Goal: Task Accomplishment & Management: Manage account settings

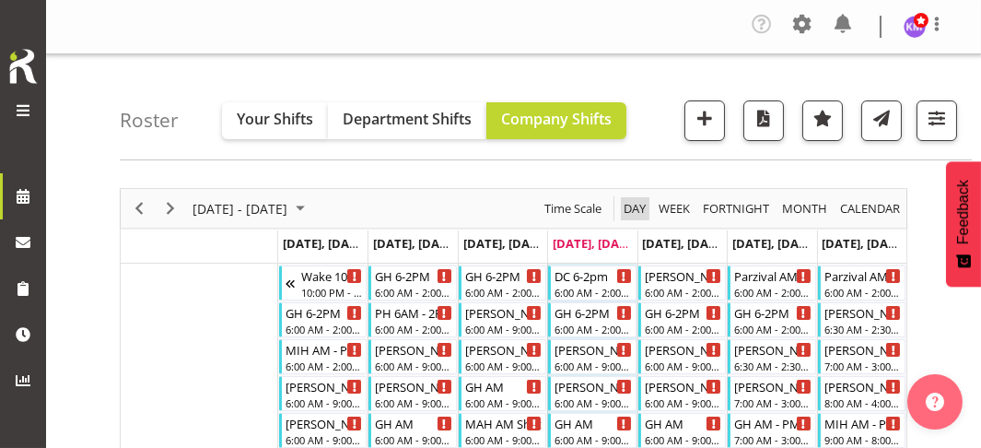
click at [633, 204] on span "Day" at bounding box center [635, 208] width 26 height 23
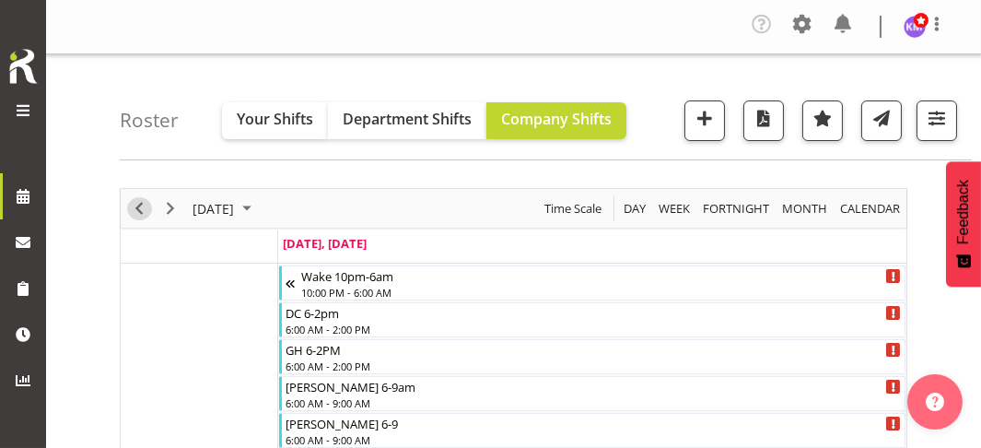
click at [138, 211] on span "Previous" at bounding box center [139, 208] width 22 height 23
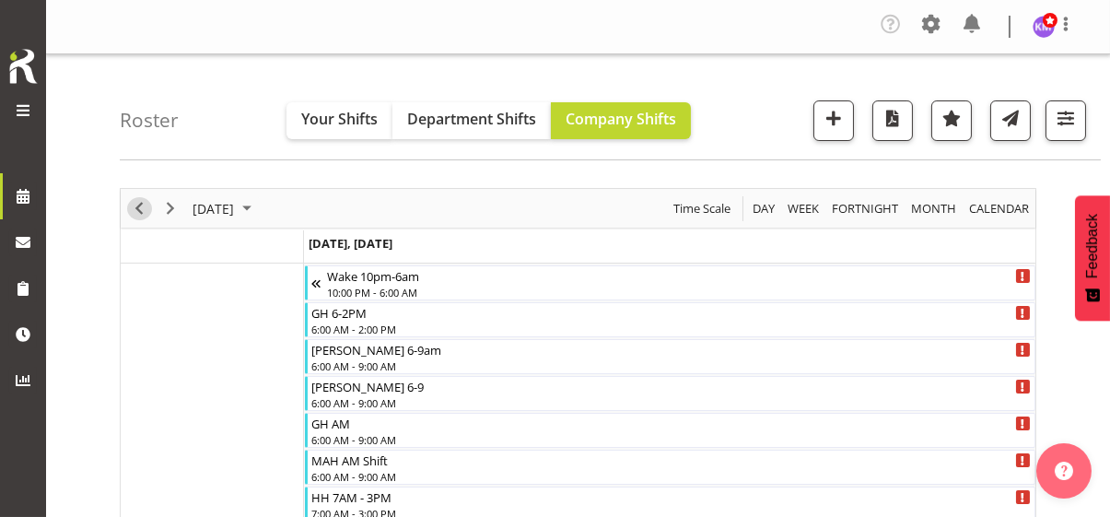
click at [137, 207] on span "Previous" at bounding box center [139, 208] width 22 height 23
click at [142, 207] on span "Previous" at bounding box center [139, 208] width 22 height 23
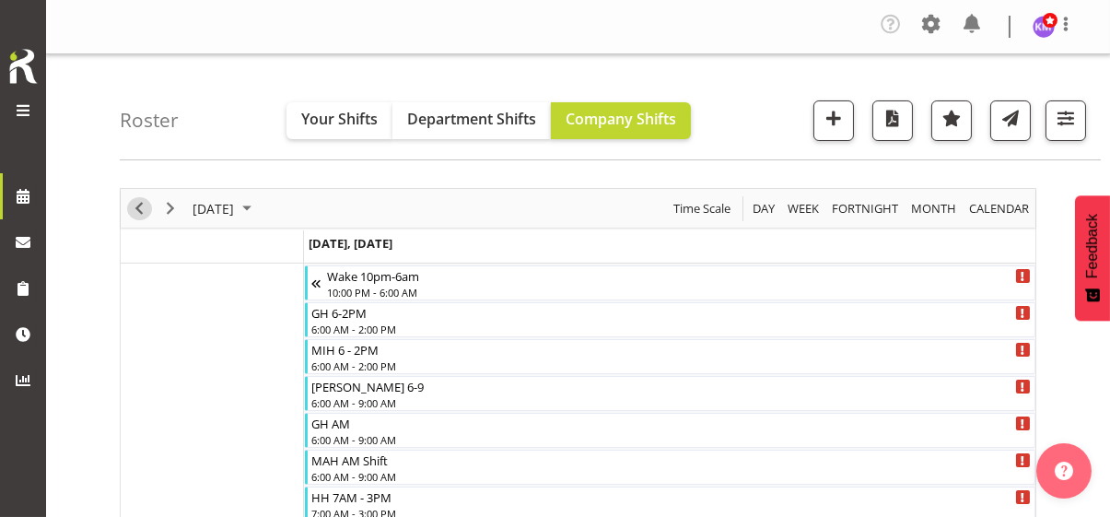
click at [142, 207] on span "Previous" at bounding box center [139, 208] width 22 height 23
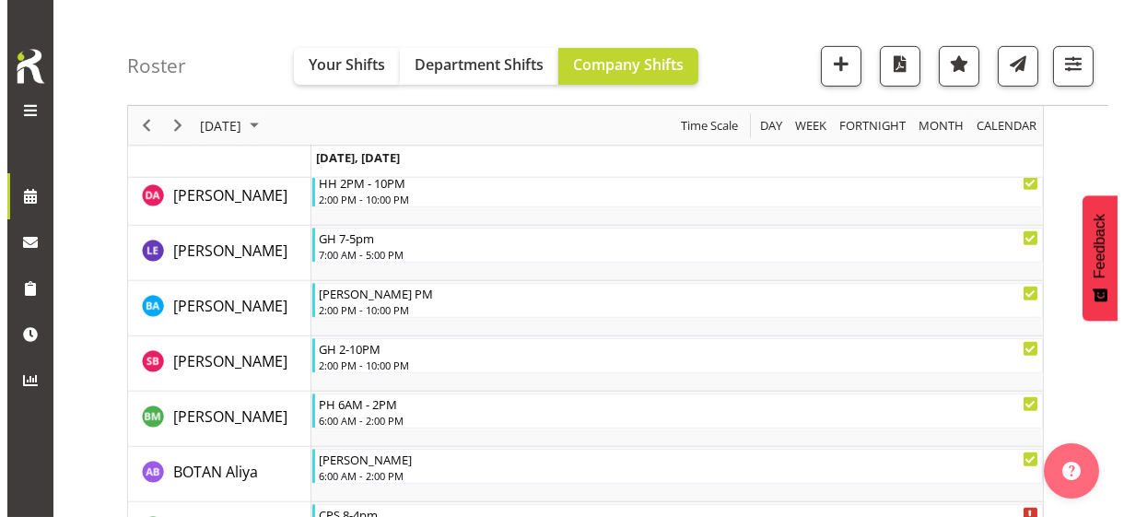
scroll to position [1750, 0]
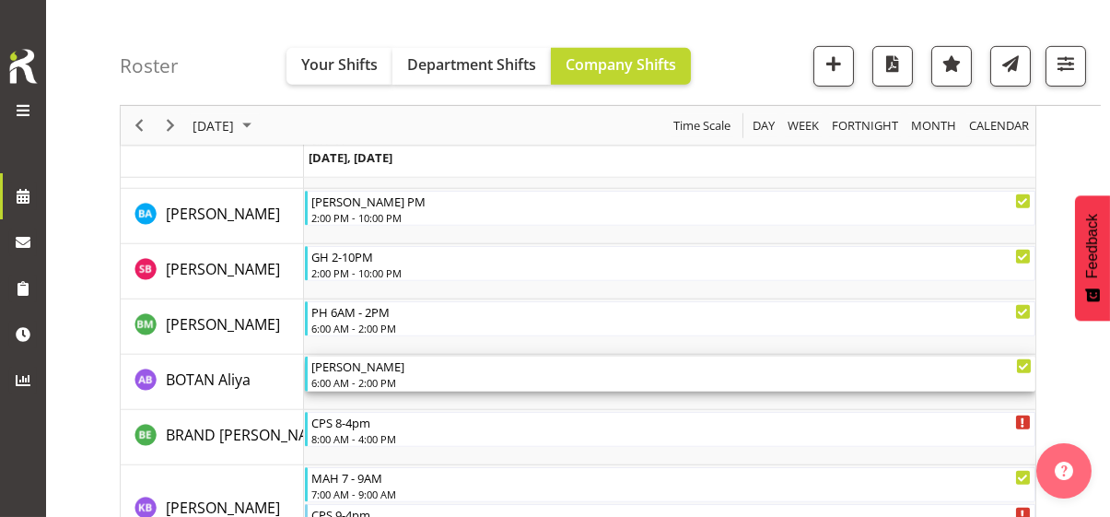
click at [371, 376] on div "6:00 AM - 2:00 PM" at bounding box center [671, 382] width 720 height 15
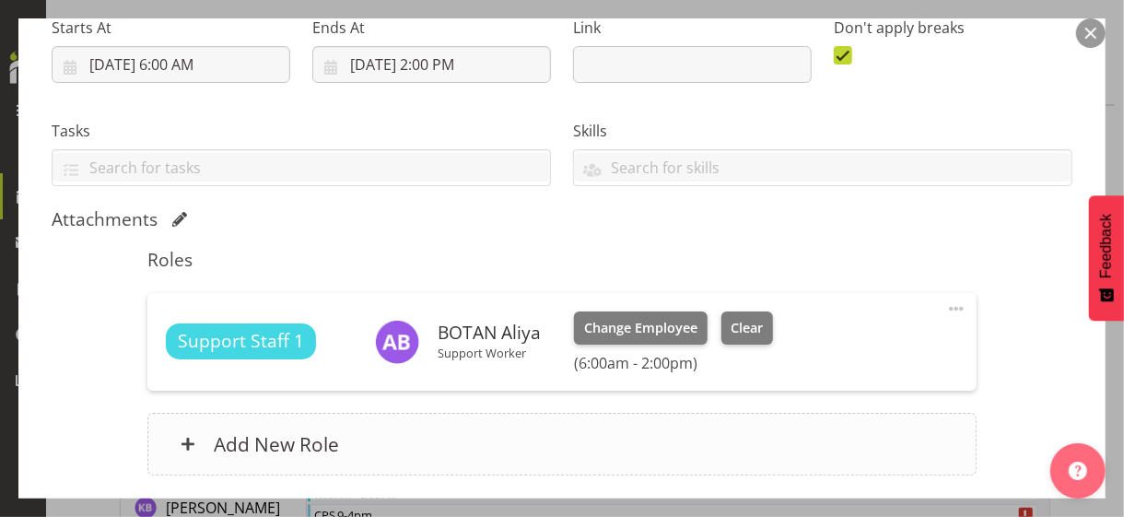
scroll to position [368, 0]
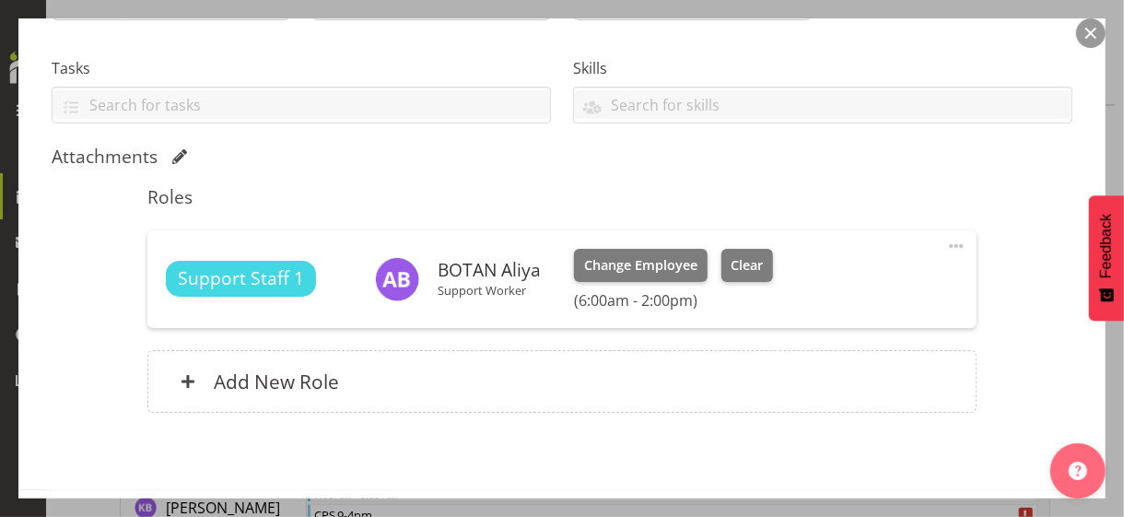
click at [945, 241] on span at bounding box center [956, 246] width 22 height 22
click at [800, 286] on link "Edit" at bounding box center [878, 290] width 177 height 33
select select "7"
select select "2025"
select select "14"
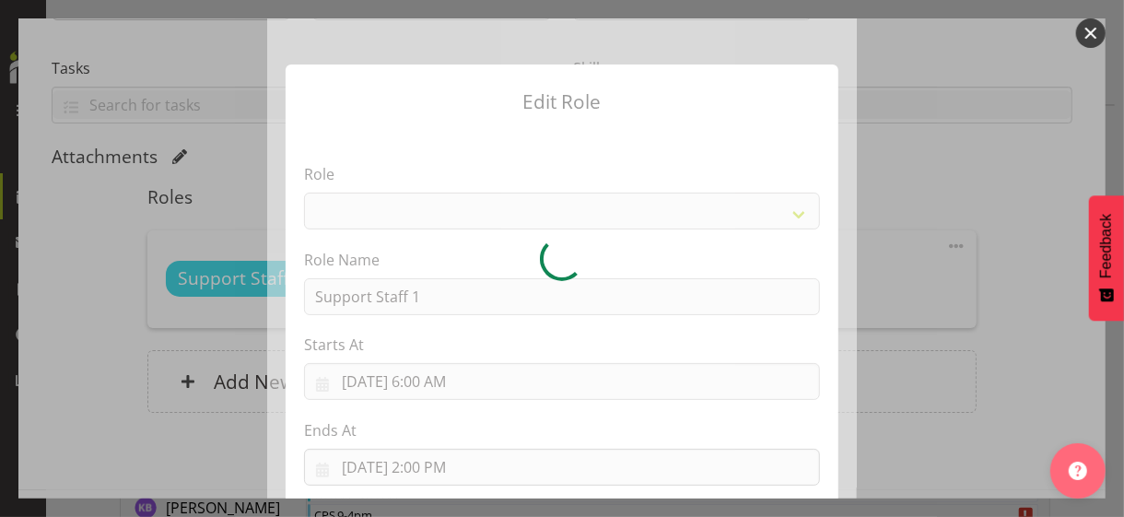
select select "1091"
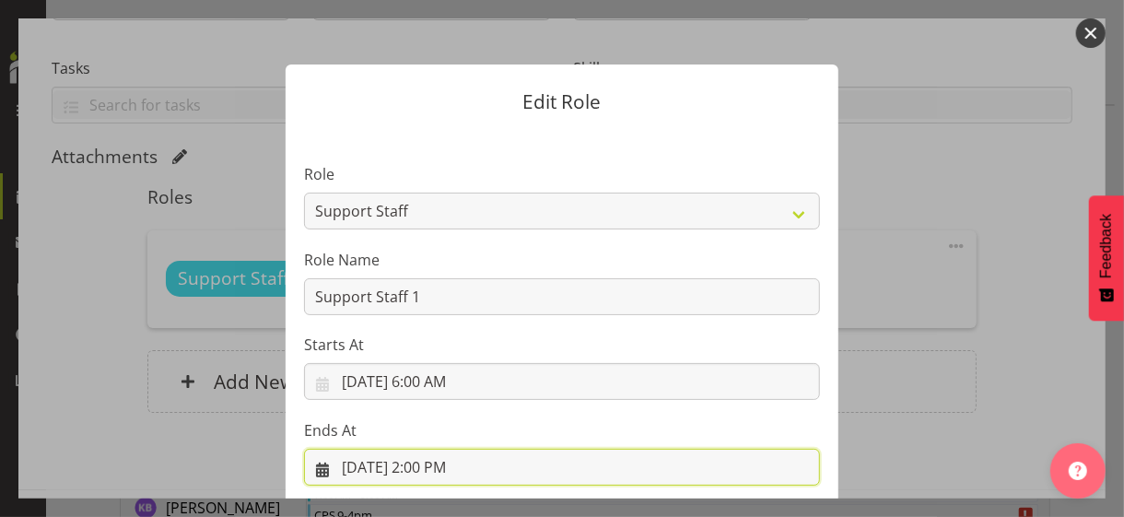
click at [425, 447] on input "8/27/2025, 2:00 PM" at bounding box center [562, 467] width 516 height 37
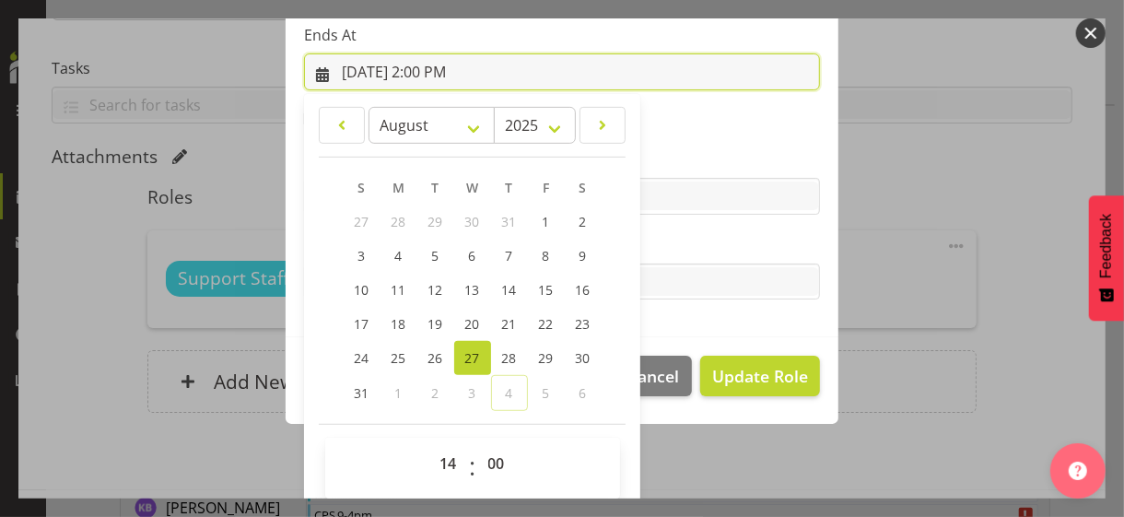
scroll to position [406, 0]
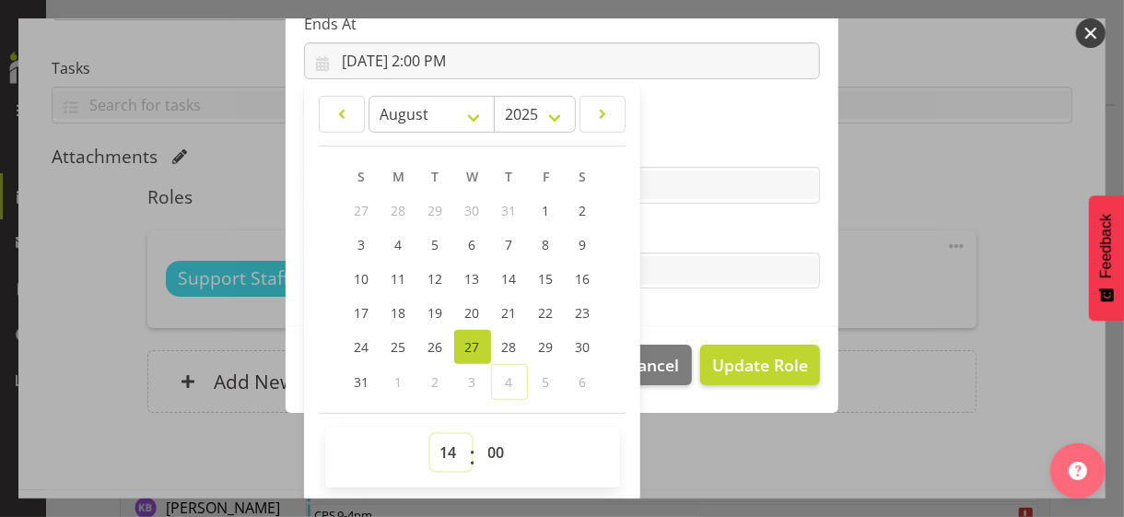
click at [438, 445] on select "00 01 02 03 04 05 06 07 08 09 10 11 12 13 14 15 16 17 18 19 20 21 22 23" at bounding box center [450, 452] width 41 height 37
select select "15"
click at [430, 434] on select "00 01 02 03 04 05 06 07 08 09 10 11 12 13 14 15 16 17 18 19 20 21 22 23" at bounding box center [450, 452] width 41 height 37
type input "8/27/2025, 3:00 PM"
click at [670, 227] on label "Tasks" at bounding box center [562, 234] width 516 height 22
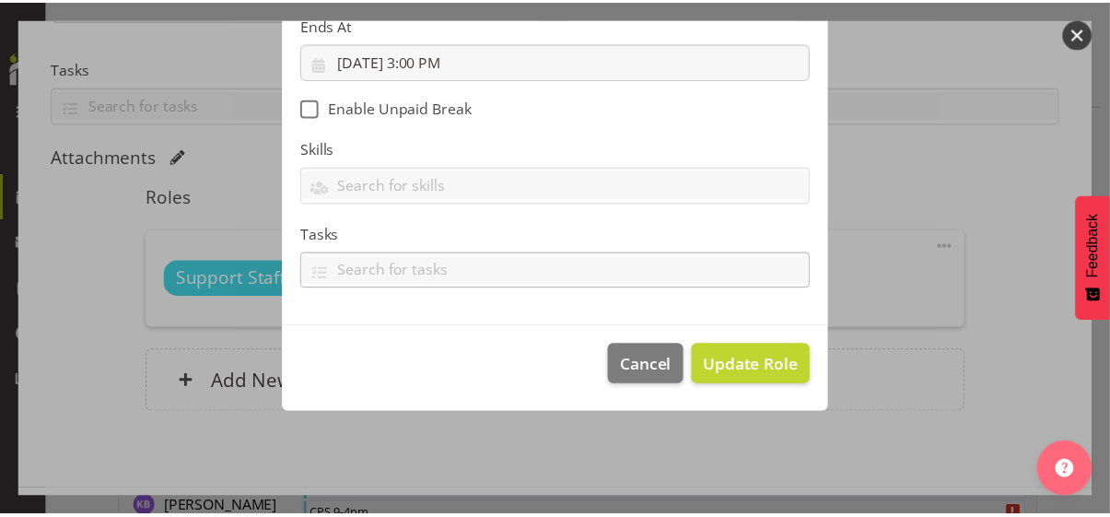
scroll to position [319, 0]
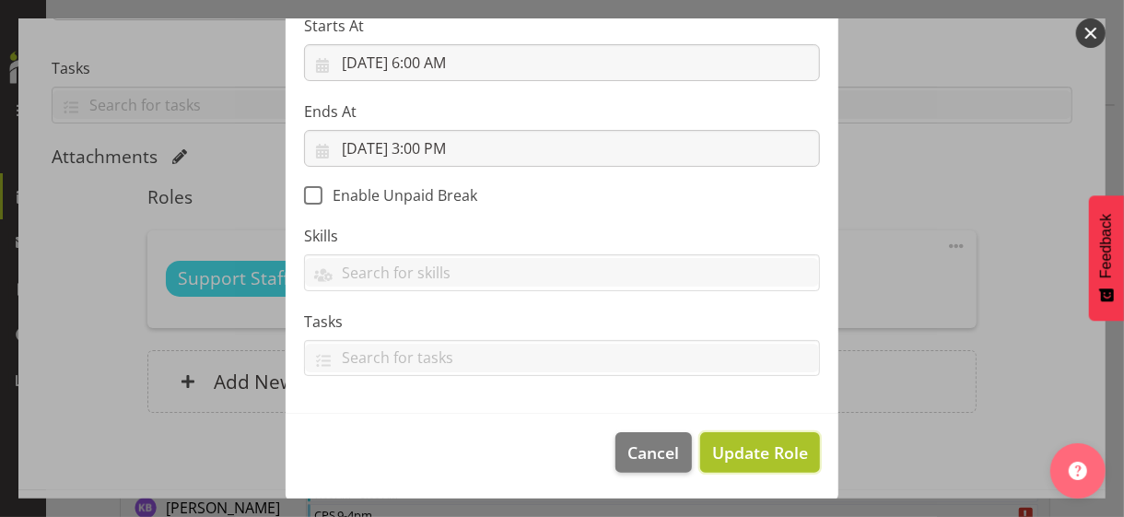
click at [735, 446] on span "Update Role" at bounding box center [760, 452] width 96 height 24
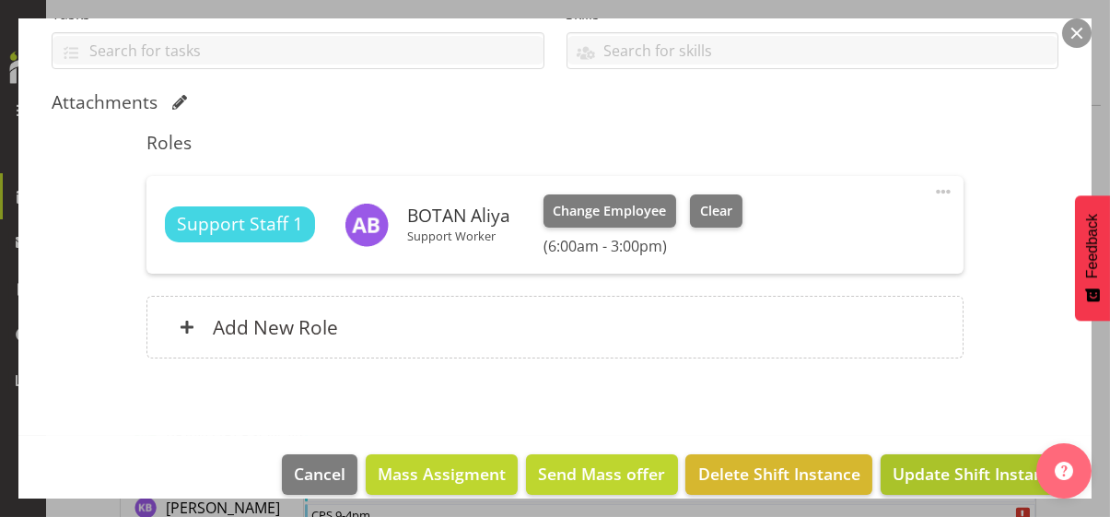
scroll to position [443, 0]
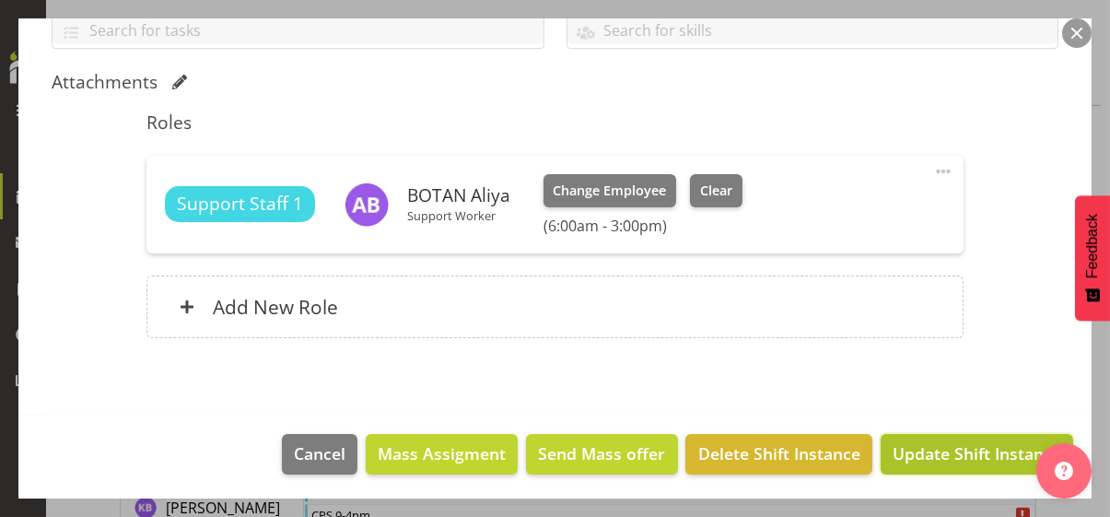
click at [940, 447] on span "Update Shift Instance" at bounding box center [976, 453] width 169 height 24
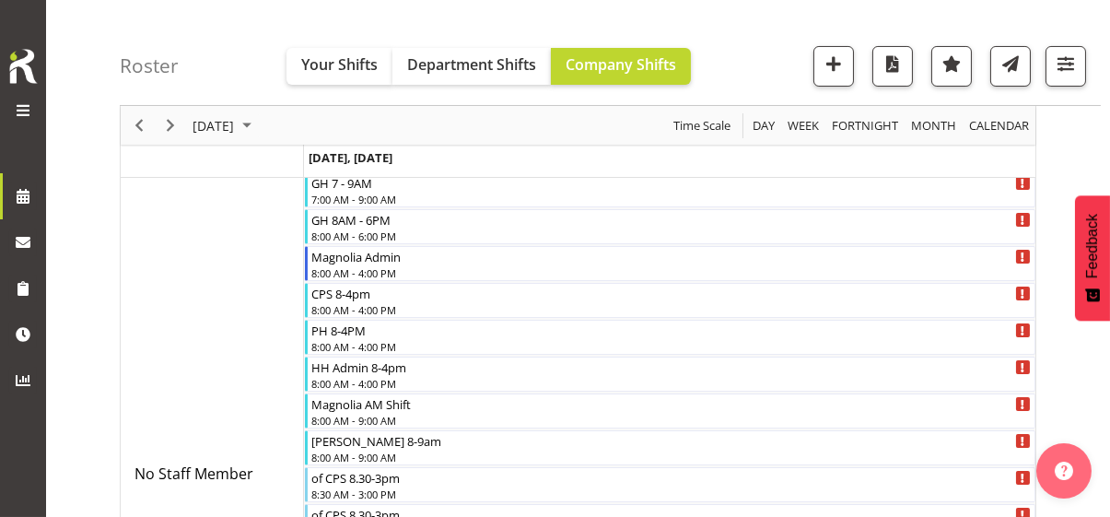
scroll to position [1750, 0]
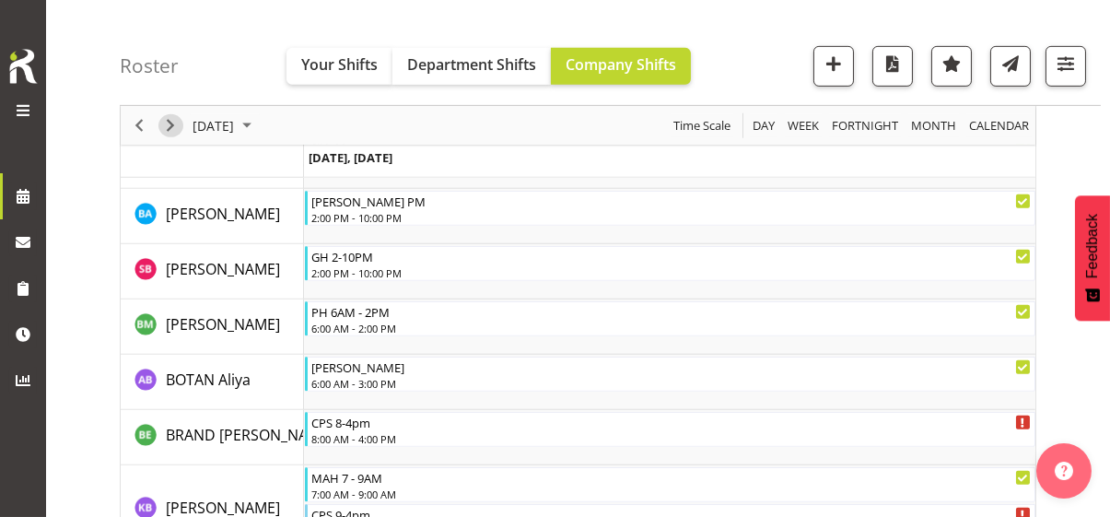
click at [171, 122] on span "Next" at bounding box center [170, 125] width 22 height 23
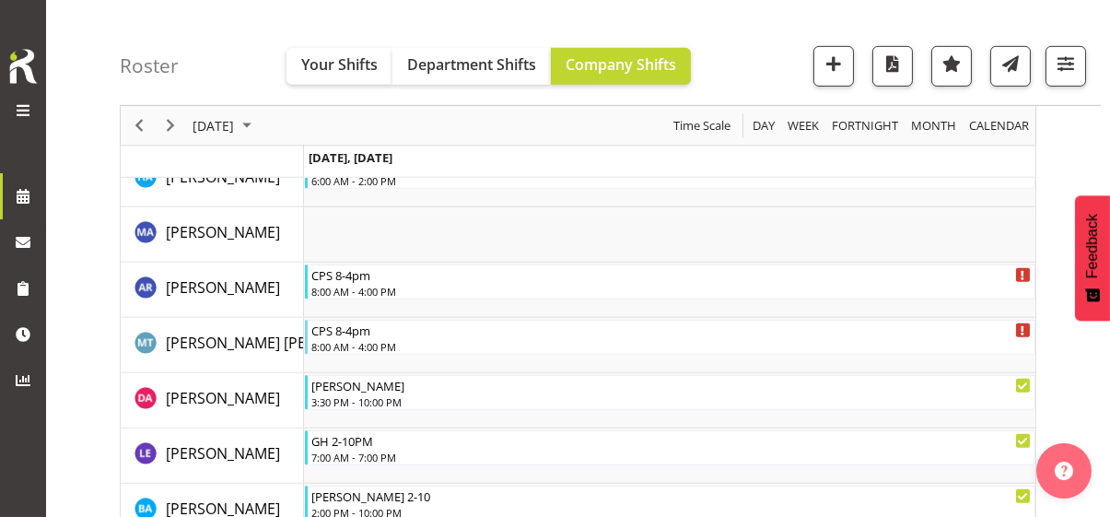
scroll to position [3405, 0]
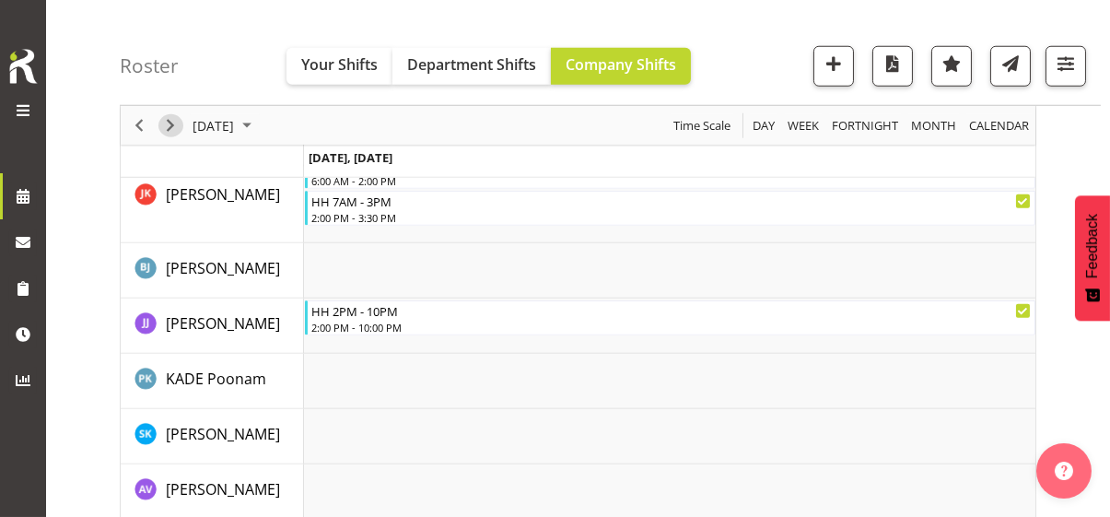
click at [171, 122] on span "Next" at bounding box center [170, 125] width 22 height 23
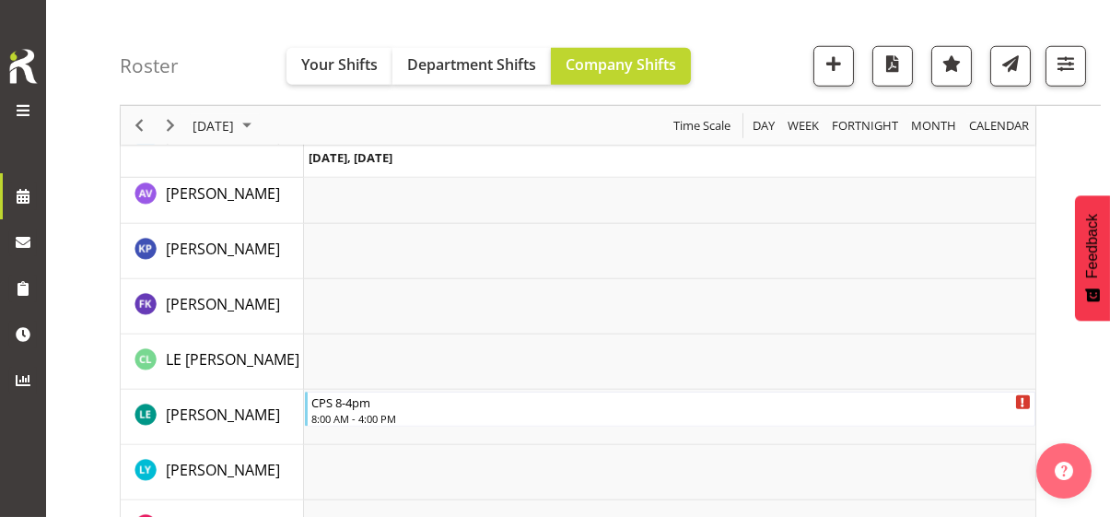
scroll to position [4872, 0]
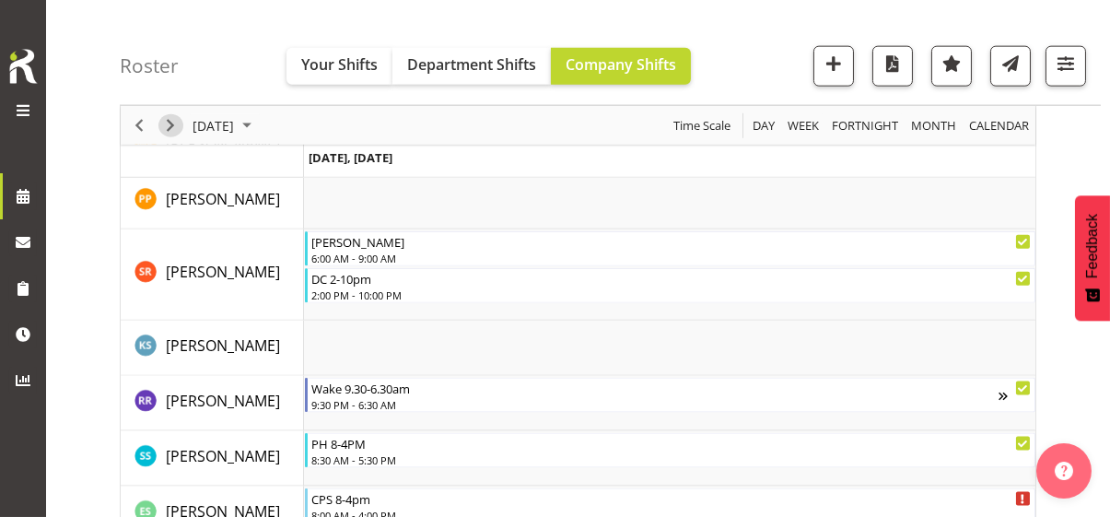
click at [171, 122] on span "Next" at bounding box center [170, 125] width 22 height 23
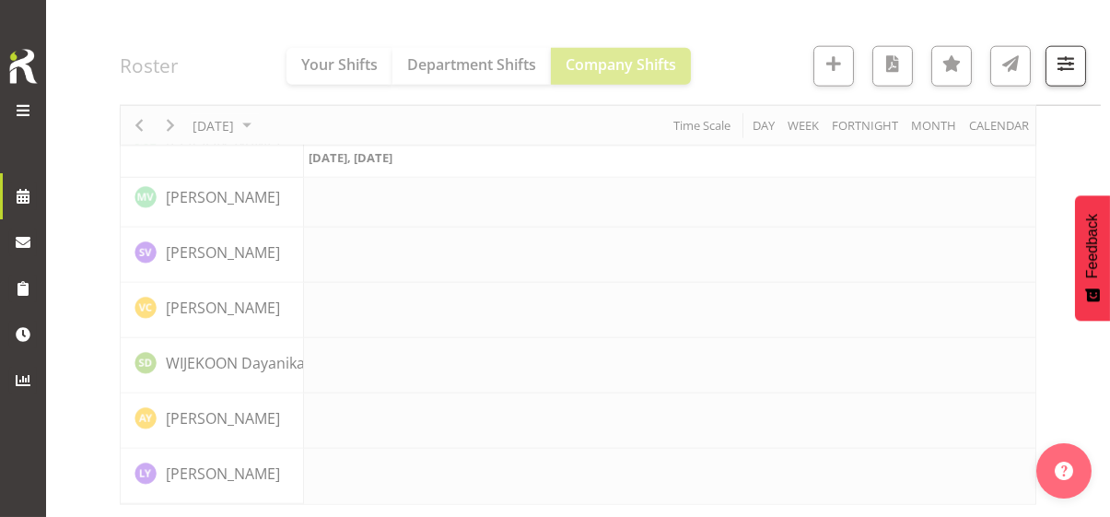
scroll to position [5373, 0]
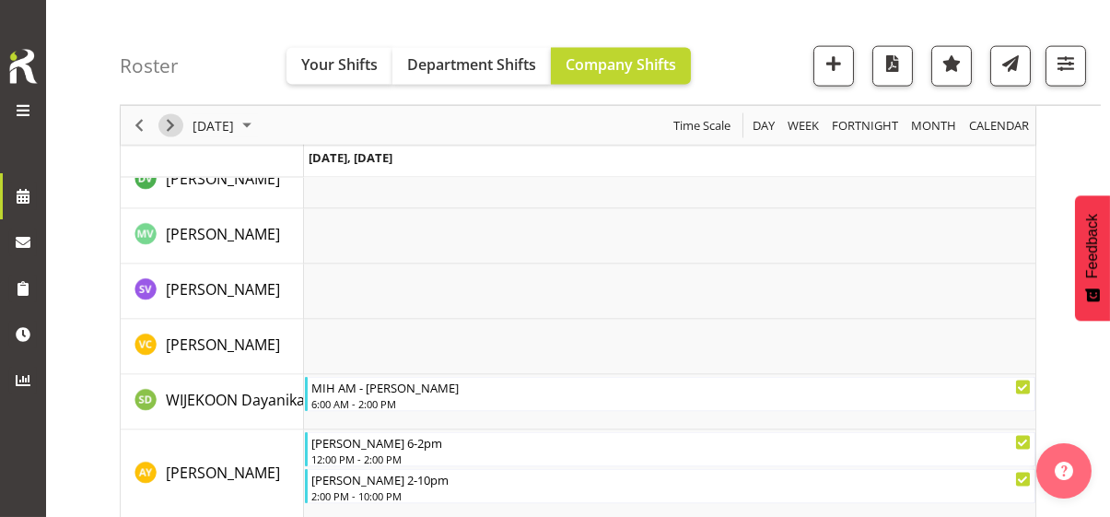
click at [171, 122] on span "Next" at bounding box center [170, 125] width 22 height 23
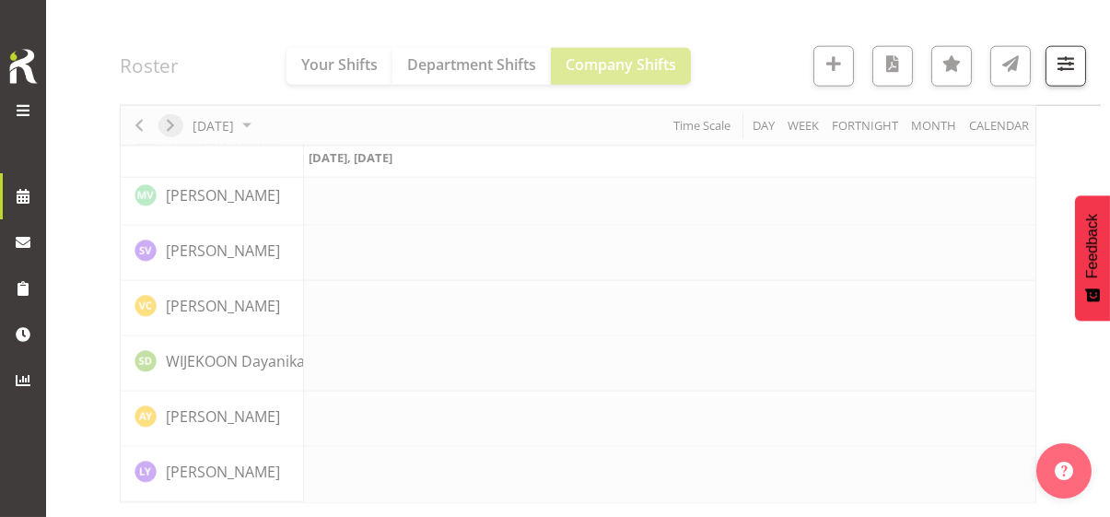
scroll to position [4567, 0]
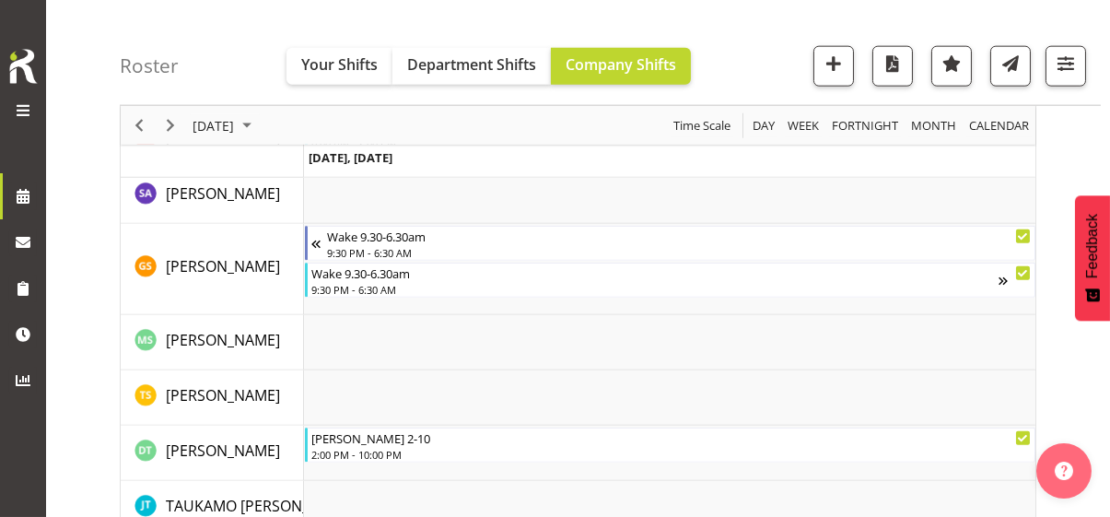
scroll to position [5261, 0]
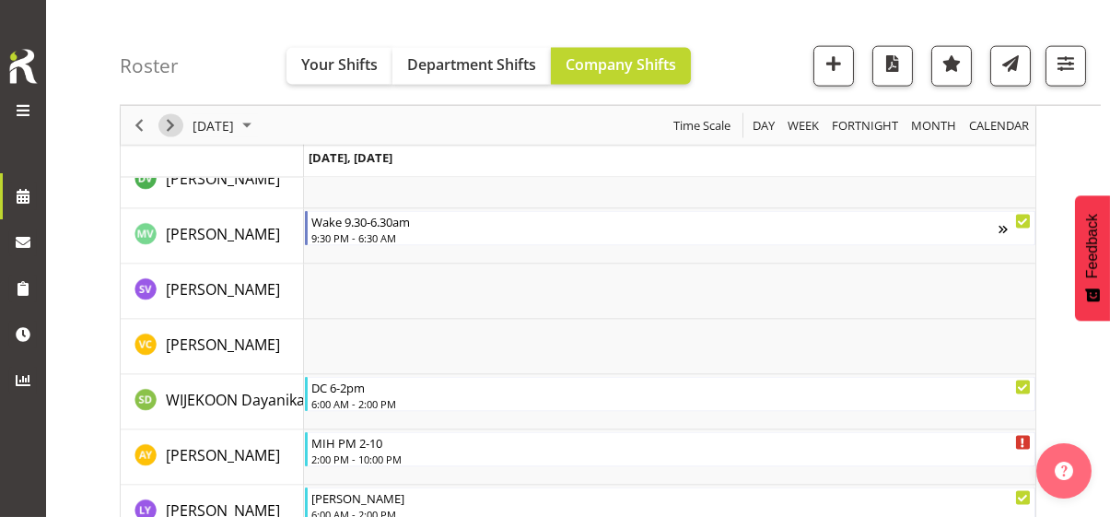
click at [171, 120] on span "Next" at bounding box center [170, 125] width 22 height 23
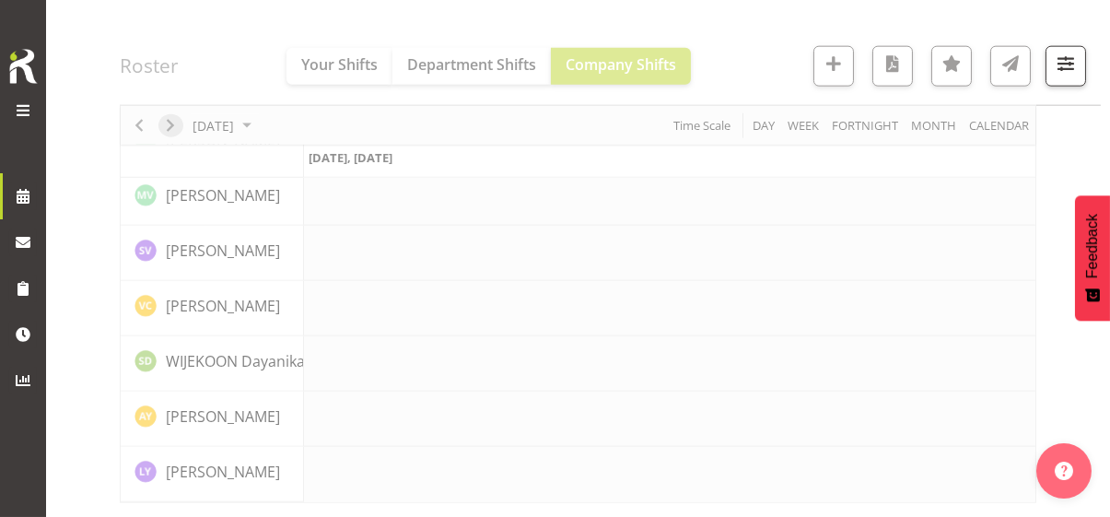
scroll to position [4567, 0]
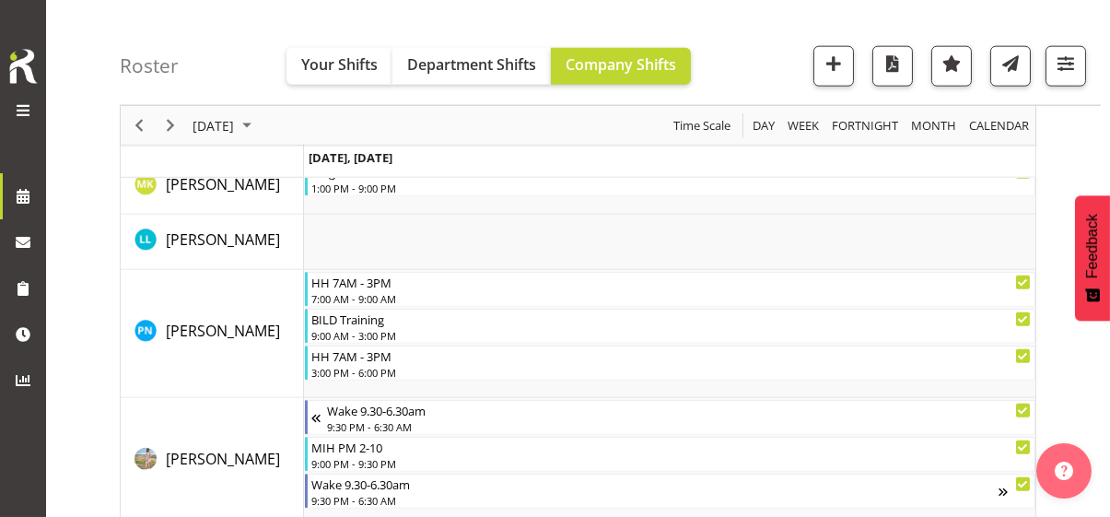
scroll to position [6829, 0]
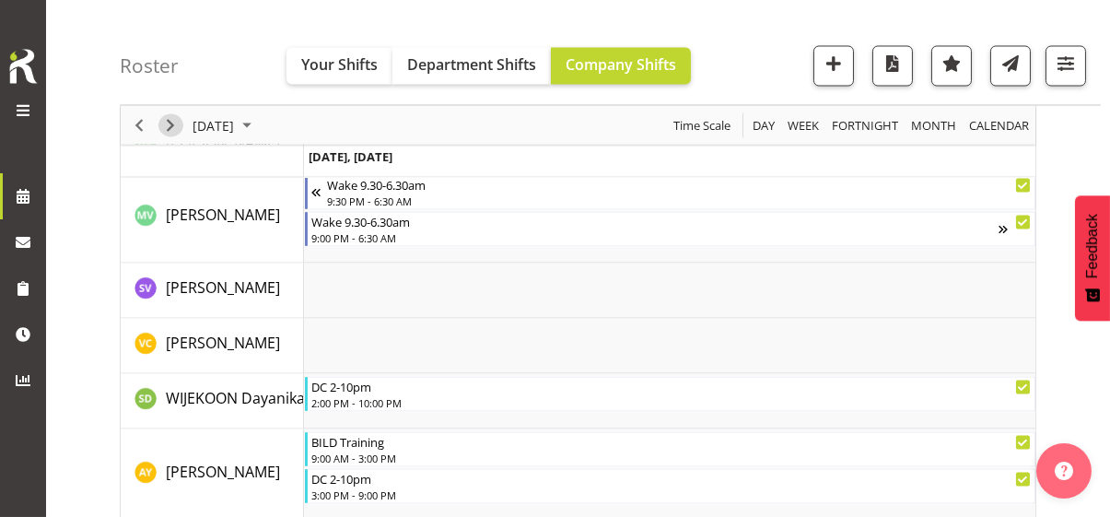
click at [171, 120] on span "Next" at bounding box center [170, 125] width 22 height 23
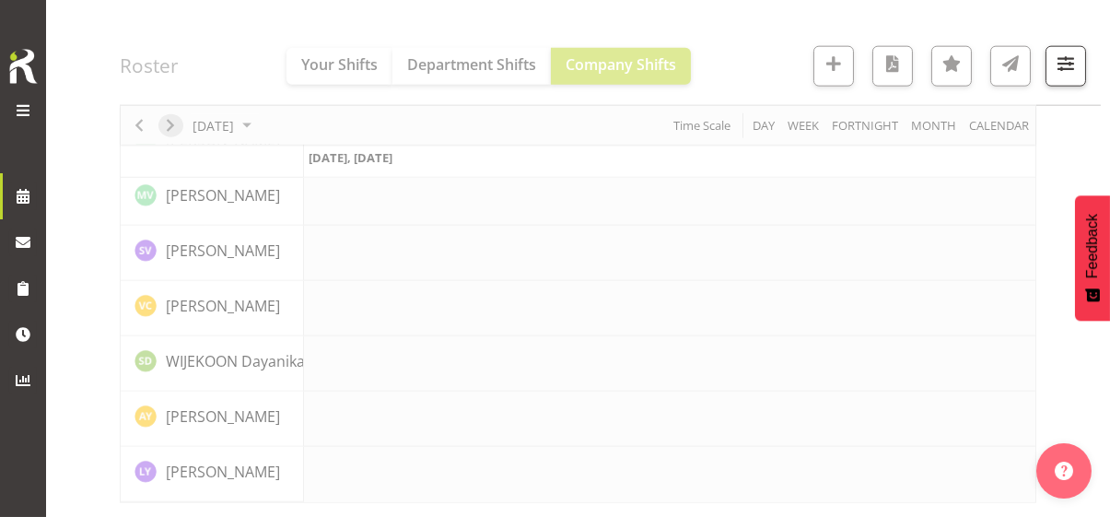
scroll to position [4567, 0]
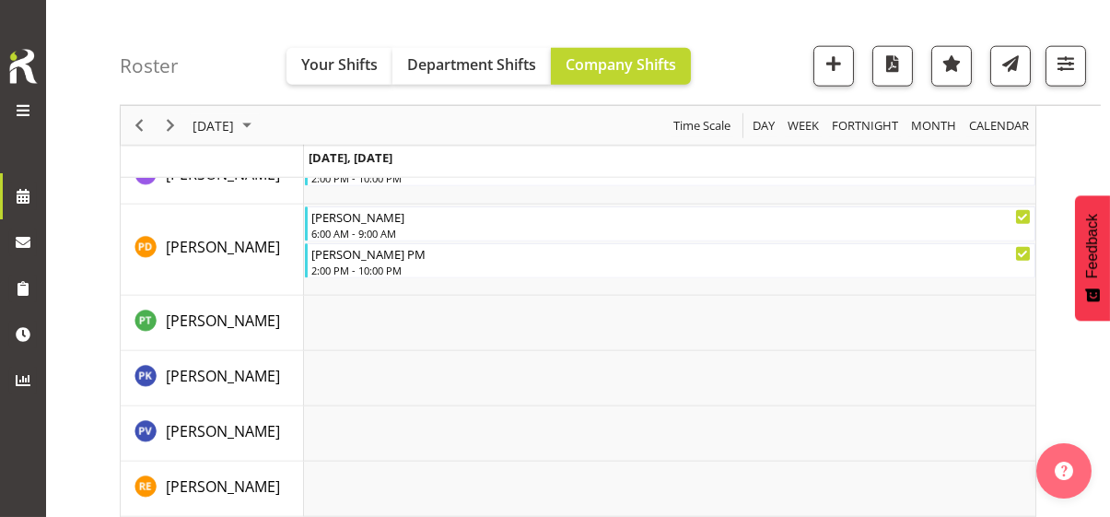
scroll to position [6217, 0]
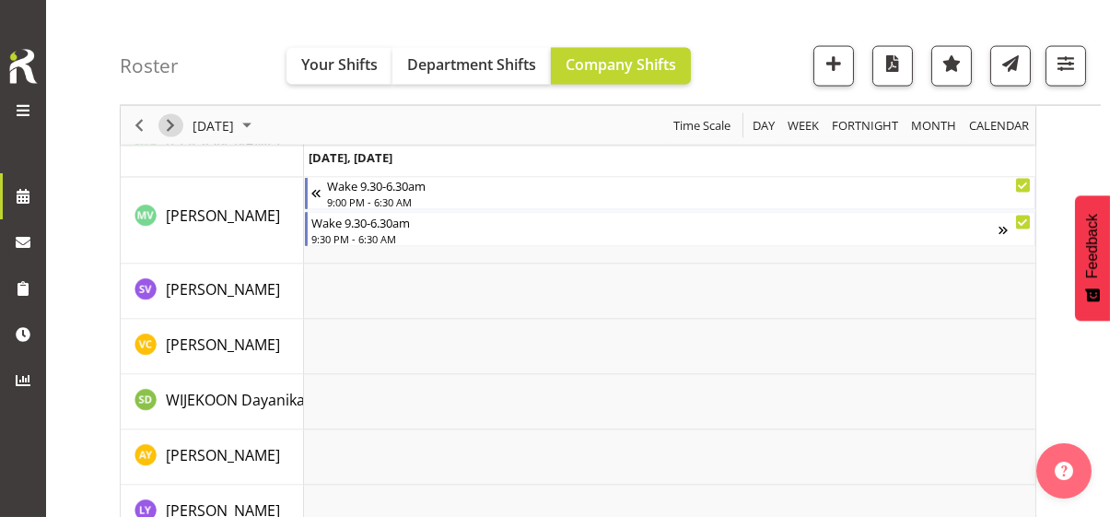
click at [171, 120] on span "Next" at bounding box center [170, 125] width 22 height 23
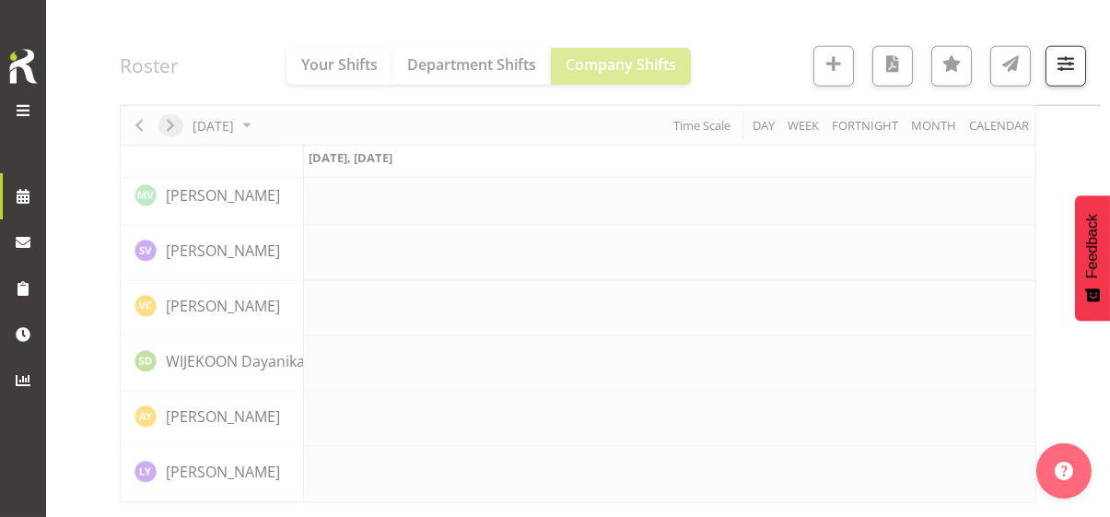
scroll to position [4567, 0]
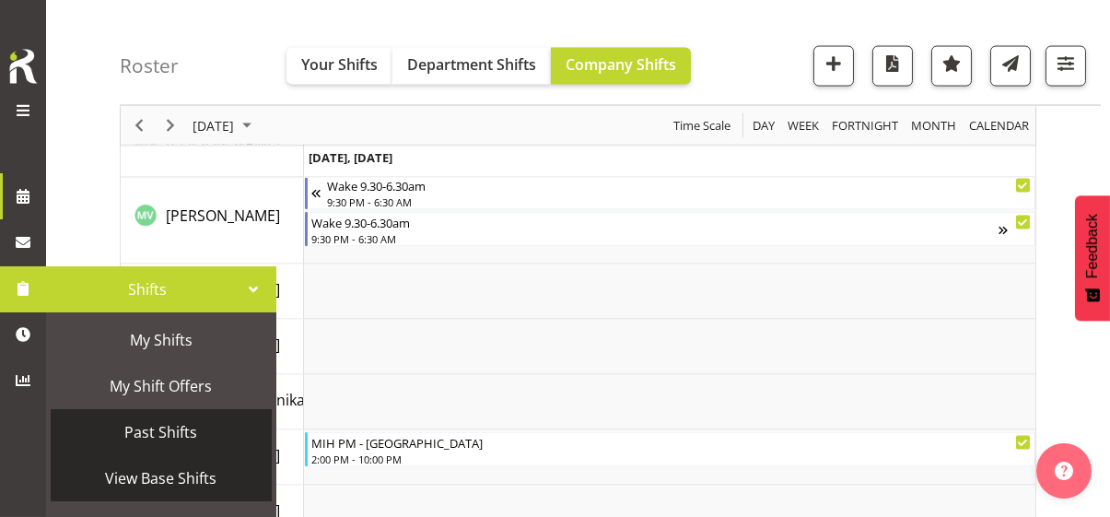
scroll to position [92, 0]
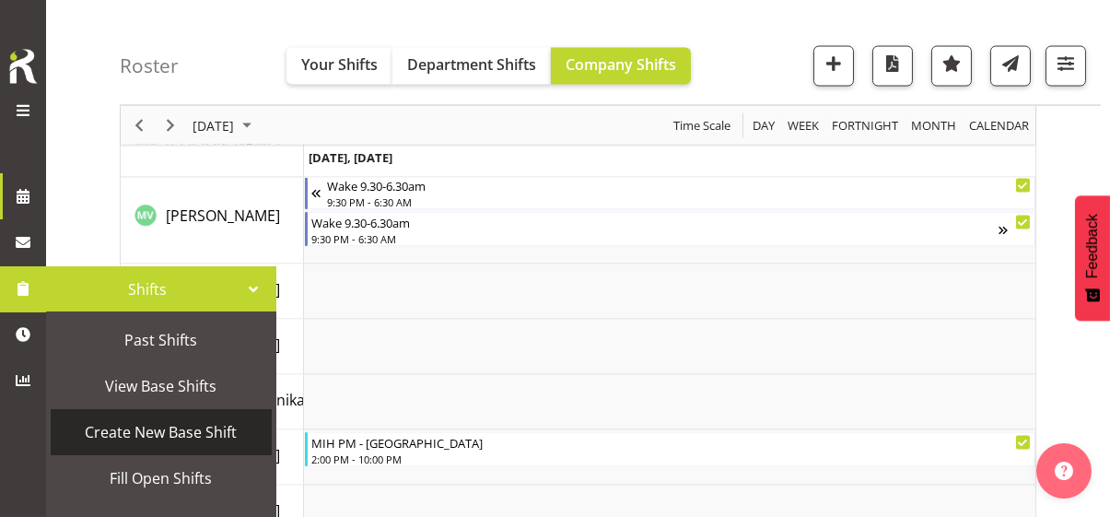
click at [126, 432] on span "Create New Base Shift" at bounding box center [161, 432] width 203 height 28
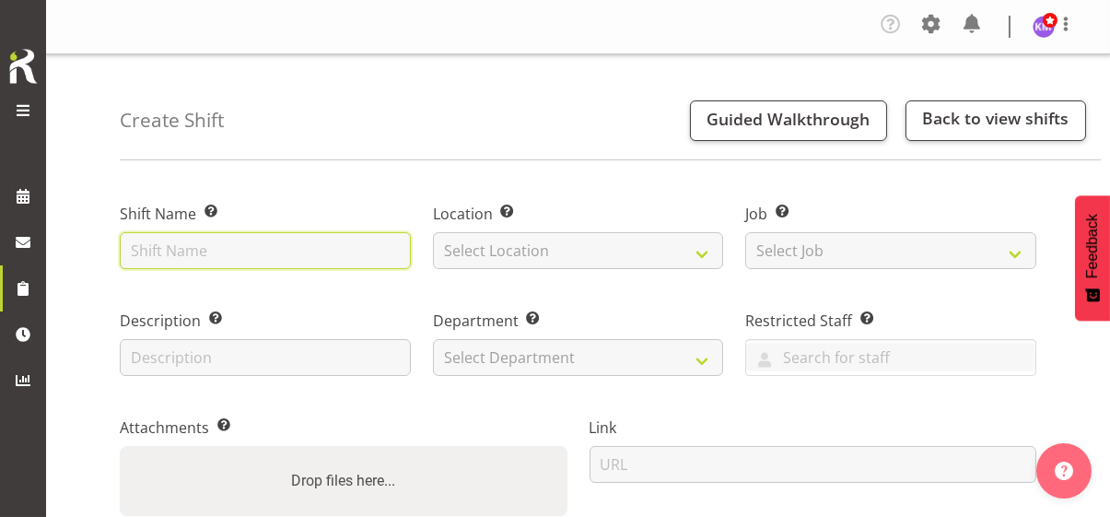
click at [169, 256] on input "text" at bounding box center [265, 250] width 291 height 37
type input "BILD Training"
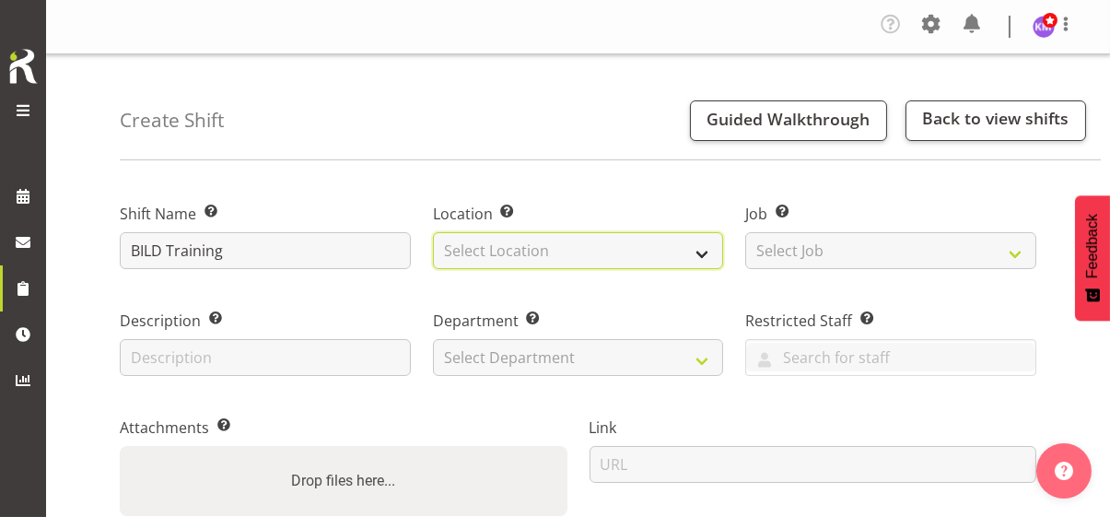
click at [465, 251] on select "Select Location Christopher House CPS Daffodil Cottage Gabriel House Hilary Hou…" at bounding box center [578, 250] width 291 height 37
select select "1073"
click at [433, 232] on select "Select Location Christopher House CPS Daffodil Cottage Gabriel House Hilary Hou…" at bounding box center [578, 250] width 291 height 37
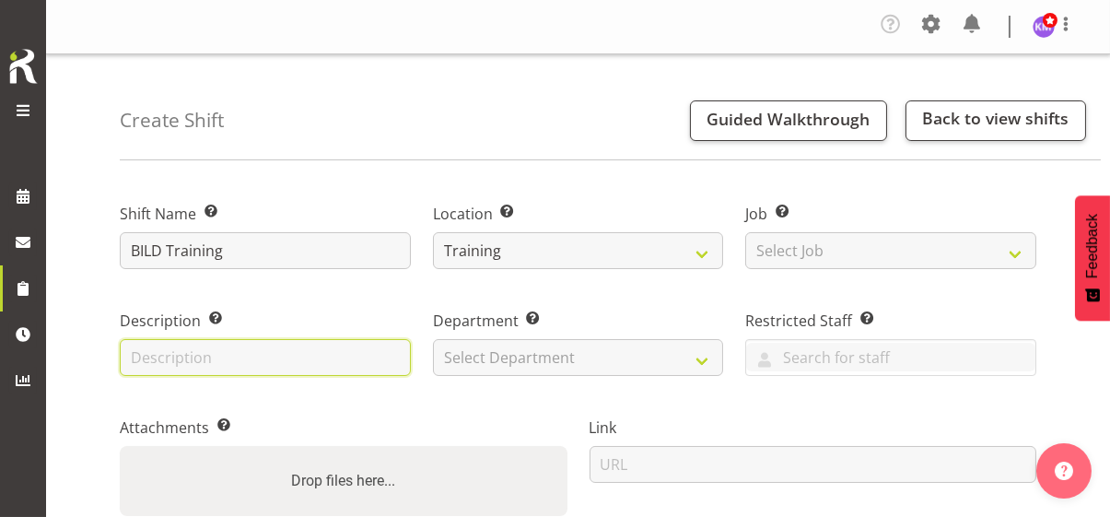
click at [257, 354] on input "text" at bounding box center [265, 357] width 291 height 37
type input "BILD Training"
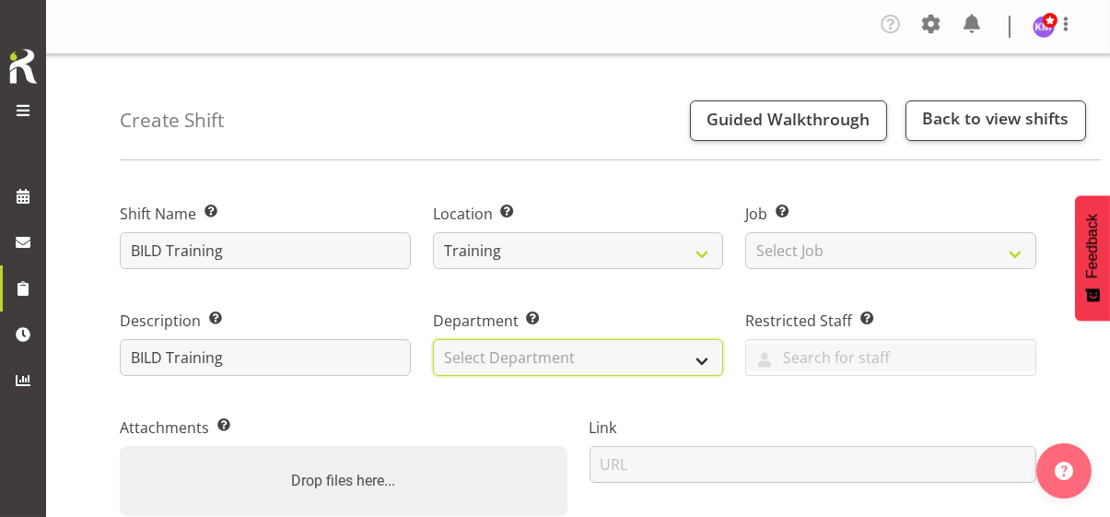
click at [496, 351] on select "Select Department Community Participation Services Residential Training" at bounding box center [578, 357] width 291 height 37
select select "750"
click at [433, 339] on select "Select Department Community Participation Services Residential Training" at bounding box center [578, 357] width 291 height 37
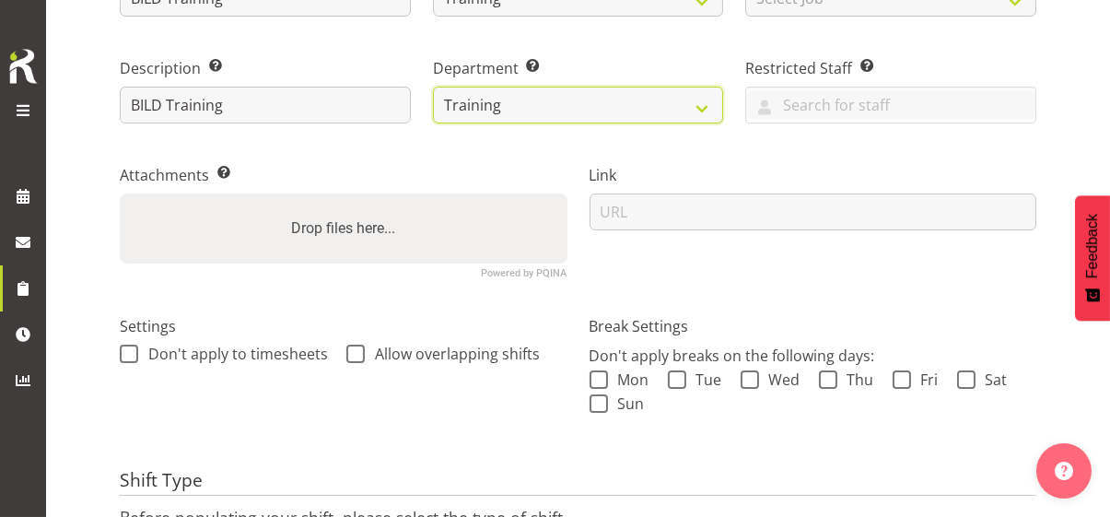
scroll to position [276, 0]
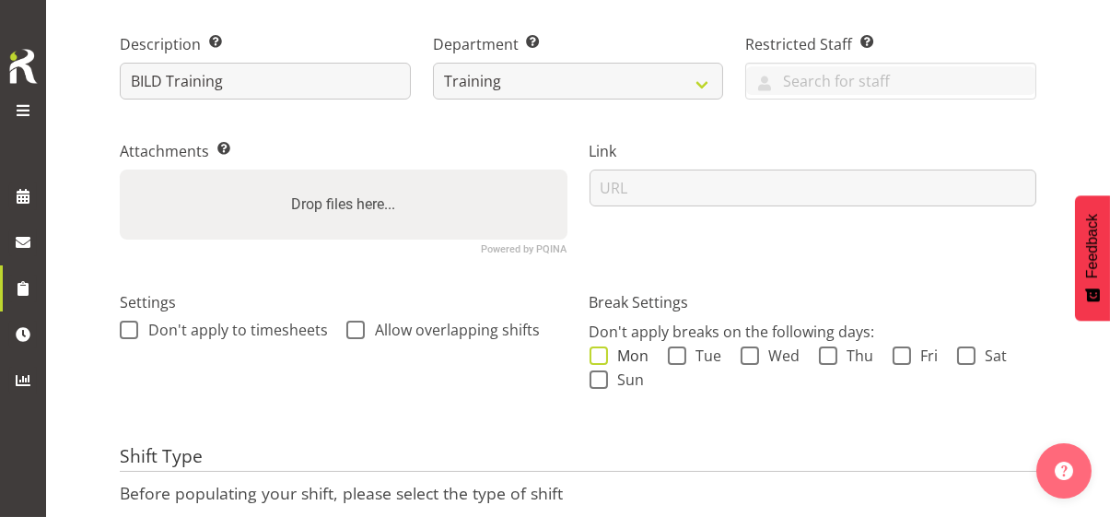
click at [602, 353] on span at bounding box center [598, 355] width 18 height 18
click at [601, 353] on input "Mon" at bounding box center [595, 356] width 12 height 12
checkbox input "true"
drag, startPoint x: 600, startPoint y: 382, endPoint x: 634, endPoint y: 373, distance: 35.3
click at [603, 380] on span at bounding box center [598, 379] width 18 height 18
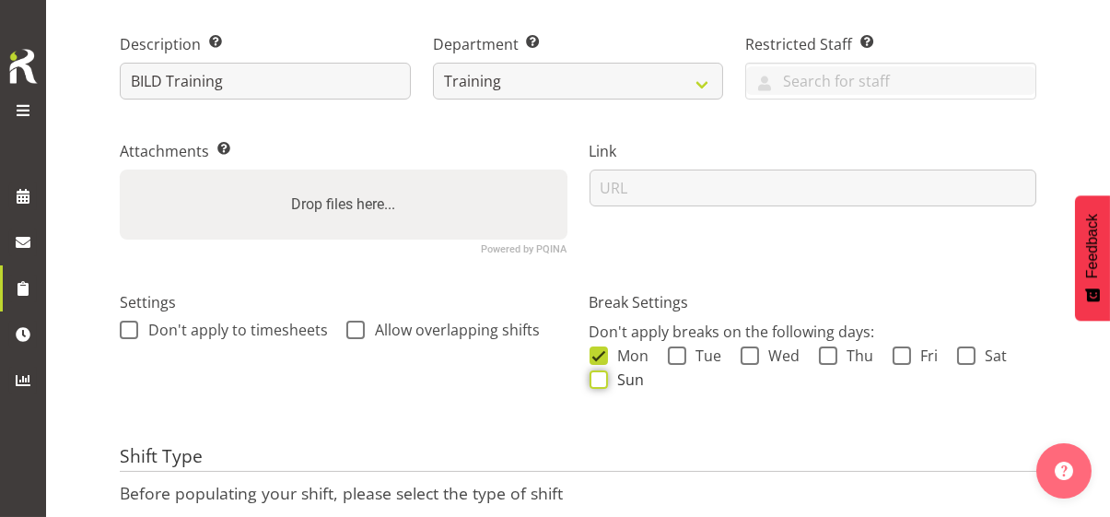
click at [601, 380] on input "Sun" at bounding box center [595, 380] width 12 height 12
checkbox input "true"
drag, startPoint x: 677, startPoint y: 357, endPoint x: 730, endPoint y: 352, distance: 53.7
click at [679, 357] on span at bounding box center [677, 355] width 18 height 18
click at [679, 357] on input "Tue" at bounding box center [674, 356] width 12 height 12
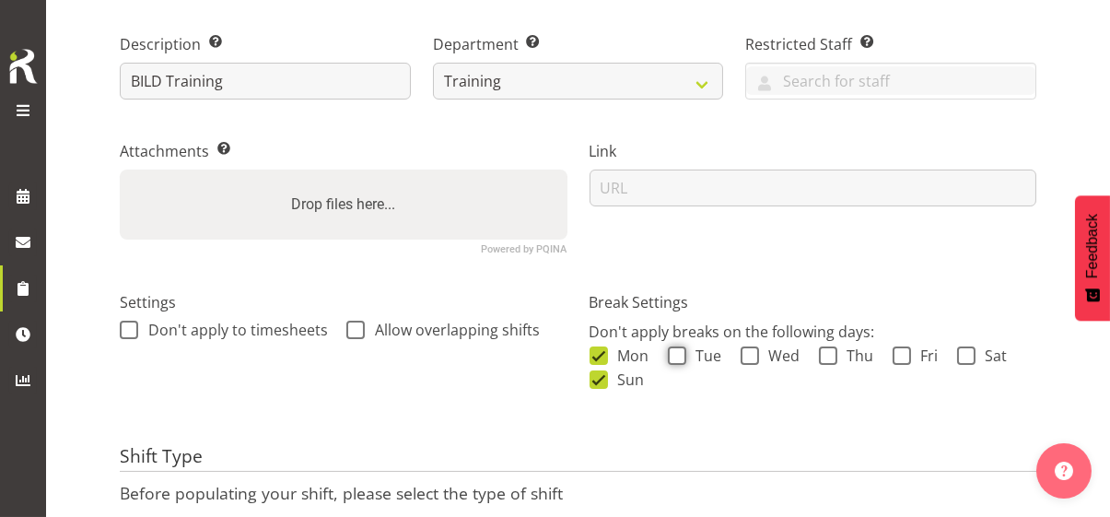
checkbox input "true"
click at [751, 355] on span at bounding box center [749, 355] width 18 height 18
click at [751, 355] on input "Wed" at bounding box center [746, 356] width 12 height 12
checkbox input "true"
click at [833, 354] on span at bounding box center [828, 355] width 18 height 18
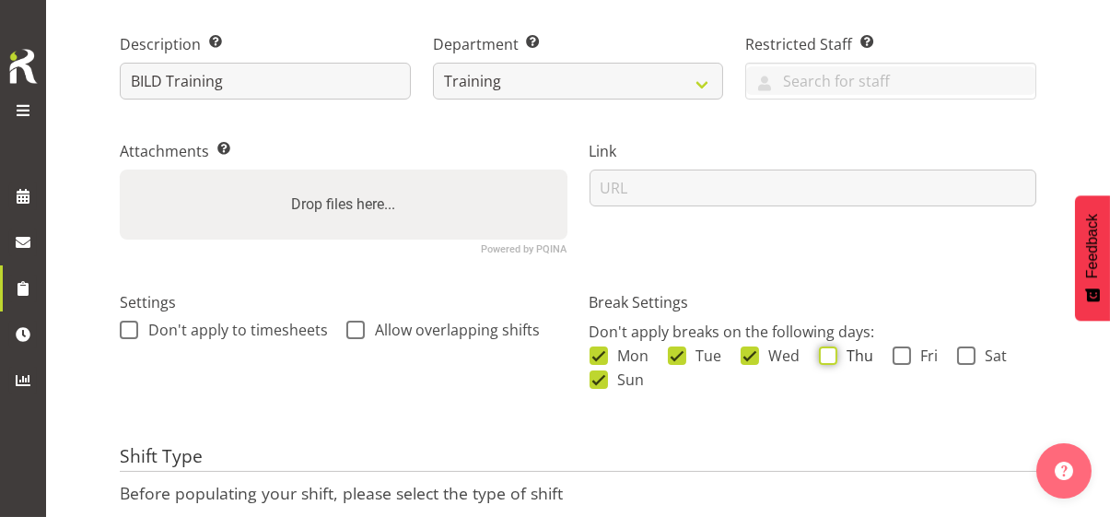
click at [831, 354] on input "Thu" at bounding box center [825, 356] width 12 height 12
checkbox input "true"
click at [896, 355] on span at bounding box center [901, 355] width 18 height 18
click at [896, 355] on input "Fri" at bounding box center [898, 356] width 12 height 12
checkbox input "true"
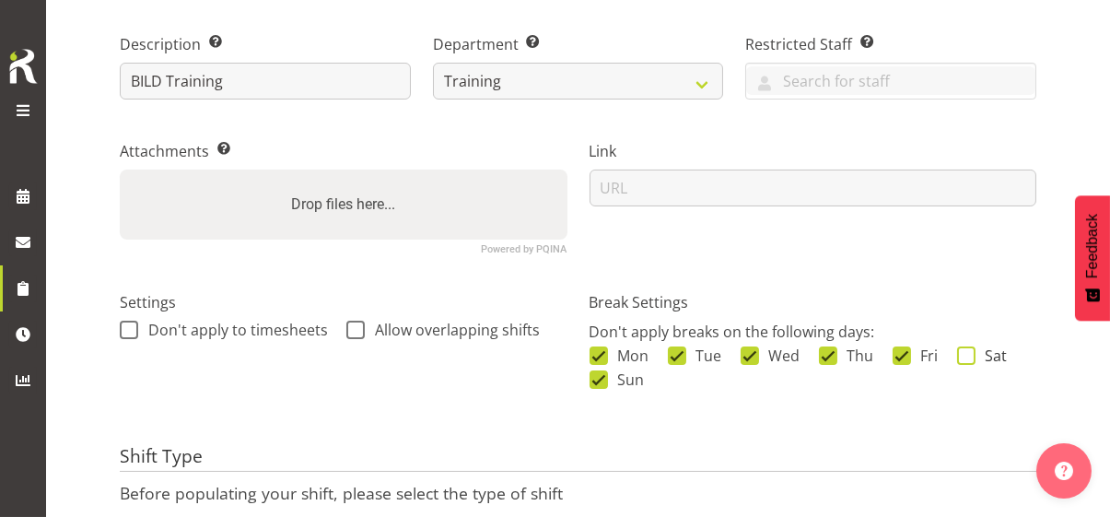
click at [957, 358] on span at bounding box center [966, 355] width 18 height 18
click at [957, 358] on input "Sat" at bounding box center [963, 356] width 12 height 12
checkbox input "true"
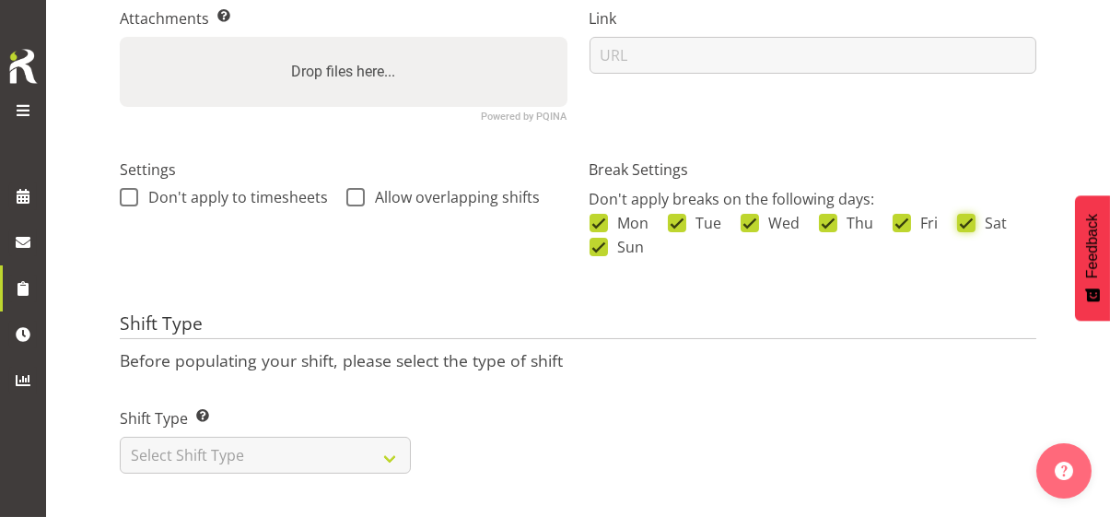
scroll to position [421, 0]
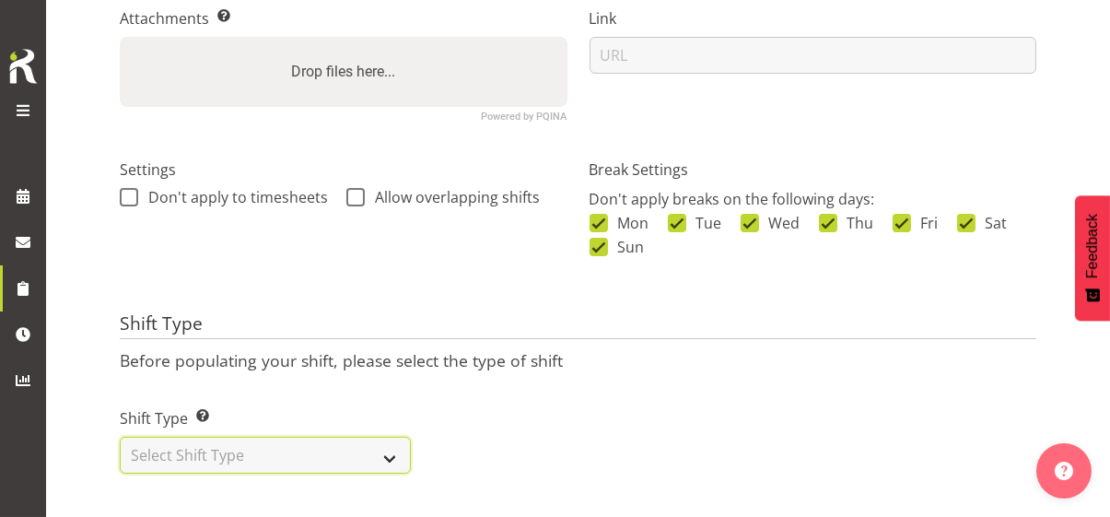
click at [246, 437] on select "Select Shift Type One Off Shift Recurring Shift Rotating Shift" at bounding box center [265, 455] width 291 height 37
select select "one_off"
click at [120, 437] on select "Select Shift Type One Off Shift Recurring Shift Rotating Shift" at bounding box center [265, 455] width 291 height 37
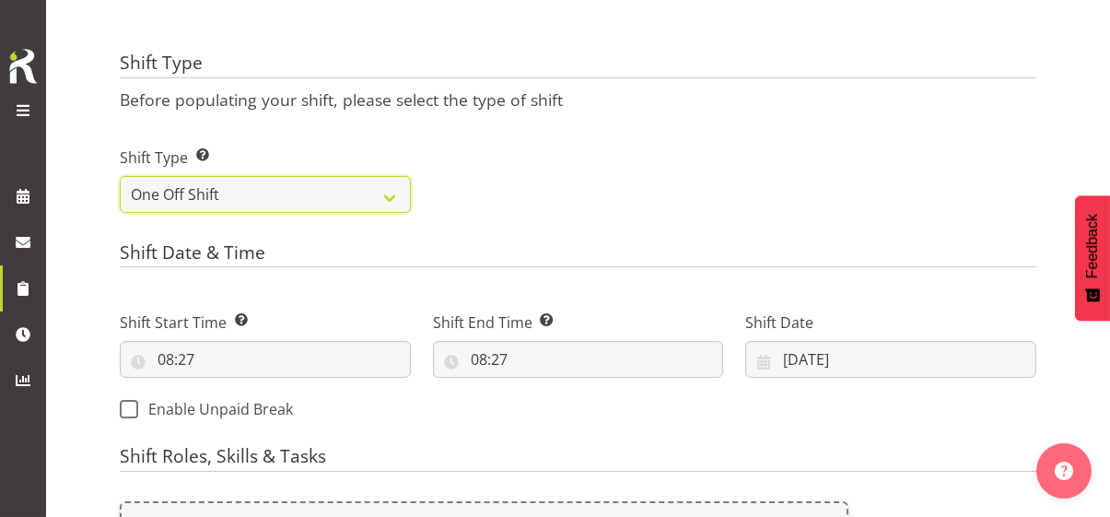
scroll to position [698, 0]
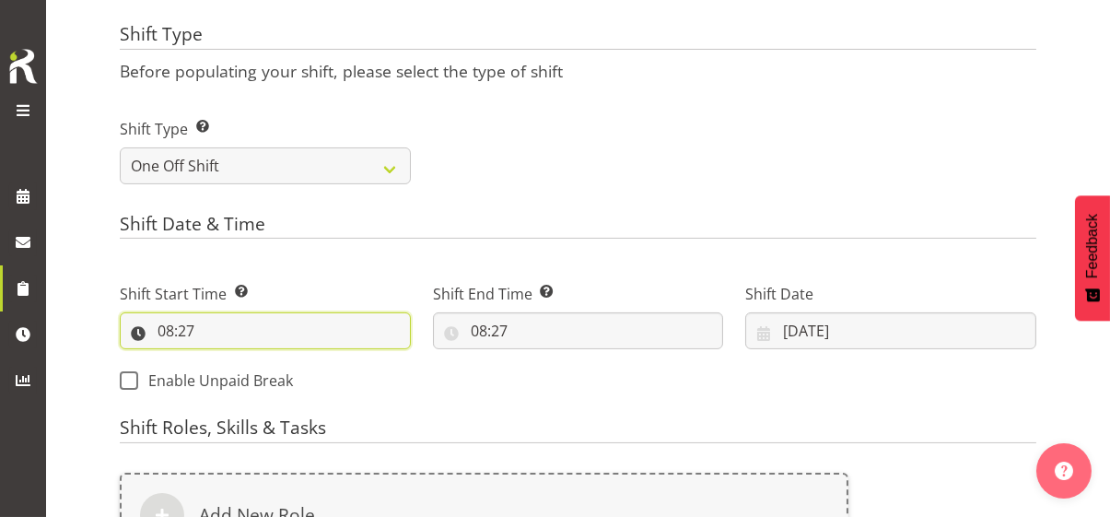
click at [170, 328] on input "08:27" at bounding box center [265, 330] width 291 height 37
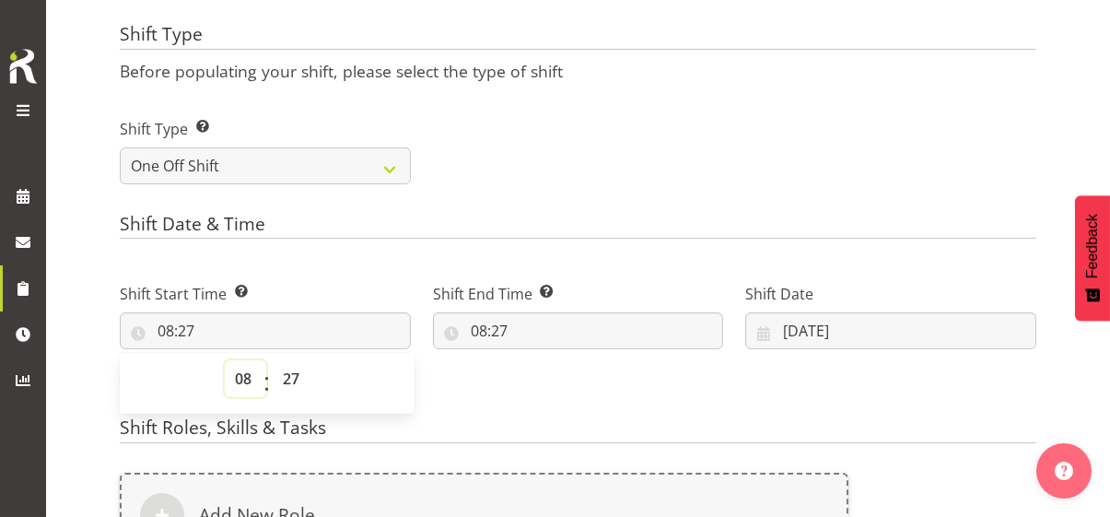
click at [237, 377] on select "00 01 02 03 04 05 06 07 08 09 10 11 12 13 14 15 16 17 18 19 20 21 22 23" at bounding box center [245, 378] width 41 height 37
select select "9"
click at [225, 360] on select "00 01 02 03 04 05 06 07 08 09 10 11 12 13 14 15 16 17 18 19 20 21 22 23" at bounding box center [245, 378] width 41 height 37
type input "09:27"
click at [291, 376] on select "00 01 02 03 04 05 06 07 08 09 10 11 12 13 14 15 16 17 18 19 20 21 22 23 24 25 2…" at bounding box center [293, 378] width 41 height 37
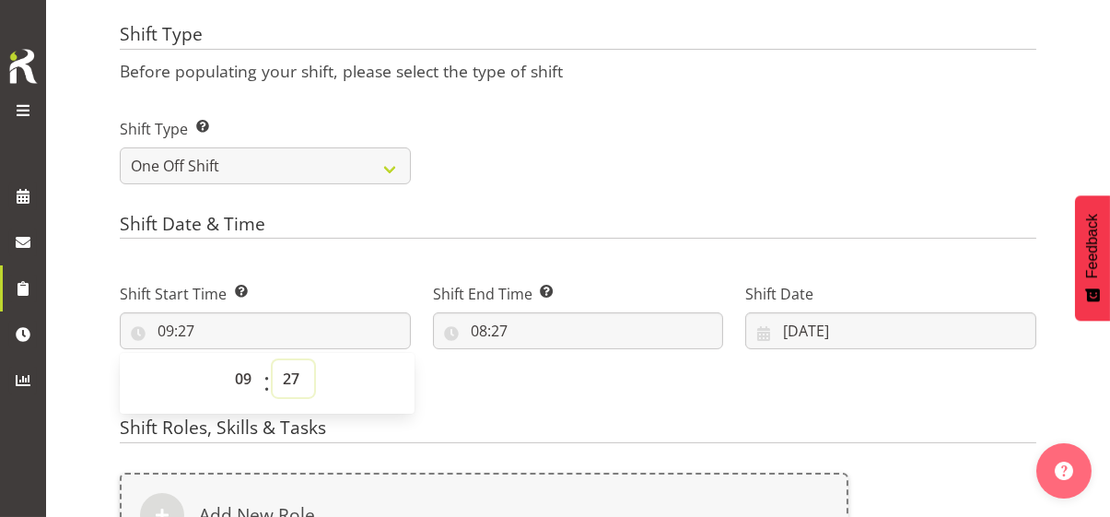
select select "0"
click at [273, 360] on select "00 01 02 03 04 05 06 07 08 09 10 11 12 13 14 15 16 17 18 19 20 21 22 23 24 25 2…" at bounding box center [293, 378] width 41 height 37
type input "09:00"
click at [433, 332] on input "08:27" at bounding box center [578, 330] width 291 height 37
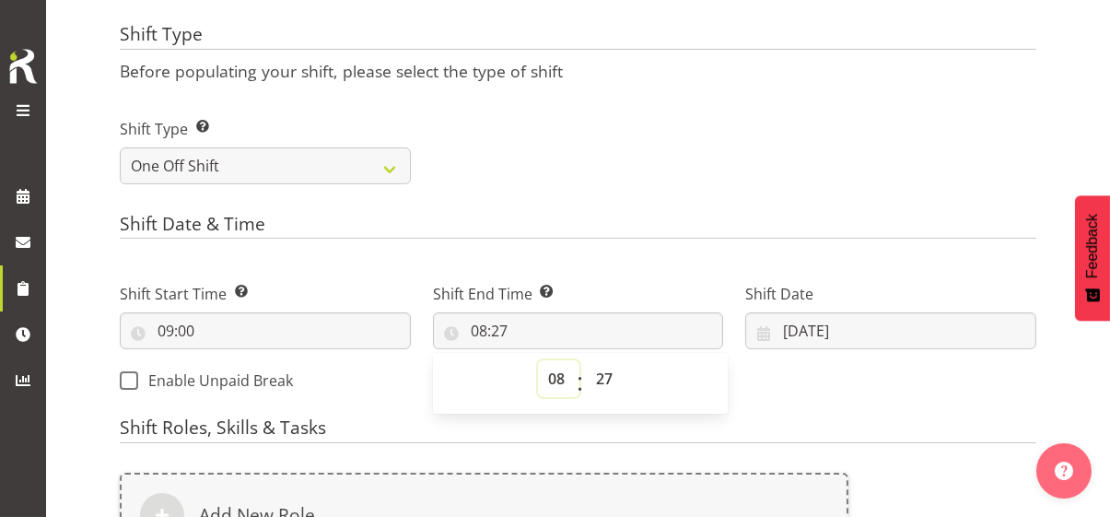
click at [538, 378] on select "00 01 02 03 04 05 06 07 08 09 10 11 12 13 14 15 16 17 18 19 20 21 22 23" at bounding box center [558, 378] width 41 height 37
select select "15"
click at [538, 360] on select "00 01 02 03 04 05 06 07 08 09 10 11 12 13 14 15 16 17 18 19 20 21 22 23" at bounding box center [558, 378] width 41 height 37
type input "15:27"
click at [586, 376] on select "00 01 02 03 04 05 06 07 08 09 10 11 12 13 14 15 16 17 18 19 20 21 22 23 24 25 2…" at bounding box center [606, 378] width 41 height 37
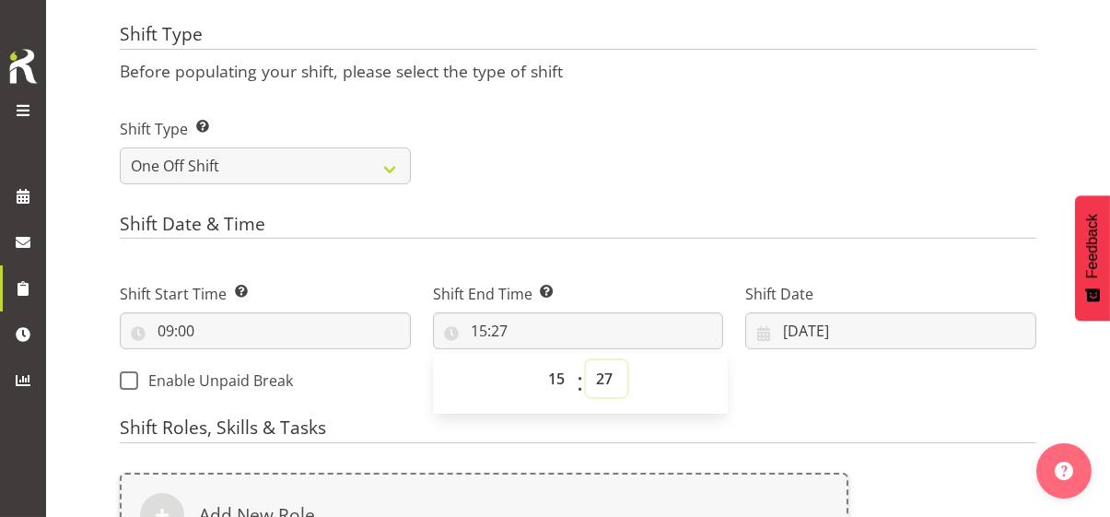
select select "0"
click at [586, 360] on select "00 01 02 03 04 05 06 07 08 09 10 11 12 13 14 15 16 17 18 19 20 21 22 23 24 25 2…" at bounding box center [606, 378] width 41 height 37
type input "15:00"
click at [745, 328] on input "04/09/2025" at bounding box center [890, 330] width 291 height 37
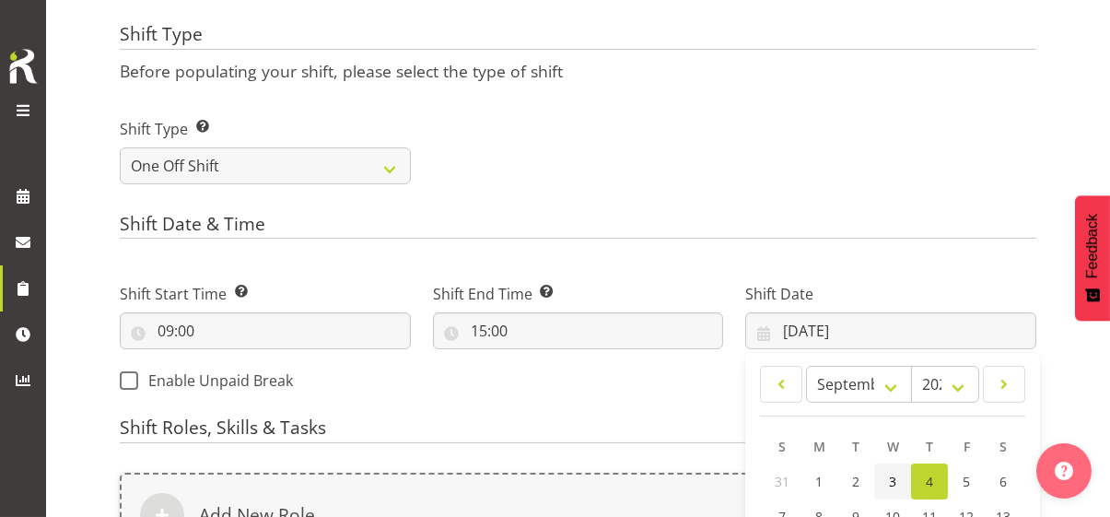
click at [889, 484] on span "3" at bounding box center [892, 480] width 7 height 17
type input "03/09/2025"
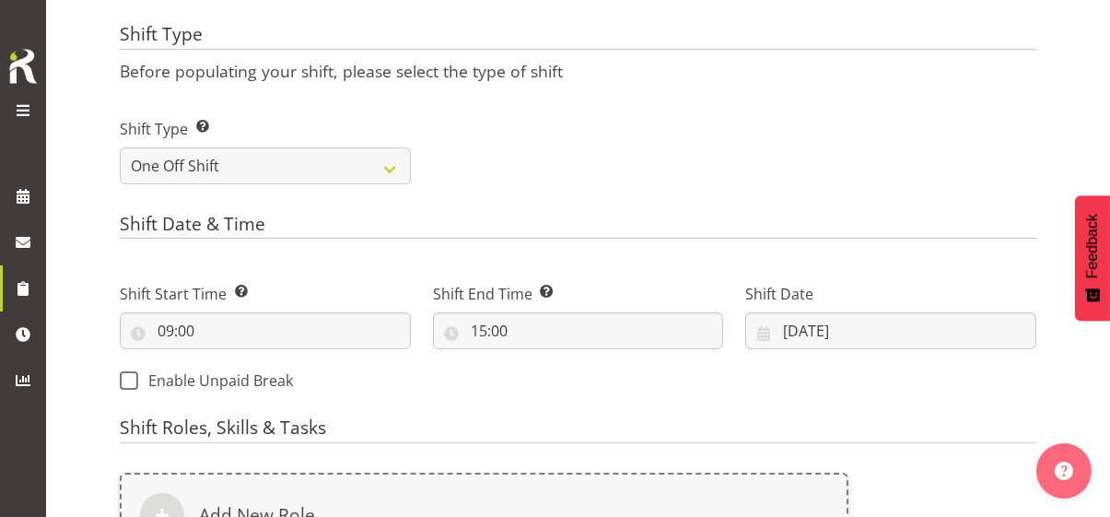
click at [575, 390] on div "Shift Start Time Set the time of the day you wish this shift to start 09:00 00 …" at bounding box center [578, 331] width 938 height 149
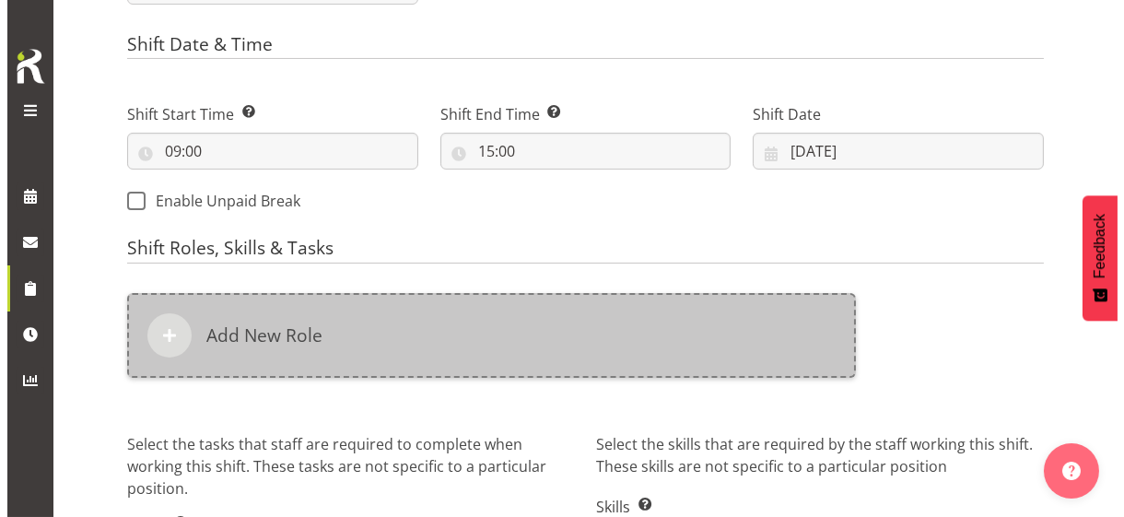
scroll to position [882, 0]
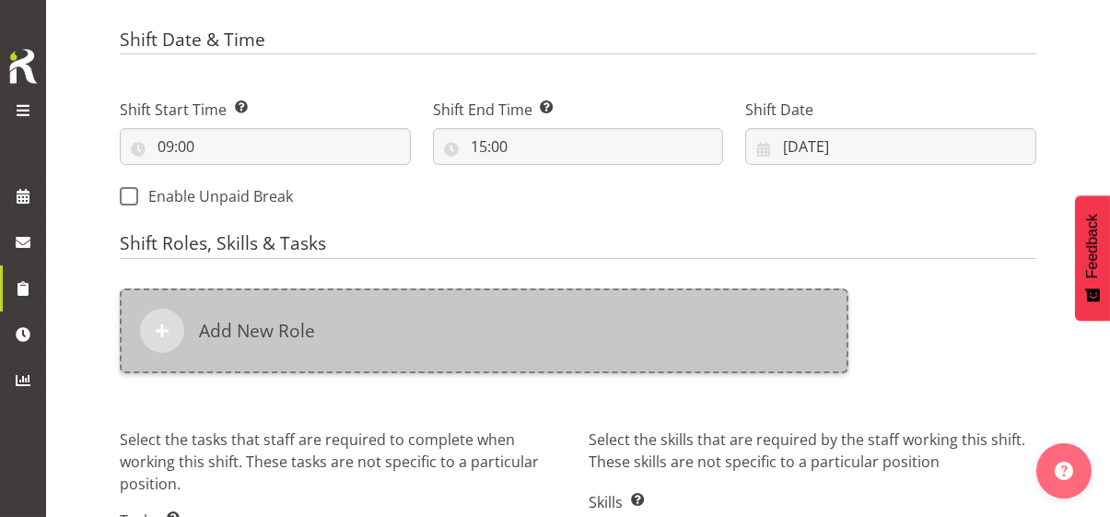
click at [347, 320] on div "Add New Role" at bounding box center [484, 330] width 728 height 85
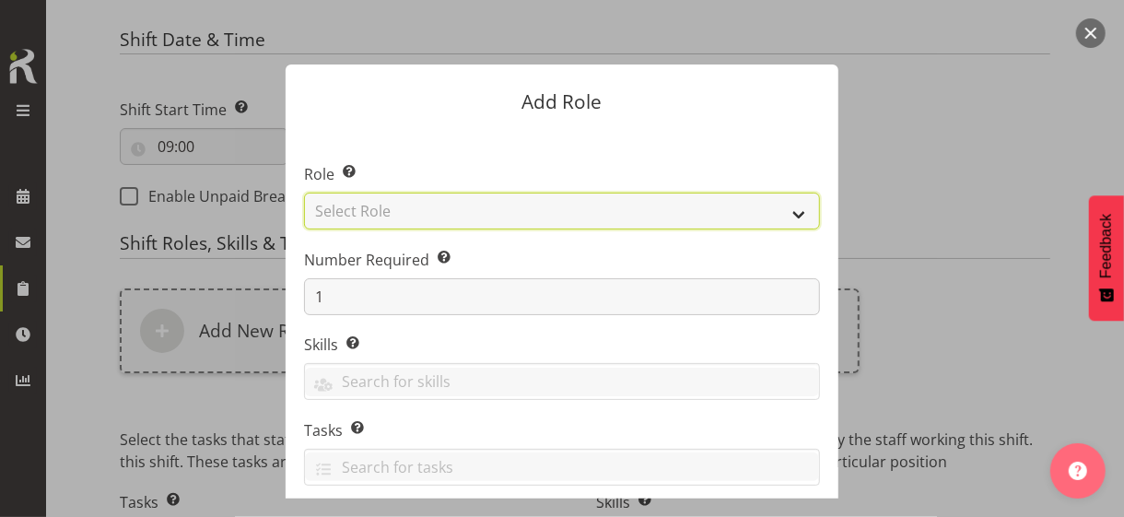
click at [390, 207] on select "Select Role CP House Leader Support Staff Wake" at bounding box center [562, 210] width 516 height 37
select select "1091"
click at [304, 192] on select "Select Role CP House Leader Support Staff Wake" at bounding box center [562, 210] width 516 height 37
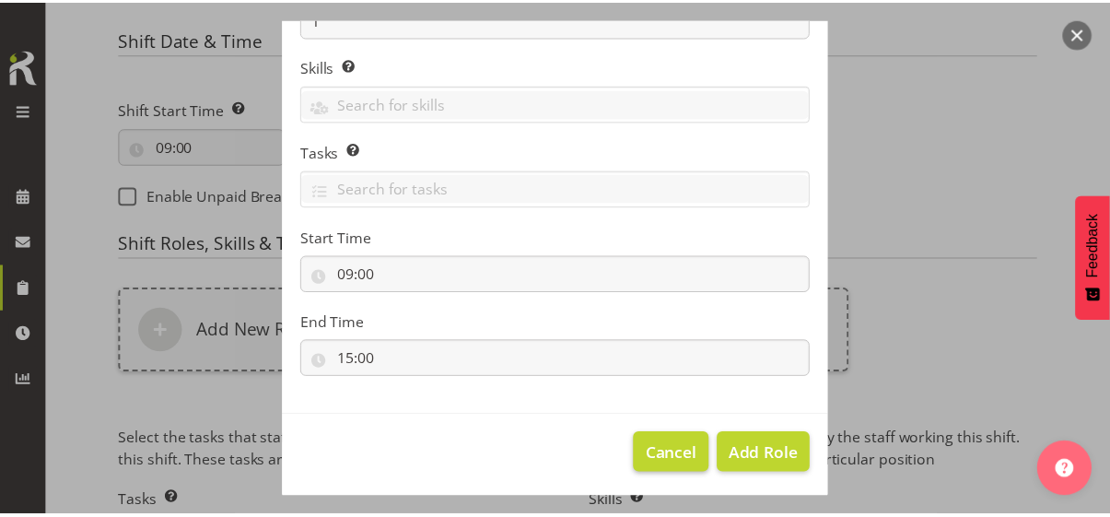
scroll to position [280, 0]
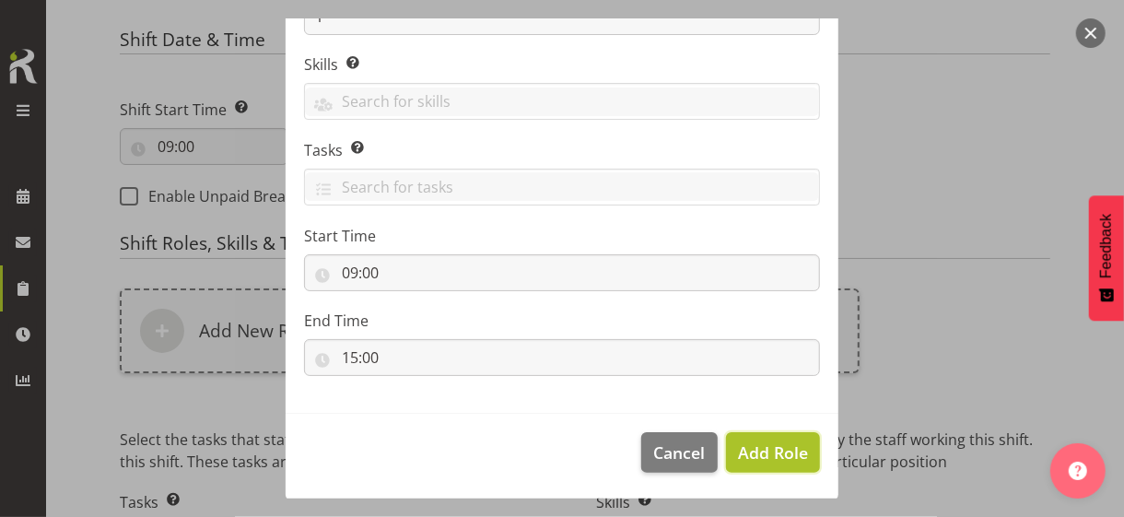
click at [761, 449] on span "Add Role" at bounding box center [773, 452] width 70 height 22
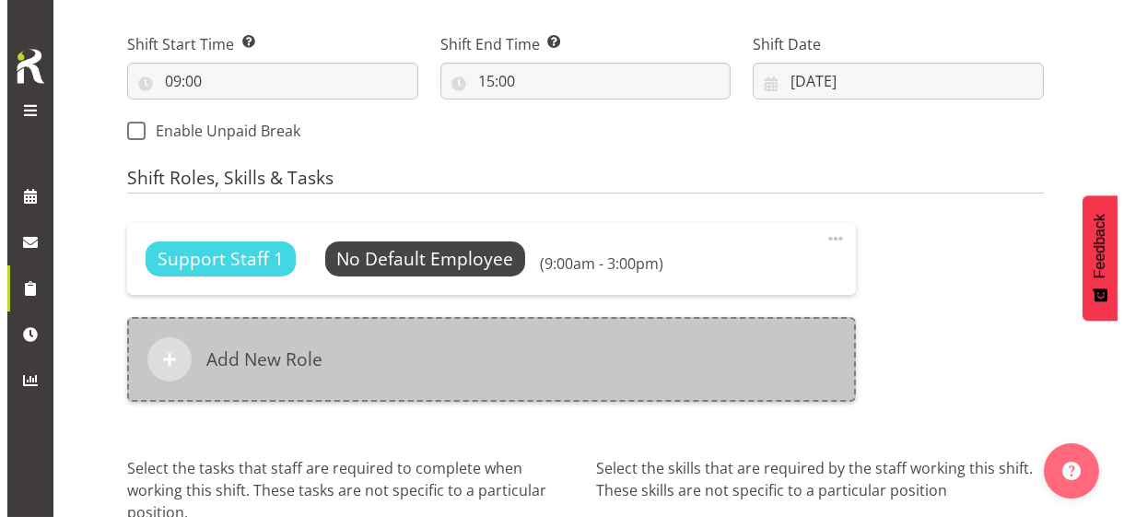
scroll to position [973, 0]
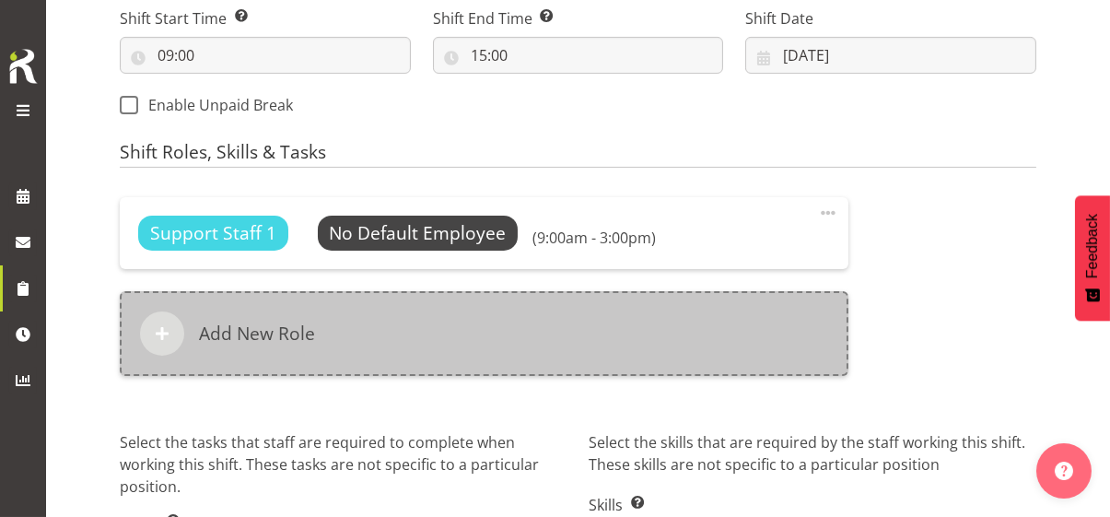
click at [443, 337] on div "Add New Role" at bounding box center [484, 333] width 728 height 85
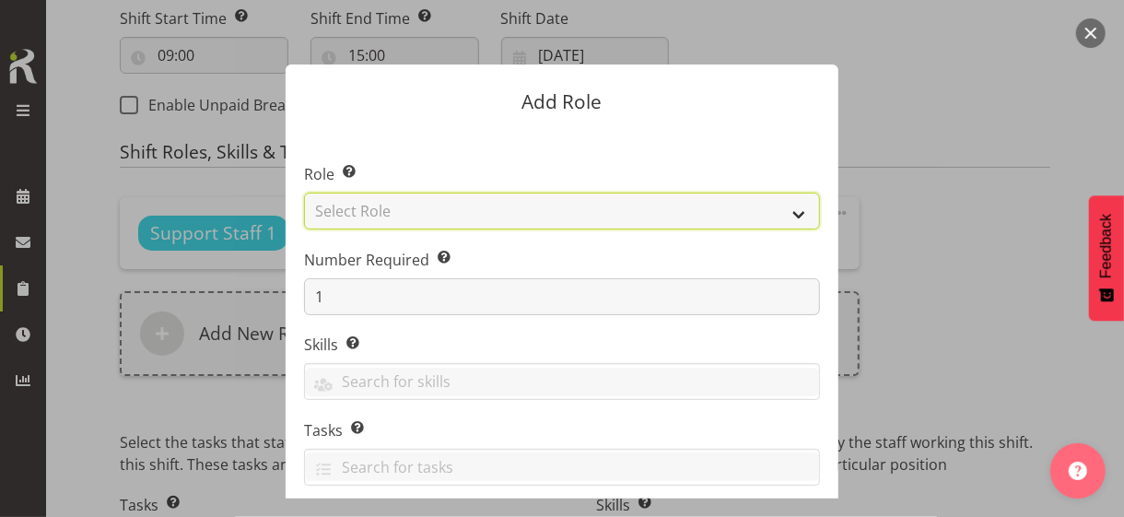
click at [389, 209] on select "Select Role CP House Leader Support Staff Wake" at bounding box center [562, 210] width 516 height 37
select select "1091"
click at [304, 192] on select "Select Role CP House Leader Support Staff Wake" at bounding box center [562, 210] width 516 height 37
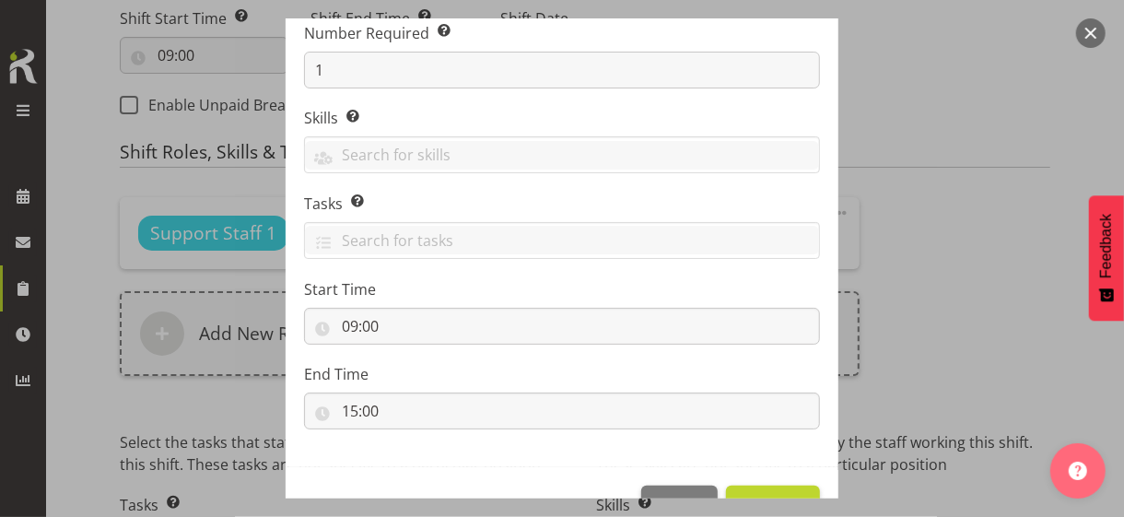
scroll to position [280, 0]
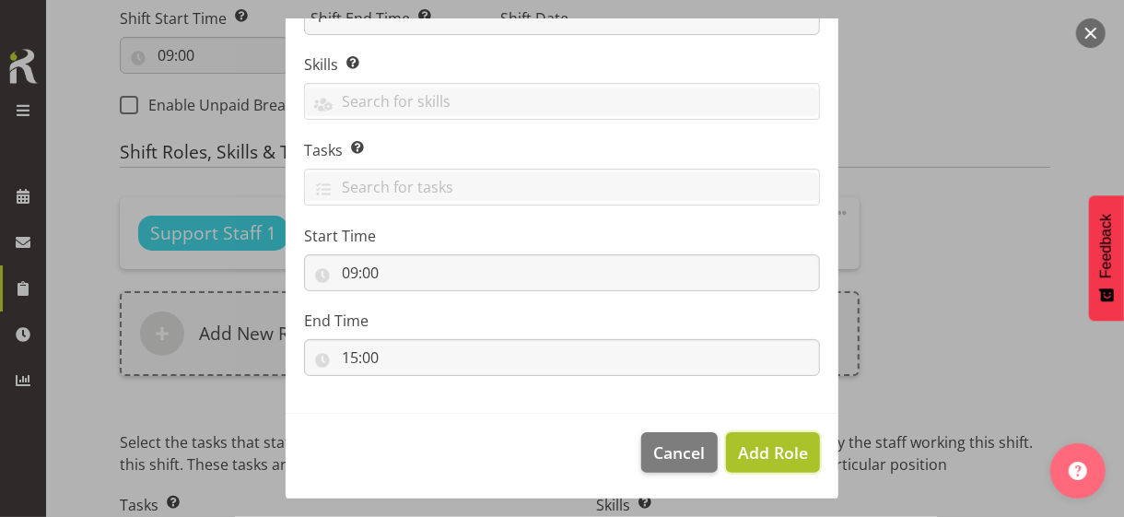
click at [744, 446] on span "Add Role" at bounding box center [773, 452] width 70 height 22
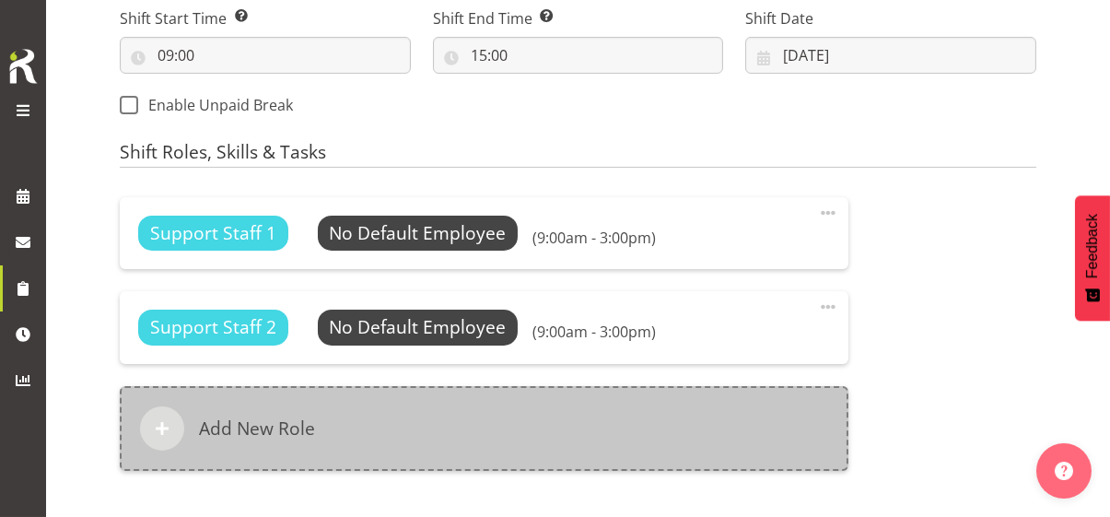
click at [426, 414] on div "Add New Role" at bounding box center [484, 428] width 728 height 85
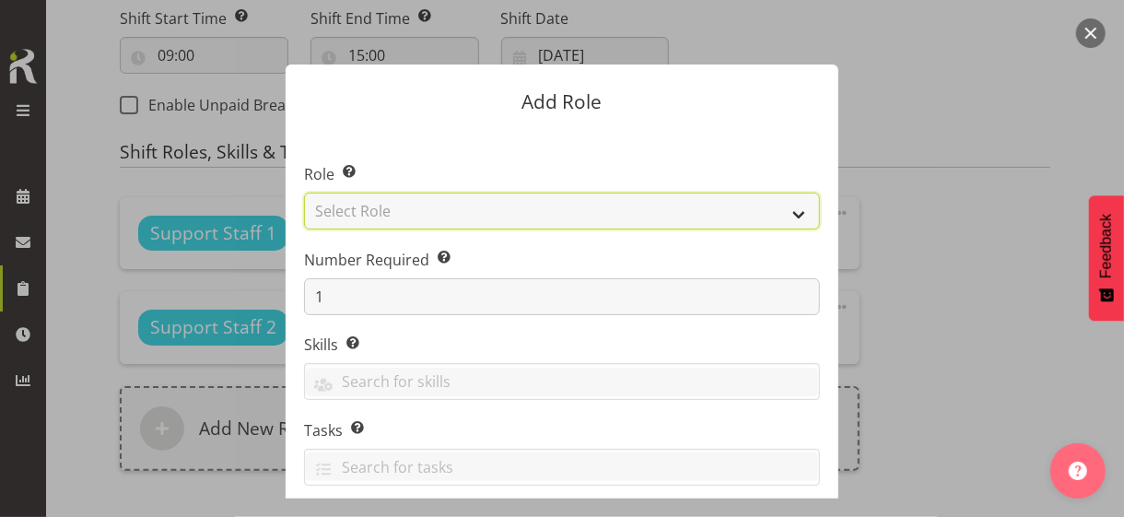
click at [397, 214] on select "Select Role CP House Leader Support Staff Wake" at bounding box center [562, 210] width 516 height 37
select select "1091"
click at [304, 192] on select "Select Role CP House Leader Support Staff Wake" at bounding box center [562, 210] width 516 height 37
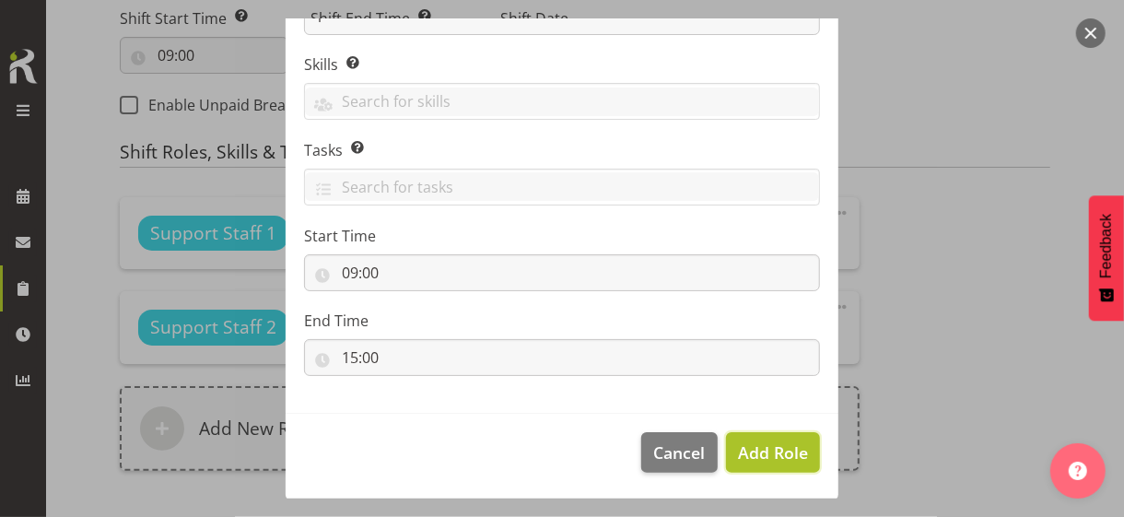
click at [751, 447] on span "Add Role" at bounding box center [773, 452] width 70 height 22
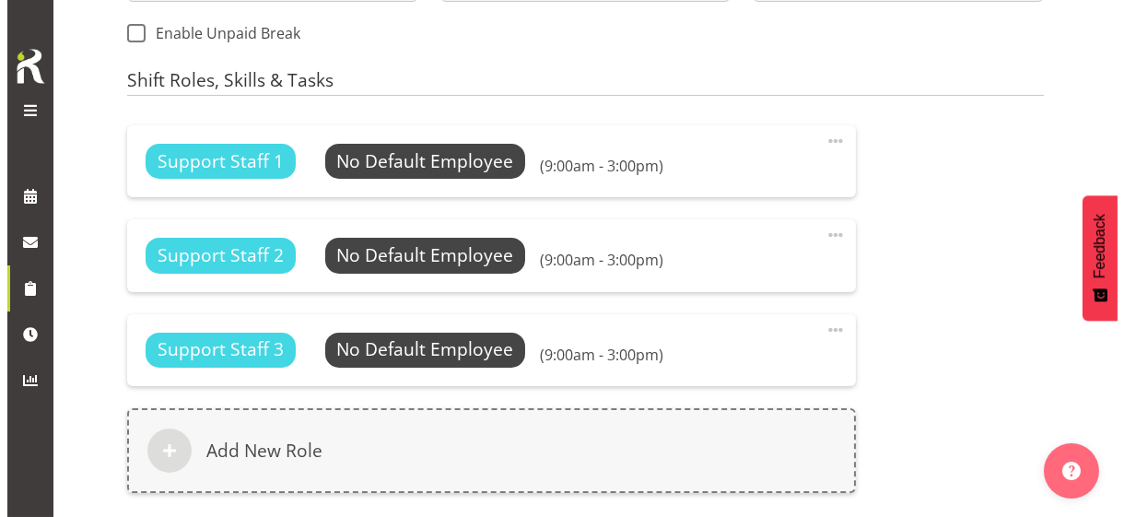
scroll to position [1158, 0]
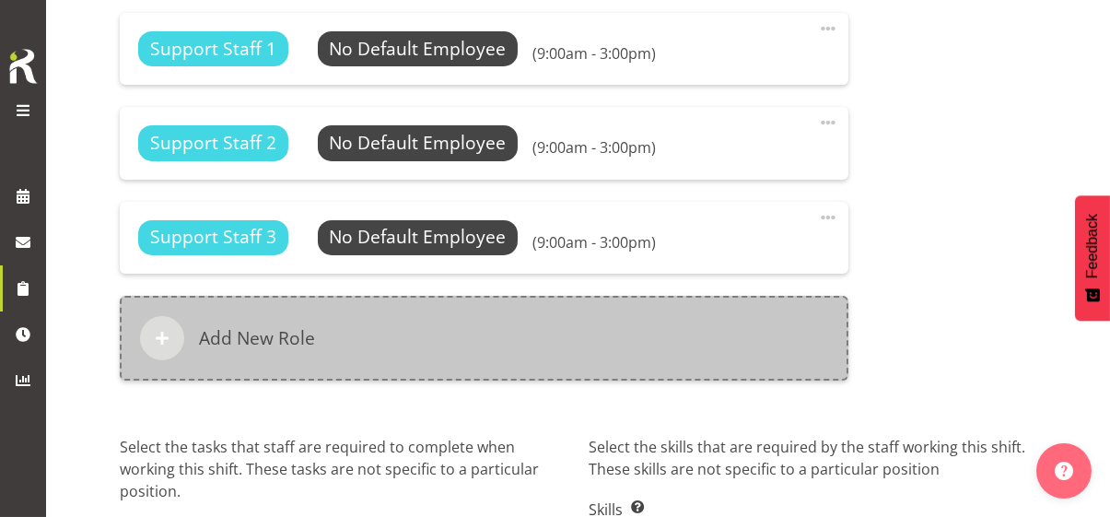
click at [437, 343] on div "Add New Role" at bounding box center [484, 338] width 728 height 85
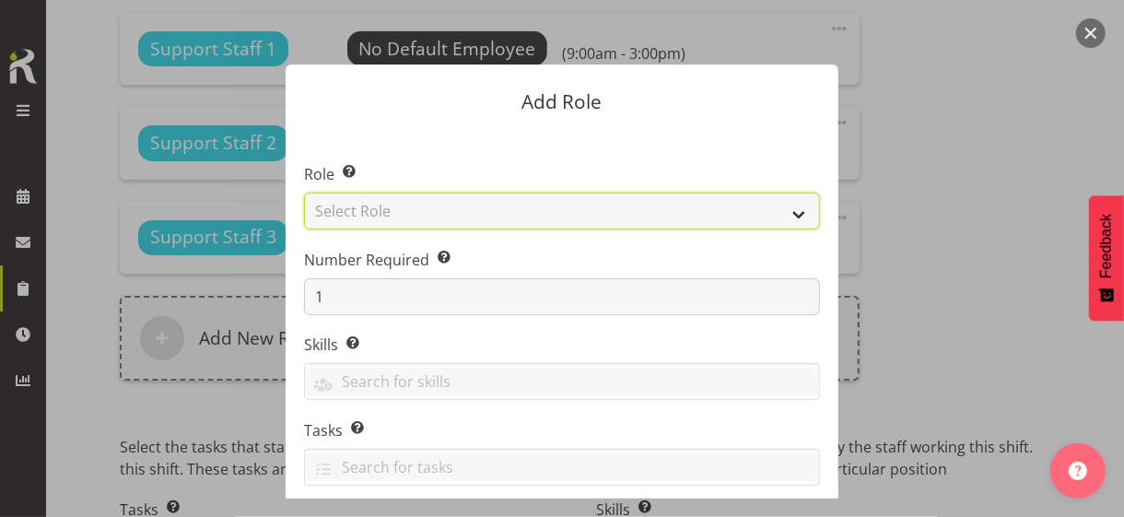
click at [402, 208] on select "Select Role CP House Leader Support Staff Wake" at bounding box center [562, 210] width 516 height 37
select select "1091"
click at [304, 192] on select "Select Role CP House Leader Support Staff Wake" at bounding box center [562, 210] width 516 height 37
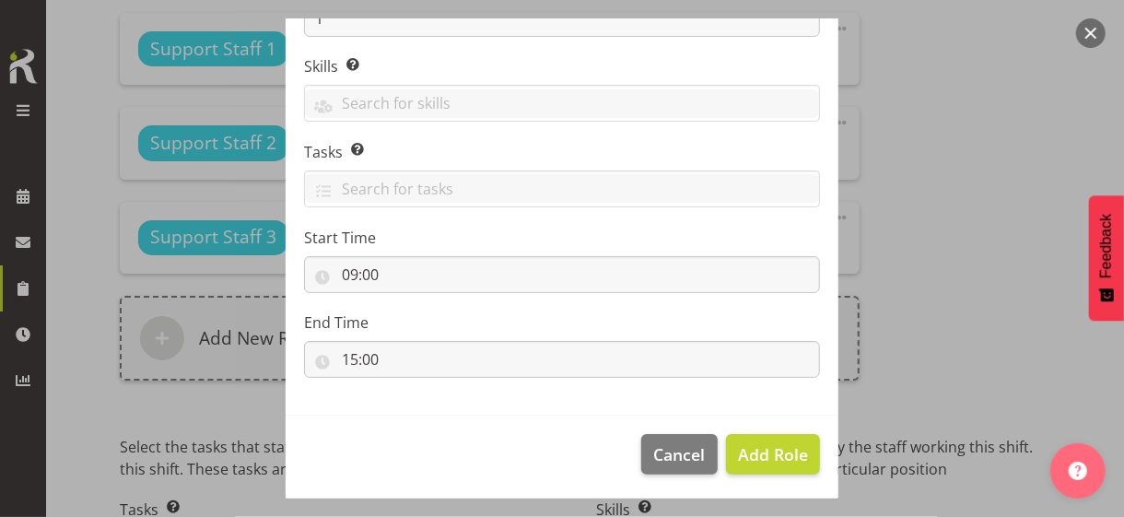
scroll to position [280, 0]
drag, startPoint x: 759, startPoint y: 450, endPoint x: 736, endPoint y: 443, distance: 24.2
click at [757, 450] on span "Add Role" at bounding box center [773, 452] width 70 height 22
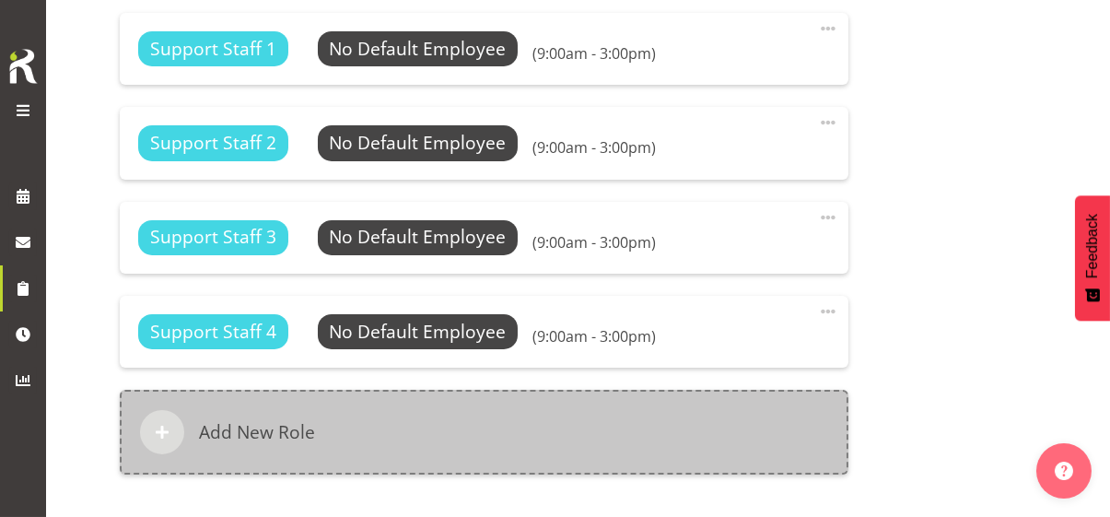
click at [533, 404] on div "Add New Role" at bounding box center [484, 432] width 728 height 85
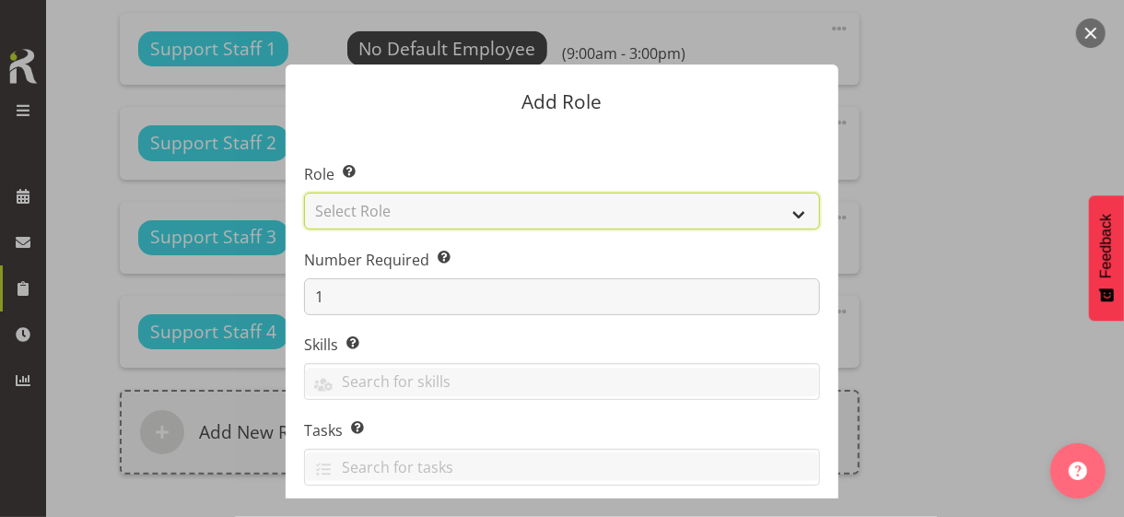
click at [413, 211] on select "Select Role CP House Leader Support Staff Wake" at bounding box center [562, 210] width 516 height 37
select select "1091"
click at [304, 192] on select "Select Role CP House Leader Support Staff Wake" at bounding box center [562, 210] width 516 height 37
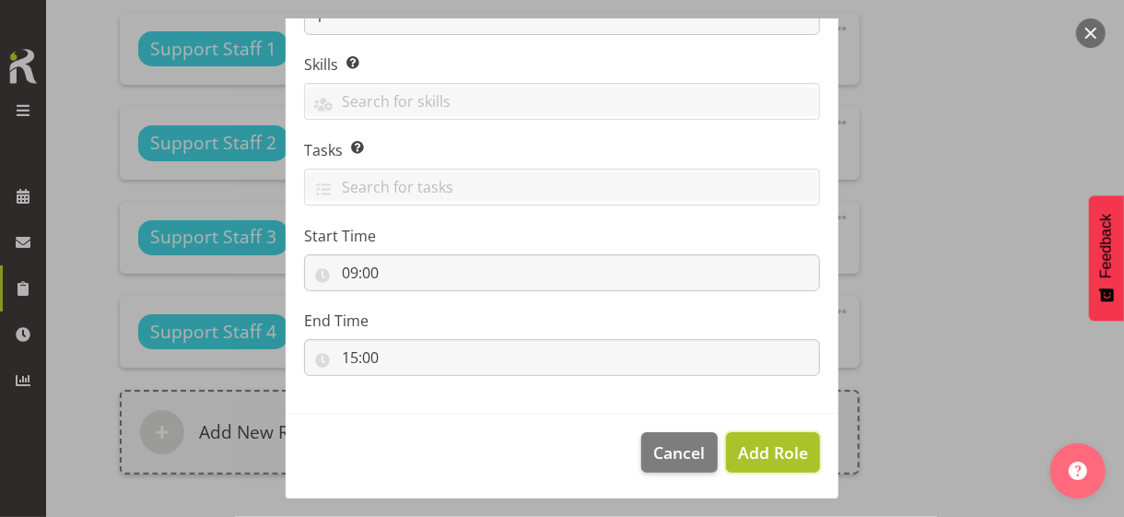
click at [744, 445] on span "Add Role" at bounding box center [773, 452] width 70 height 22
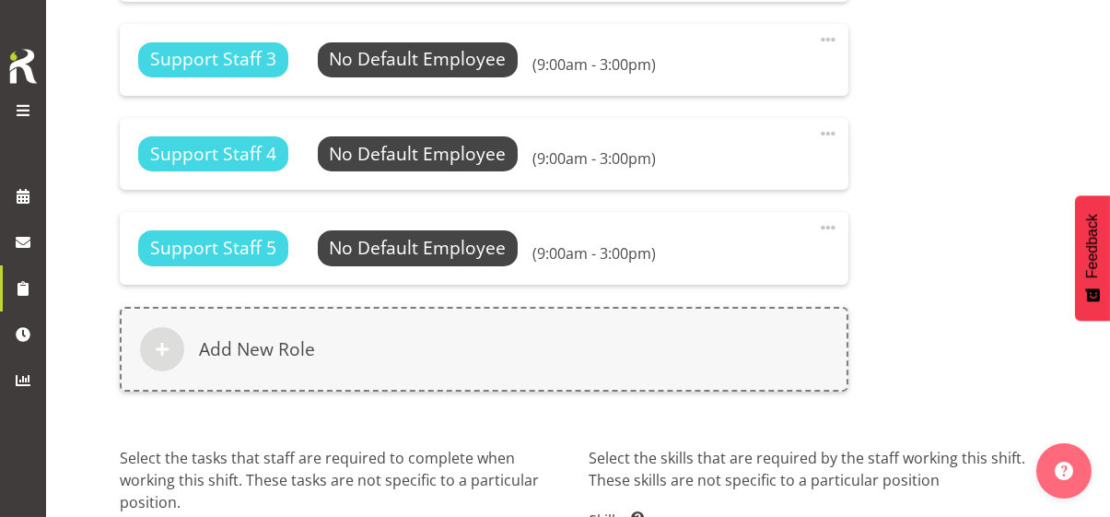
scroll to position [1483, 0]
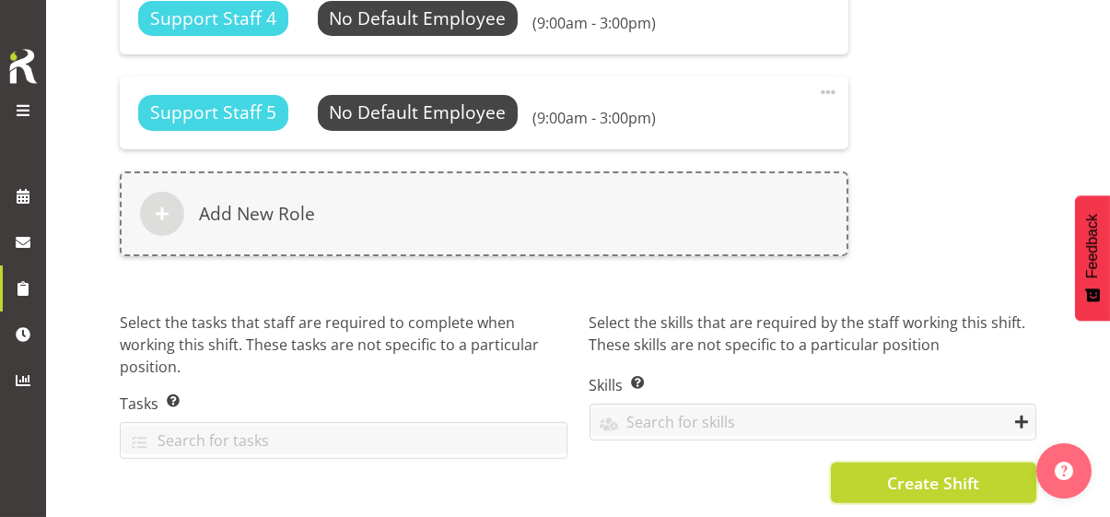
click at [903, 472] on span "Create Shift" at bounding box center [933, 483] width 92 height 24
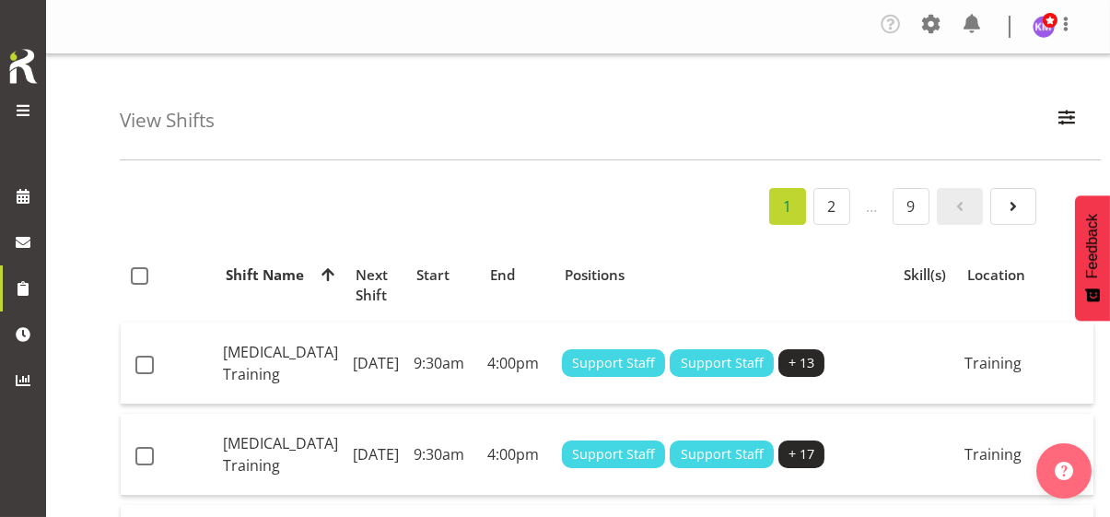
click at [19, 112] on span at bounding box center [23, 110] width 22 height 22
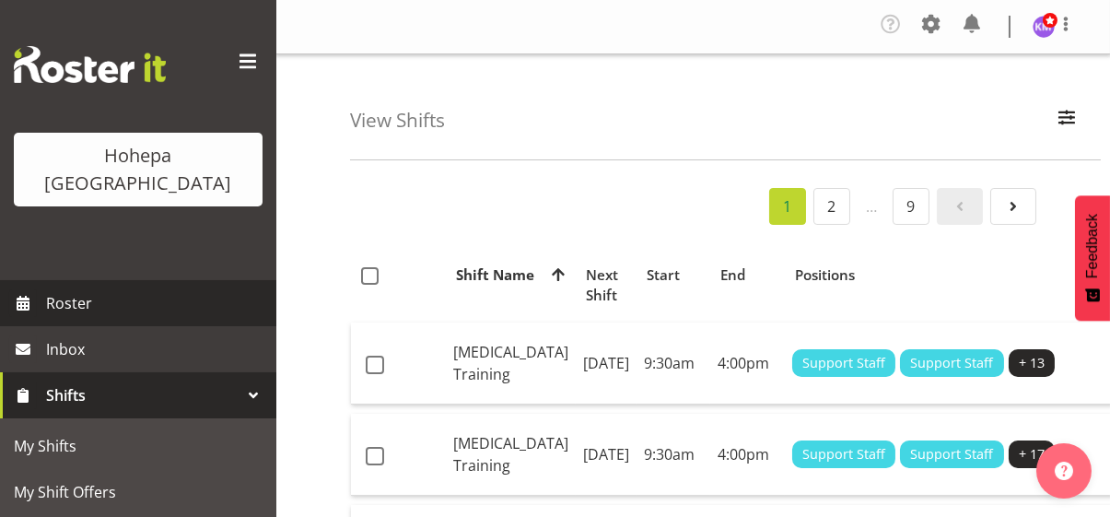
click at [73, 289] on span "Roster" at bounding box center [156, 303] width 221 height 28
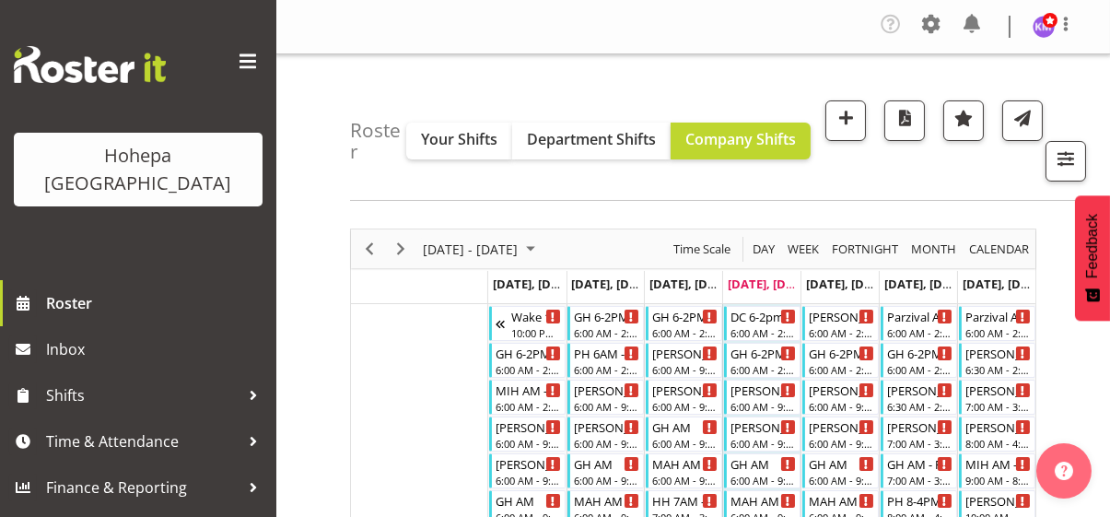
click at [251, 59] on span at bounding box center [247, 61] width 29 height 29
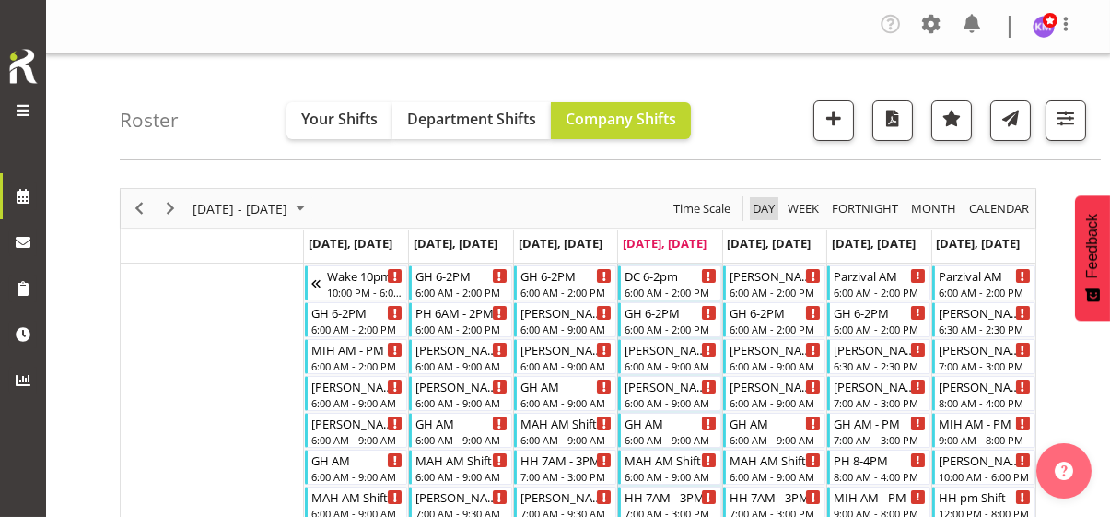
click at [759, 205] on span "Day" at bounding box center [764, 208] width 26 height 23
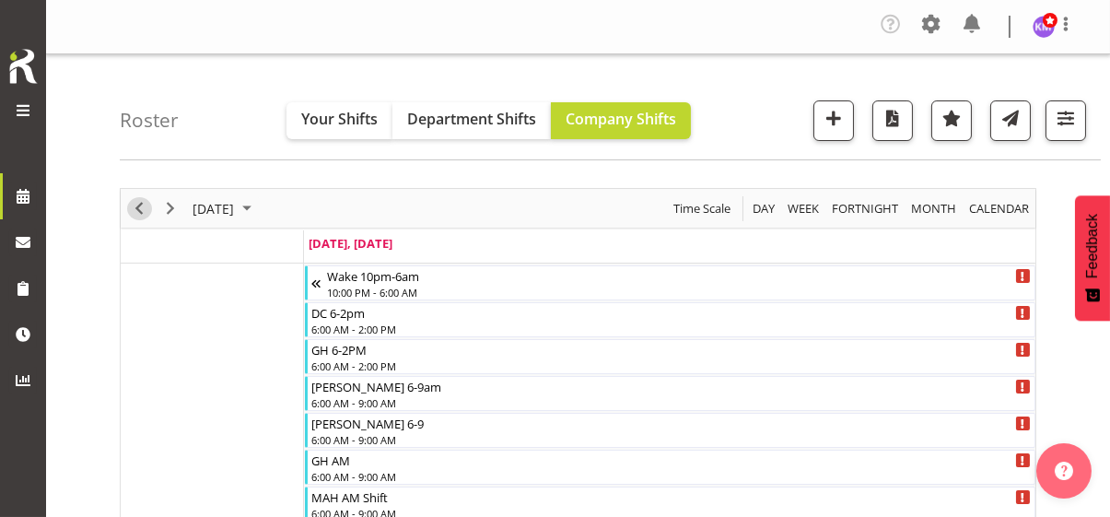
click at [135, 206] on span "Previous" at bounding box center [139, 208] width 22 height 23
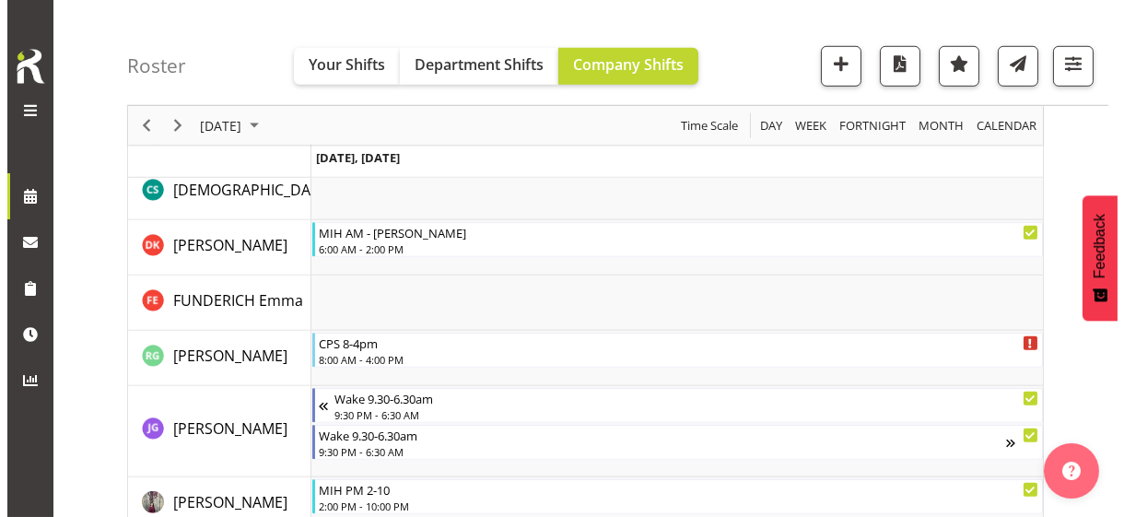
scroll to position [2763, 0]
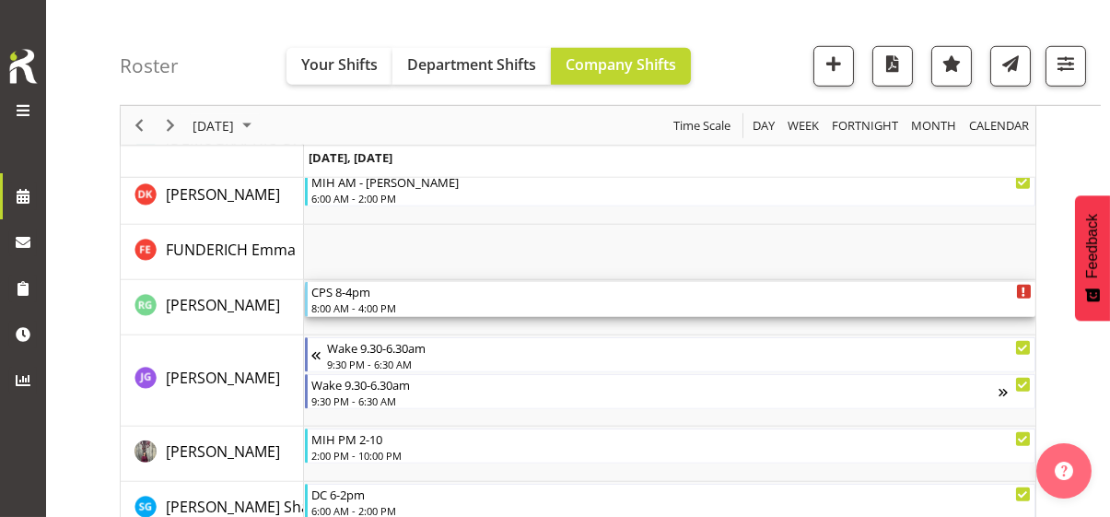
click at [371, 304] on div "8:00 AM - 4:00 PM" at bounding box center [671, 307] width 720 height 15
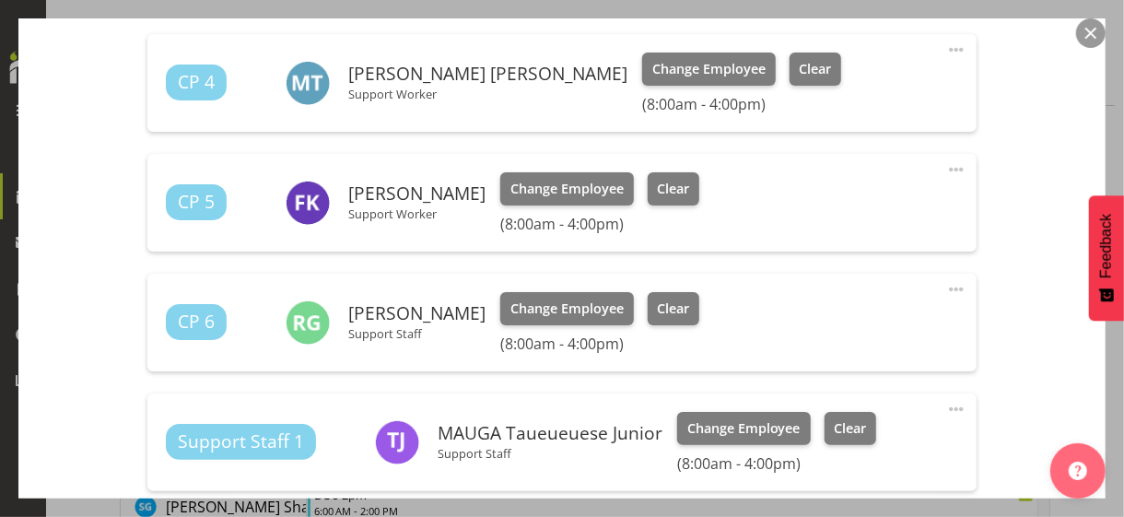
scroll to position [829, 0]
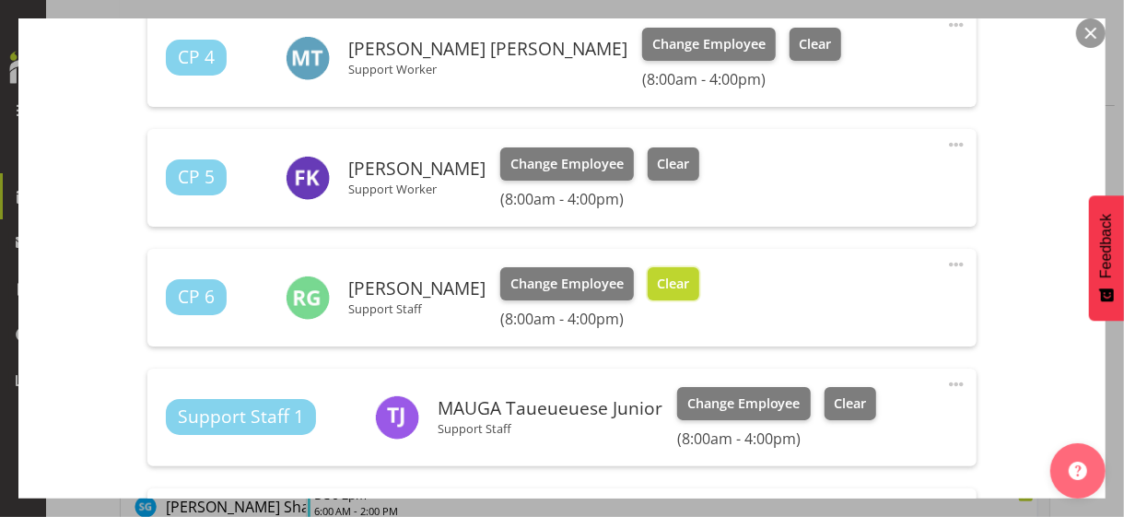
click at [657, 283] on span "Clear" at bounding box center [673, 284] width 32 height 20
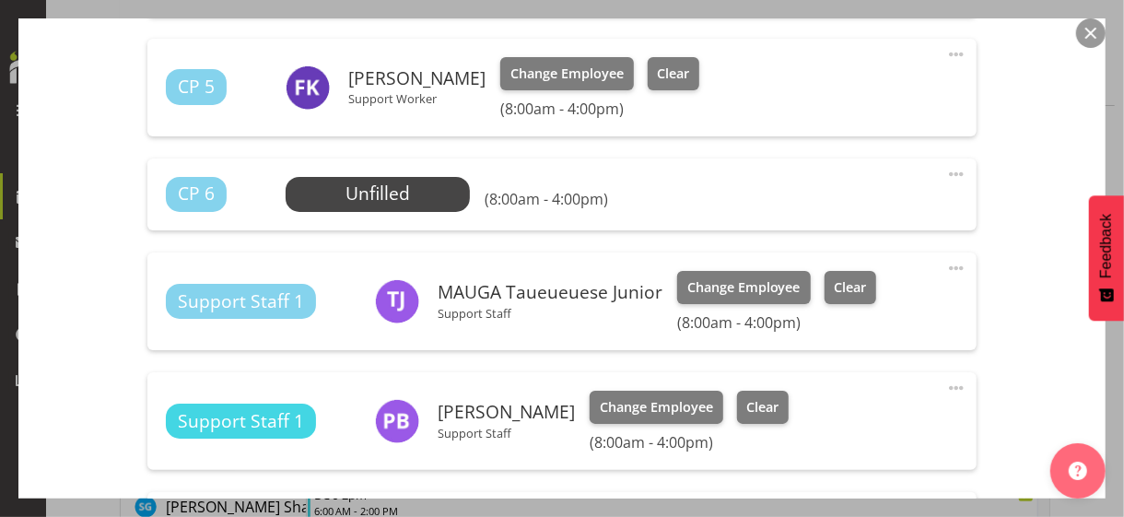
scroll to position [921, 0]
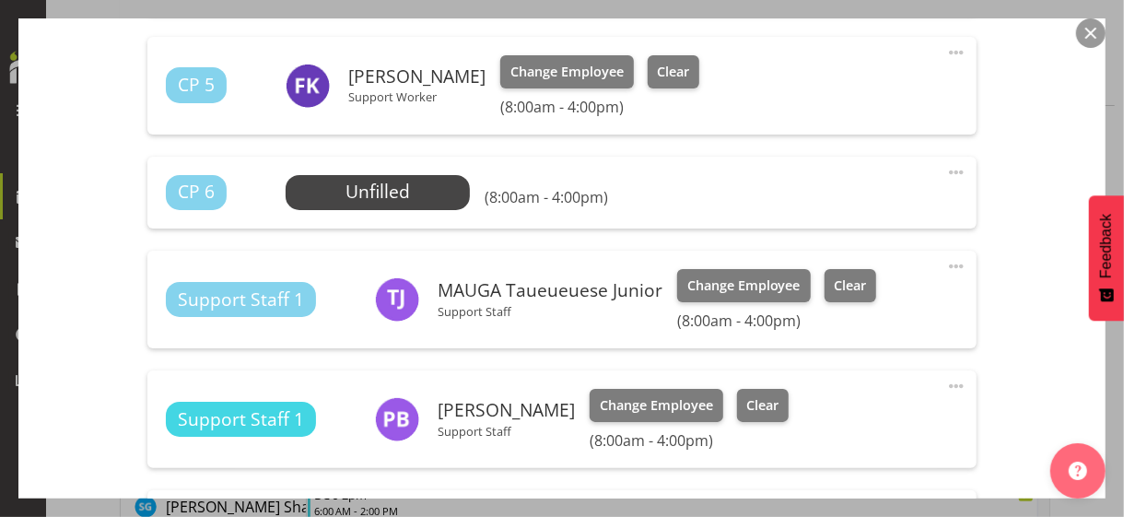
click at [945, 261] on span at bounding box center [956, 266] width 22 height 22
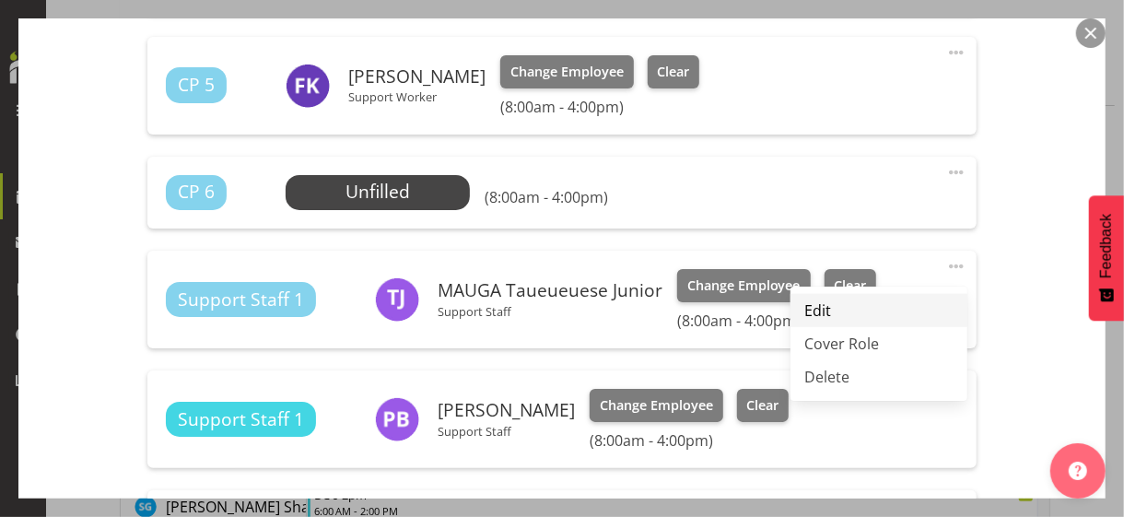
click at [816, 310] on link "Edit" at bounding box center [878, 310] width 177 height 33
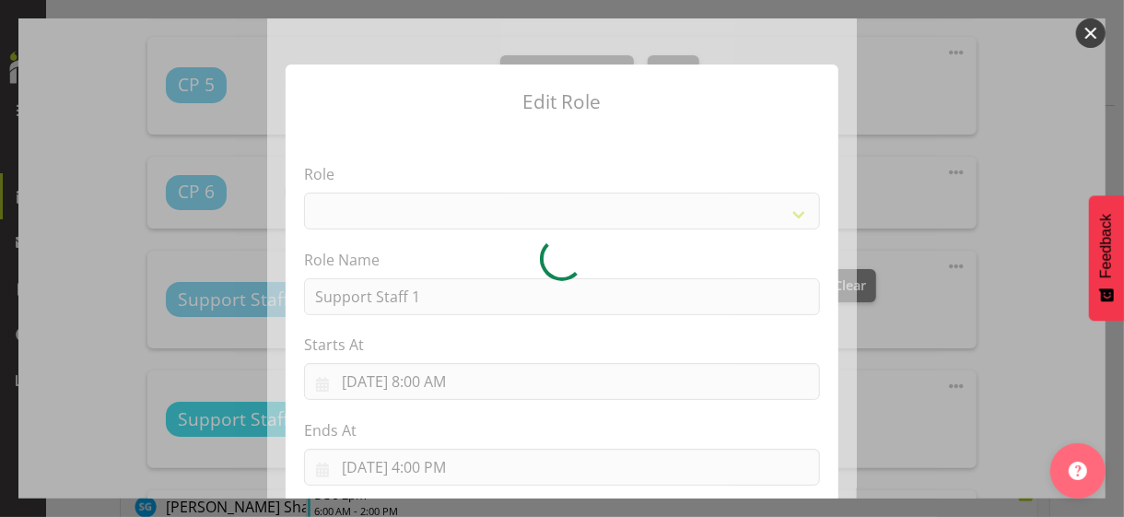
select select
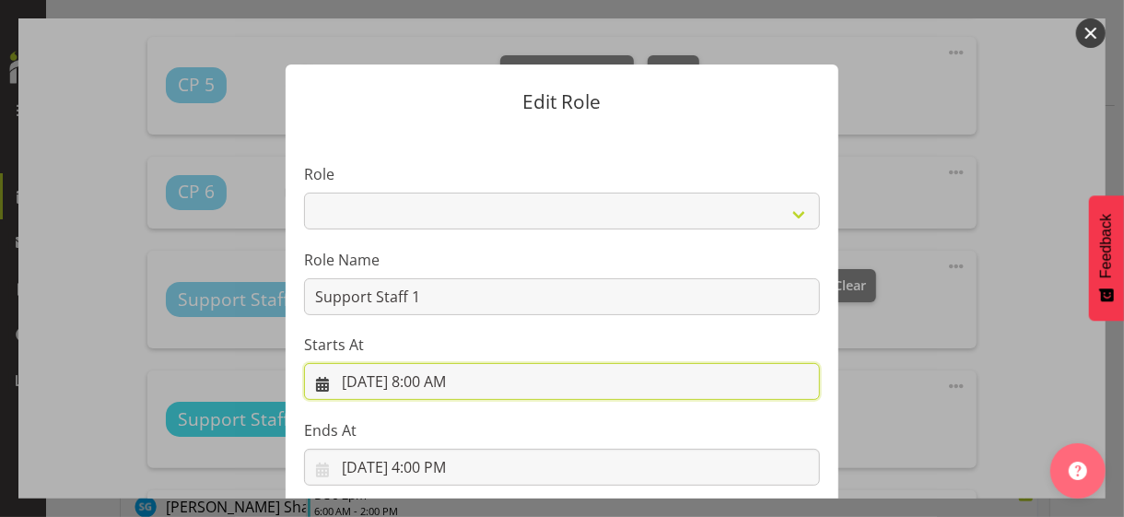
click at [440, 379] on input "9/3/2025, 8:00 AM" at bounding box center [562, 381] width 516 height 37
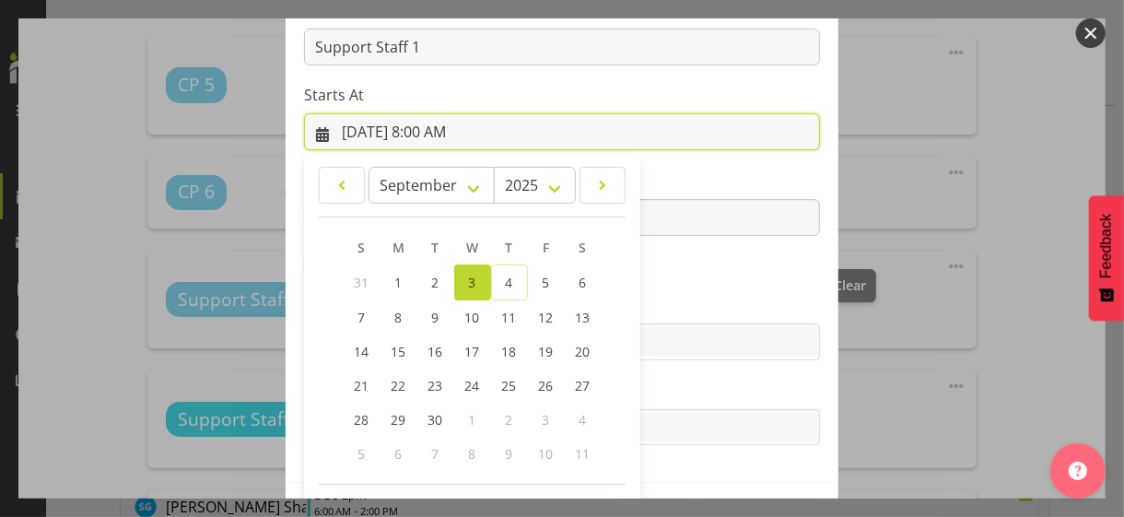
scroll to position [320, 0]
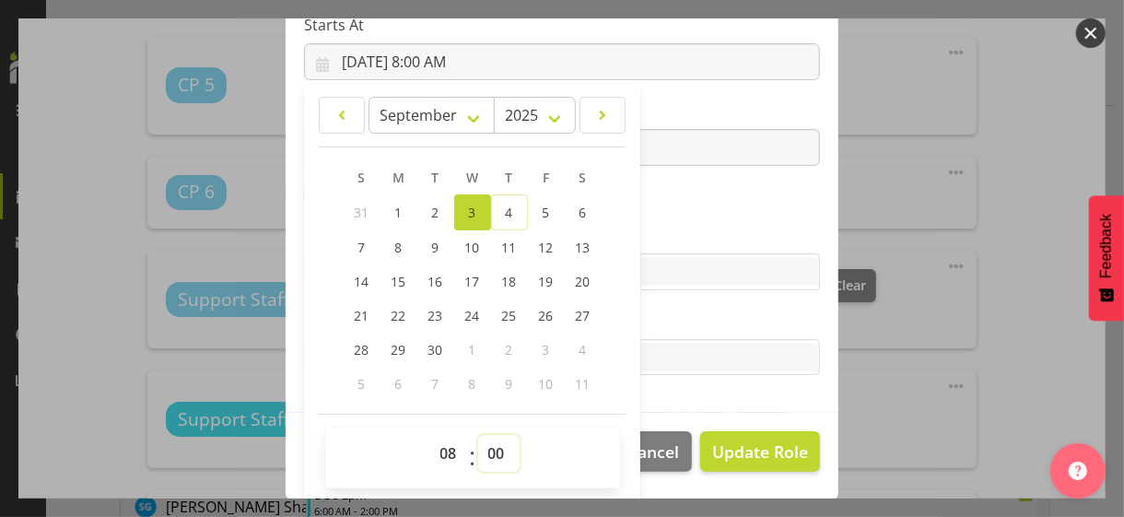
drag, startPoint x: 478, startPoint y: 447, endPoint x: 485, endPoint y: 440, distance: 9.8
click at [478, 447] on select "00 01 02 03 04 05 06 07 08 09 10 11 12 13 14 15 16 17 18 19 20 21 22 23 24 25 2…" at bounding box center [498, 453] width 41 height 37
select select "30"
click at [478, 435] on select "00 01 02 03 04 05 06 07 08 09 10 11 12 13 14 15 16 17 18 19 20 21 22 23 24 25 2…" at bounding box center [498, 453] width 41 height 37
type input "9/3/2025, 8:30 AM"
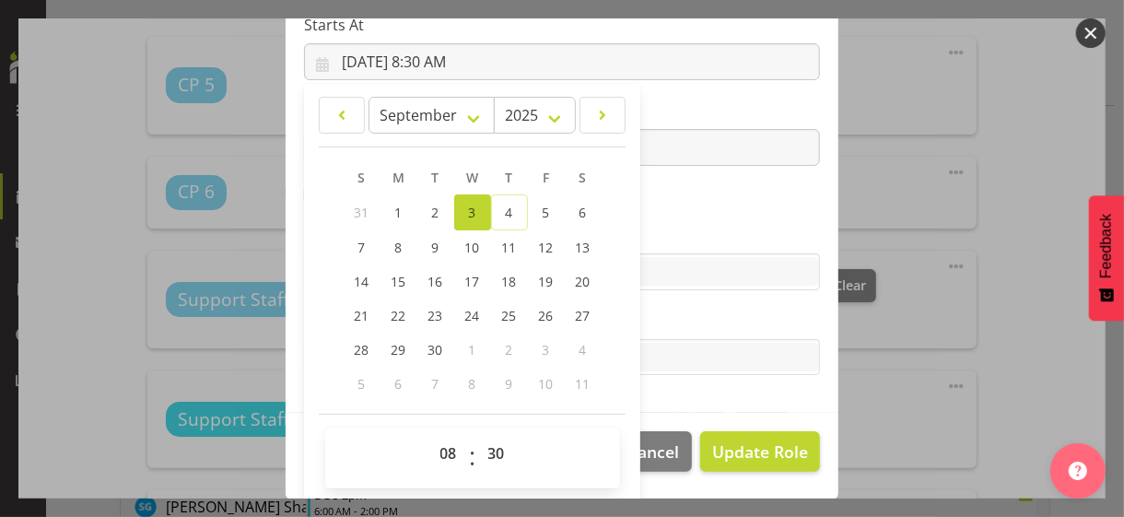
click at [672, 222] on section "Role CP House Leader Support Staff Wake Role Name Support Staff 1 Starts At 9/3…" at bounding box center [561, 111] width 553 height 602
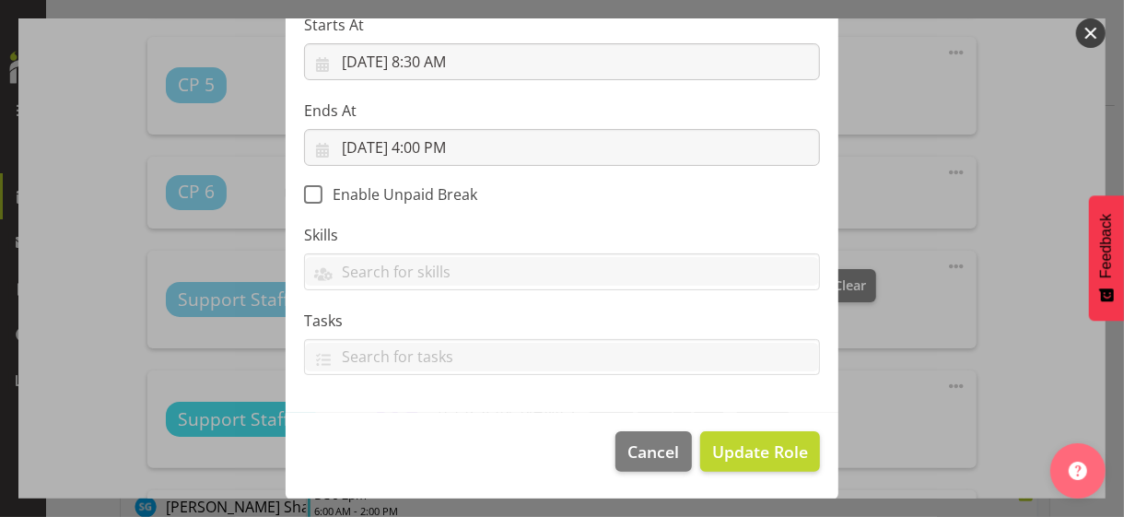
scroll to position [319, 0]
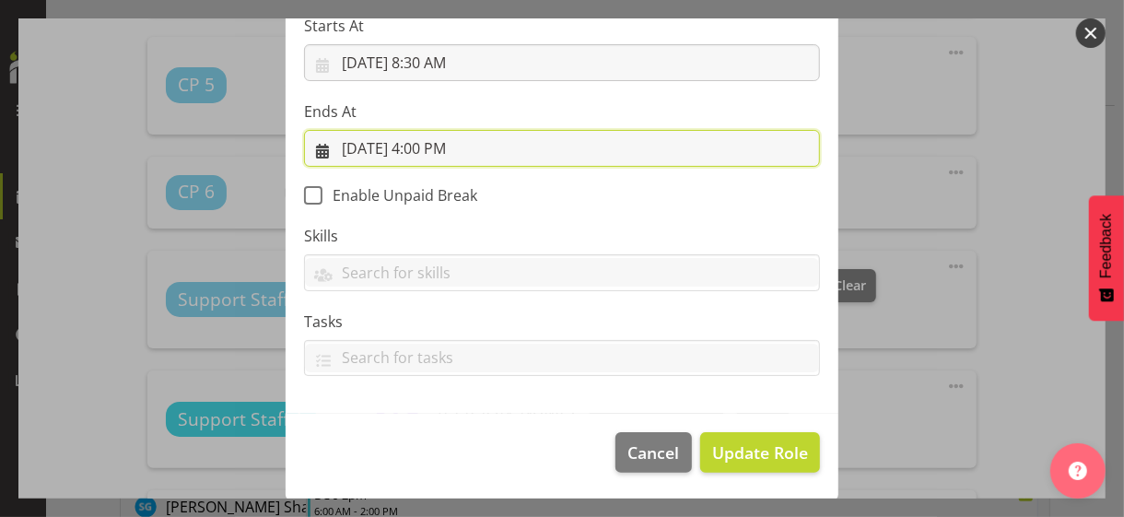
click at [419, 144] on input "9/3/2025, 4:00 PM" at bounding box center [562, 148] width 516 height 37
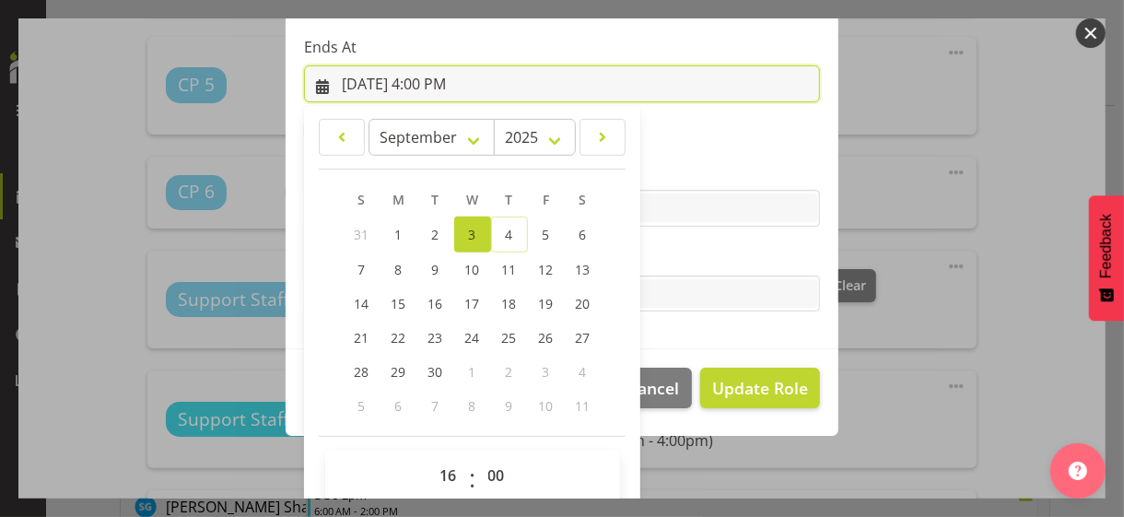
scroll to position [406, 0]
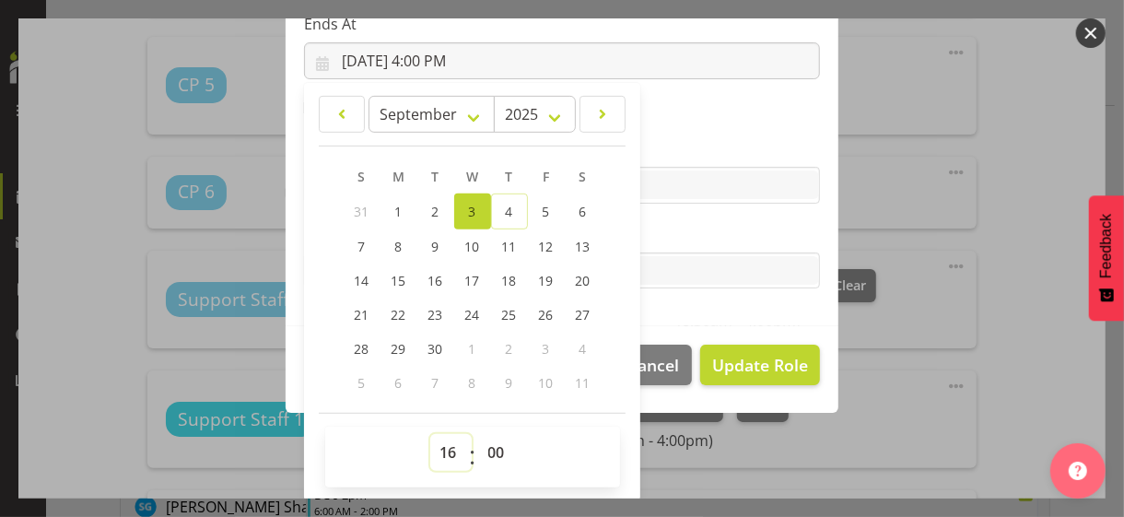
click at [438, 445] on select "00 01 02 03 04 05 06 07 08 09 10 11 12 13 14 15 16 17 18 19 20 21 22 23" at bounding box center [450, 452] width 41 height 37
select select "9"
click at [430, 434] on select "00 01 02 03 04 05 06 07 08 09 10 11 12 13 14 15 16 17 18 19 20 21 22 23" at bounding box center [450, 452] width 41 height 37
type input "9/3/2025, 9:00 AM"
drag, startPoint x: 697, startPoint y: 223, endPoint x: 717, endPoint y: 262, distance: 43.7
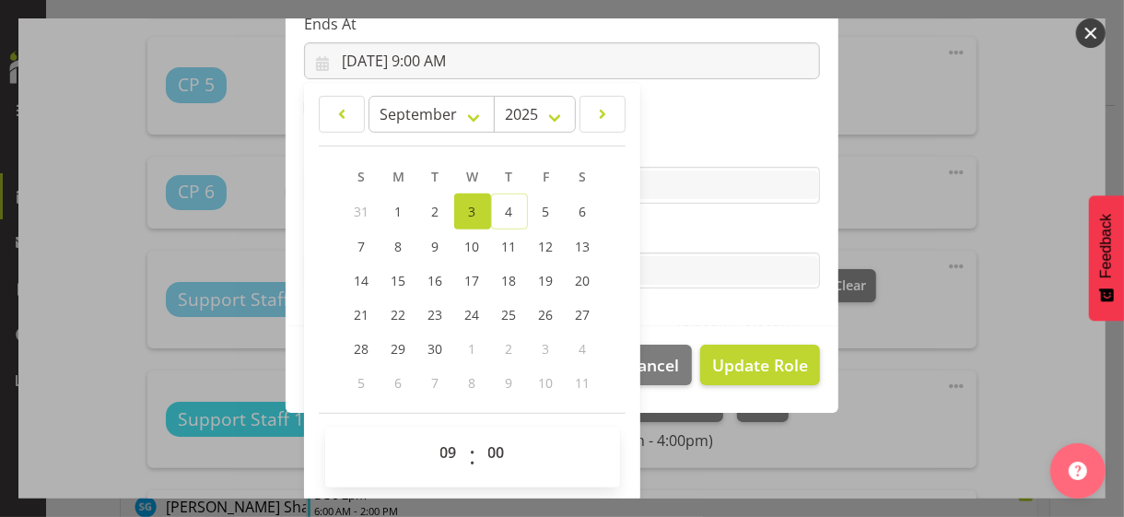
click at [697, 224] on label "Tasks" at bounding box center [562, 234] width 516 height 22
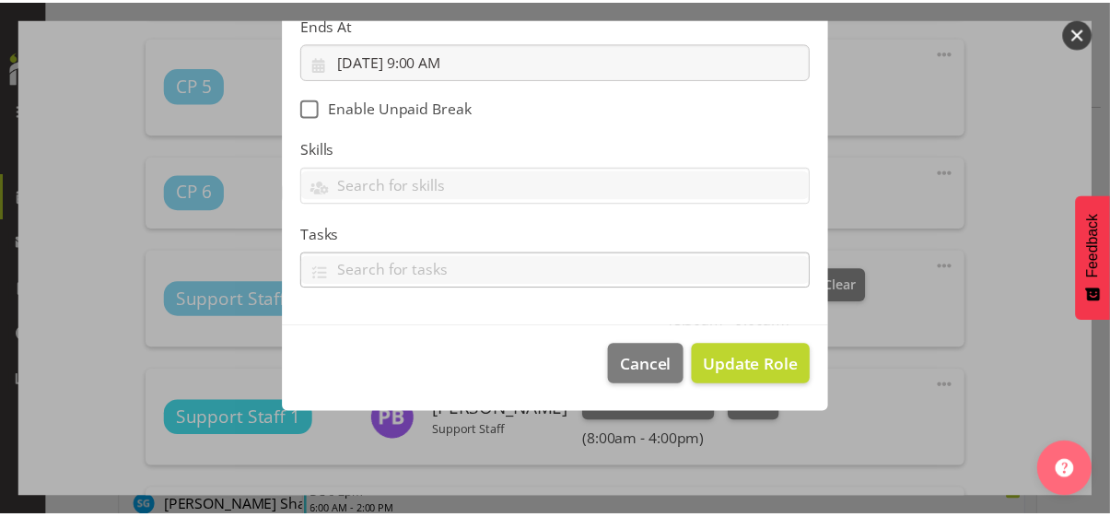
scroll to position [319, 0]
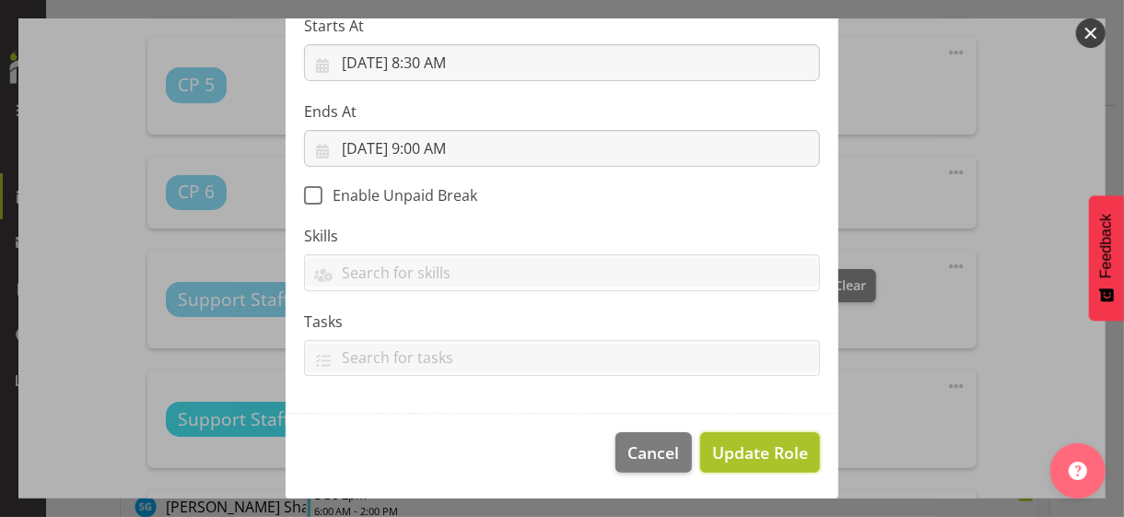
click at [752, 448] on span "Update Role" at bounding box center [760, 452] width 96 height 24
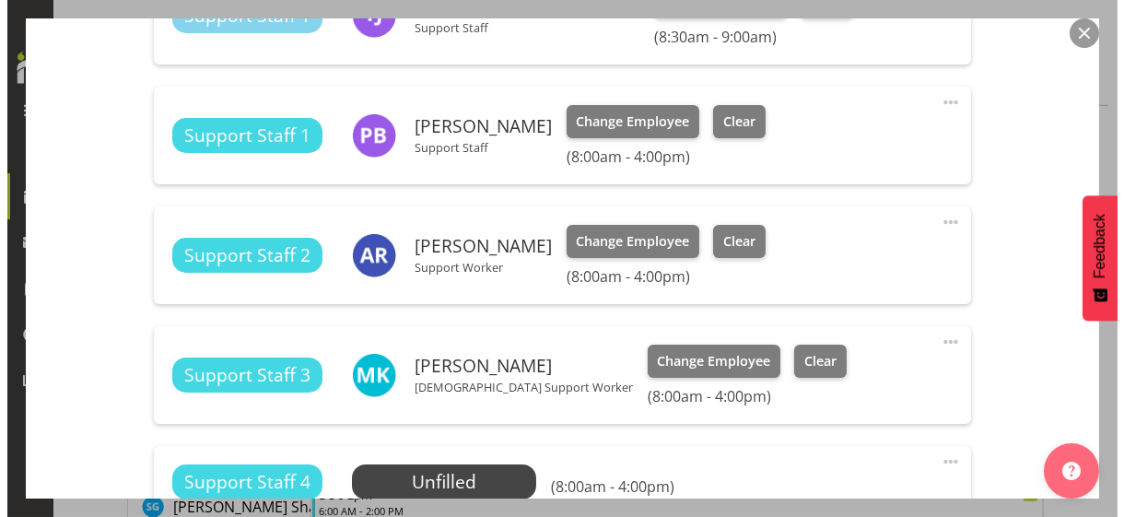
scroll to position [1113, 0]
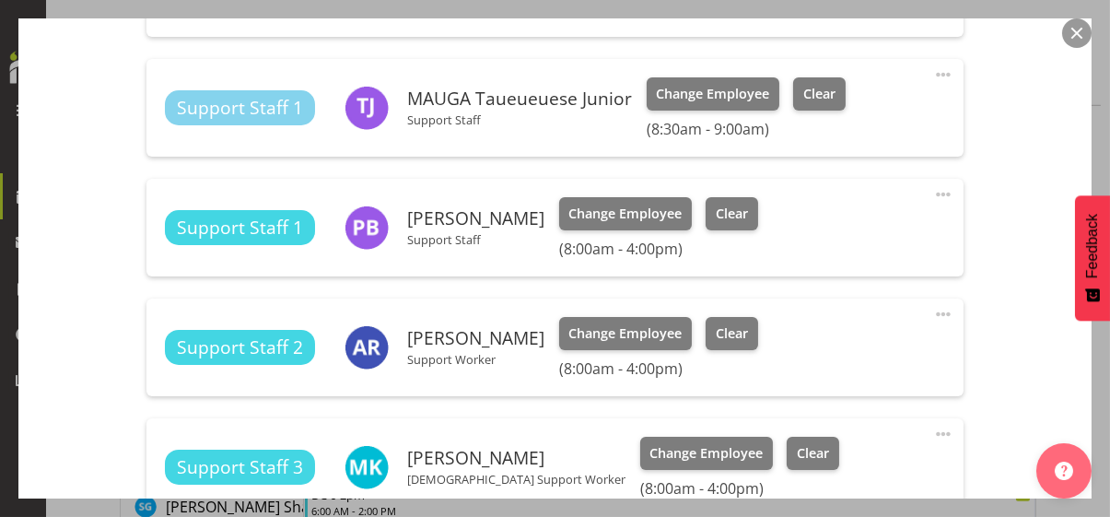
drag, startPoint x: 926, startPoint y: 191, endPoint x: 915, endPoint y: 200, distance: 14.4
click at [932, 191] on span at bounding box center [943, 194] width 22 height 22
click at [834, 233] on link "Edit" at bounding box center [865, 238] width 177 height 33
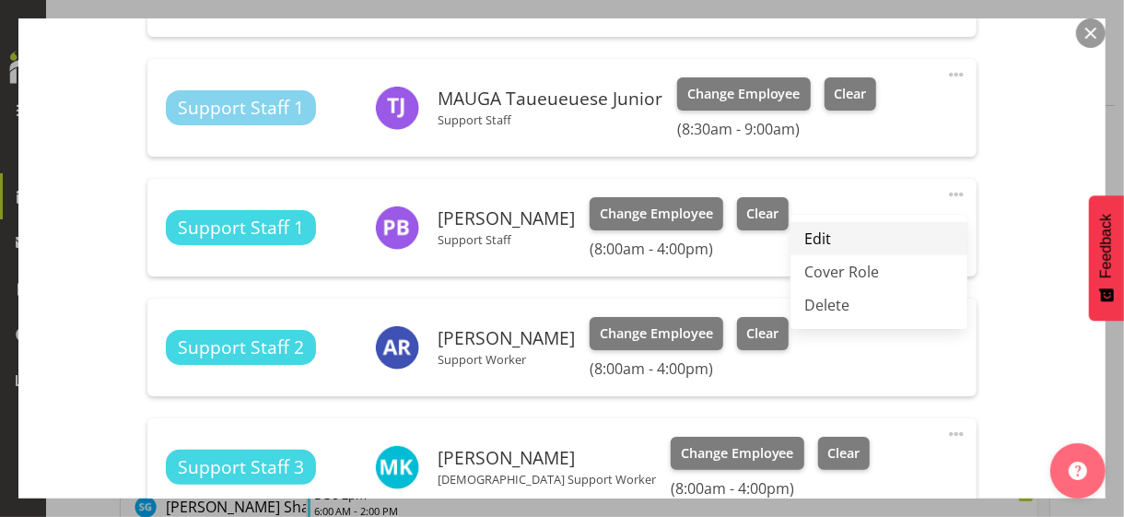
select select "8"
select select "2025"
select select "16"
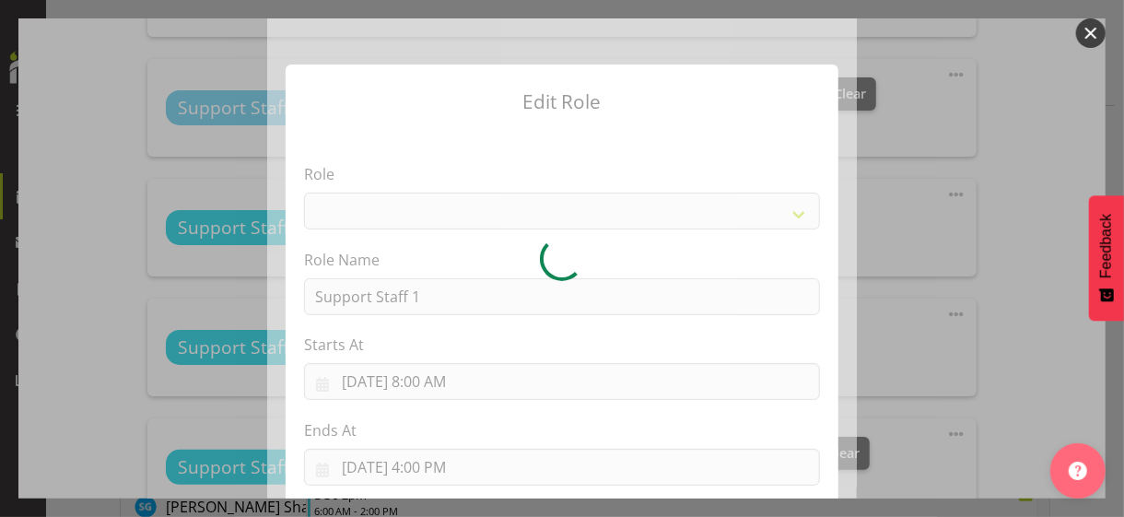
select select "1091"
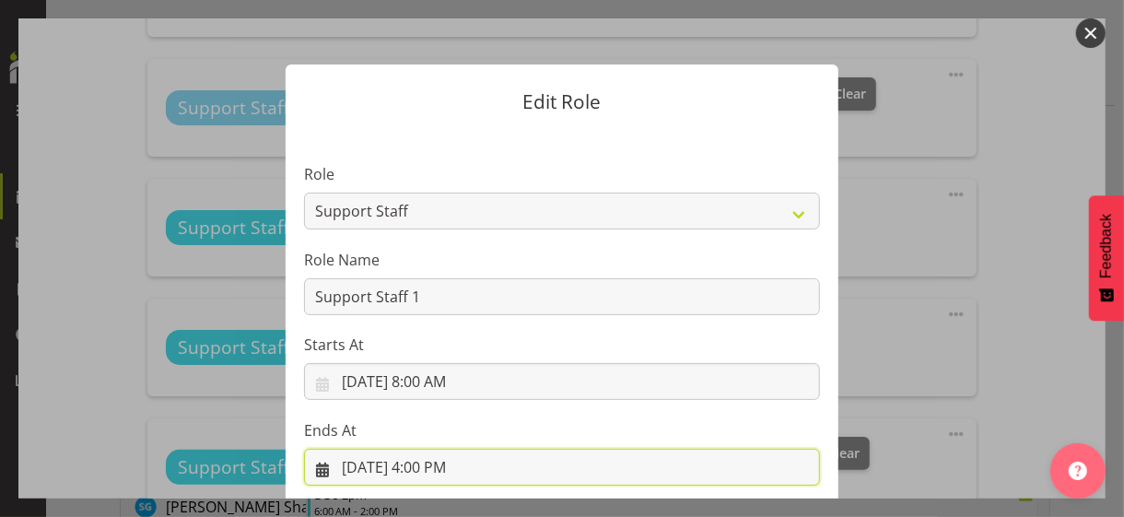
click at [420, 462] on input "9/3/2025, 4:00 PM" at bounding box center [562, 467] width 516 height 37
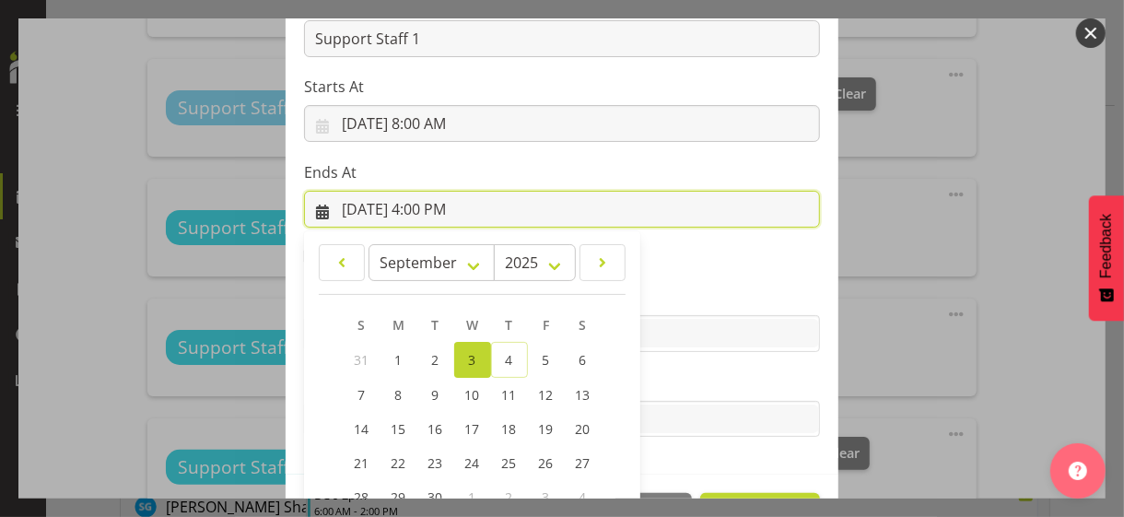
scroll to position [406, 0]
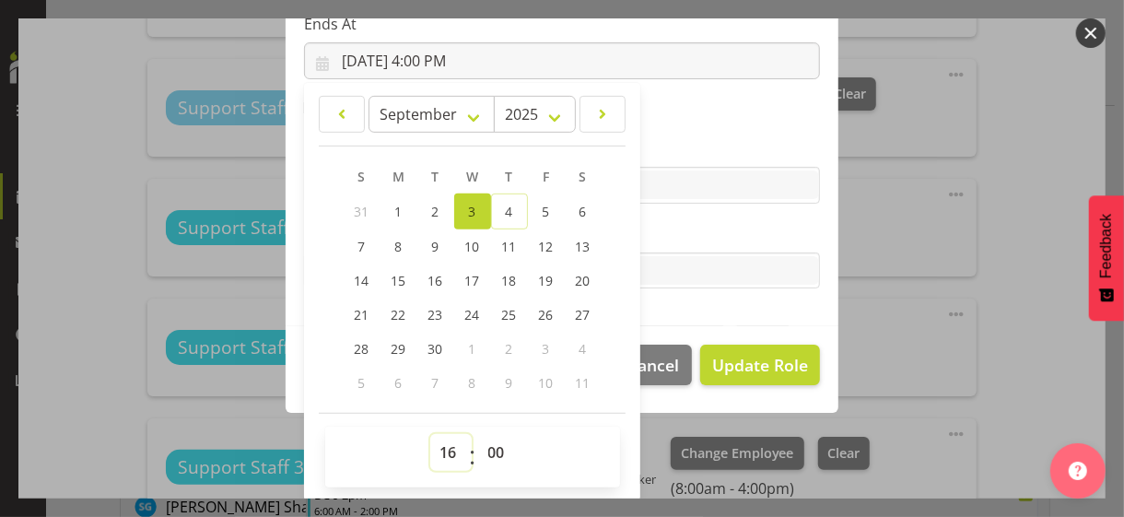
click at [442, 450] on select "00 01 02 03 04 05 06 07 08 09 10 11 12 13 14 15 16 17 18 19 20 21 22 23" at bounding box center [450, 452] width 41 height 37
select select "17"
click at [430, 434] on select "00 01 02 03 04 05 06 07 08 09 10 11 12 13 14 15 16 17 18 19 20 21 22 23" at bounding box center [450, 452] width 41 height 37
type input "9/3/2025, 5:00 PM"
click at [666, 236] on label "Tasks" at bounding box center [562, 234] width 516 height 22
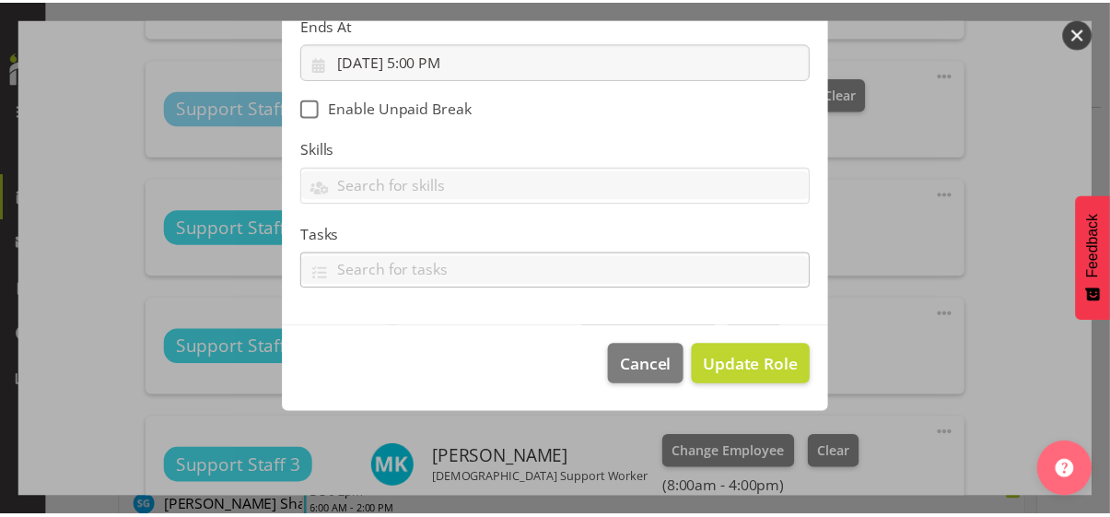
scroll to position [319, 0]
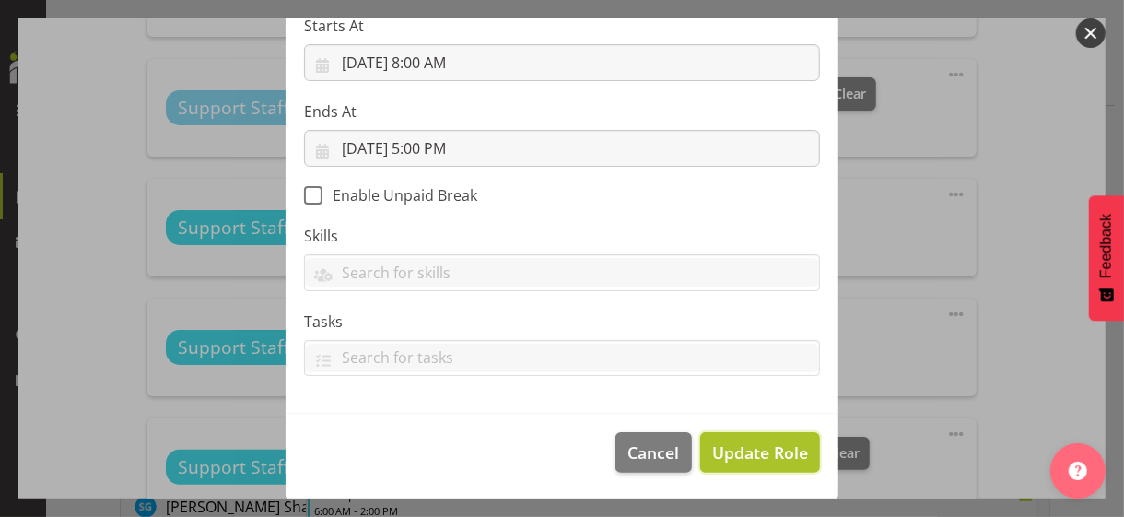
click at [752, 447] on span "Update Role" at bounding box center [760, 452] width 96 height 24
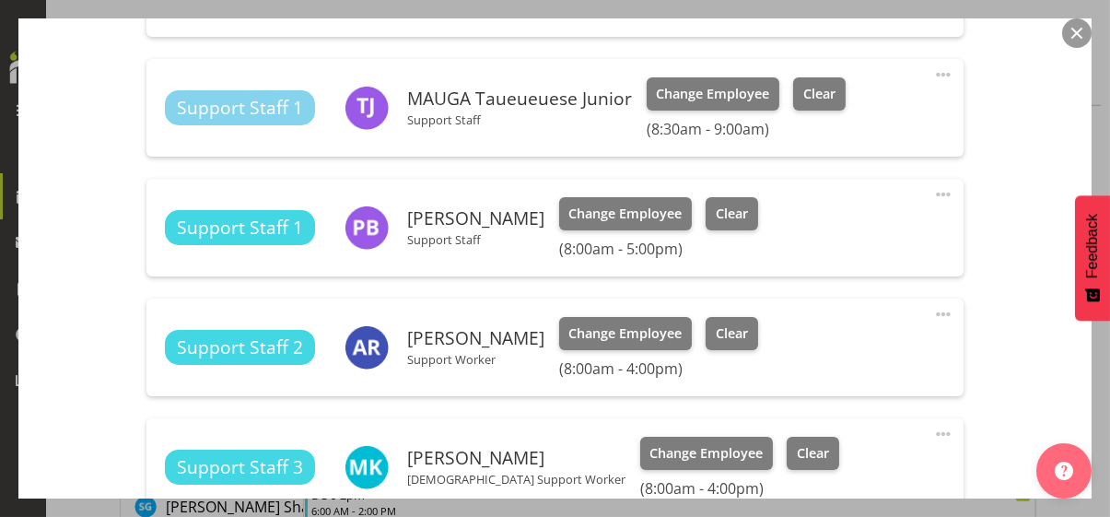
click at [994, 318] on div "Shift Instance Name CPS 8-4pm Location CPS Department Community Participation S…" at bounding box center [555, 138] width 1007 height 2101
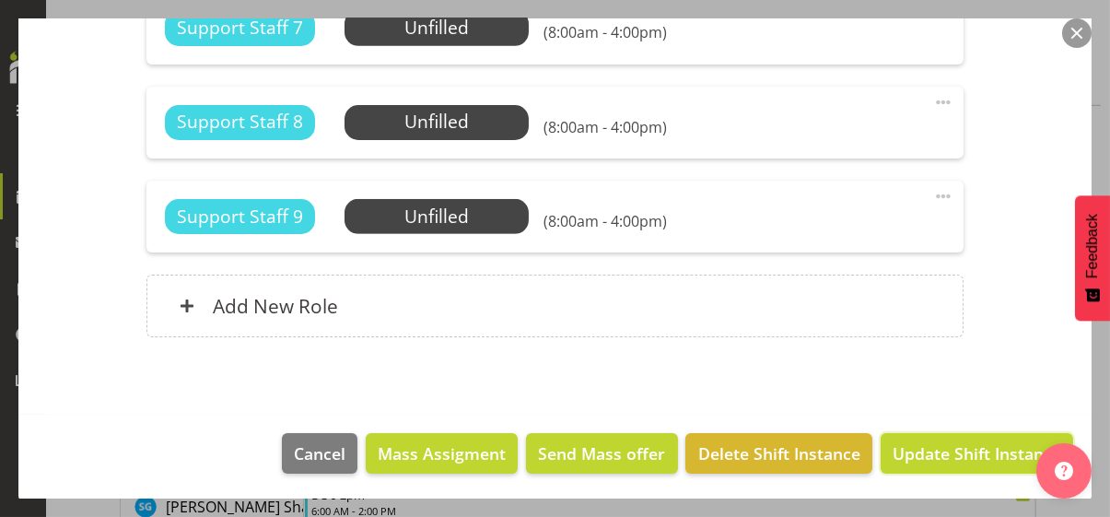
click at [961, 448] on span "Update Shift Instance" at bounding box center [976, 453] width 169 height 24
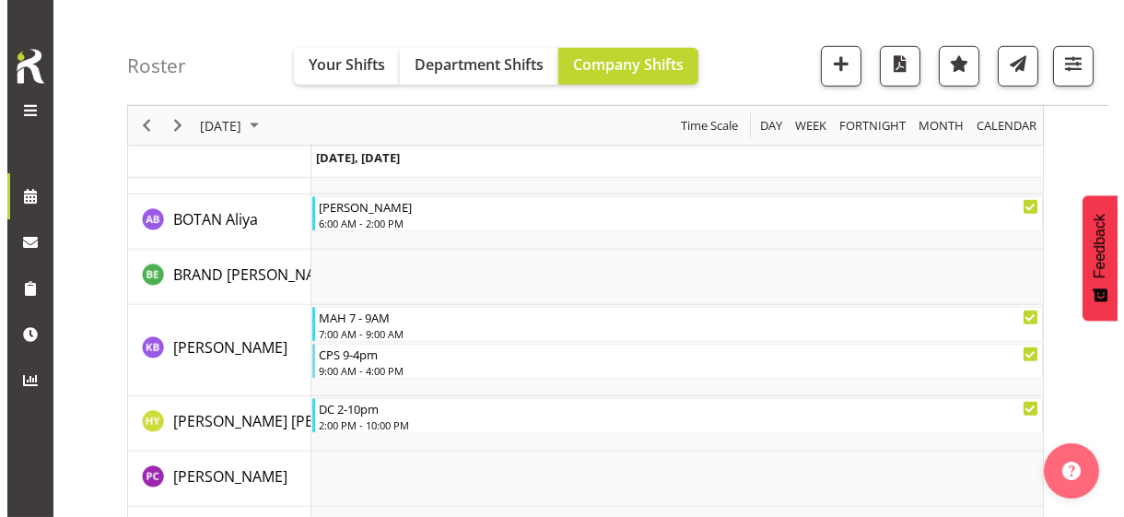
scroll to position [2339, 0]
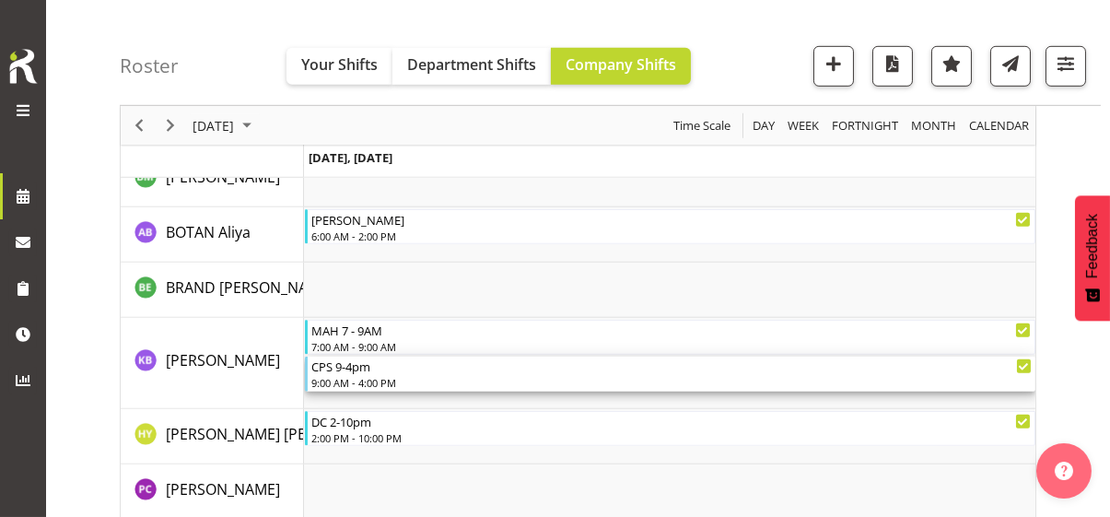
click at [355, 377] on div "9:00 AM - 4:00 PM" at bounding box center [671, 382] width 720 height 15
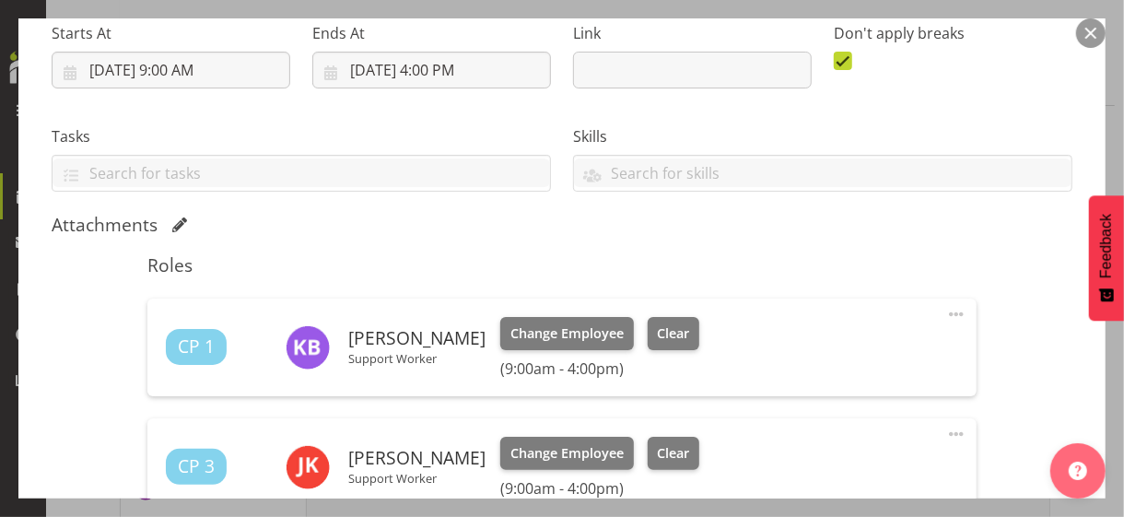
scroll to position [460, 0]
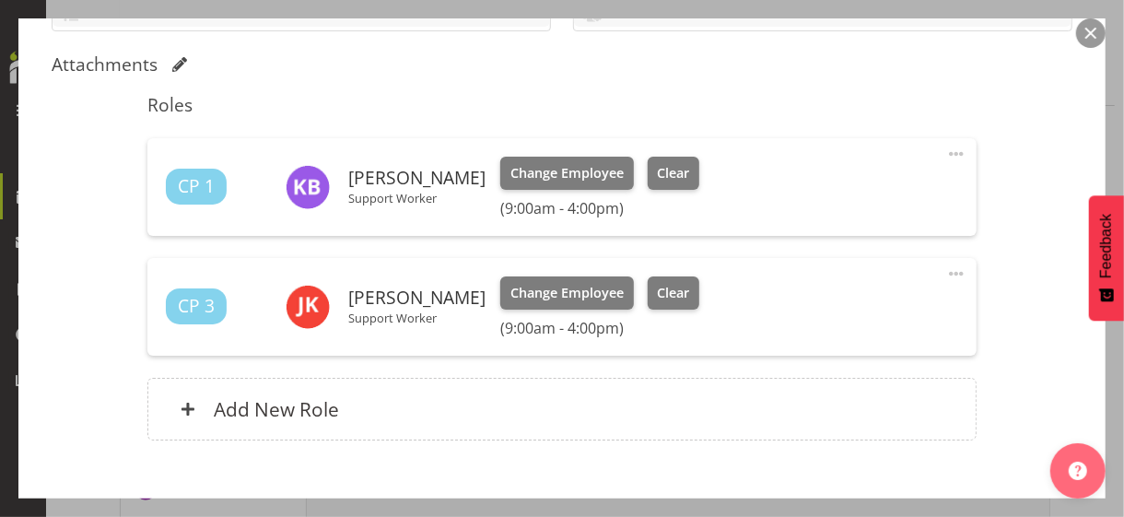
drag, startPoint x: 944, startPoint y: 147, endPoint x: 898, endPoint y: 167, distance: 49.9
click at [945, 148] on span at bounding box center [956, 154] width 22 height 22
click at [842, 189] on link "Edit" at bounding box center [878, 197] width 177 height 33
select select "8"
select select "2025"
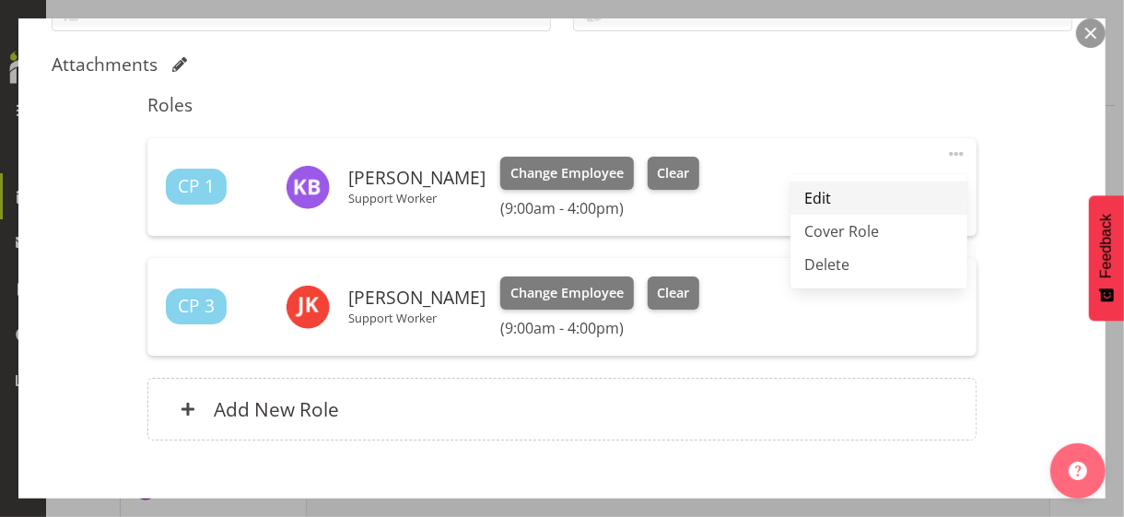
select select "9"
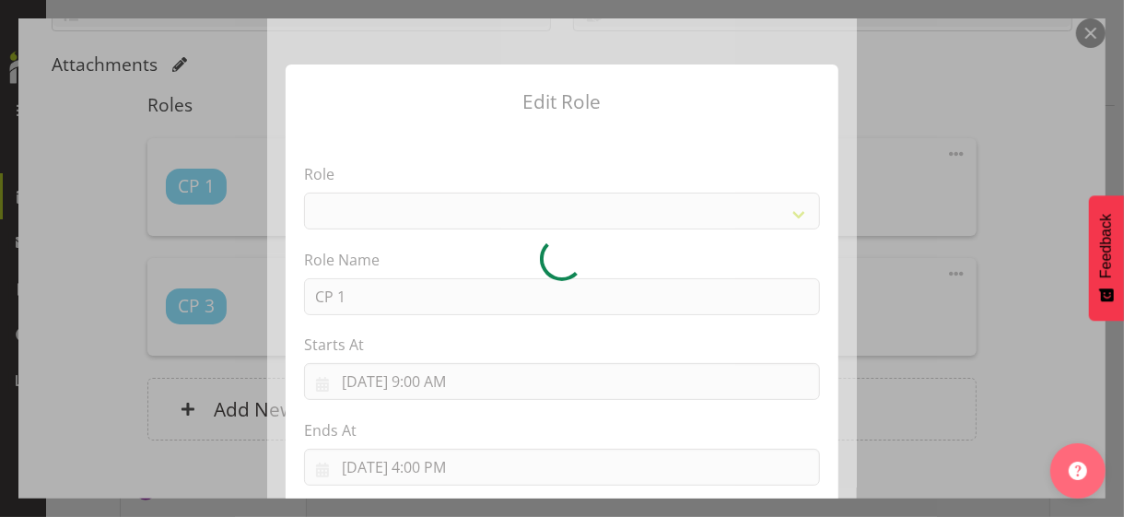
select select
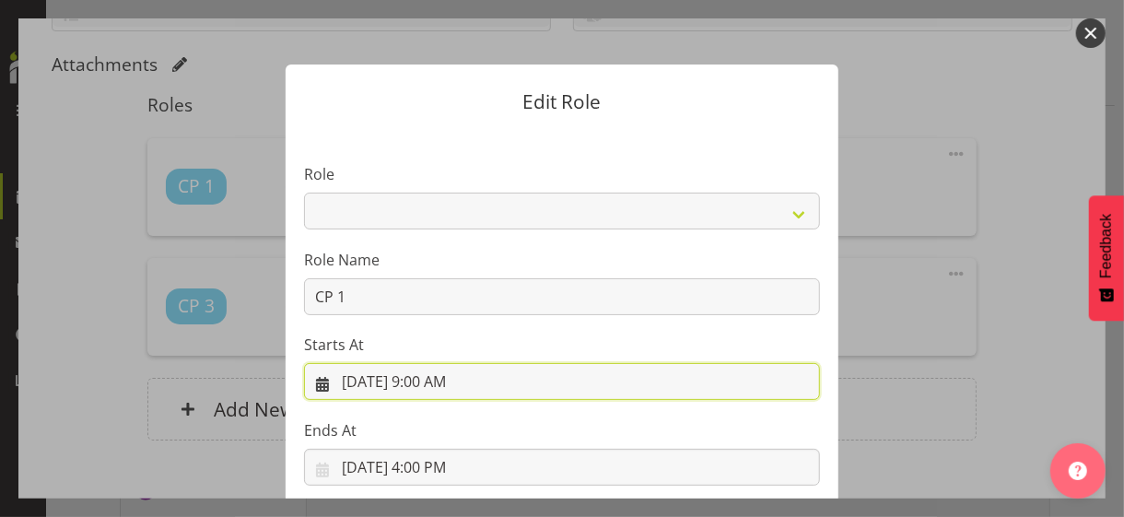
drag, startPoint x: 414, startPoint y: 378, endPoint x: 426, endPoint y: 361, distance: 20.4
click at [416, 375] on input "9/3/2025, 9:00 AM" at bounding box center [562, 381] width 516 height 37
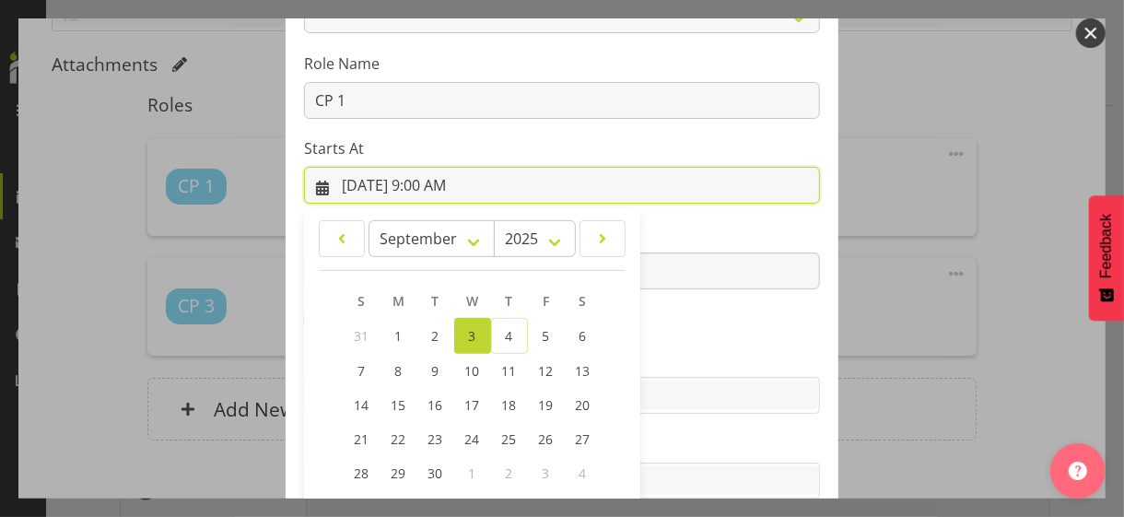
scroll to position [320, 0]
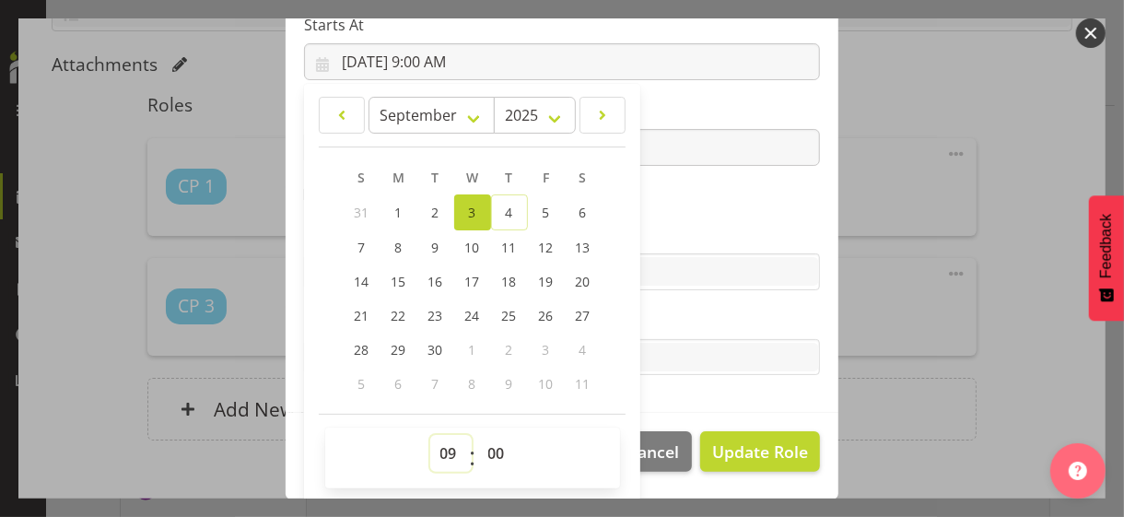
click at [431, 448] on select "00 01 02 03 04 05 06 07 08 09 10 11 12 13 14 15 16 17 18 19 20 21 22 23" at bounding box center [450, 453] width 41 height 37
select select "15"
click at [430, 435] on select "00 01 02 03 04 05 06 07 08 09 10 11 12 13 14 15 16 17 18 19 20 21 22 23" at bounding box center [450, 453] width 41 height 37
type input "9/3/2025, 3:00 PM"
click at [688, 225] on label "Skills" at bounding box center [562, 235] width 516 height 22
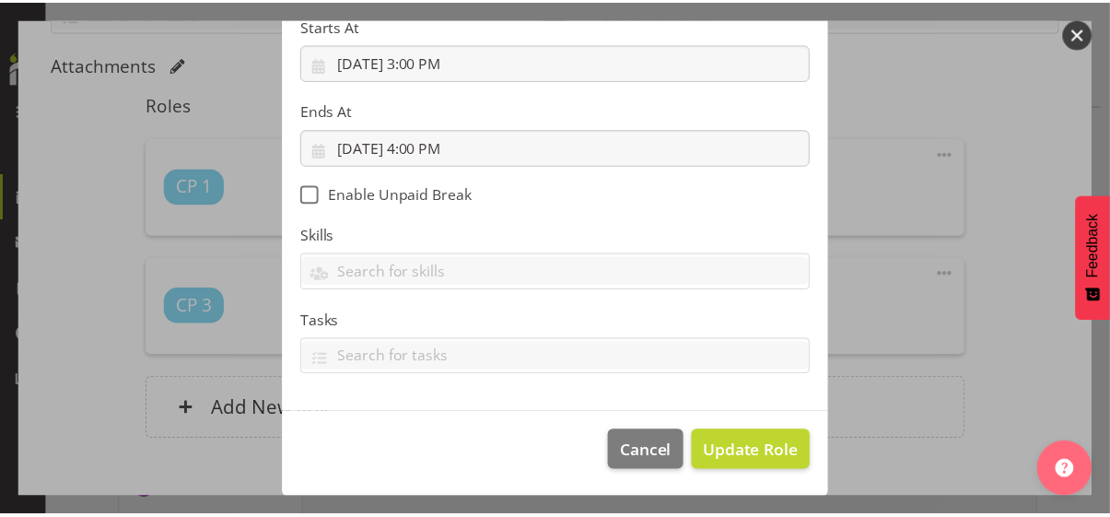
scroll to position [319, 0]
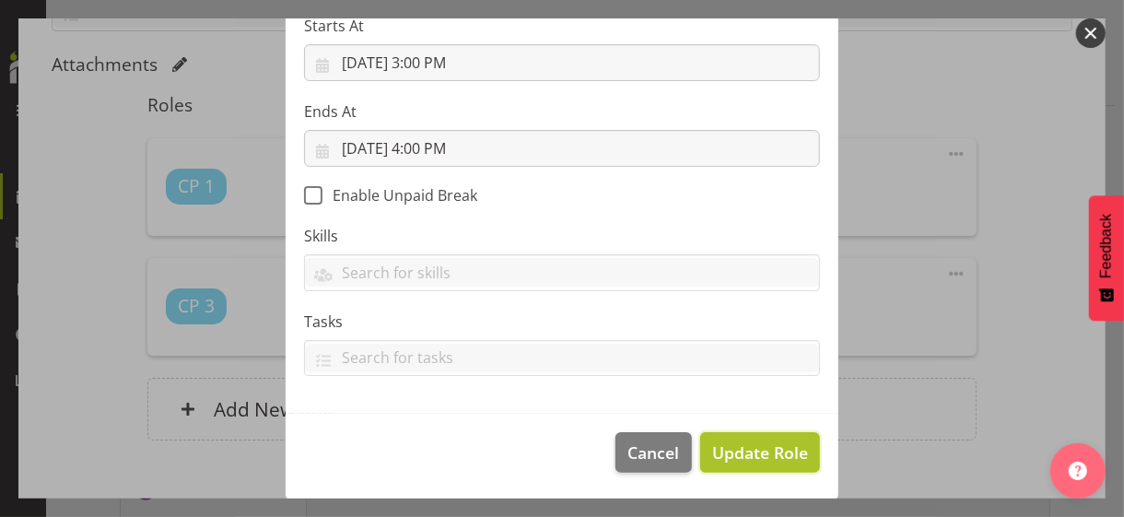
click at [741, 460] on span "Update Role" at bounding box center [760, 452] width 96 height 24
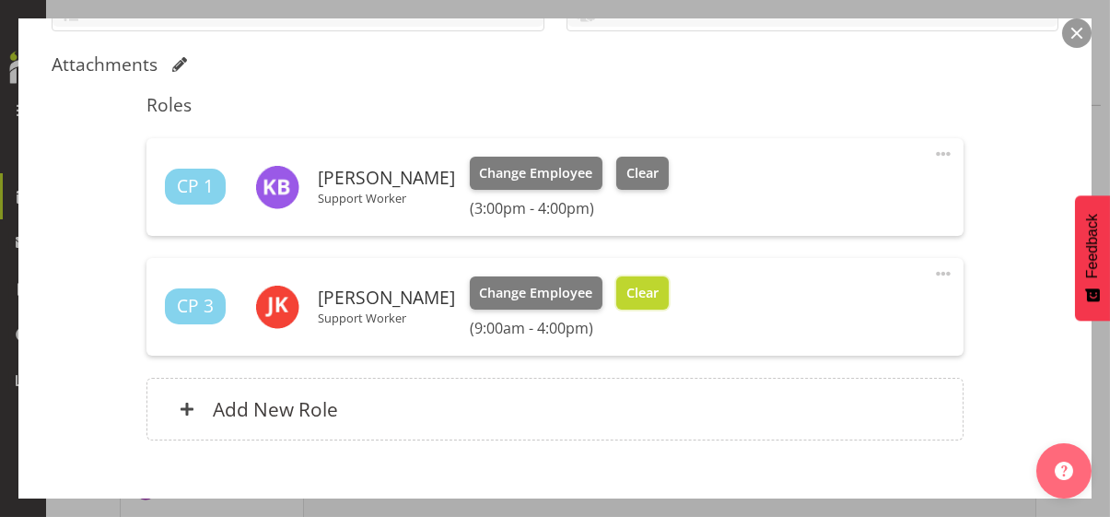
click at [658, 294] on span "Clear" at bounding box center [642, 293] width 32 height 20
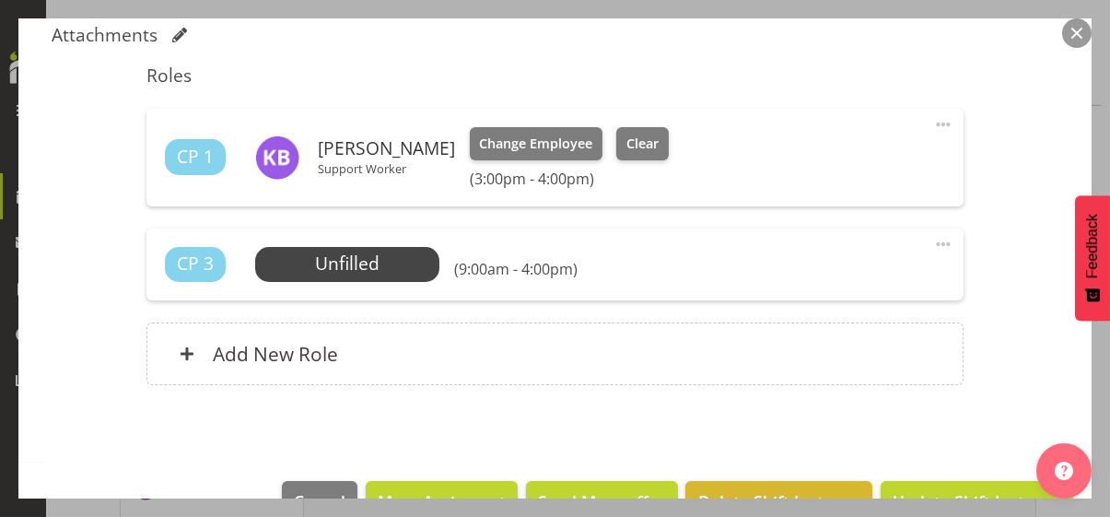
scroll to position [538, 0]
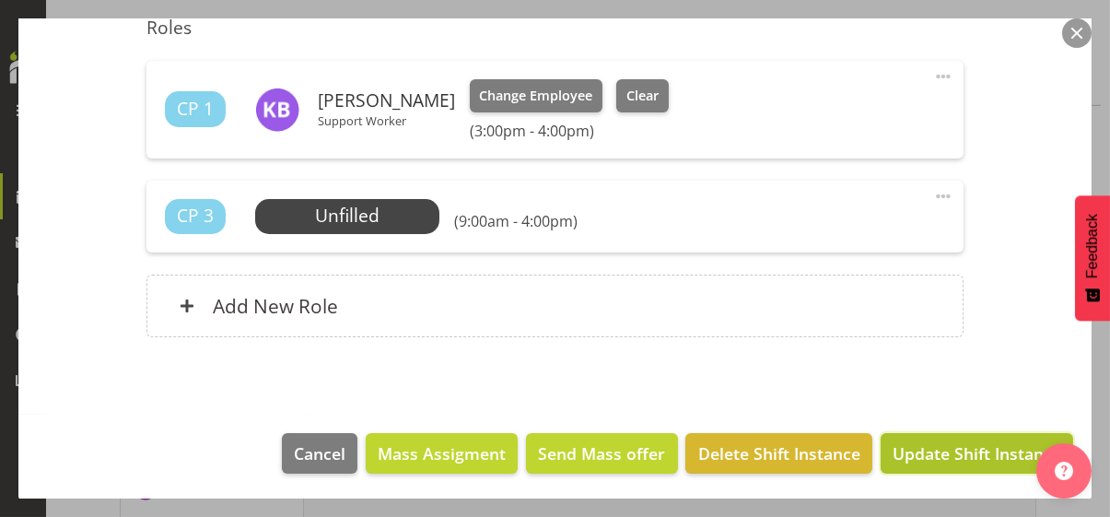
click at [945, 453] on span "Update Shift Instance" at bounding box center [976, 453] width 169 height 24
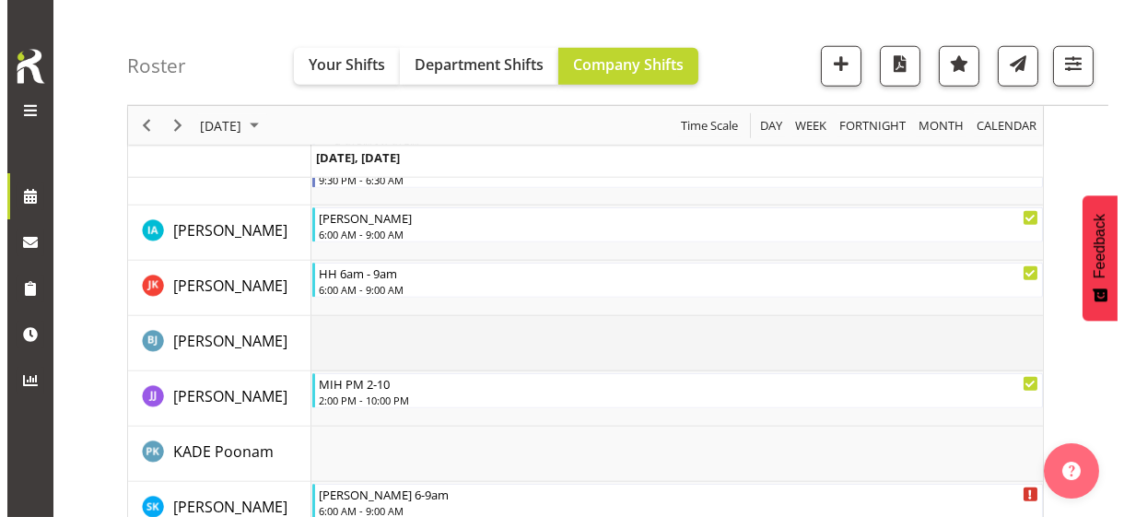
scroll to position [3481, 0]
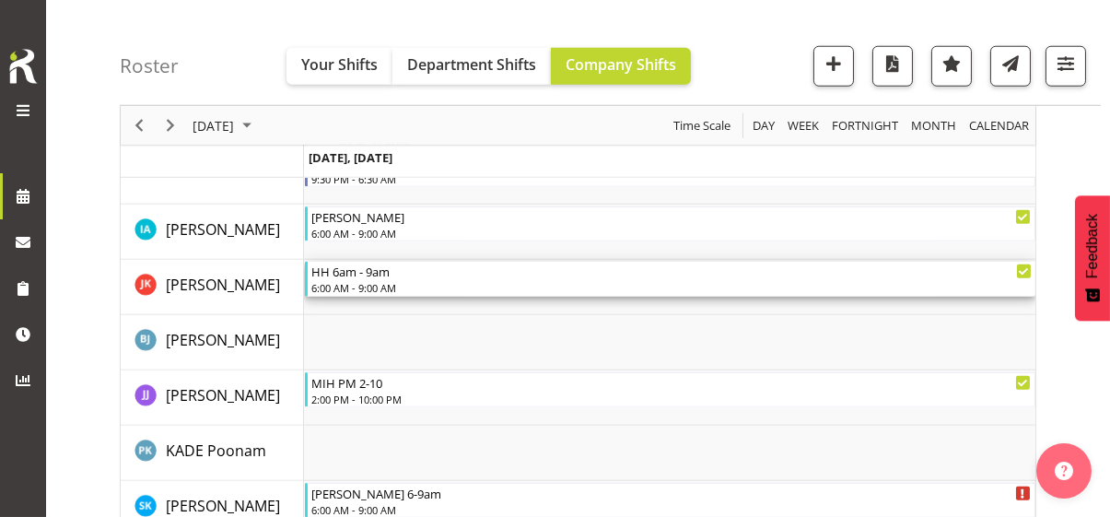
click at [350, 280] on div "6:00 AM - 9:00 AM" at bounding box center [671, 287] width 720 height 15
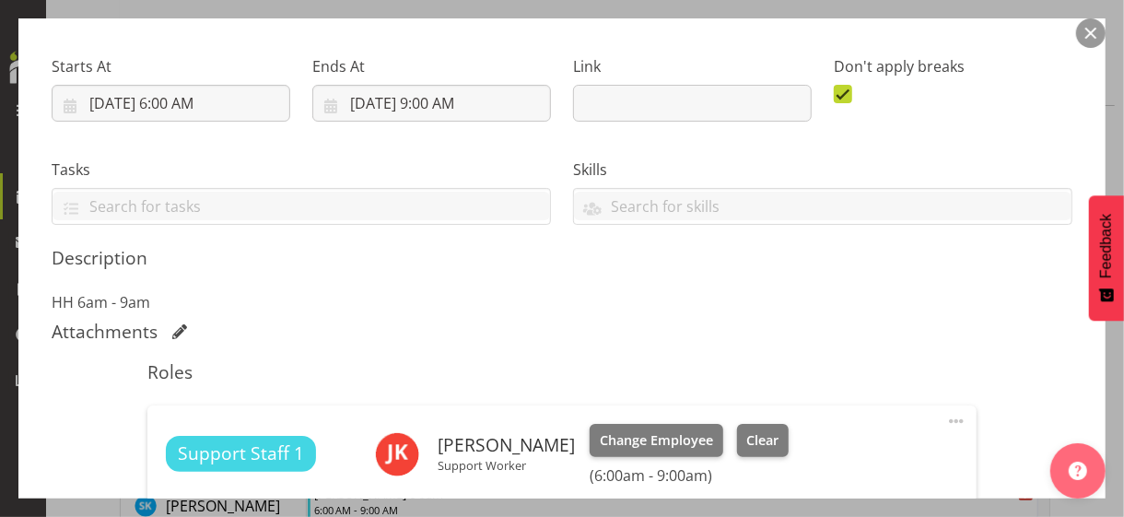
scroll to position [368, 0]
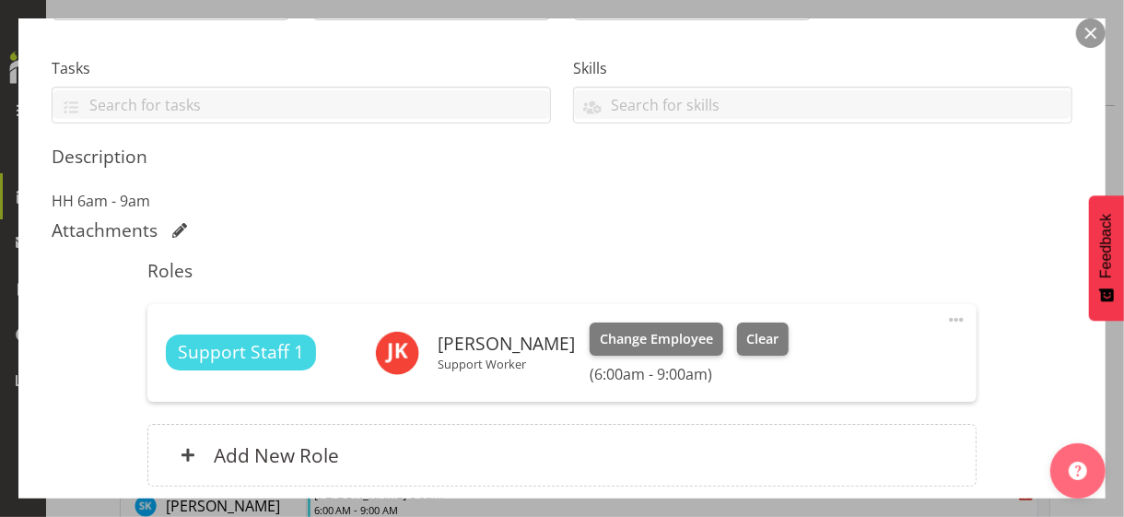
click at [945, 318] on span at bounding box center [956, 320] width 22 height 22
click at [826, 360] on link "Edit" at bounding box center [878, 363] width 177 height 33
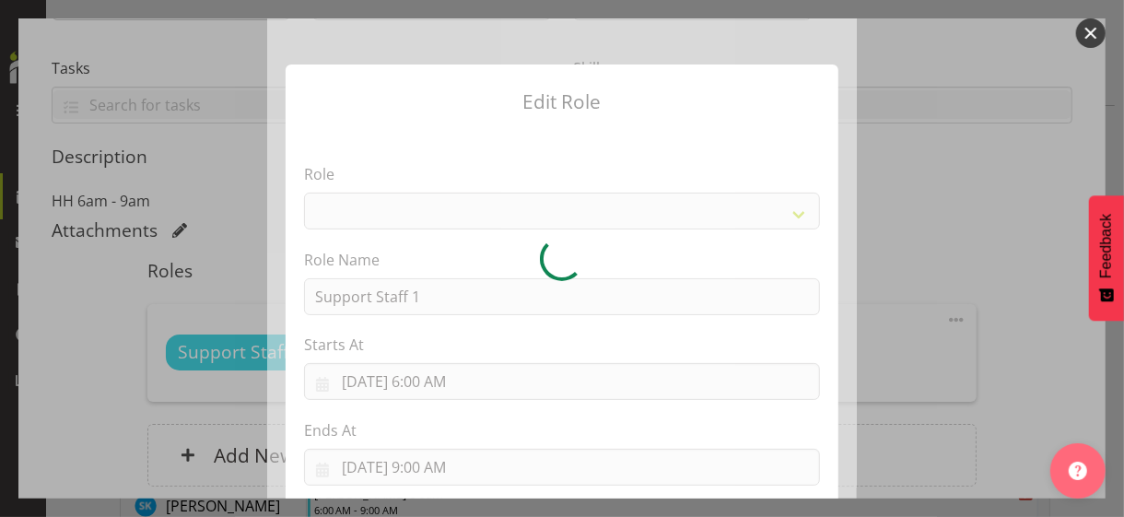
select select "1091"
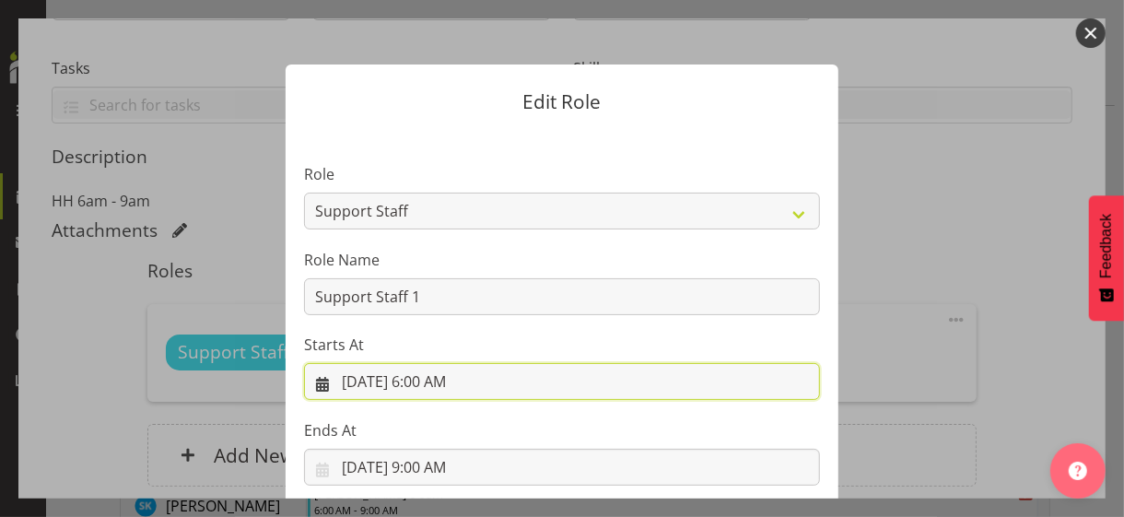
click at [427, 382] on input "9/3/2025, 6:00 AM" at bounding box center [562, 381] width 516 height 37
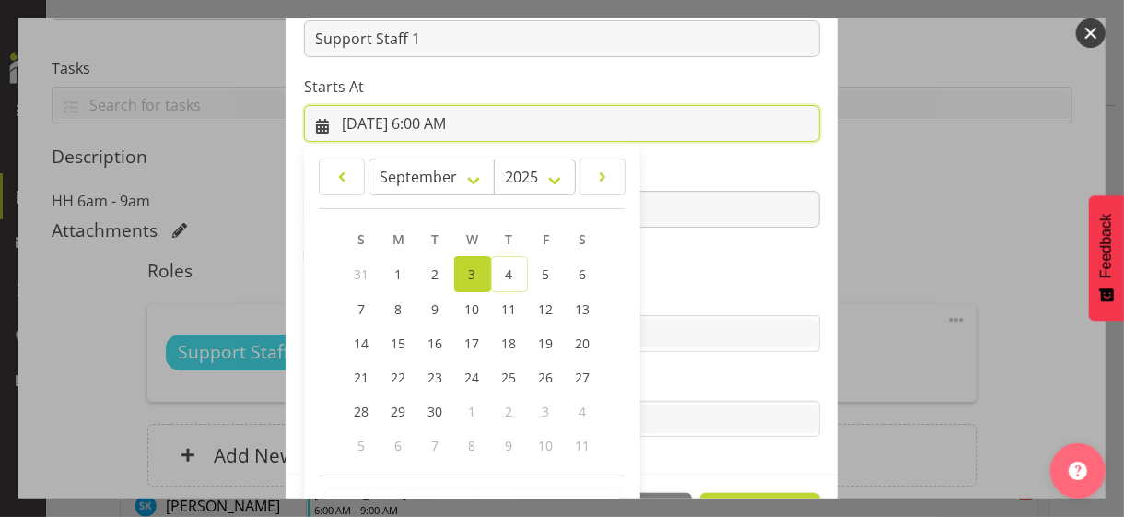
scroll to position [320, 0]
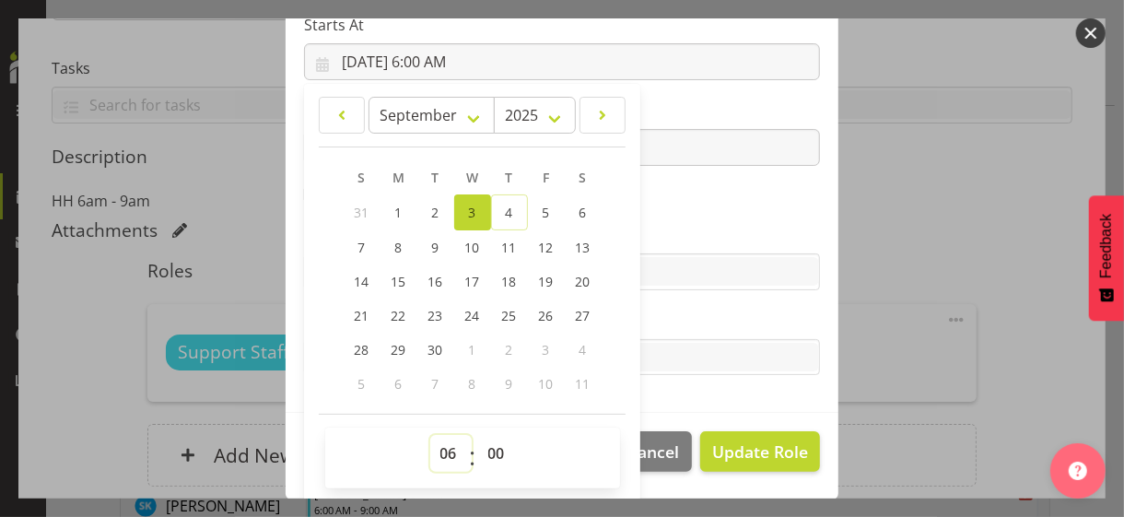
drag, startPoint x: 436, startPoint y: 449, endPoint x: 435, endPoint y: 434, distance: 15.7
click at [436, 449] on select "00 01 02 03 04 05 06 07 08 09 10 11 12 13 14 15 16 17 18 19 20 21 22 23" at bounding box center [450, 453] width 41 height 37
select select "7"
click at [430, 435] on select "00 01 02 03 04 05 06 07 08 09 10 11 12 13 14 15 16 17 18 19 20 21 22 23" at bounding box center [450, 453] width 41 height 37
type input "9/3/2025, 7:00 AM"
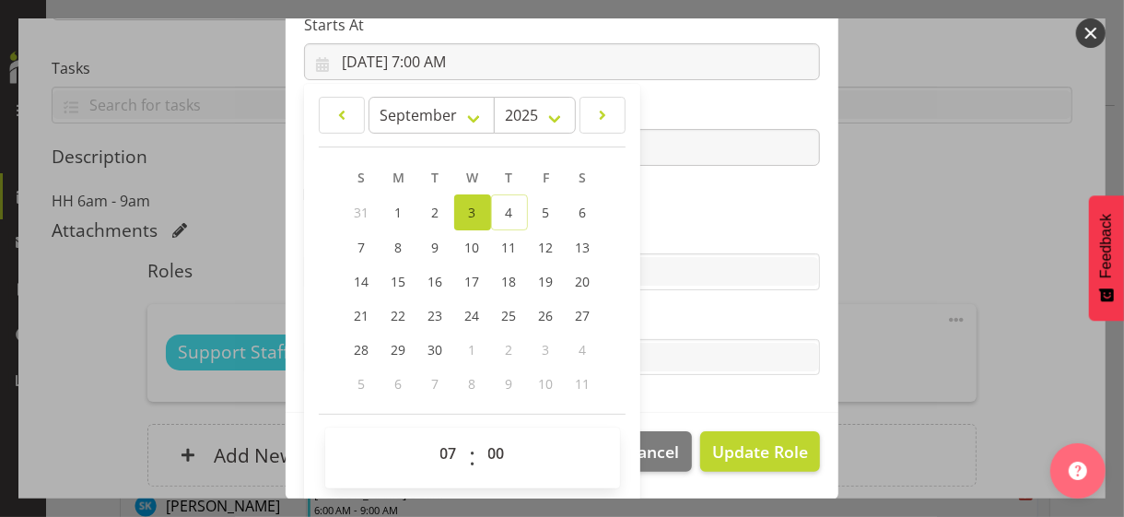
click at [672, 224] on label "Skills" at bounding box center [562, 235] width 516 height 22
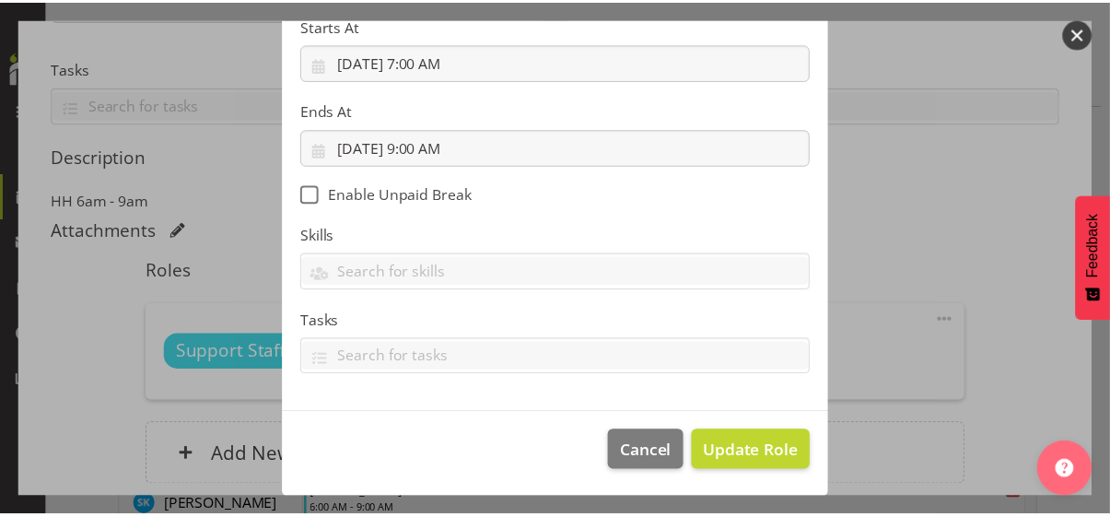
scroll to position [319, 0]
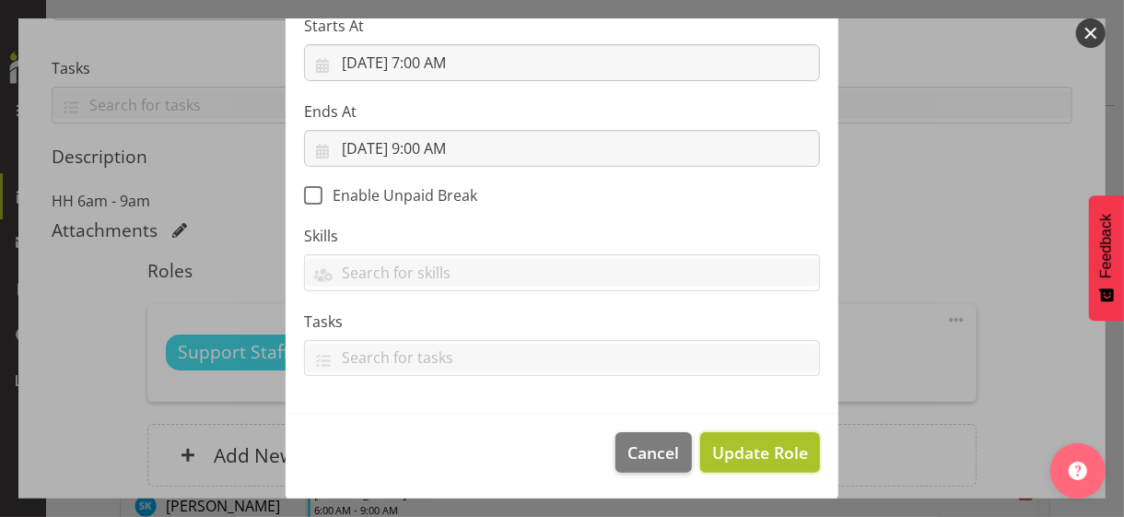
click at [751, 449] on span "Update Role" at bounding box center [760, 452] width 96 height 24
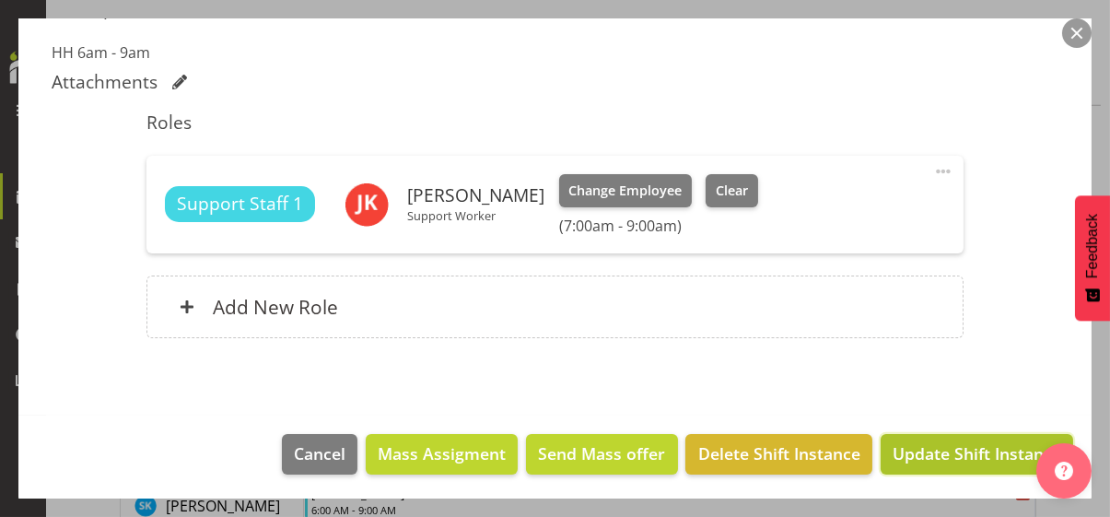
click at [927, 449] on span "Update Shift Instance" at bounding box center [976, 453] width 169 height 24
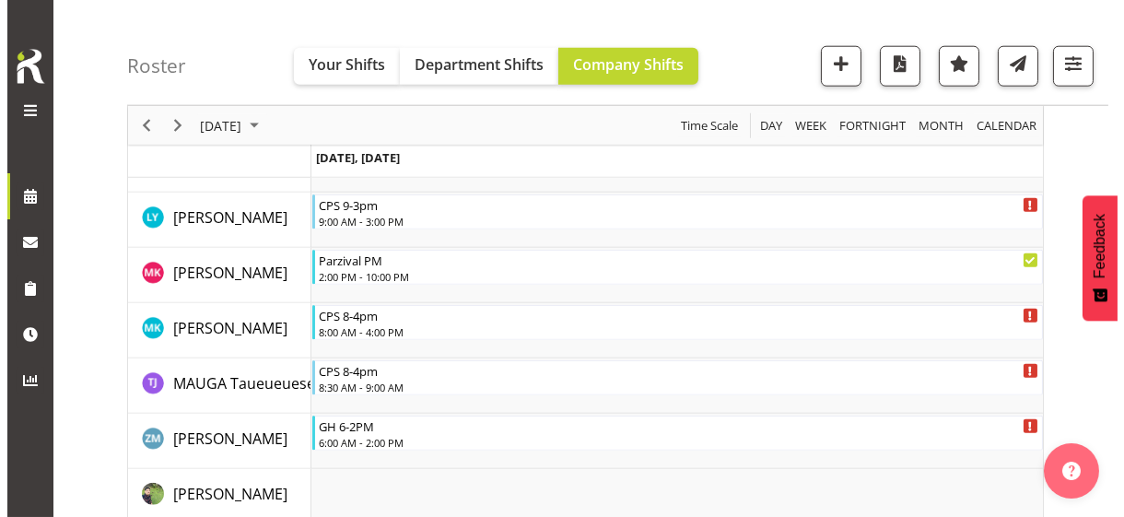
scroll to position [4126, 0]
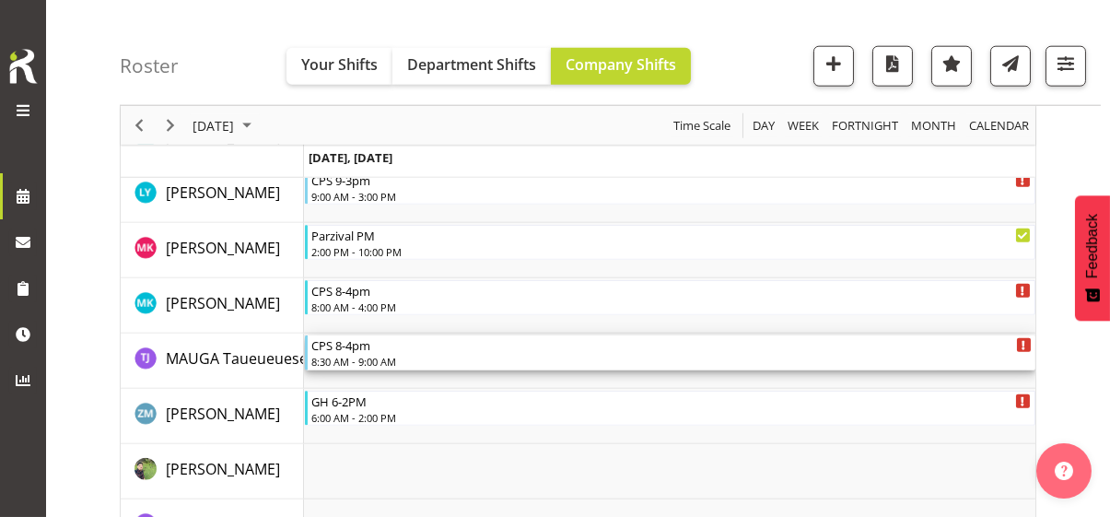
click at [386, 357] on div "8:30 AM - 9:00 AM" at bounding box center [671, 361] width 720 height 15
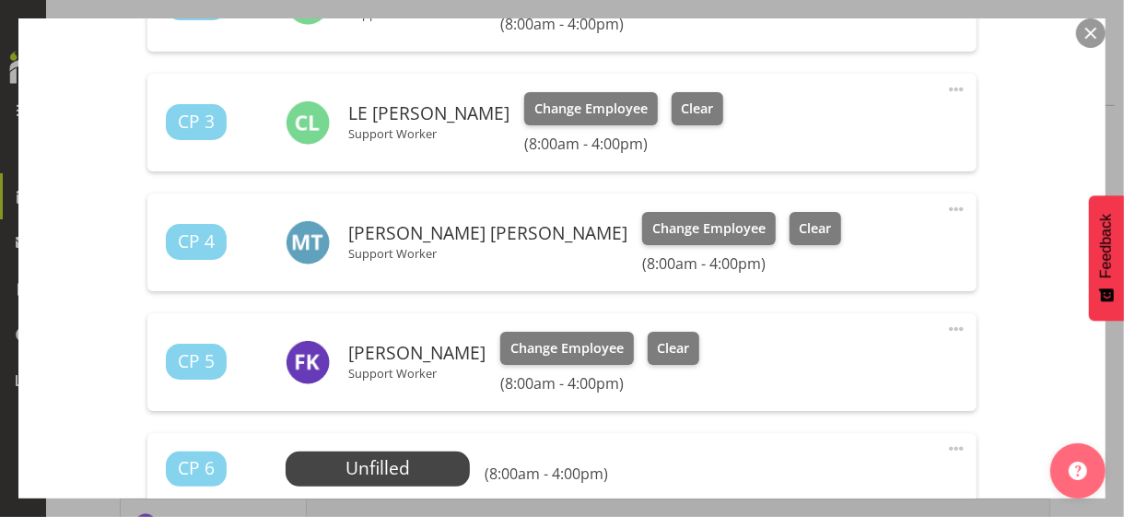
scroll to position [829, 0]
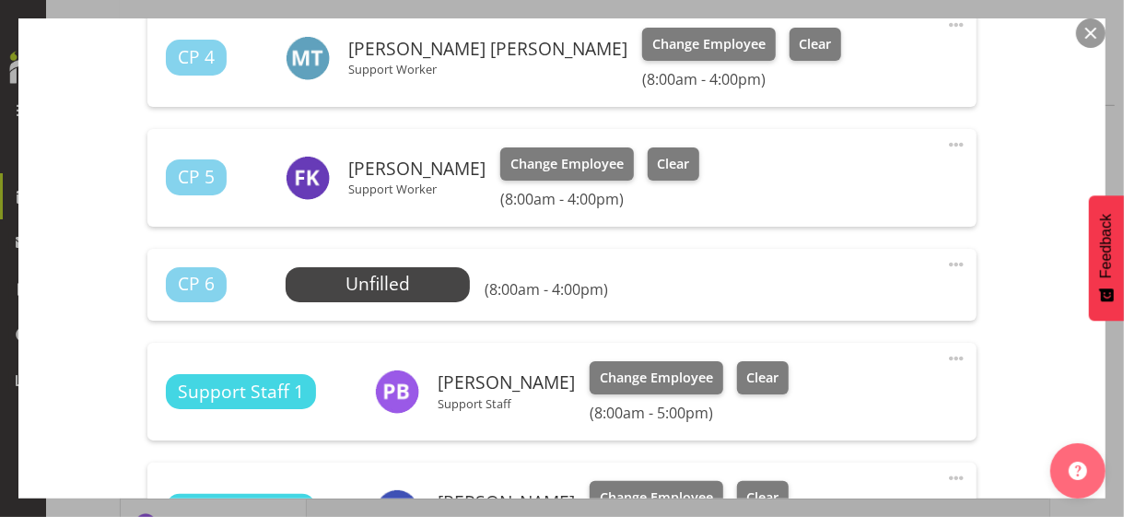
drag, startPoint x: 944, startPoint y: 258, endPoint x: 899, endPoint y: 274, distance: 48.1
click at [945, 258] on span at bounding box center [956, 264] width 22 height 22
click at [843, 300] on link "Edit" at bounding box center [878, 308] width 177 height 33
select select "8"
select select "2025"
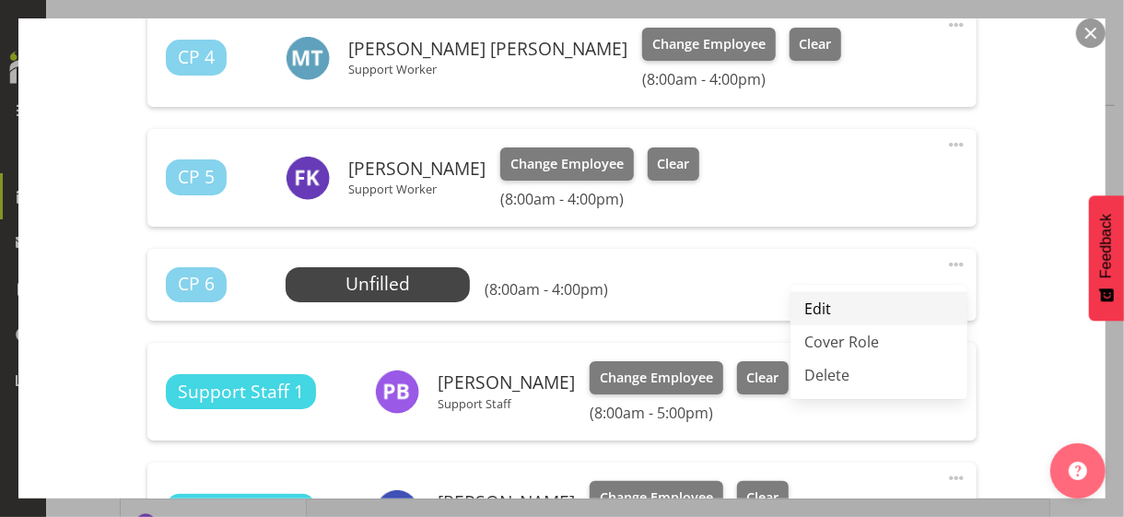
select select "8"
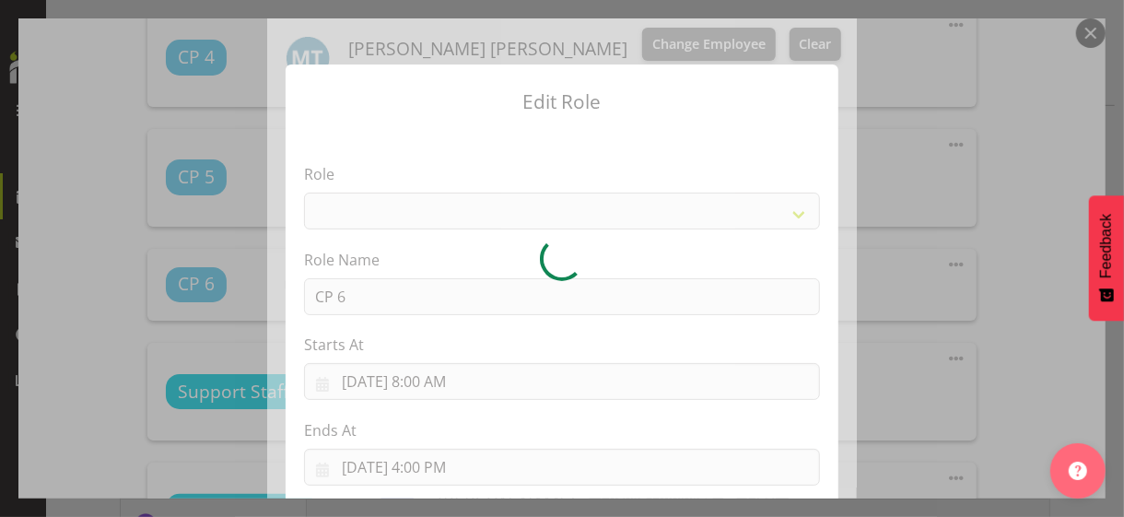
select select
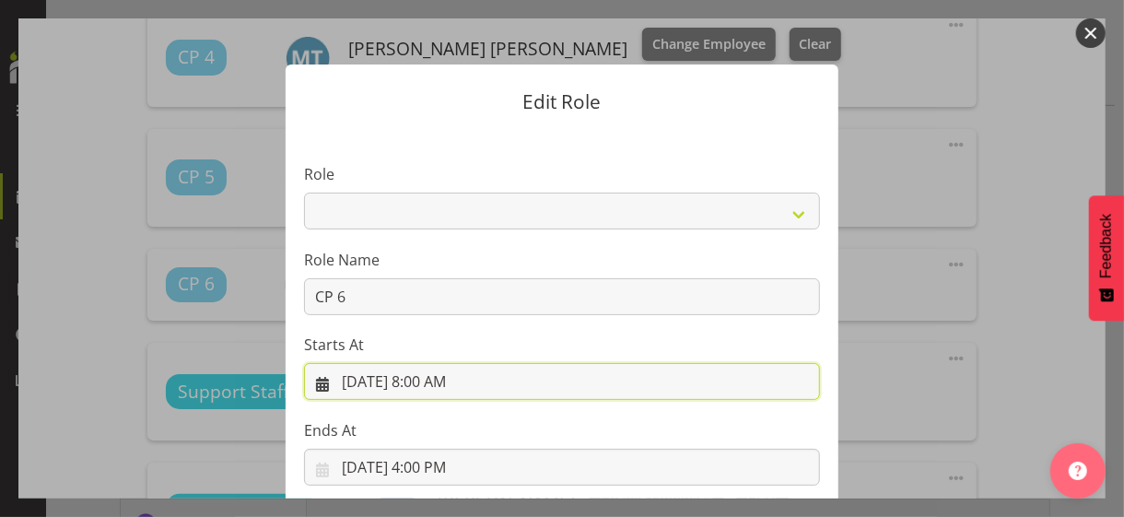
click at [419, 380] on input "9/3/2025, 8:00 AM" at bounding box center [562, 381] width 516 height 37
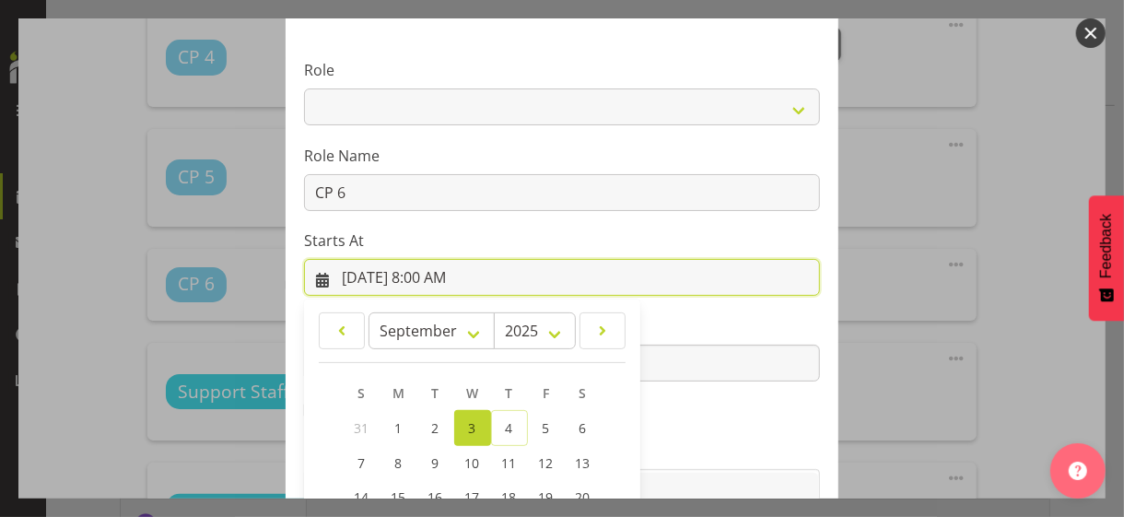
scroll to position [320, 0]
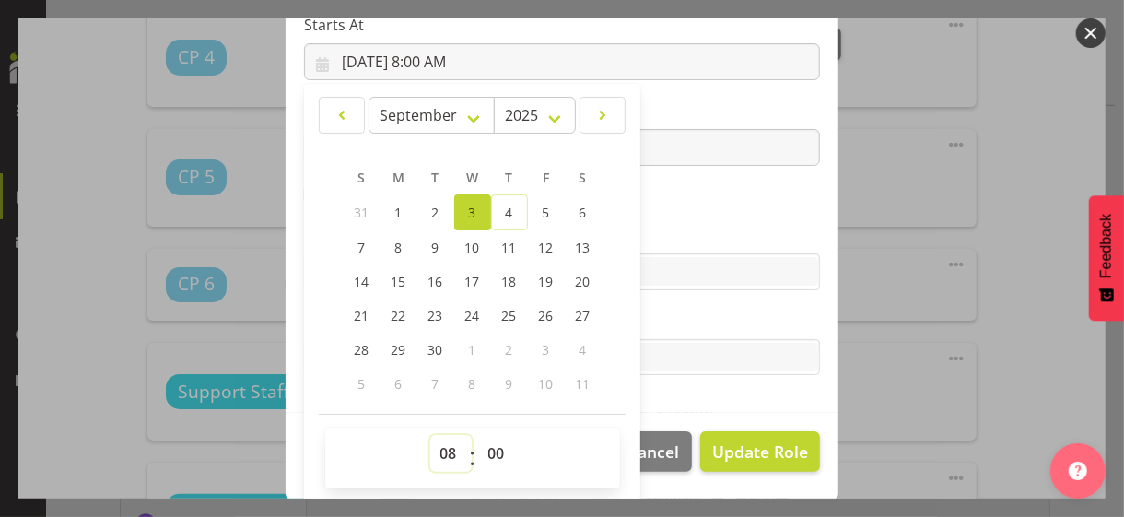
drag, startPoint x: 437, startPoint y: 446, endPoint x: 437, endPoint y: 435, distance: 11.1
click at [436, 447] on select "00 01 02 03 04 05 06 07 08 09 10 11 12 13 14 15 16 17 18 19 20 21 22 23" at bounding box center [450, 453] width 41 height 37
select select "15"
click at [430, 435] on select "00 01 02 03 04 05 06 07 08 09 10 11 12 13 14 15 16 17 18 19 20 21 22 23" at bounding box center [450, 453] width 41 height 37
type input "9/3/2025, 3:00 PM"
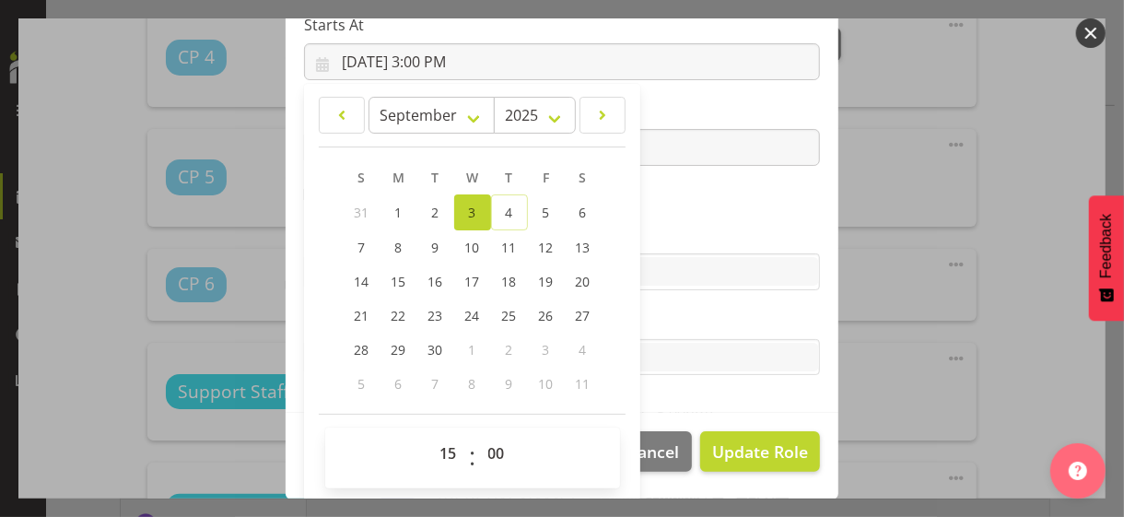
click at [694, 204] on section "Role CP House Leader Support Staff Wake Role Name CP 6 Starts At 9/3/2025, 3:00…" at bounding box center [561, 111] width 553 height 602
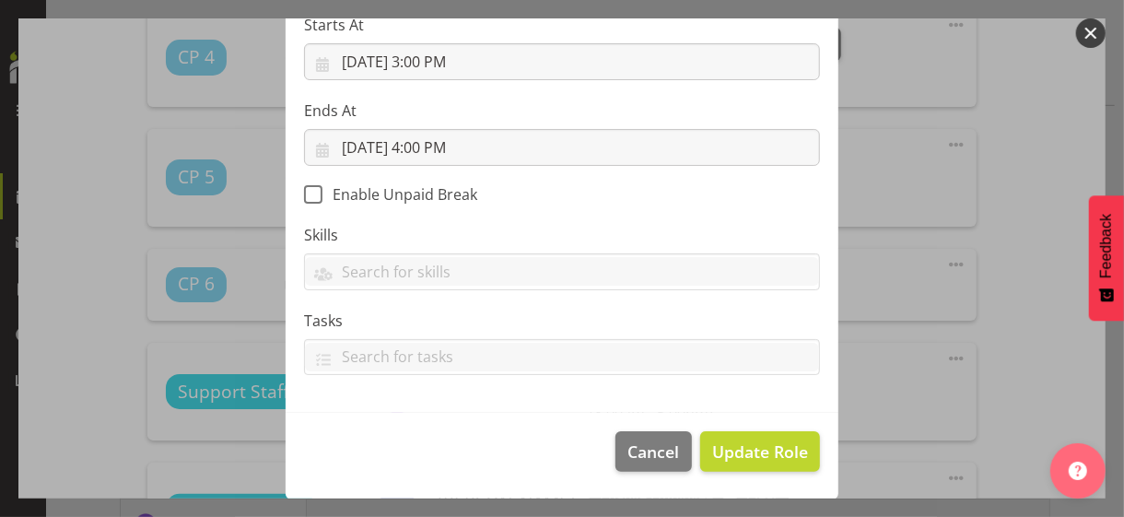
scroll to position [319, 0]
click at [750, 443] on span "Update Role" at bounding box center [760, 452] width 96 height 24
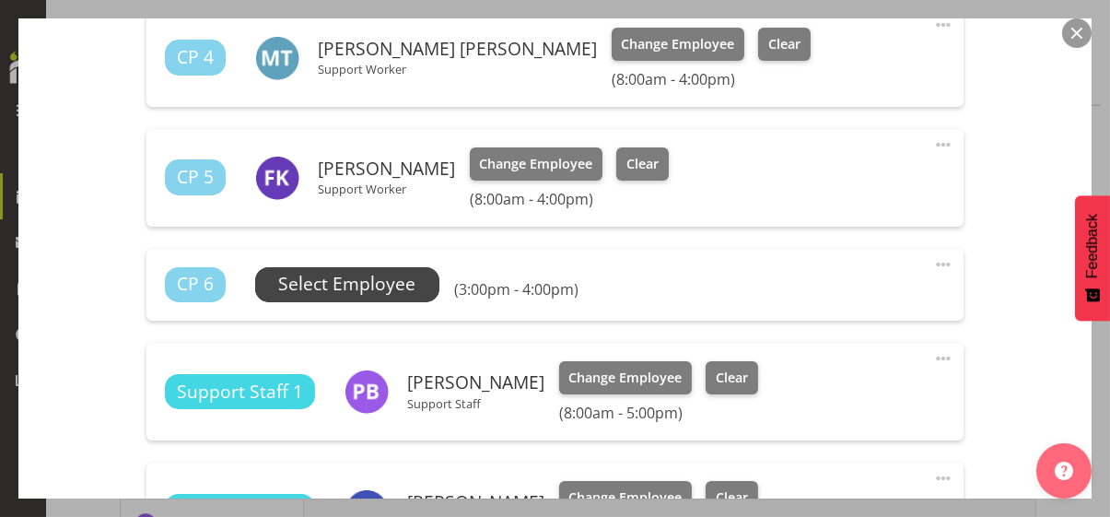
click at [391, 281] on span "Select Employee" at bounding box center [346, 284] width 137 height 27
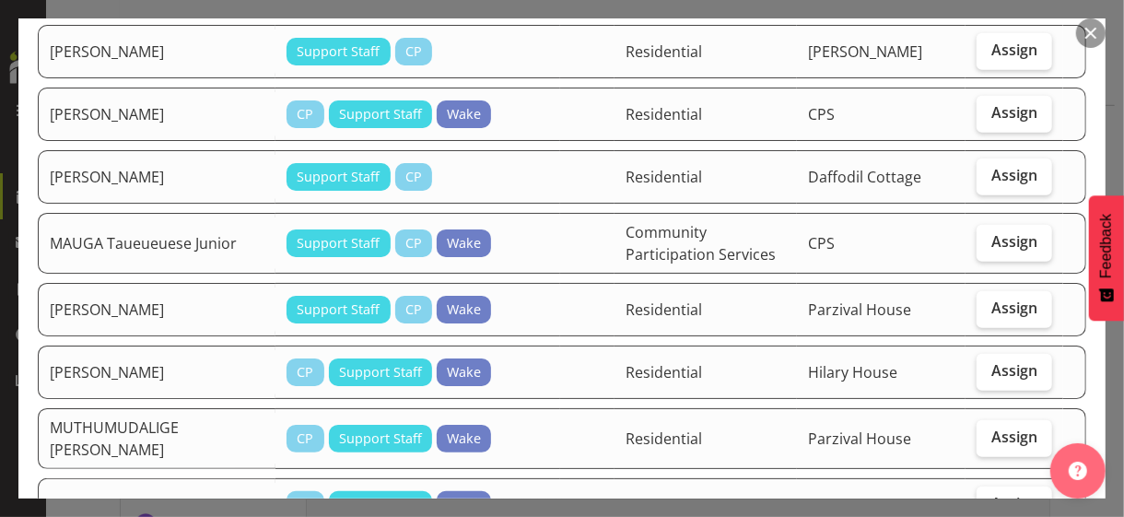
scroll to position [645, 0]
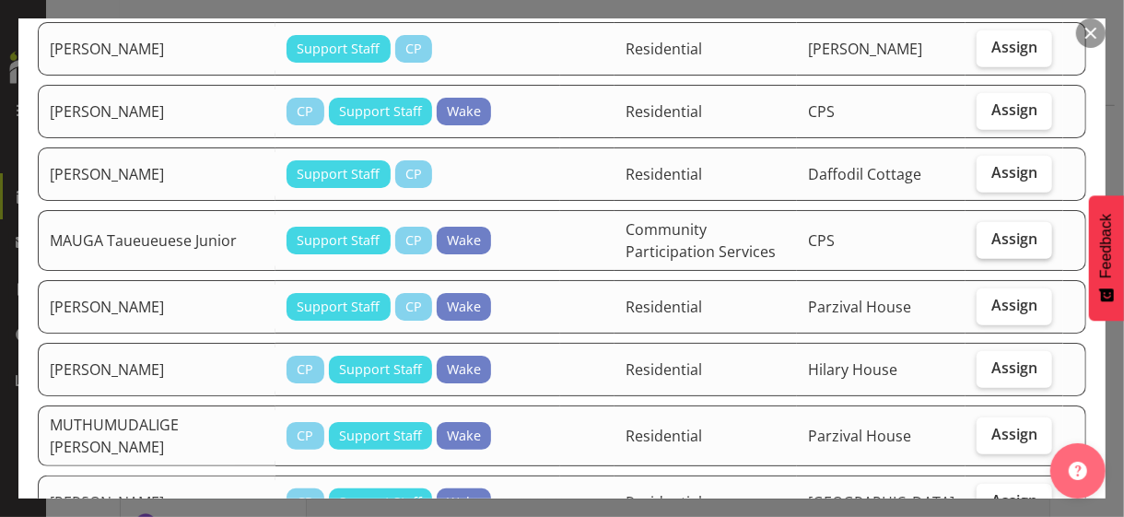
click at [996, 229] on span "Assign" at bounding box center [1014, 238] width 46 height 18
click at [988, 233] on input "Assign" at bounding box center [982, 239] width 12 height 12
checkbox input "true"
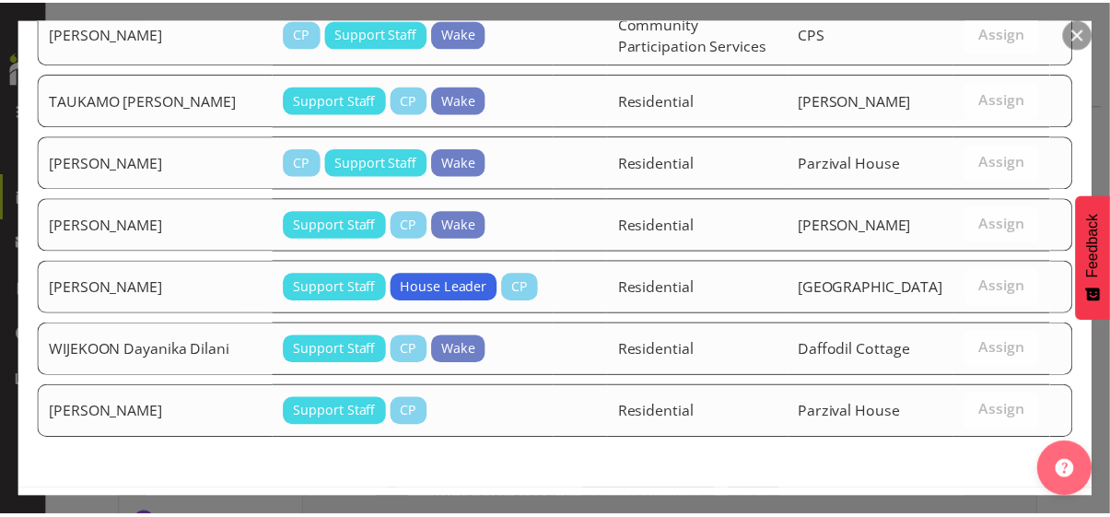
scroll to position [1684, 0]
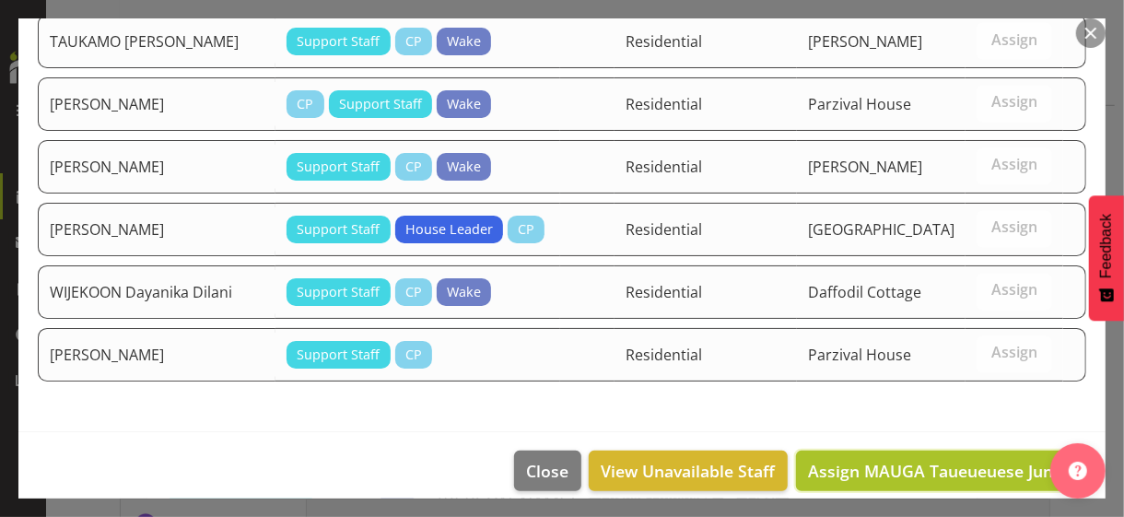
click at [951, 460] on span "Assign MAUGA Taueueuese Junior" at bounding box center [941, 471] width 267 height 22
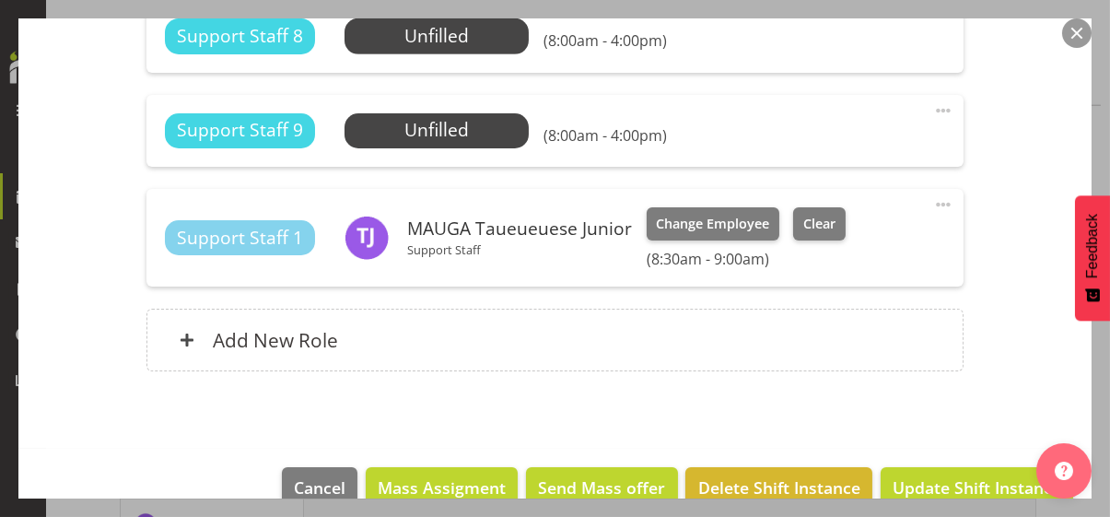
scroll to position [1934, 0]
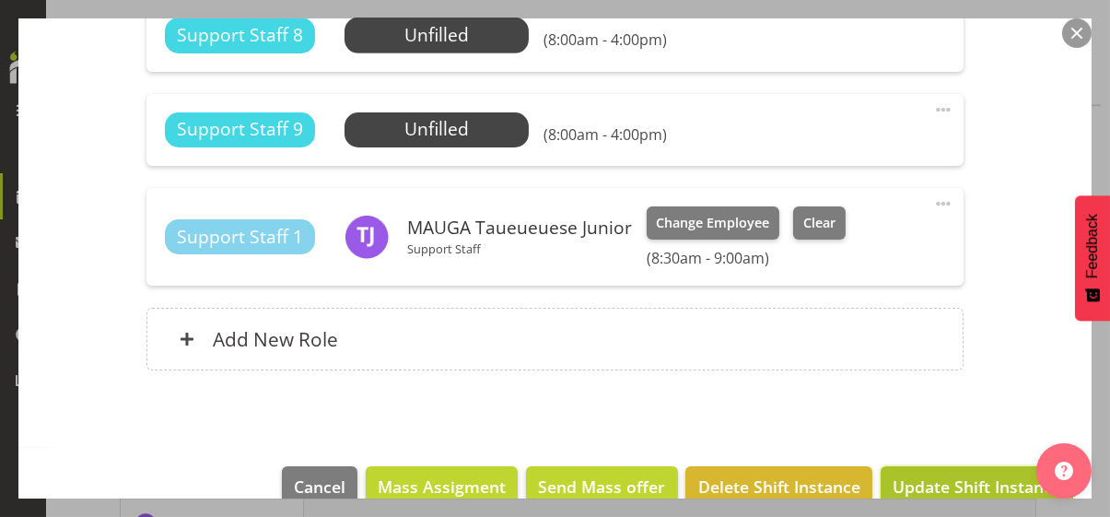
click at [941, 479] on span "Update Shift Instance" at bounding box center [976, 486] width 169 height 24
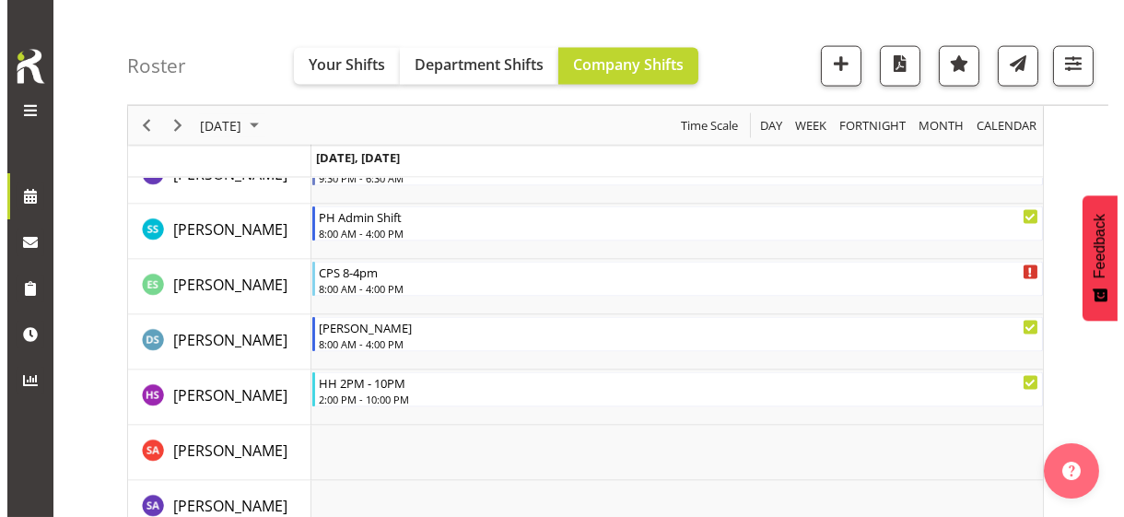
scroll to position [5470, 0]
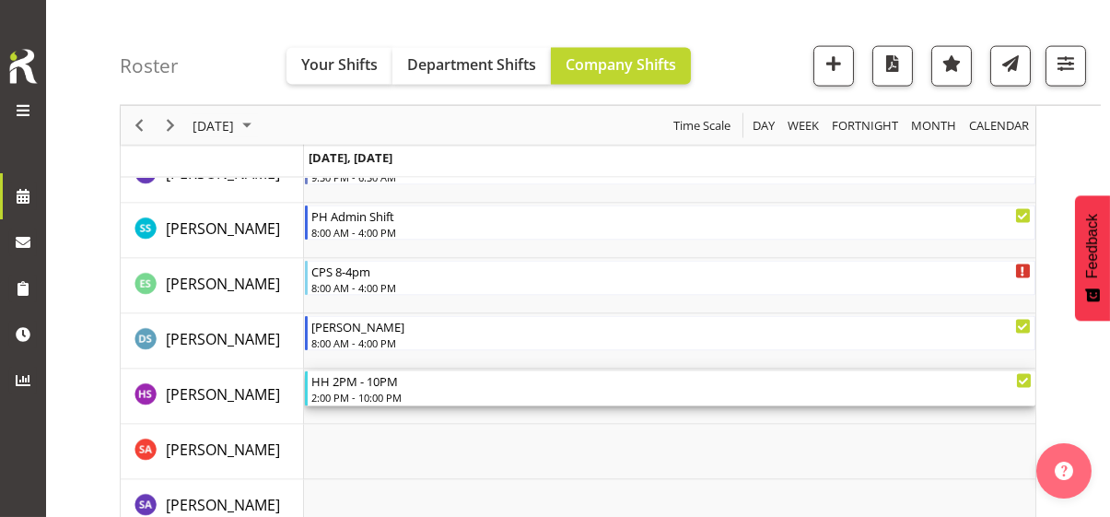
click at [357, 390] on div "2:00 PM - 10:00 PM" at bounding box center [671, 397] width 720 height 15
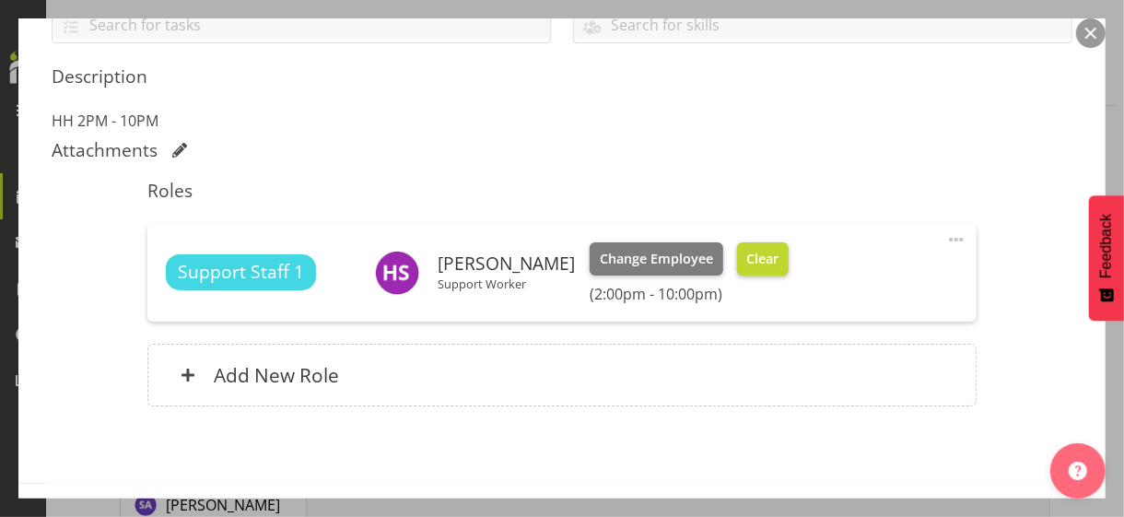
scroll to position [460, 0]
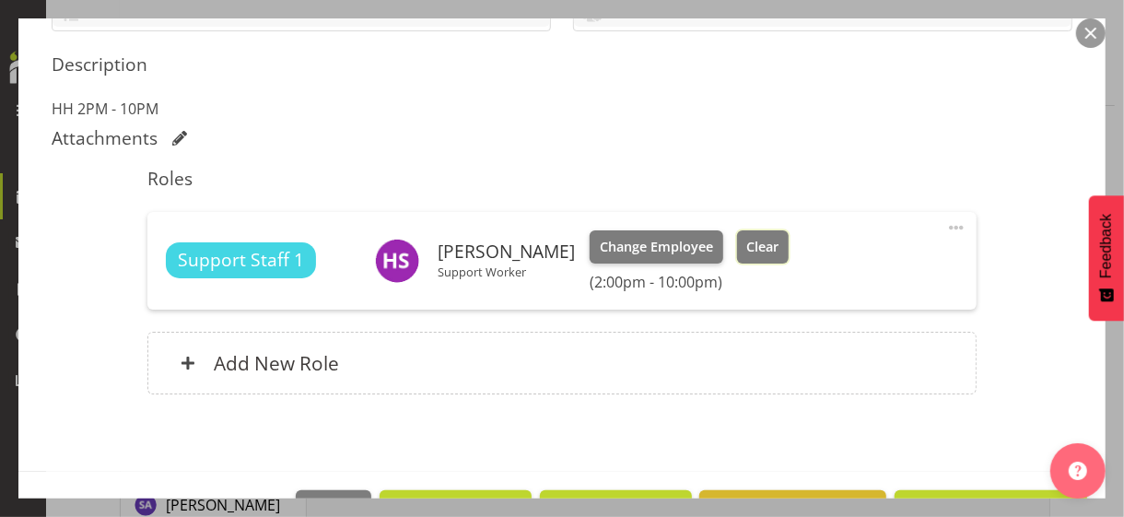
click at [776, 243] on button "Clear" at bounding box center [763, 246] width 52 height 33
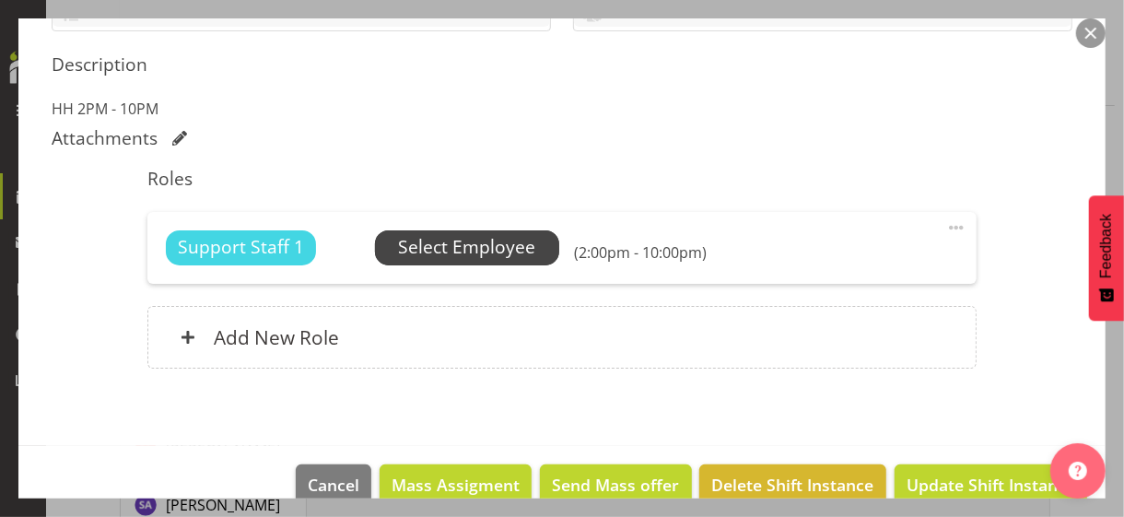
click at [488, 245] on span "Select Employee" at bounding box center [466, 247] width 137 height 27
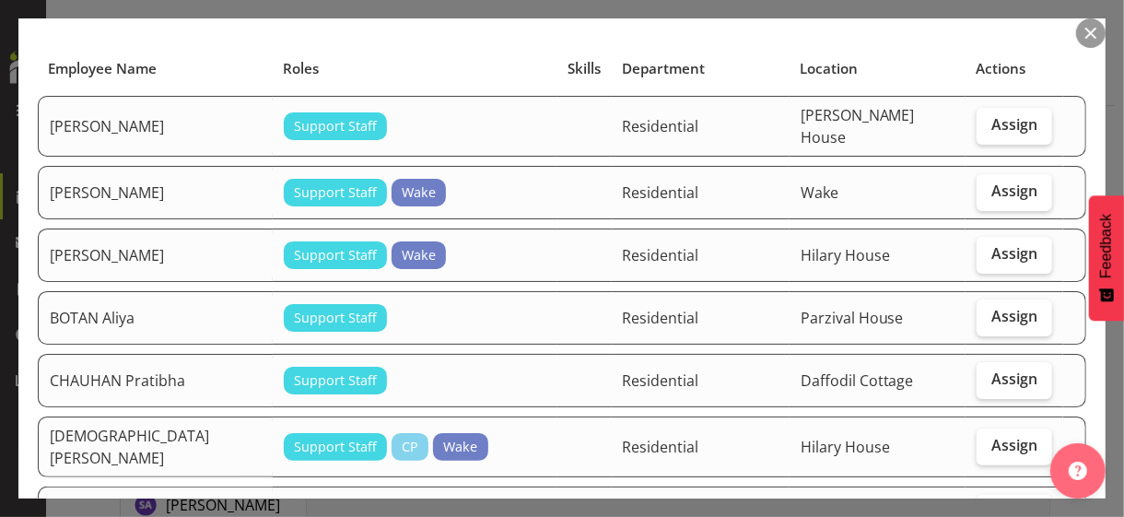
scroll to position [184, 0]
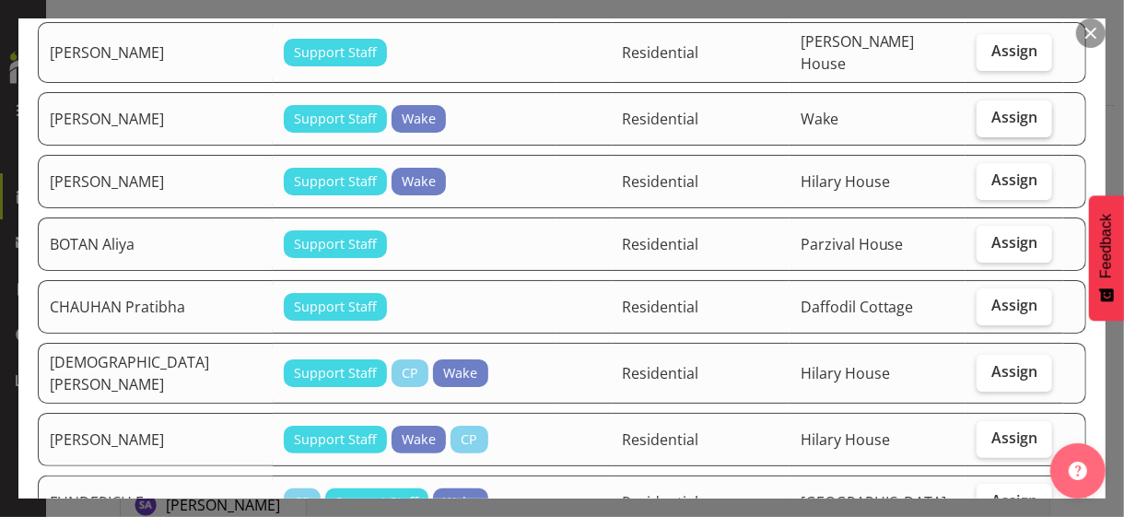
click at [1005, 108] on span "Assign" at bounding box center [1014, 117] width 46 height 18
click at [988, 111] on input "Assign" at bounding box center [982, 117] width 12 height 12
checkbox input "true"
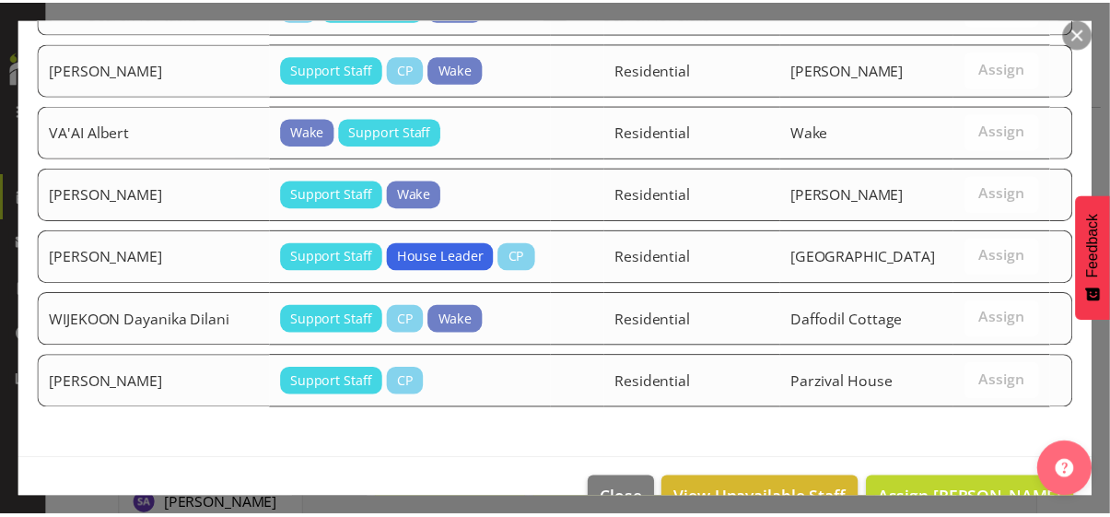
scroll to position [2106, 0]
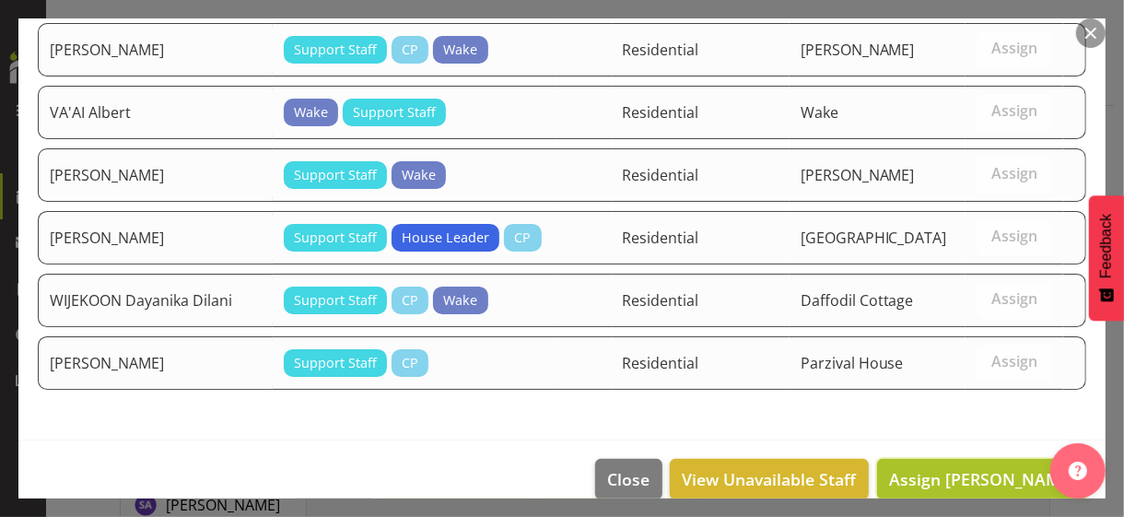
click at [949, 468] on span "Assign AVAIYA Dharati" at bounding box center [982, 479] width 186 height 22
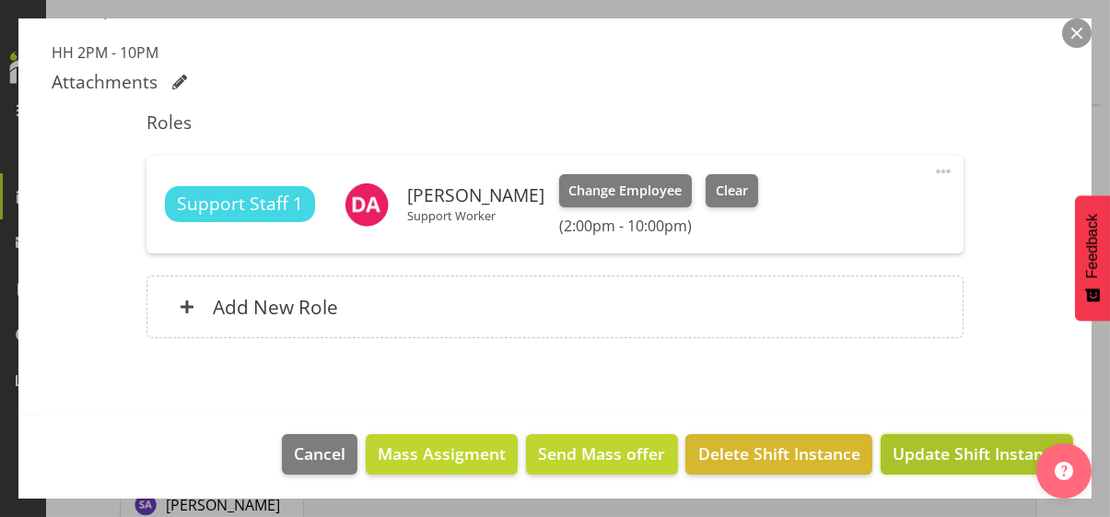
click at [941, 451] on span "Update Shift Instance" at bounding box center [976, 453] width 169 height 24
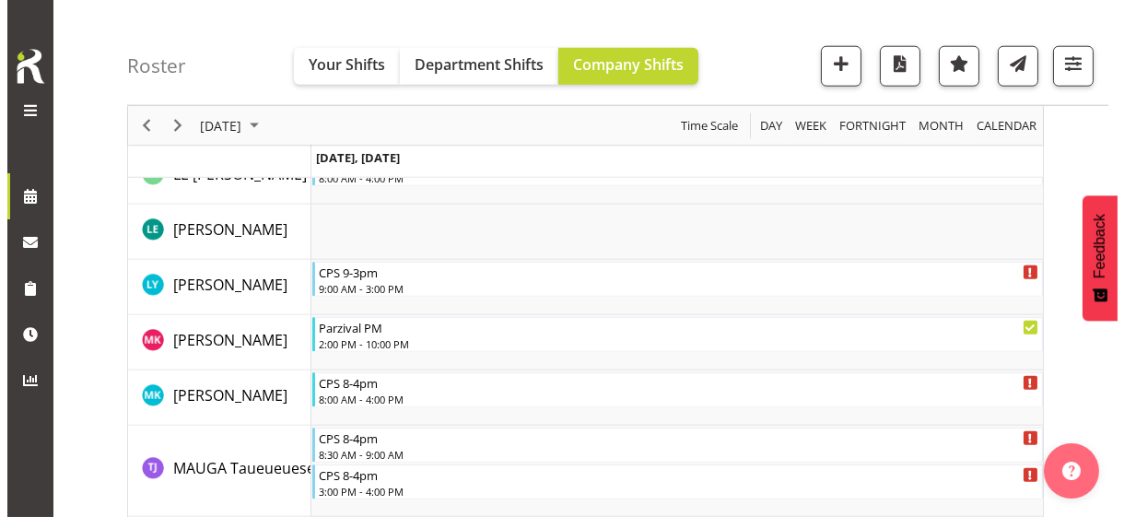
scroll to position [3813, 0]
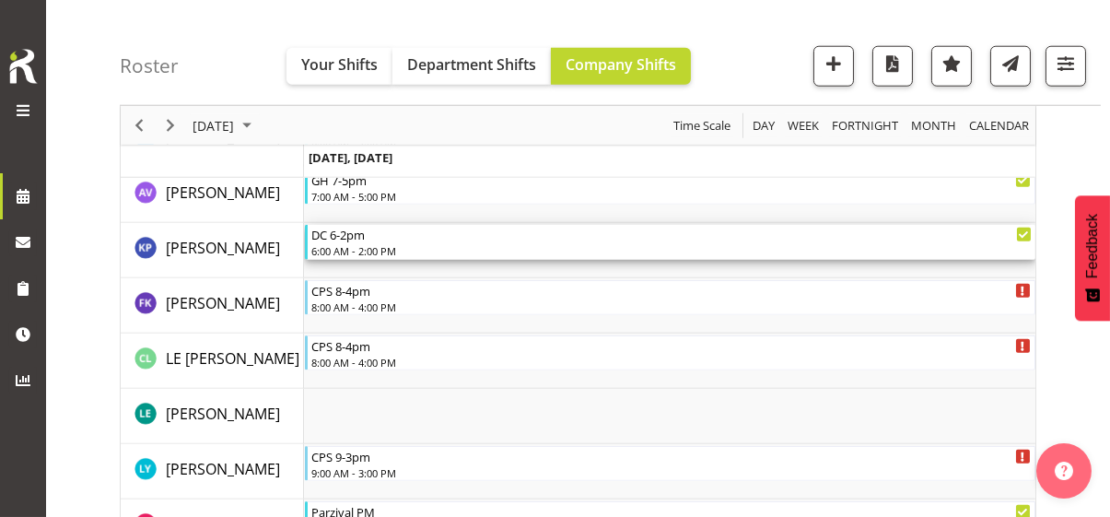
click at [355, 248] on div "6:00 AM - 2:00 PM" at bounding box center [671, 250] width 720 height 15
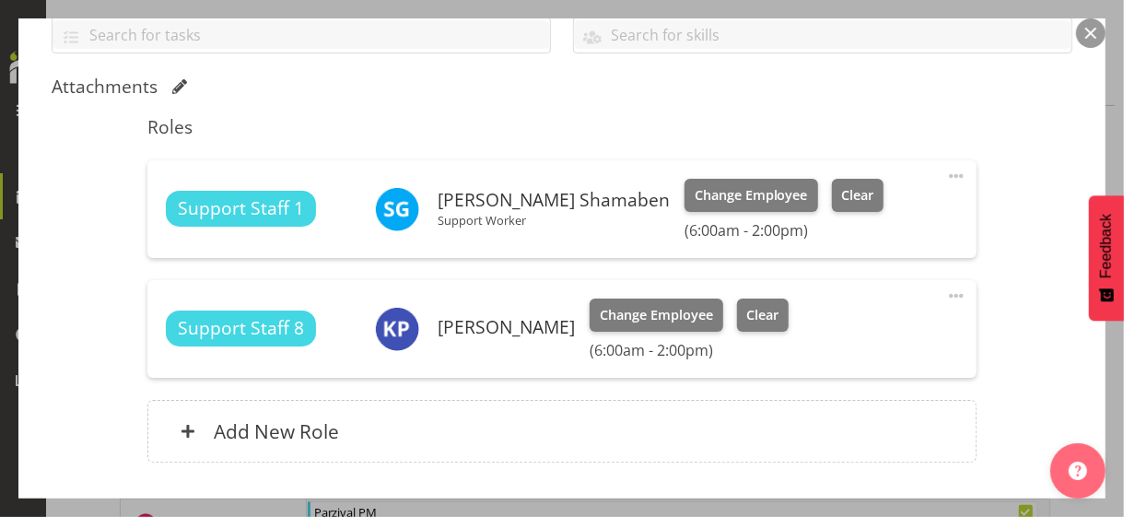
scroll to position [460, 0]
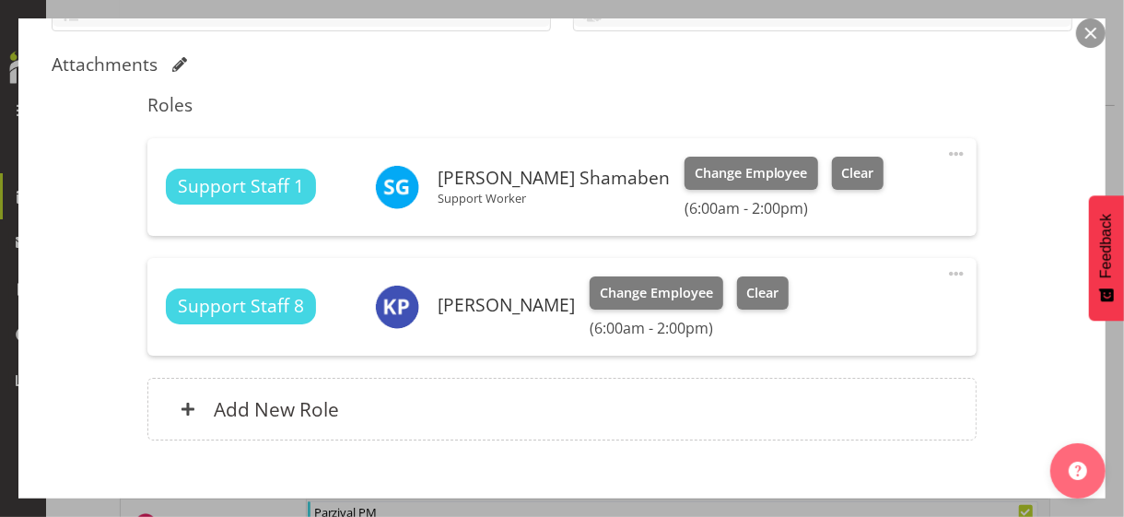
click at [945, 269] on span at bounding box center [956, 273] width 22 height 22
click at [833, 309] on link "Edit" at bounding box center [878, 317] width 177 height 33
select select "8"
select select "2025"
select select "14"
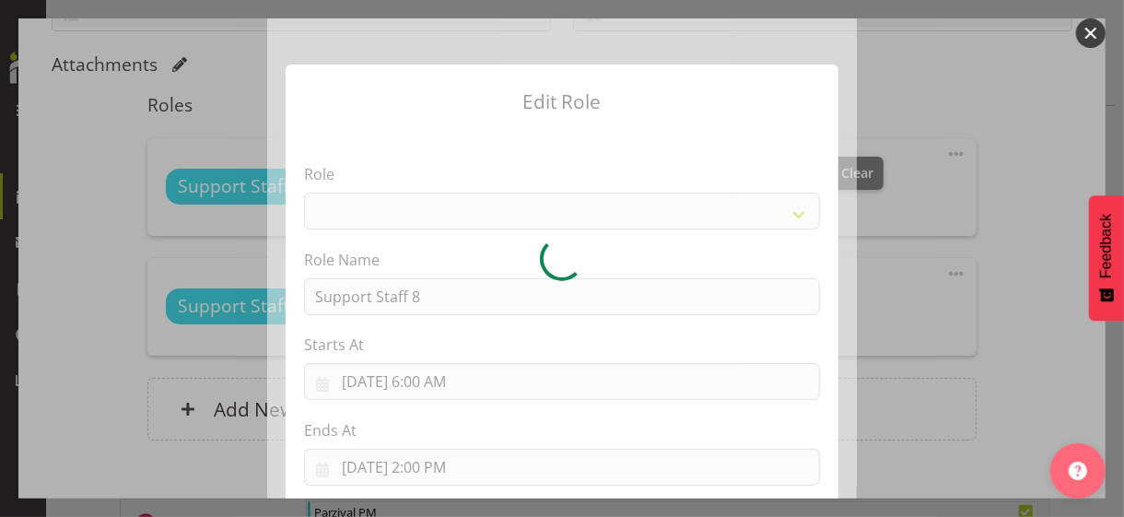
select select "1091"
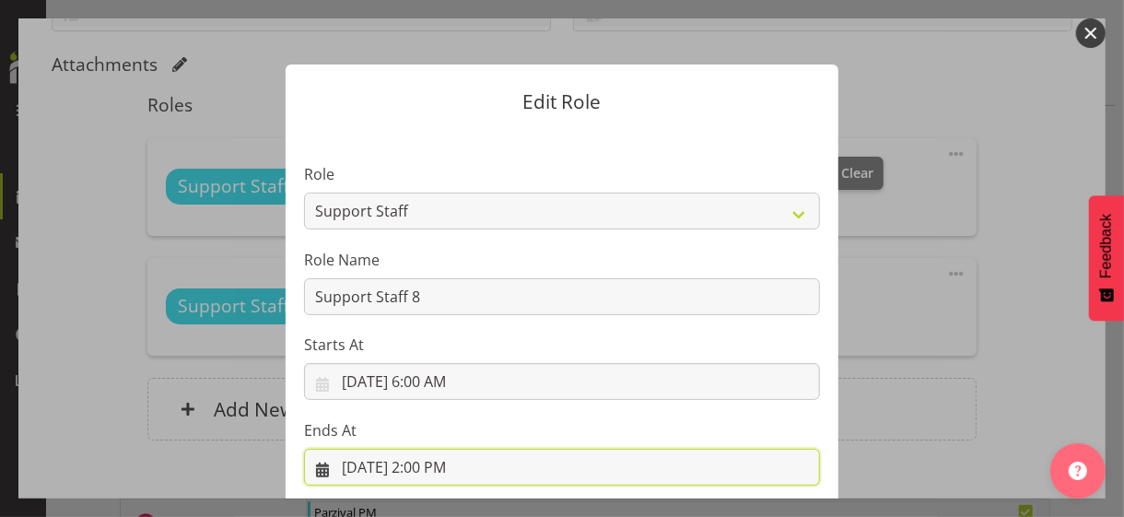
click at [425, 464] on input "9/3/2025, 2:00 PM" at bounding box center [562, 467] width 516 height 37
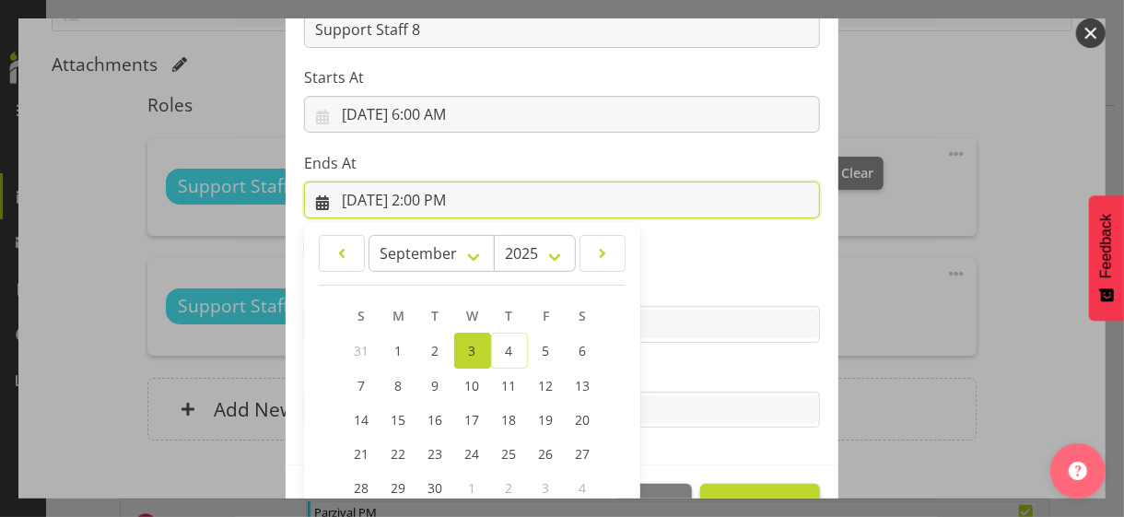
scroll to position [406, 0]
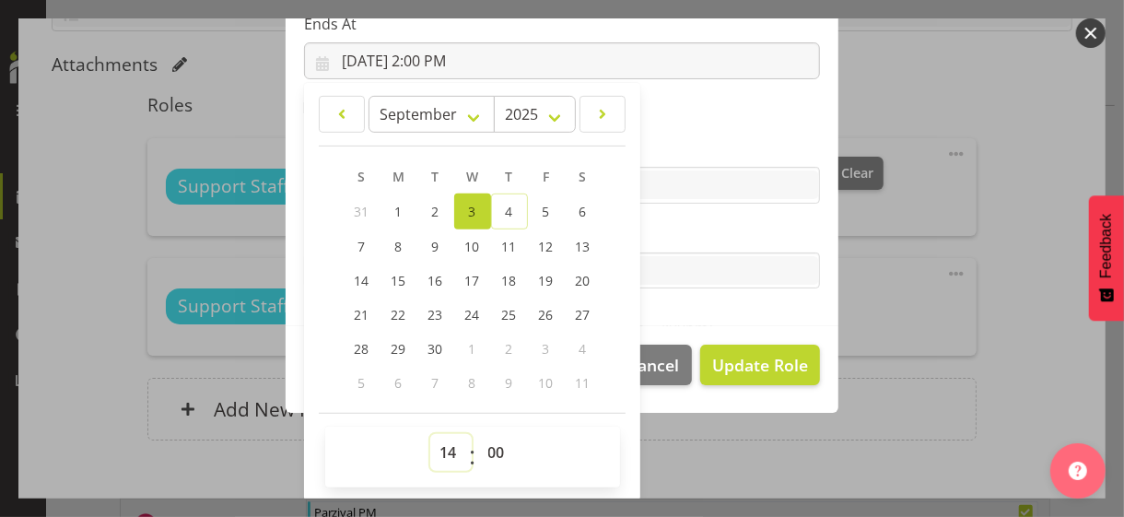
drag, startPoint x: 444, startPoint y: 448, endPoint x: 443, endPoint y: 435, distance: 12.9
click at [444, 447] on select "00 01 02 03 04 05 06 07 08 09 10 11 12 13 14 15 16 17 18 19 20 21 22 23" at bounding box center [450, 452] width 41 height 37
select select "9"
click at [430, 434] on select "00 01 02 03 04 05 06 07 08 09 10 11 12 13 14 15 16 17 18 19 20 21 22 23" at bounding box center [450, 452] width 41 height 37
type input "9/3/2025, 9:00 AM"
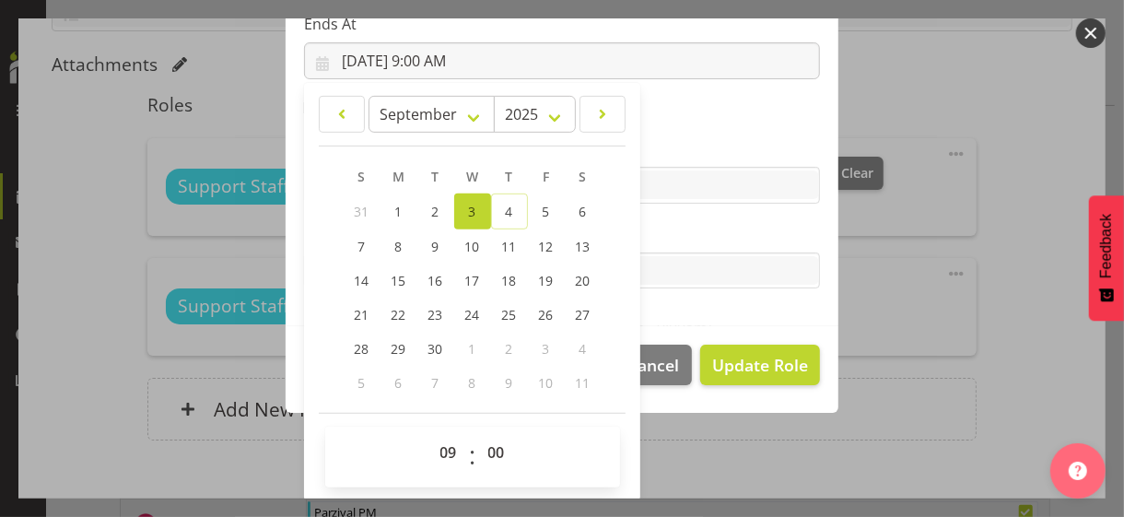
click at [659, 237] on label "Tasks" at bounding box center [562, 234] width 516 height 22
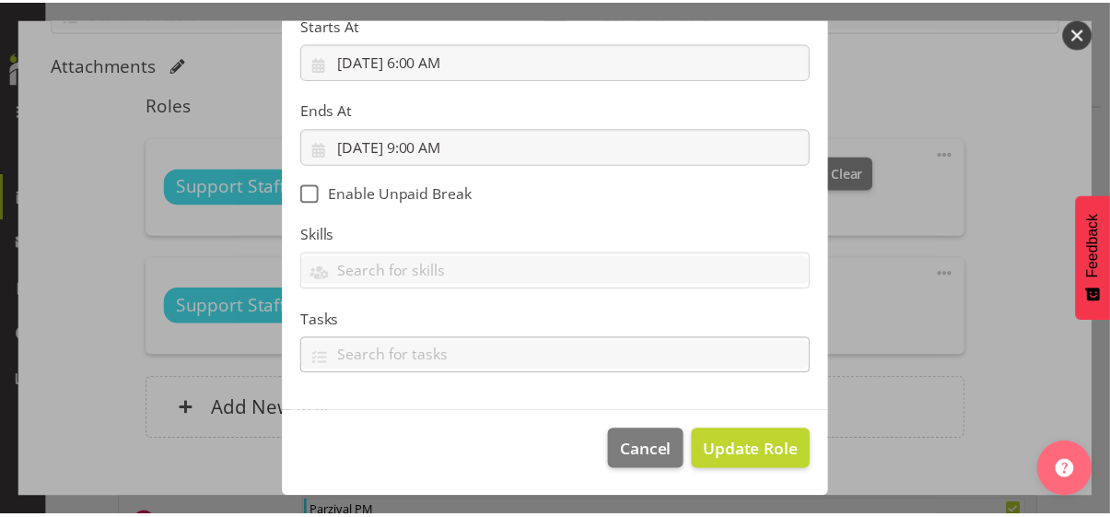
scroll to position [319, 0]
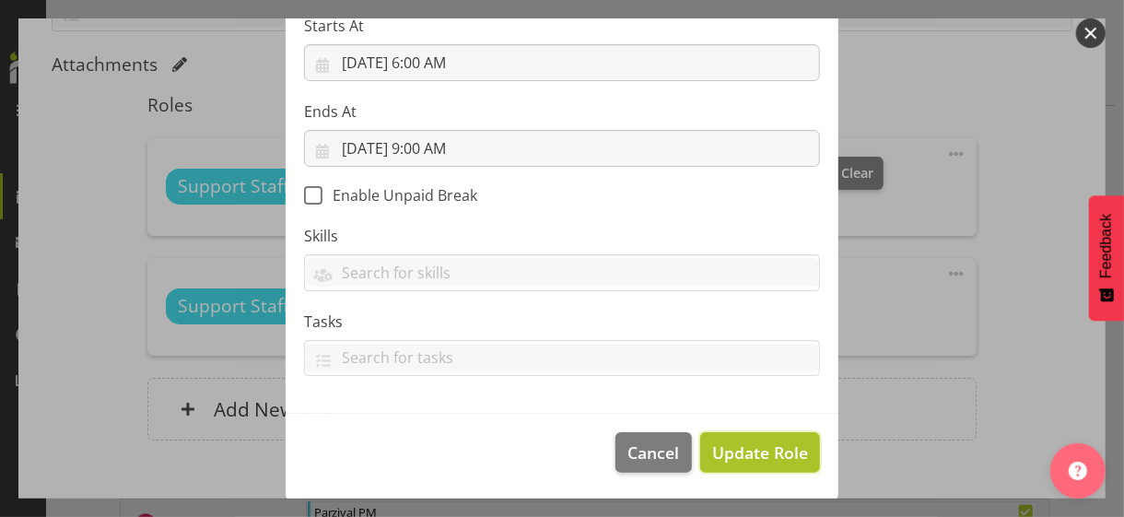
click at [749, 445] on span "Update Role" at bounding box center [760, 452] width 96 height 24
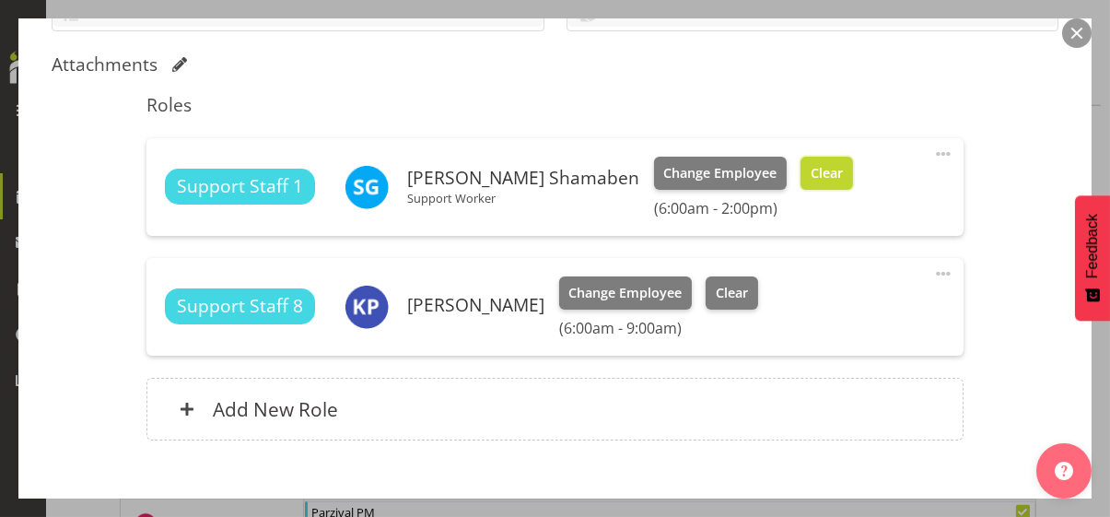
click at [800, 181] on button "Clear" at bounding box center [826, 173] width 52 height 33
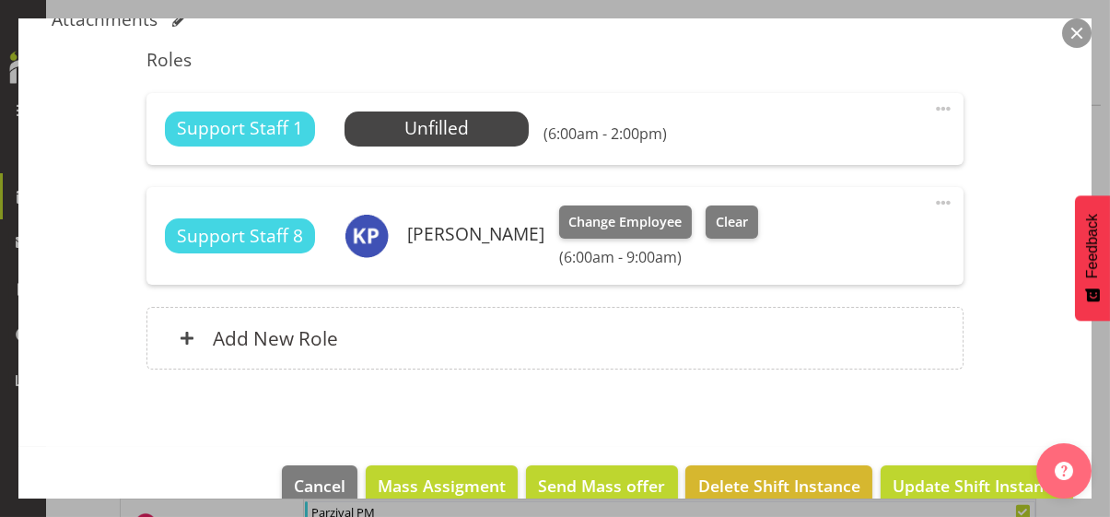
scroll to position [538, 0]
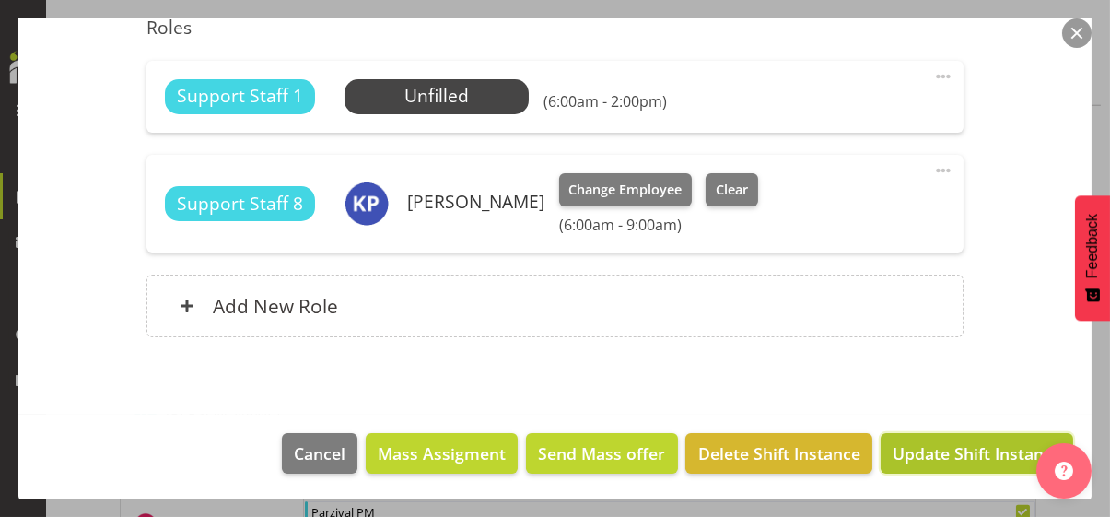
click at [932, 449] on span "Update Shift Instance" at bounding box center [976, 453] width 169 height 24
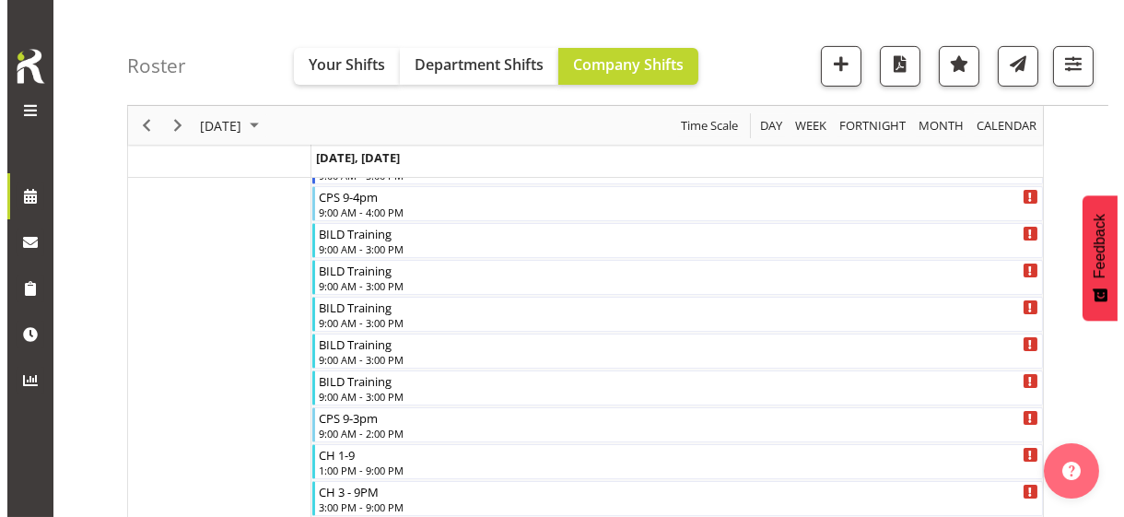
scroll to position [1179, 0]
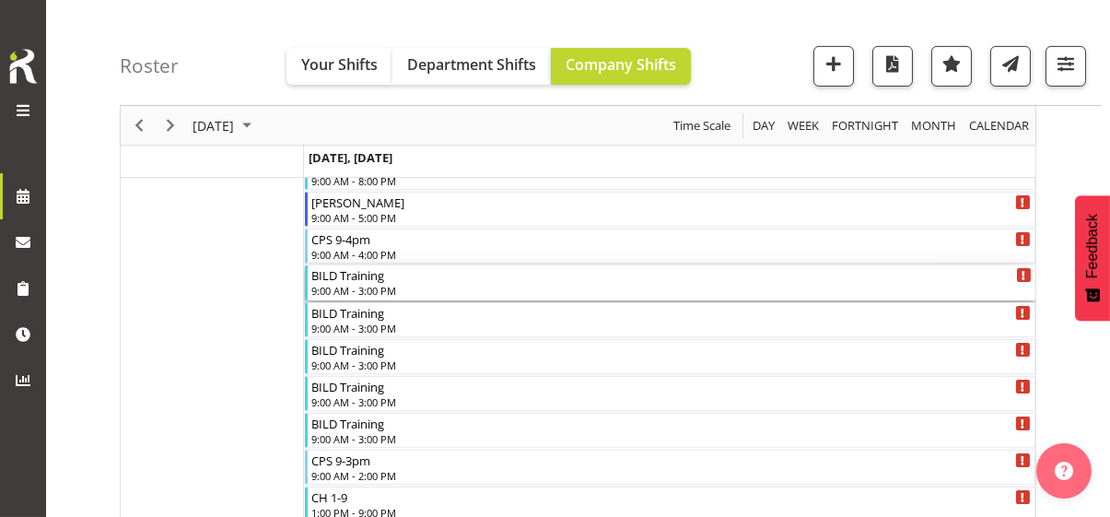
click at [360, 283] on div "9:00 AM - 3:00 PM" at bounding box center [671, 290] width 720 height 15
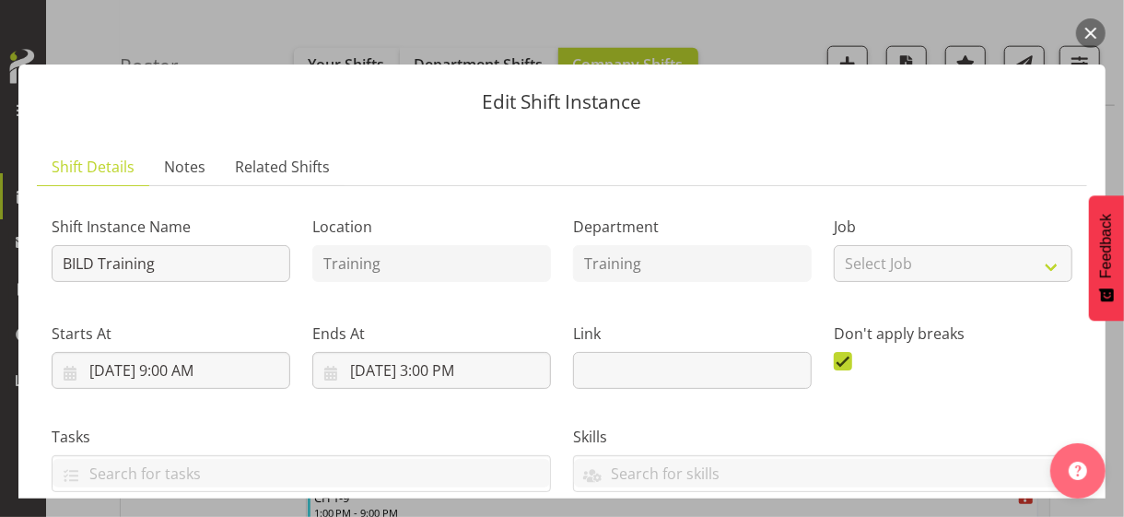
scroll to position [460, 0]
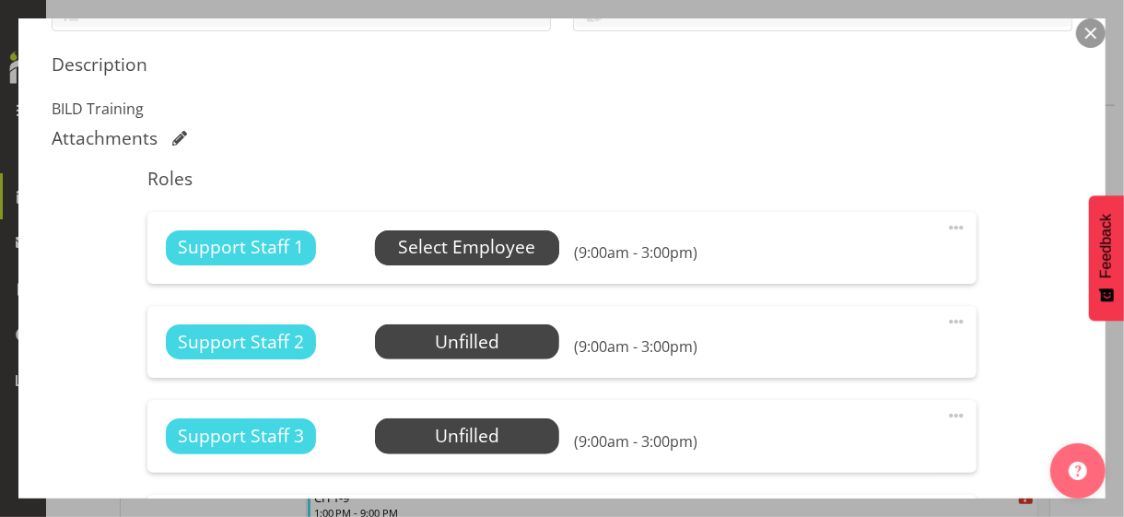
click at [414, 252] on span "Select Employee" at bounding box center [466, 247] width 137 height 27
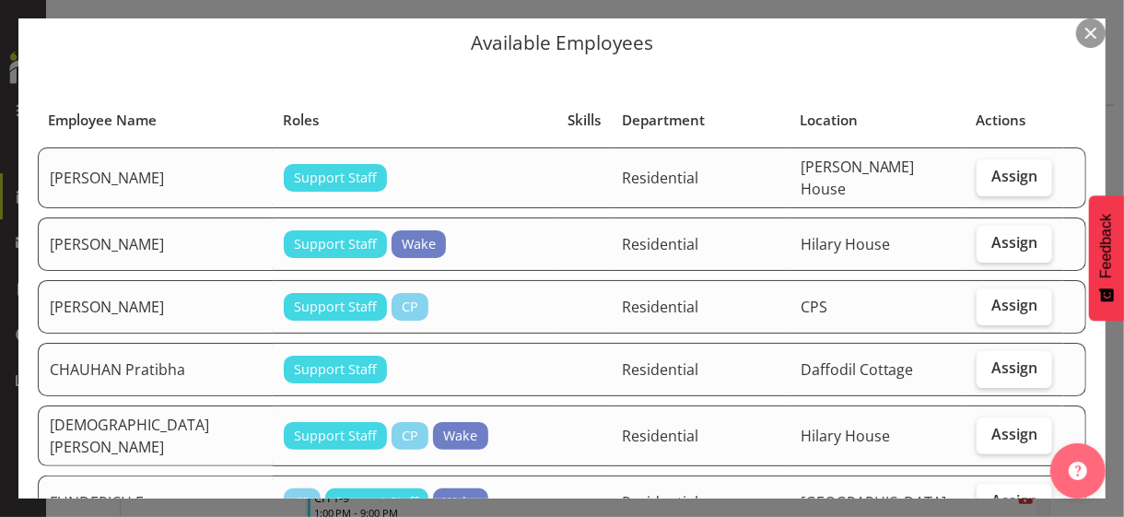
scroll to position [92, 0]
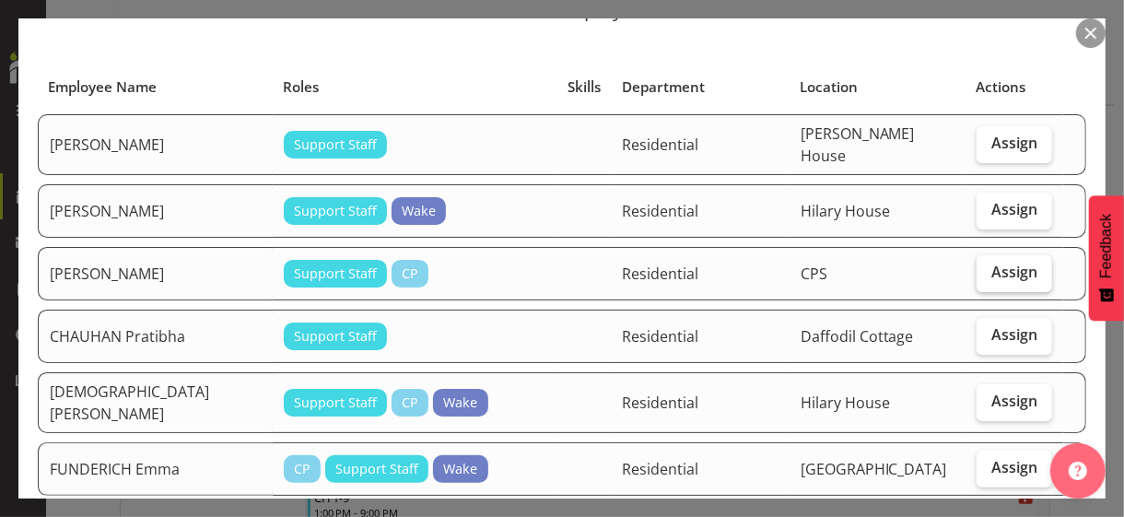
click at [996, 275] on label "Assign" at bounding box center [1014, 273] width 76 height 37
click at [988, 275] on input "Assign" at bounding box center [982, 272] width 12 height 12
checkbox input "true"
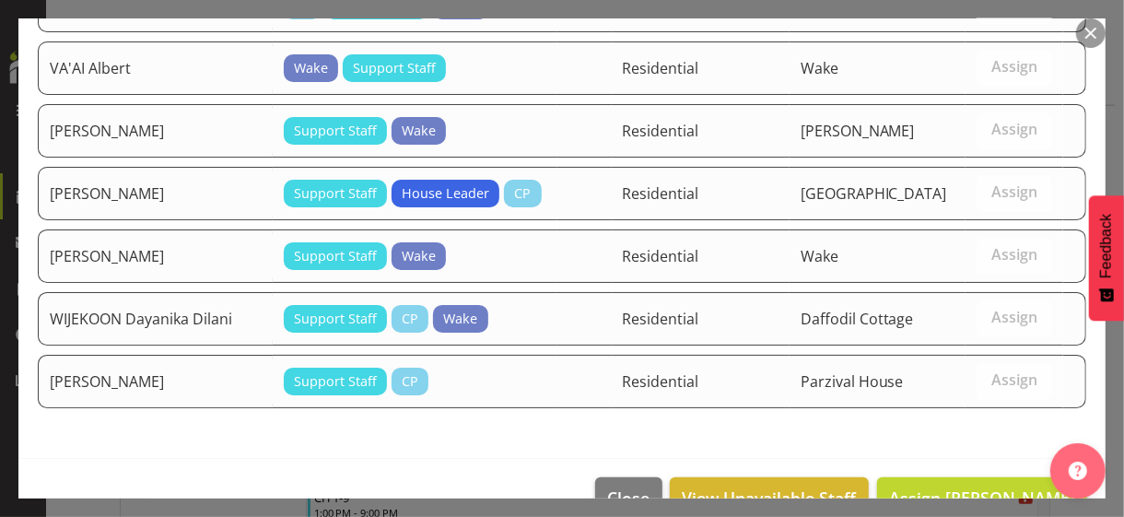
scroll to position [2483, 0]
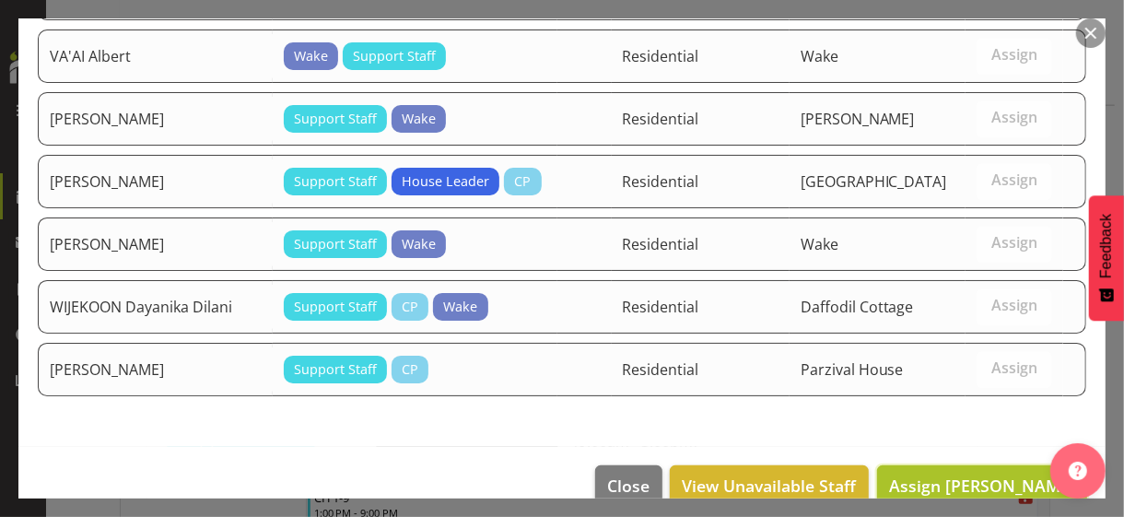
click at [962, 474] on span "Assign BURTON Katherine" at bounding box center [982, 485] width 186 height 22
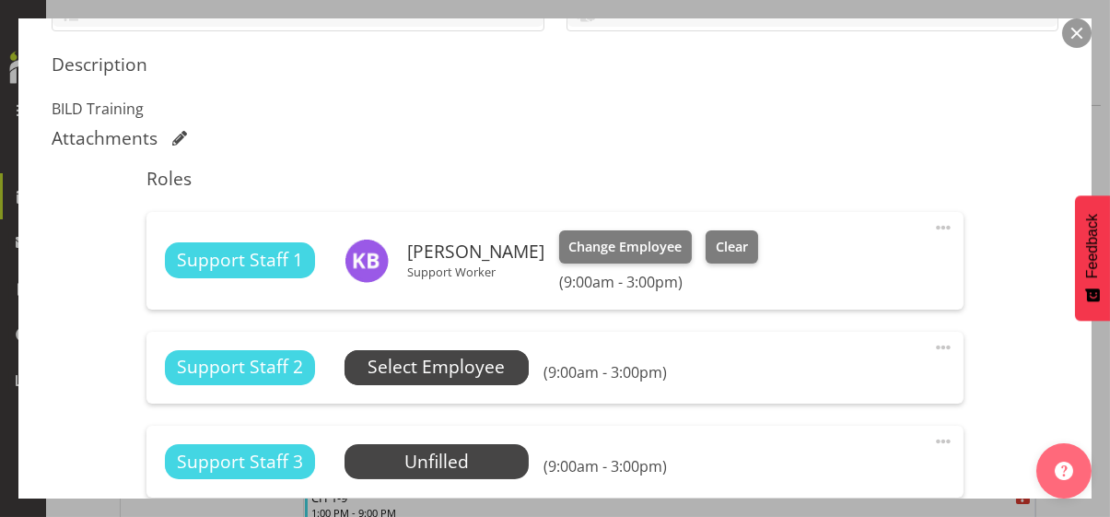
click at [469, 366] on span "Select Employee" at bounding box center [435, 367] width 137 height 27
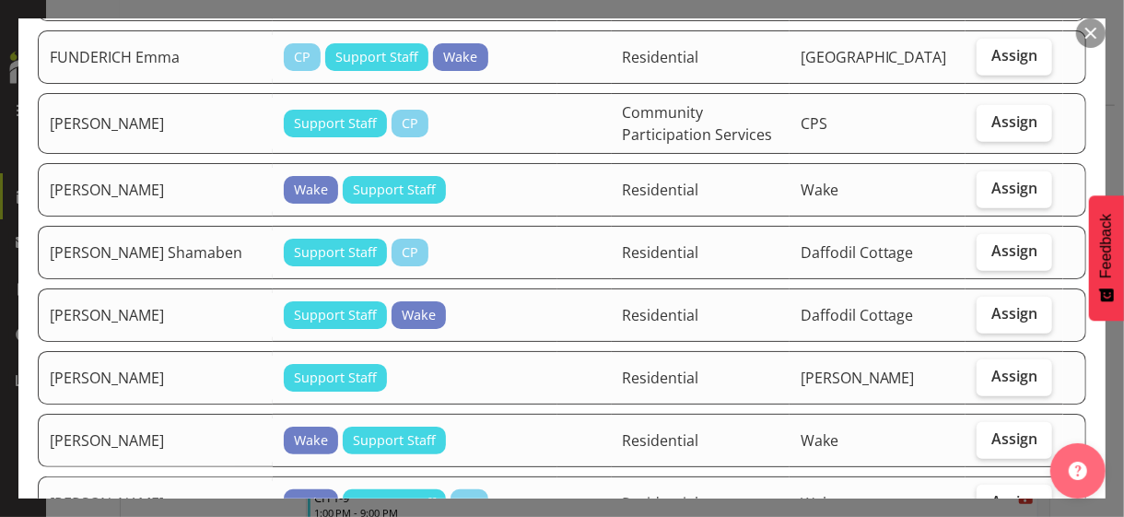
scroll to position [460, 0]
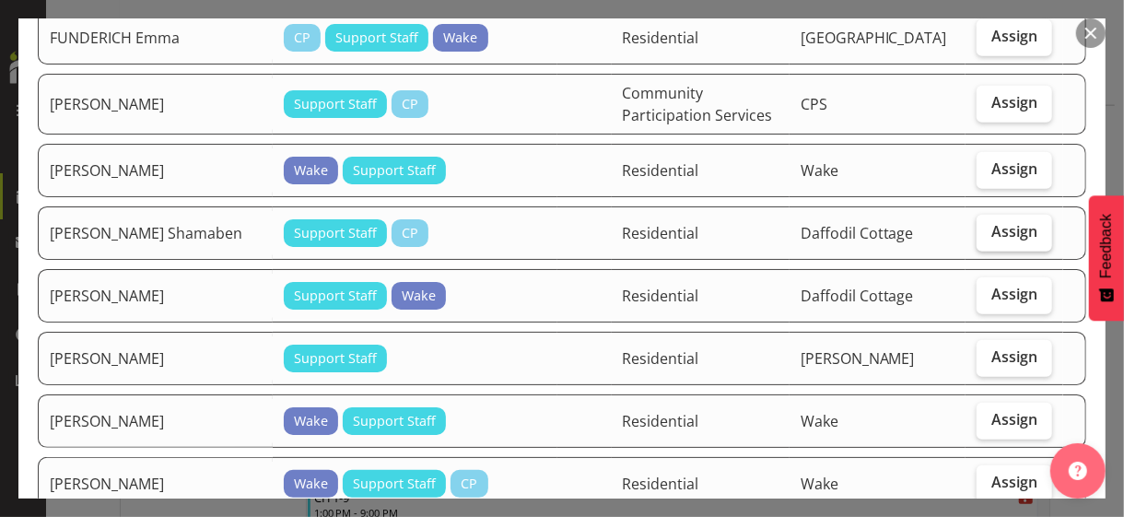
click at [993, 222] on span "Assign" at bounding box center [1014, 231] width 46 height 18
click at [988, 226] on input "Assign" at bounding box center [982, 232] width 12 height 12
checkbox input "true"
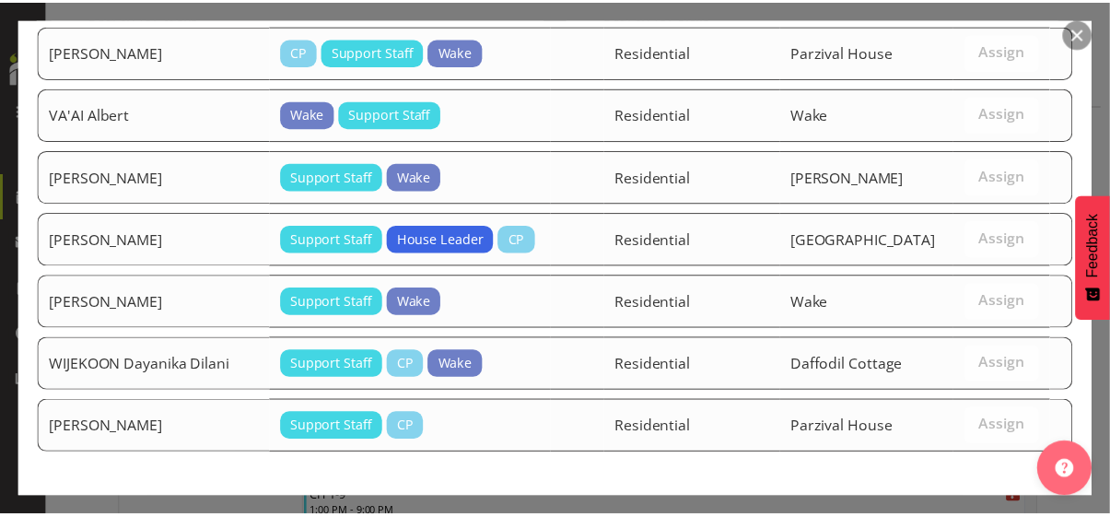
scroll to position [2421, 0]
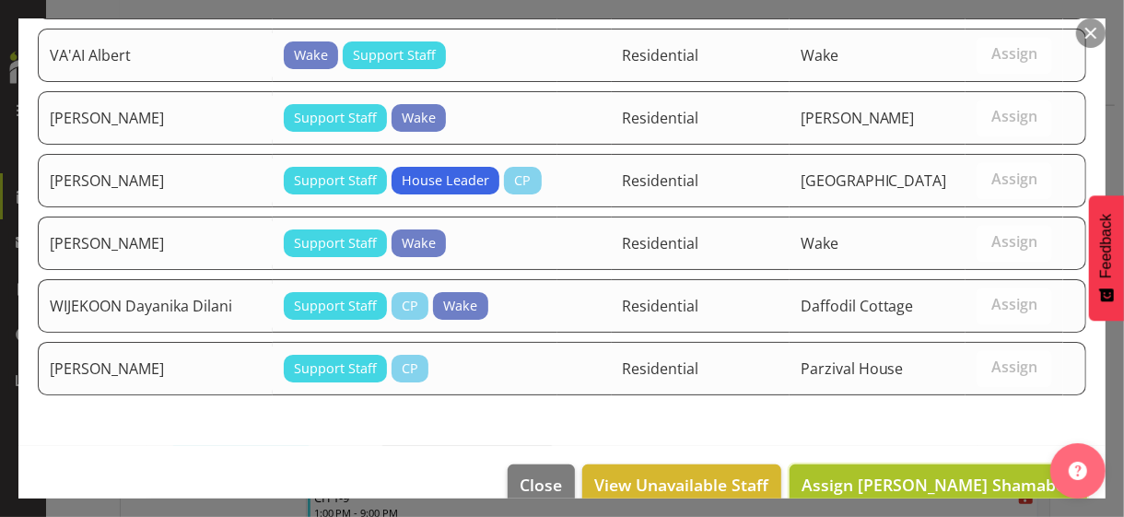
click at [943, 473] on span "Assign GOYANI Shamaben" at bounding box center [938, 484] width 274 height 22
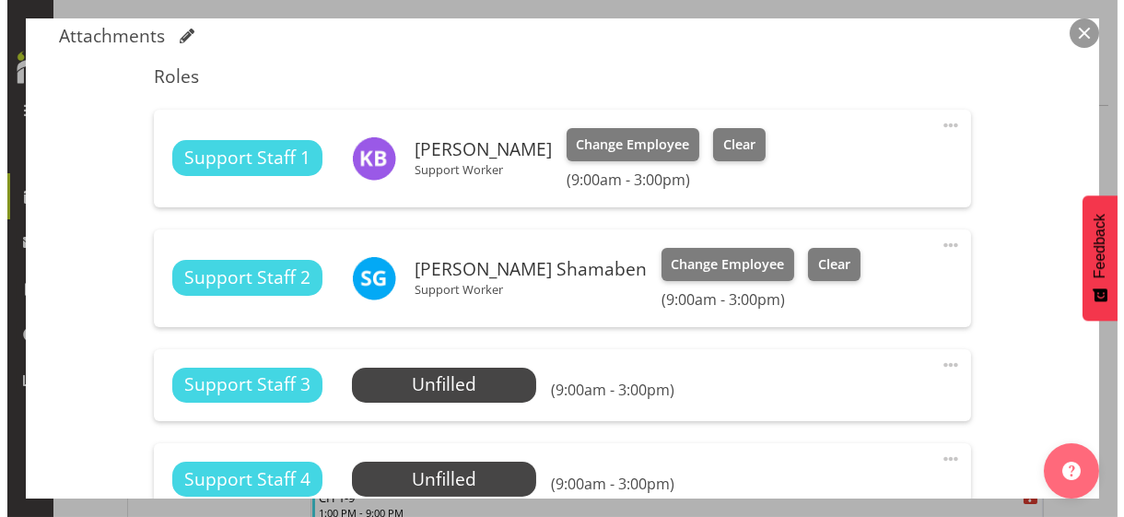
scroll to position [645, 0]
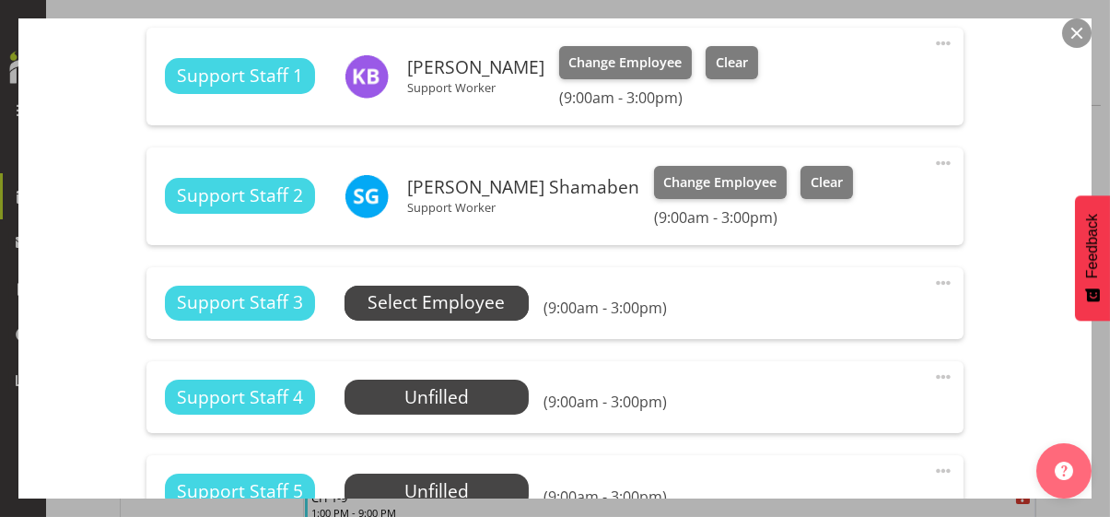
click at [484, 310] on span "Select Employee" at bounding box center [435, 302] width 137 height 27
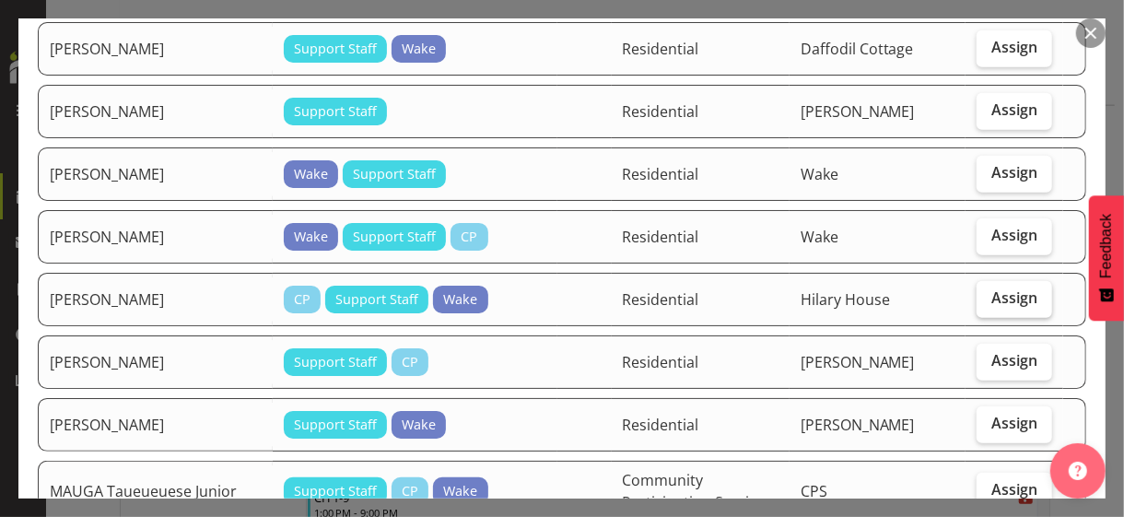
click at [987, 294] on label "Assign" at bounding box center [1014, 299] width 76 height 37
click at [987, 294] on input "Assign" at bounding box center [982, 298] width 12 height 12
checkbox input "true"
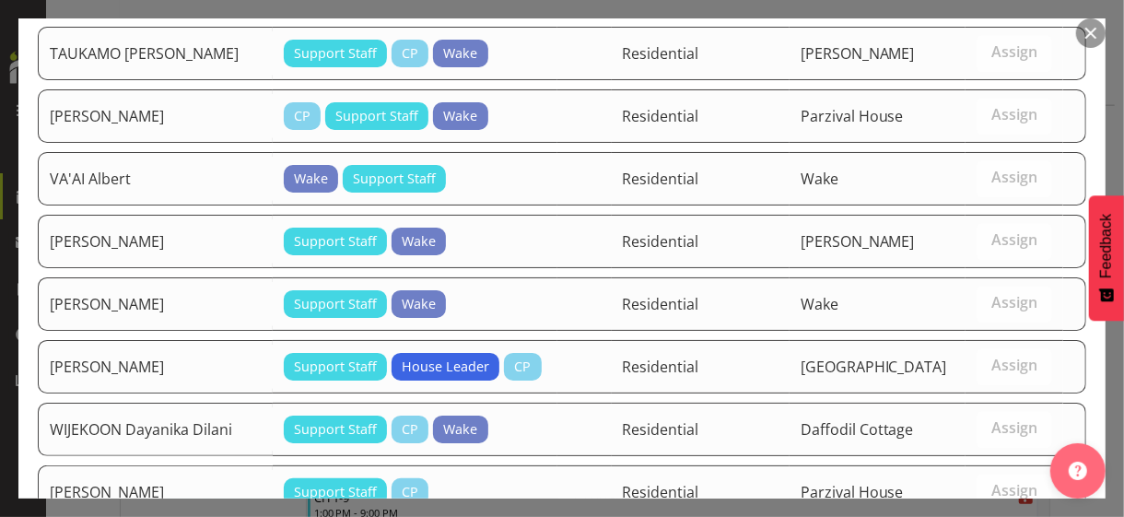
scroll to position [2360, 0]
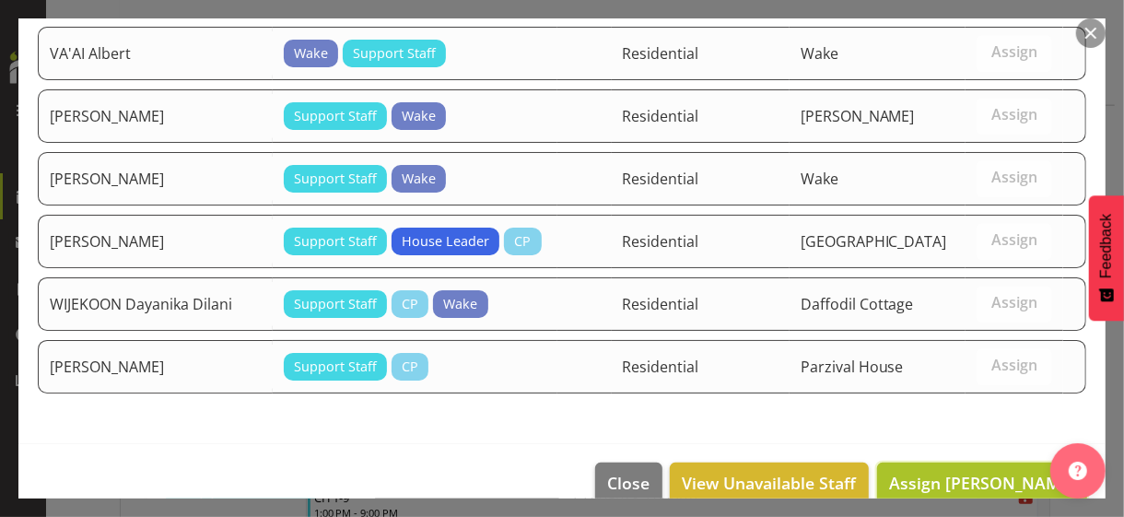
click at [973, 472] on span "Assign JAMARKATTEL Kushum" at bounding box center [982, 483] width 186 height 22
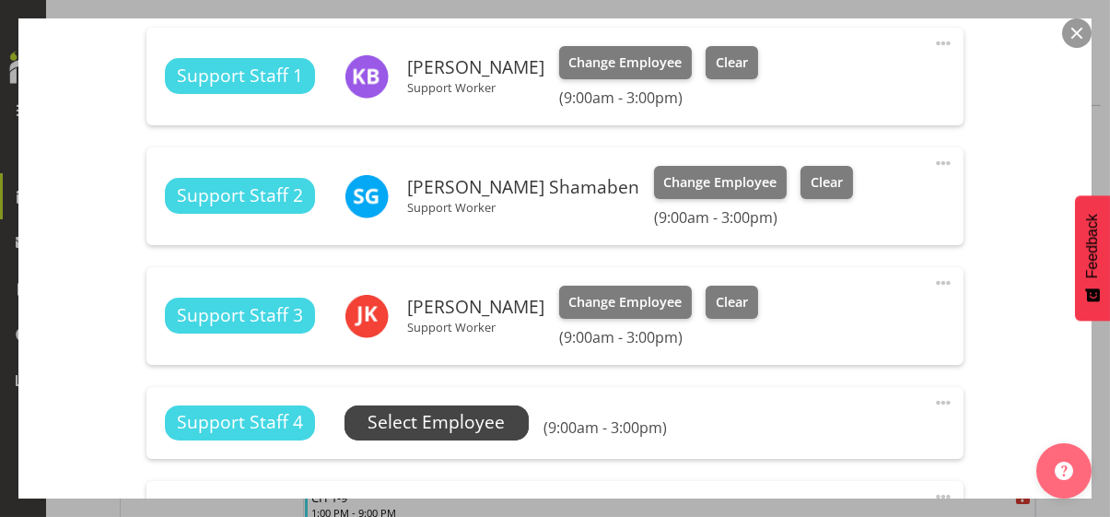
click at [486, 422] on span "Select Employee" at bounding box center [435, 422] width 137 height 27
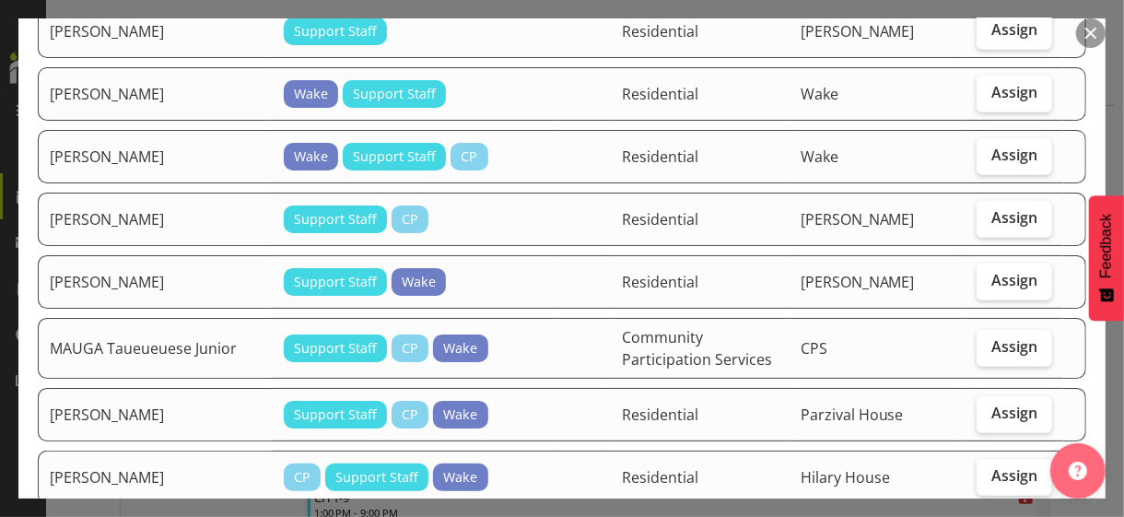
scroll to position [829, 0]
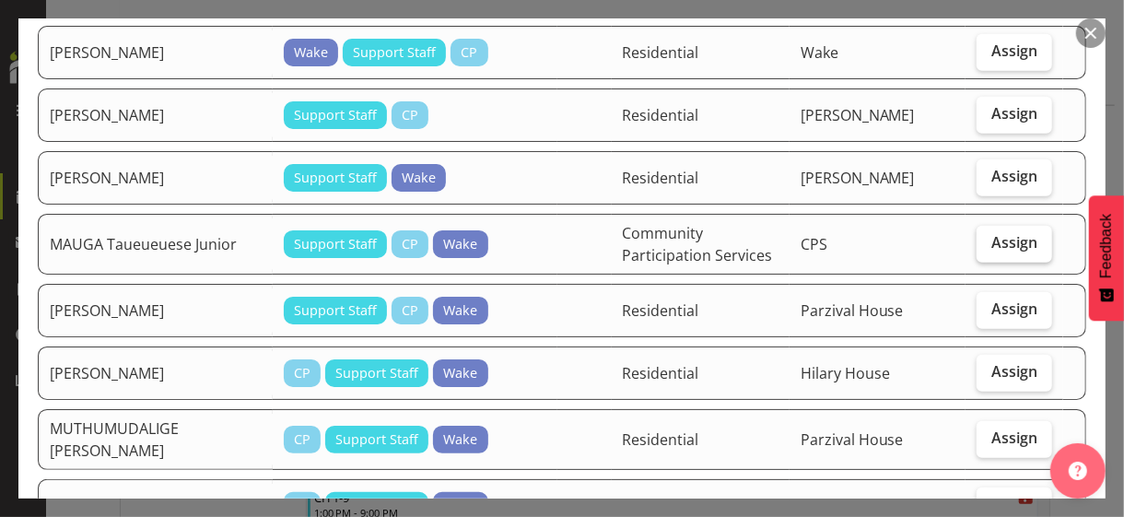
click at [997, 233] on span "Assign" at bounding box center [1014, 242] width 46 height 18
click at [988, 237] on input "Assign" at bounding box center [982, 243] width 12 height 12
checkbox input "true"
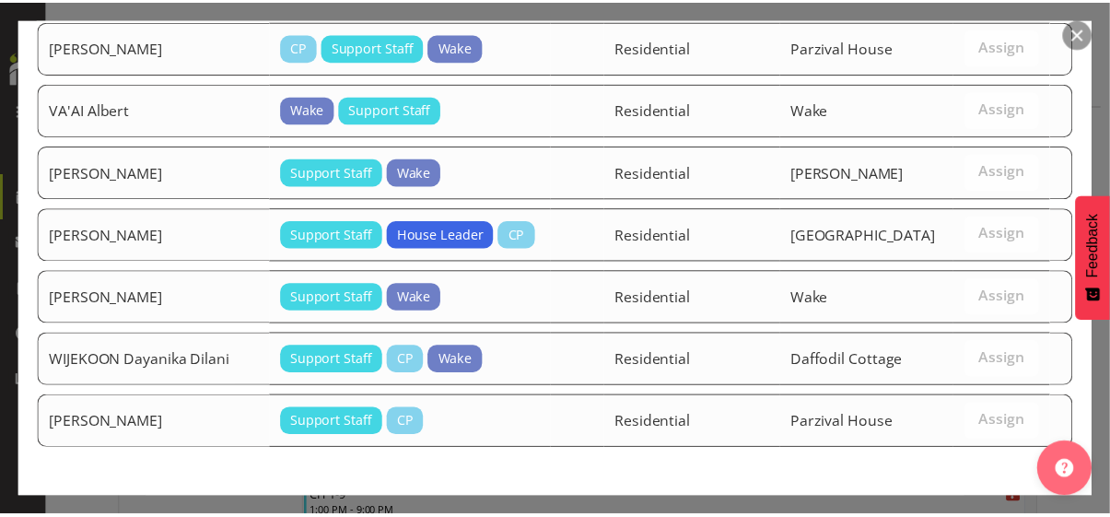
scroll to position [2298, 0]
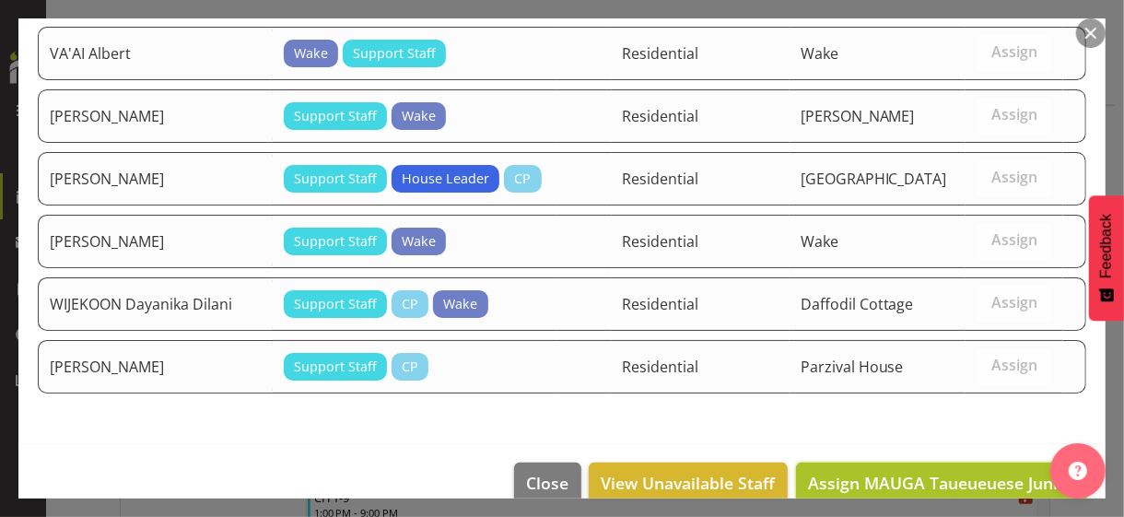
click at [956, 472] on span "Assign MAUGA Taueueuese Junior" at bounding box center [941, 483] width 267 height 22
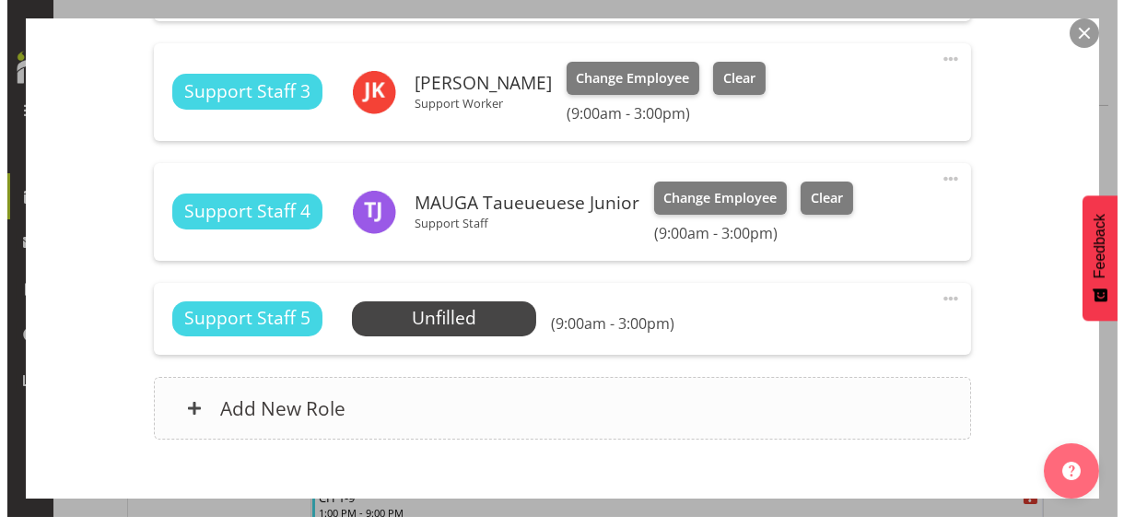
scroll to position [921, 0]
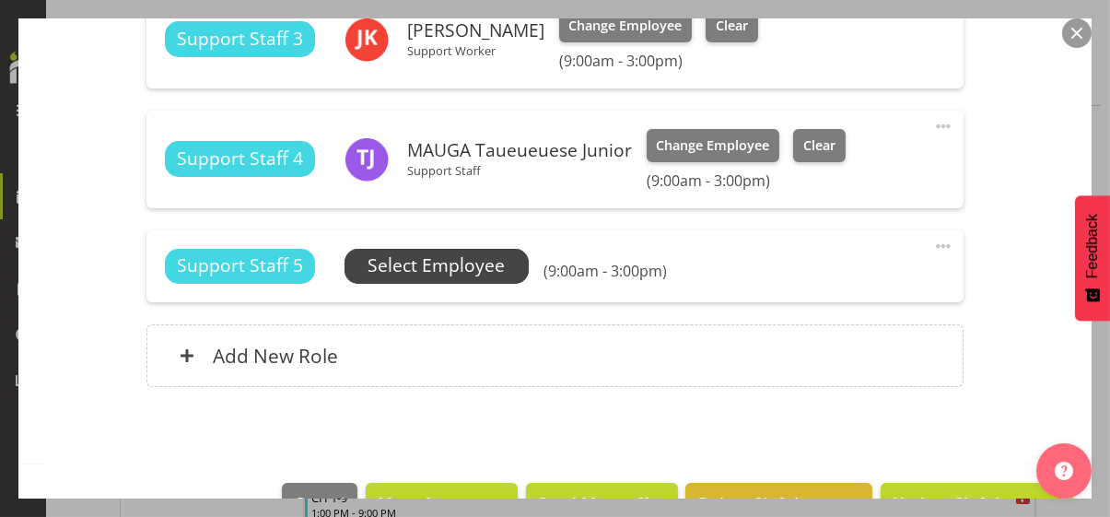
click at [480, 265] on span "Select Employee" at bounding box center [435, 265] width 137 height 27
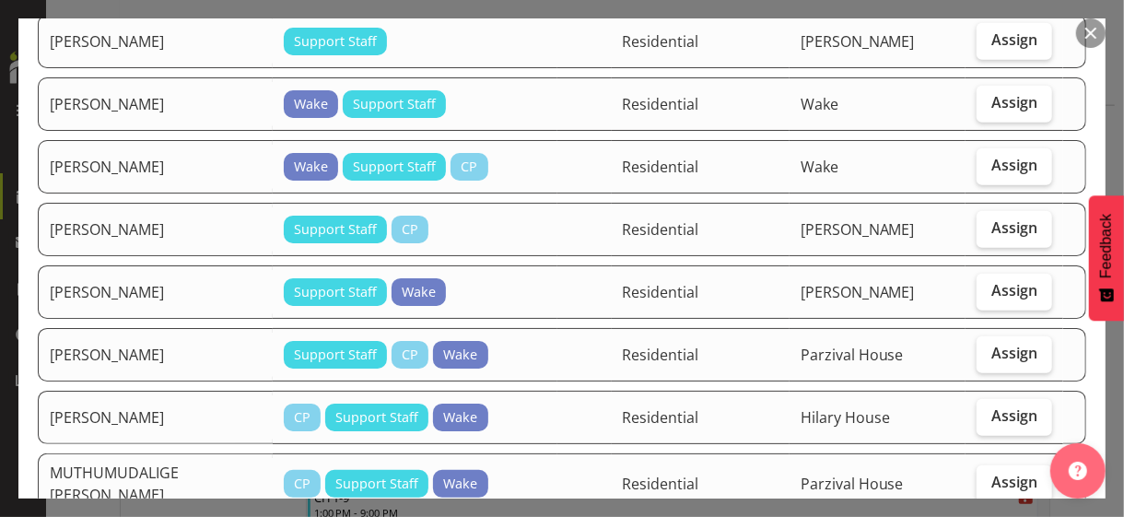
scroll to position [737, 0]
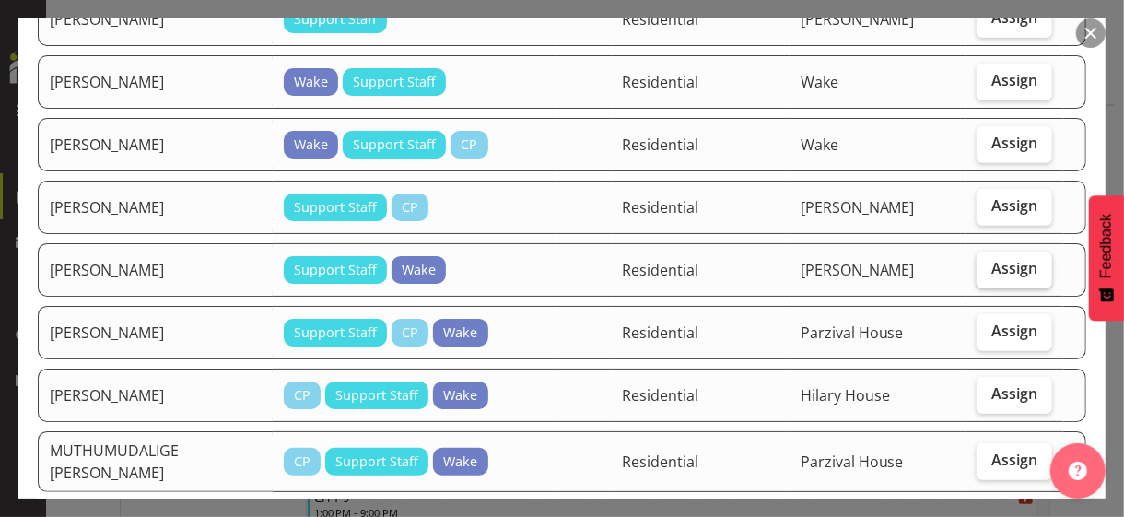
click at [991, 259] on span "Assign" at bounding box center [1014, 268] width 46 height 18
click at [985, 262] on input "Assign" at bounding box center [982, 268] width 12 height 12
checkbox input "true"
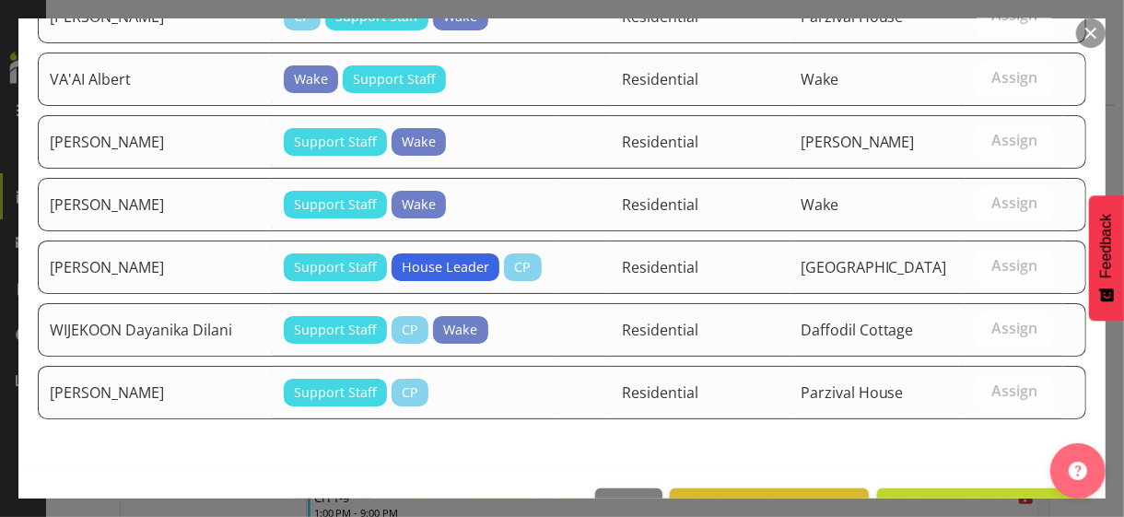
scroll to position [2230, 0]
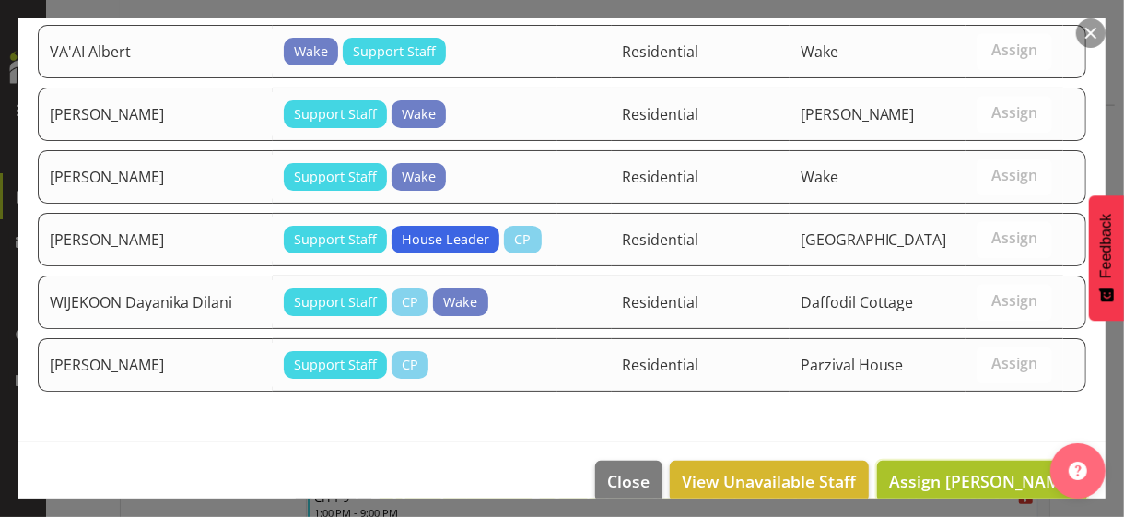
click at [952, 470] on span "Assign KUNJADIA Pratik" at bounding box center [982, 481] width 186 height 22
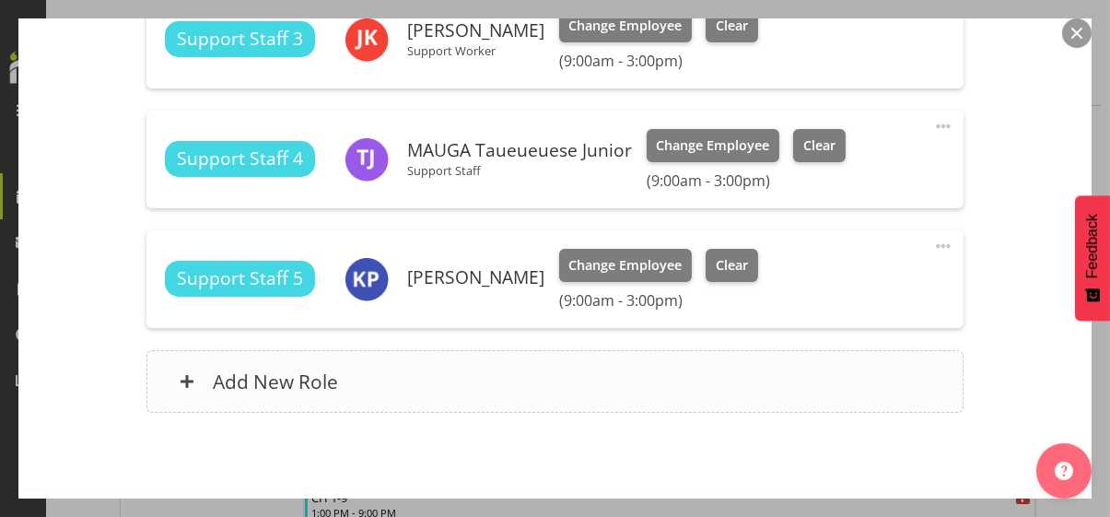
click at [428, 381] on div "Add New Role" at bounding box center [554, 381] width 817 height 63
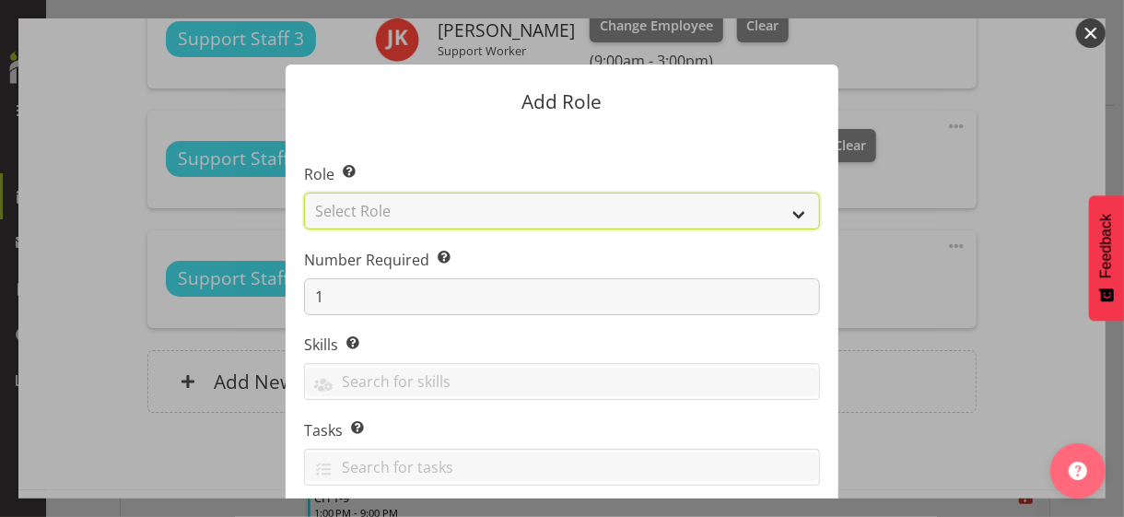
click at [395, 213] on select "Select Role CP House Leader Support Staff Wake" at bounding box center [562, 210] width 516 height 37
select select "1091"
click at [304, 192] on select "Select Role CP House Leader Support Staff Wake" at bounding box center [562, 210] width 516 height 37
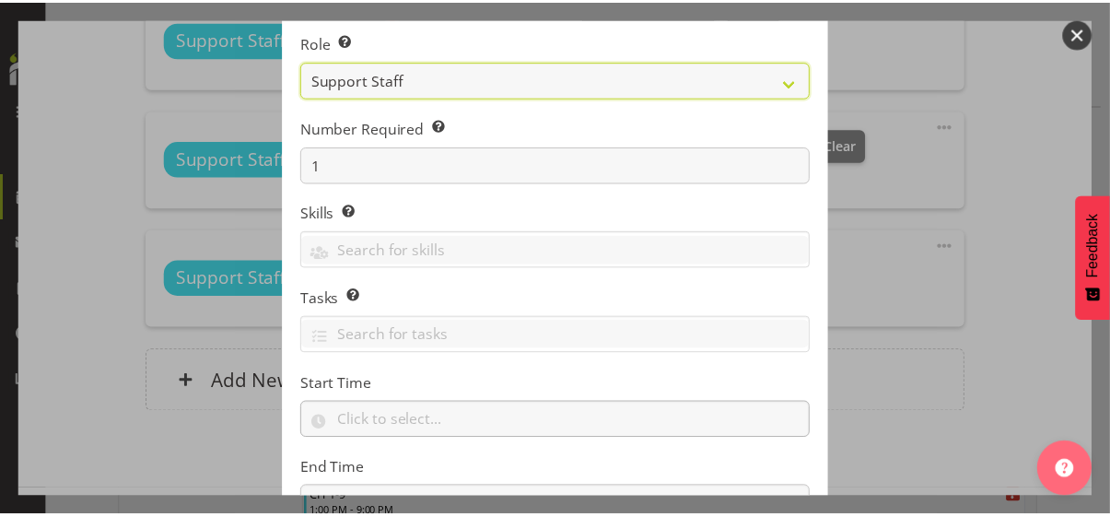
scroll to position [276, 0]
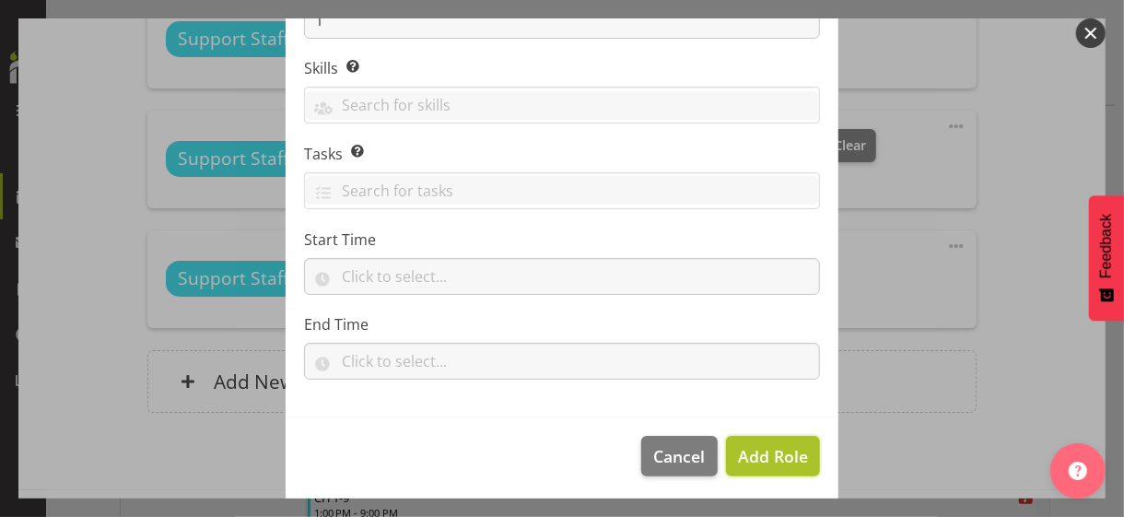
click at [770, 454] on span "Add Role" at bounding box center [773, 456] width 70 height 22
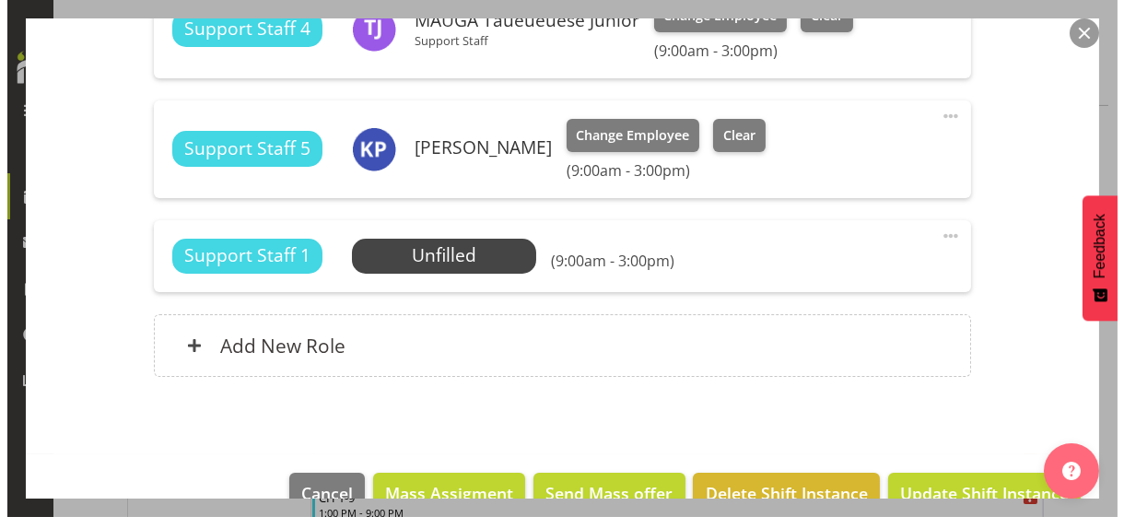
scroll to position [1090, 0]
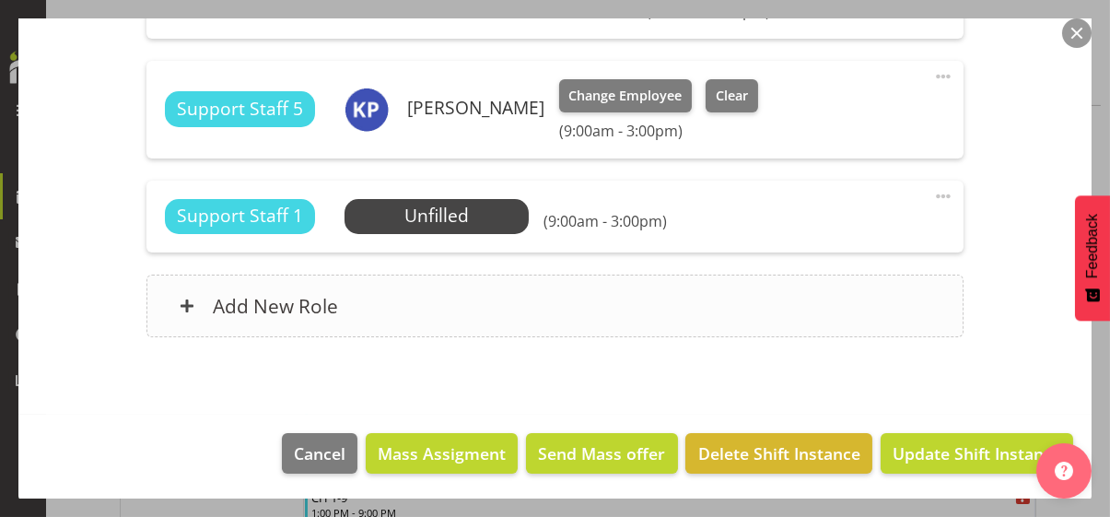
click at [464, 309] on div "Add New Role" at bounding box center [554, 305] width 817 height 63
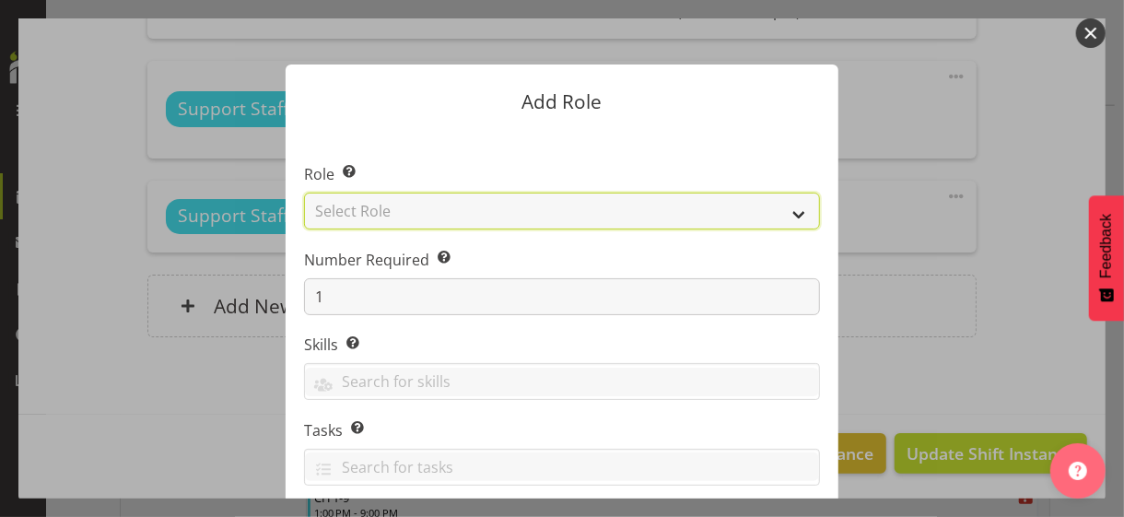
click at [411, 215] on select "Select Role CP House Leader Support Staff Wake" at bounding box center [562, 210] width 516 height 37
select select "1091"
click at [304, 192] on select "Select Role CP House Leader Support Staff Wake" at bounding box center [562, 210] width 516 height 37
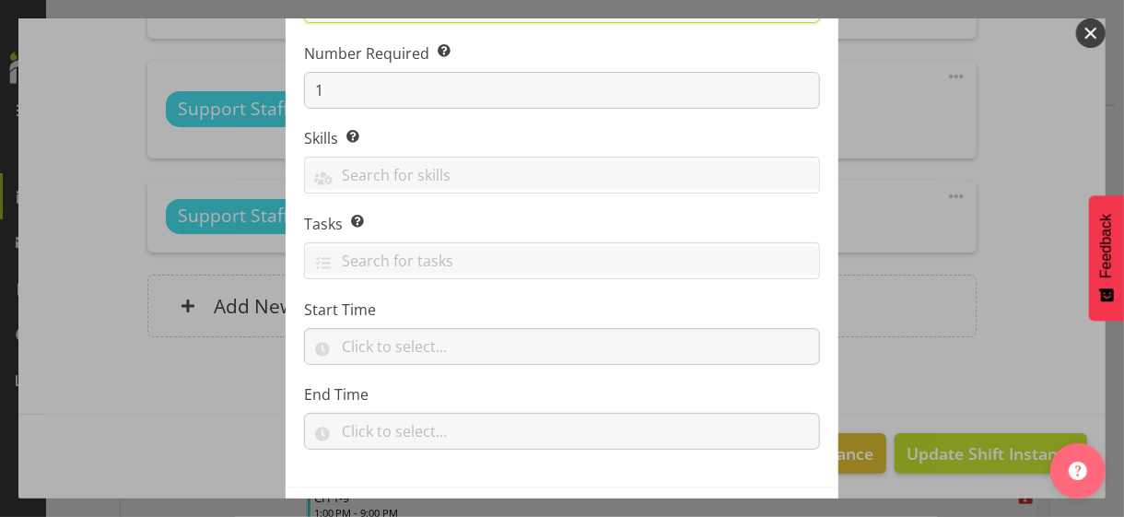
scroll to position [280, 0]
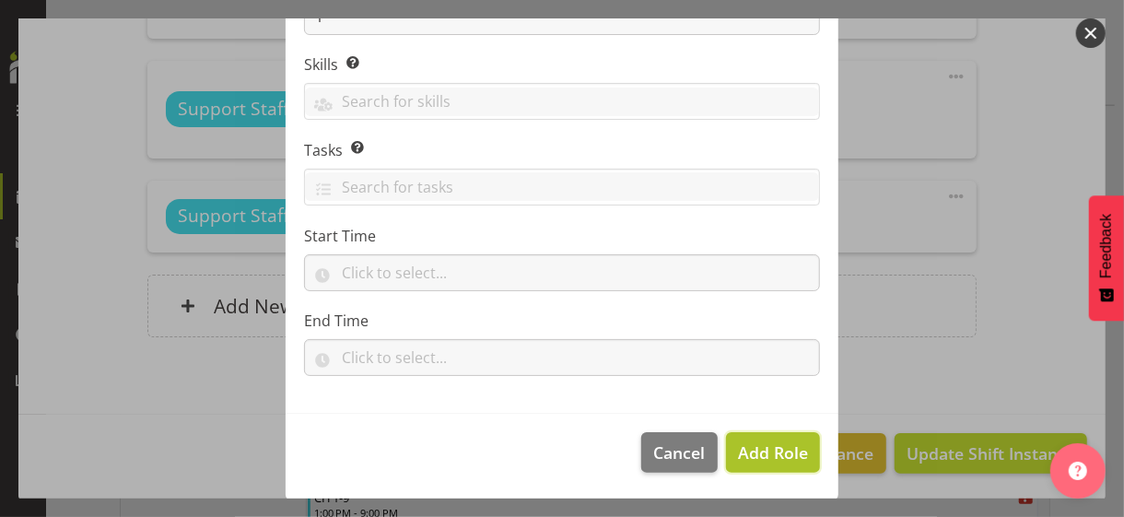
click at [770, 449] on span "Add Role" at bounding box center [773, 452] width 70 height 22
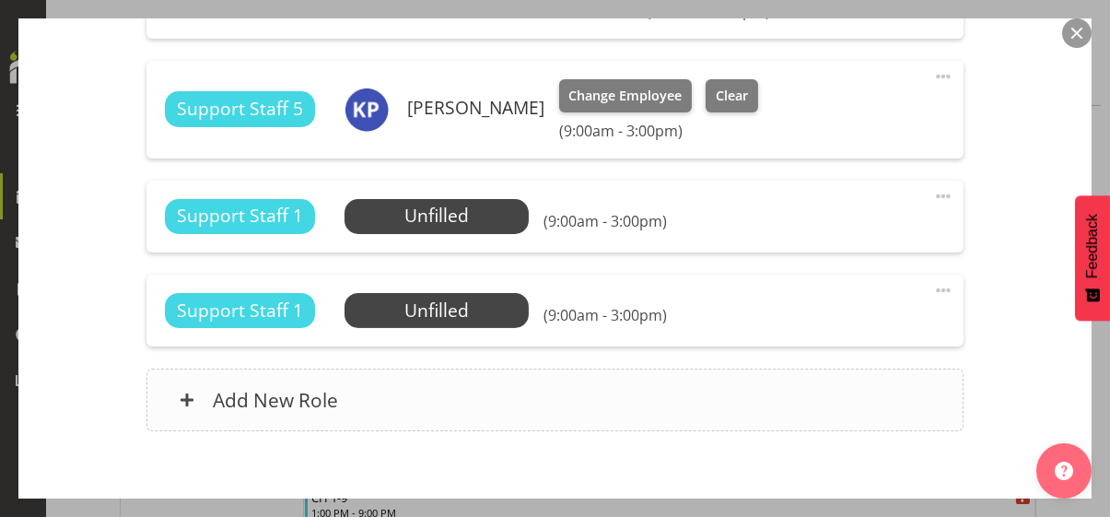
click at [505, 397] on div "Add New Role" at bounding box center [554, 399] width 817 height 63
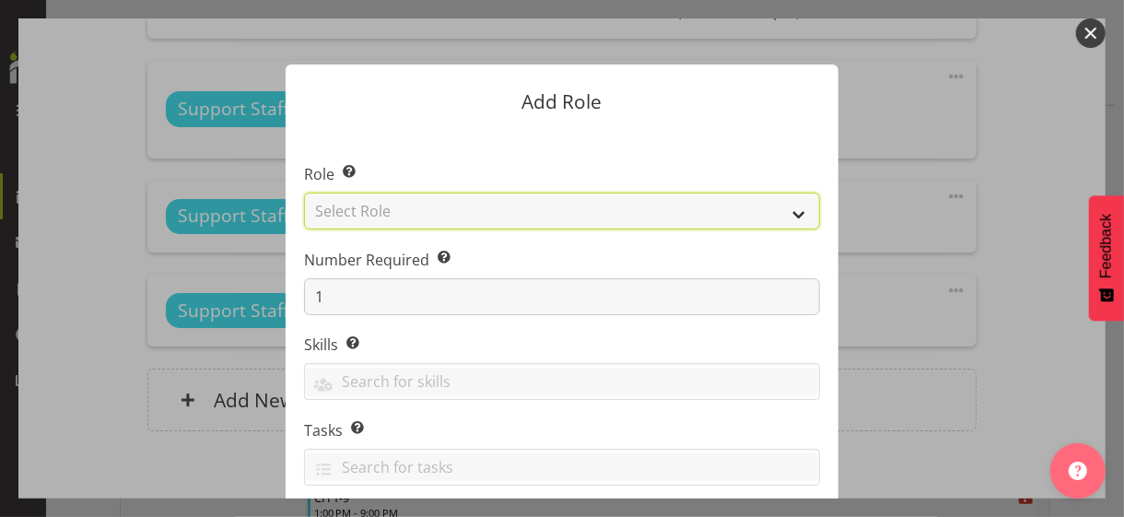
click at [435, 208] on select "Select Role CP House Leader Support Staff Wake" at bounding box center [562, 210] width 516 height 37
select select "1091"
click at [304, 192] on select "Select Role CP House Leader Support Staff Wake" at bounding box center [562, 210] width 516 height 37
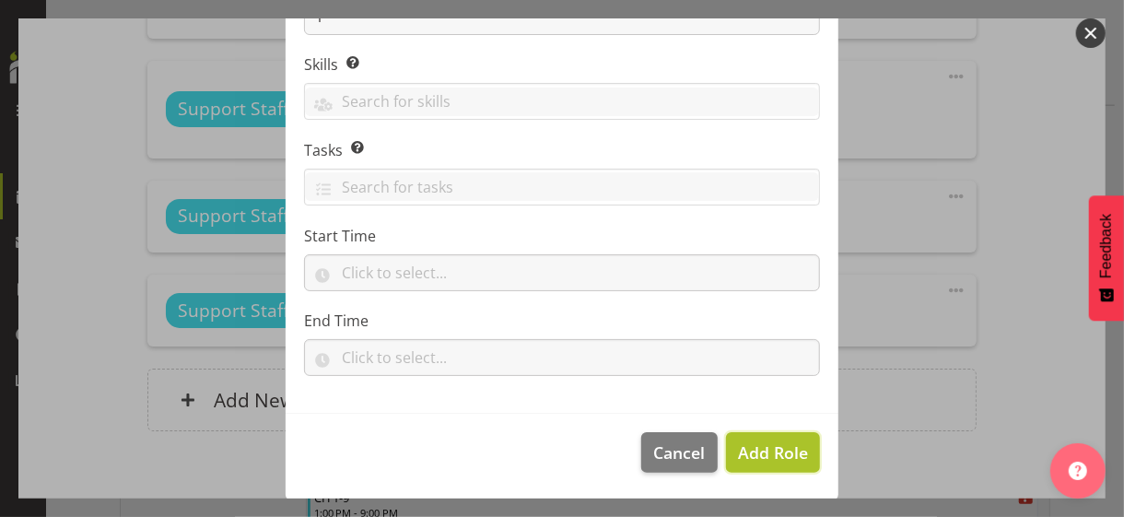
click at [757, 448] on span "Add Role" at bounding box center [773, 452] width 70 height 22
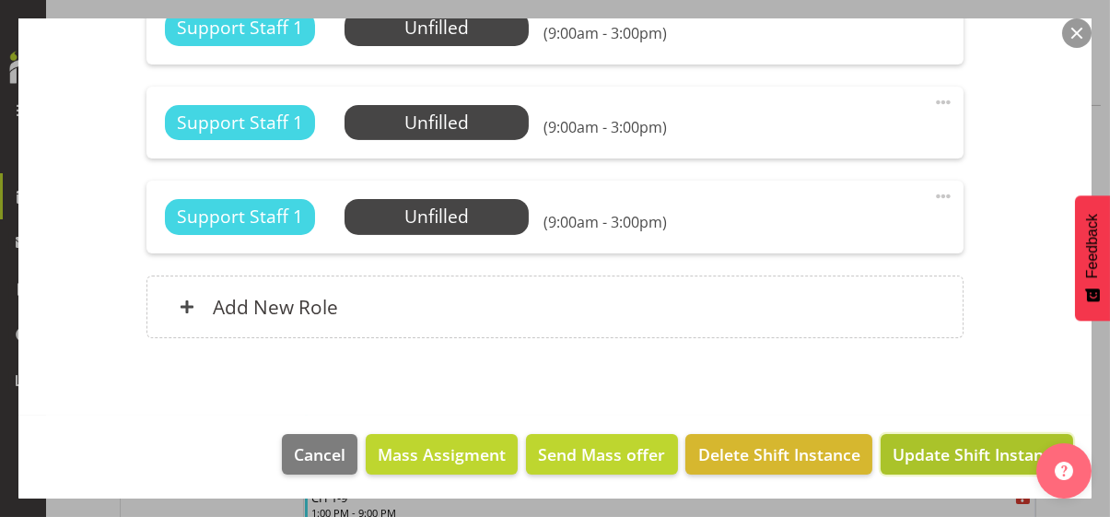
click at [928, 456] on span "Update Shift Instance" at bounding box center [976, 454] width 169 height 24
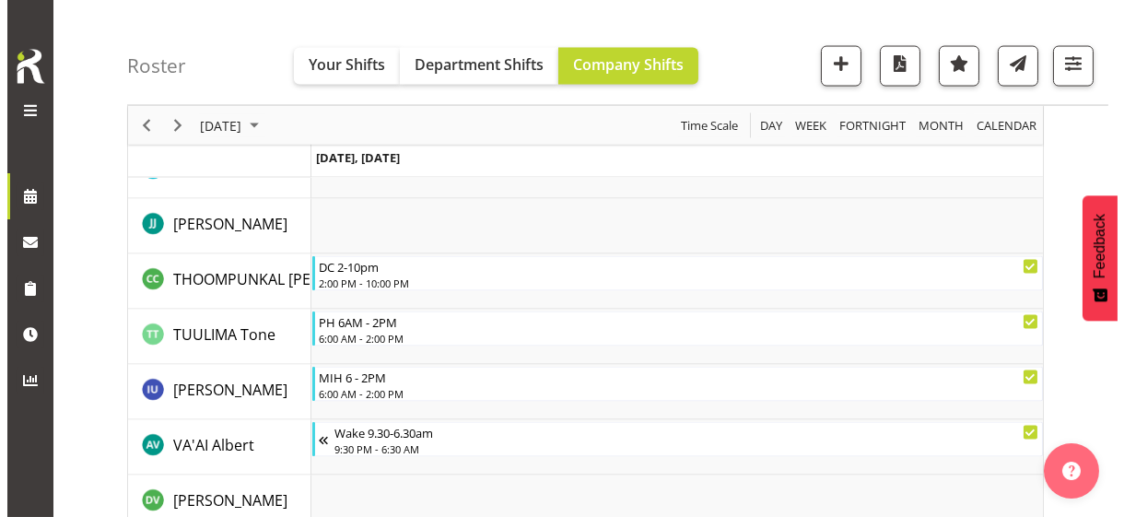
scroll to position [6169, 0]
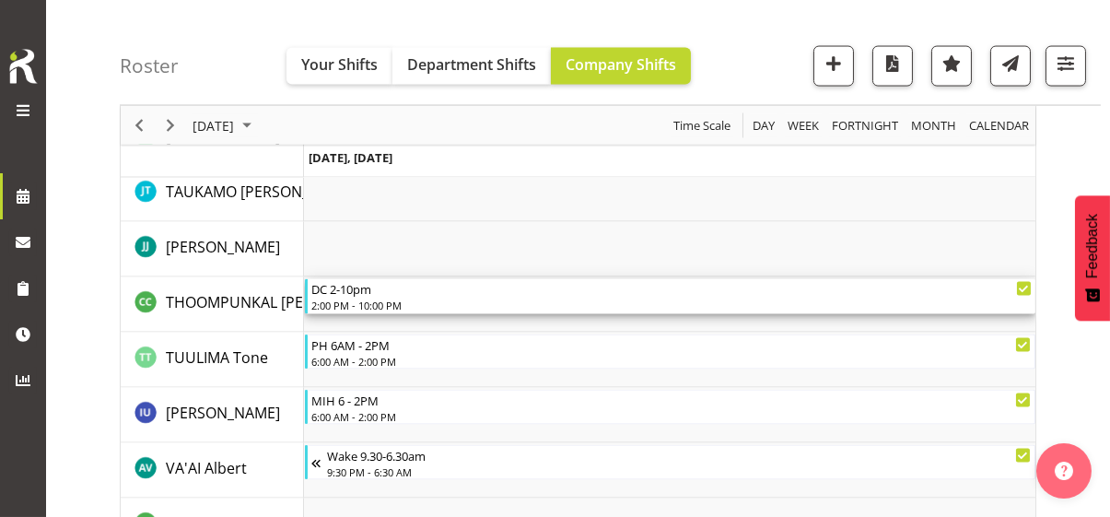
click at [378, 299] on div "2:00 PM - 10:00 PM" at bounding box center [671, 304] width 720 height 15
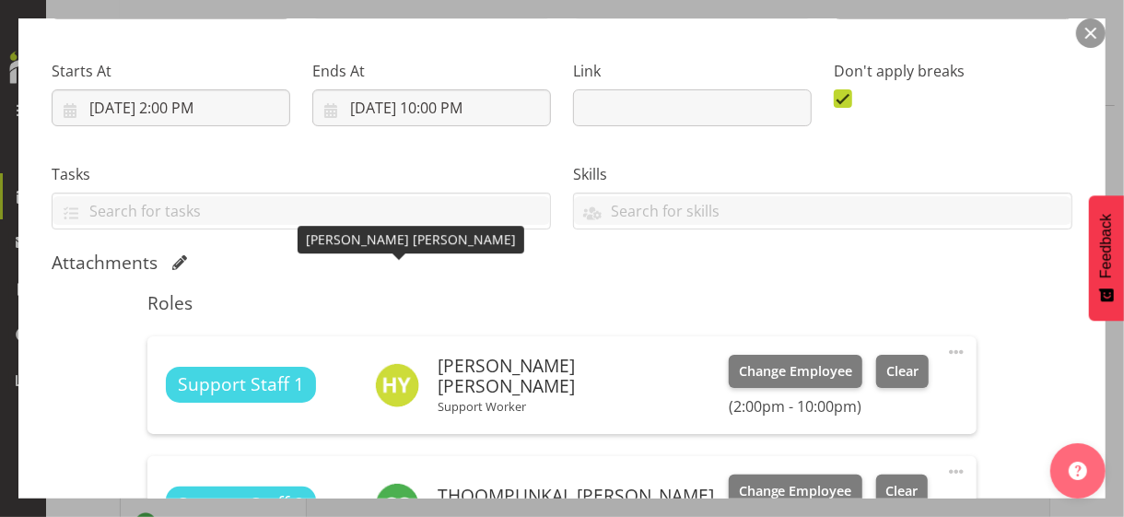
scroll to position [368, 0]
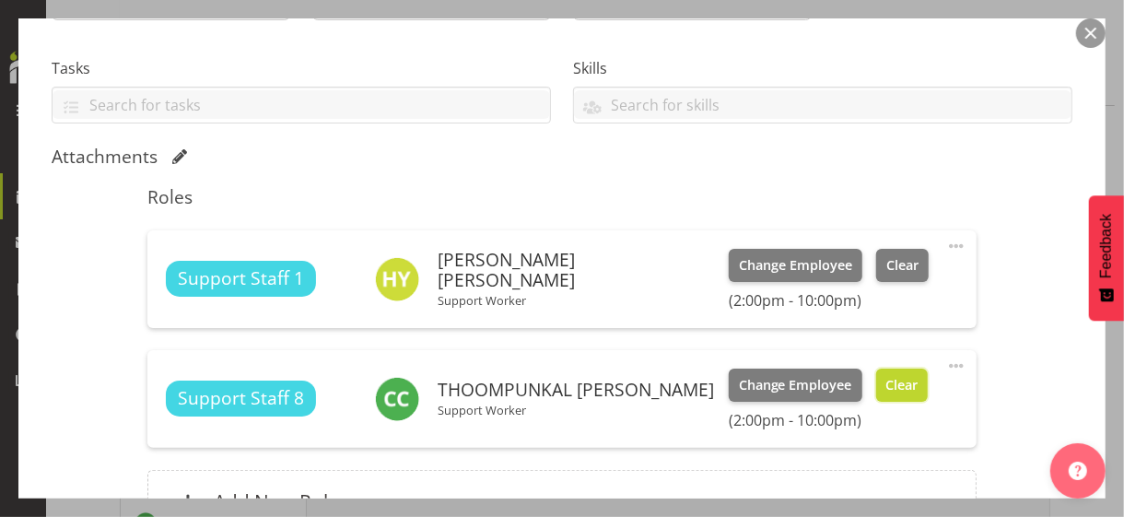
click at [876, 387] on button "Clear" at bounding box center [902, 384] width 52 height 33
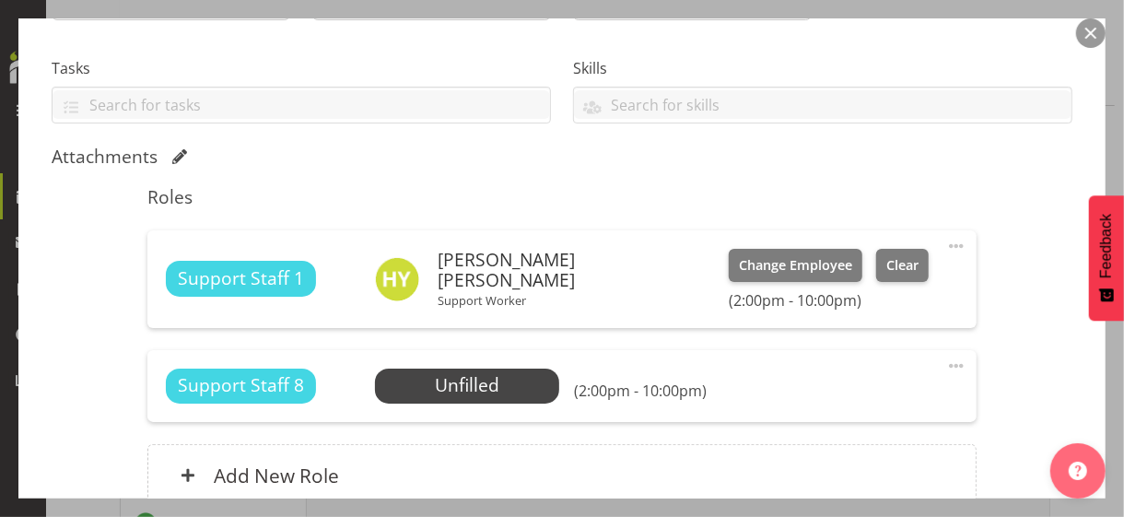
click at [945, 360] on span at bounding box center [956, 366] width 22 height 22
click at [833, 399] on link "Edit" at bounding box center [878, 409] width 177 height 33
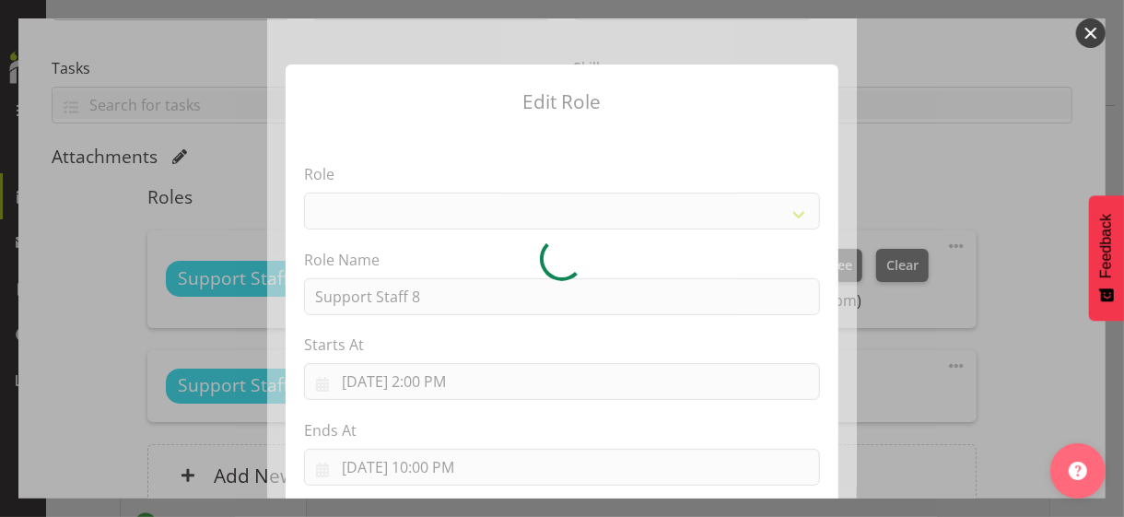
select select "1091"
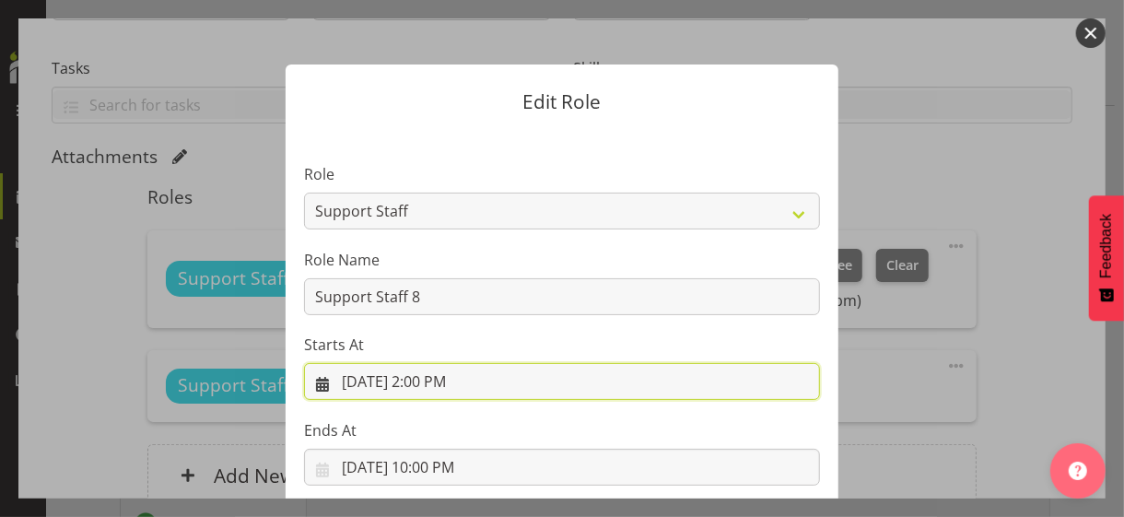
click at [421, 382] on input "9/3/2025, 2:00 PM" at bounding box center [562, 381] width 516 height 37
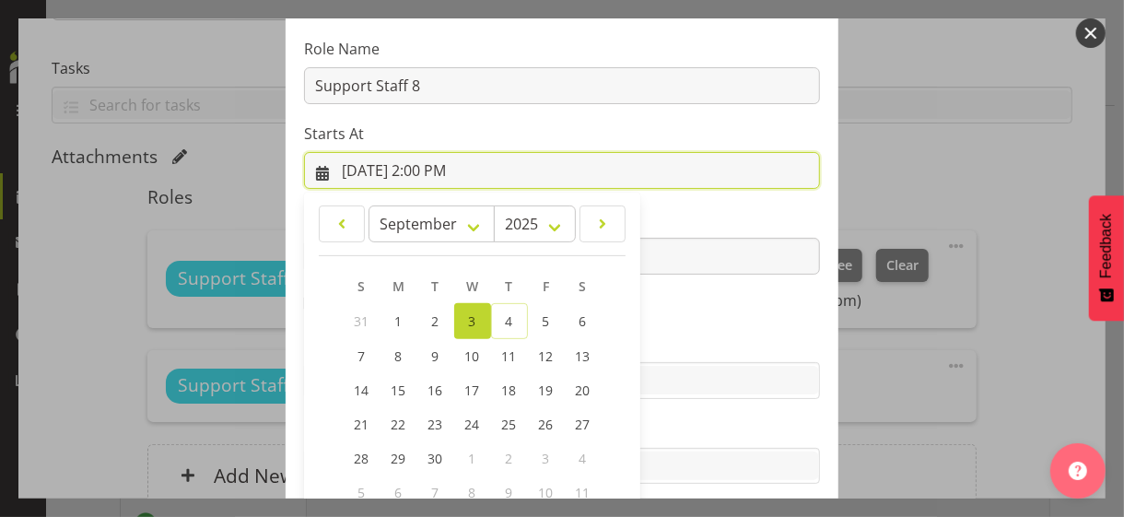
scroll to position [320, 0]
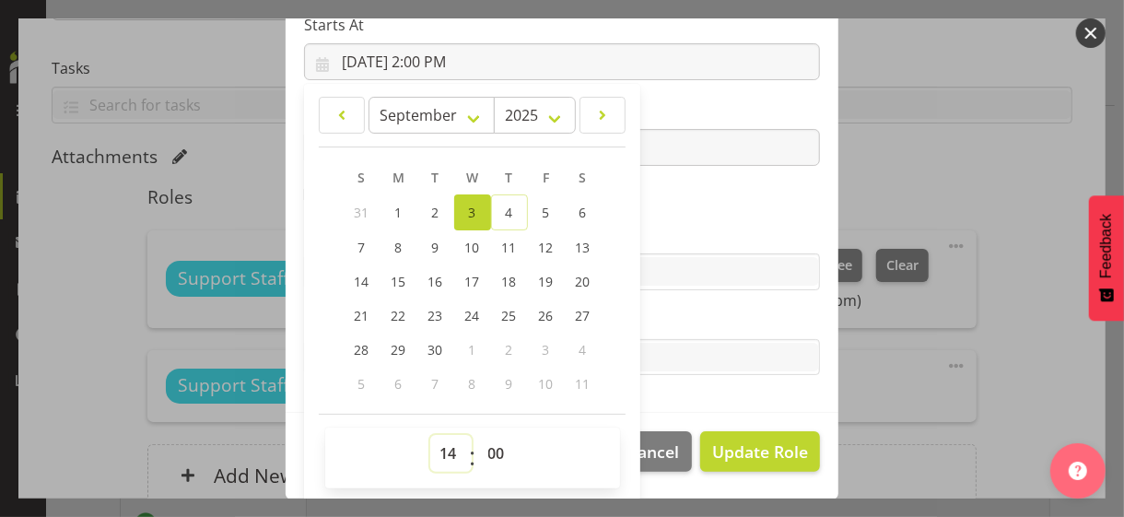
drag, startPoint x: 437, startPoint y: 450, endPoint x: 440, endPoint y: 434, distance: 16.8
click at [437, 450] on select "00 01 02 03 04 05 06 07 08 09 10 11 12 13 14 15 16 17 18 19 20 21 22 23" at bounding box center [450, 453] width 41 height 37
select select "15"
click at [430, 435] on select "00 01 02 03 04 05 06 07 08 09 10 11 12 13 14 15 16 17 18 19 20 21 22 23" at bounding box center [450, 453] width 41 height 37
type input "9/3/2025, 3:00 PM"
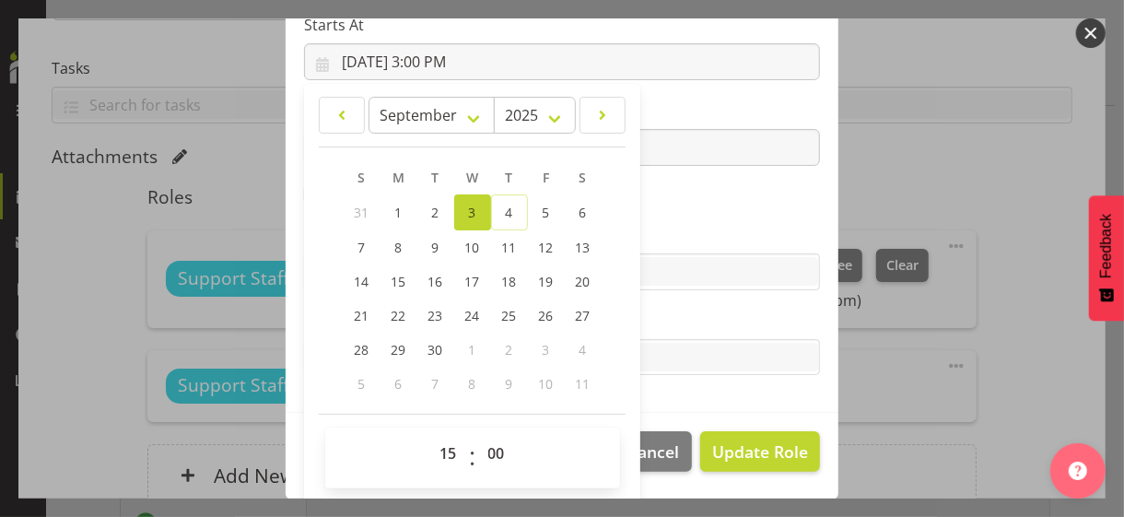
click at [662, 202] on section "Role CP House Leader Support Staff Wake Role Name Support Staff 8 Starts At 9/3…" at bounding box center [561, 111] width 553 height 602
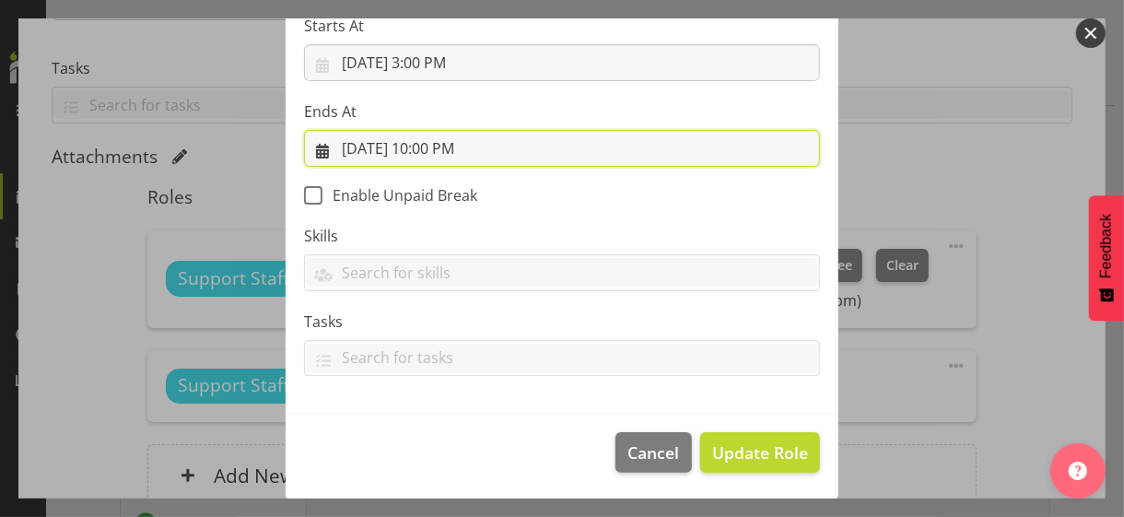
click at [425, 146] on input "9/3/2025, 10:00 PM" at bounding box center [562, 148] width 516 height 37
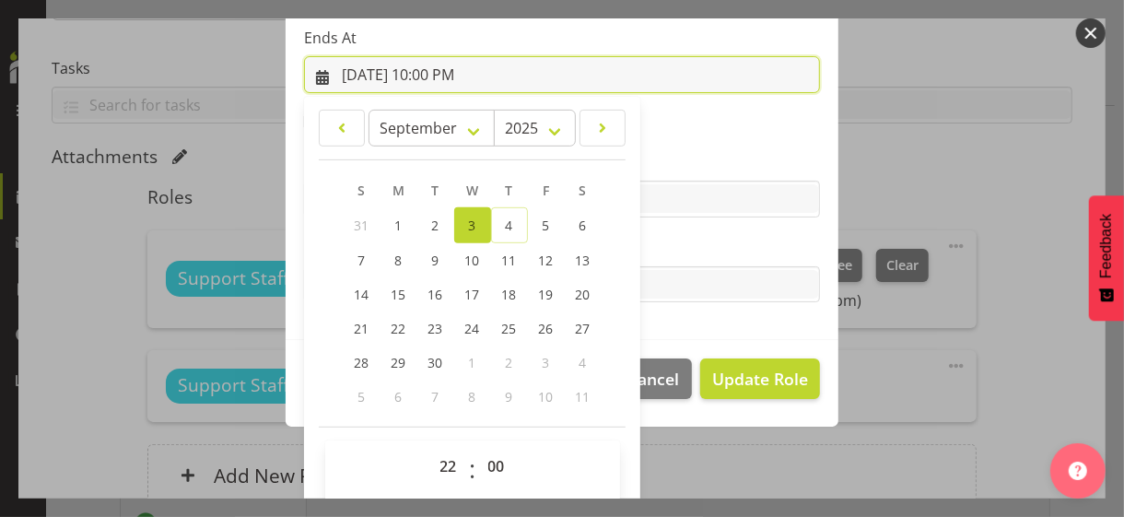
scroll to position [406, 0]
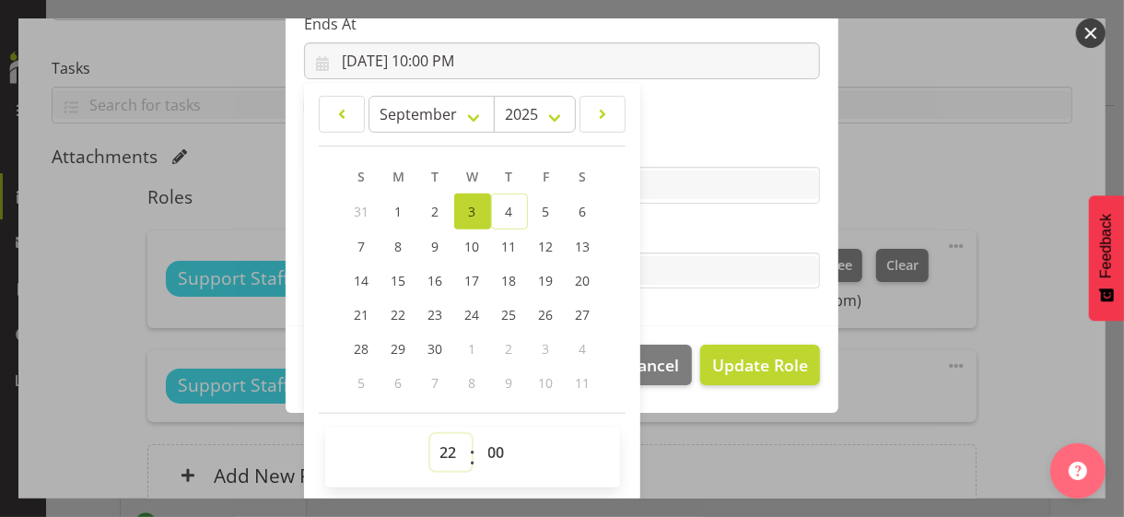
drag, startPoint x: 434, startPoint y: 442, endPoint x: 438, endPoint y: 433, distance: 10.3
click at [434, 442] on select "00 01 02 03 04 05 06 07 08 09 10 11 12 13 14 15 16 17 18 19 20 21 22 23" at bounding box center [450, 452] width 41 height 37
select select "21"
click at [430, 434] on select "00 01 02 03 04 05 06 07 08 09 10 11 12 13 14 15 16 17 18 19 20 21 22 23" at bounding box center [450, 452] width 41 height 37
type input "9/3/2025, 9:00 PM"
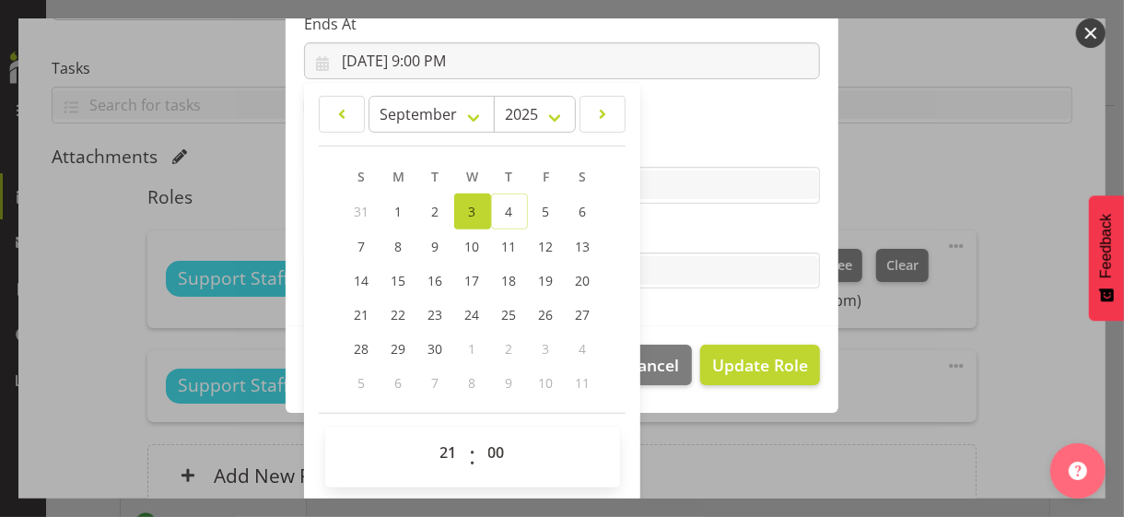
drag, startPoint x: 659, startPoint y: 223, endPoint x: 671, endPoint y: 227, distance: 12.8
click at [662, 223] on label "Tasks" at bounding box center [562, 234] width 516 height 22
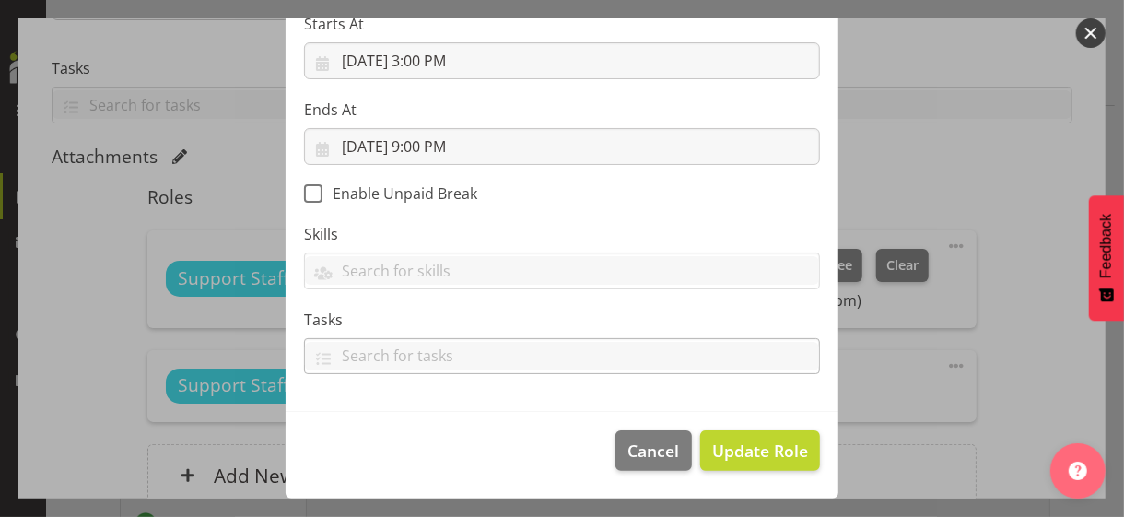
scroll to position [319, 0]
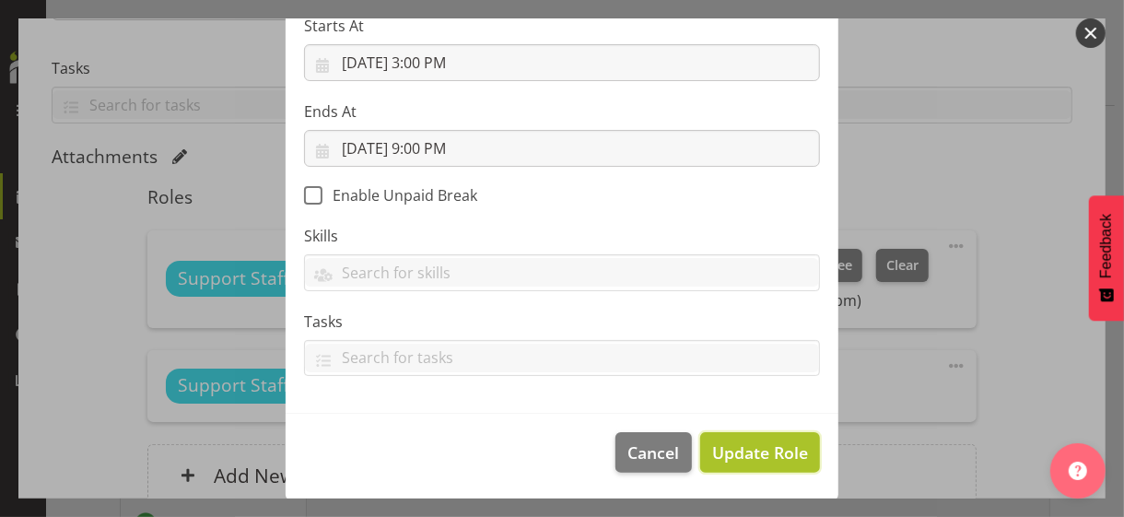
click at [746, 450] on span "Update Role" at bounding box center [760, 452] width 96 height 24
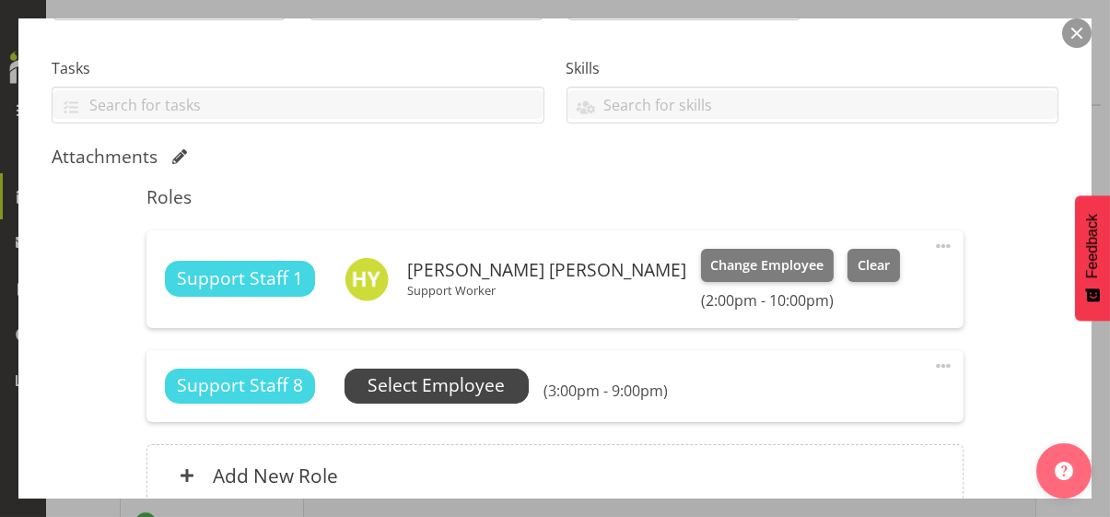
click at [460, 386] on span "Select Employee" at bounding box center [435, 385] width 137 height 27
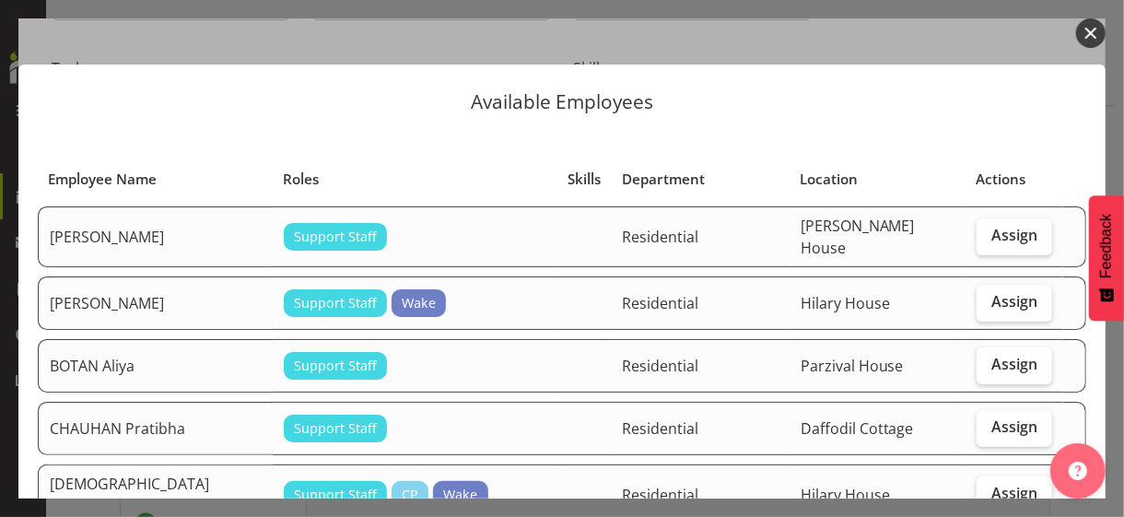
scroll to position [460, 0]
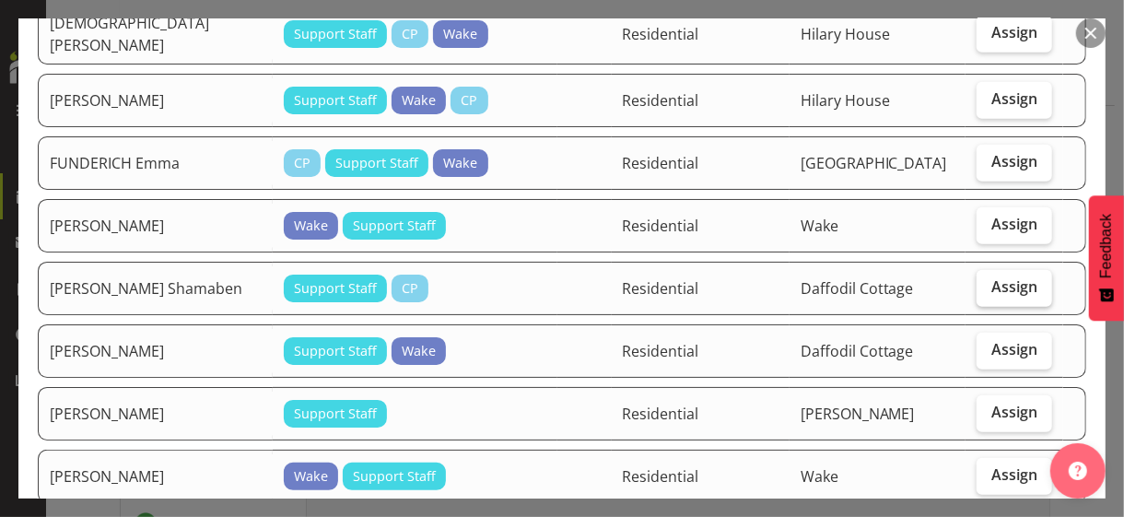
click at [994, 277] on span "Assign" at bounding box center [1014, 286] width 46 height 18
click at [988, 281] on input "Assign" at bounding box center [982, 287] width 12 height 12
checkbox input "true"
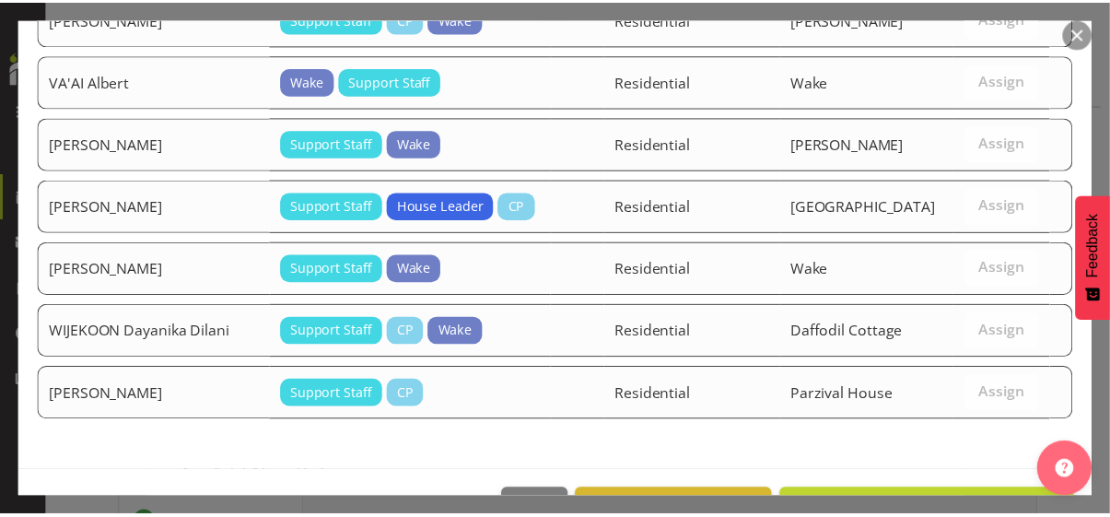
scroll to position [2599, 0]
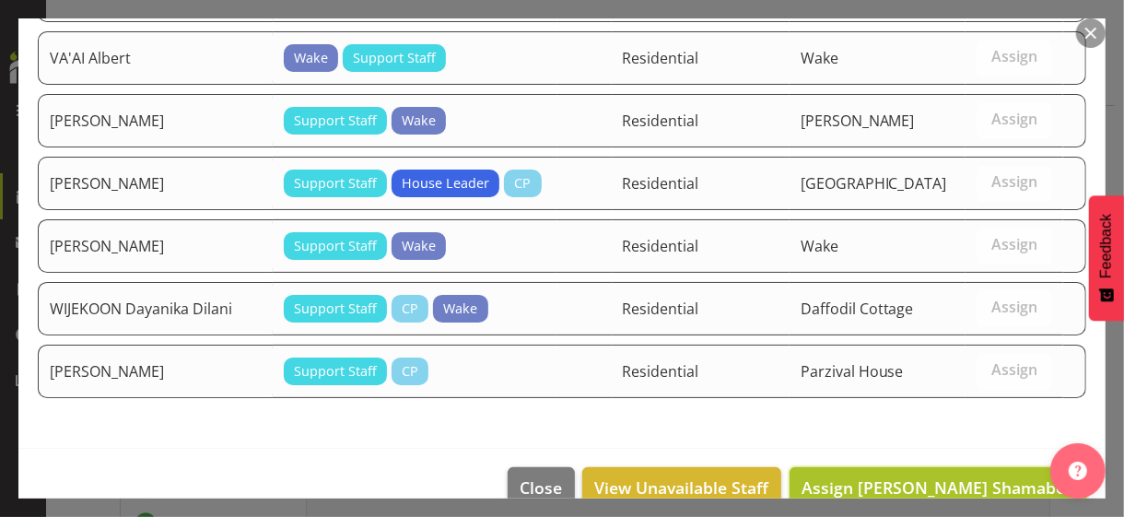
click at [972, 476] on span "Assign GOYANI Shamaben" at bounding box center [938, 487] width 274 height 22
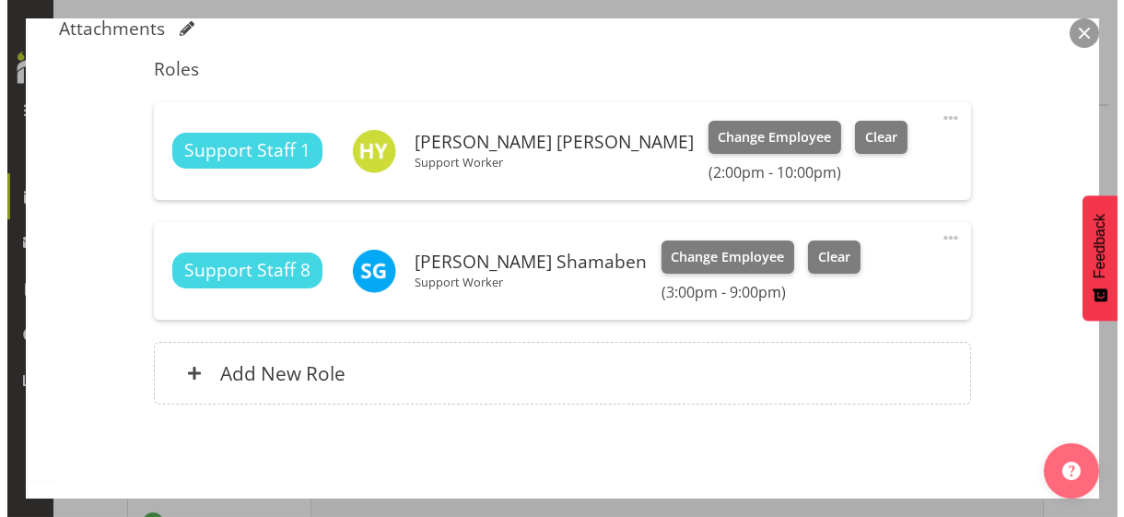
scroll to position [563, 0]
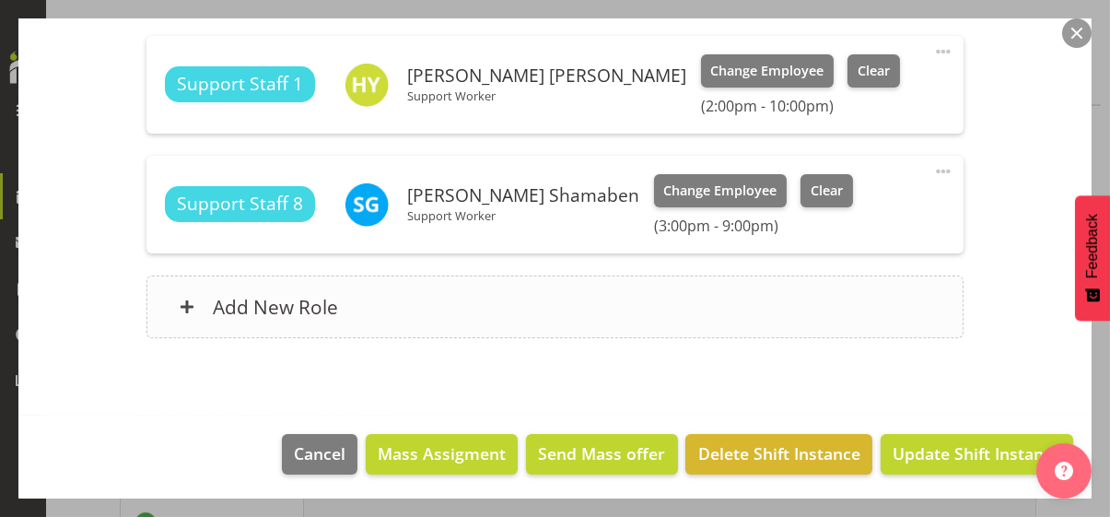
click at [529, 317] on div "Add New Role" at bounding box center [554, 306] width 817 height 63
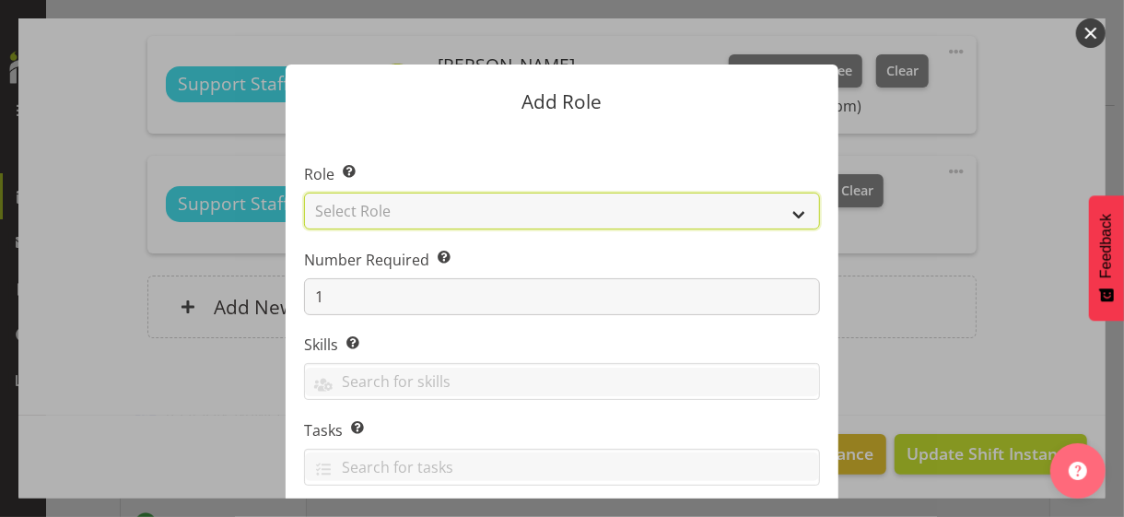
click at [453, 211] on select "Select Role CP House Leader Support Staff Wake" at bounding box center [562, 210] width 516 height 37
select select "1091"
click at [304, 192] on select "Select Role CP House Leader Support Staff Wake" at bounding box center [562, 210] width 516 height 37
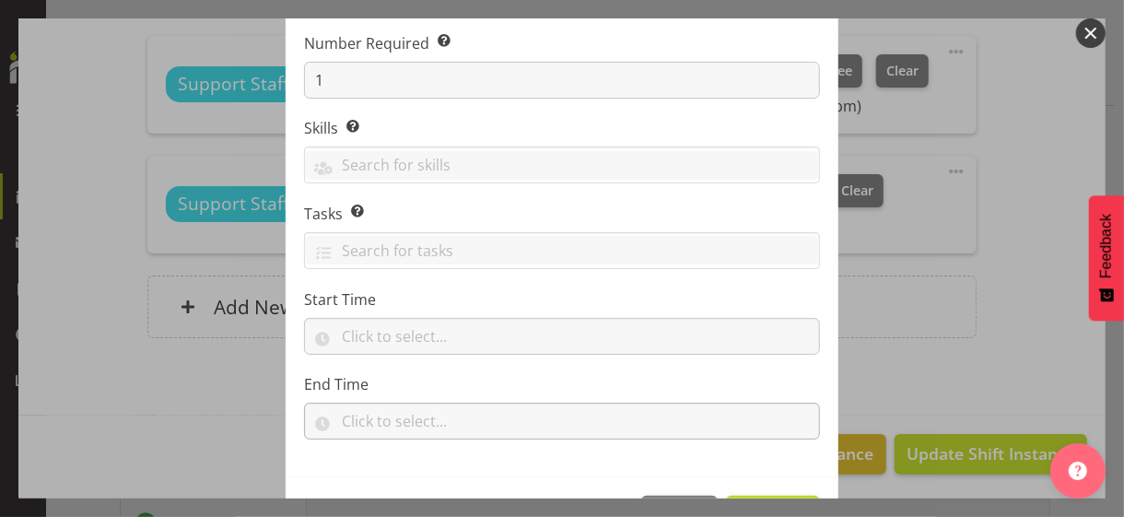
scroll to position [280, 0]
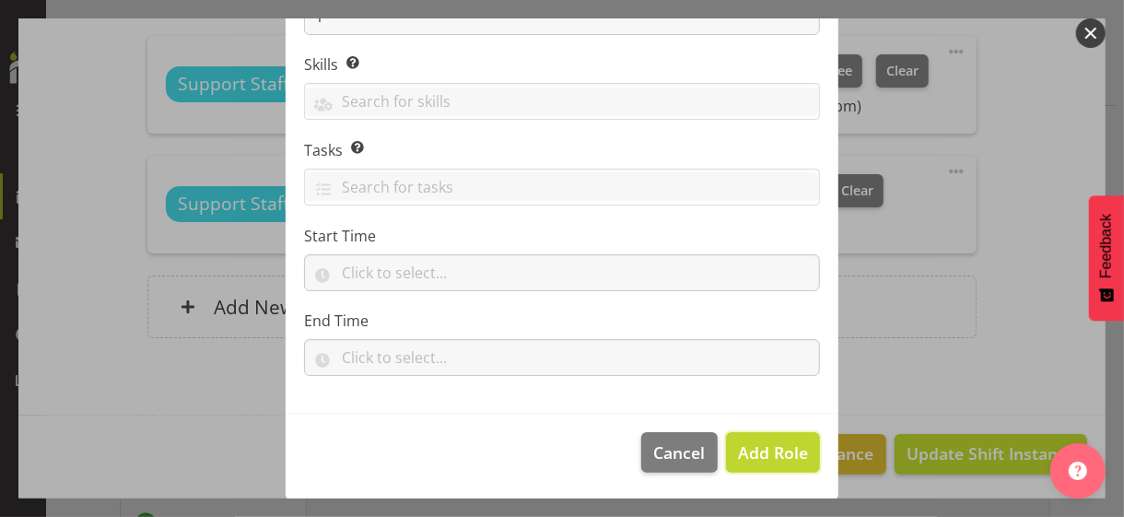
click at [761, 445] on span "Add Role" at bounding box center [773, 452] width 70 height 22
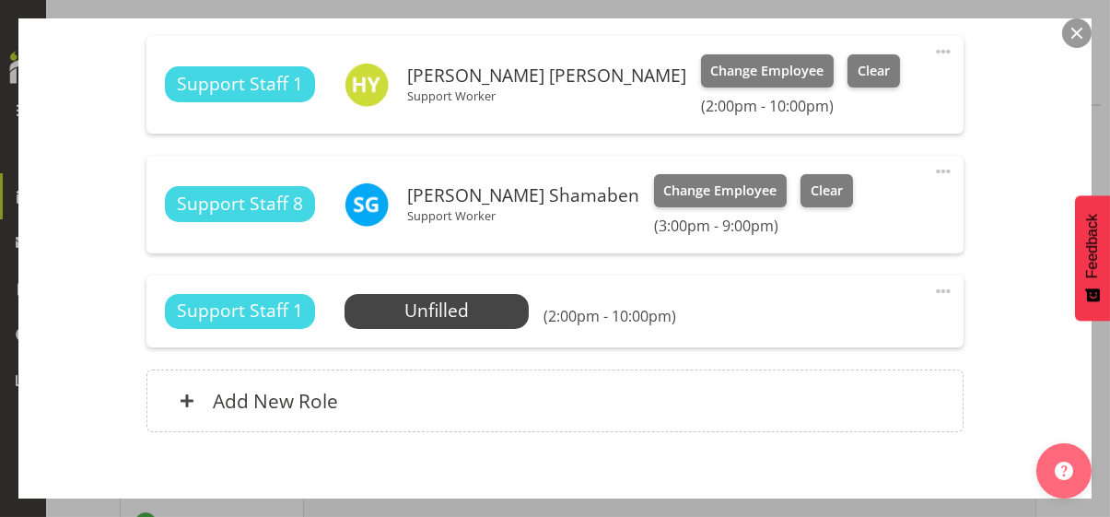
click at [932, 286] on span at bounding box center [943, 291] width 22 height 22
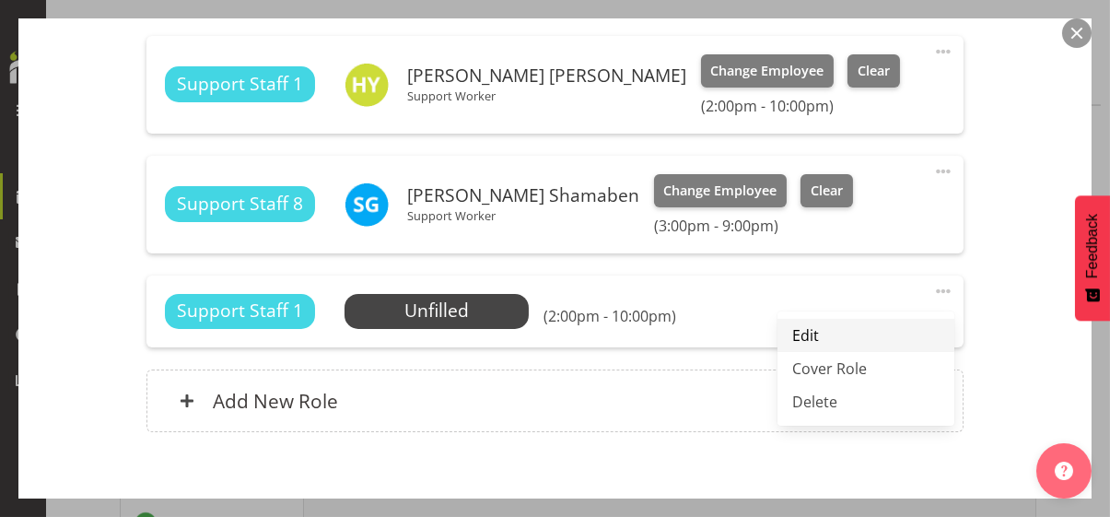
click at [821, 330] on link "Edit" at bounding box center [865, 335] width 177 height 33
select select "8"
select select "2025"
select select "14"
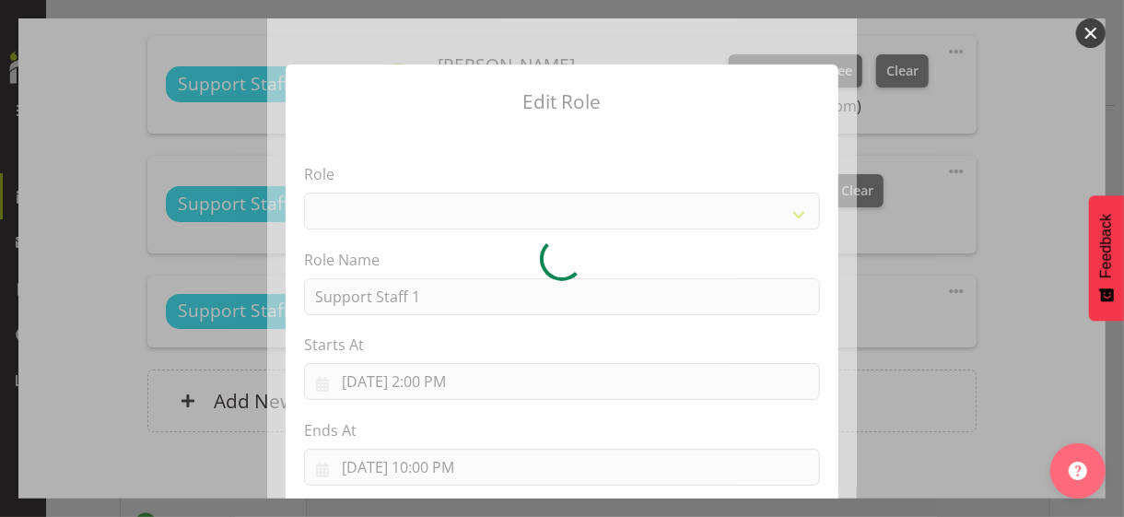
select select "1091"
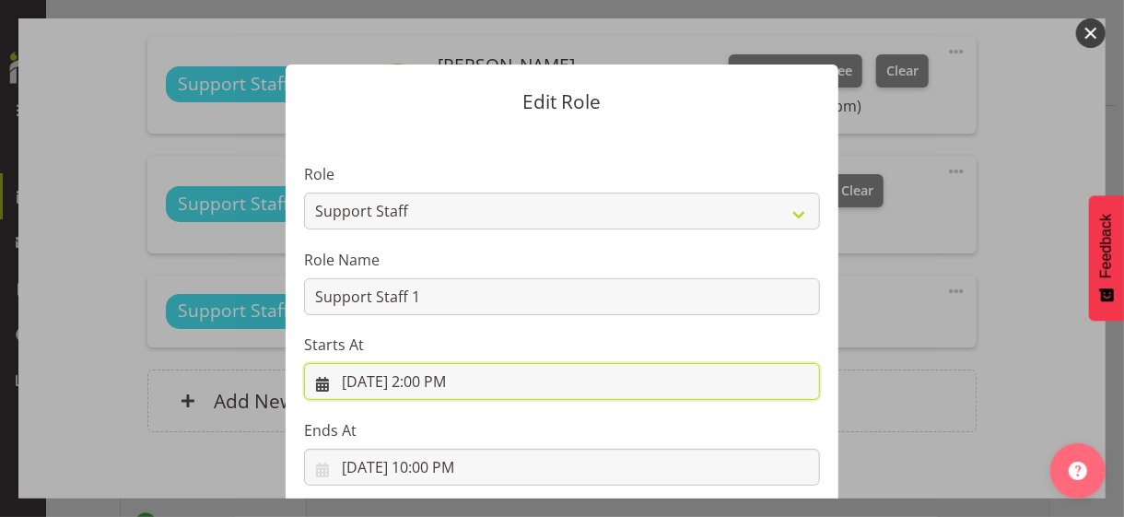
click at [430, 386] on input "9/3/2025, 2:00 PM" at bounding box center [562, 381] width 516 height 37
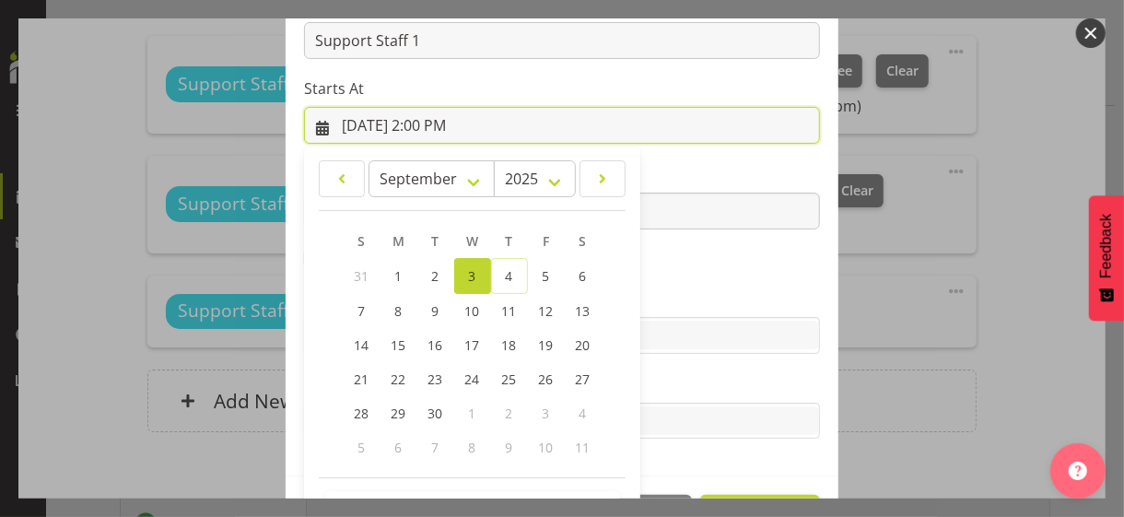
scroll to position [320, 0]
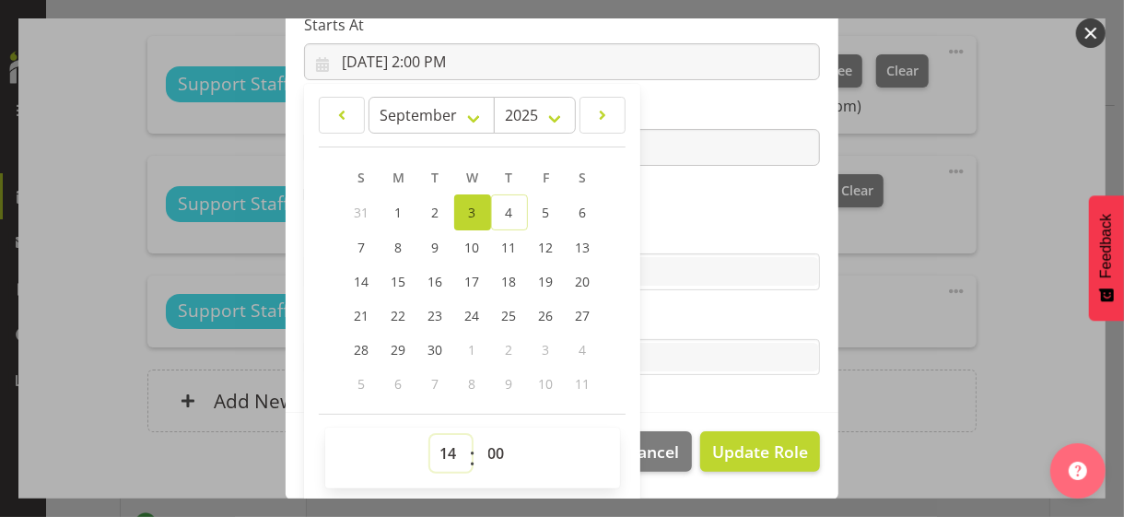
drag, startPoint x: 434, startPoint y: 446, endPoint x: 437, endPoint y: 437, distance: 9.6
click at [434, 446] on select "00 01 02 03 04 05 06 07 08 09 10 11 12 13 14 15 16 17 18 19 20 21 22 23" at bounding box center [450, 453] width 41 height 37
select select "21"
click at [430, 435] on select "00 01 02 03 04 05 06 07 08 09 10 11 12 13 14 15 16 17 18 19 20 21 22 23" at bounding box center [450, 453] width 41 height 37
type input "9/3/2025, 9:00 PM"
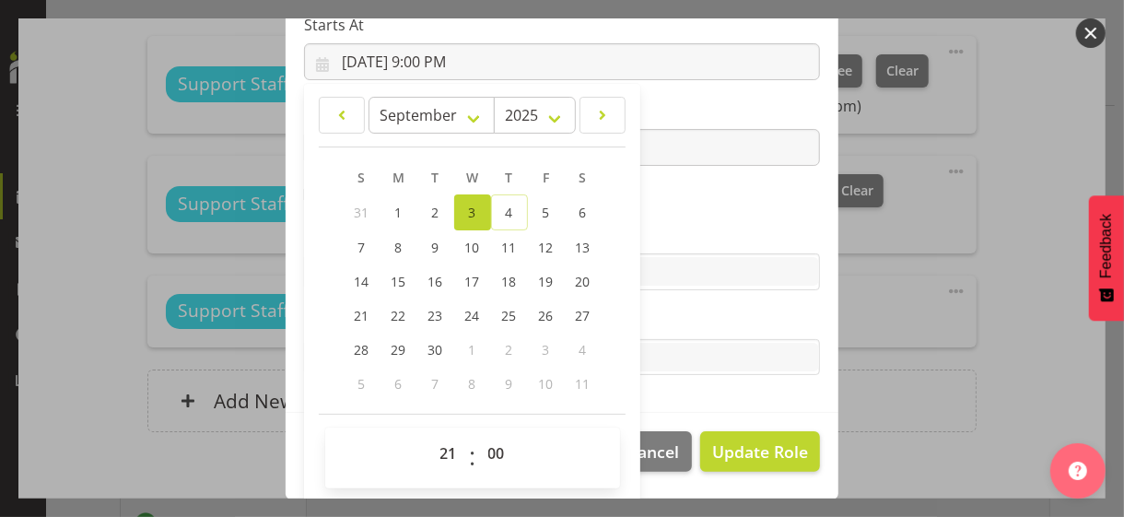
click at [662, 215] on section "Role CP House Leader Support Staff Wake Role Name Support Staff 1 Starts At 9/3…" at bounding box center [561, 111] width 553 height 602
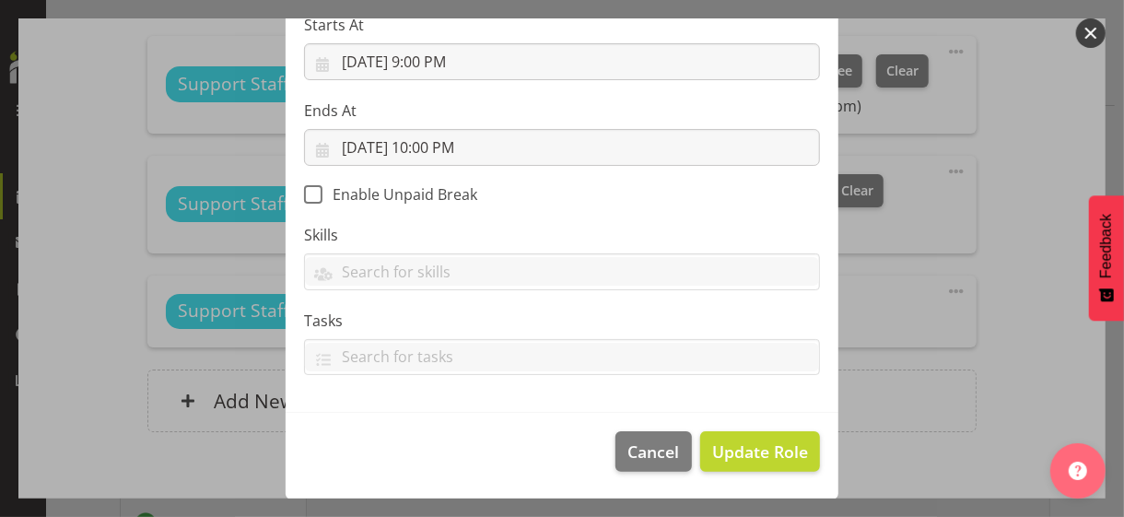
scroll to position [319, 0]
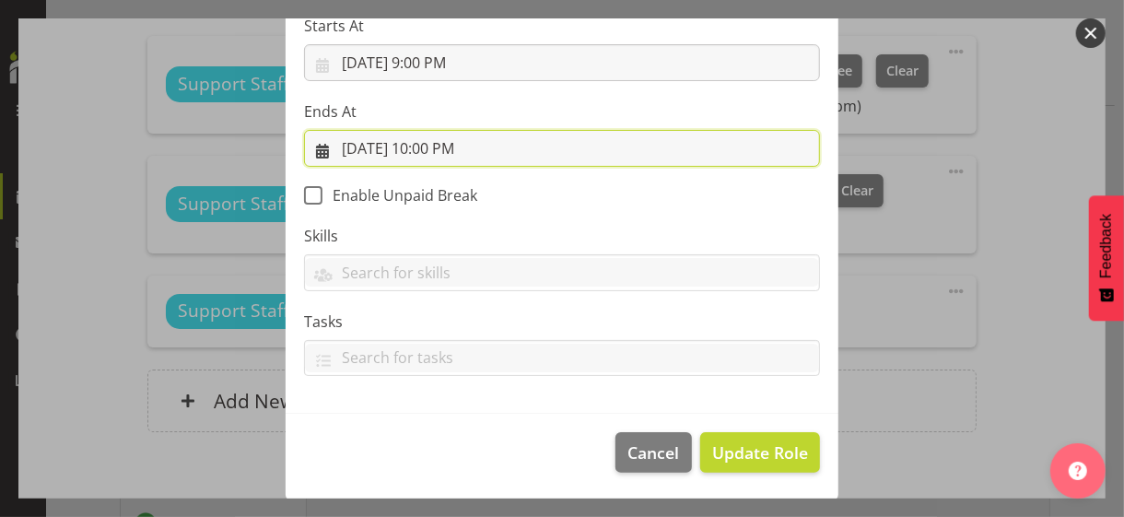
click at [433, 146] on input "9/3/2025, 10:00 PM" at bounding box center [562, 148] width 516 height 37
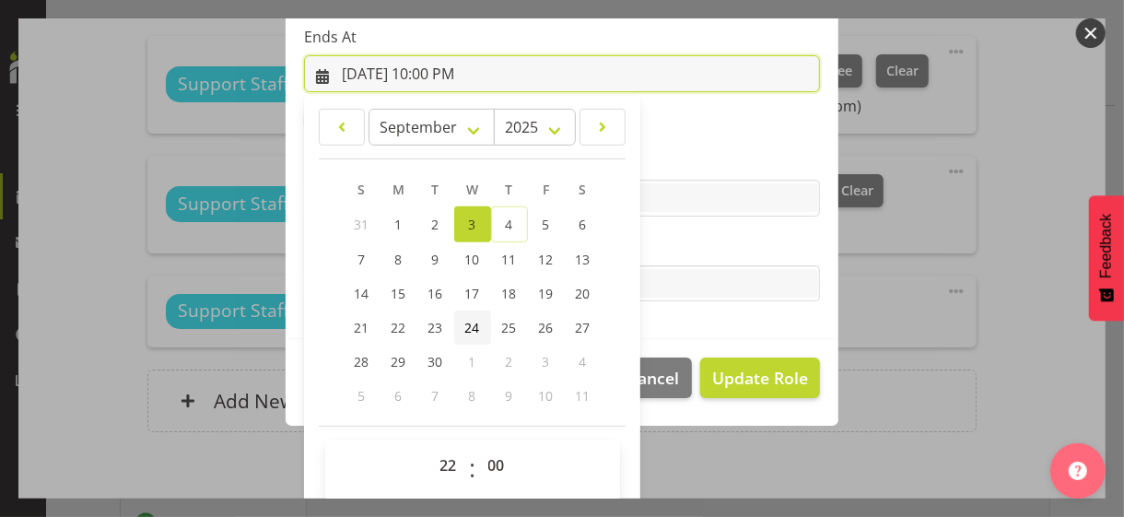
scroll to position [406, 0]
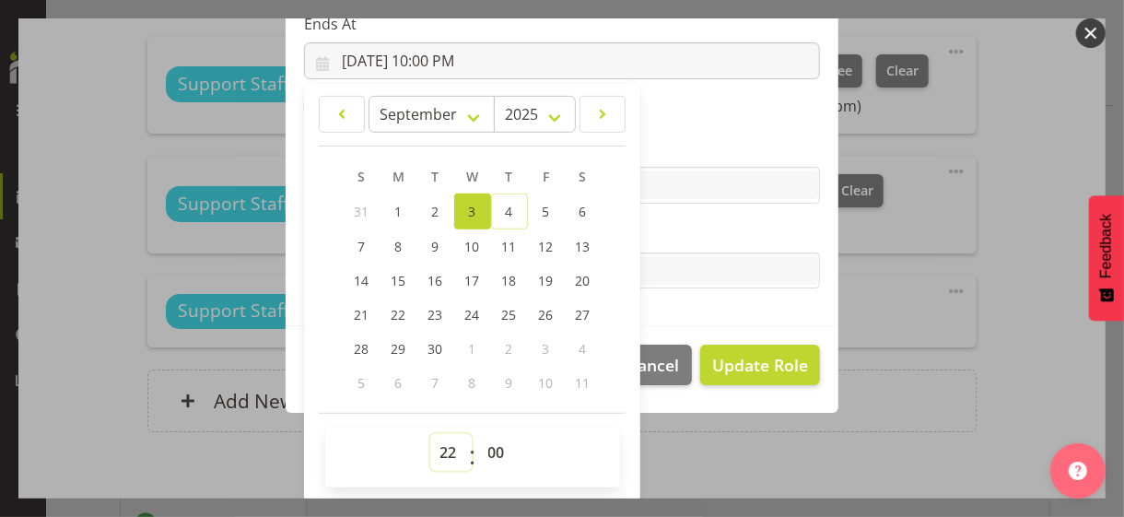
drag, startPoint x: 437, startPoint y: 450, endPoint x: 445, endPoint y: 433, distance: 19.0
click at [438, 449] on select "00 01 02 03 04 05 06 07 08 09 10 11 12 13 14 15 16 17 18 19 20 21 22 23" at bounding box center [450, 452] width 41 height 37
select select "21"
click at [430, 434] on select "00 01 02 03 04 05 06 07 08 09 10 11 12 13 14 15 16 17 18 19 20 21 22 23" at bounding box center [450, 452] width 41 height 37
type input "9/3/2025, 9:00 PM"
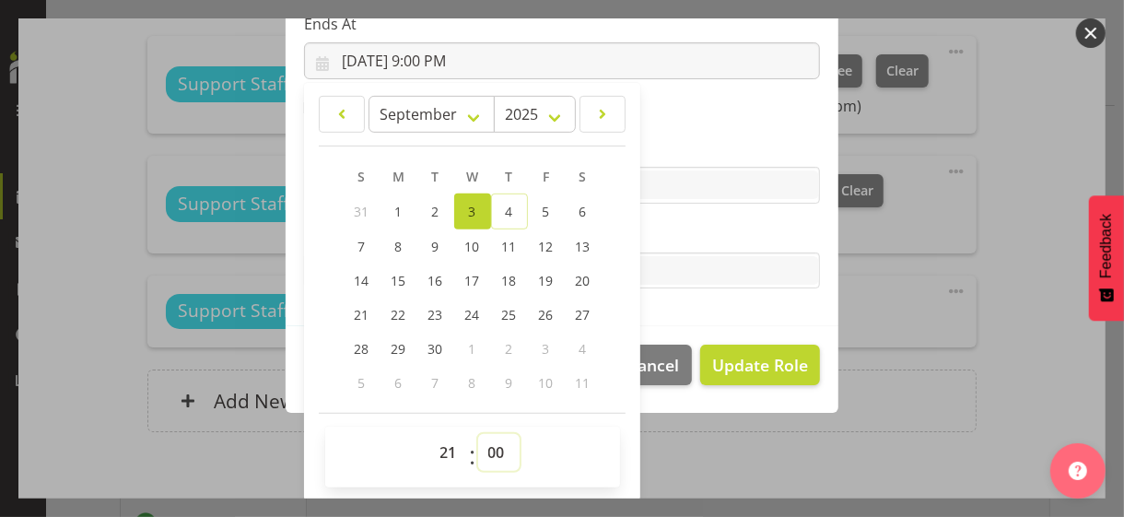
drag, startPoint x: 488, startPoint y: 448, endPoint x: 488, endPoint y: 435, distance: 12.9
click at [488, 448] on select "00 01 02 03 04 05 06 07 08 09 10 11 12 13 14 15 16 17 18 19 20 21 22 23 24 25 2…" at bounding box center [498, 452] width 41 height 37
select select "30"
click at [478, 434] on select "00 01 02 03 04 05 06 07 08 09 10 11 12 13 14 15 16 17 18 19 20 21 22 23 24 25 2…" at bounding box center [498, 452] width 41 height 37
type input "9/3/2025, 9:30 PM"
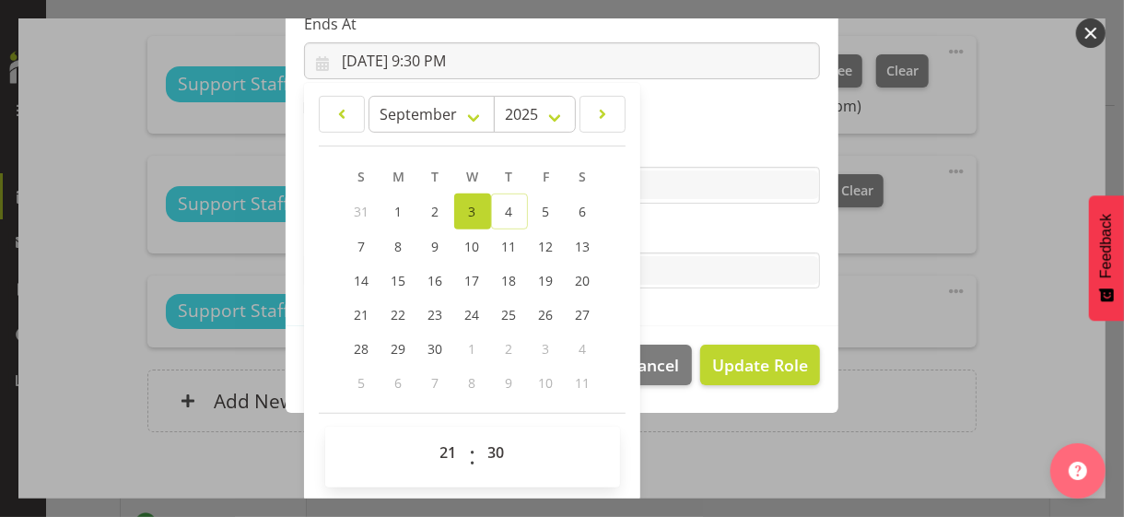
click at [693, 235] on label "Tasks" at bounding box center [562, 234] width 516 height 22
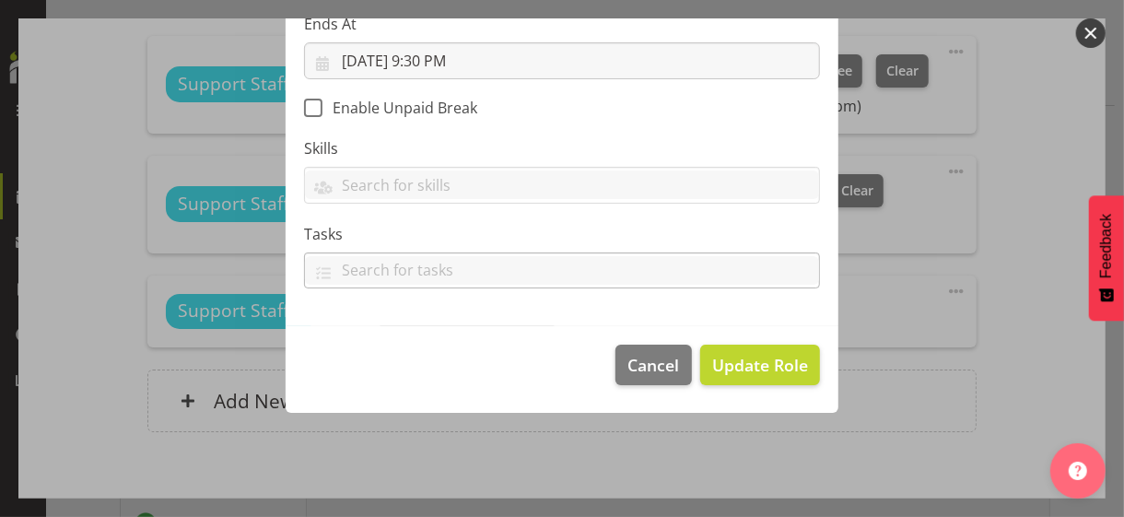
scroll to position [319, 0]
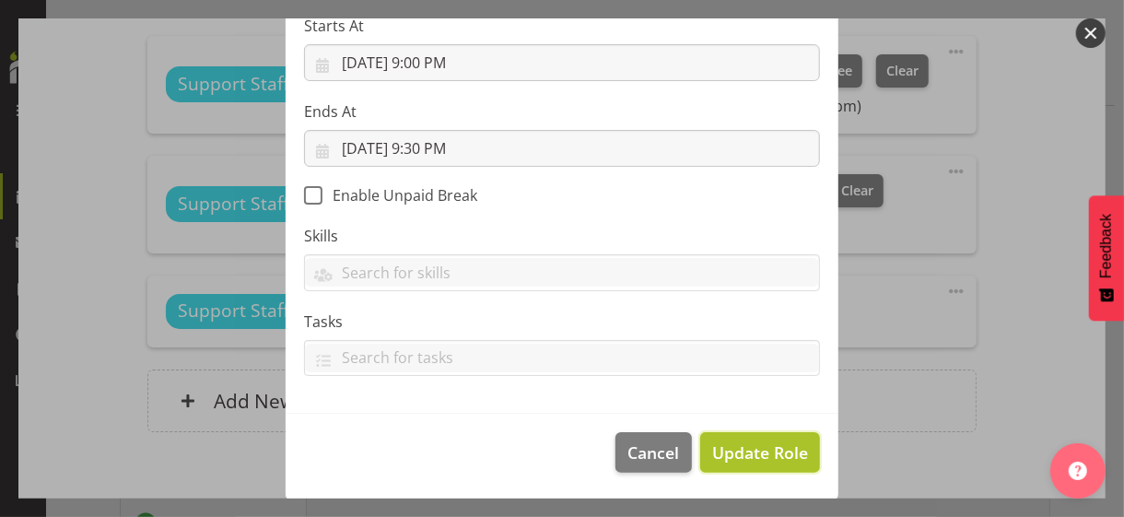
click at [763, 447] on span "Update Role" at bounding box center [760, 452] width 96 height 24
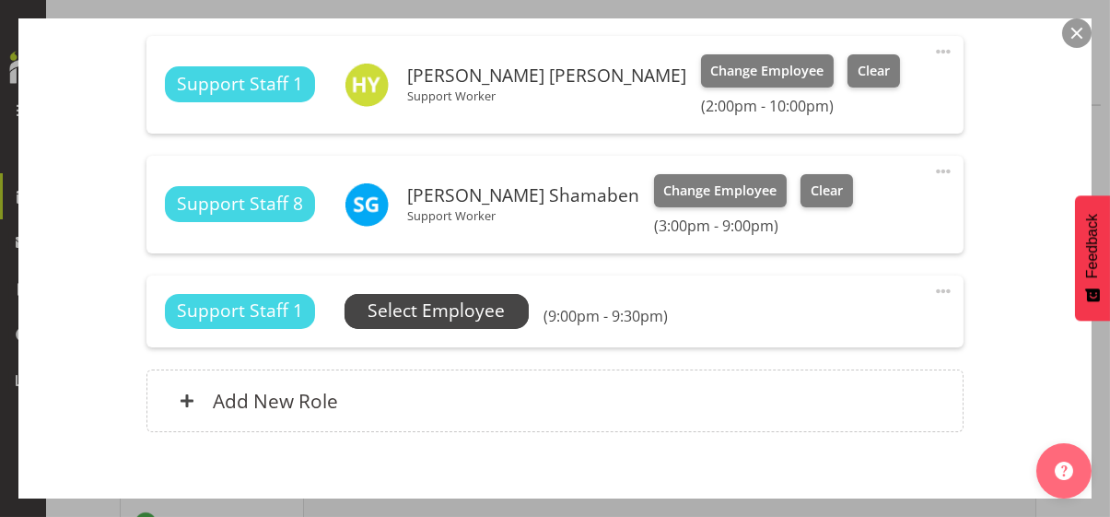
click at [452, 315] on span "Select Employee" at bounding box center [435, 310] width 137 height 27
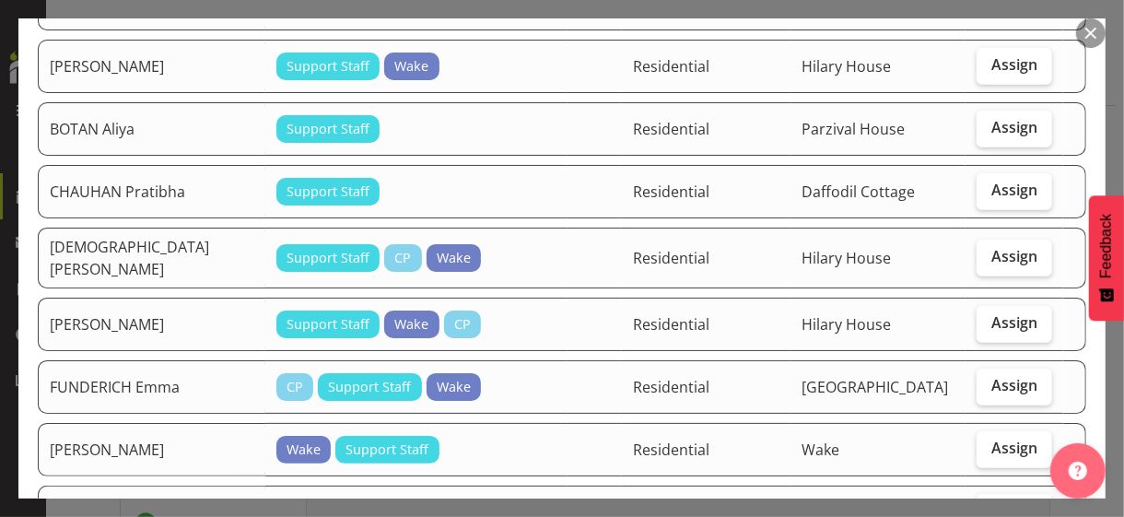
scroll to position [460, 0]
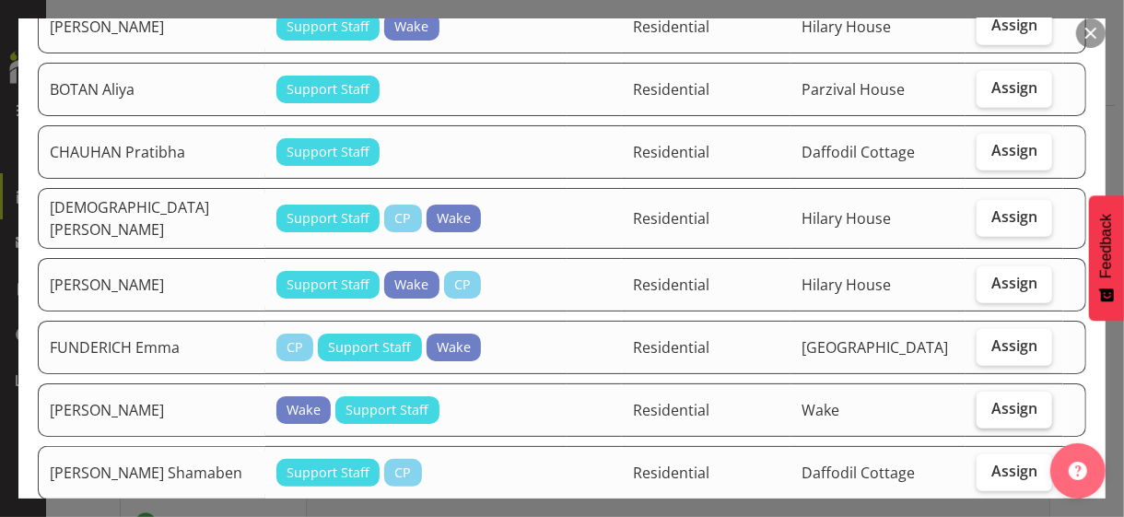
click at [997, 399] on span "Assign" at bounding box center [1014, 408] width 46 height 18
click at [988, 402] on input "Assign" at bounding box center [982, 408] width 12 height 12
checkbox input "true"
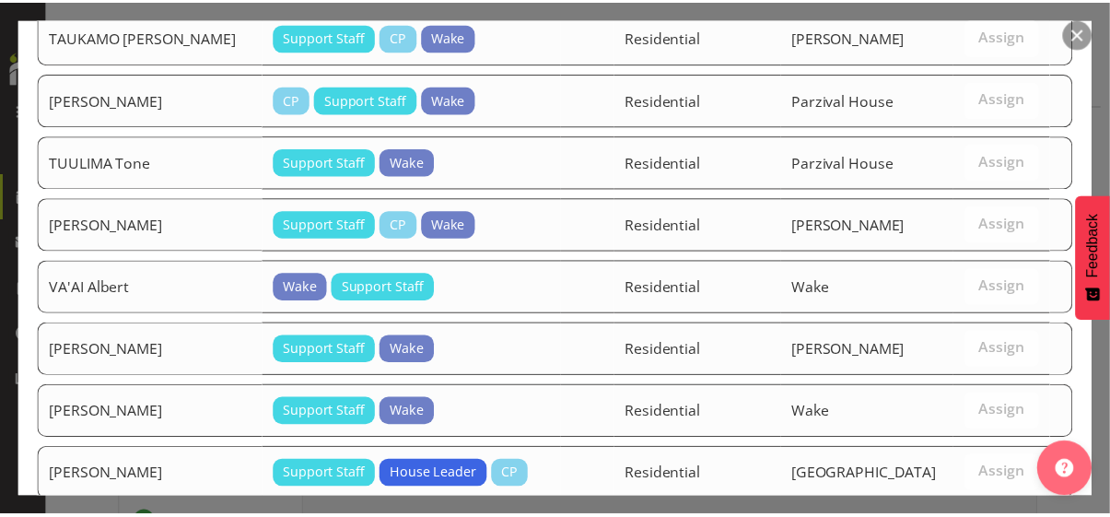
scroll to position [3243, 0]
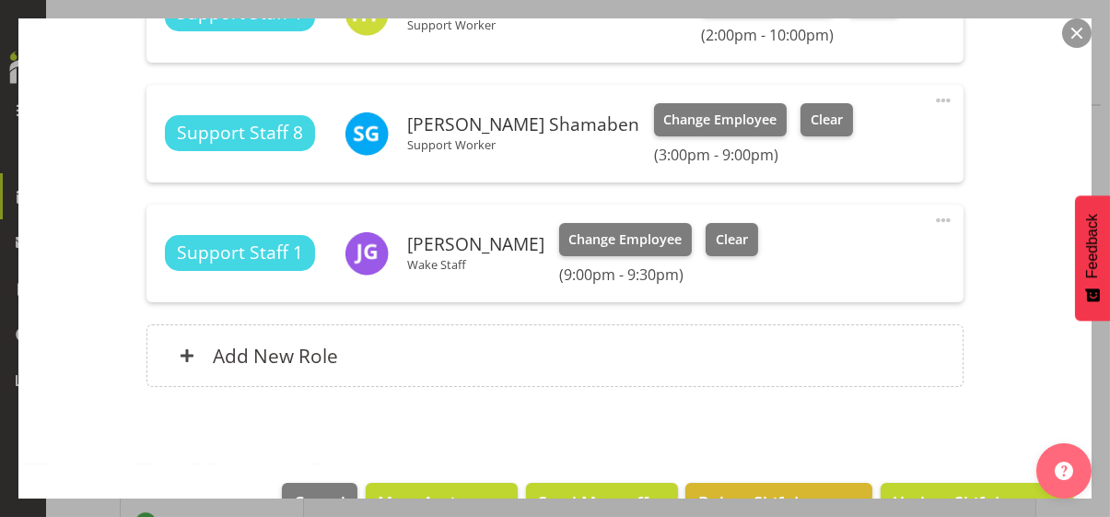
scroll to position [682, 0]
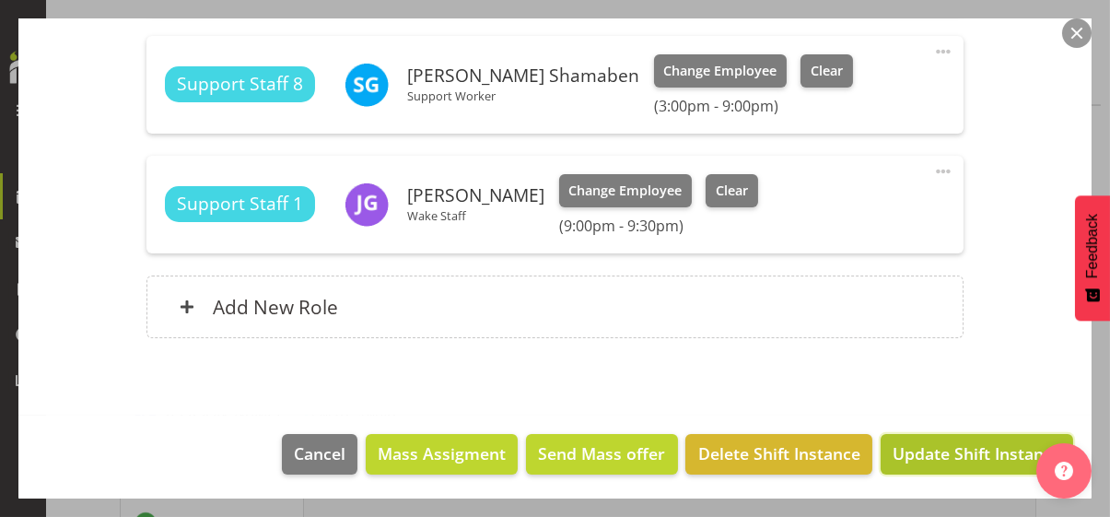
click at [948, 455] on span "Update Shift Instance" at bounding box center [976, 453] width 169 height 24
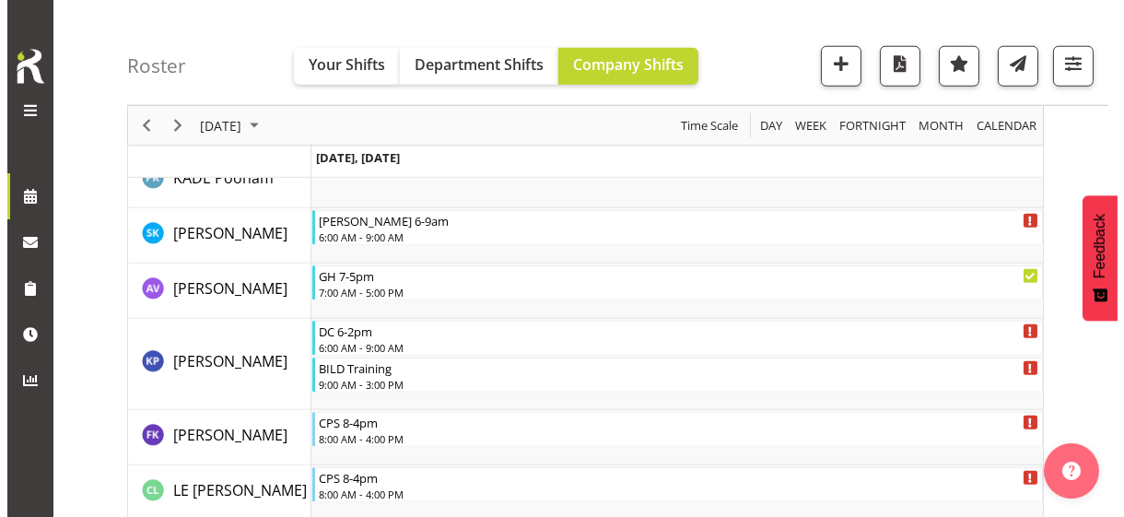
scroll to position [3804, 0]
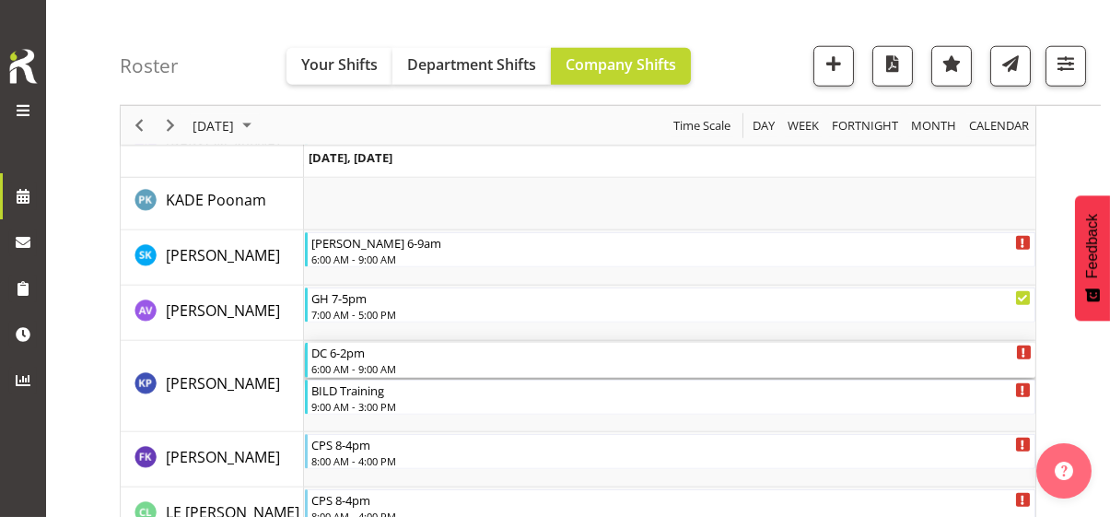
click at [367, 364] on div "6:00 AM - 9:00 AM" at bounding box center [671, 368] width 720 height 15
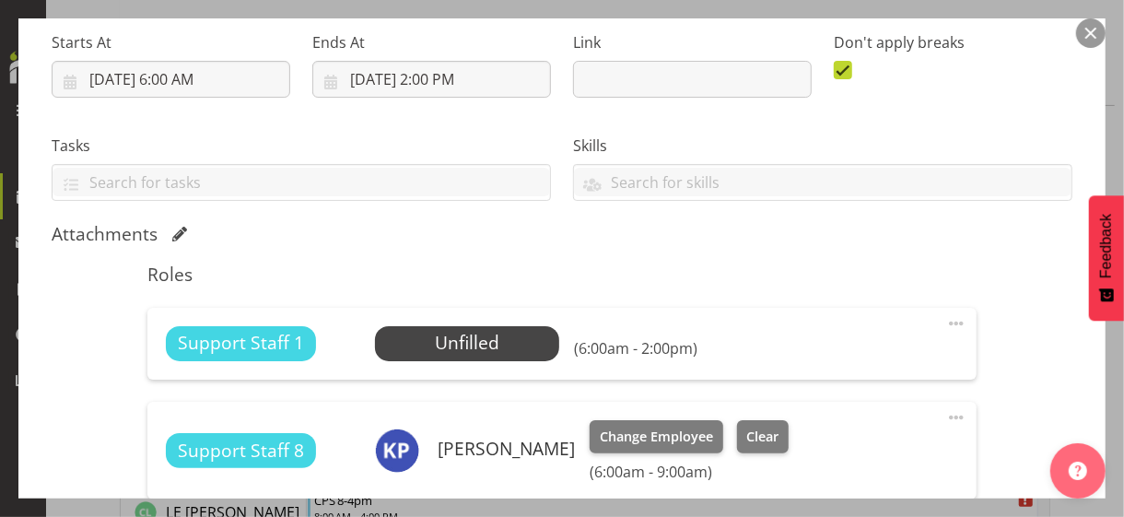
scroll to position [460, 0]
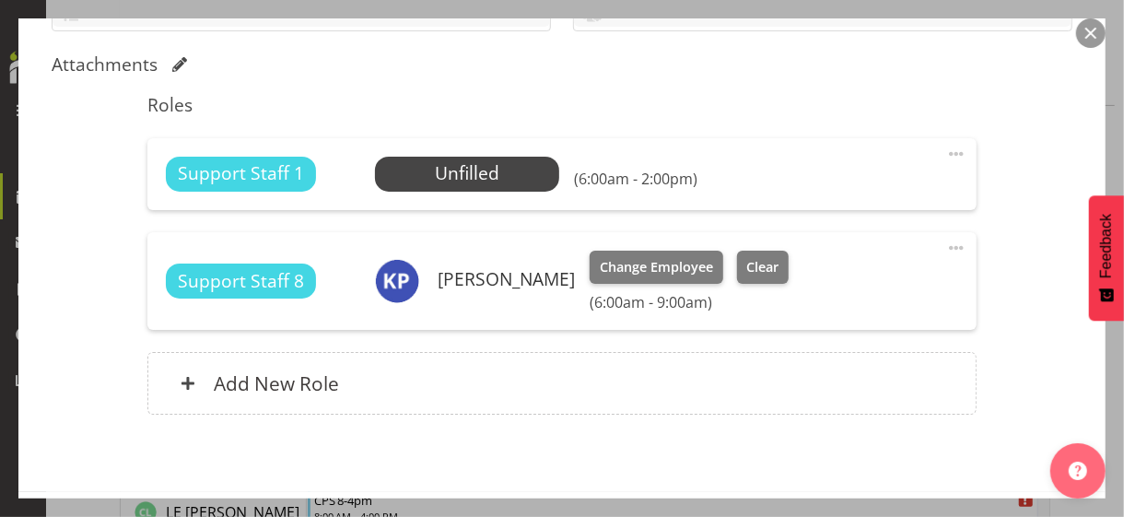
click at [945, 150] on span at bounding box center [956, 154] width 22 height 22
click at [837, 194] on link "Edit" at bounding box center [878, 197] width 177 height 33
select select "8"
select select "2025"
select select "6"
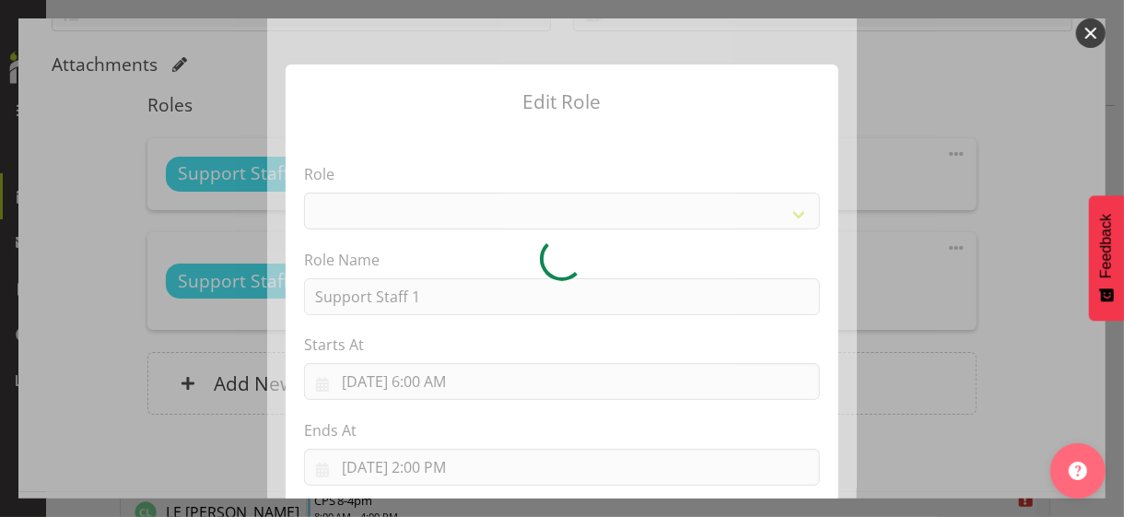
select select "1091"
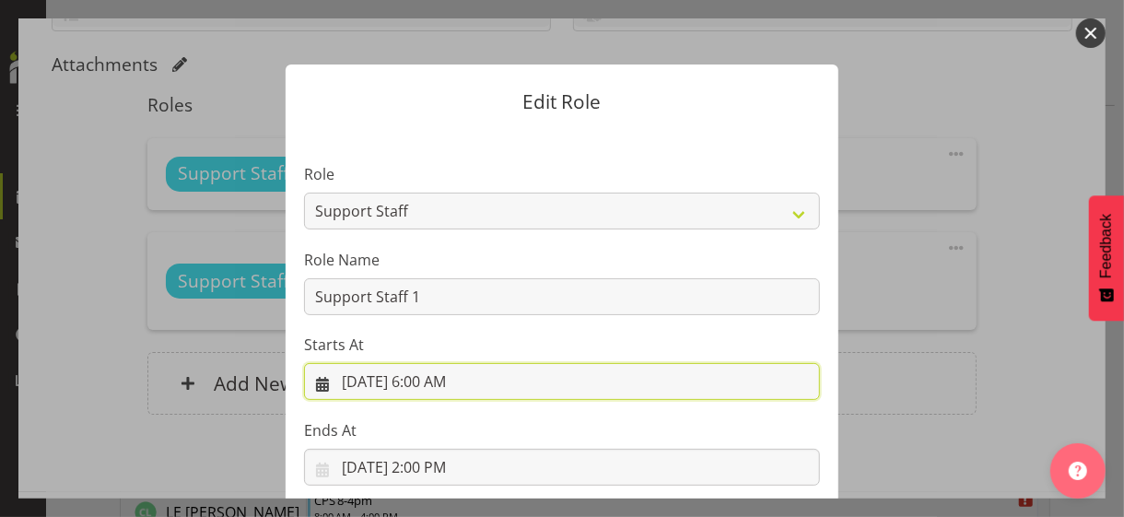
click at [425, 382] on input "9/3/2025, 6:00 AM" at bounding box center [562, 381] width 516 height 37
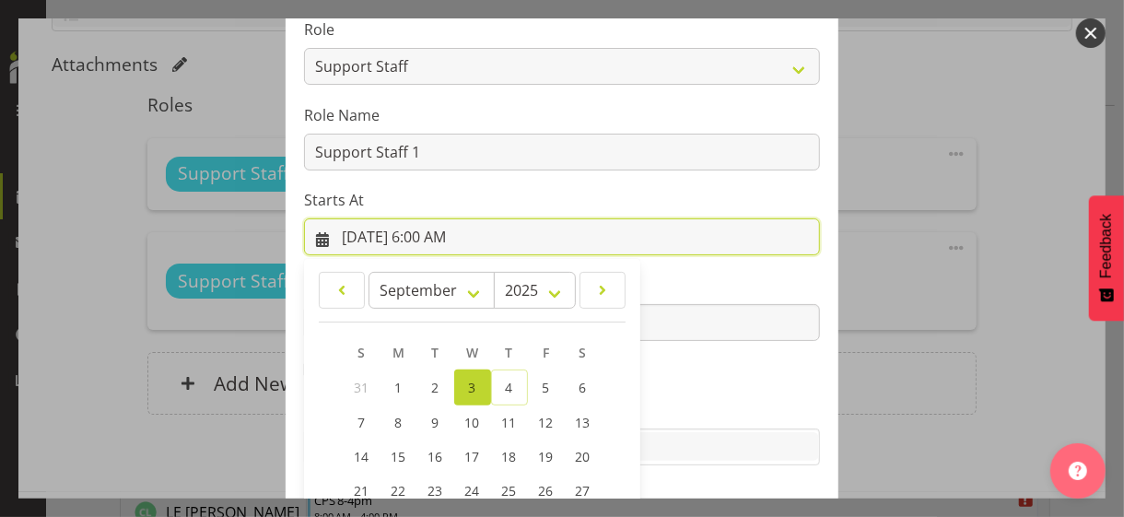
scroll to position [320, 0]
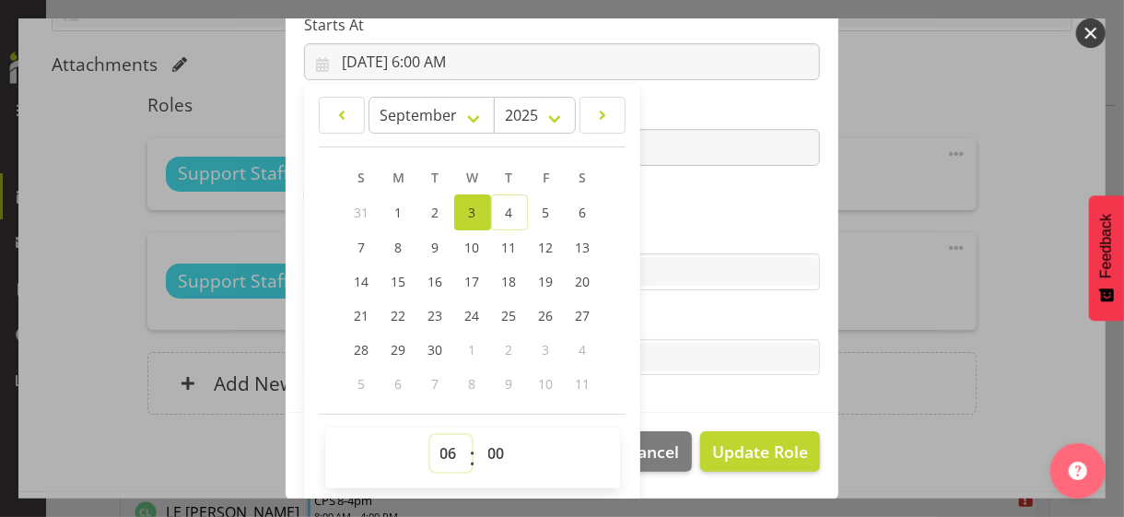
drag, startPoint x: 434, startPoint y: 452, endPoint x: 437, endPoint y: 435, distance: 17.7
click at [436, 447] on select "00 01 02 03 04 05 06 07 08 09 10 11 12 13 14 15 16 17 18 19 20 21 22 23" at bounding box center [450, 453] width 41 height 37
select select "8"
click at [430, 435] on select "00 01 02 03 04 05 06 07 08 09 10 11 12 13 14 15 16 17 18 19 20 21 22 23" at bounding box center [450, 453] width 41 height 37
type input "9/3/2025, 8:00 AM"
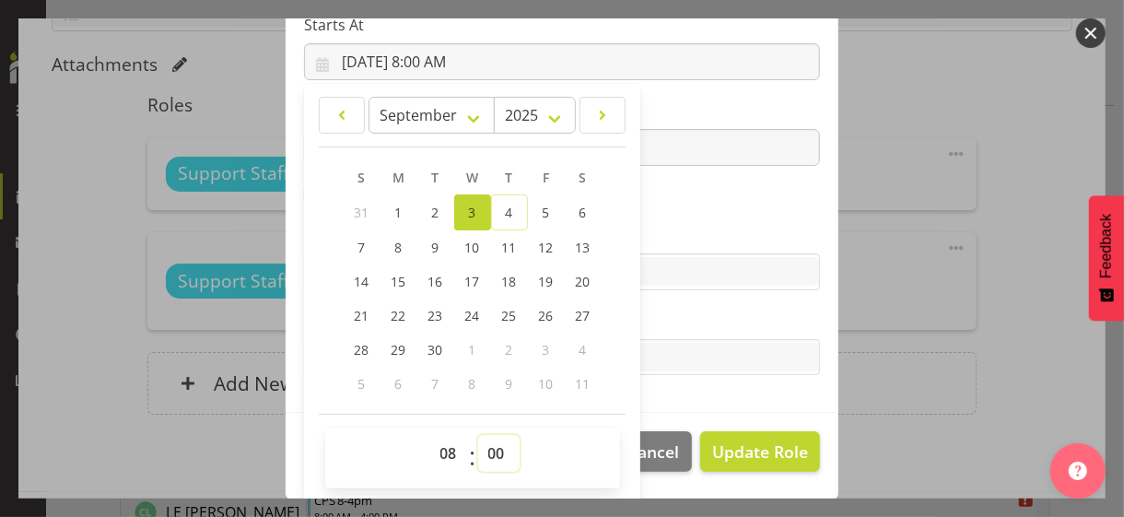
drag, startPoint x: 488, startPoint y: 449, endPoint x: 493, endPoint y: 435, distance: 15.4
click at [490, 443] on select "00 01 02 03 04 05 06 07 08 09 10 11 12 13 14 15 16 17 18 19 20 21 22 23 24 25 2…" at bounding box center [498, 453] width 41 height 37
select select "30"
click at [478, 435] on select "00 01 02 03 04 05 06 07 08 09 10 11 12 13 14 15 16 17 18 19 20 21 22 23 24 25 2…" at bounding box center [498, 453] width 41 height 37
type input "9/3/2025, 8:30 AM"
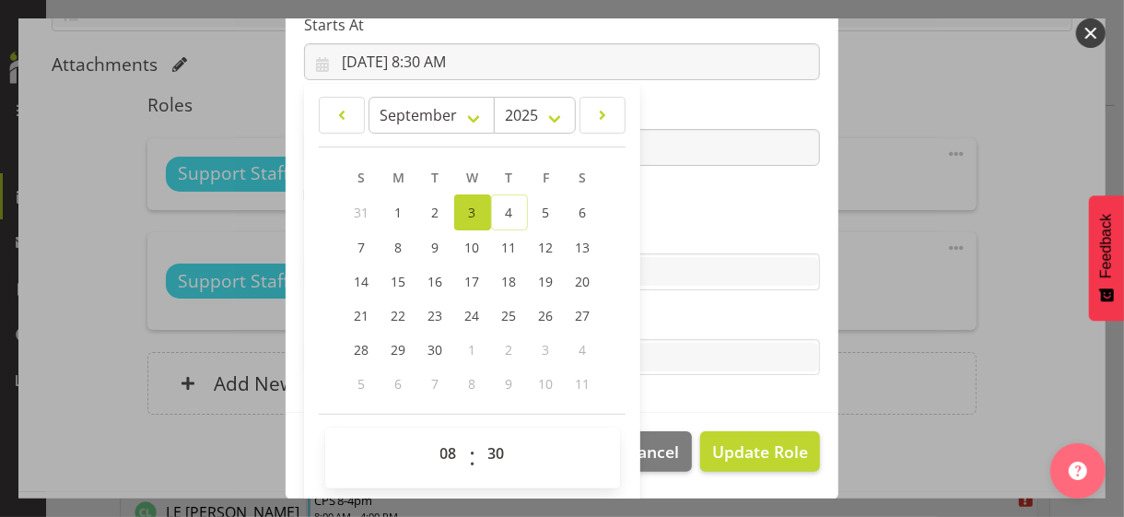
click at [685, 227] on label "Skills" at bounding box center [562, 235] width 516 height 22
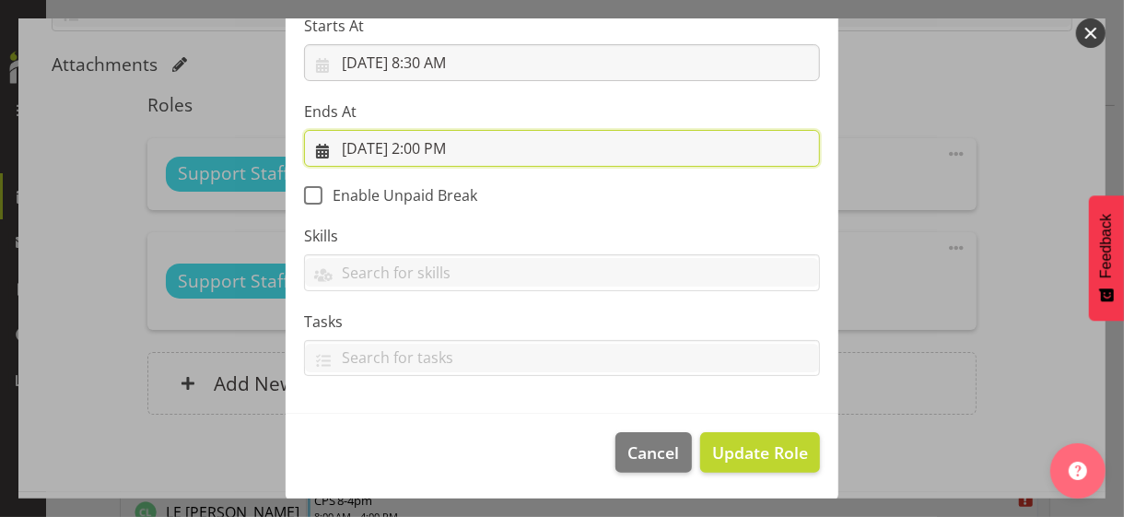
click at [436, 151] on input "9/3/2025, 2:00 PM" at bounding box center [562, 148] width 516 height 37
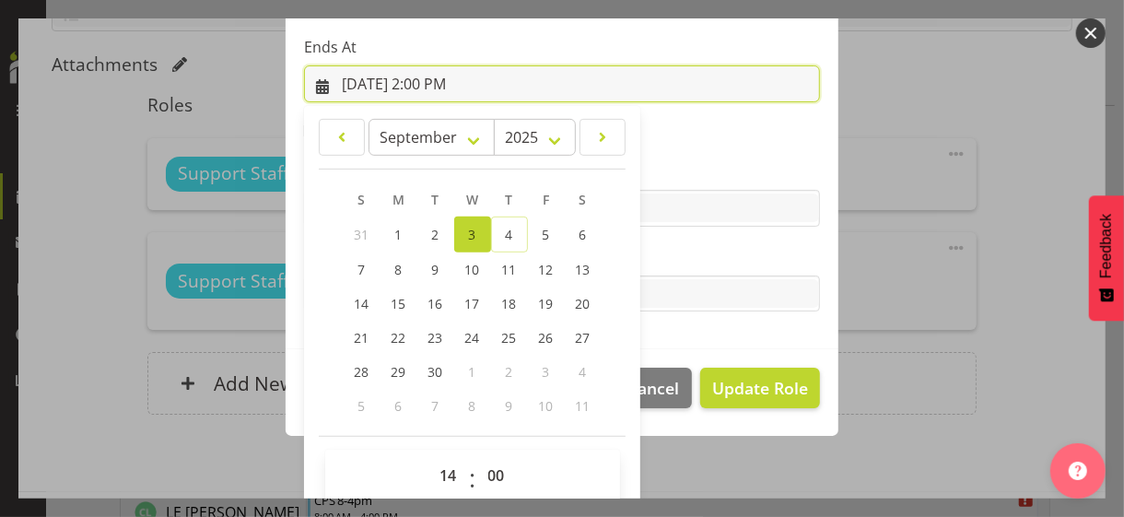
scroll to position [406, 0]
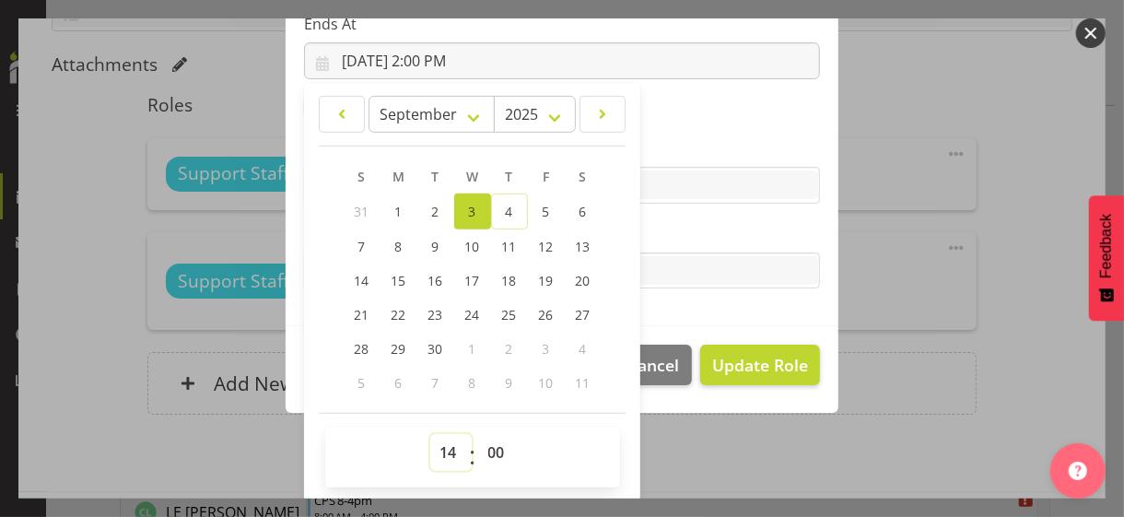
click at [434, 449] on select "00 01 02 03 04 05 06 07 08 09 10 11 12 13 14 15 16 17 18 19 20 21 22 23" at bounding box center [450, 452] width 41 height 37
select select "15"
click at [430, 434] on select "00 01 02 03 04 05 06 07 08 09 10 11 12 13 14 15 16 17 18 19 20 21 22 23" at bounding box center [450, 452] width 41 height 37
type input "9/3/2025, 3:00 PM"
click at [660, 227] on label "Tasks" at bounding box center [562, 234] width 516 height 22
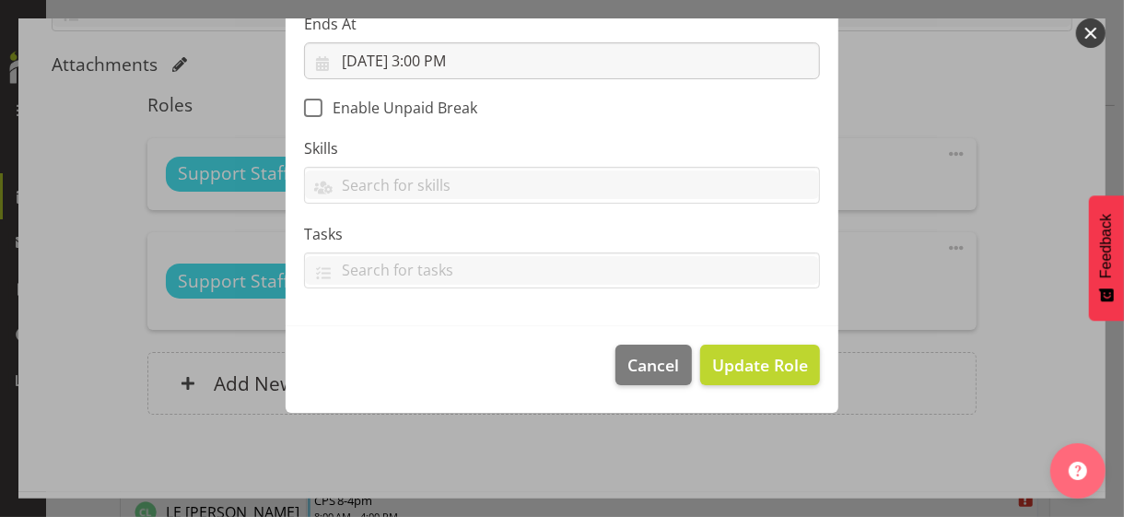
scroll to position [319, 0]
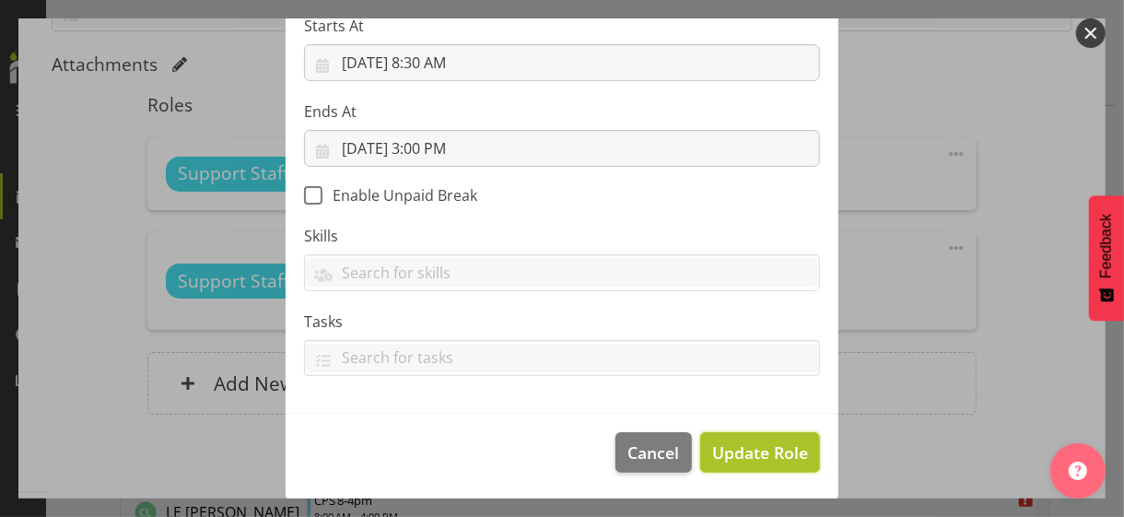
click at [744, 456] on span "Update Role" at bounding box center [760, 452] width 96 height 24
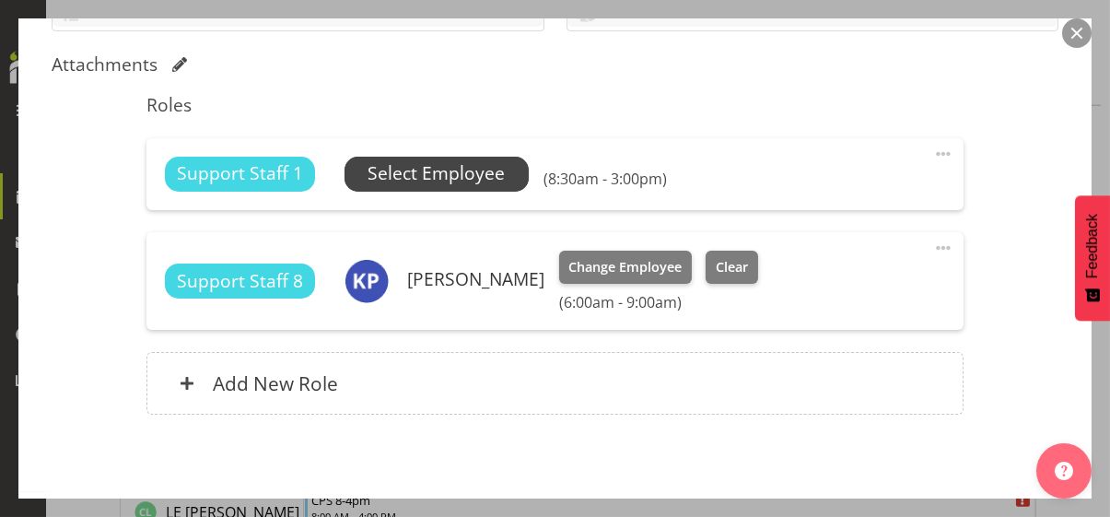
click at [447, 175] on span "Select Employee" at bounding box center [435, 173] width 137 height 27
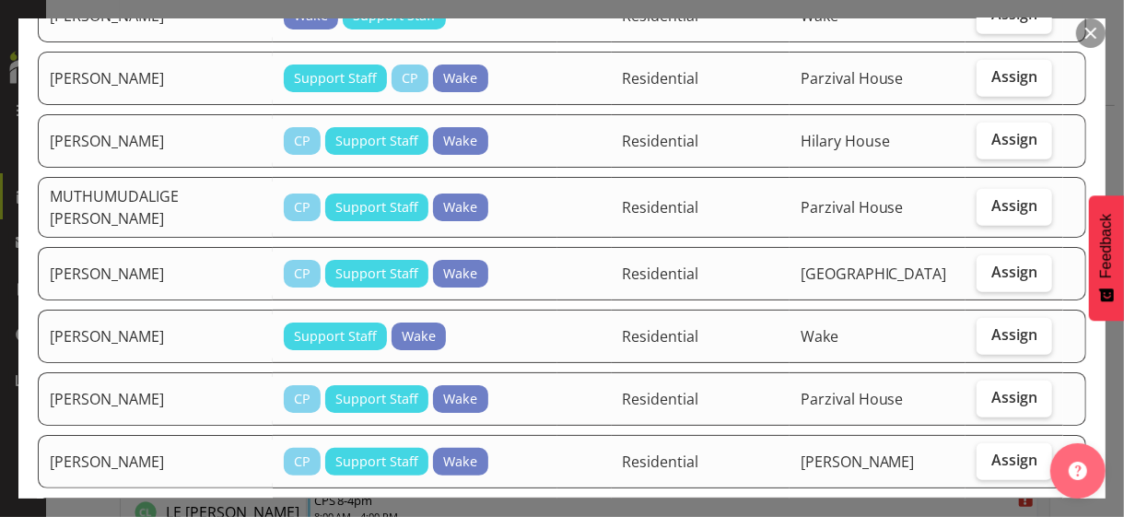
scroll to position [737, 0]
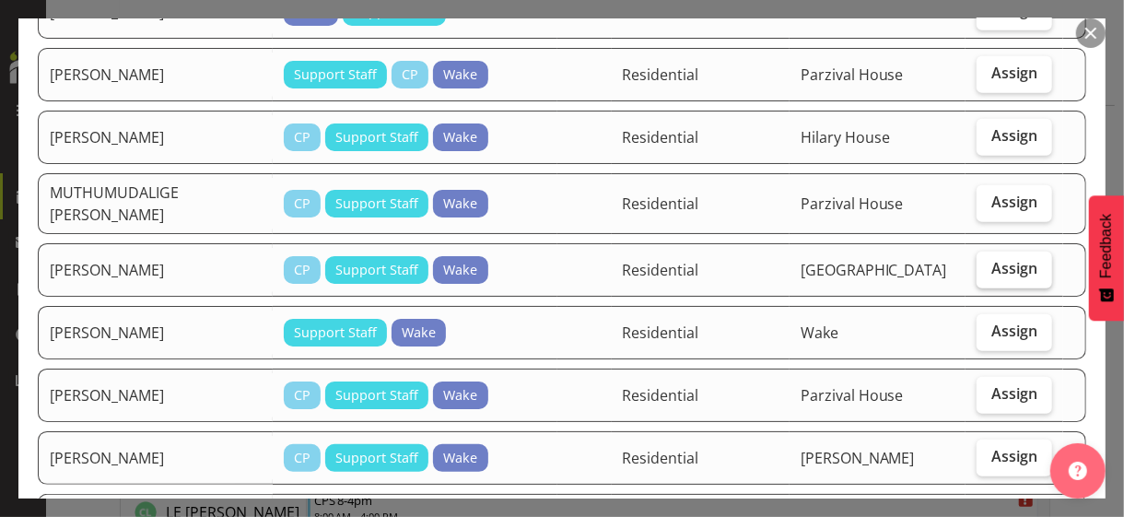
click at [991, 259] on span "Assign" at bounding box center [1014, 268] width 46 height 18
click at [983, 262] on input "Assign" at bounding box center [982, 268] width 12 height 12
checkbox input "true"
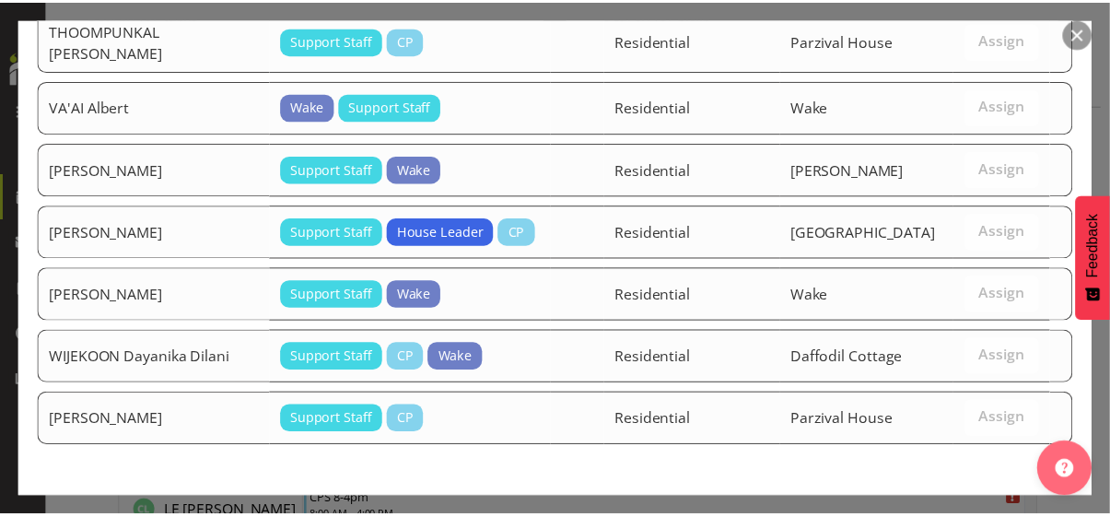
scroll to position [1915, 0]
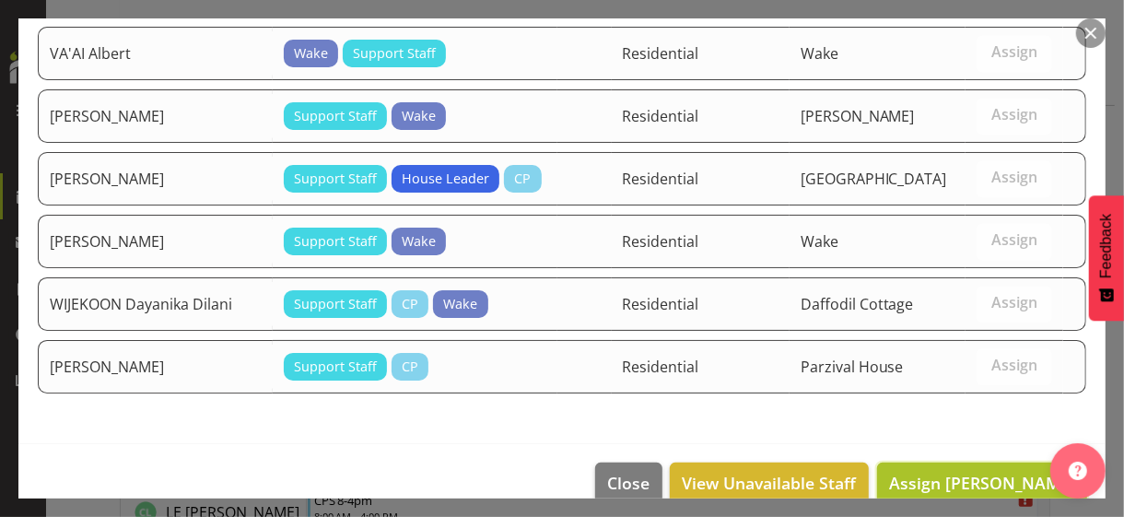
click at [937, 472] on span "Assign MWANDAMILA Karyn Michel" at bounding box center [982, 483] width 186 height 22
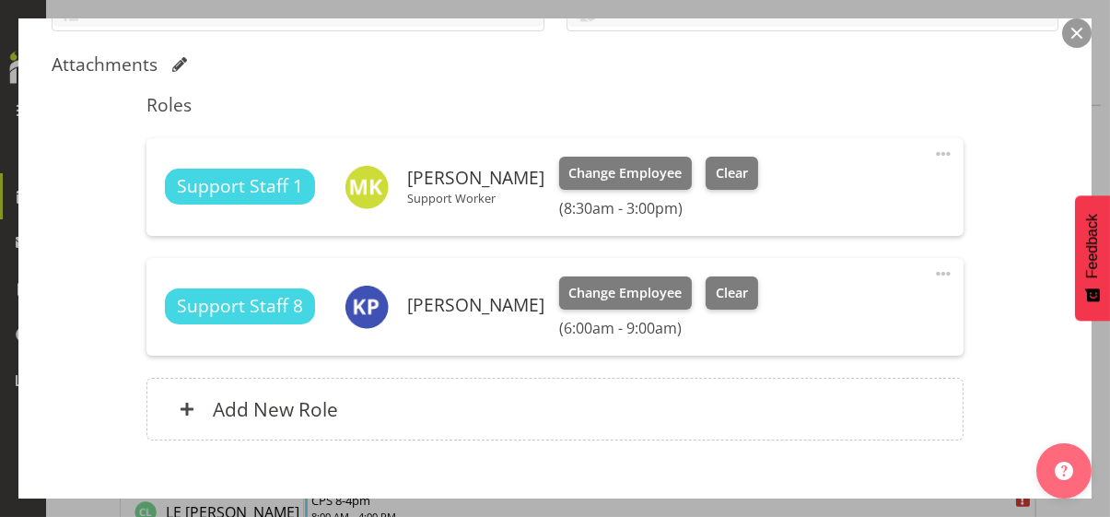
click at [989, 312] on div "Shift Instance Name DC 6-2pm Location Daffodil Cottage Department Residential J…" at bounding box center [555, 101] width 1007 height 722
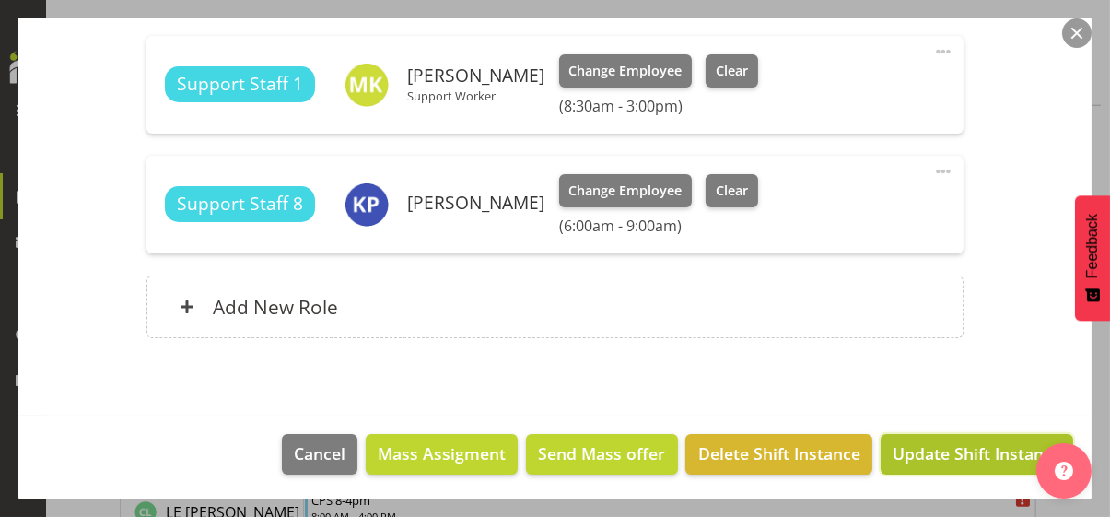
click at [950, 454] on span "Update Shift Instance" at bounding box center [976, 453] width 169 height 24
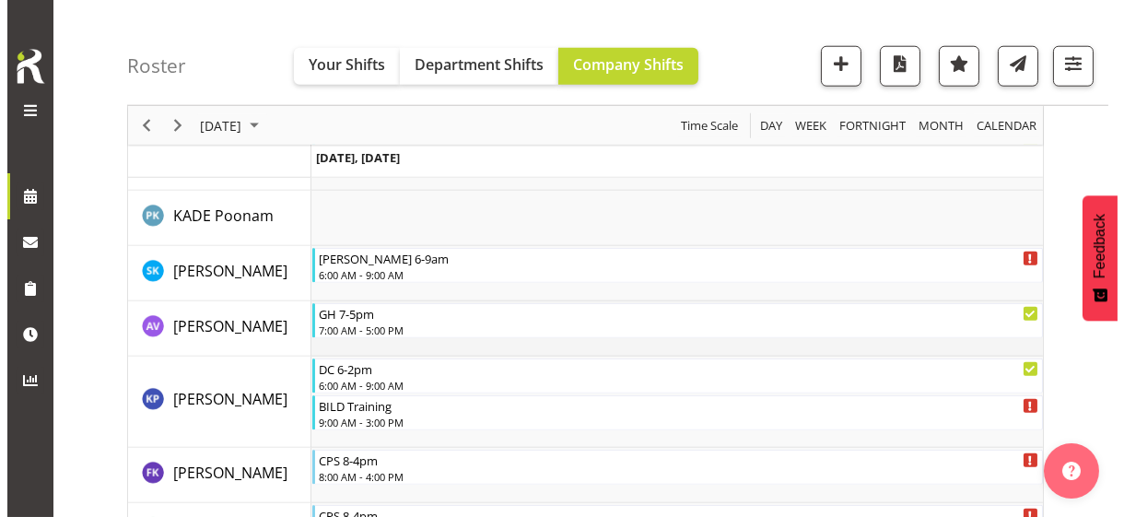
scroll to position [3776, 0]
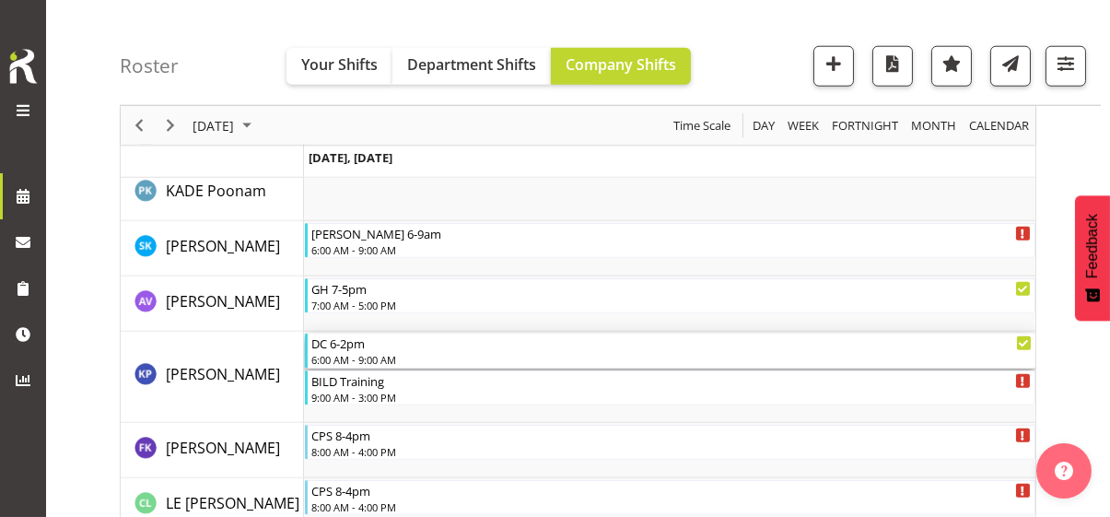
click at [377, 353] on div "6:00 AM - 9:00 AM" at bounding box center [671, 359] width 720 height 15
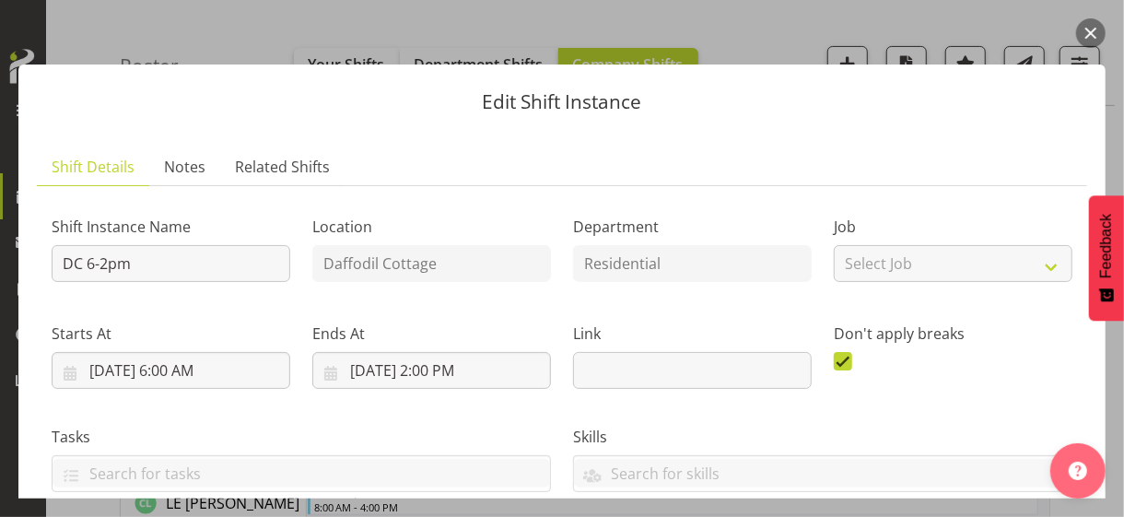
scroll to position [553, 0]
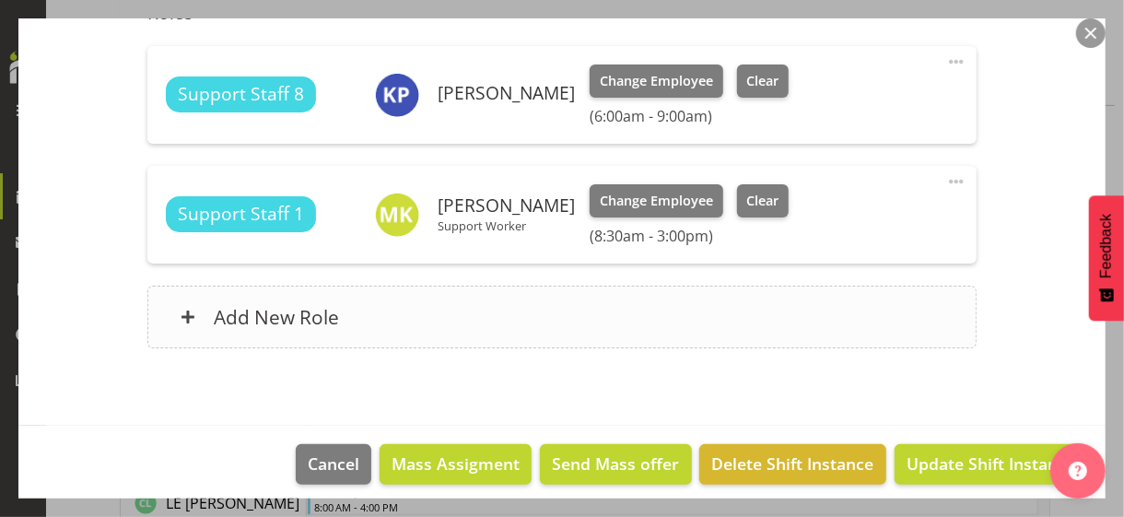
click at [429, 321] on div "Add New Role" at bounding box center [561, 316] width 828 height 63
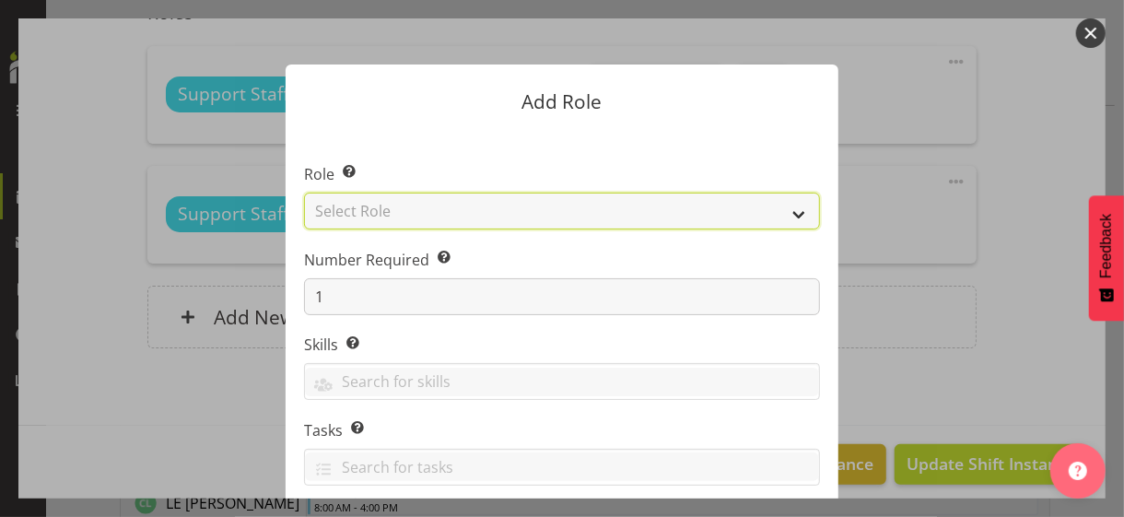
click at [402, 211] on select "Select Role CP House Leader Support Staff Wake" at bounding box center [562, 210] width 516 height 37
select select "1091"
click at [304, 192] on select "Select Role CP House Leader Support Staff Wake" at bounding box center [562, 210] width 516 height 37
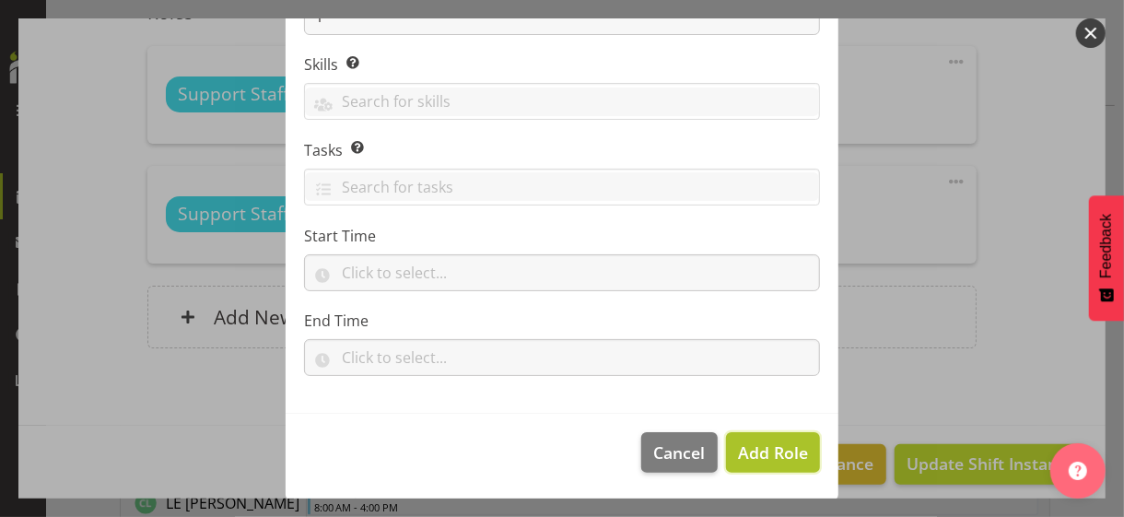
click at [763, 450] on span "Add Role" at bounding box center [773, 452] width 70 height 22
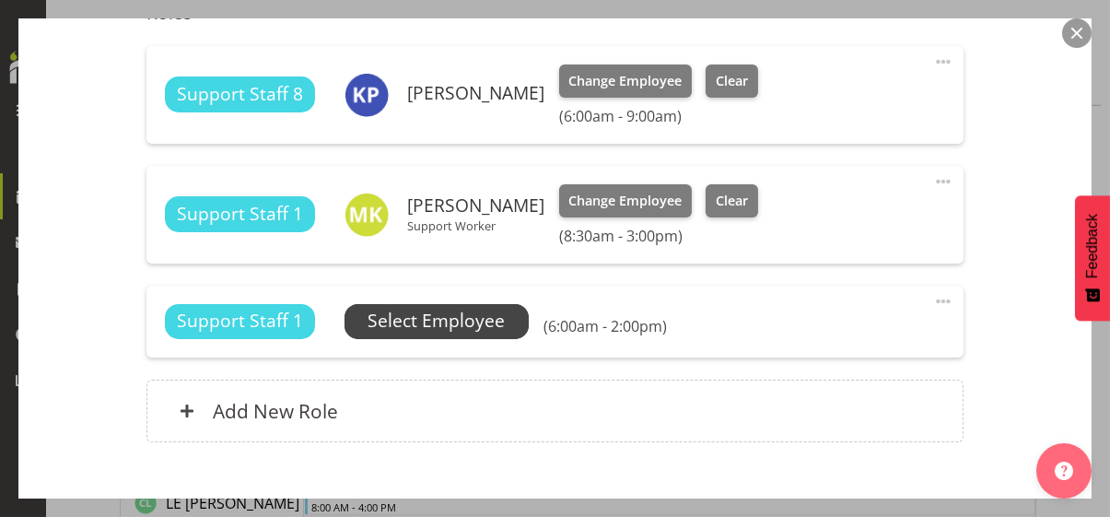
click at [458, 324] on span "Select Employee" at bounding box center [435, 321] width 137 height 27
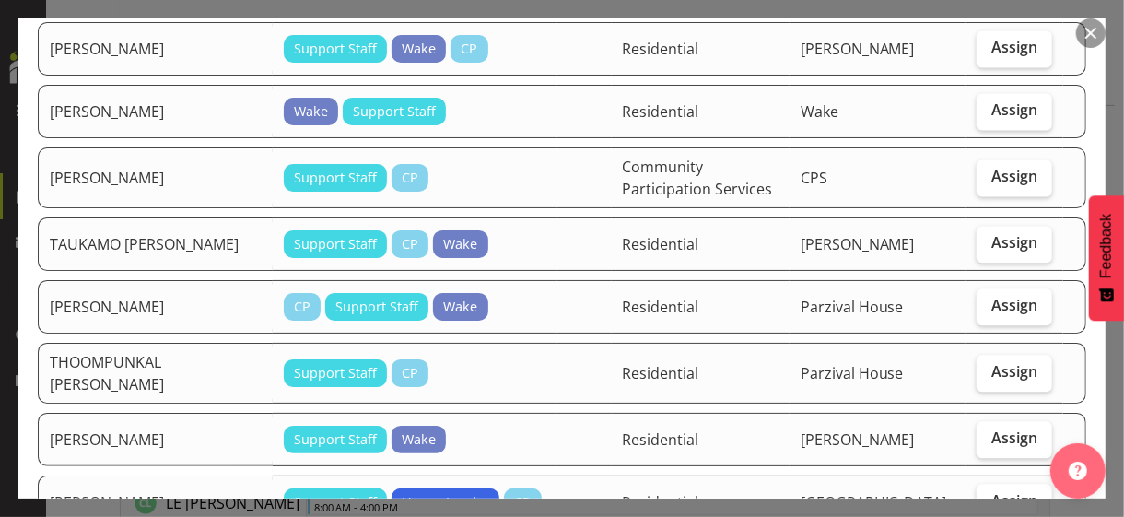
scroll to position [2118, 0]
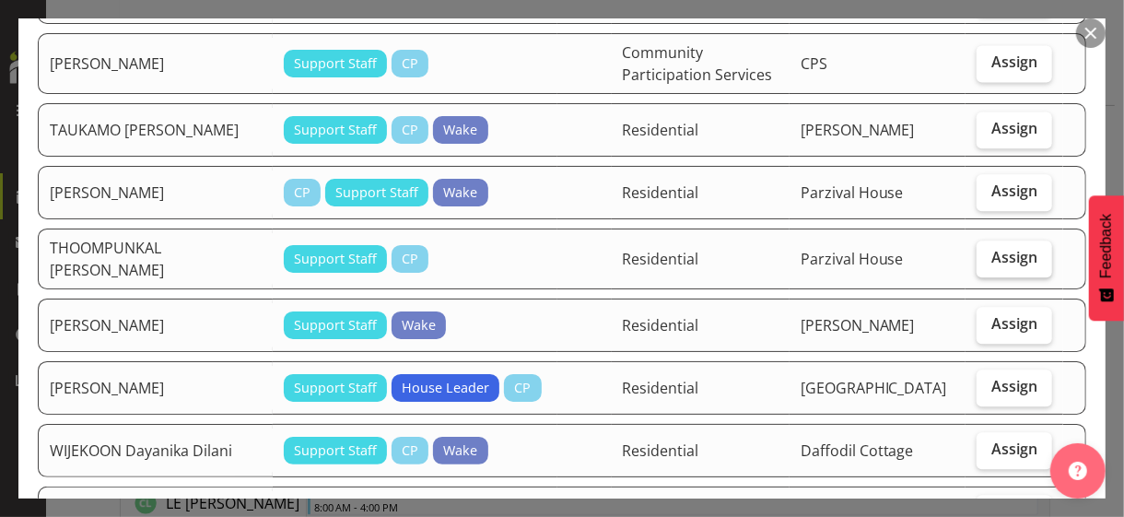
click at [999, 240] on label "Assign" at bounding box center [1014, 258] width 76 height 37
click at [988, 251] on input "Assign" at bounding box center [982, 257] width 12 height 12
checkbox input "true"
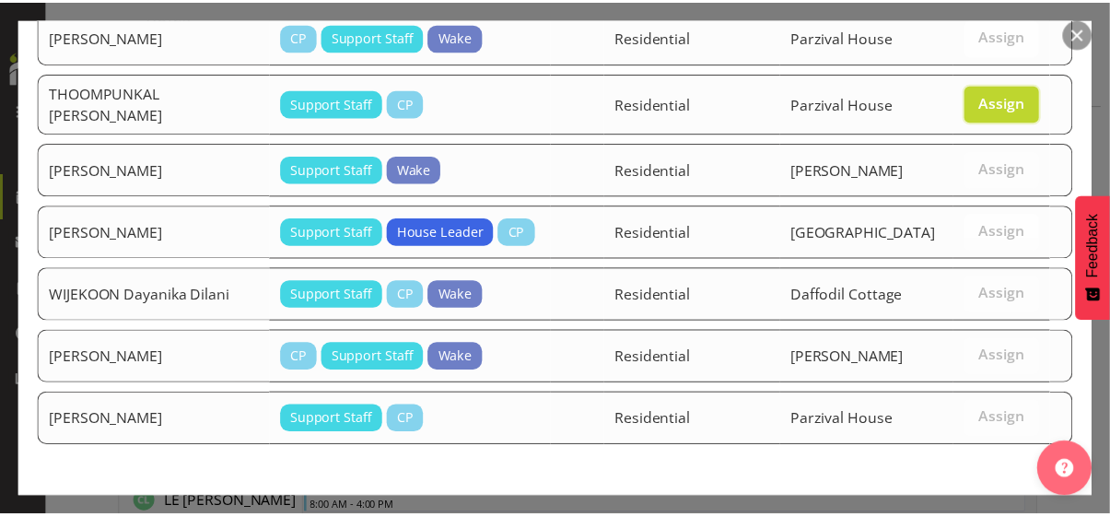
scroll to position [2291, 0]
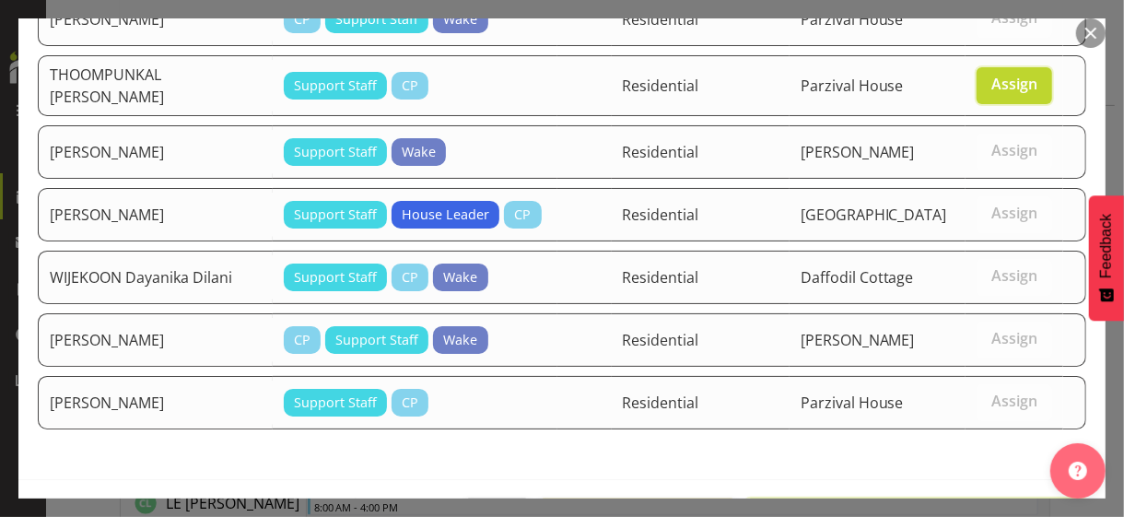
click at [926, 507] on span "Assign THOOMPUNKAL CHACKO Christy" at bounding box center [916, 518] width 318 height 22
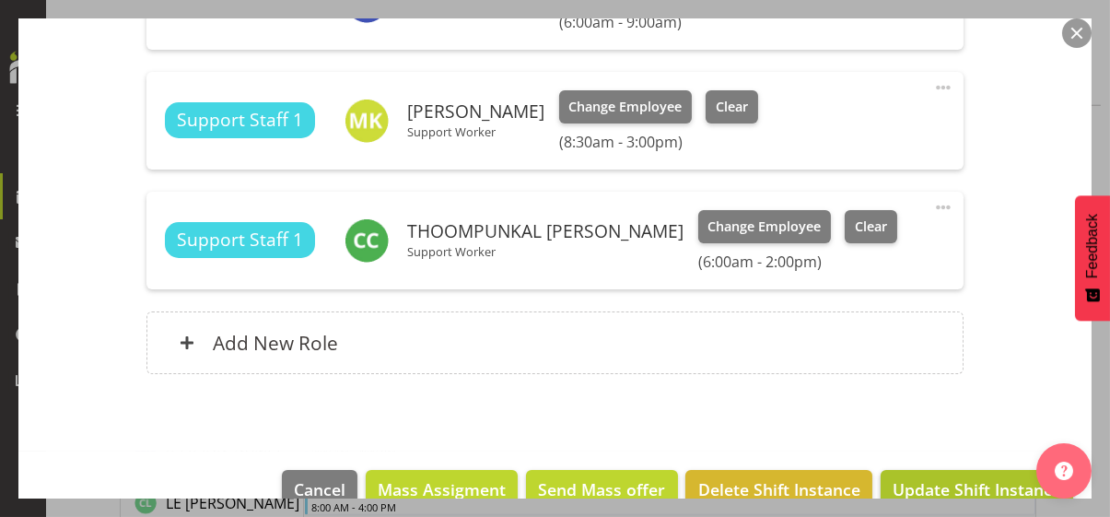
scroll to position [682, 0]
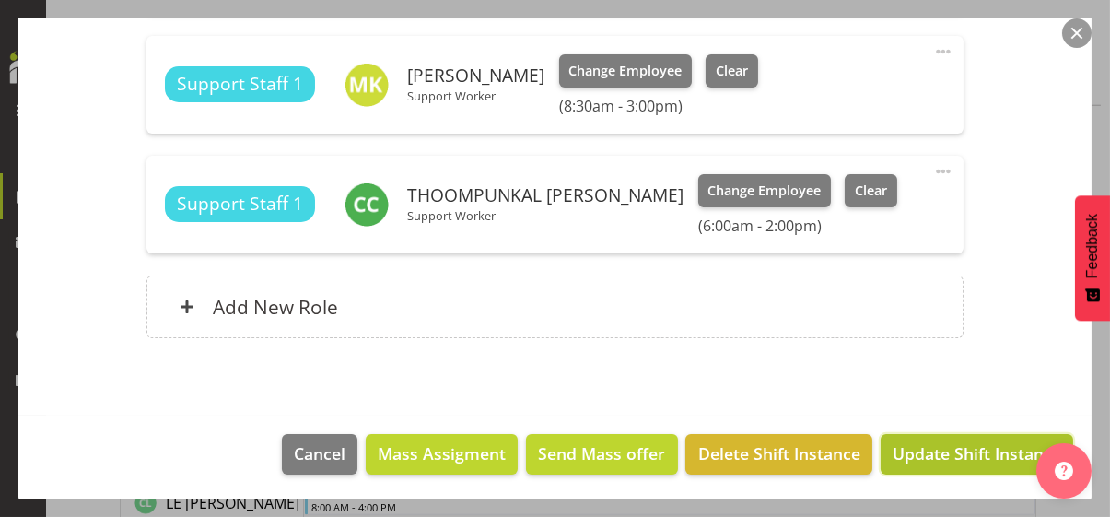
click at [936, 452] on span "Update Shift Instance" at bounding box center [976, 453] width 169 height 24
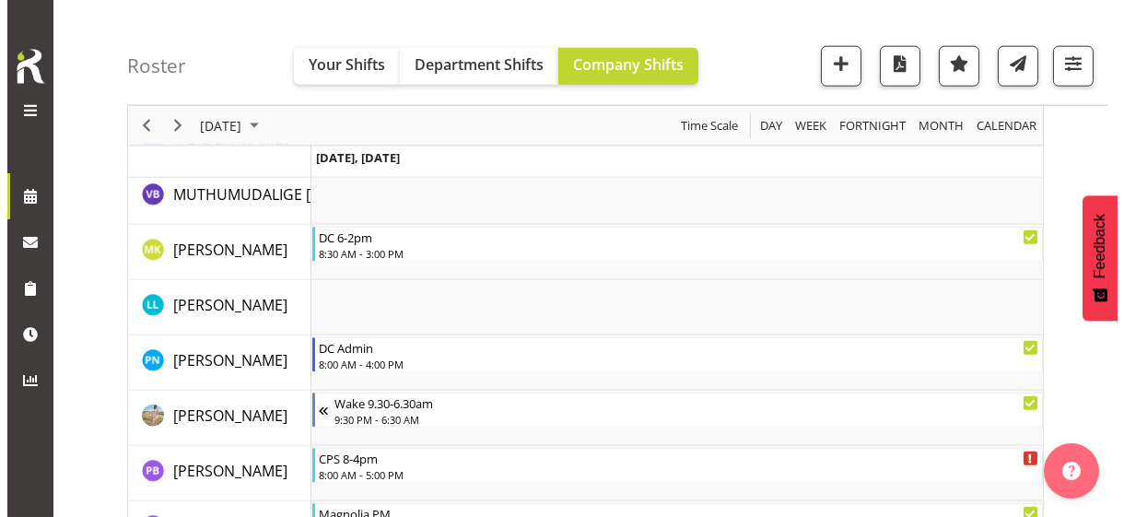
scroll to position [4690, 0]
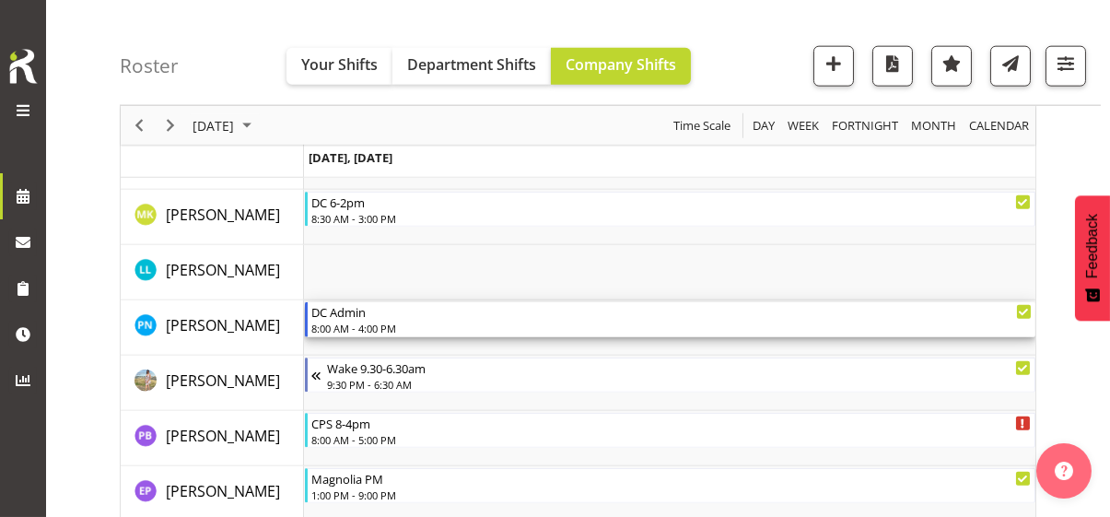
click at [352, 321] on div "8:00 AM - 4:00 PM" at bounding box center [671, 327] width 720 height 15
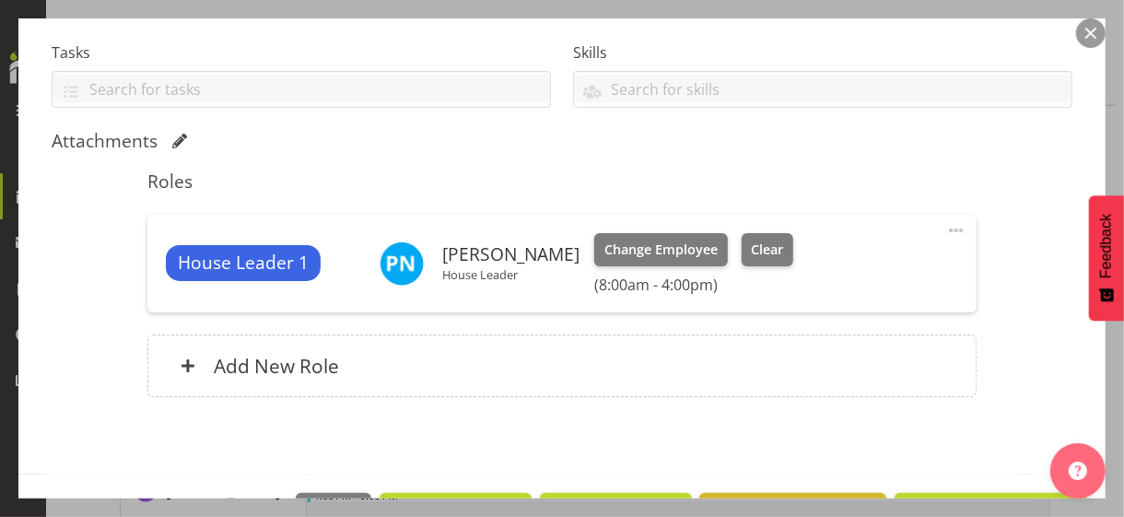
scroll to position [443, 0]
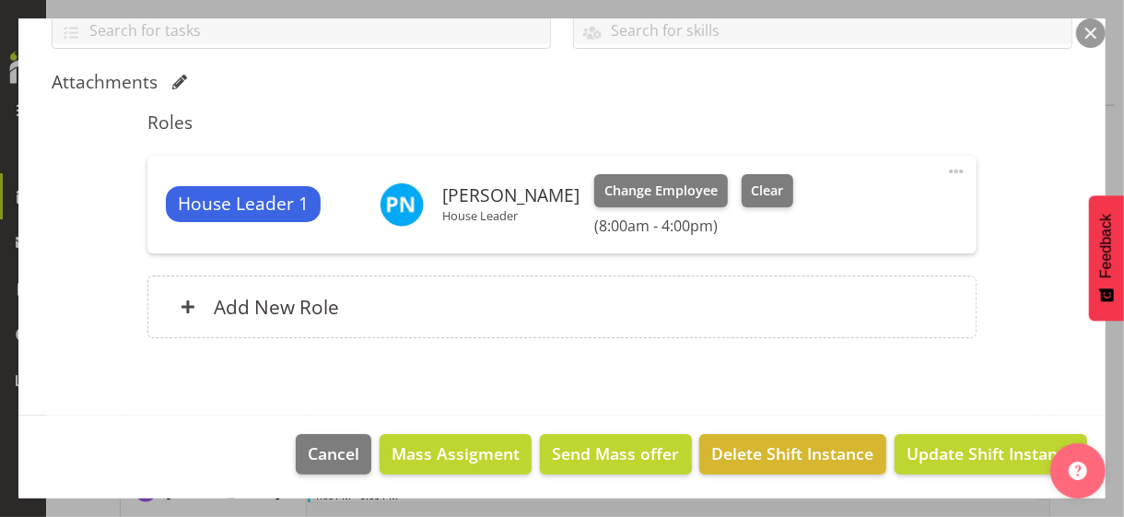
click at [945, 167] on span at bounding box center [956, 171] width 22 height 22
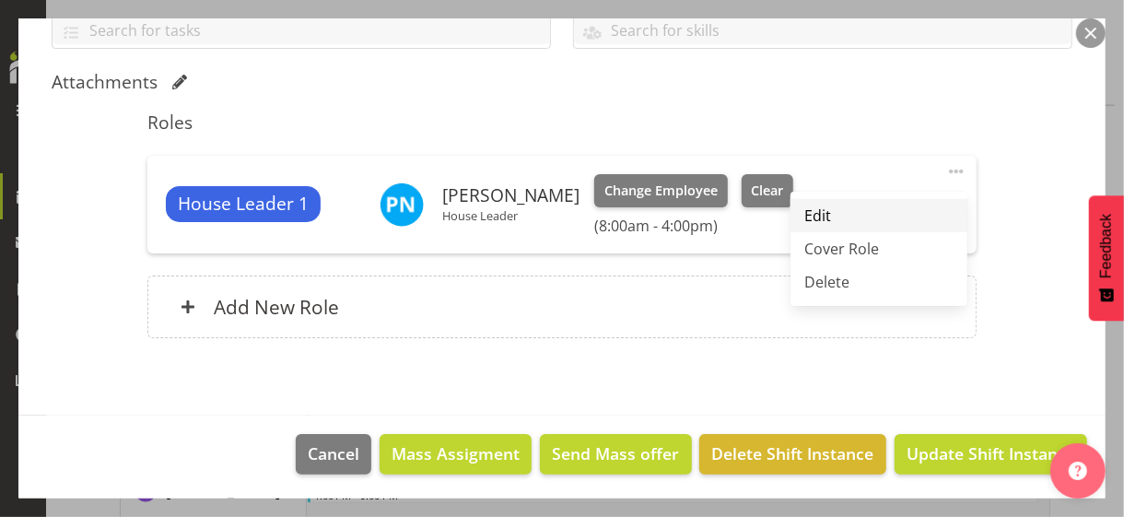
click at [833, 206] on link "Edit" at bounding box center [878, 215] width 177 height 33
select select "8"
select select "2025"
select select "8"
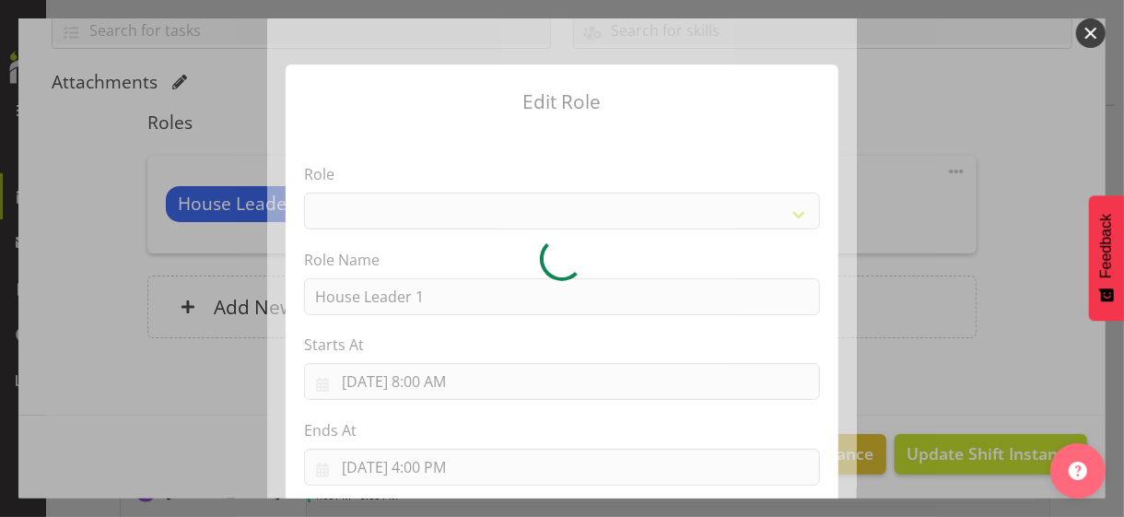
select select "1092"
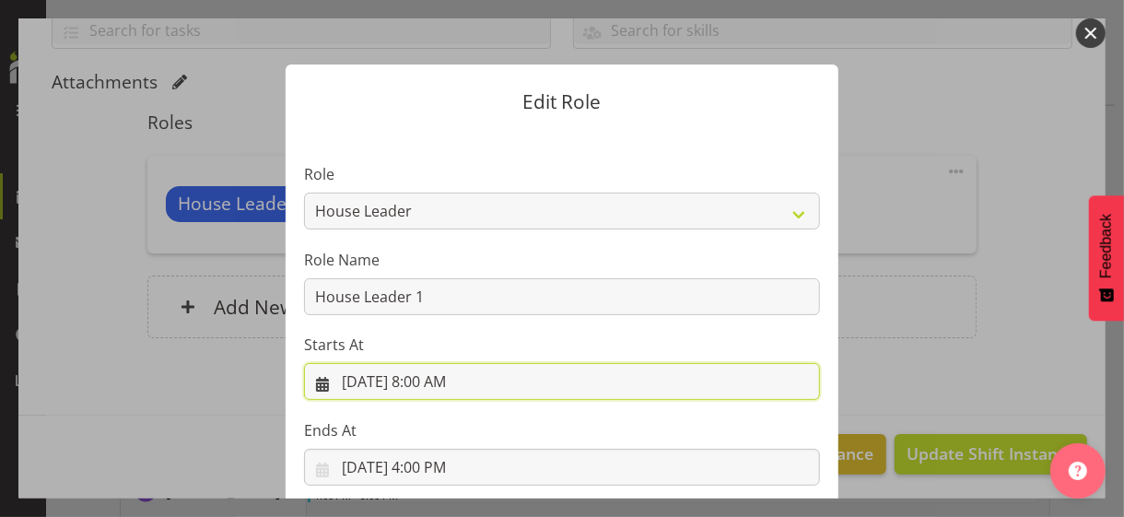
click at [423, 380] on input "9/3/2025, 8:00 AM" at bounding box center [562, 381] width 516 height 37
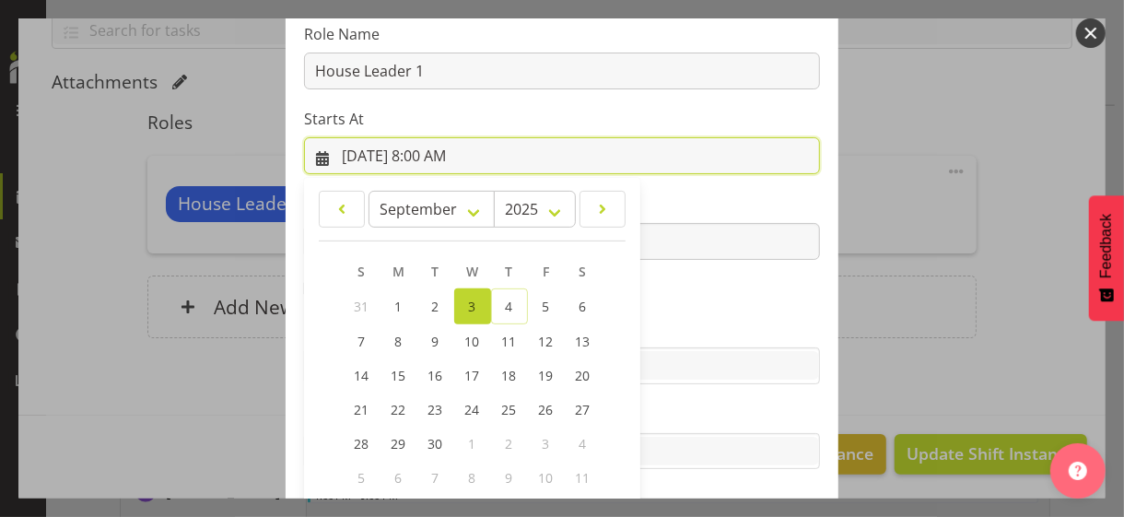
scroll to position [320, 0]
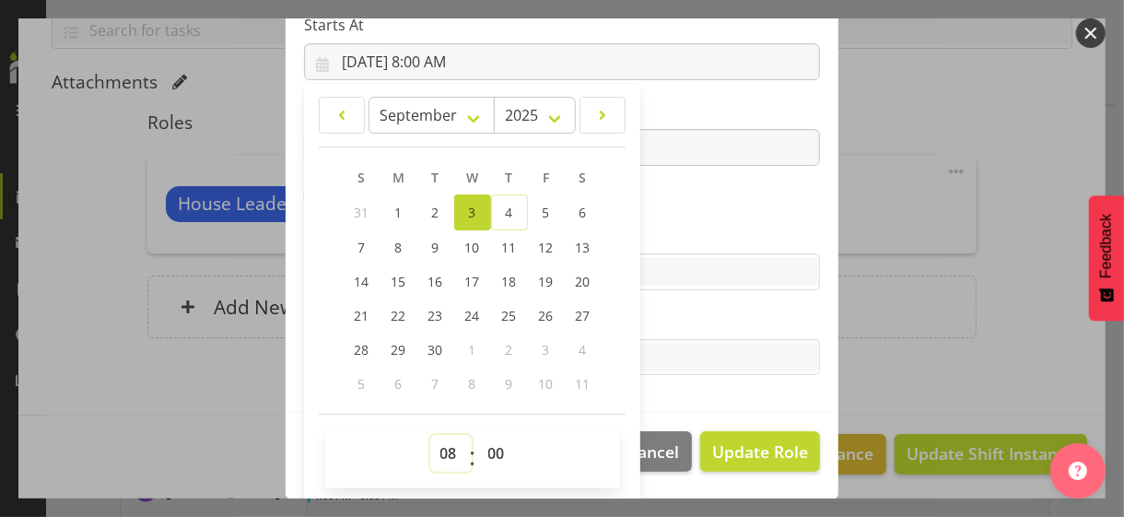
drag, startPoint x: 438, startPoint y: 446, endPoint x: 440, endPoint y: 435, distance: 11.2
click at [438, 443] on select "00 01 02 03 04 05 06 07 08 09 10 11 12 13 14 15 16 17 18 19 20 21 22 23" at bounding box center [450, 453] width 41 height 37
select select "7"
click at [430, 435] on select "00 01 02 03 04 05 06 07 08 09 10 11 12 13 14 15 16 17 18 19 20 21 22 23" at bounding box center [450, 453] width 41 height 37
type input "9/3/2025, 7:00 AM"
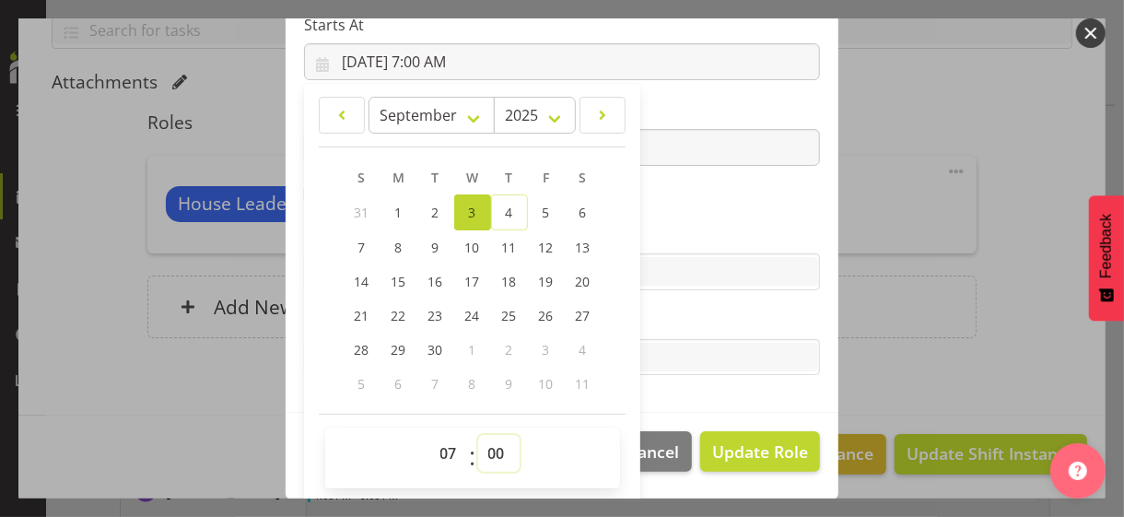
click at [486, 451] on select "00 01 02 03 04 05 06 07 08 09 10 11 12 13 14 15 16 17 18 19 20 21 22 23 24 25 2…" at bounding box center [498, 453] width 41 height 37
select select "30"
click at [478, 435] on select "00 01 02 03 04 05 06 07 08 09 10 11 12 13 14 15 16 17 18 19 20 21 22 23 24 25 2…" at bounding box center [498, 453] width 41 height 37
type input "9/3/2025, 7:30 AM"
click at [683, 226] on label "Skills" at bounding box center [562, 235] width 516 height 22
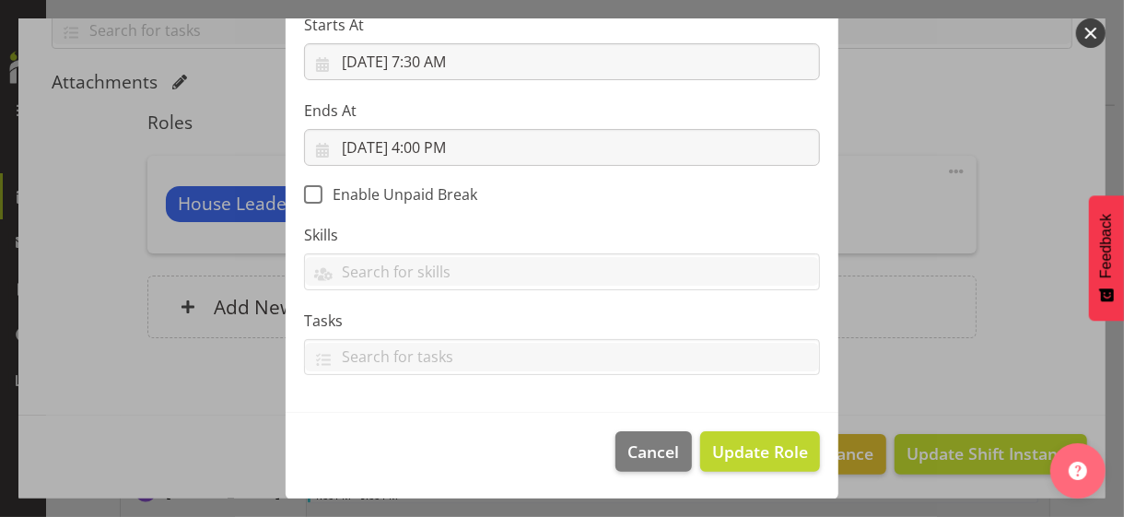
scroll to position [319, 0]
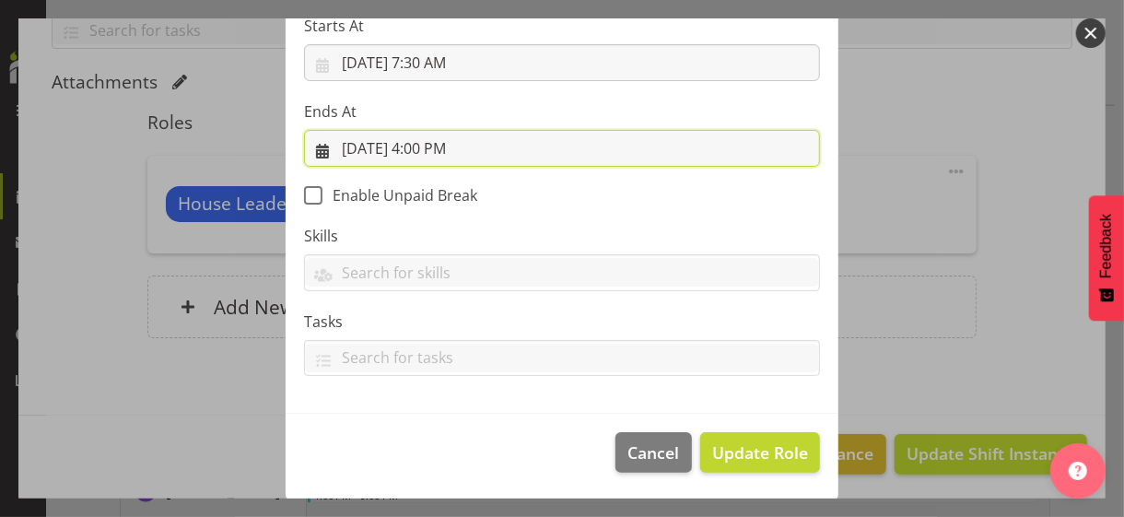
click at [432, 152] on input "9/3/2025, 4:00 PM" at bounding box center [562, 148] width 516 height 37
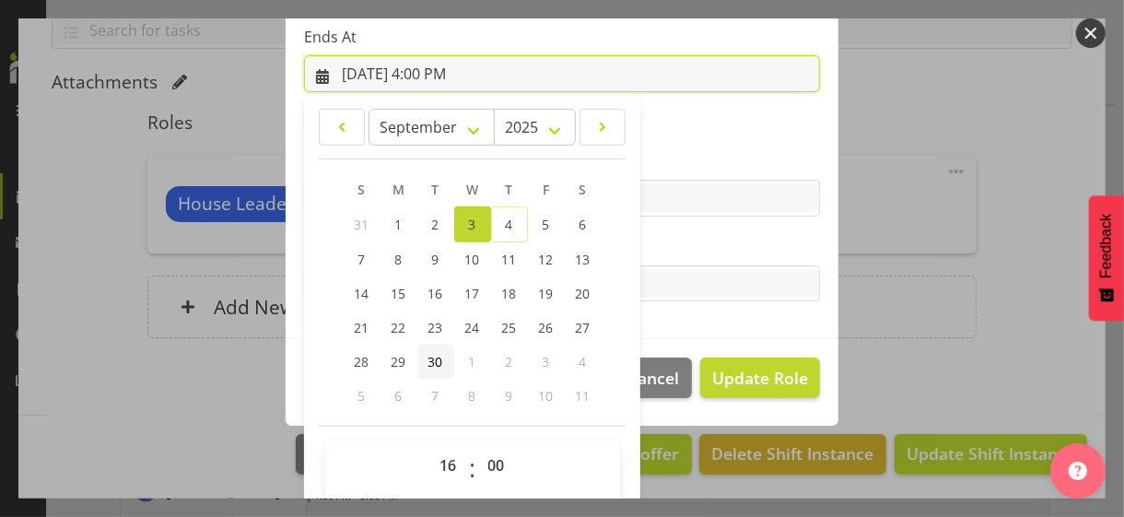
scroll to position [406, 0]
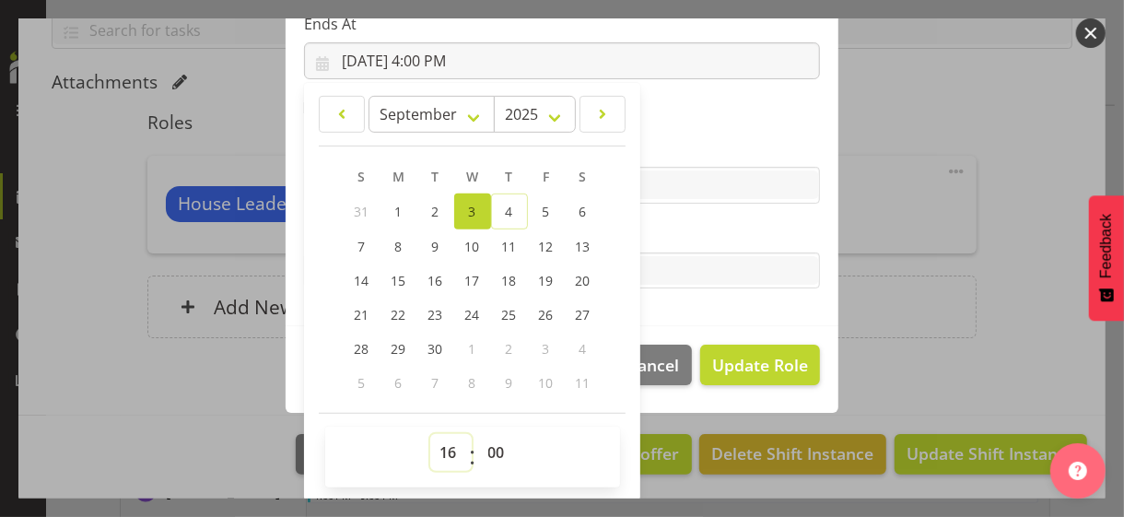
drag, startPoint x: 442, startPoint y: 448, endPoint x: 445, endPoint y: 433, distance: 15.0
click at [442, 447] on select "00 01 02 03 04 05 06 07 08 09 10 11 12 13 14 15 16 17 18 19 20 21 22 23" at bounding box center [450, 452] width 41 height 37
select select "9"
click at [430, 434] on select "00 01 02 03 04 05 06 07 08 09 10 11 12 13 14 15 16 17 18 19 20 21 22 23" at bounding box center [450, 452] width 41 height 37
type input "9/3/2025, 9:00 AM"
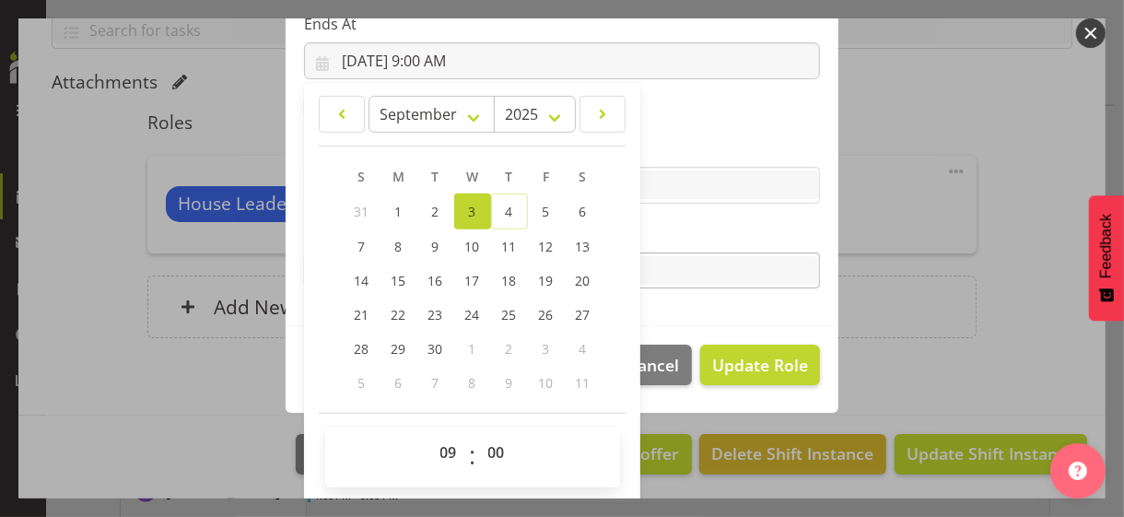
drag, startPoint x: 656, startPoint y: 226, endPoint x: 682, endPoint y: 276, distance: 57.3
click at [659, 227] on label "Tasks" at bounding box center [562, 234] width 516 height 22
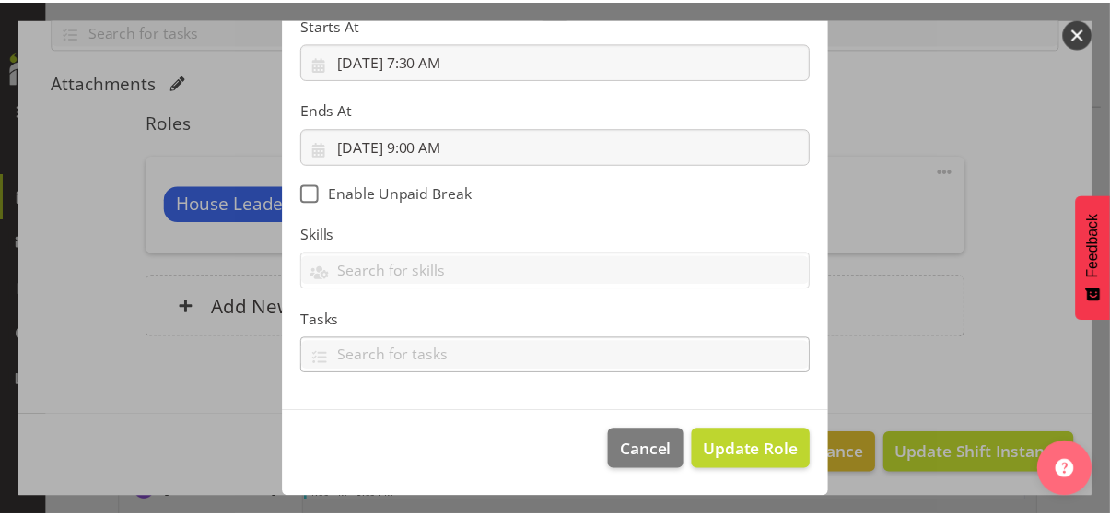
scroll to position [319, 0]
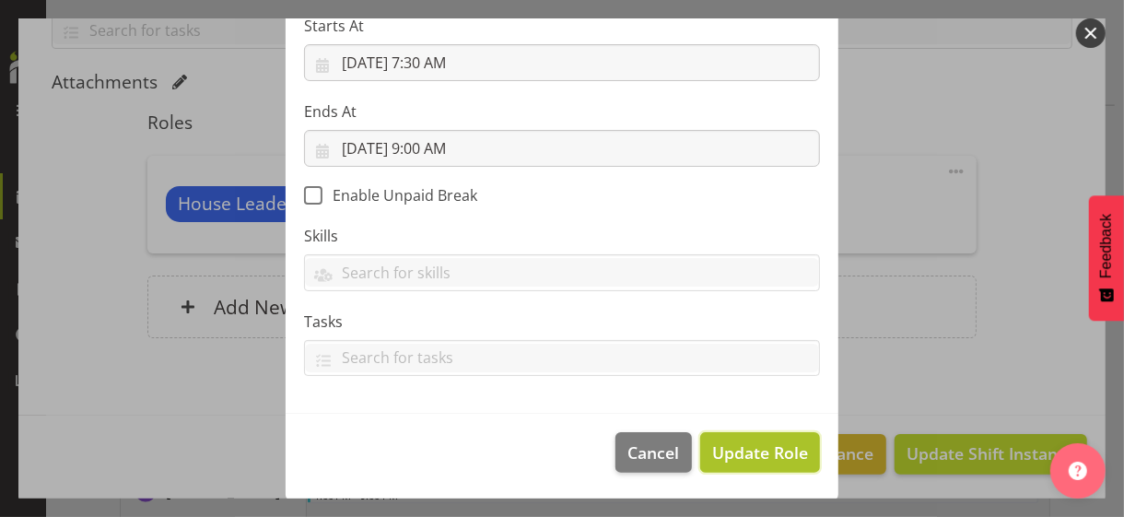
click at [746, 448] on span "Update Role" at bounding box center [760, 452] width 96 height 24
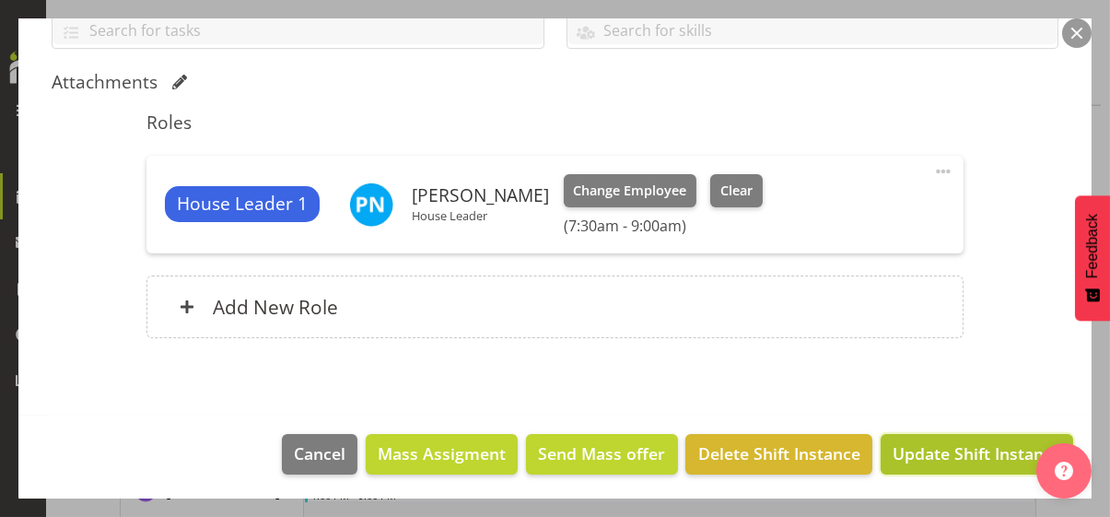
click at [920, 455] on span "Update Shift Instance" at bounding box center [976, 453] width 169 height 24
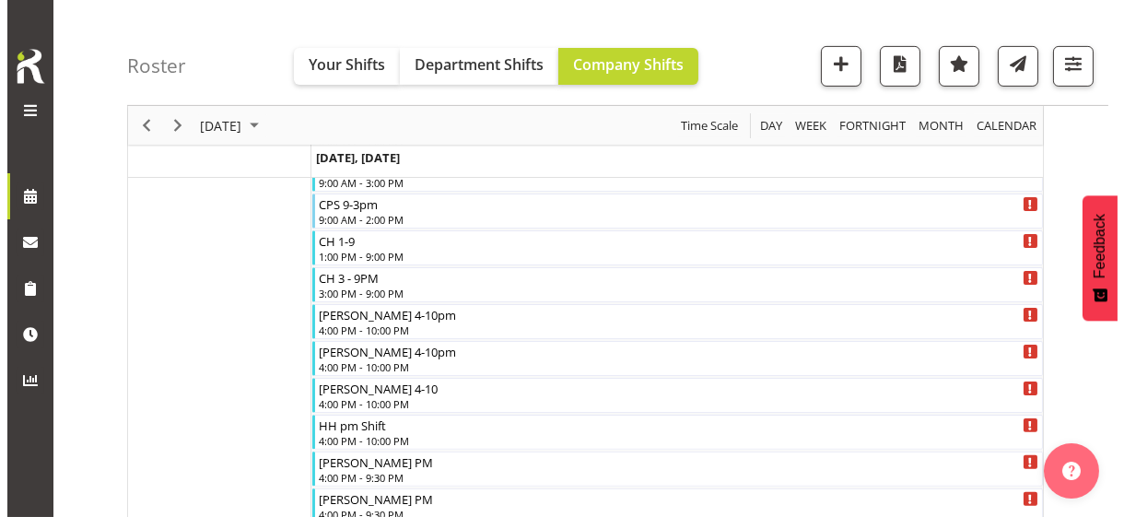
scroll to position [1190, 0]
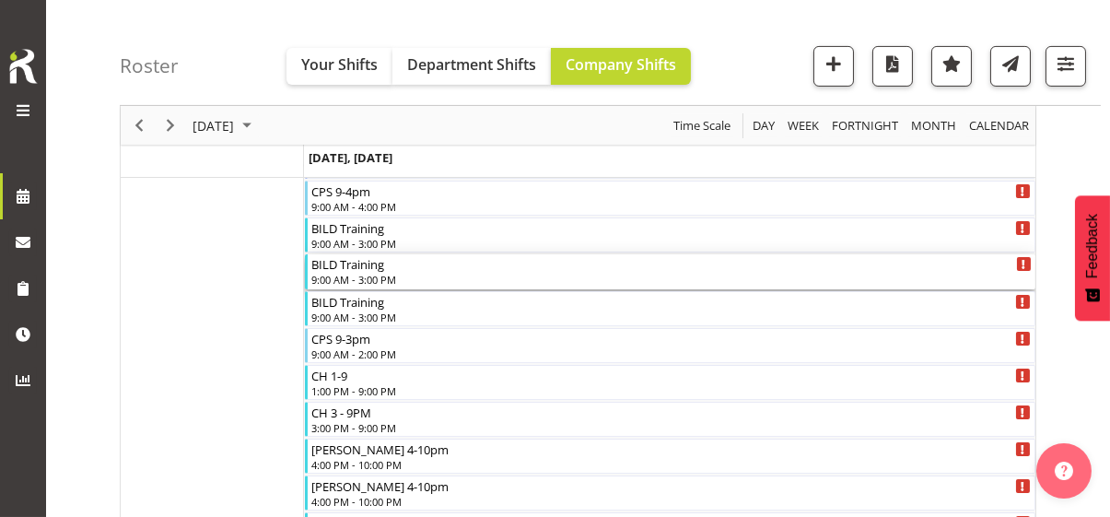
click at [352, 276] on div "9:00 AM - 3:00 PM" at bounding box center [671, 279] width 720 height 15
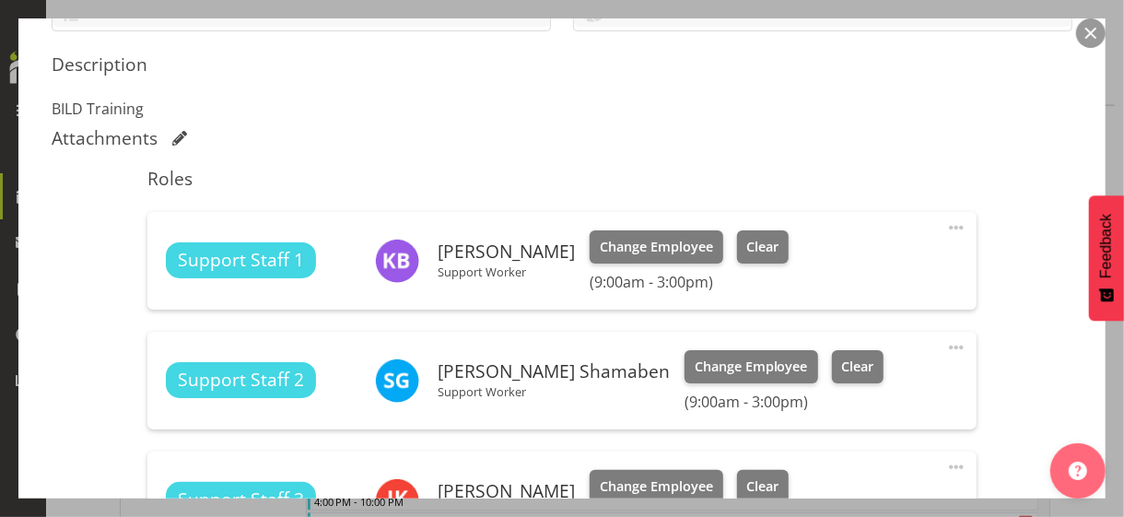
scroll to position [921, 0]
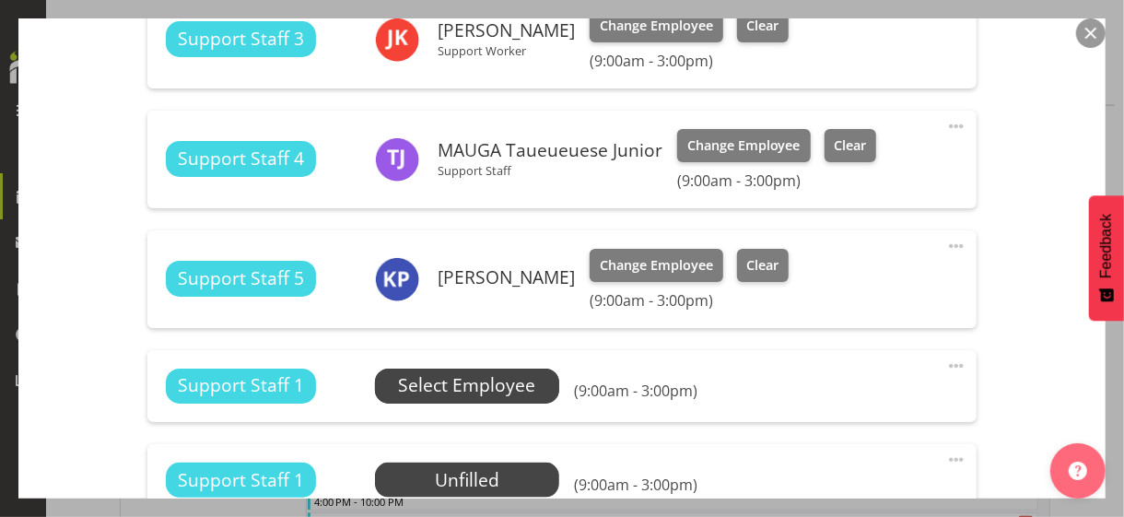
click at [464, 386] on span "Select Employee" at bounding box center [466, 385] width 137 height 27
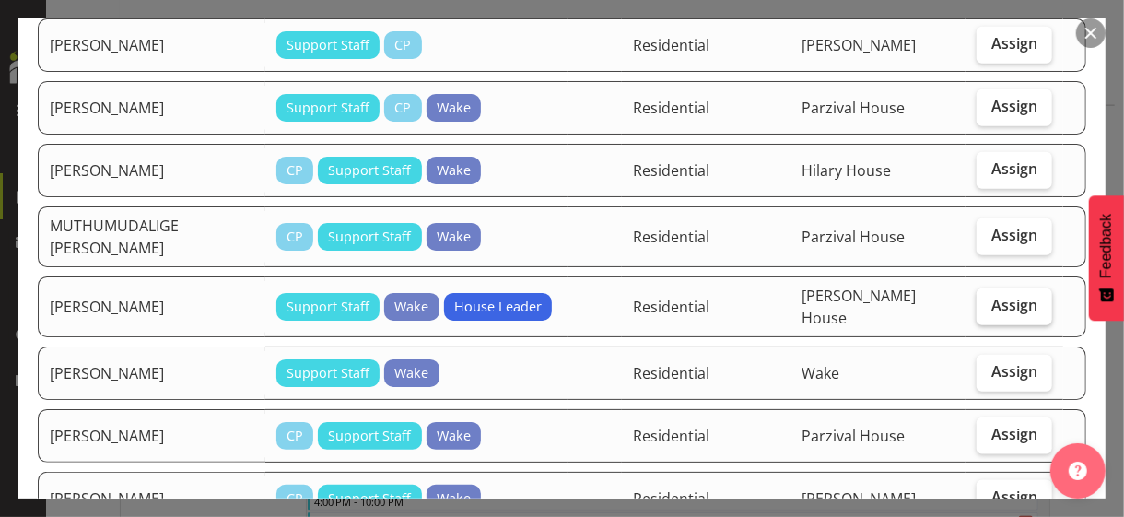
click at [983, 288] on label "Assign" at bounding box center [1014, 306] width 76 height 37
click at [983, 299] on input "Assign" at bounding box center [982, 305] width 12 height 12
checkbox input "true"
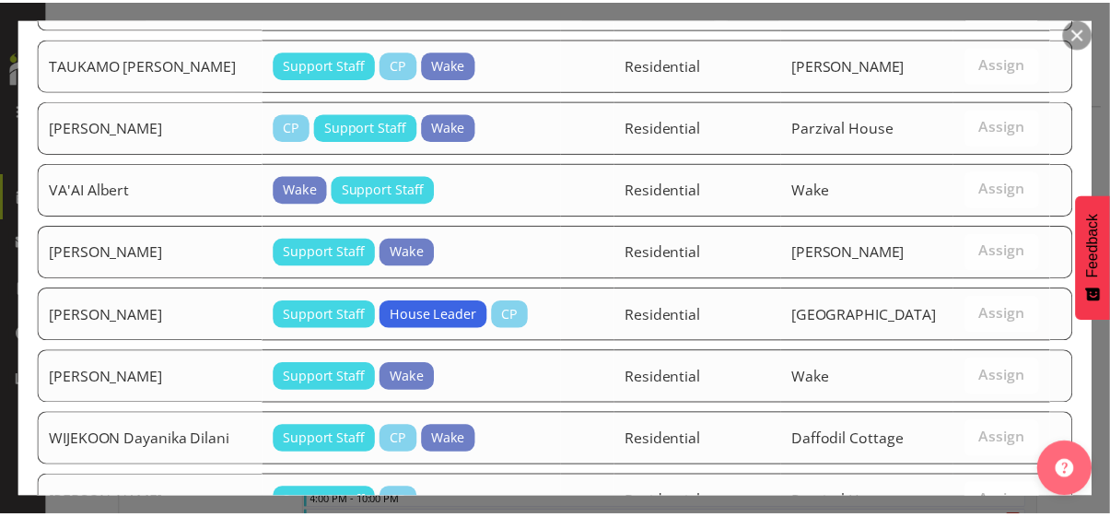
scroll to position [2161, 0]
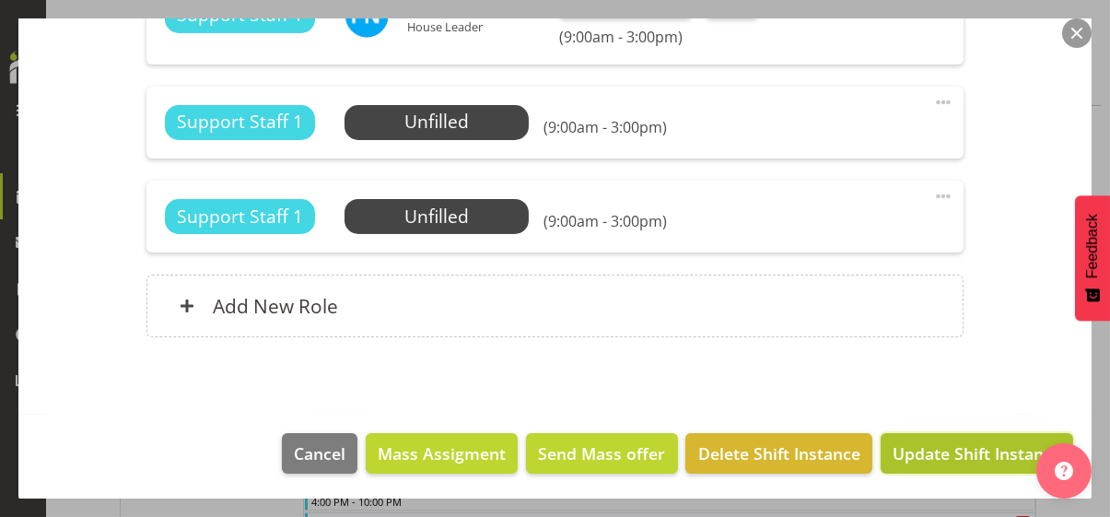
click at [961, 452] on span "Update Shift Instance" at bounding box center [976, 453] width 169 height 24
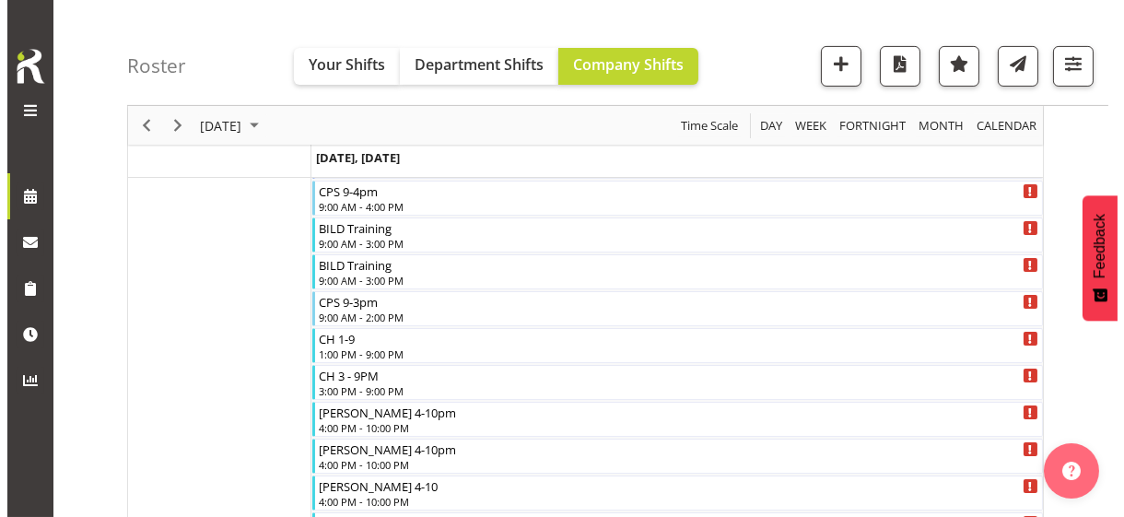
scroll to position [2883, 0]
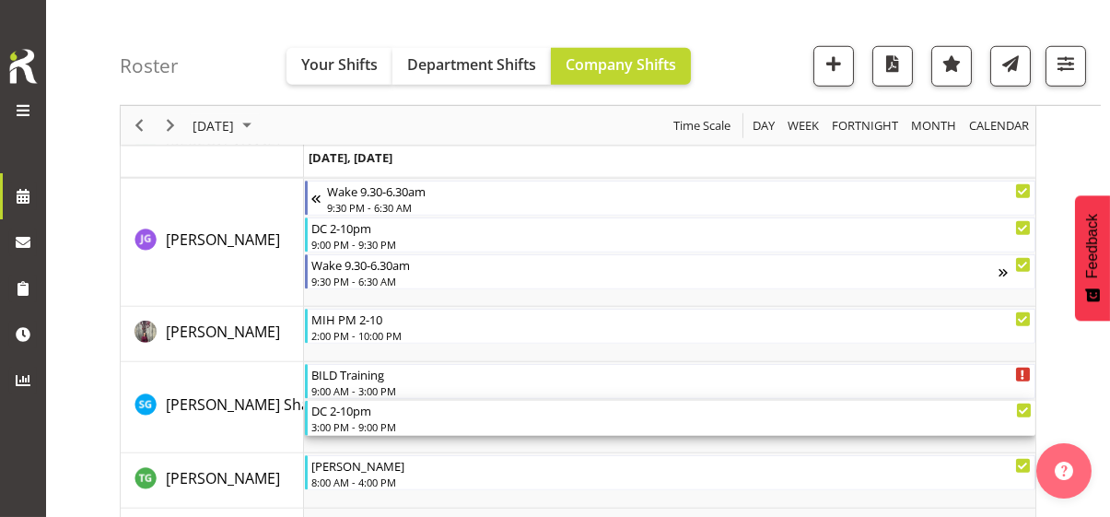
click at [362, 423] on div "3:00 PM - 9:00 PM" at bounding box center [671, 426] width 720 height 15
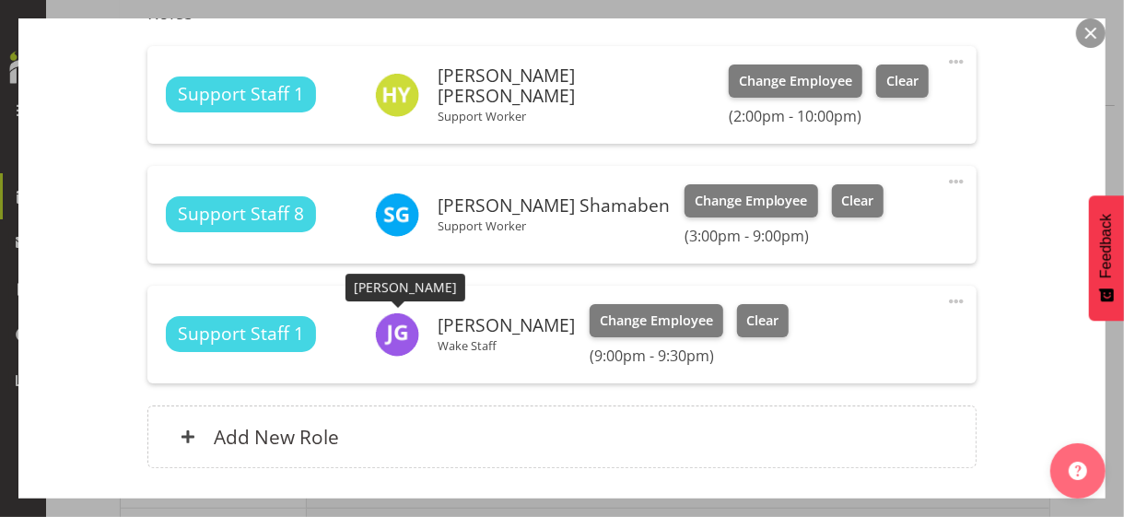
scroll to position [682, 0]
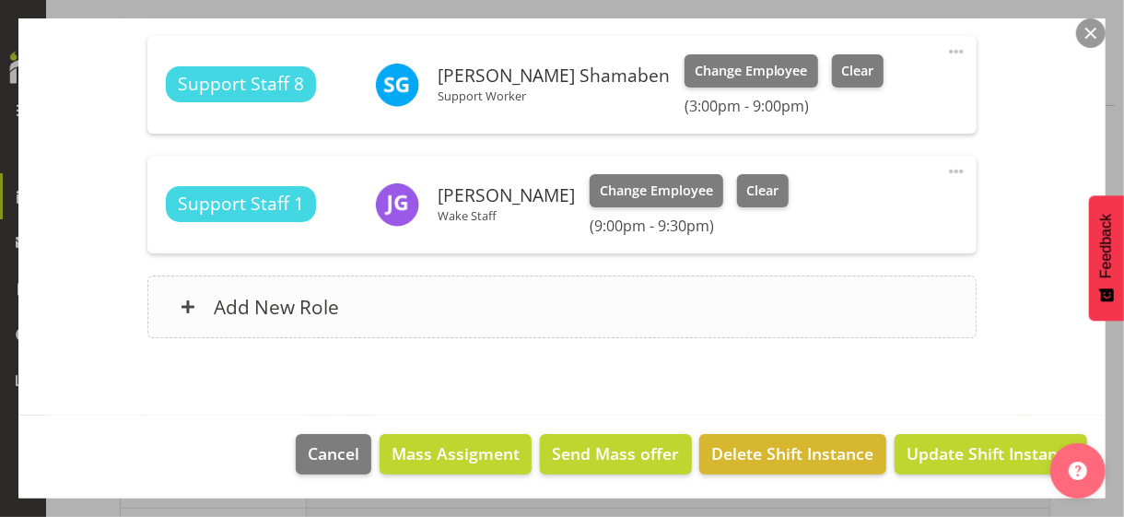
click at [408, 322] on div "Add New Role" at bounding box center [561, 306] width 828 height 63
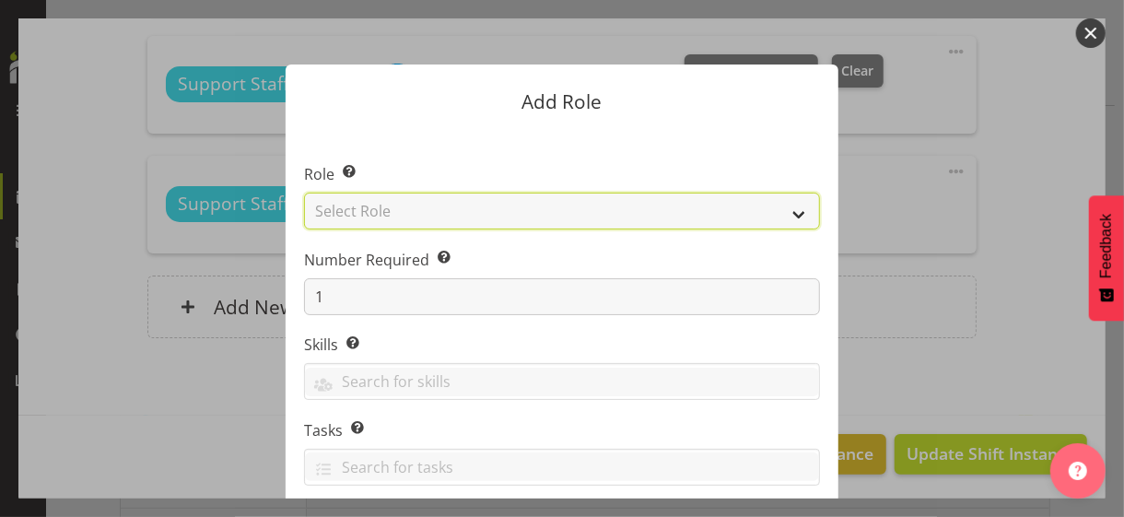
click at [380, 219] on select "Select Role CP House Leader Support Staff Wake" at bounding box center [562, 210] width 516 height 37
select select "1091"
click at [304, 192] on select "Select Role CP House Leader Support Staff Wake" at bounding box center [562, 210] width 516 height 37
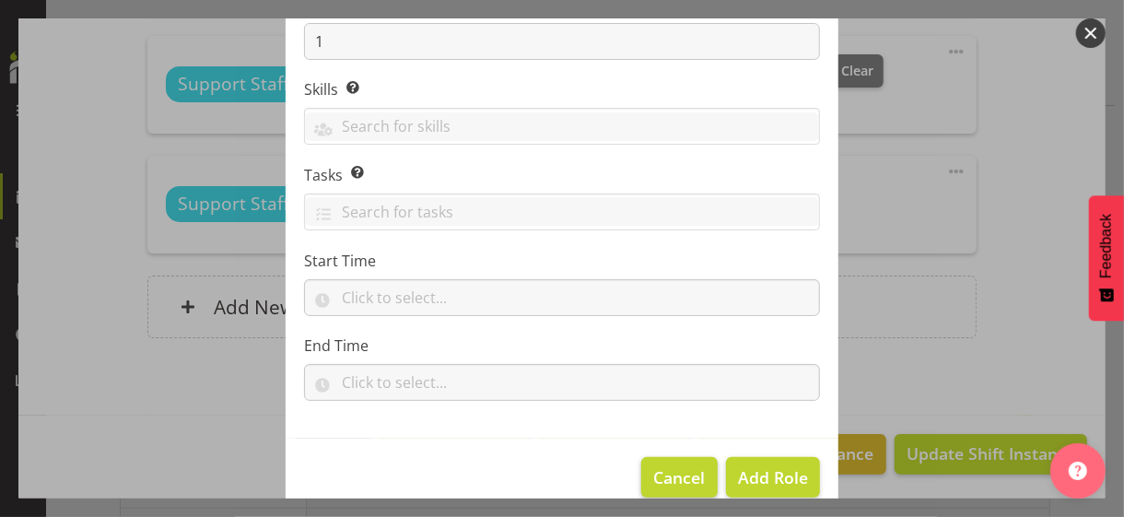
scroll to position [280, 0]
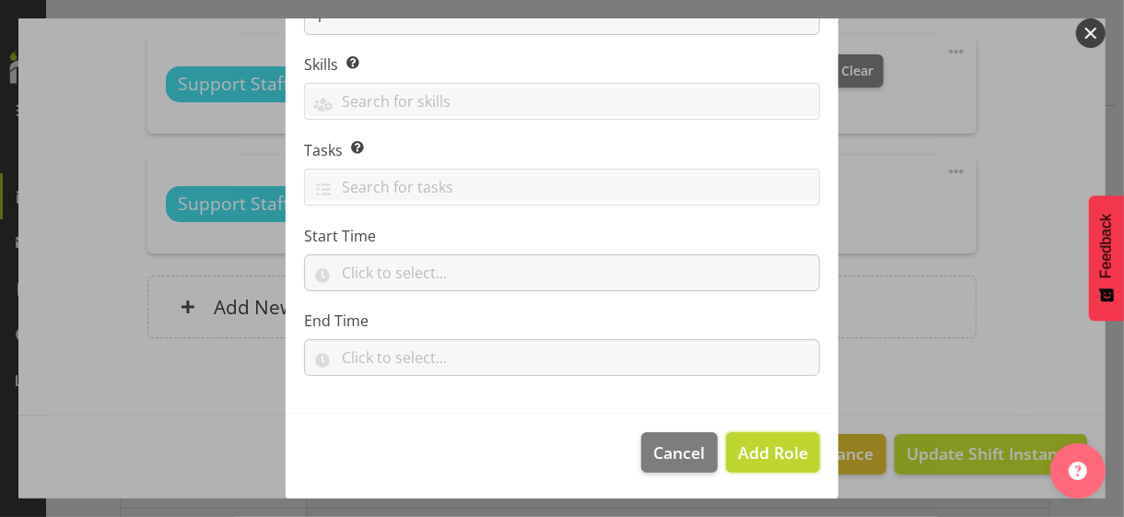
drag, startPoint x: 746, startPoint y: 456, endPoint x: 856, endPoint y: 388, distance: 129.8
click at [752, 453] on span "Add Role" at bounding box center [773, 452] width 70 height 22
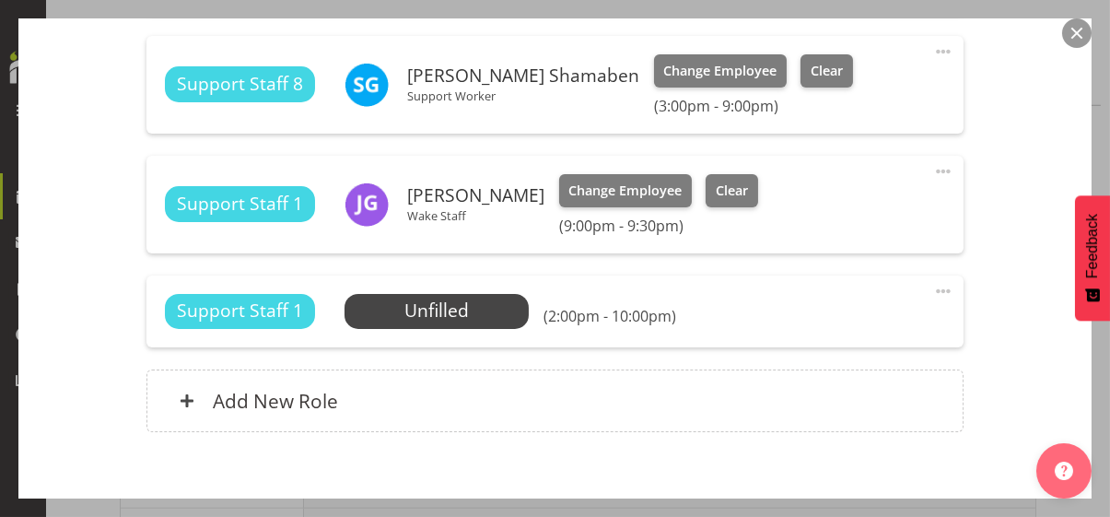
click at [932, 287] on span at bounding box center [943, 291] width 22 height 22
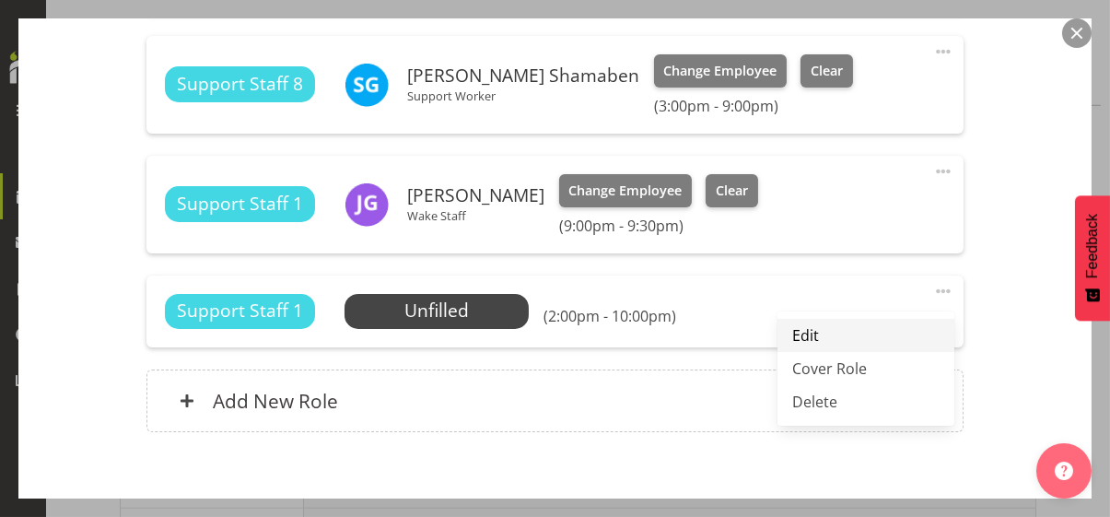
click at [817, 332] on link "Edit" at bounding box center [865, 335] width 177 height 33
select select "8"
select select "2025"
select select "14"
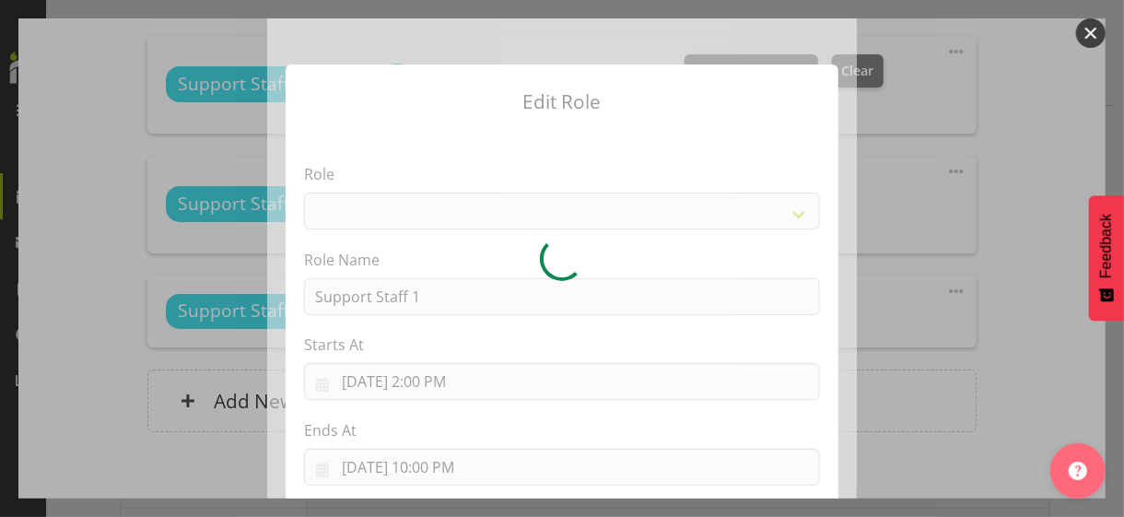
select select "1091"
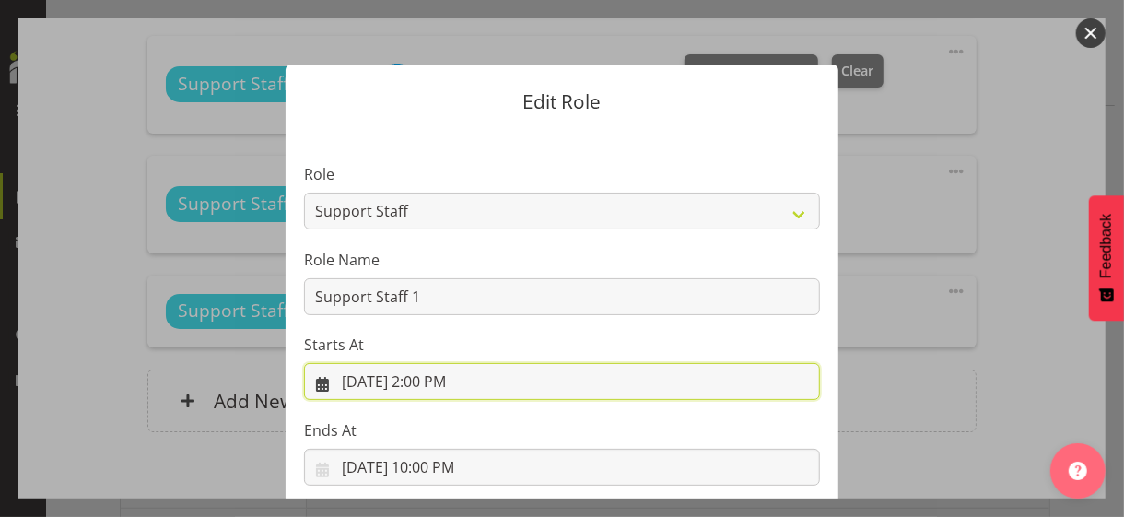
click at [427, 386] on input "9/3/2025, 2:00 PM" at bounding box center [562, 381] width 516 height 37
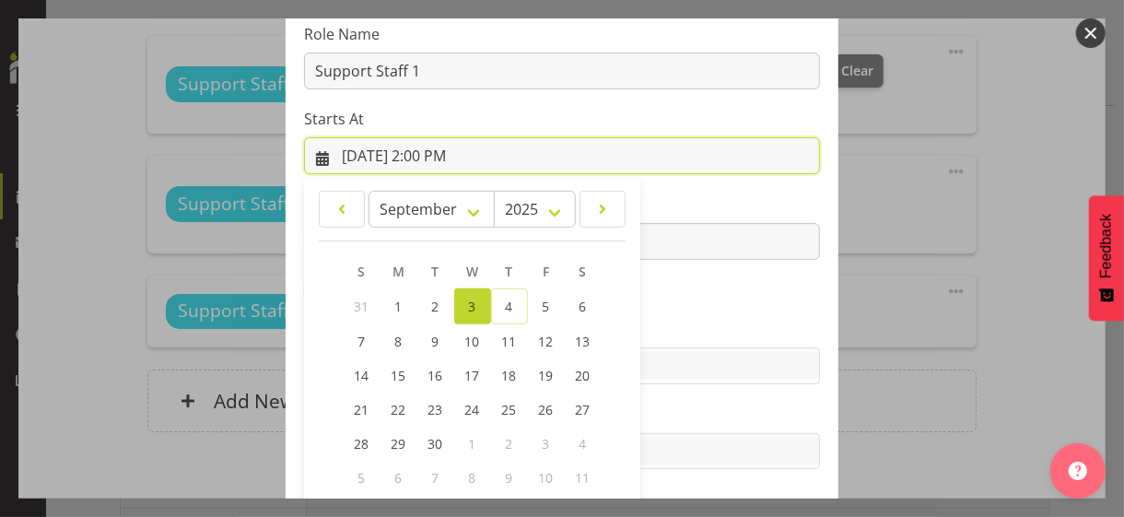
scroll to position [320, 0]
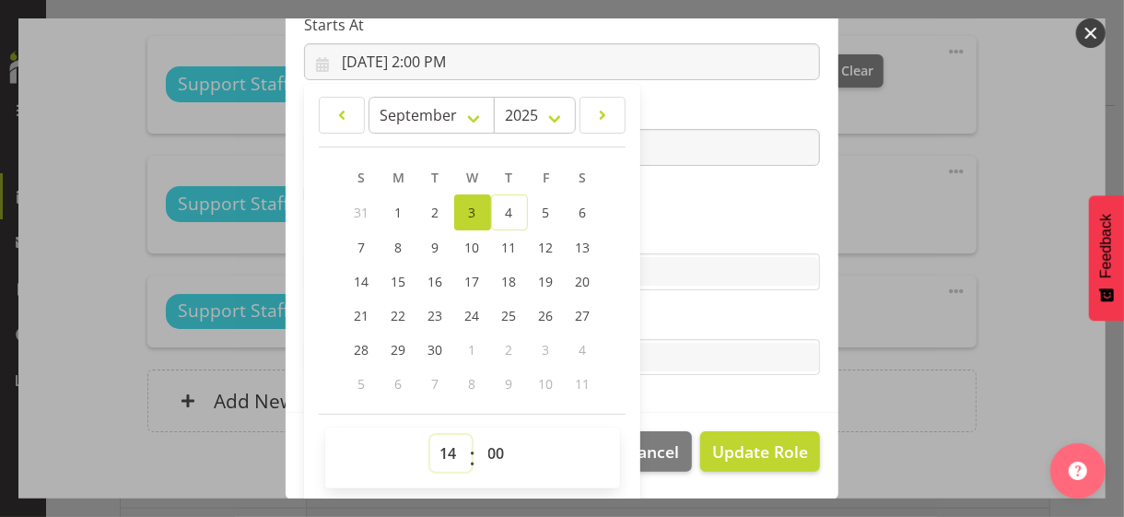
click at [446, 445] on select "00 01 02 03 04 05 06 07 08 09 10 11 12 13 14 15 16 17 18 19 20 21 22 23" at bounding box center [450, 453] width 41 height 37
select select "15"
click at [430, 435] on select "00 01 02 03 04 05 06 07 08 09 10 11 12 13 14 15 16 17 18 19 20 21 22 23" at bounding box center [450, 453] width 41 height 37
type input "9/3/2025, 3:00 PM"
drag, startPoint x: 675, startPoint y: 224, endPoint x: 607, endPoint y: 201, distance: 71.9
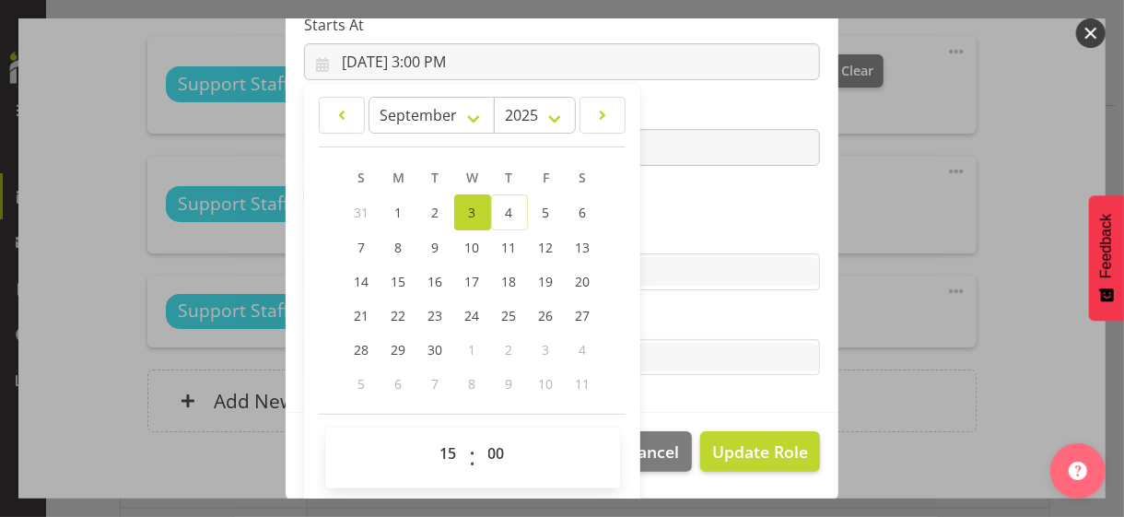
click at [670, 225] on label "Skills" at bounding box center [562, 235] width 516 height 22
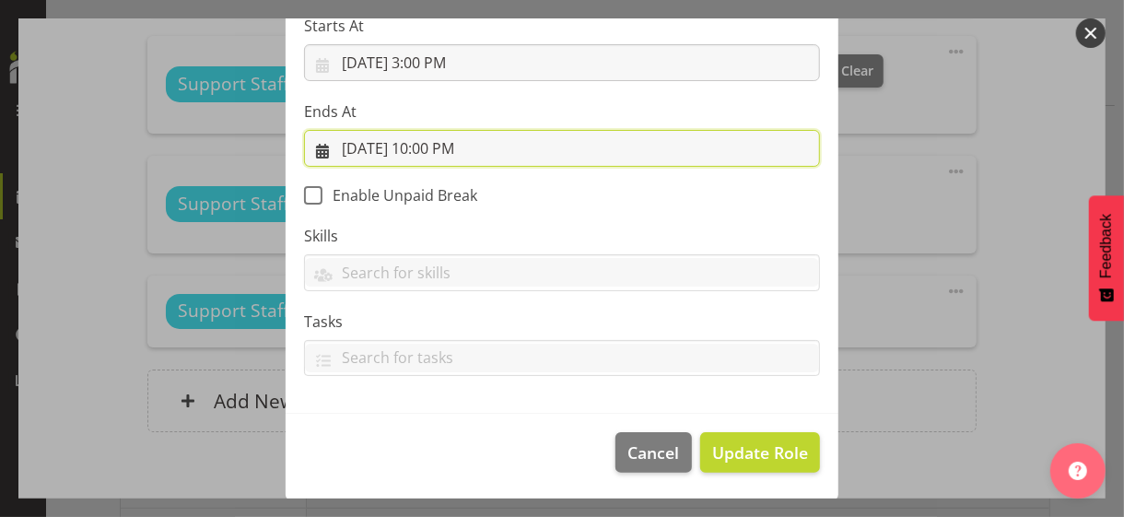
click at [417, 148] on input "9/3/2025, 10:00 PM" at bounding box center [562, 148] width 516 height 37
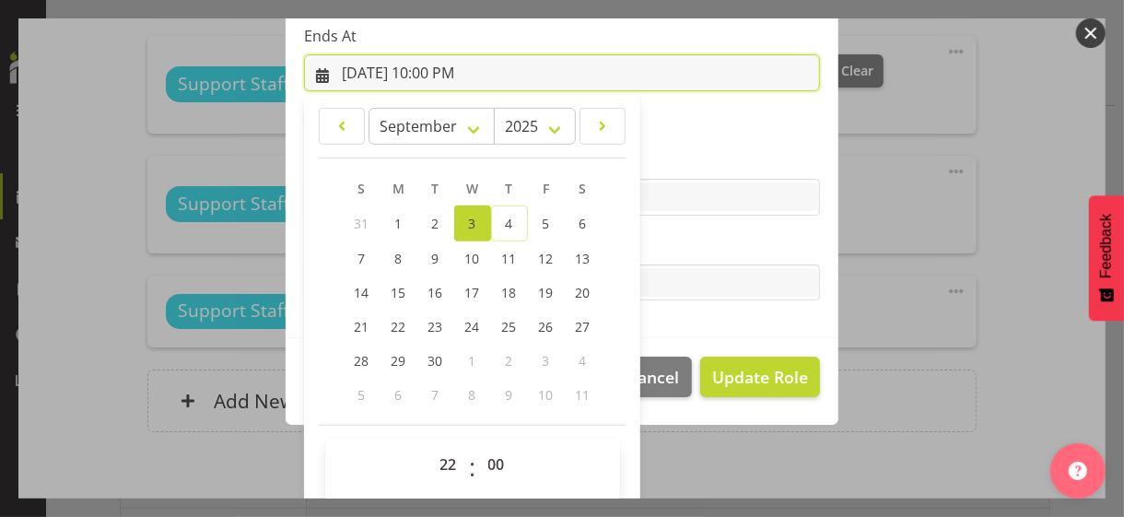
scroll to position [406, 0]
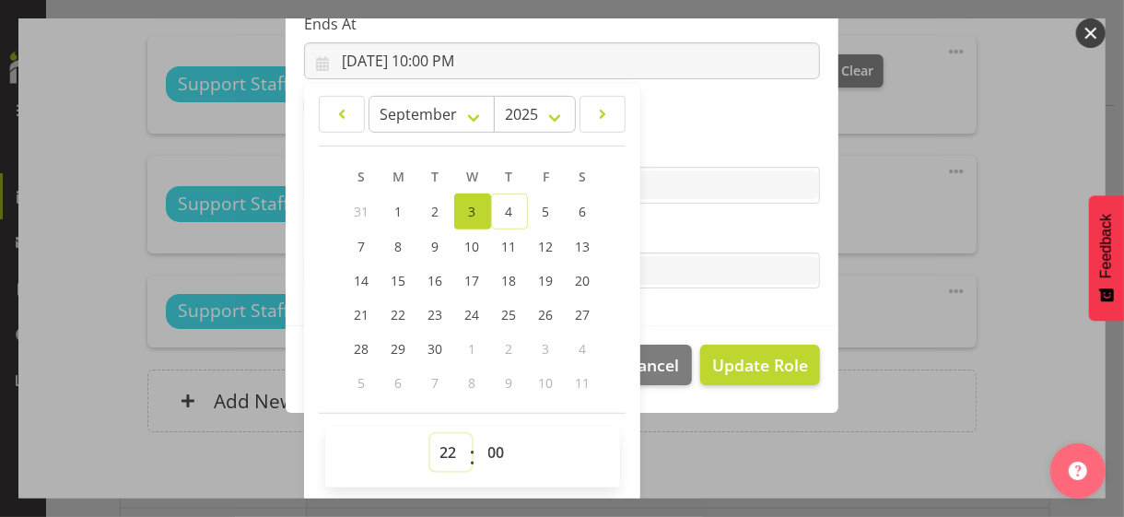
click at [436, 437] on select "00 01 02 03 04 05 06 07 08 09 10 11 12 13 14 15 16 17 18 19 20 21 22 23" at bounding box center [450, 452] width 41 height 37
select select "17"
click at [430, 434] on select "00 01 02 03 04 05 06 07 08 09 10 11 12 13 14 15 16 17 18 19 20 21 22 23" at bounding box center [450, 452] width 41 height 37
type input "9/3/2025, 5:00 PM"
click at [662, 242] on label "Tasks" at bounding box center [562, 234] width 516 height 22
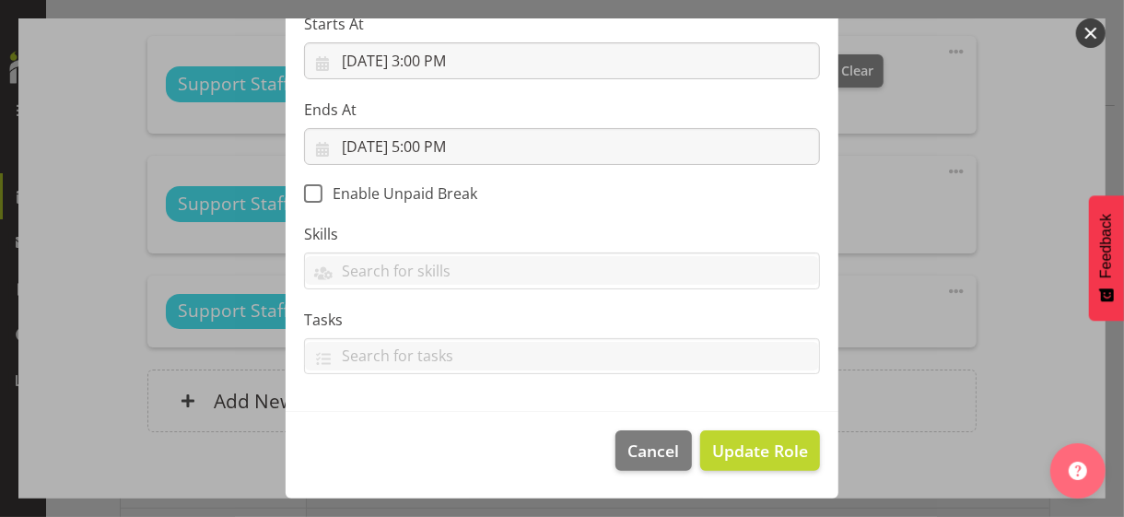
scroll to position [319, 0]
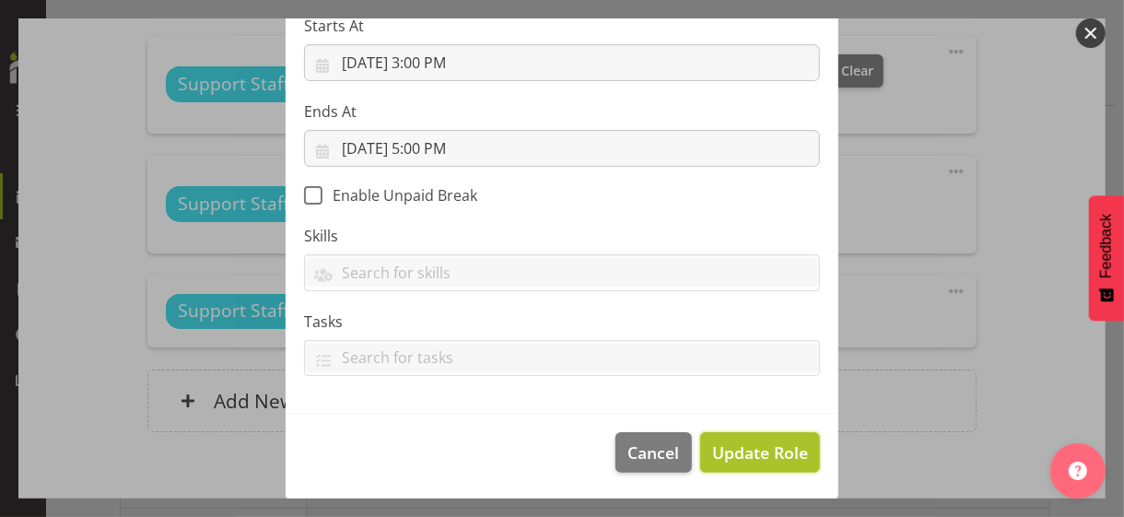
click at [741, 451] on span "Update Role" at bounding box center [760, 452] width 96 height 24
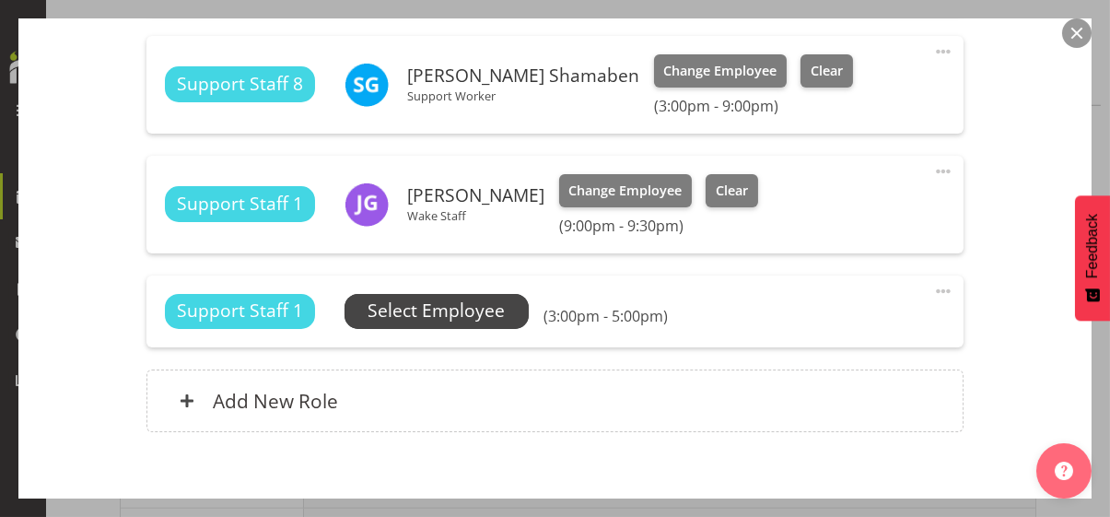
click at [461, 307] on span "Select Employee" at bounding box center [435, 310] width 137 height 27
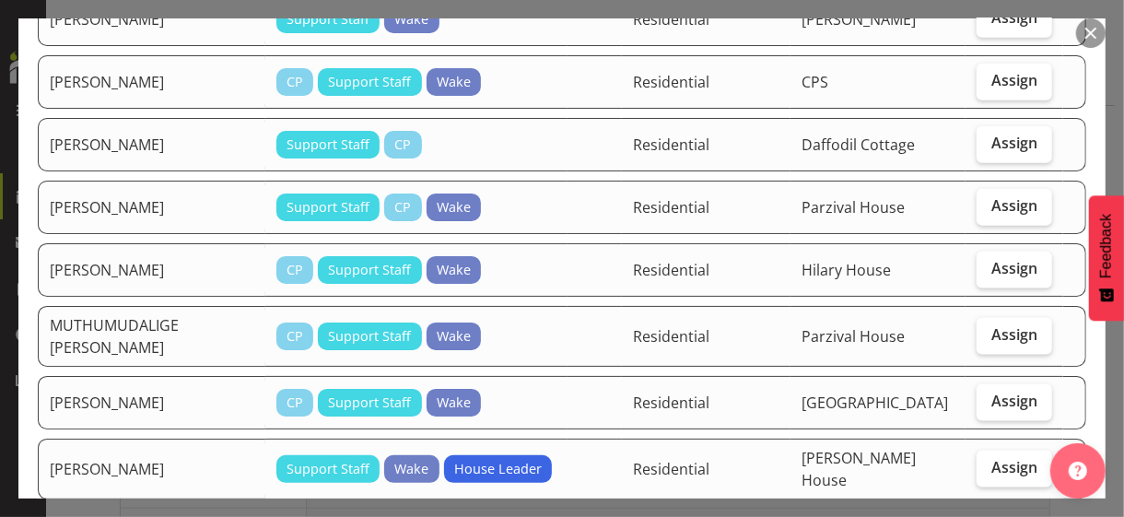
scroll to position [1197, 0]
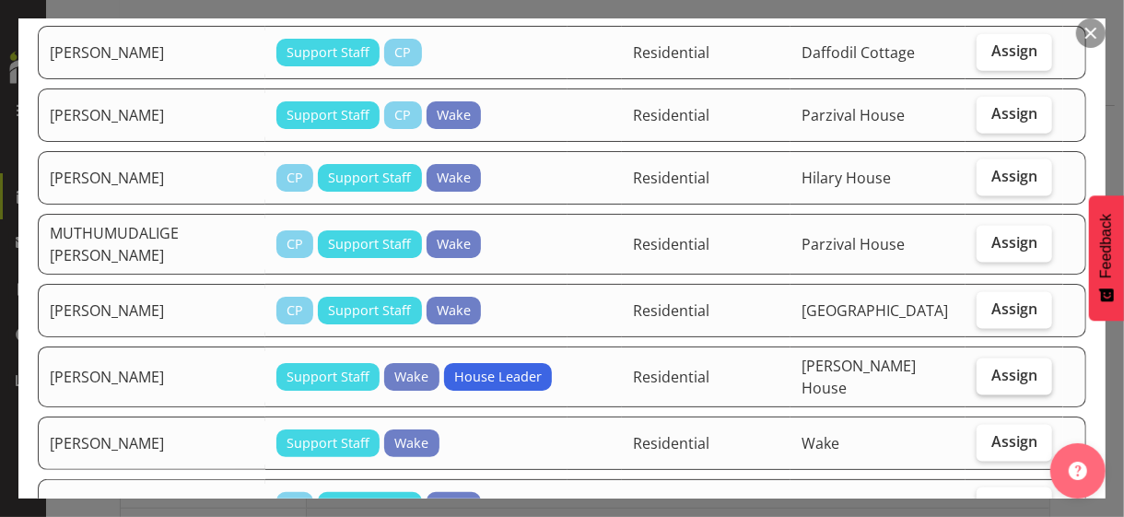
click at [991, 366] on span "Assign" at bounding box center [1014, 375] width 46 height 18
click at [982, 369] on input "Assign" at bounding box center [982, 375] width 12 height 12
checkbox input "true"
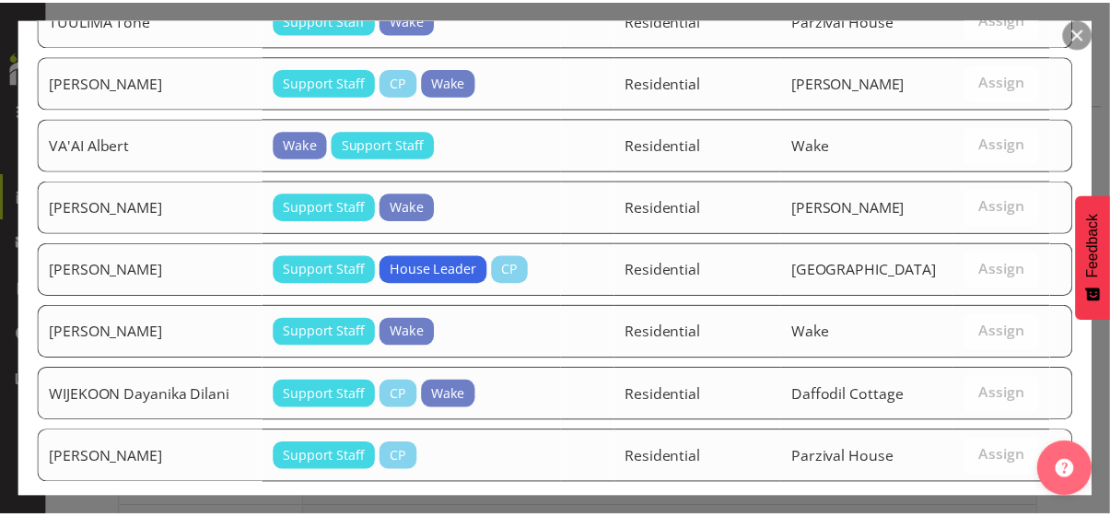
scroll to position [2668, 0]
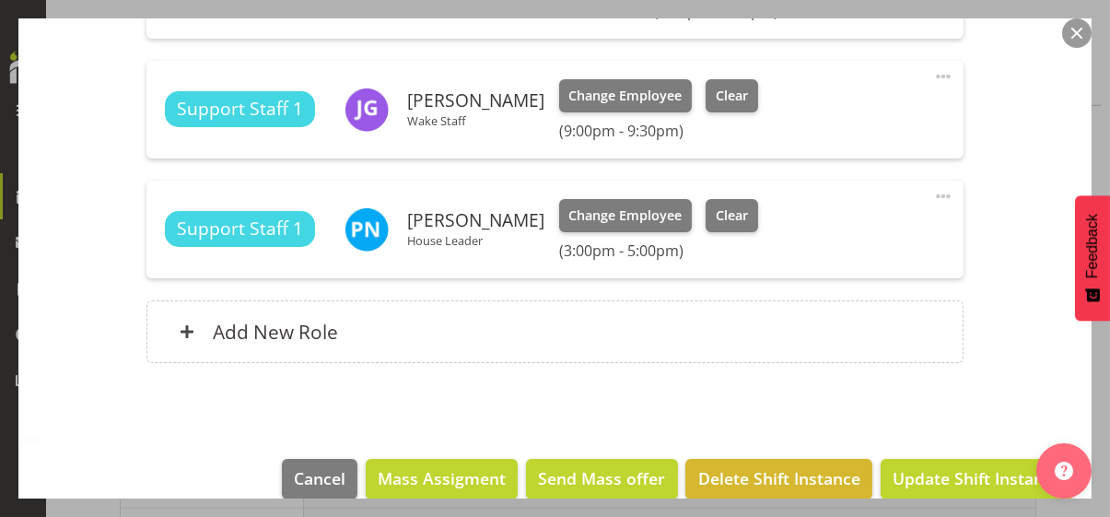
scroll to position [802, 0]
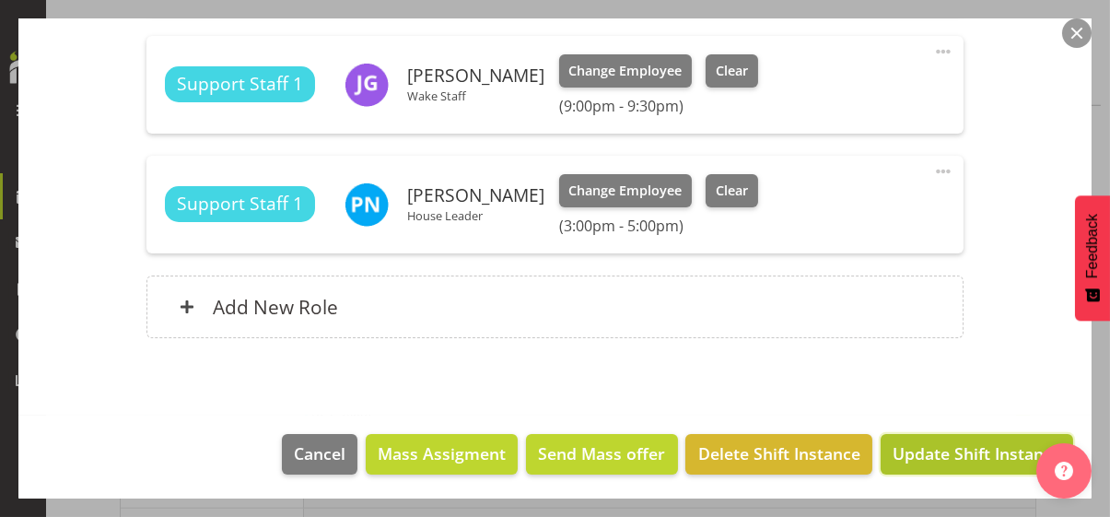
click at [950, 448] on span "Update Shift Instance" at bounding box center [976, 453] width 169 height 24
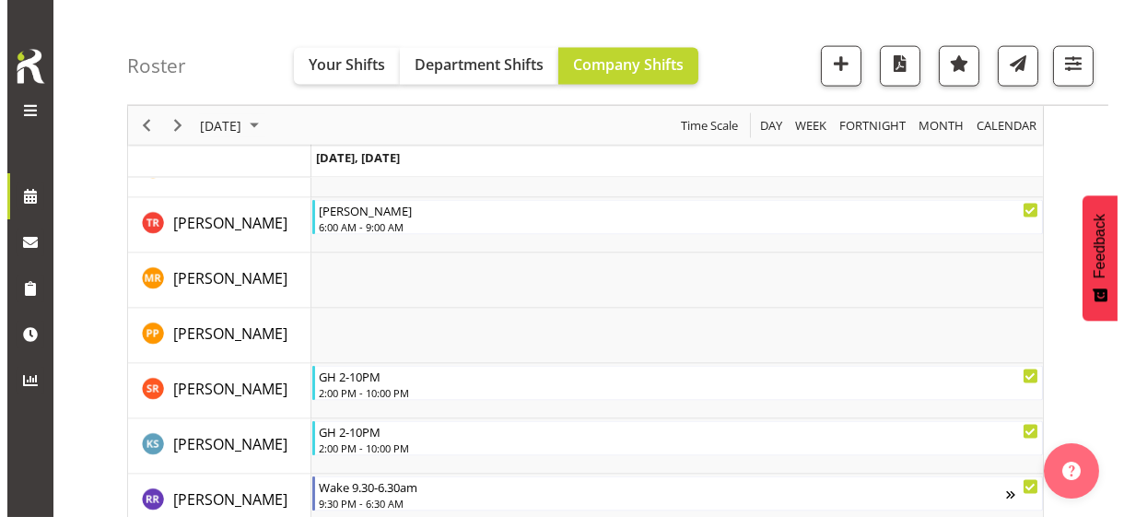
scroll to position [5368, 0]
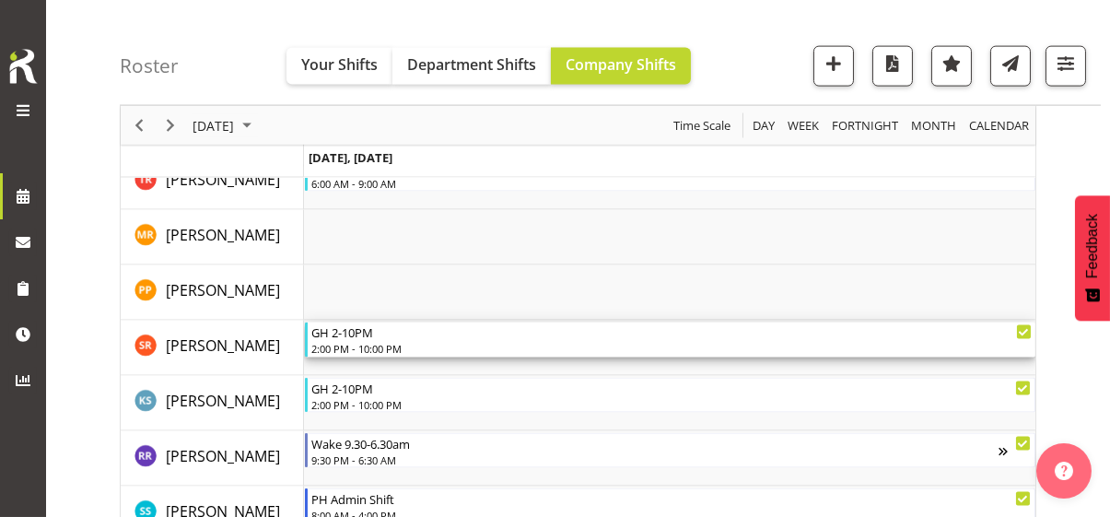
click at [363, 341] on div "2:00 PM - 10:00 PM" at bounding box center [671, 348] width 720 height 15
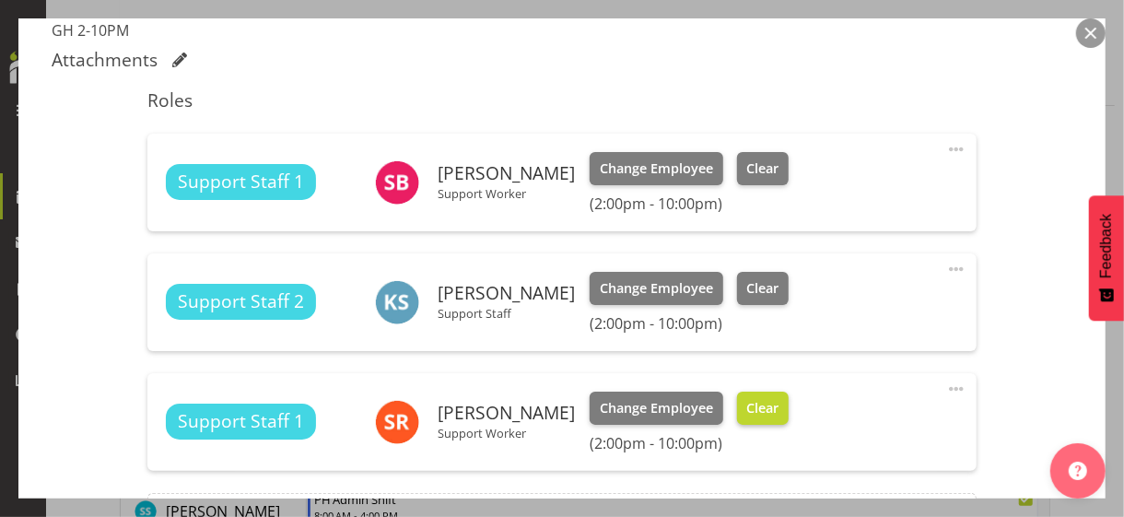
scroll to position [645, 0]
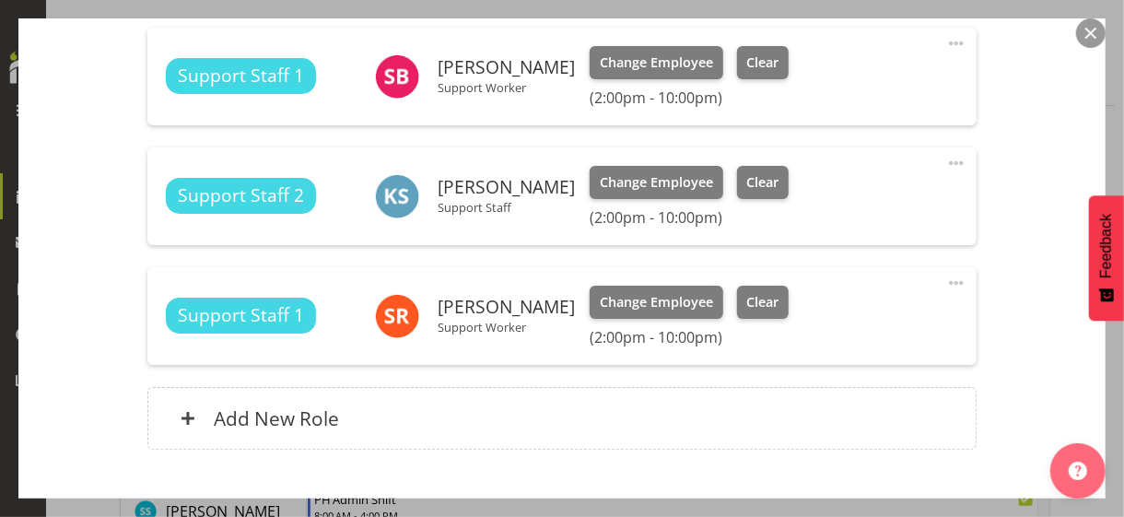
click at [945, 277] on span at bounding box center [956, 283] width 22 height 22
click at [816, 319] on link "Edit" at bounding box center [878, 326] width 177 height 33
select select "8"
select select "2025"
select select "14"
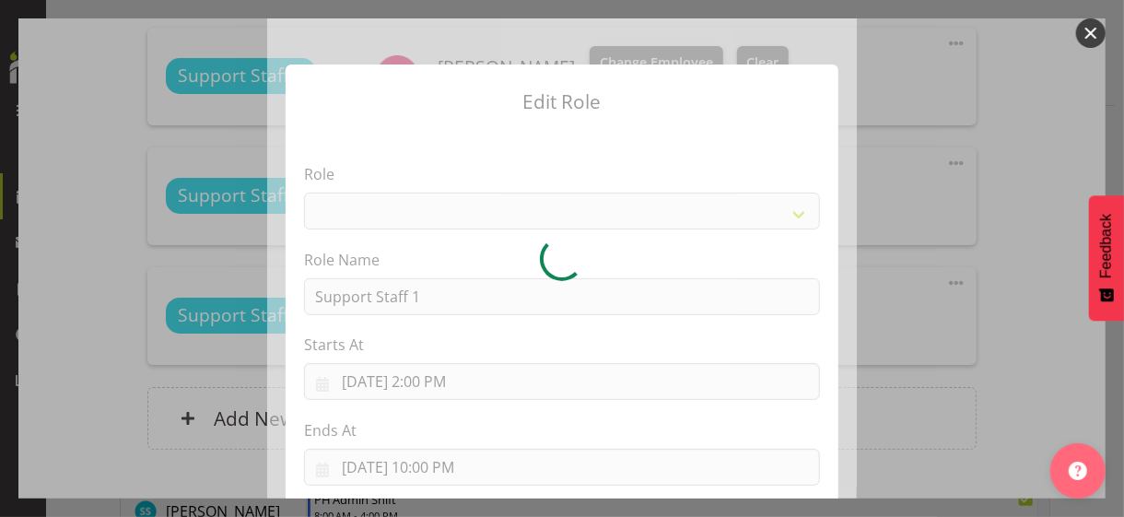
select select "1091"
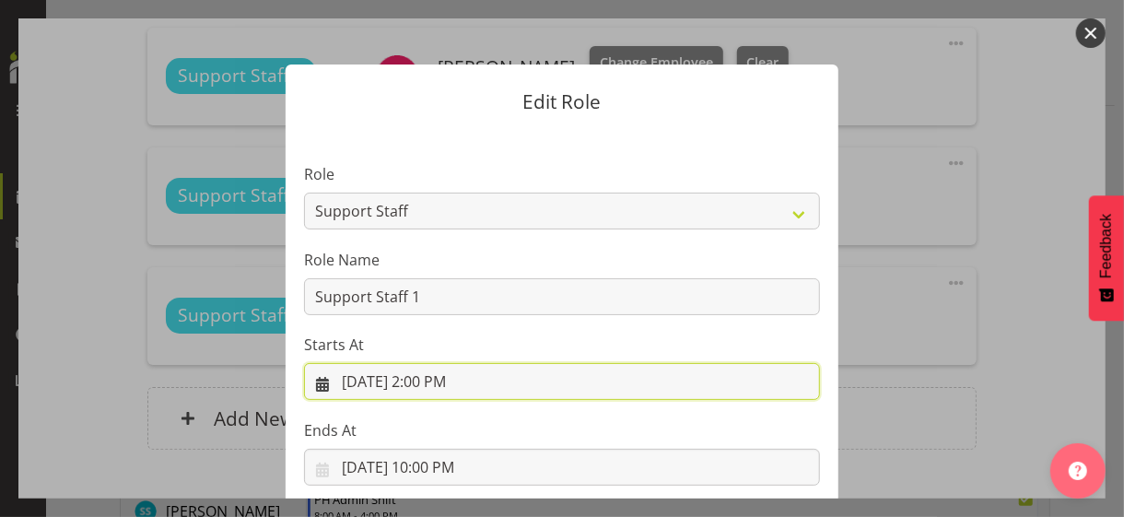
click at [422, 385] on input "9/3/2025, 2:00 PM" at bounding box center [562, 381] width 516 height 37
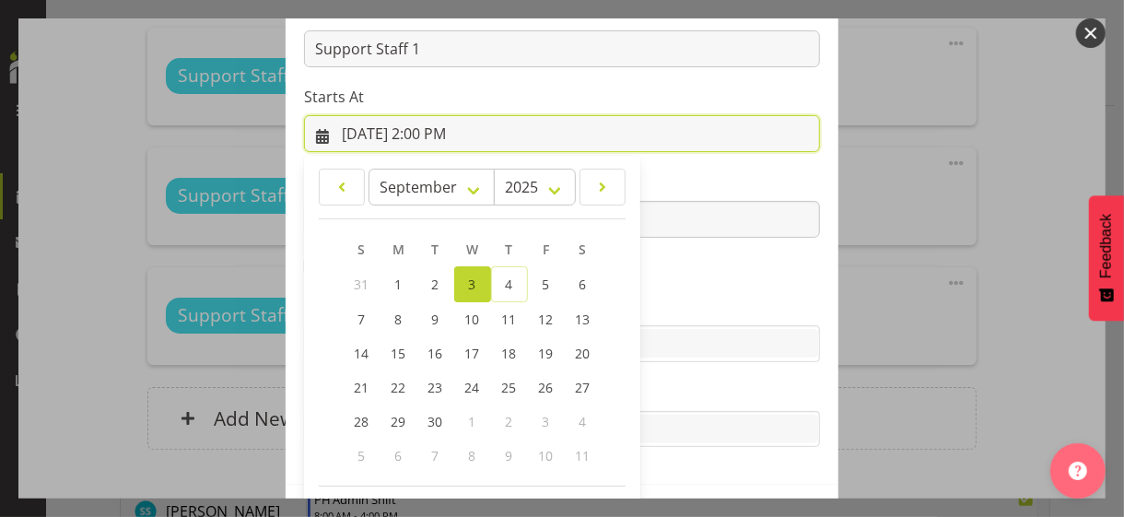
scroll to position [320, 0]
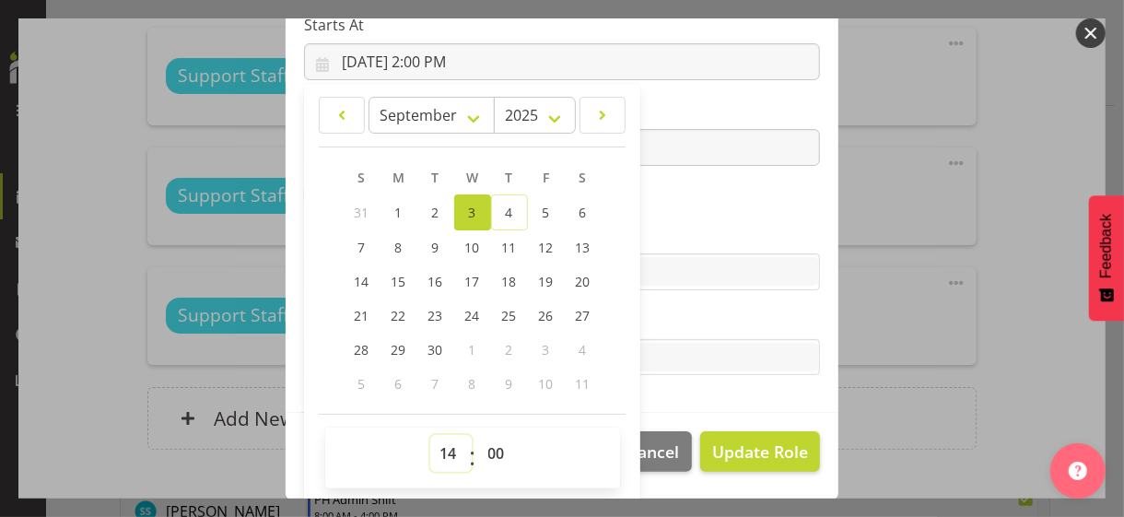
click at [440, 442] on select "00 01 02 03 04 05 06 07 08 09 10 11 12 13 14 15 16 17 18 19 20 21 22 23" at bounding box center [450, 453] width 41 height 37
select select "15"
click at [430, 435] on select "00 01 02 03 04 05 06 07 08 09 10 11 12 13 14 15 16 17 18 19 20 21 22 23" at bounding box center [450, 453] width 41 height 37
type input "9/3/2025, 3:00 PM"
click at [666, 230] on label "Skills" at bounding box center [562, 235] width 516 height 22
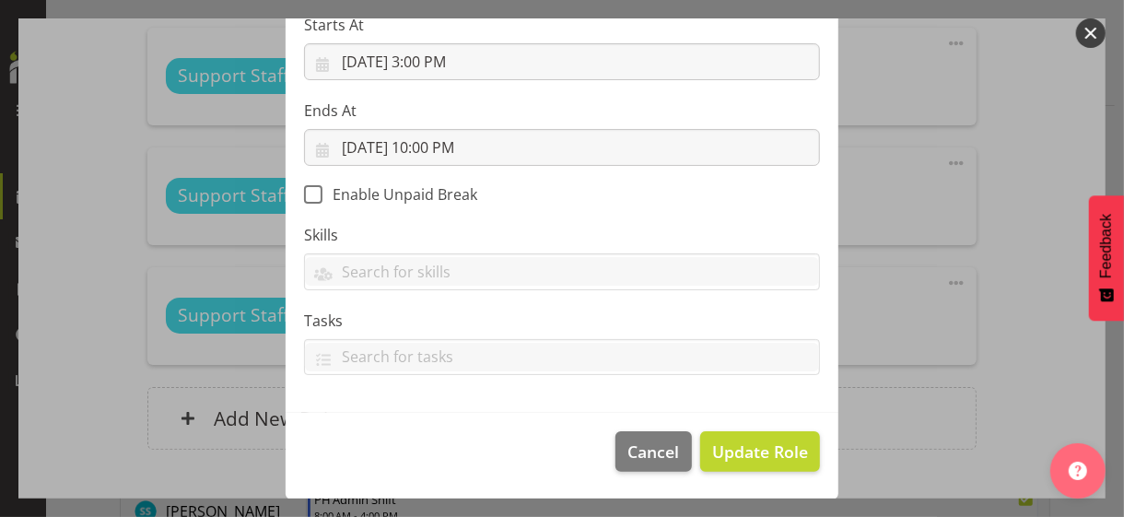
scroll to position [319, 0]
click at [738, 451] on span "Update Role" at bounding box center [760, 452] width 96 height 24
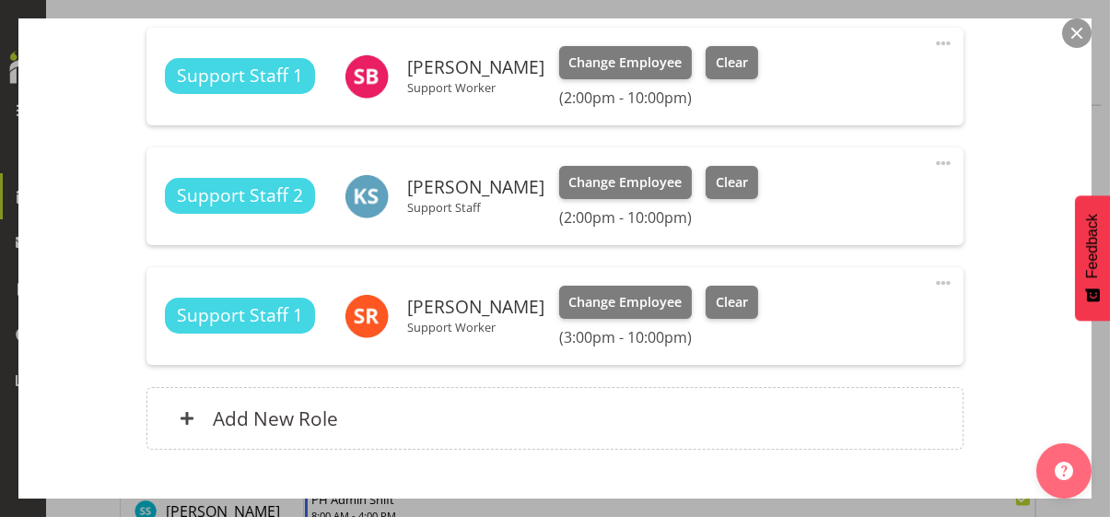
drag, startPoint x: 926, startPoint y: 40, endPoint x: 895, endPoint y: 55, distance: 34.2
click at [932, 40] on span at bounding box center [943, 43] width 22 height 22
click at [812, 85] on link "Edit" at bounding box center [865, 87] width 177 height 33
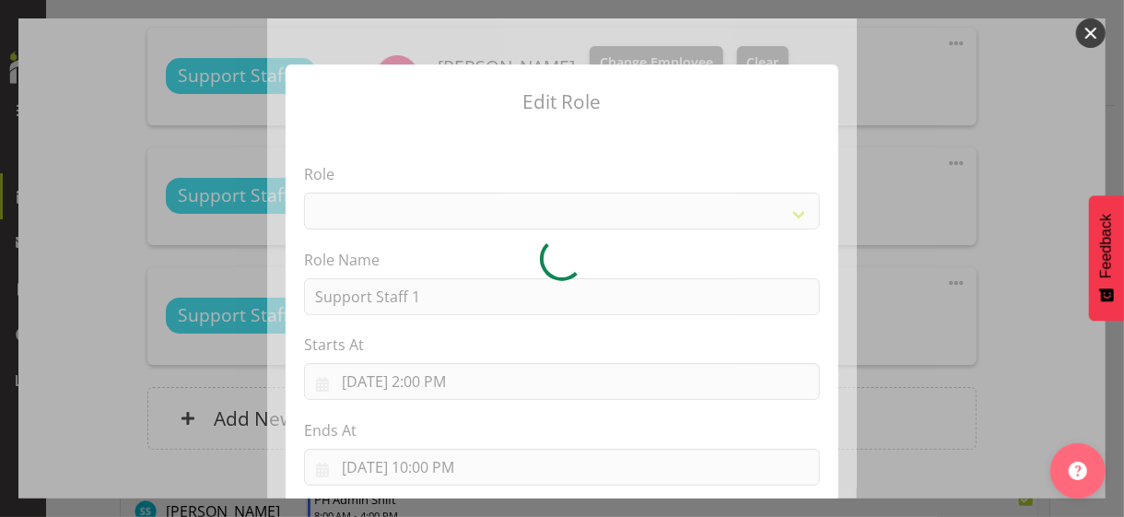
select select "1091"
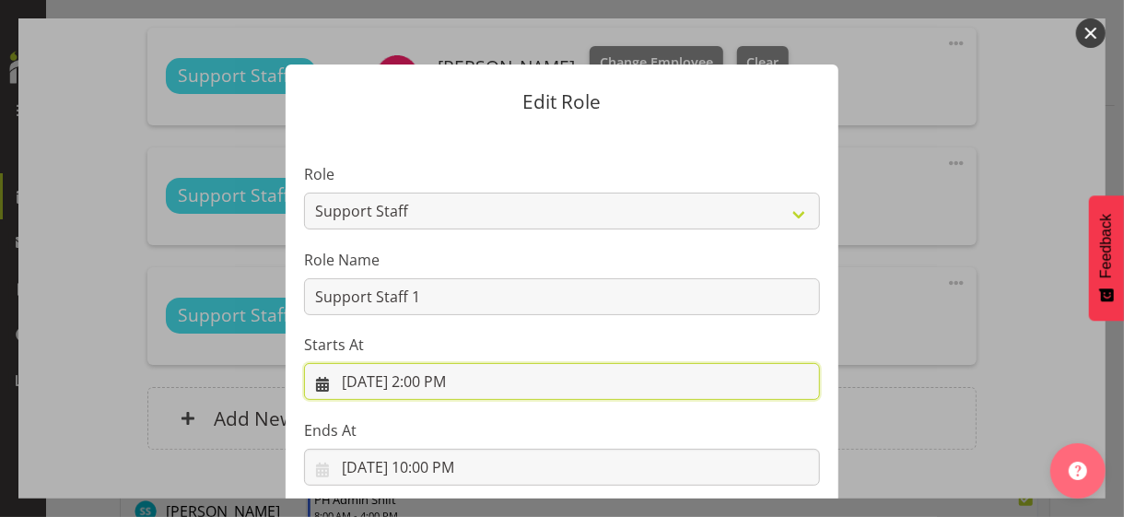
click at [416, 382] on input "9/3/2025, 2:00 PM" at bounding box center [562, 381] width 516 height 37
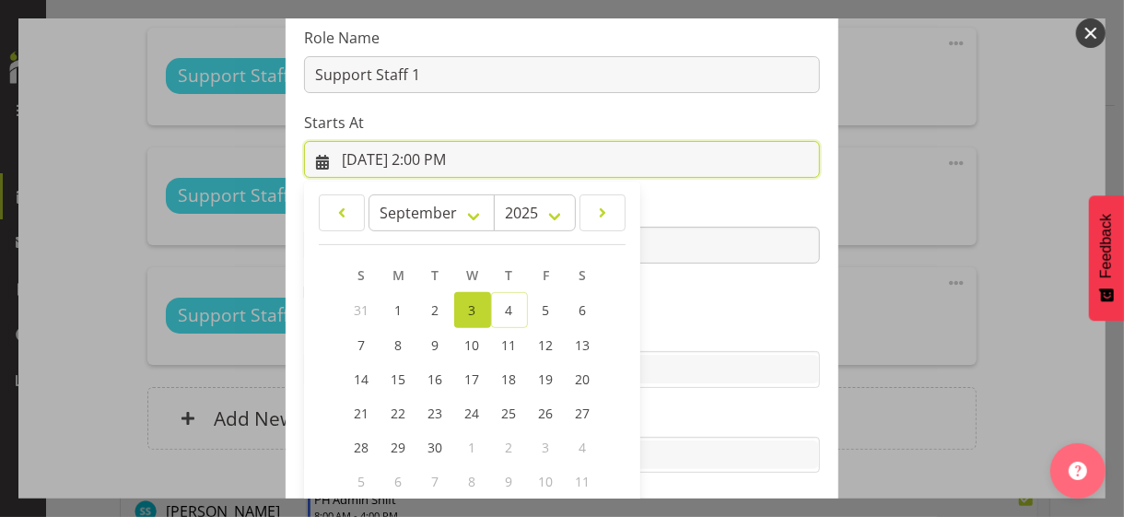
scroll to position [320, 0]
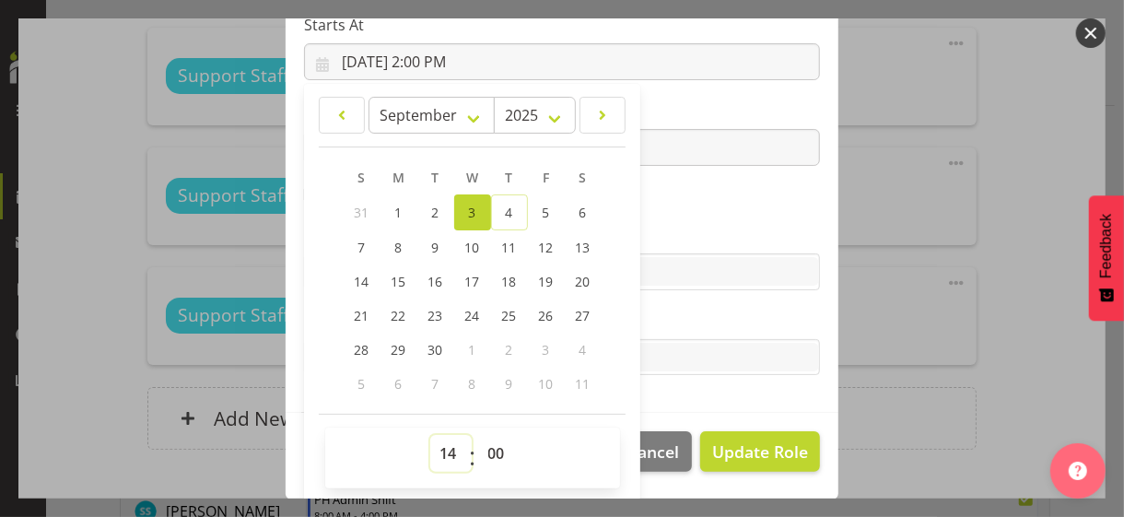
drag, startPoint x: 441, startPoint y: 448, endPoint x: 441, endPoint y: 435, distance: 12.9
click at [441, 445] on select "00 01 02 03 04 05 06 07 08 09 10 11 12 13 14 15 16 17 18 19 20 21 22 23" at bounding box center [450, 453] width 41 height 37
select select "15"
click at [430, 435] on select "00 01 02 03 04 05 06 07 08 09 10 11 12 13 14 15 16 17 18 19 20 21 22 23" at bounding box center [450, 453] width 41 height 37
type input "9/3/2025, 3:00 PM"
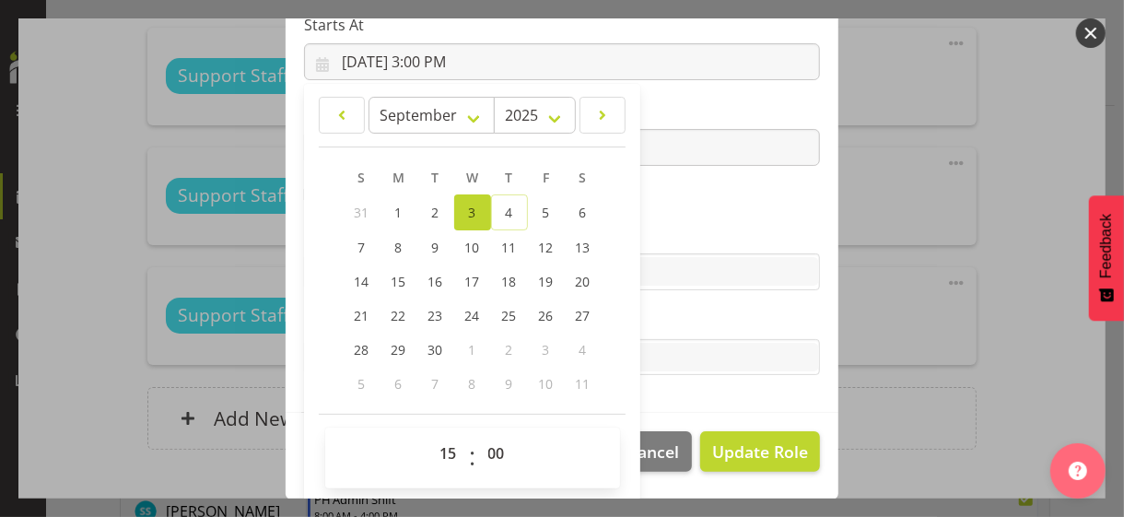
click at [660, 240] on label "Skills" at bounding box center [562, 235] width 516 height 22
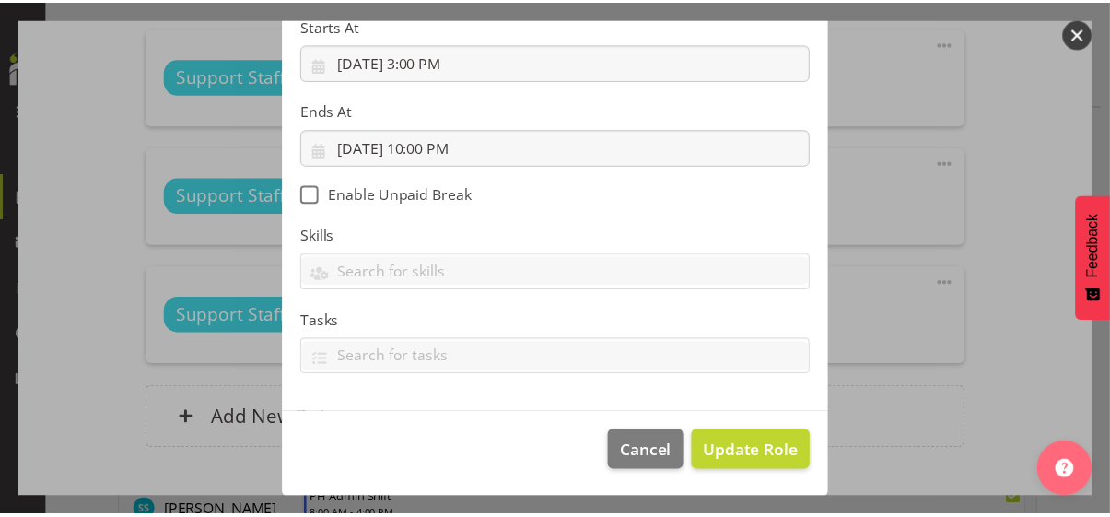
scroll to position [319, 0]
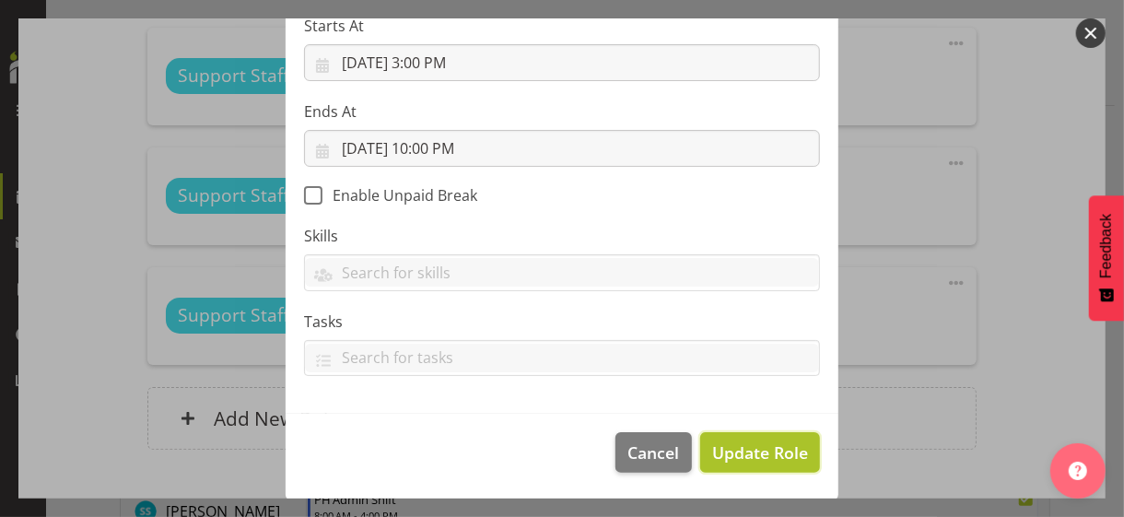
click at [743, 446] on span "Update Role" at bounding box center [760, 452] width 96 height 24
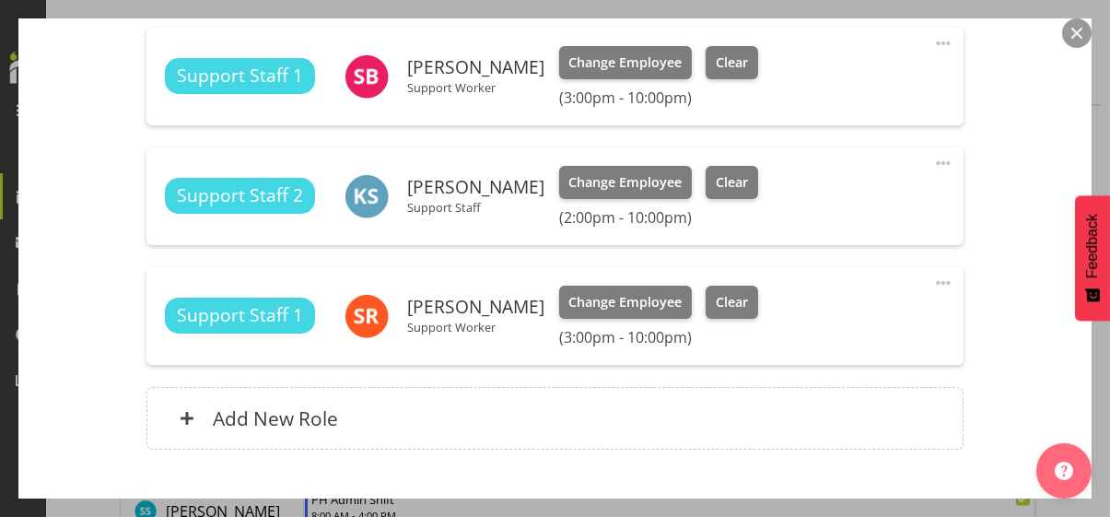
click at [996, 343] on div "Shift Instance Name GH 2-10PM Location Gabriel House Department Residential Job…" at bounding box center [555, 13] width 1007 height 915
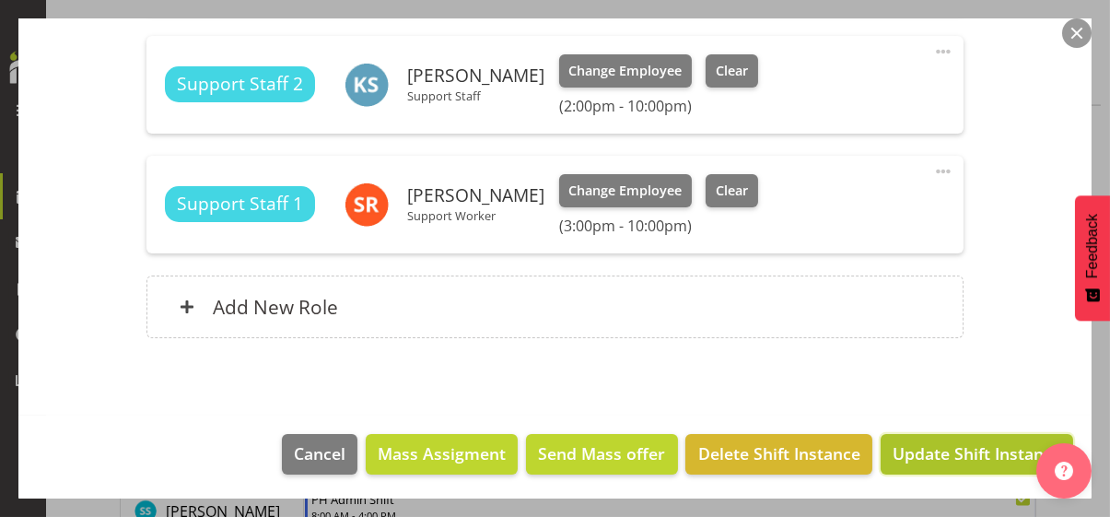
click at [962, 451] on span "Update Shift Instance" at bounding box center [976, 453] width 169 height 24
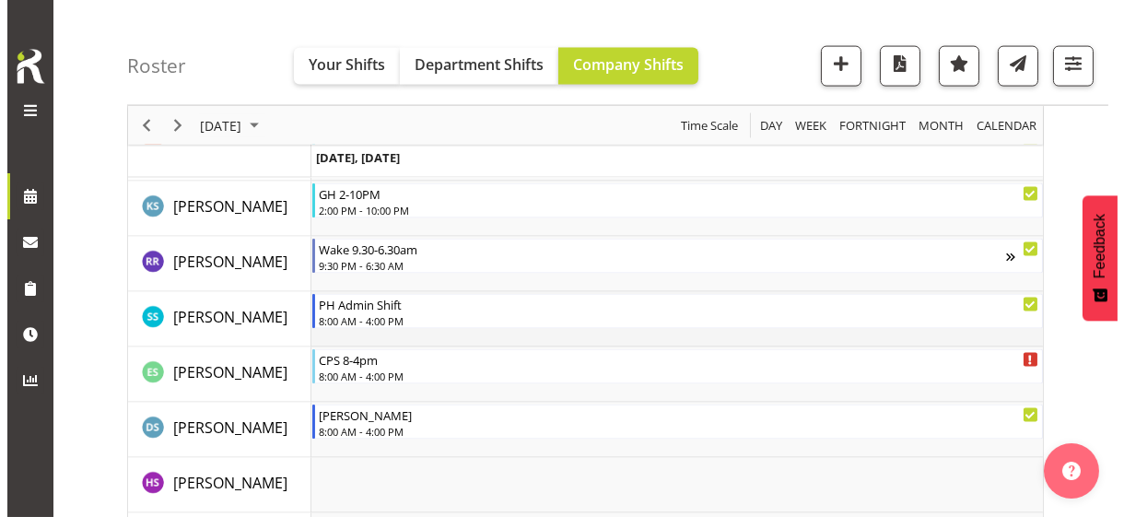
scroll to position [5645, 0]
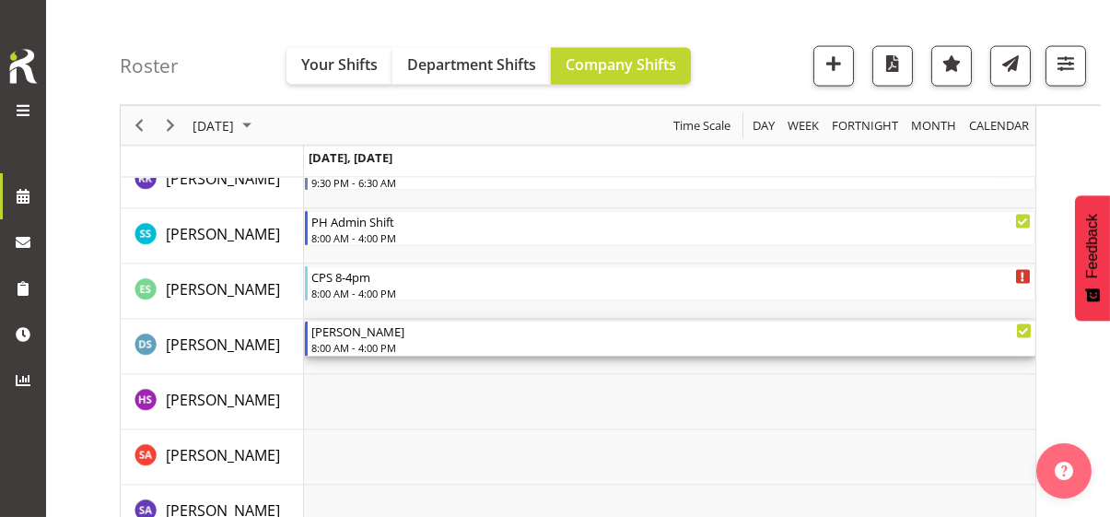
click at [382, 343] on div "8:00 AM - 4:00 PM" at bounding box center [671, 347] width 720 height 15
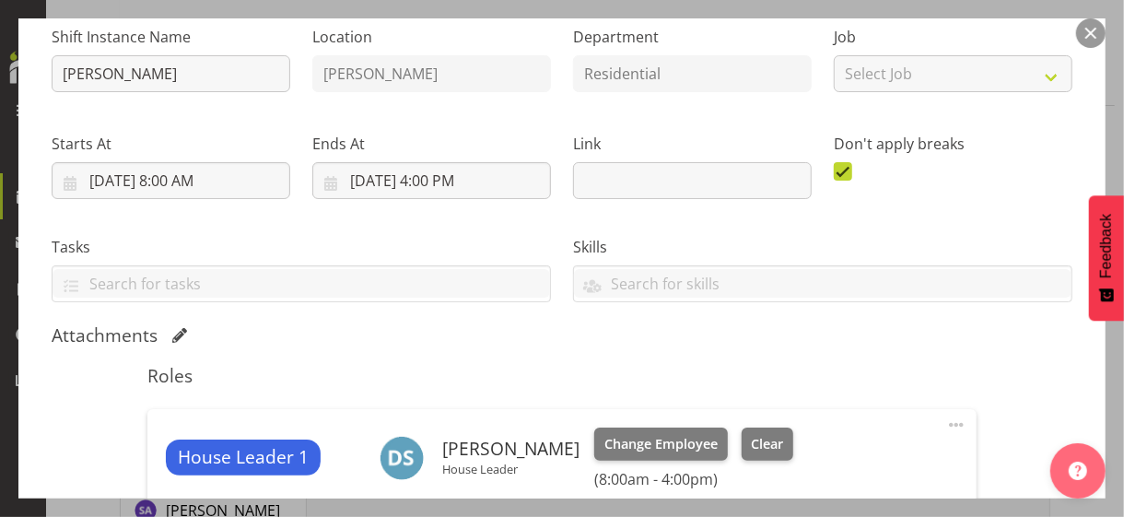
scroll to position [368, 0]
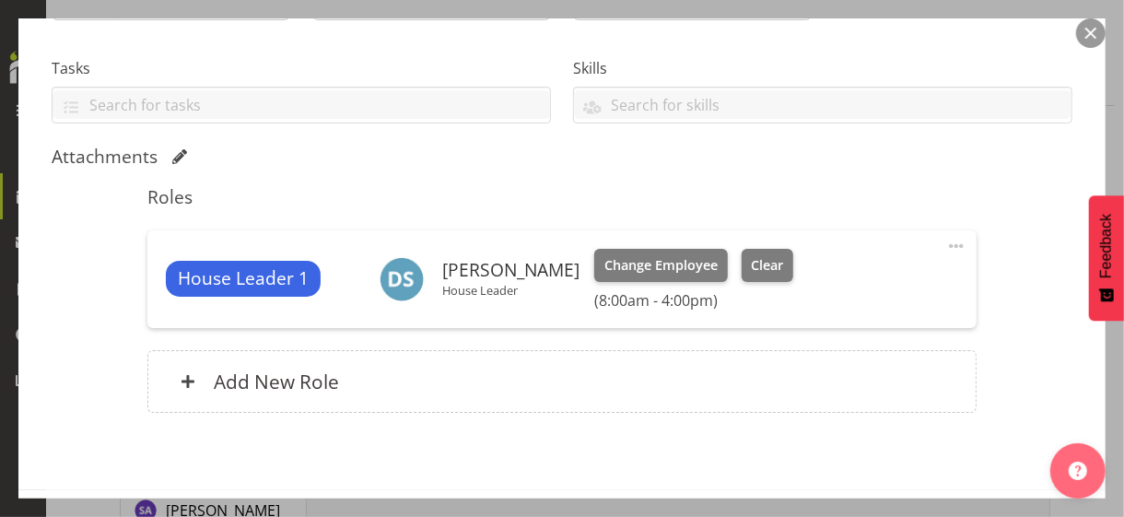
click at [946, 239] on span at bounding box center [956, 246] width 22 height 22
click at [825, 285] on link "Edit" at bounding box center [878, 290] width 177 height 33
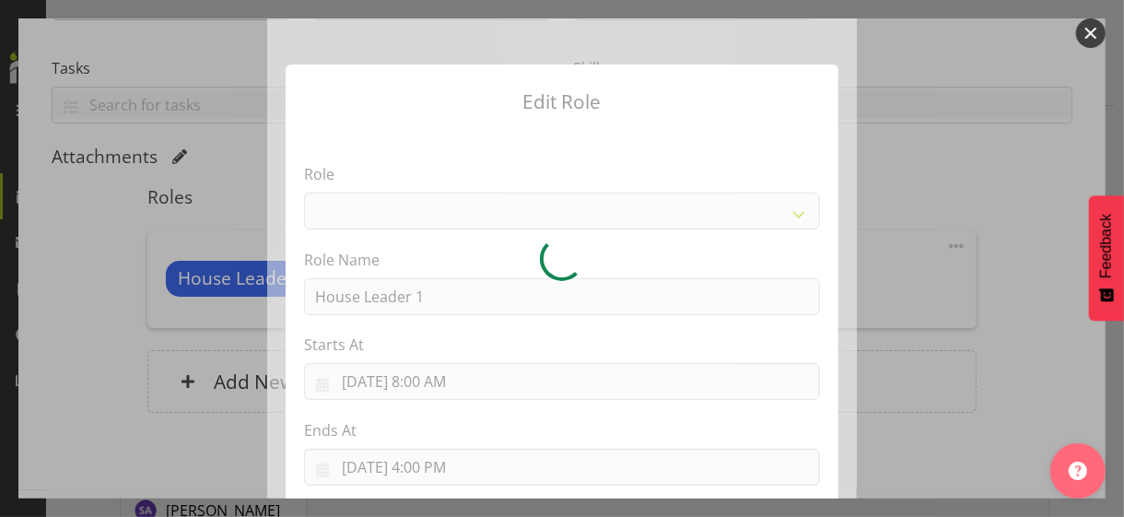
select select "1092"
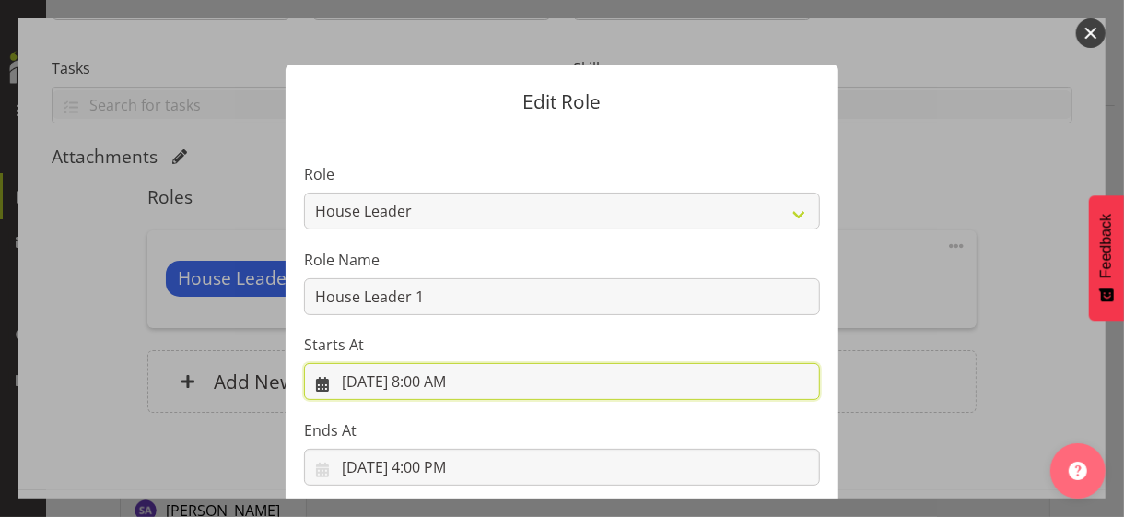
click at [430, 374] on input "9/3/2025, 8:00 AM" at bounding box center [562, 381] width 516 height 37
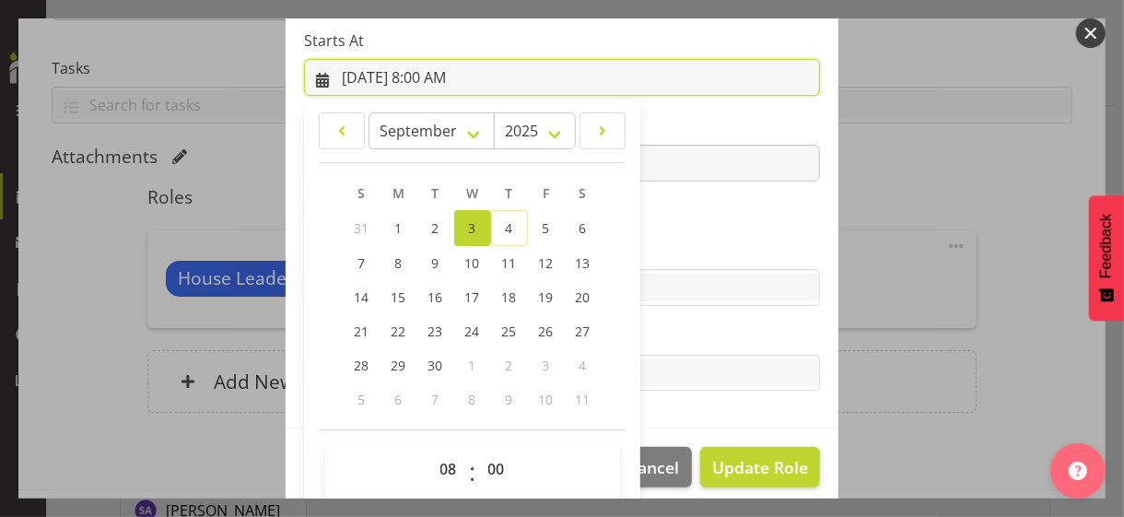
scroll to position [320, 0]
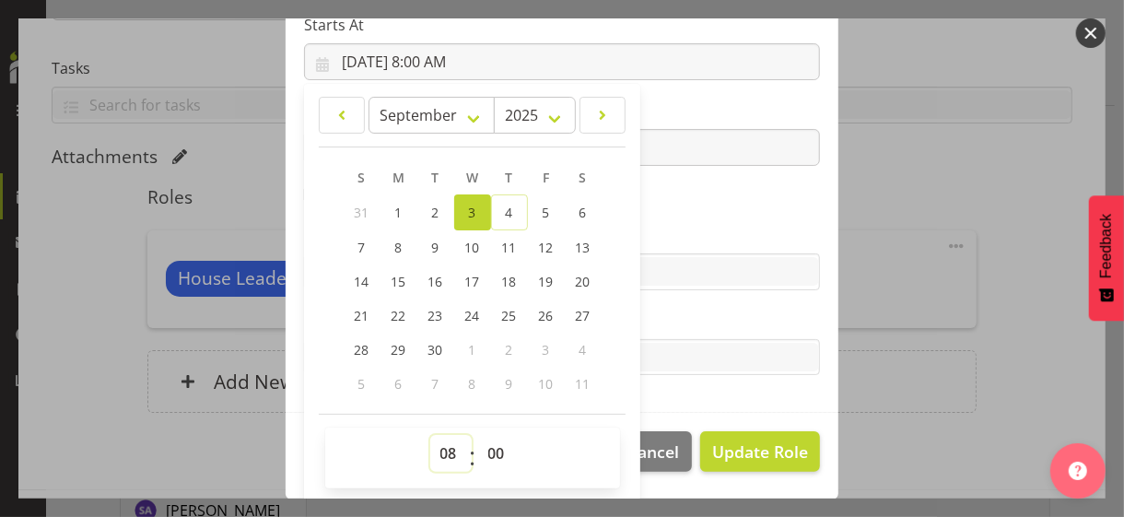
click at [438, 444] on select "00 01 02 03 04 05 06 07 08 09 10 11 12 13 14 15 16 17 18 19 20 21 22 23" at bounding box center [450, 453] width 41 height 37
select select "7"
click at [430, 435] on select "00 01 02 03 04 05 06 07 08 09 10 11 12 13 14 15 16 17 18 19 20 21 22 23" at bounding box center [450, 453] width 41 height 37
type input "9/3/2025, 7:00 AM"
drag, startPoint x: 484, startPoint y: 450, endPoint x: 486, endPoint y: 435, distance: 15.9
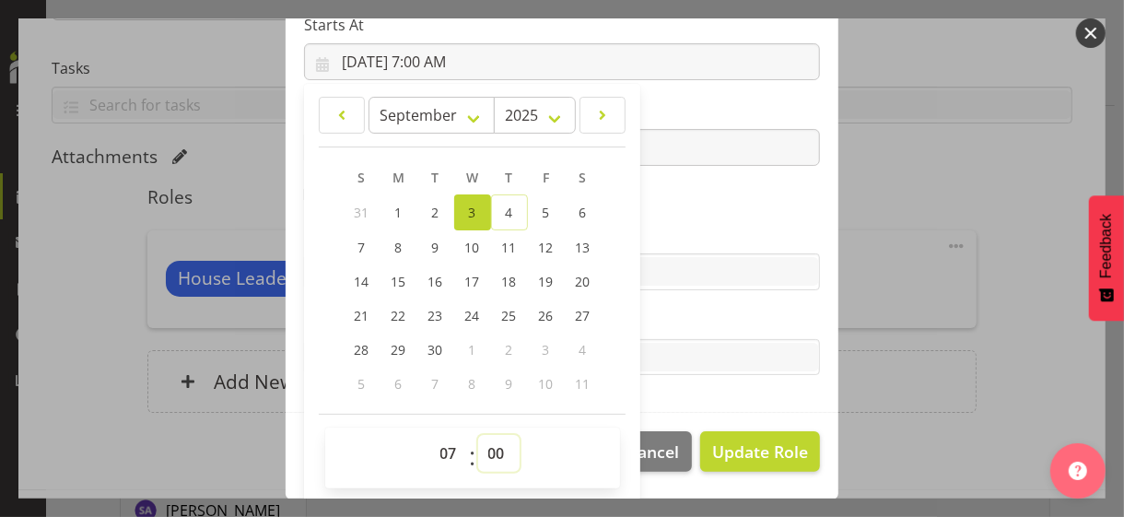
click at [484, 450] on select "00 01 02 03 04 05 06 07 08 09 10 11 12 13 14 15 16 17 18 19 20 21 22 23 24 25 2…" at bounding box center [498, 453] width 41 height 37
select select "30"
click at [478, 435] on select "00 01 02 03 04 05 06 07 08 09 10 11 12 13 14 15 16 17 18 19 20 21 22 23 24 25 2…" at bounding box center [498, 453] width 41 height 37
type input "9/3/2025, 7:30 AM"
click at [657, 226] on label "Skills" at bounding box center [562, 235] width 516 height 22
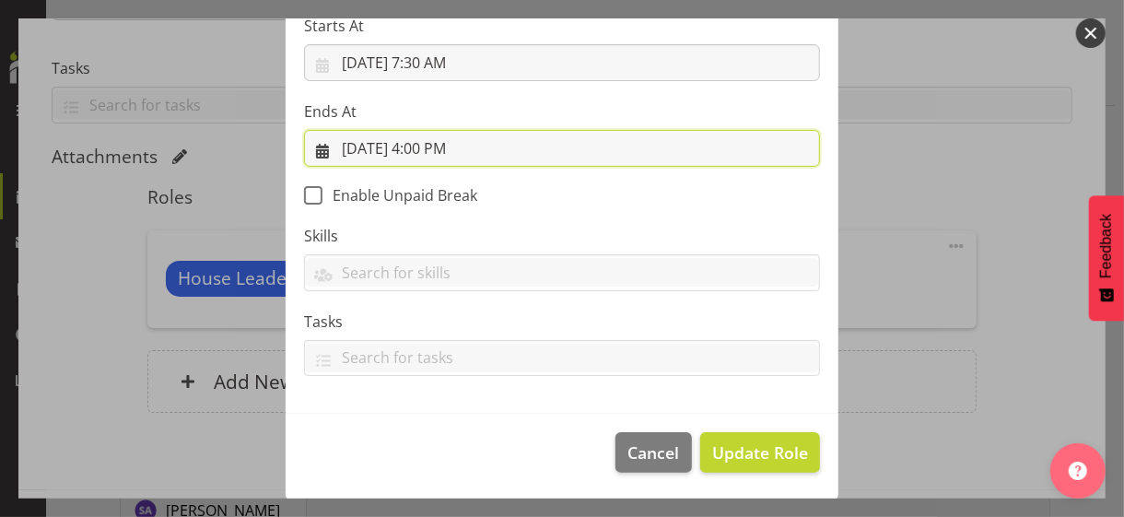
click at [424, 146] on input "9/3/2025, 4:00 PM" at bounding box center [562, 148] width 516 height 37
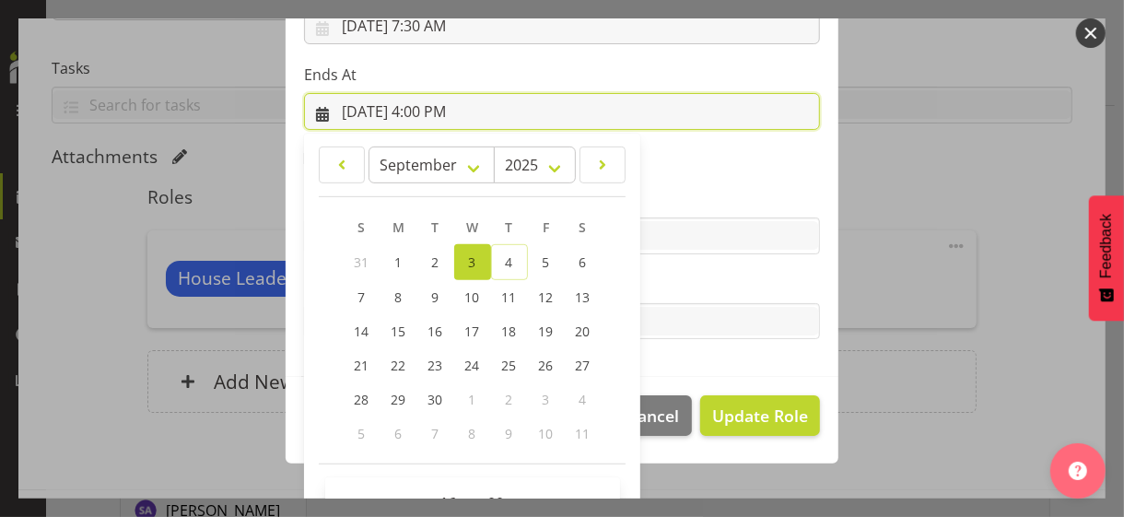
scroll to position [406, 0]
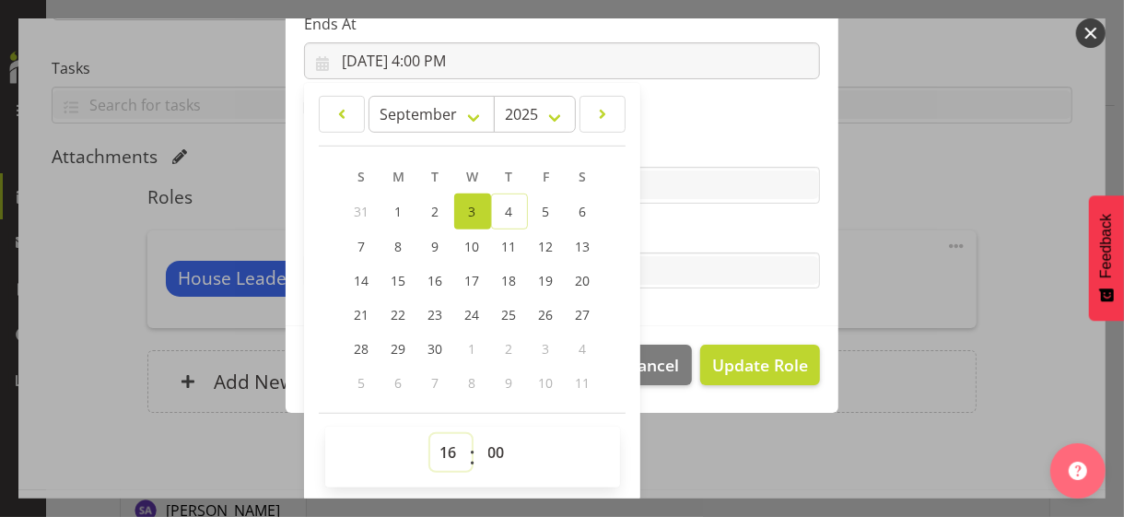
drag, startPoint x: 443, startPoint y: 448, endPoint x: 444, endPoint y: 436, distance: 12.0
click at [443, 448] on select "00 01 02 03 04 05 06 07 08 09 10 11 12 13 14 15 16 17 18 19 20 21 22 23" at bounding box center [450, 452] width 41 height 37
select select "9"
click at [430, 434] on select "00 01 02 03 04 05 06 07 08 09 10 11 12 13 14 15 16 17 18 19 20 21 22 23" at bounding box center [450, 452] width 41 height 37
type input "9/3/2025, 9:00 AM"
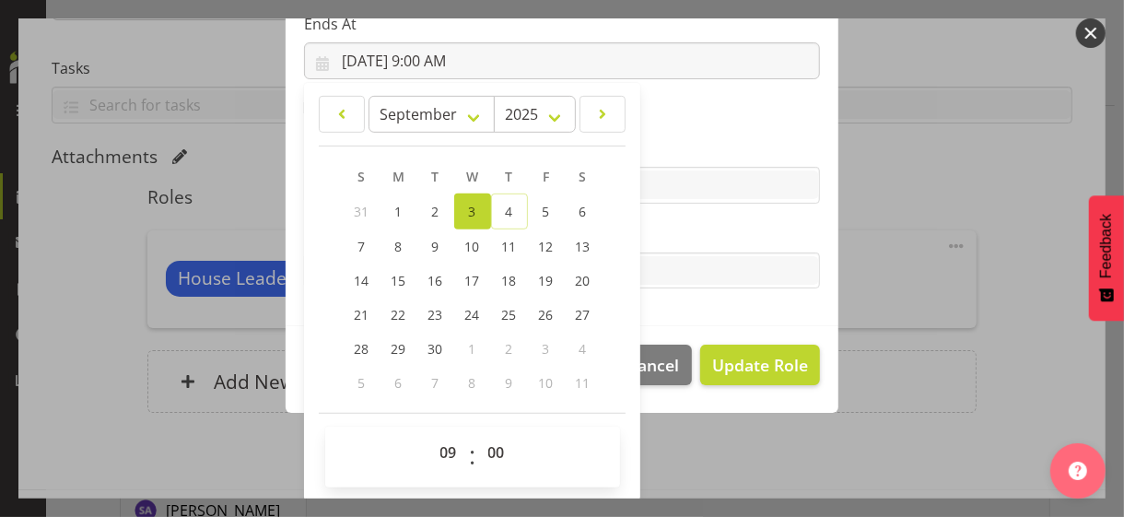
click at [658, 227] on label "Tasks" at bounding box center [562, 234] width 516 height 22
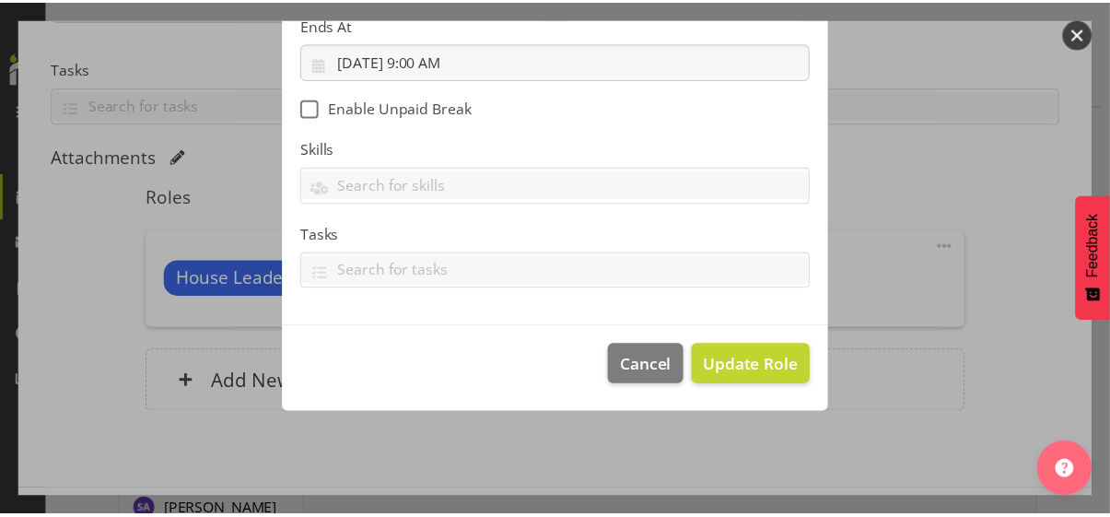
scroll to position [319, 0]
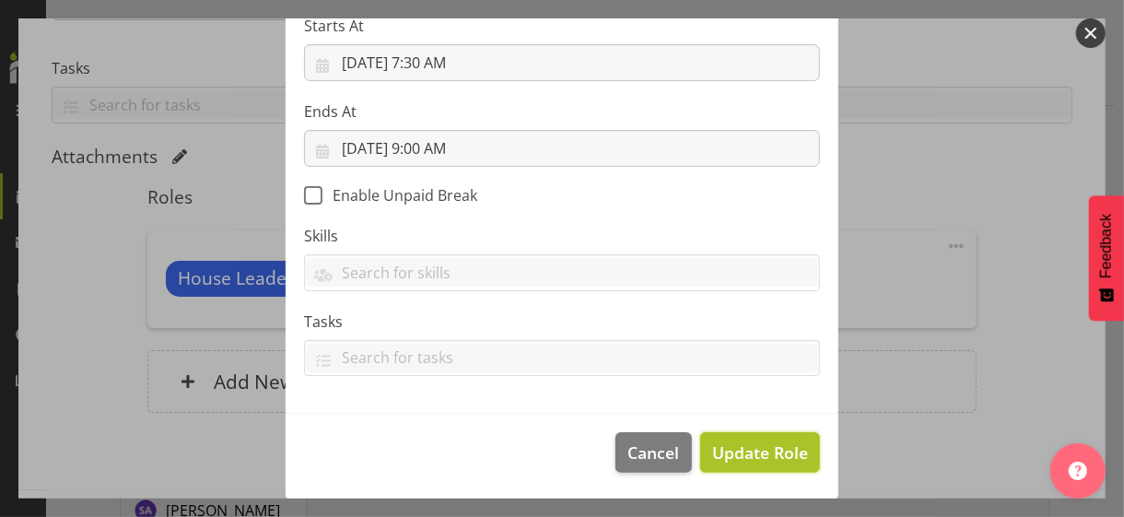
click at [744, 443] on span "Update Role" at bounding box center [760, 452] width 96 height 24
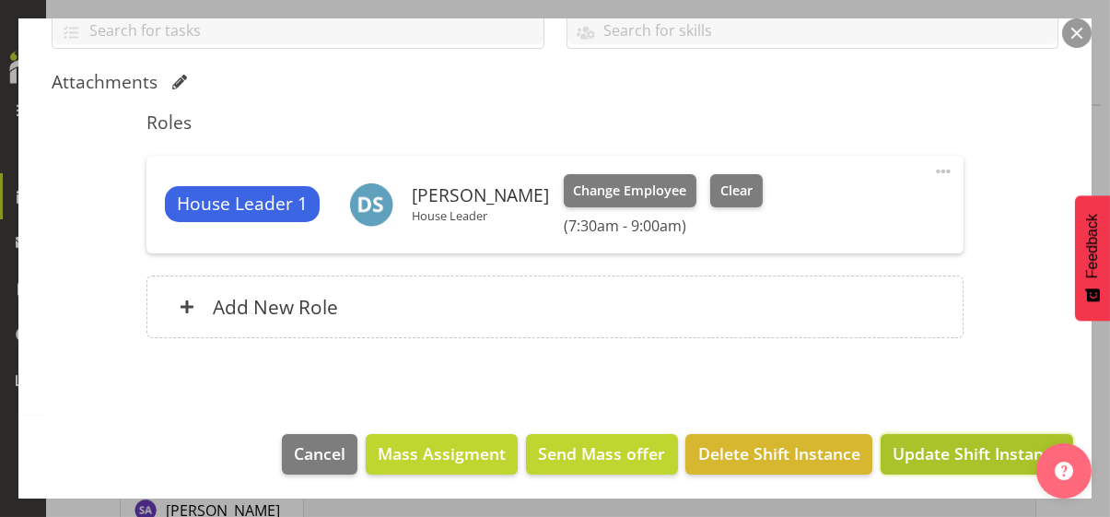
click at [924, 454] on span "Update Shift Instance" at bounding box center [976, 453] width 169 height 24
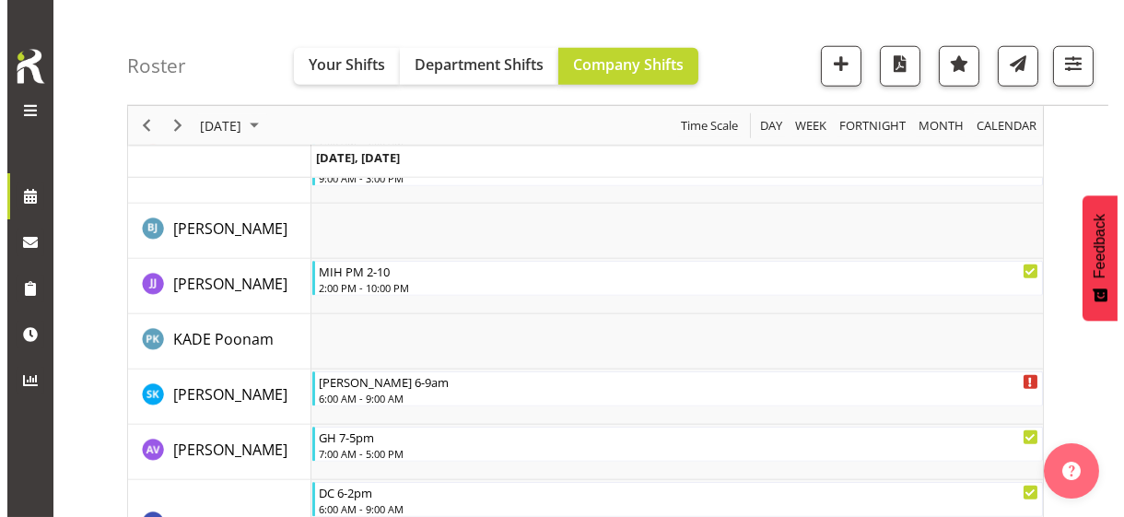
scroll to position [5645, 0]
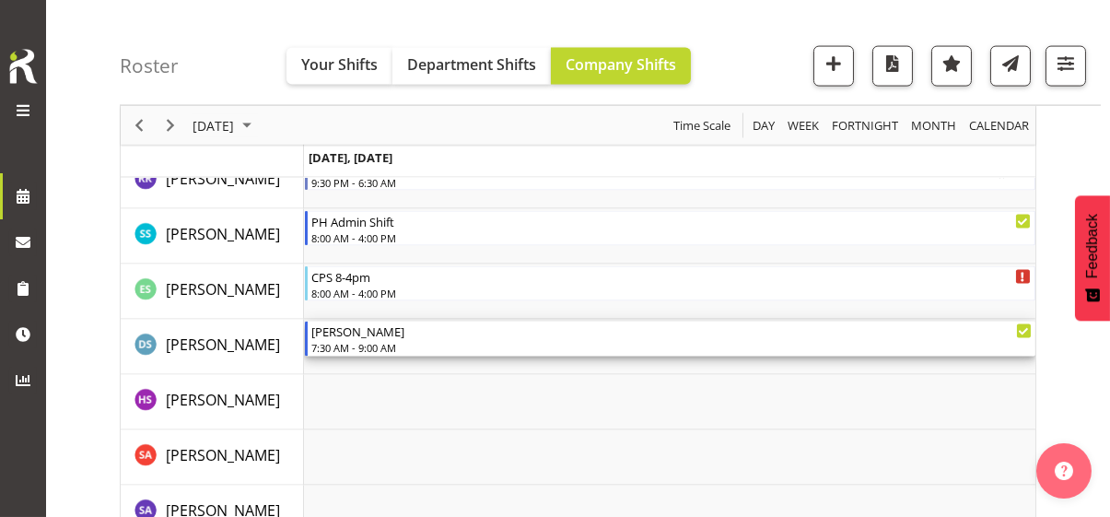
click at [357, 341] on div "7:30 AM - 9:00 AM" at bounding box center [671, 347] width 720 height 15
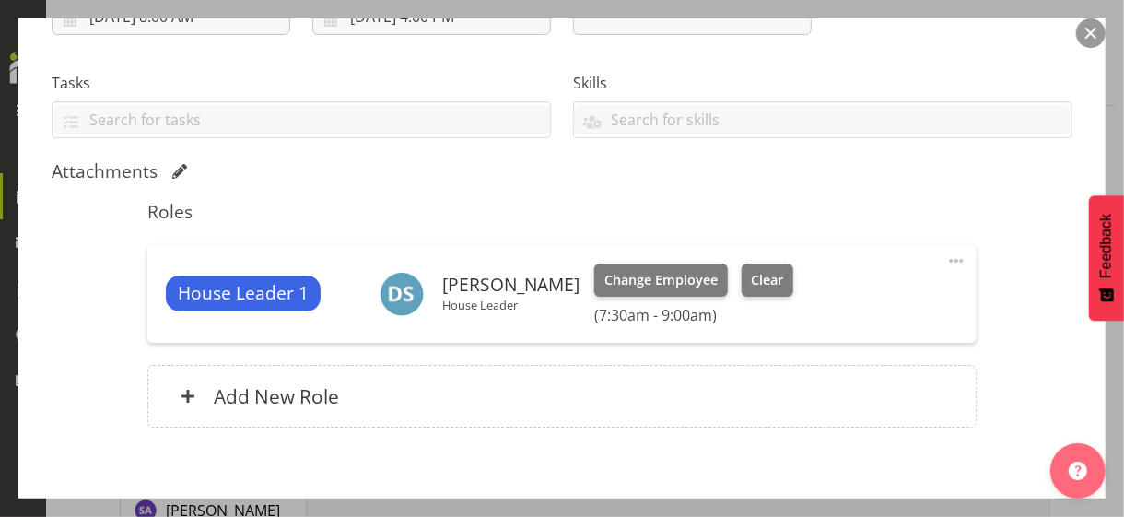
scroll to position [443, 0]
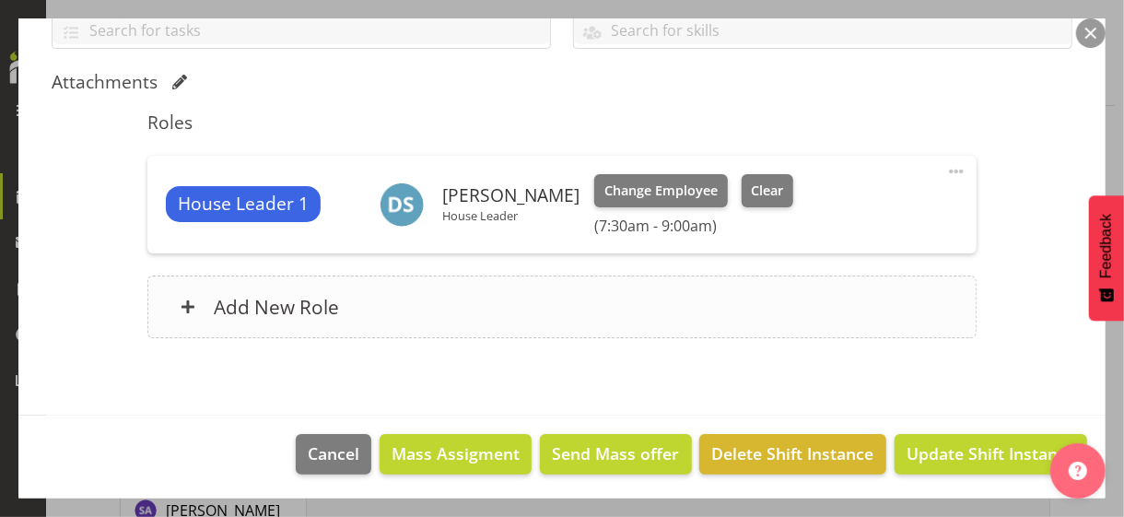
click at [375, 312] on div "Add New Role" at bounding box center [561, 306] width 828 height 63
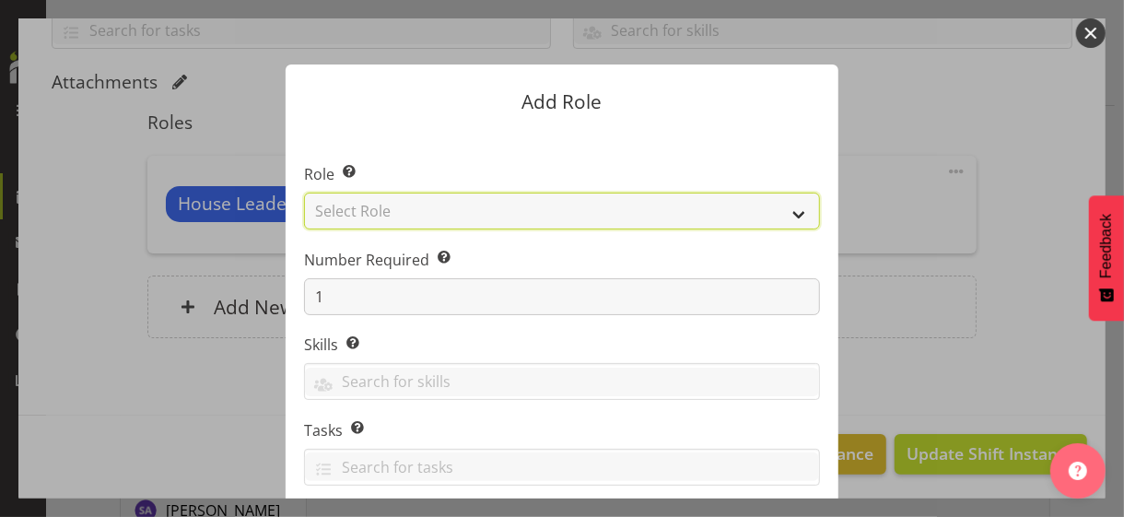
click at [393, 211] on select "Select Role CP House Leader Support Staff Wake" at bounding box center [562, 210] width 516 height 37
select select "1091"
click at [304, 192] on select "Select Role CP House Leader Support Staff Wake" at bounding box center [562, 210] width 516 height 37
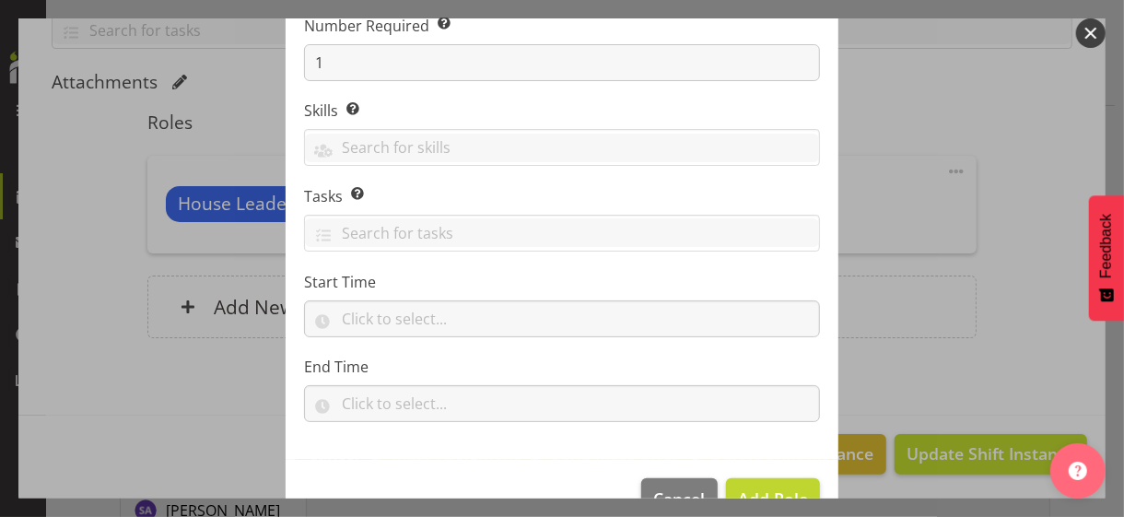
scroll to position [280, 0]
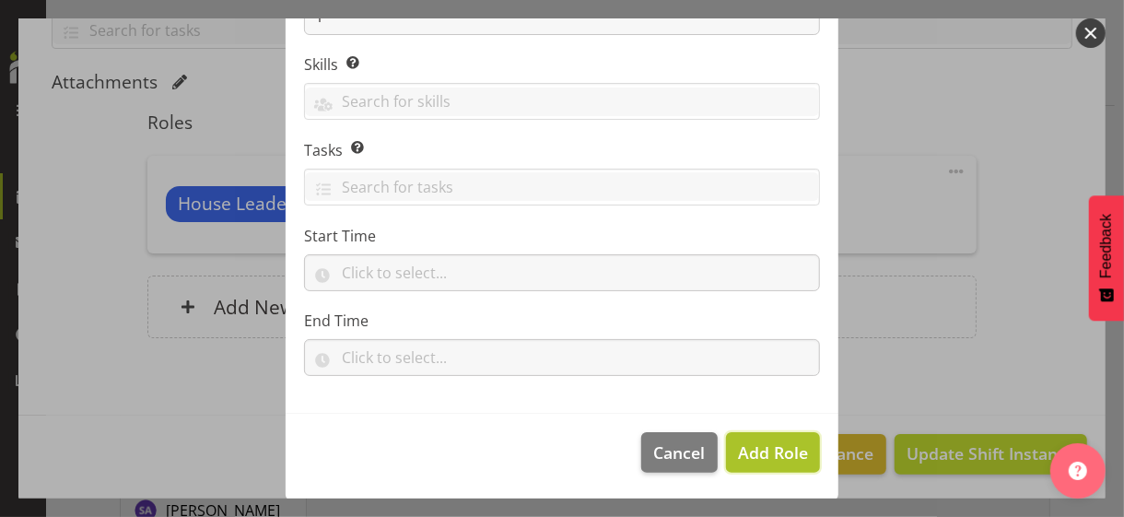
click at [758, 443] on span "Add Role" at bounding box center [773, 452] width 70 height 22
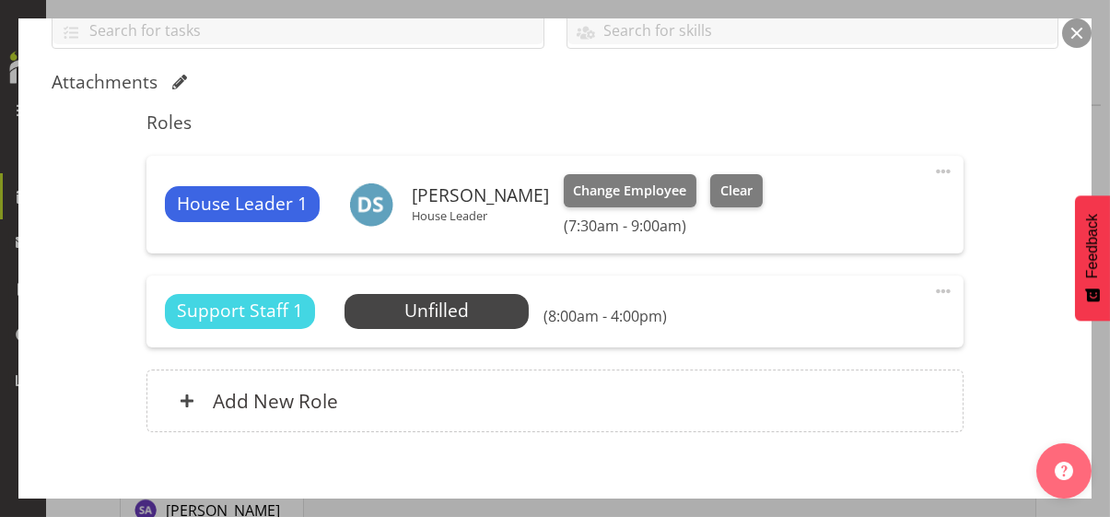
click at [932, 285] on span at bounding box center [943, 291] width 22 height 22
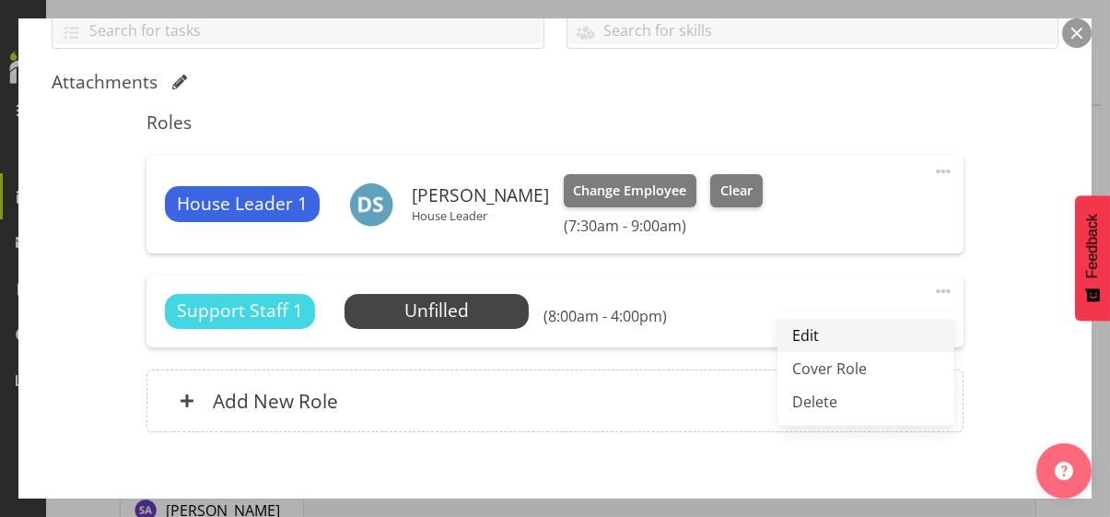
click at [804, 333] on link "Edit" at bounding box center [865, 335] width 177 height 33
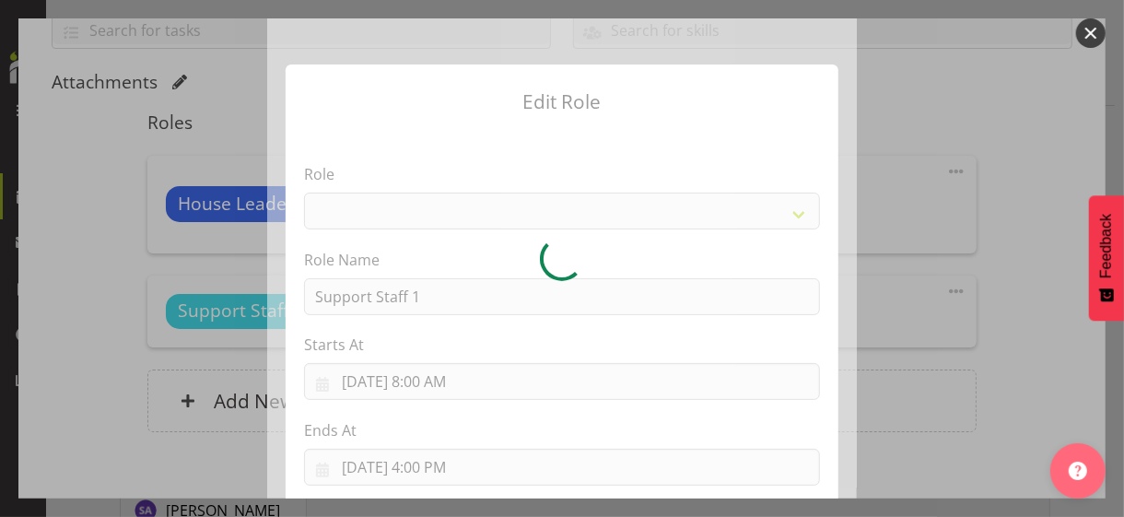
select select "1091"
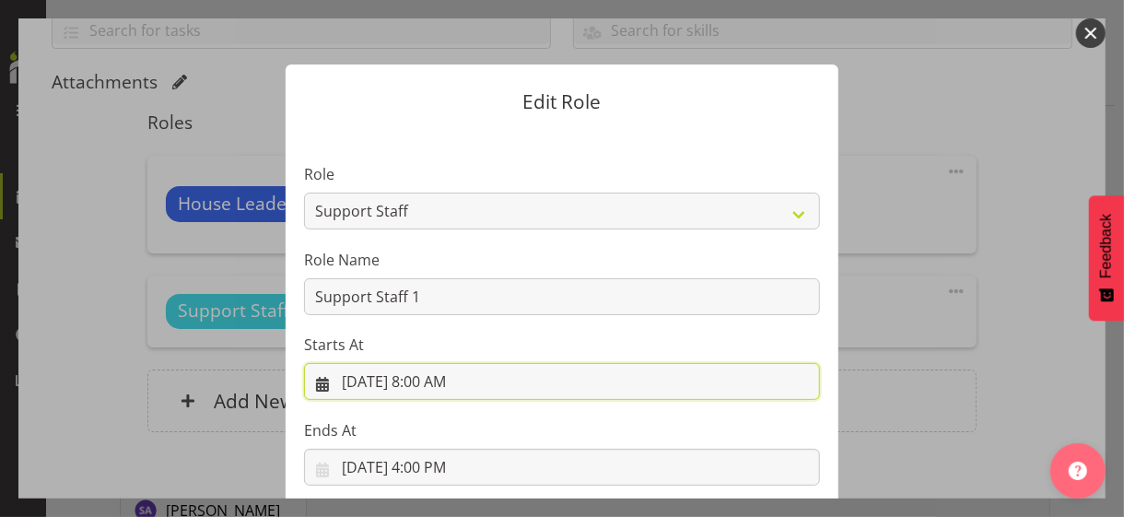
click at [424, 380] on input "9/3/2025, 8:00 AM" at bounding box center [562, 381] width 516 height 37
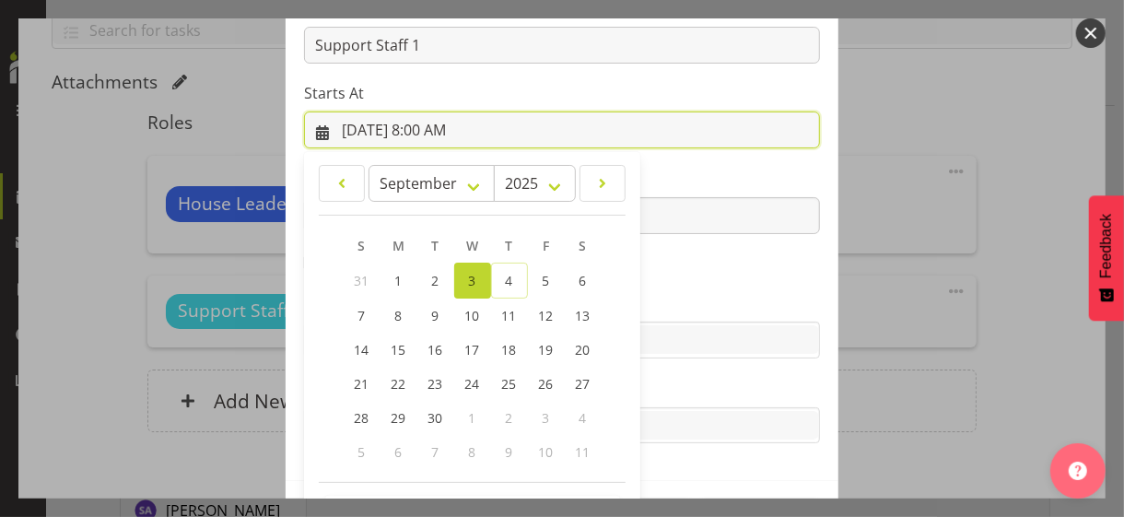
scroll to position [320, 0]
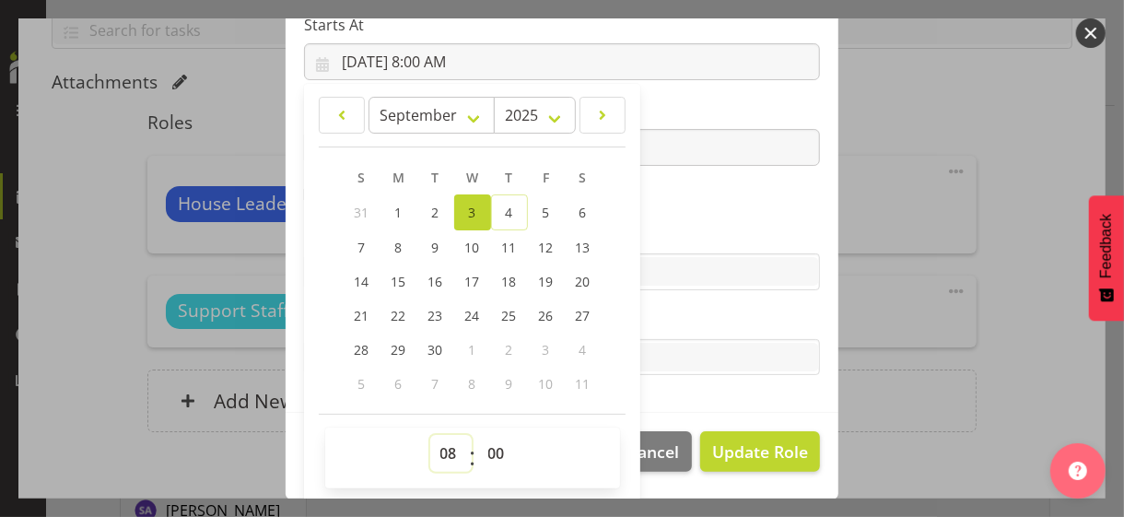
click at [433, 454] on select "00 01 02 03 04 05 06 07 08 09 10 11 12 13 14 15 16 17 18 19 20 21 22 23" at bounding box center [450, 453] width 41 height 37
select select "15"
click at [430, 435] on select "00 01 02 03 04 05 06 07 08 09 10 11 12 13 14 15 16 17 18 19 20 21 22 23" at bounding box center [450, 453] width 41 height 37
type input "9/3/2025, 3:00 PM"
click at [648, 225] on label "Skills" at bounding box center [562, 235] width 516 height 22
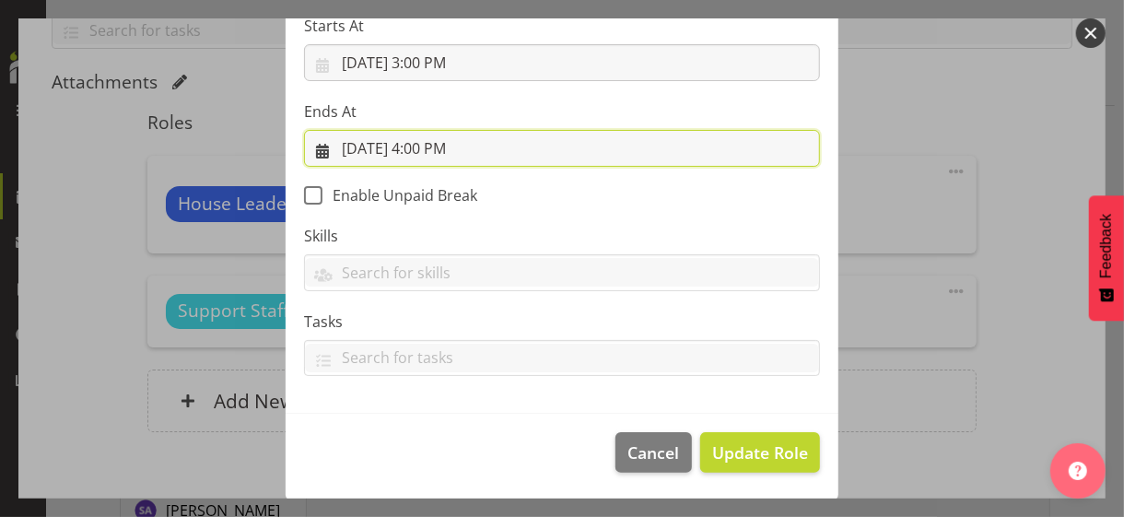
click at [422, 146] on input "9/3/2025, 4:00 PM" at bounding box center [562, 148] width 516 height 37
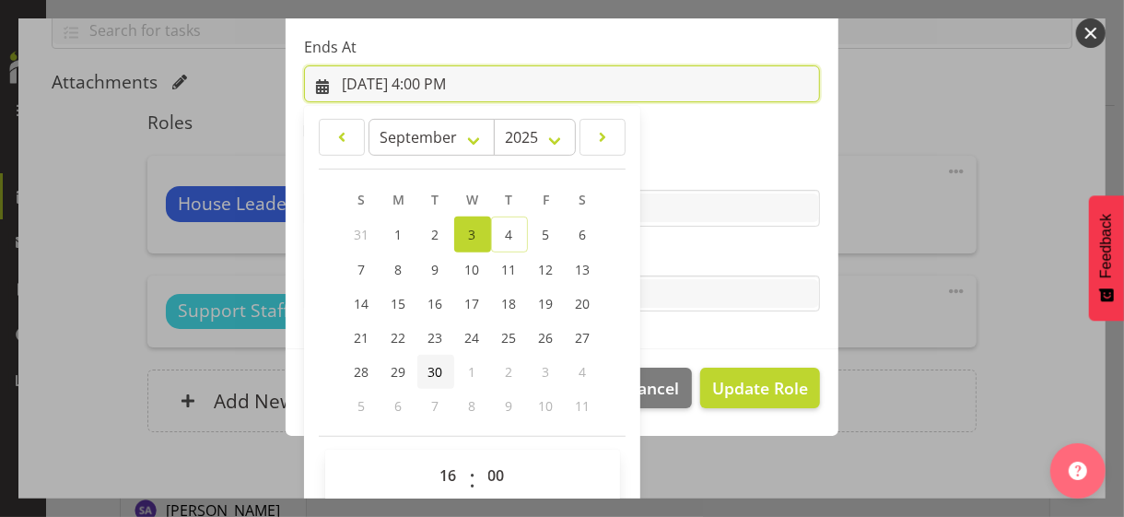
scroll to position [406, 0]
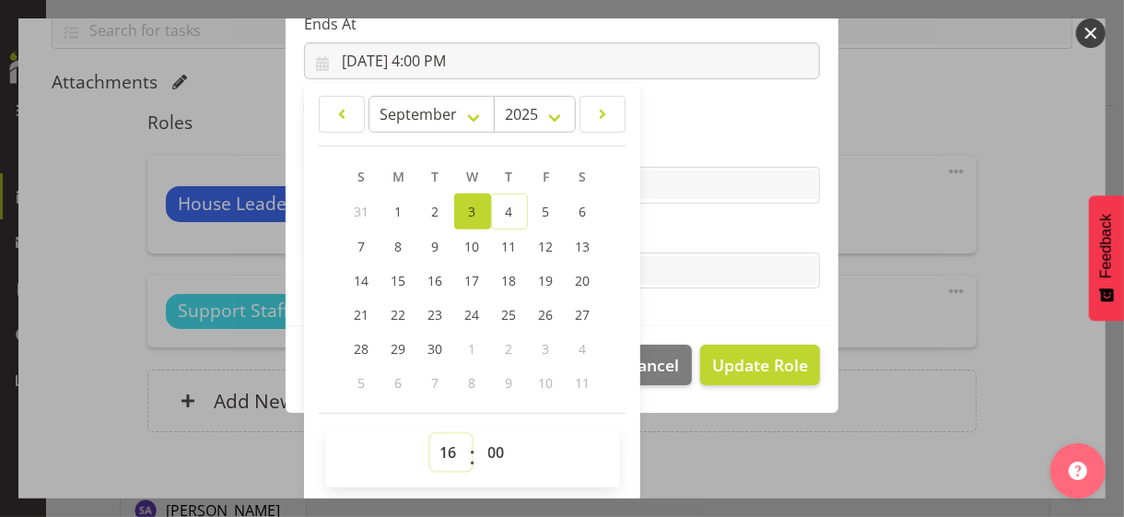
drag, startPoint x: 434, startPoint y: 448, endPoint x: 437, endPoint y: 436, distance: 12.3
click at [434, 448] on select "00 01 02 03 04 05 06 07 08 09 10 11 12 13 14 15 16 17 18 19 20 21 22 23" at bounding box center [450, 452] width 41 height 37
select select "18"
click at [430, 434] on select "00 01 02 03 04 05 06 07 08 09 10 11 12 13 14 15 16 17 18 19 20 21 22 23" at bounding box center [450, 452] width 41 height 37
type input "9/3/2025, 6:00 PM"
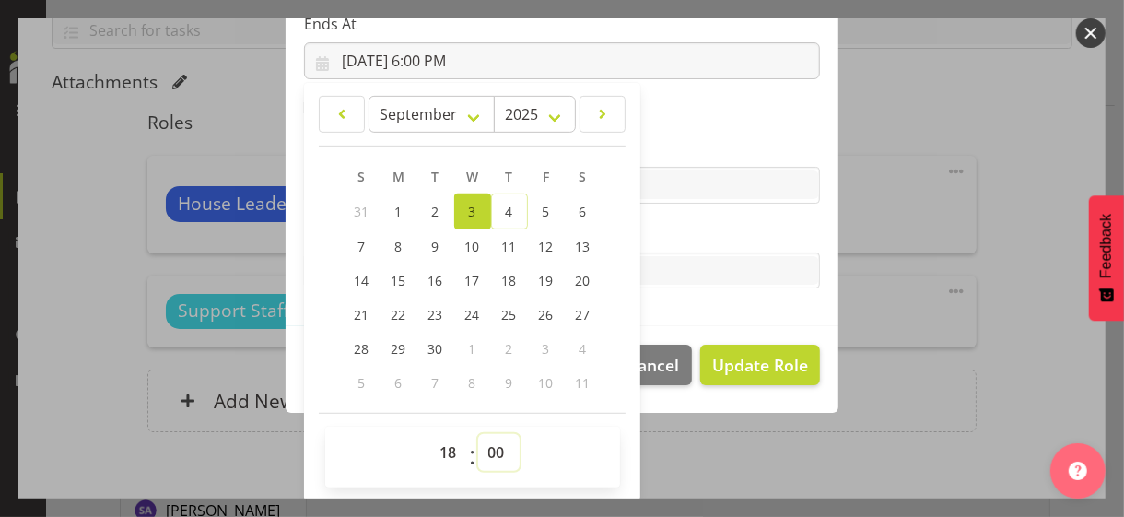
click at [486, 450] on select "00 01 02 03 04 05 06 07 08 09 10 11 12 13 14 15 16 17 18 19 20 21 22 23 24 25 2…" at bounding box center [498, 452] width 41 height 37
select select "30"
click at [478, 434] on select "00 01 02 03 04 05 06 07 08 09 10 11 12 13 14 15 16 17 18 19 20 21 22 23 24 25 2…" at bounding box center [498, 452] width 41 height 37
type input "9/3/2025, 6:30 PM"
click at [685, 239] on label "Tasks" at bounding box center [562, 234] width 516 height 22
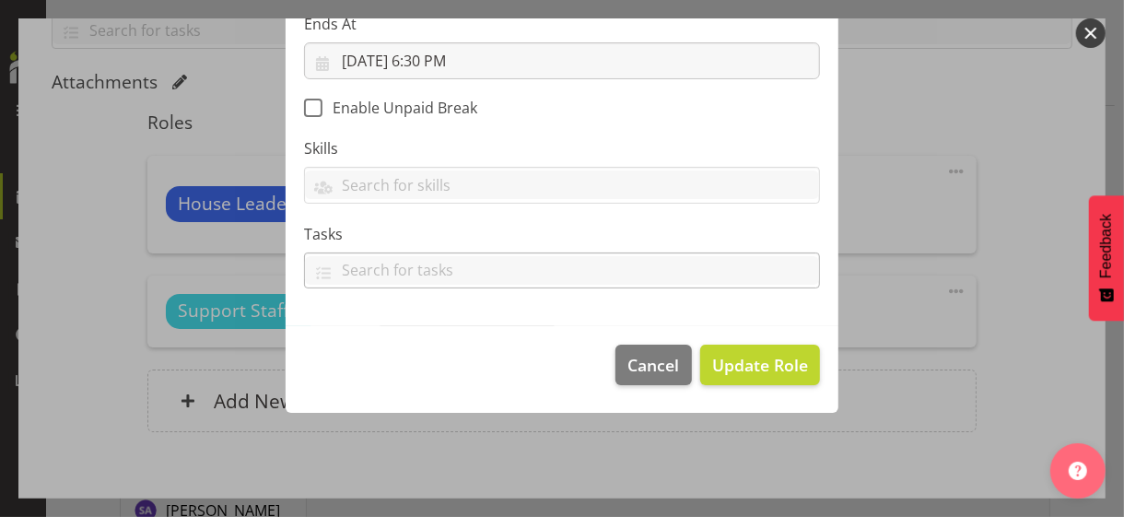
scroll to position [319, 0]
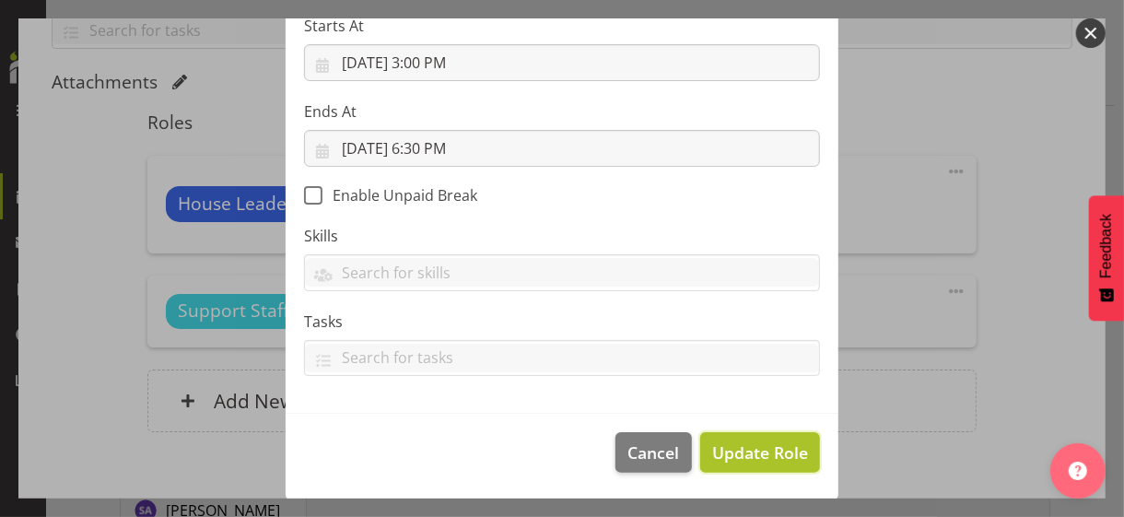
click at [755, 445] on span "Update Role" at bounding box center [760, 452] width 96 height 24
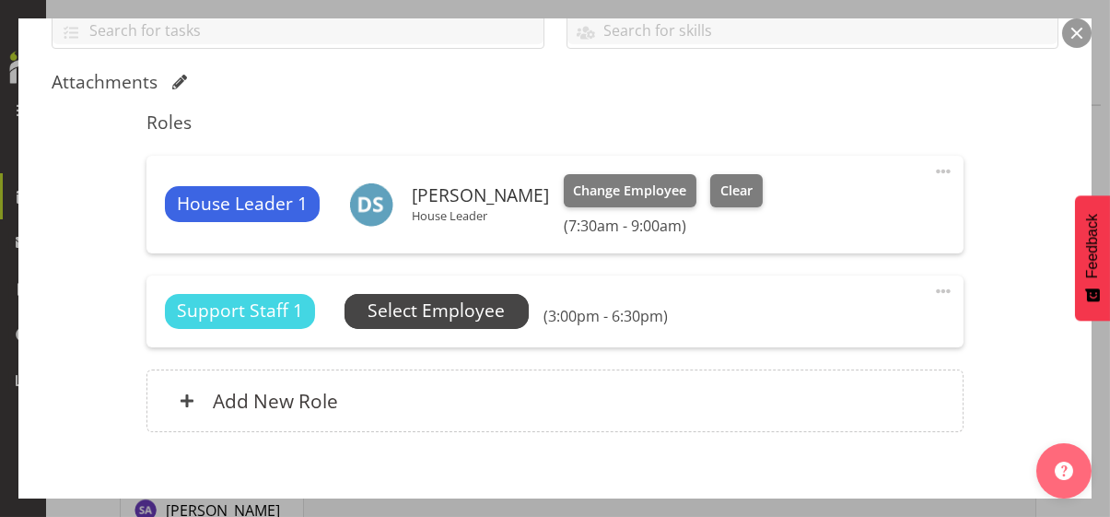
click at [457, 313] on span "Select Employee" at bounding box center [435, 310] width 137 height 27
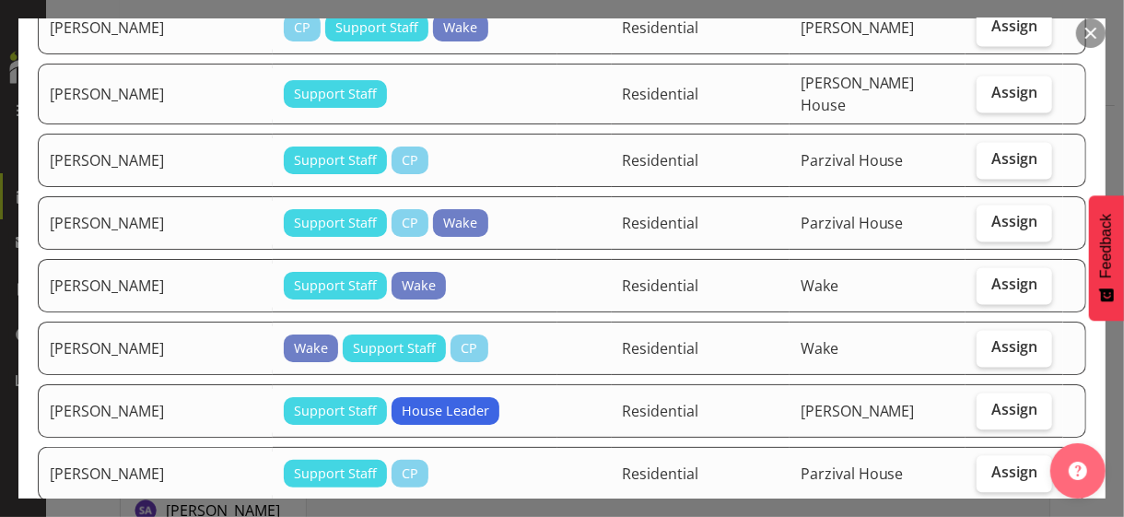
scroll to position [1934, 0]
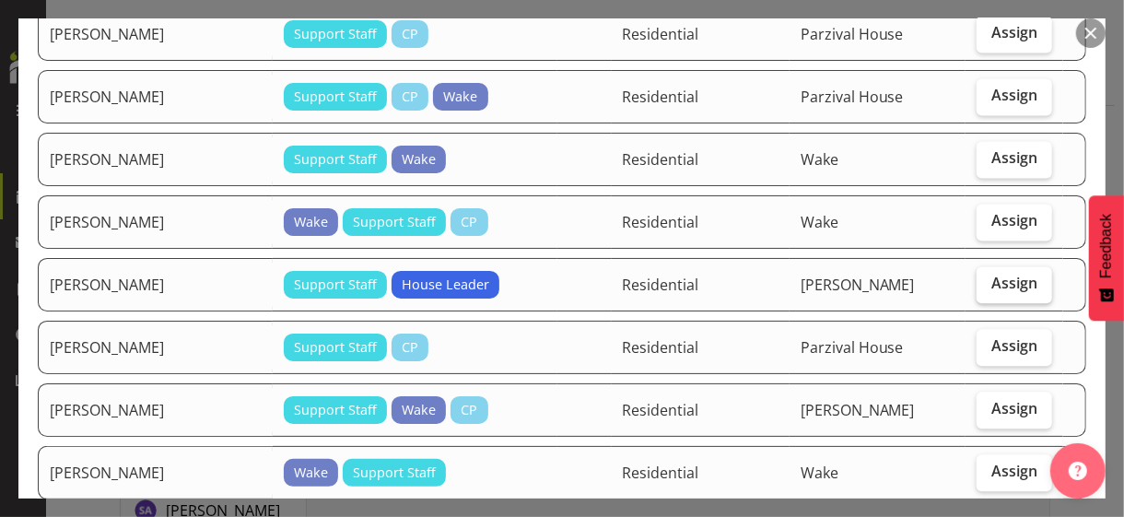
click at [1007, 274] on span "Assign" at bounding box center [1014, 283] width 46 height 18
click at [988, 277] on input "Assign" at bounding box center [982, 283] width 12 height 12
checkbox input "true"
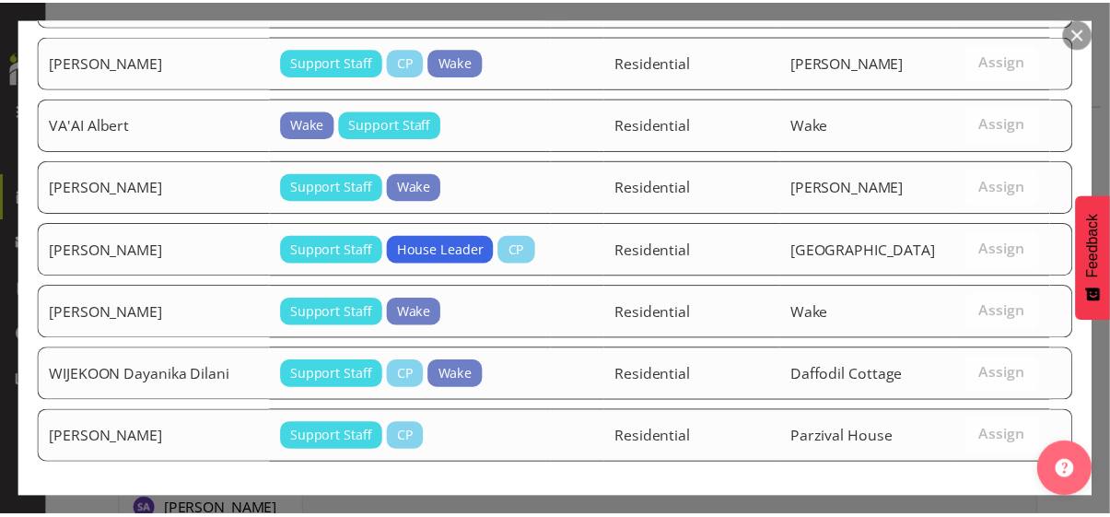
scroll to position [2928, 0]
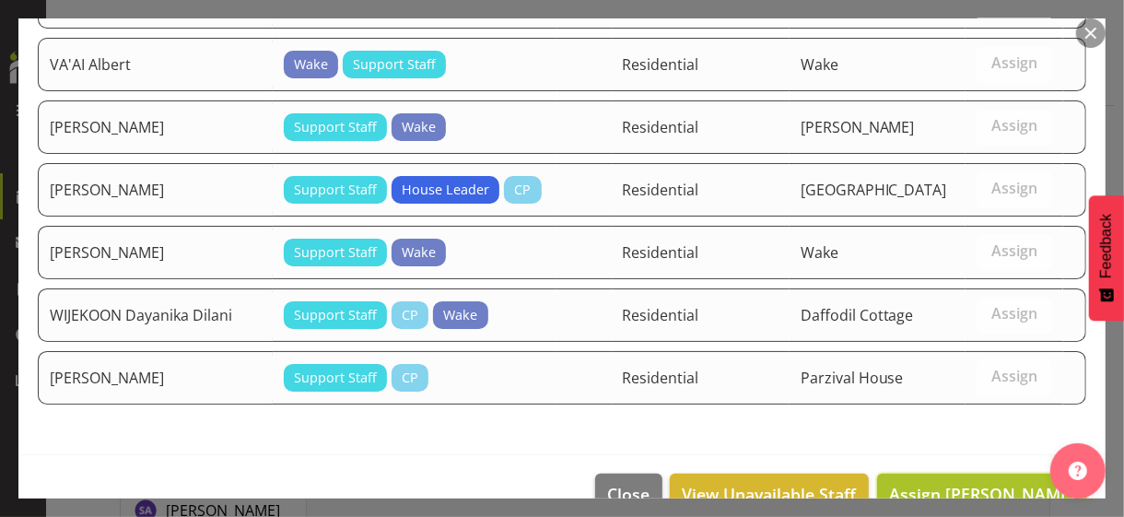
click at [956, 483] on span "Assign SELAUSO Dovy" at bounding box center [982, 494] width 186 height 22
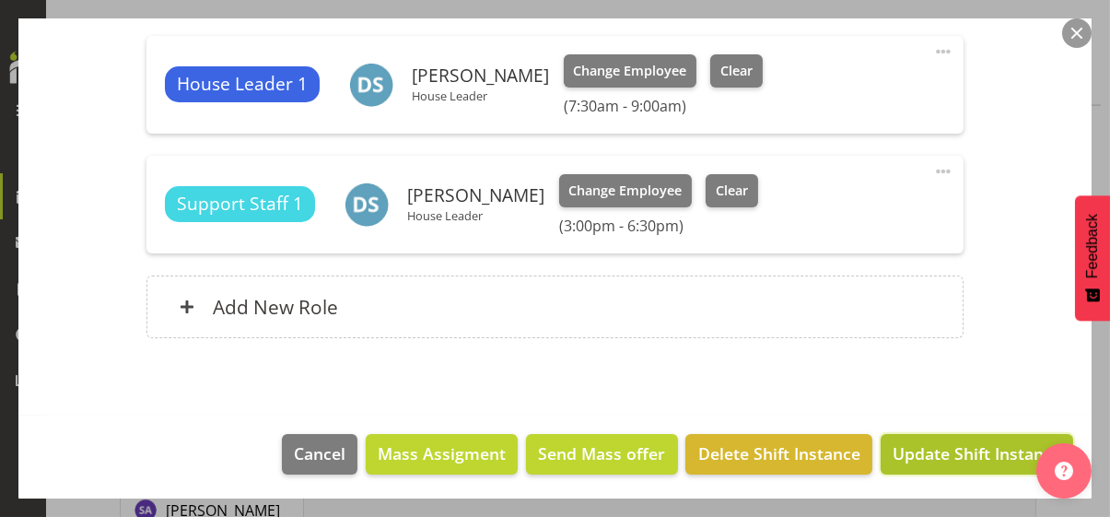
click at [961, 453] on span "Update Shift Instance" at bounding box center [976, 453] width 169 height 24
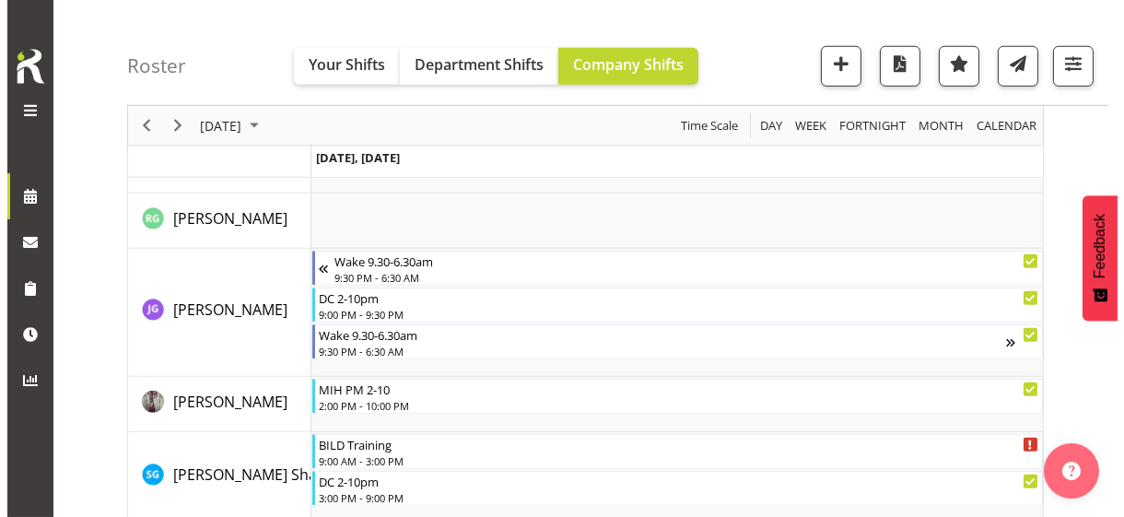
scroll to position [2790, 0]
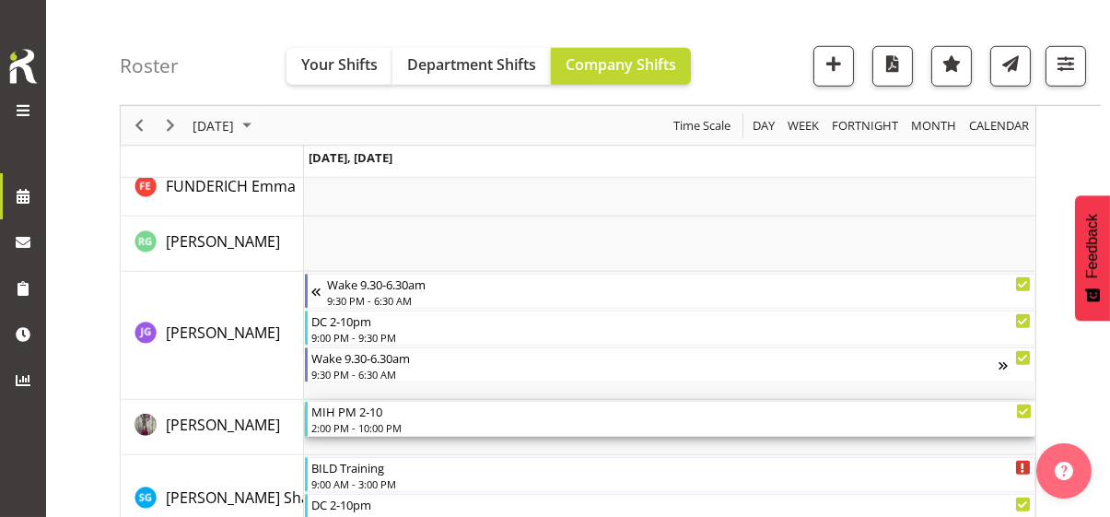
click at [357, 423] on div "2:00 PM - 10:00 PM" at bounding box center [671, 427] width 720 height 15
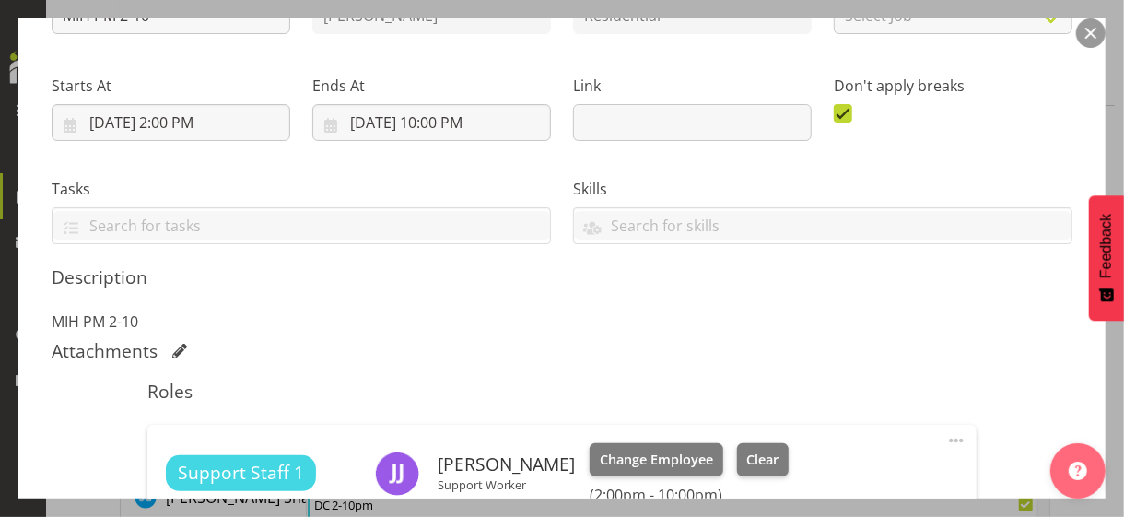
scroll to position [460, 0]
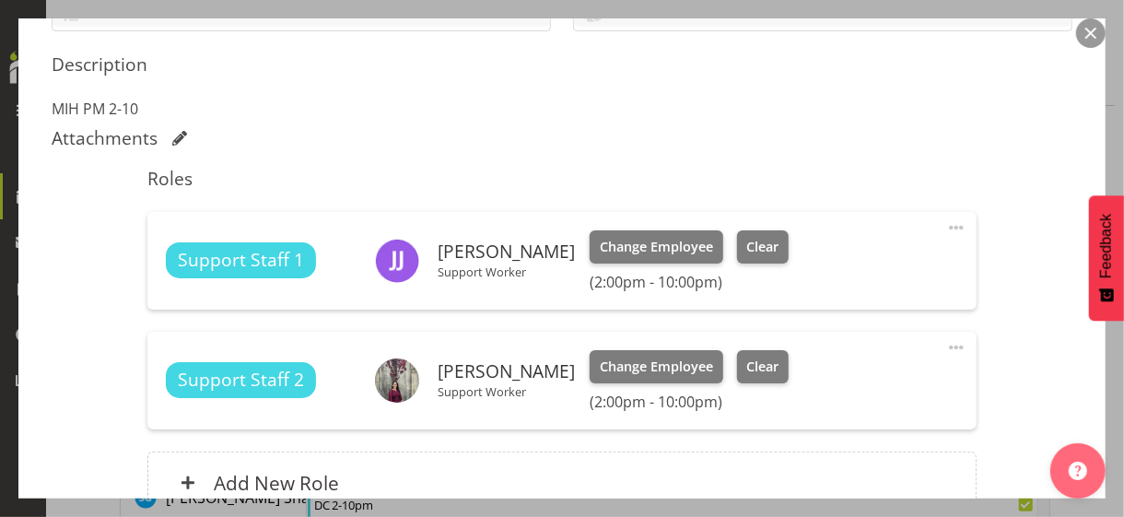
click at [945, 344] on span at bounding box center [956, 347] width 22 height 22
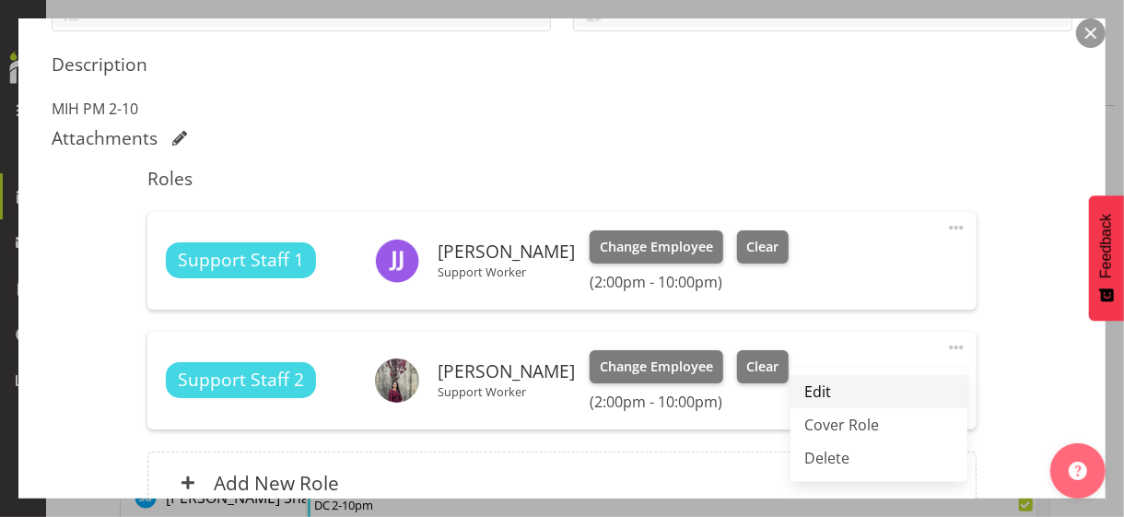
click at [833, 382] on link "Edit" at bounding box center [878, 391] width 177 height 33
select select "8"
select select "2025"
select select "14"
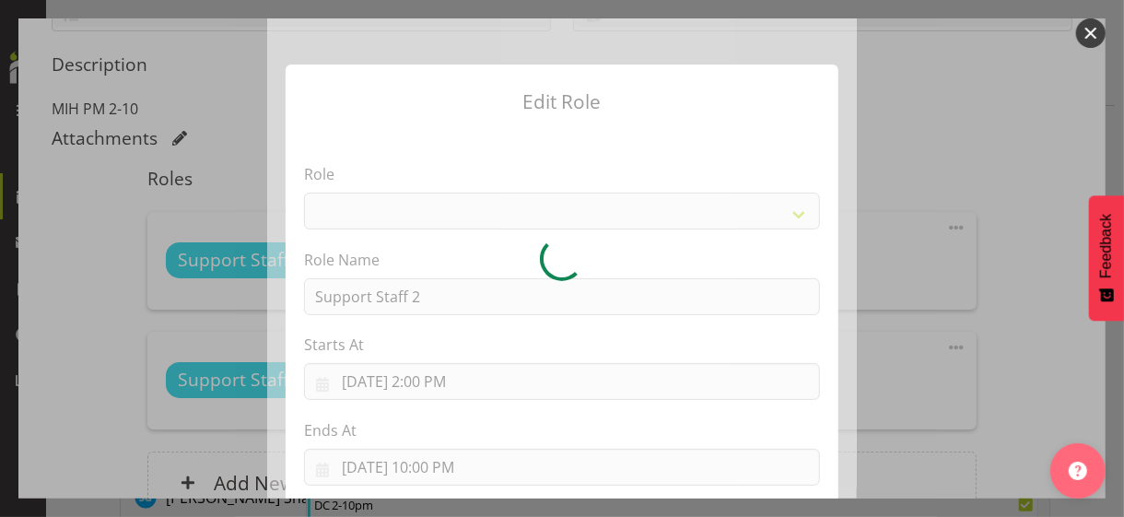
select select "1091"
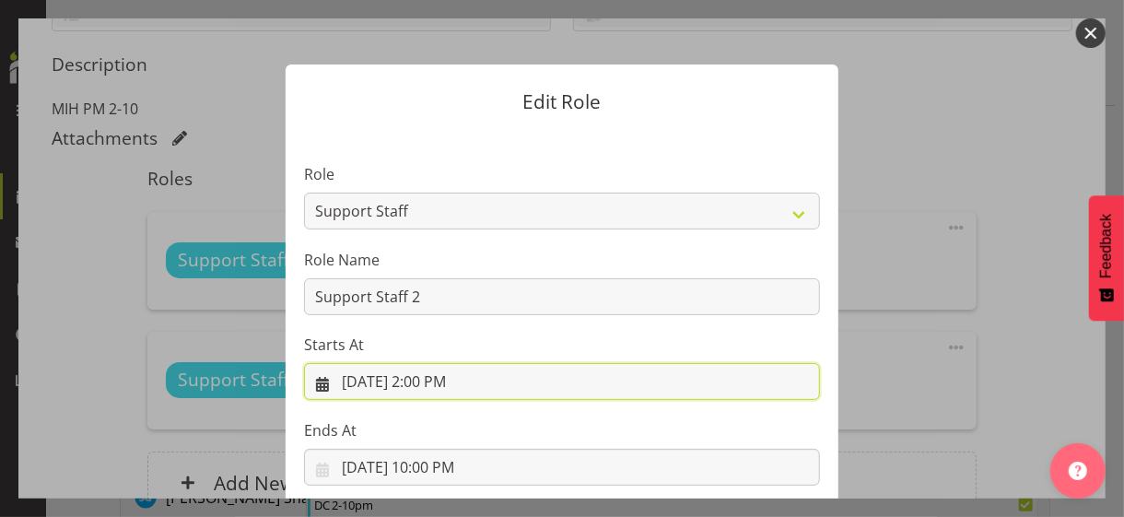
click at [424, 382] on input "9/3/2025, 2:00 PM" at bounding box center [562, 381] width 516 height 37
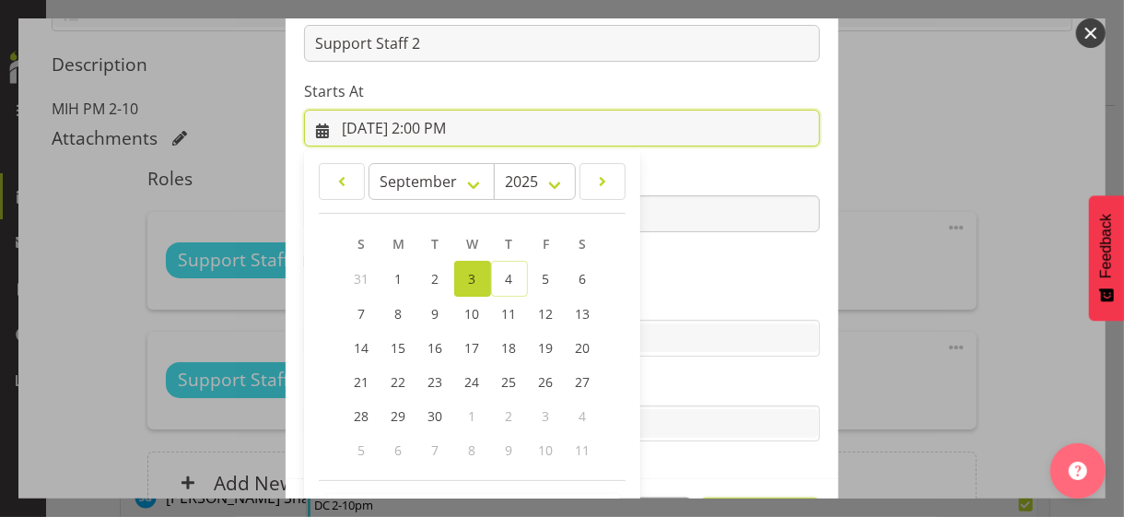
scroll to position [320, 0]
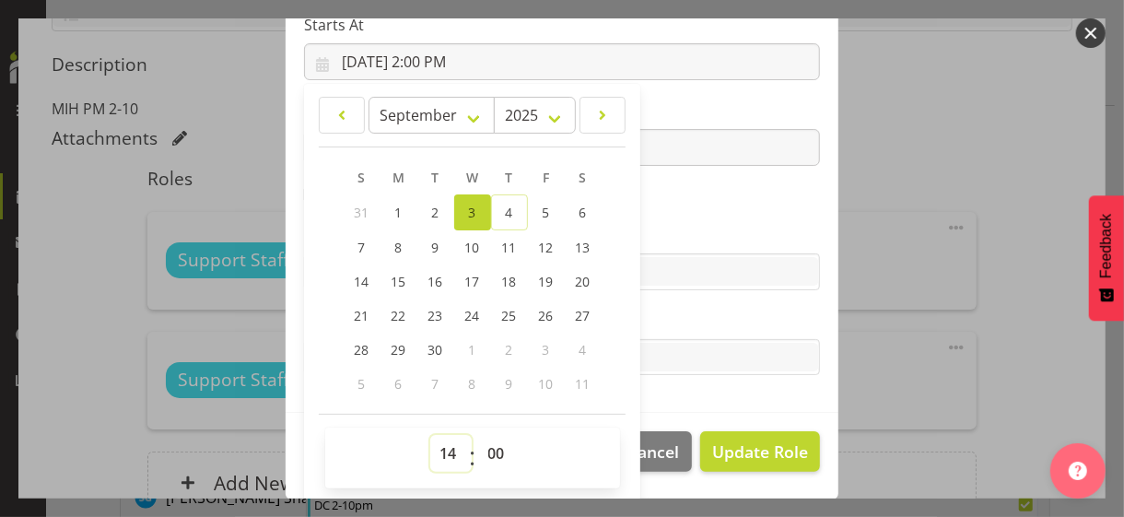
drag, startPoint x: 437, startPoint y: 449, endPoint x: 444, endPoint y: 435, distance: 16.5
click at [437, 448] on select "00 01 02 03 04 05 06 07 08 09 10 11 12 13 14 15 16 17 18 19 20 21 22 23" at bounding box center [450, 453] width 41 height 37
select select "15"
click at [430, 435] on select "00 01 02 03 04 05 06 07 08 09 10 11 12 13 14 15 16 17 18 19 20 21 22 23" at bounding box center [450, 453] width 41 height 37
type input "9/3/2025, 3:00 PM"
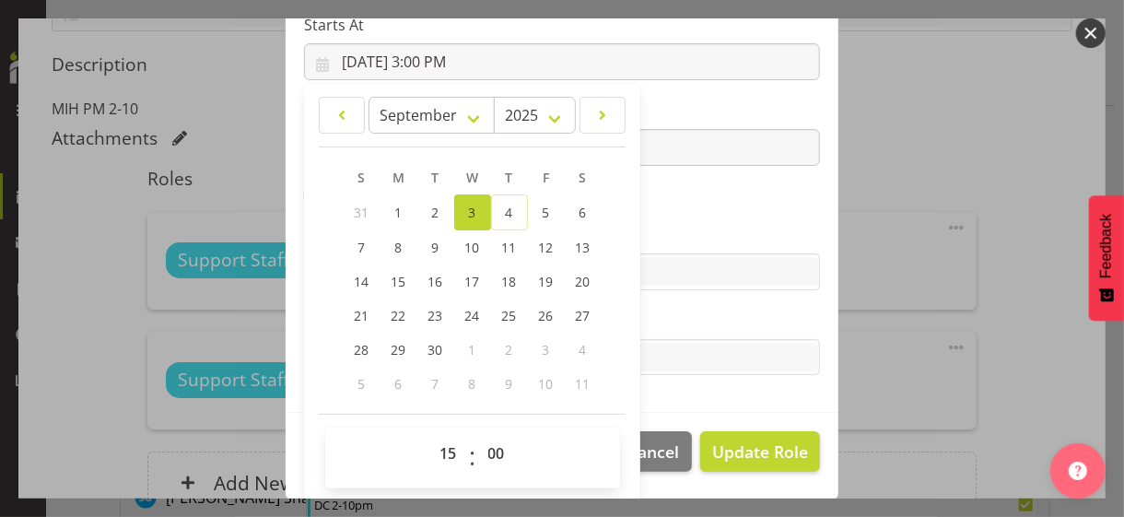
drag, startPoint x: 681, startPoint y: 230, endPoint x: 738, endPoint y: 336, distance: 120.3
click at [681, 230] on label "Skills" at bounding box center [562, 235] width 516 height 22
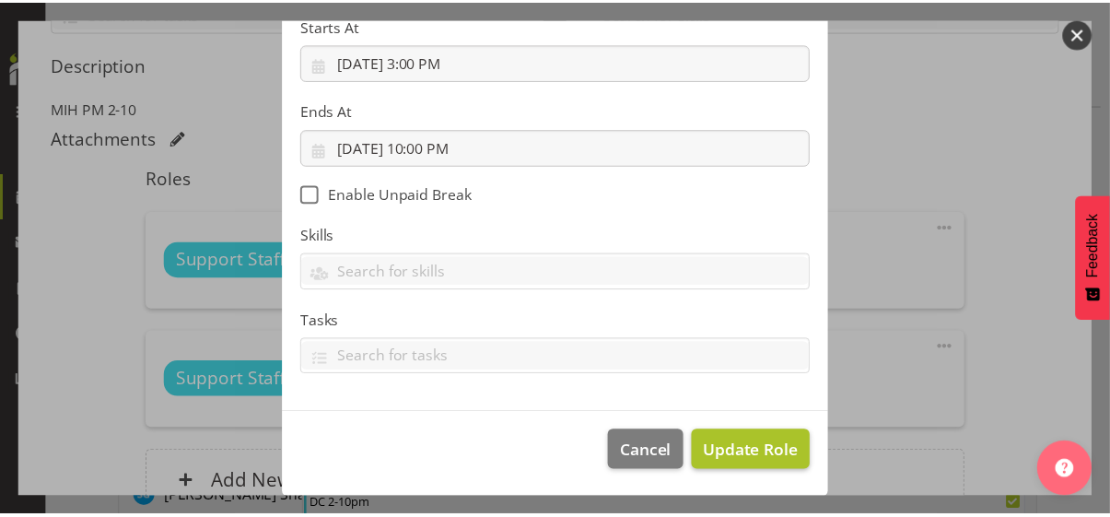
scroll to position [319, 0]
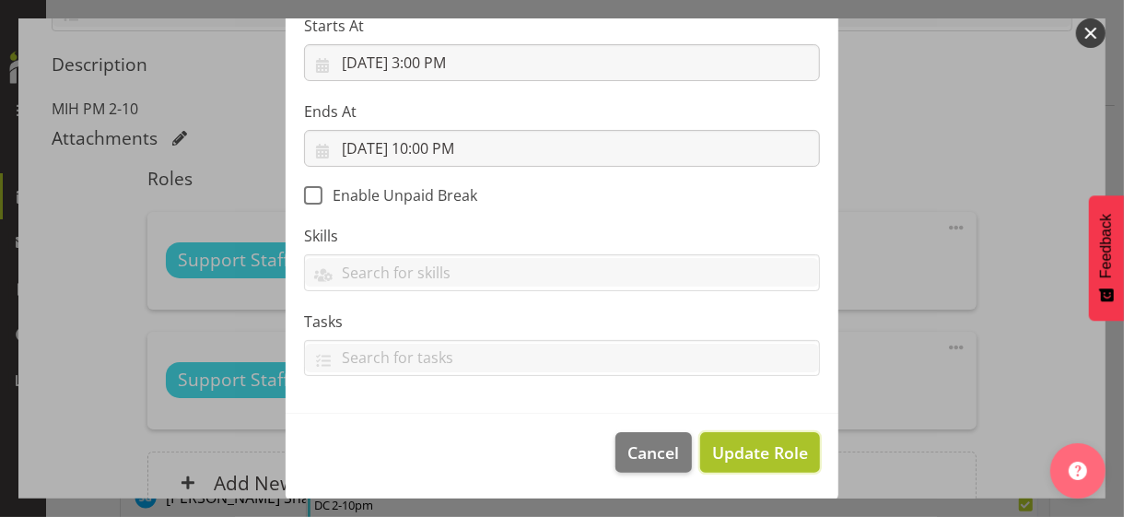
click at [752, 448] on span "Update Role" at bounding box center [760, 452] width 96 height 24
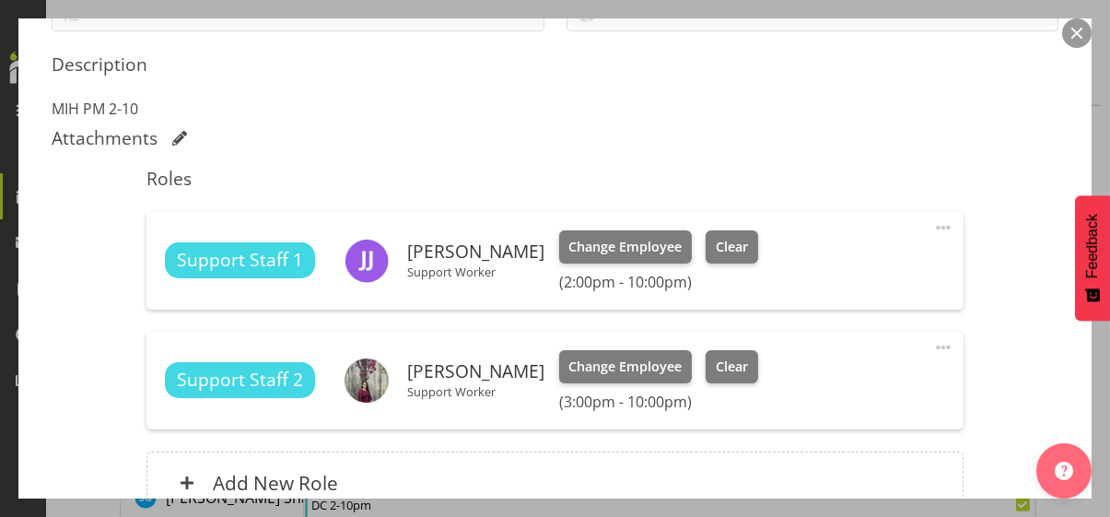
click at [713, 176] on h5 "Roles" at bounding box center [554, 179] width 817 height 22
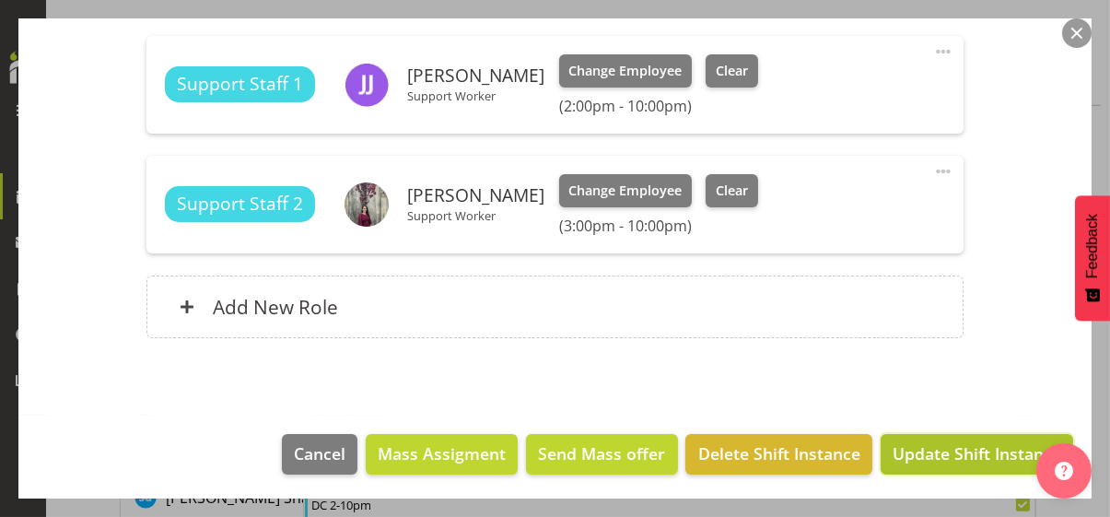
click at [927, 452] on span "Update Shift Instance" at bounding box center [976, 453] width 169 height 24
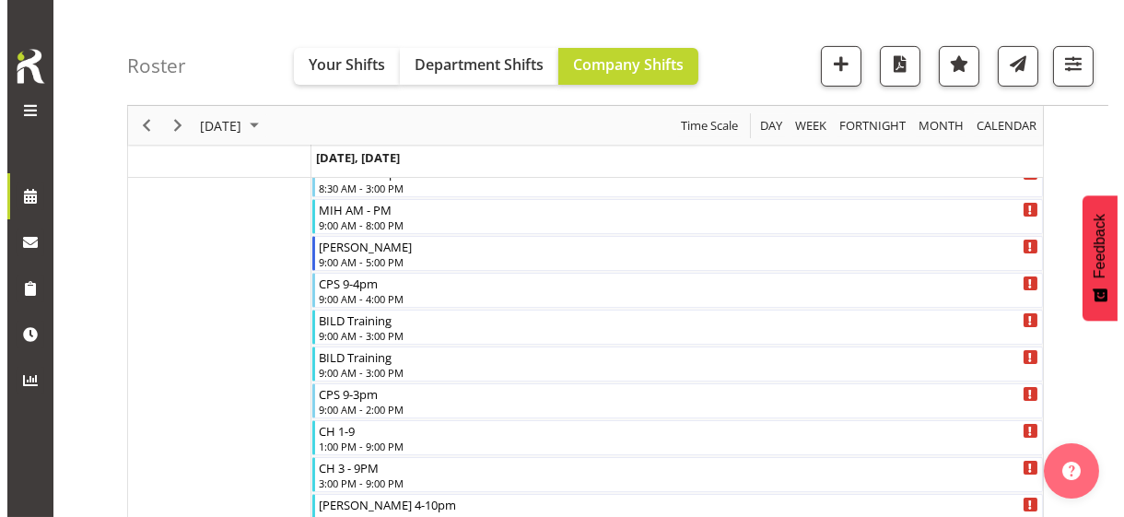
scroll to position [2790, 0]
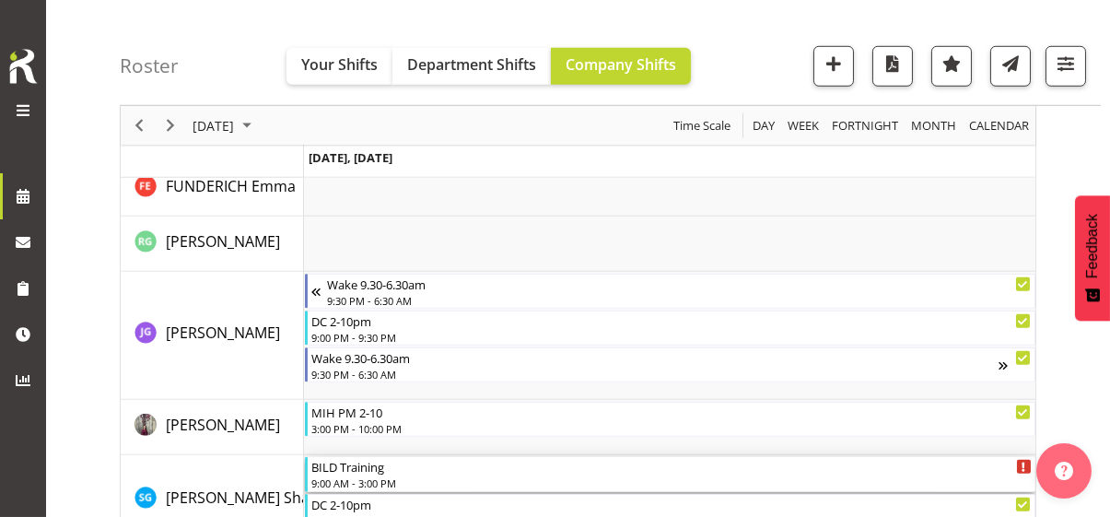
click at [367, 473] on div "BILD Training 9:00 AM - 3:00 PM" at bounding box center [671, 474] width 720 height 35
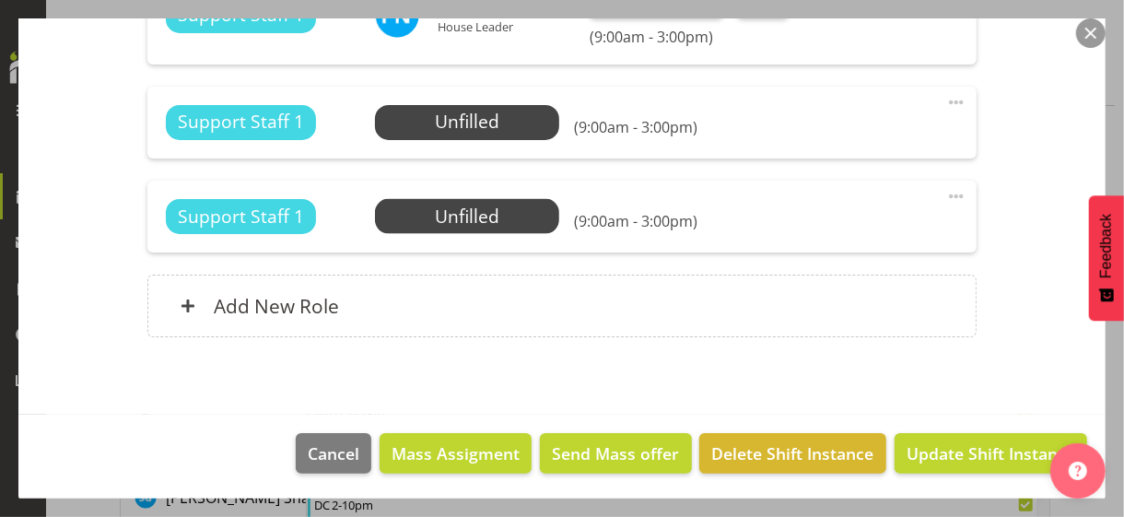
scroll to position [1212, 0]
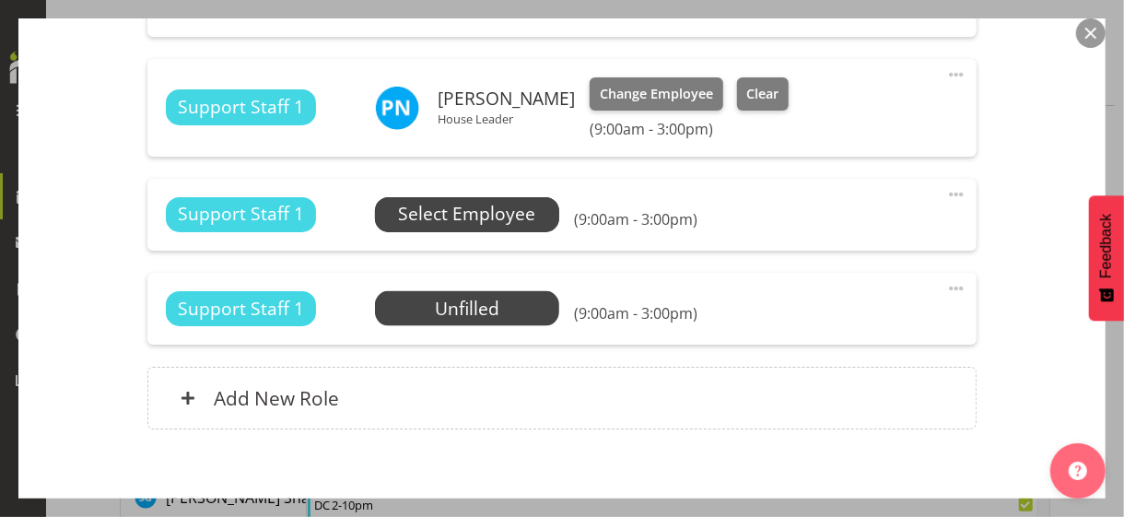
click at [456, 218] on span "Select Employee" at bounding box center [466, 214] width 137 height 27
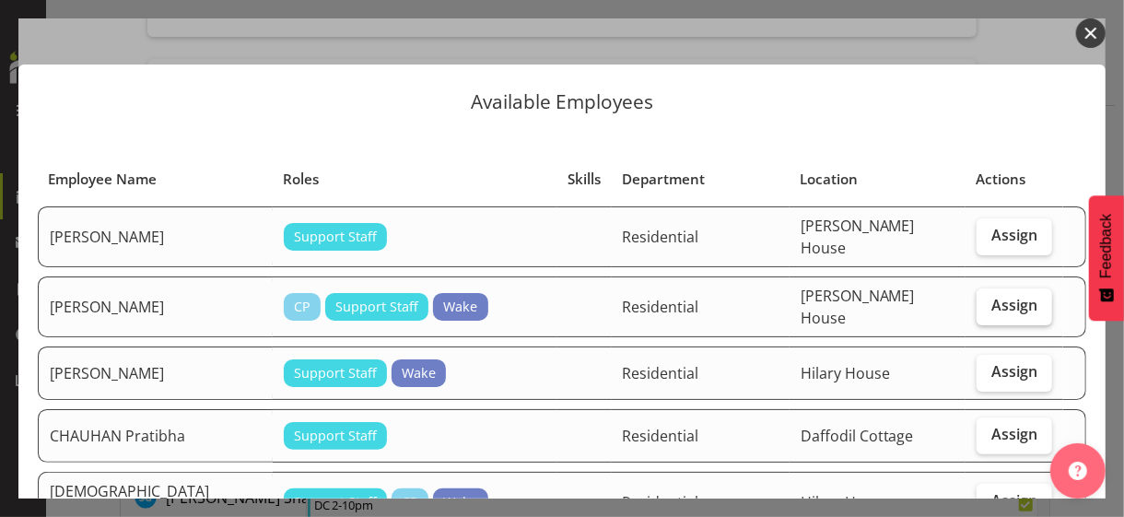
click at [1004, 299] on span "Assign" at bounding box center [1014, 305] width 46 height 18
click at [988, 299] on input "Assign" at bounding box center [982, 305] width 12 height 12
checkbox input "true"
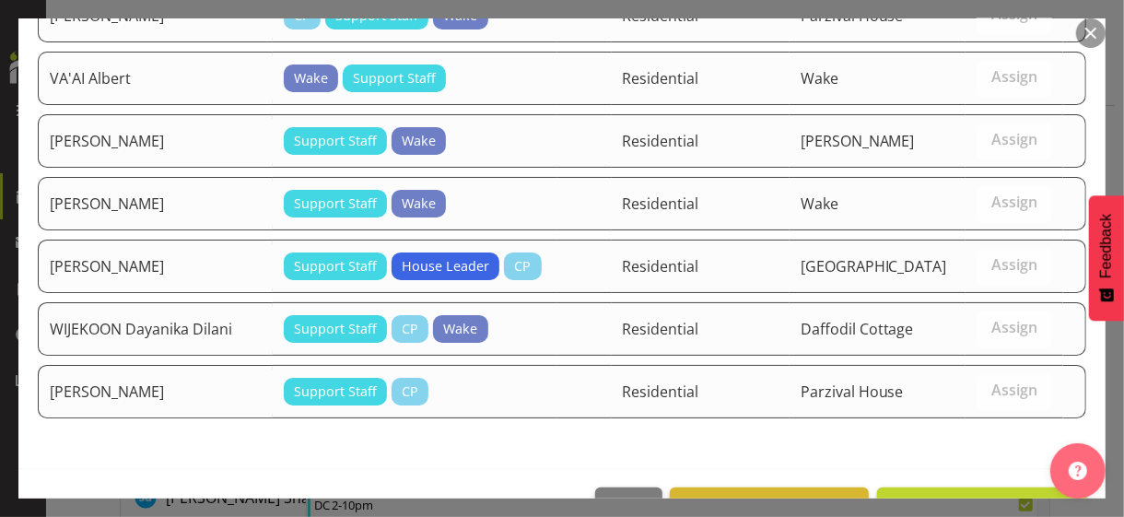
scroll to position [2352, 0]
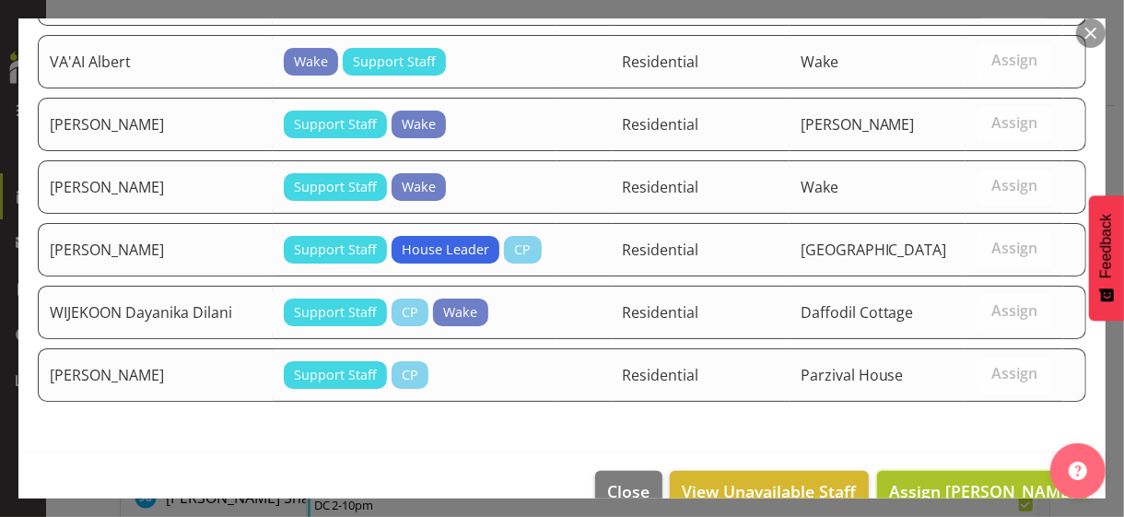
click at [945, 480] on span "Assign BENJAMIN Smital Simon" at bounding box center [982, 491] width 186 height 22
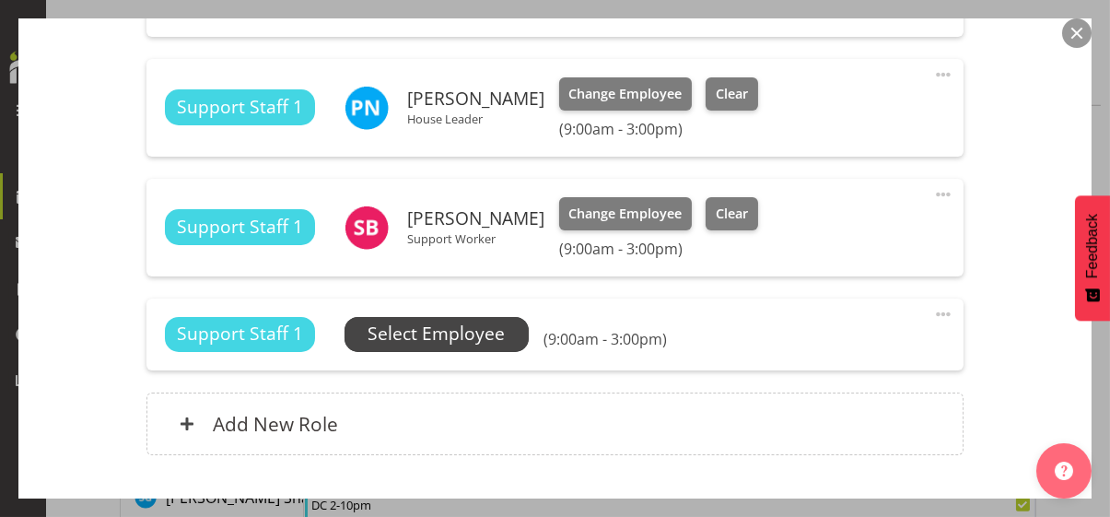
click at [486, 333] on span "Select Employee" at bounding box center [435, 333] width 137 height 27
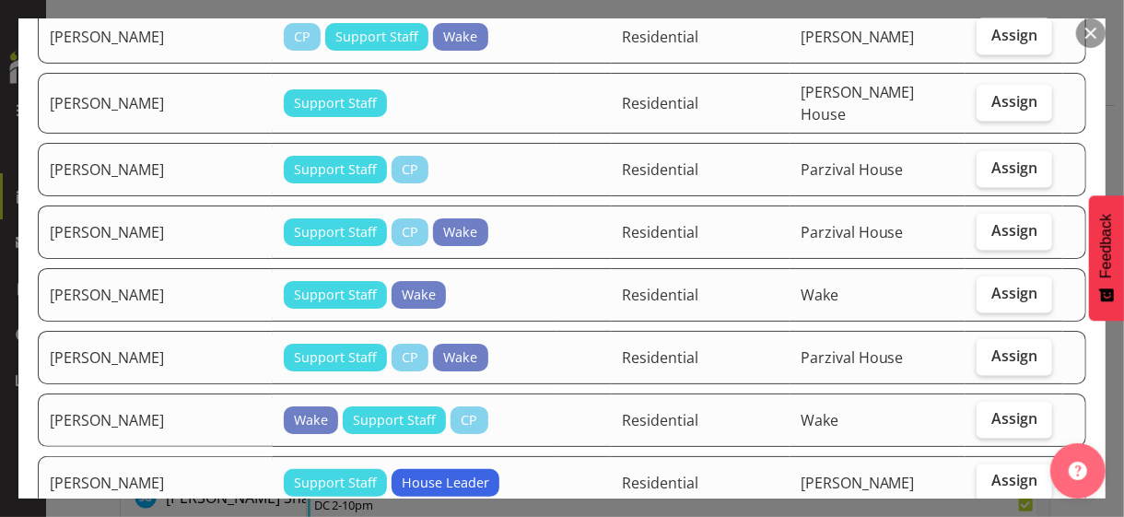
scroll to position [1566, 0]
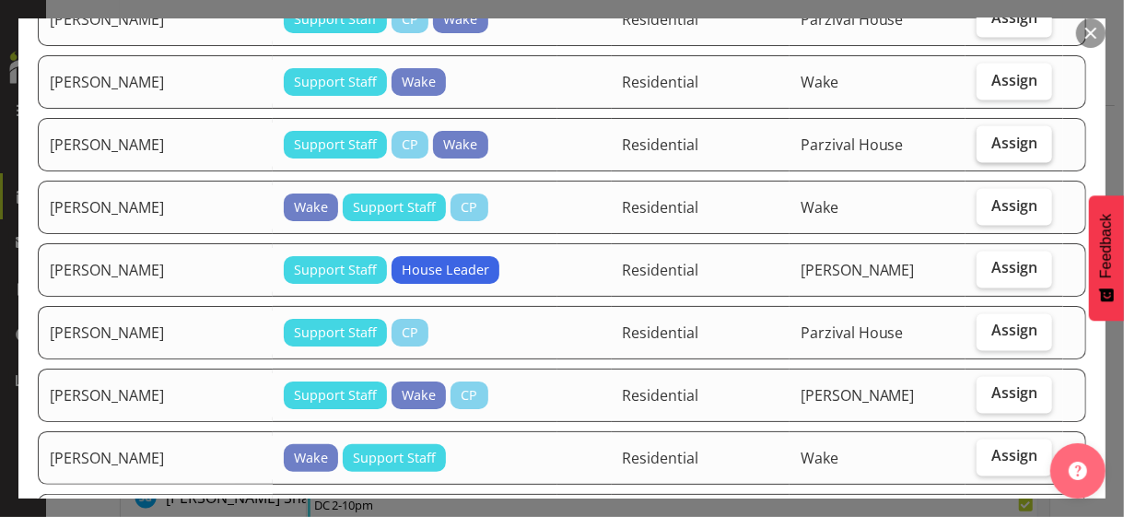
click at [988, 126] on label "Assign" at bounding box center [1014, 144] width 76 height 37
click at [988, 137] on input "Assign" at bounding box center [982, 143] width 12 height 12
checkbox input "true"
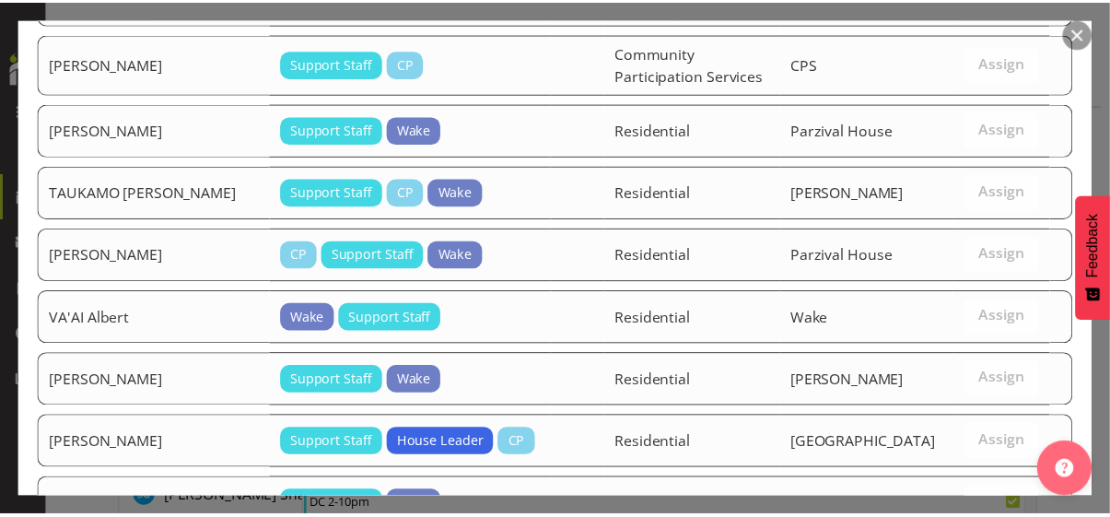
scroll to position [2291, 0]
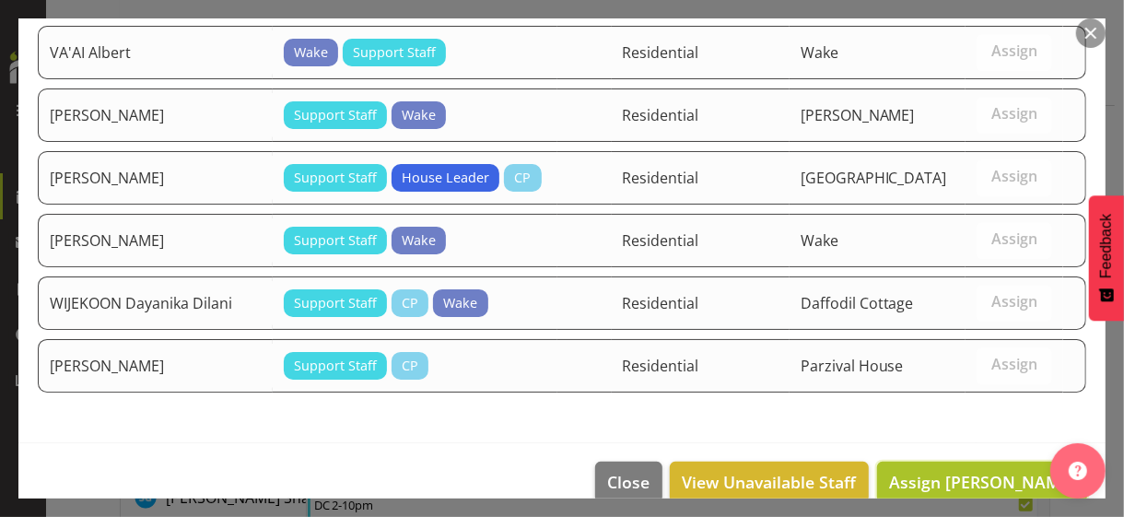
click at [963, 471] on span "Assign RIJAL Sebina" at bounding box center [982, 482] width 186 height 22
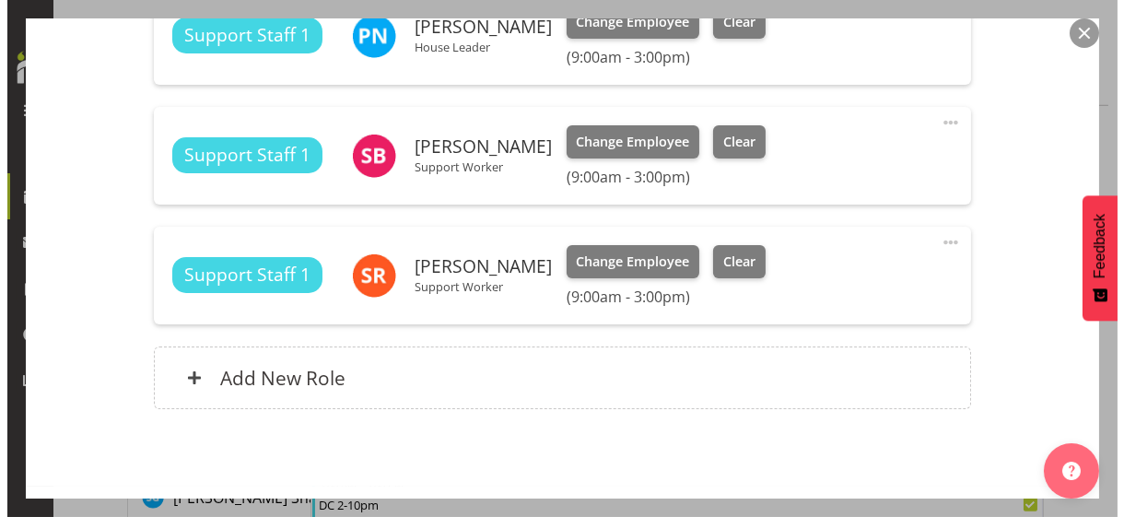
scroll to position [1355, 0]
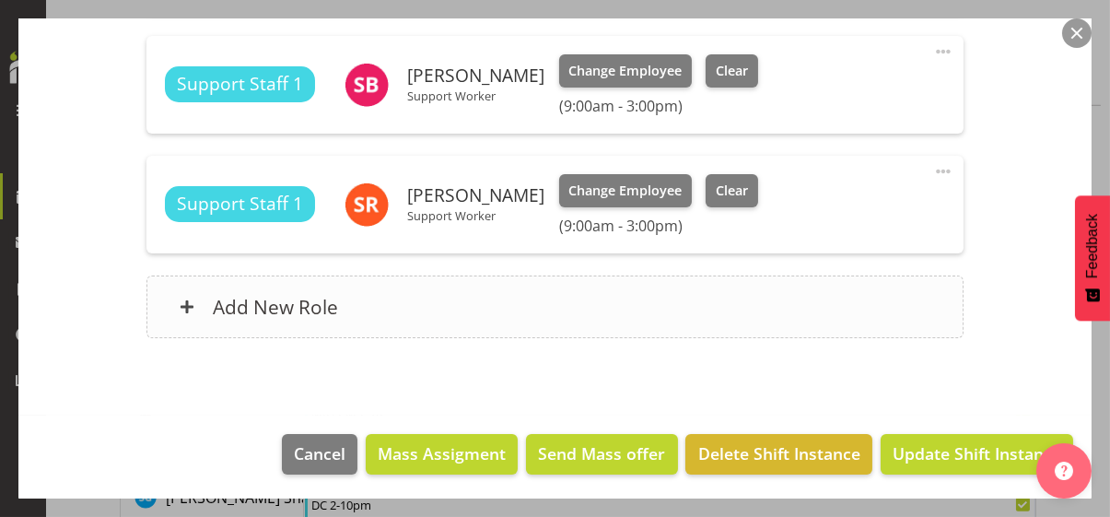
click at [447, 294] on div "Add New Role" at bounding box center [554, 306] width 817 height 63
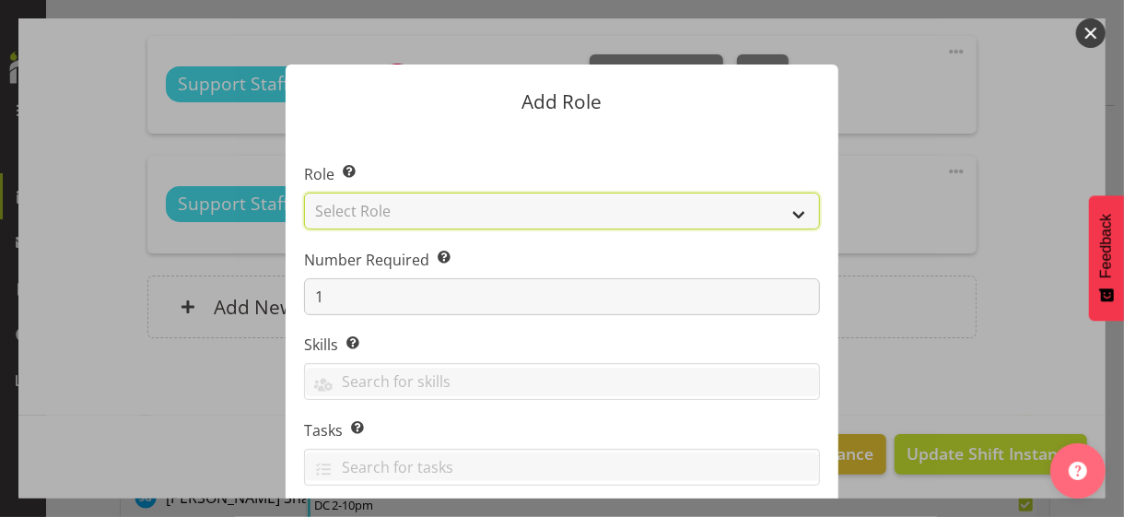
click at [401, 211] on select "Select Role CP House Leader Support Staff Wake" at bounding box center [562, 210] width 516 height 37
select select "1091"
click at [304, 192] on select "Select Role CP House Leader Support Staff Wake" at bounding box center [562, 210] width 516 height 37
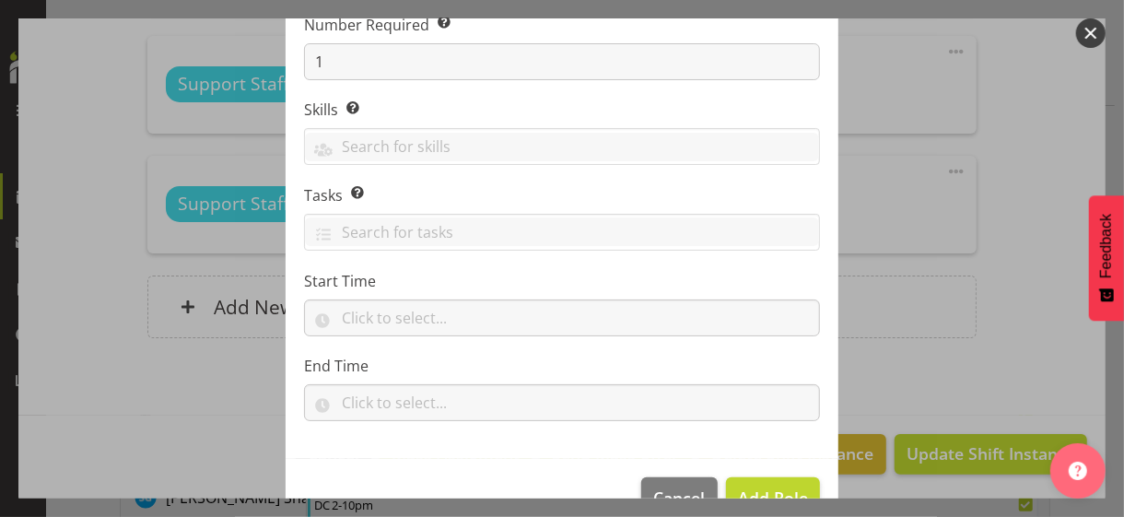
scroll to position [280, 0]
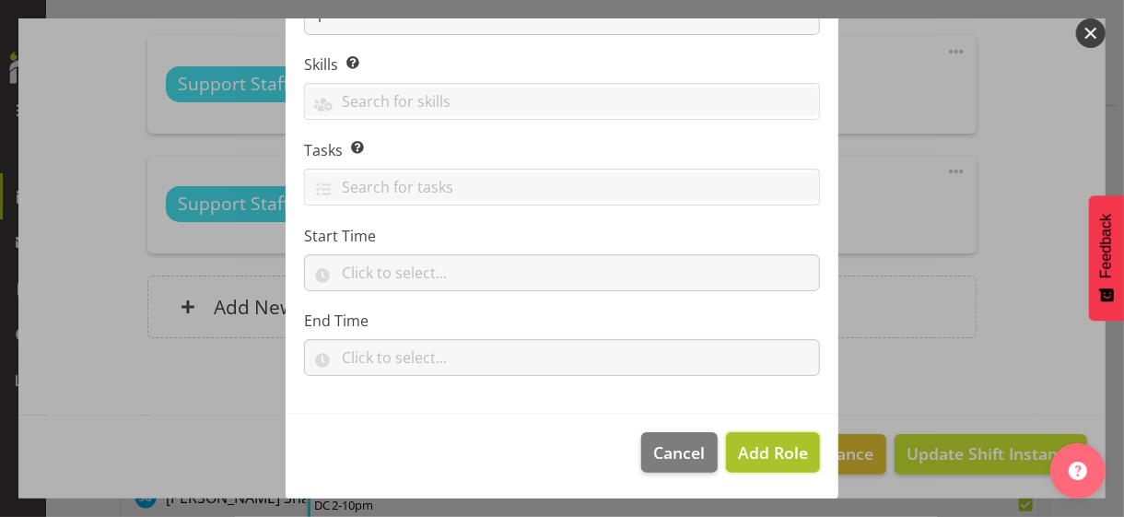
click at [759, 455] on span "Add Role" at bounding box center [773, 452] width 70 height 22
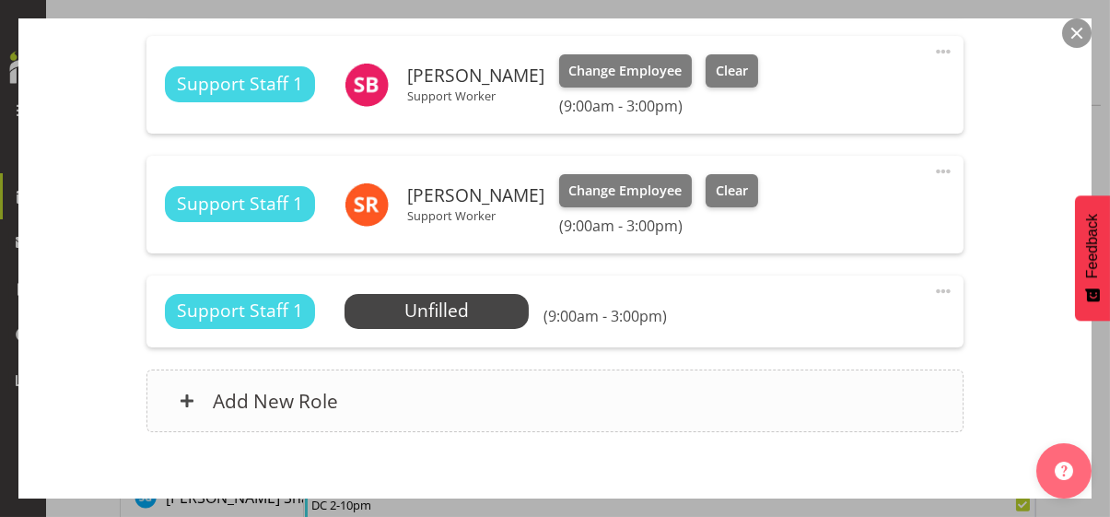
click at [469, 399] on div "Add New Role" at bounding box center [554, 400] width 817 height 63
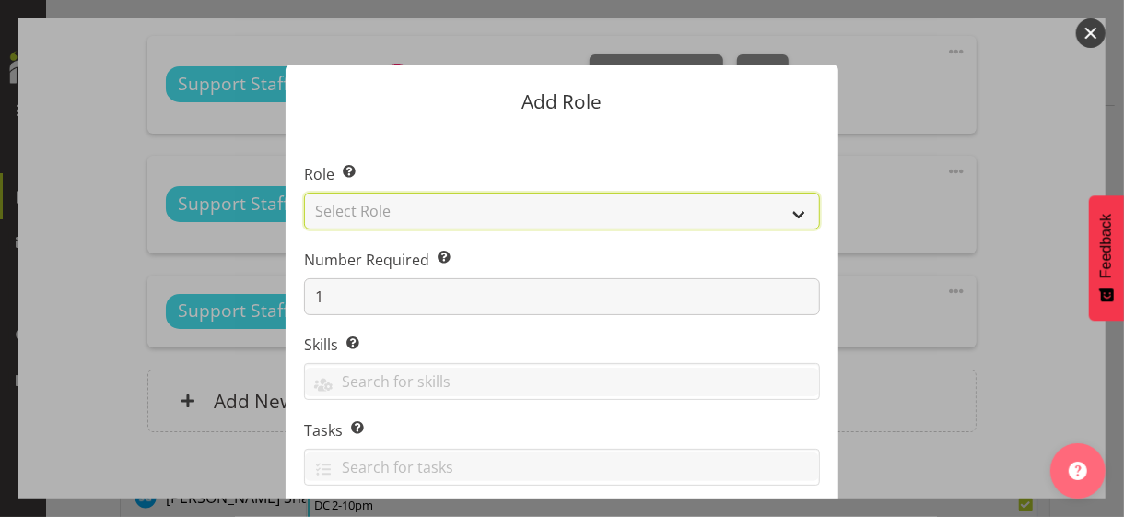
click at [423, 214] on select "Select Role CP House Leader Support Staff Wake" at bounding box center [562, 210] width 516 height 37
select select "1091"
click at [304, 192] on select "Select Role CP House Leader Support Staff Wake" at bounding box center [562, 210] width 516 height 37
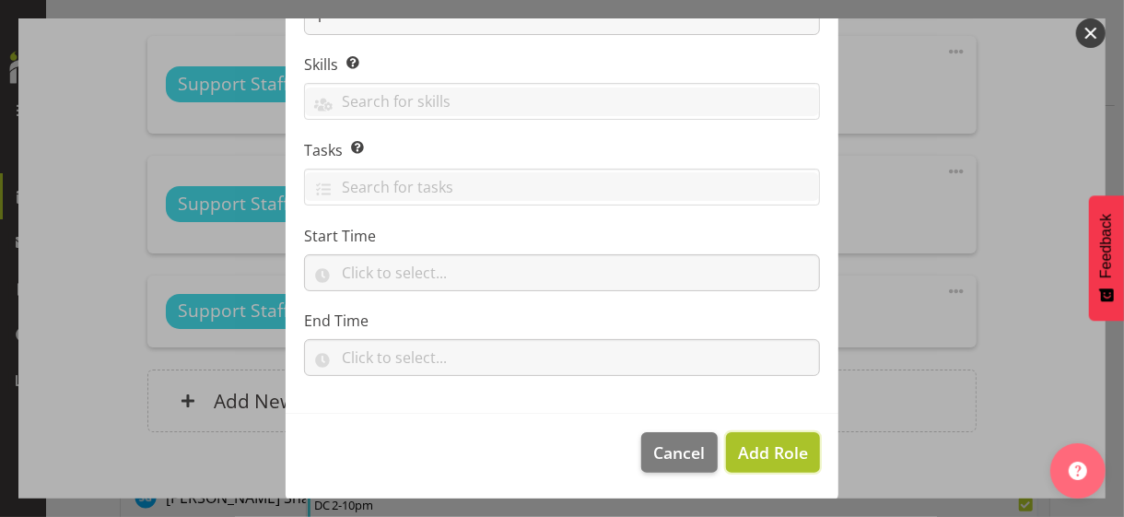
click at [757, 458] on span "Add Role" at bounding box center [773, 452] width 70 height 22
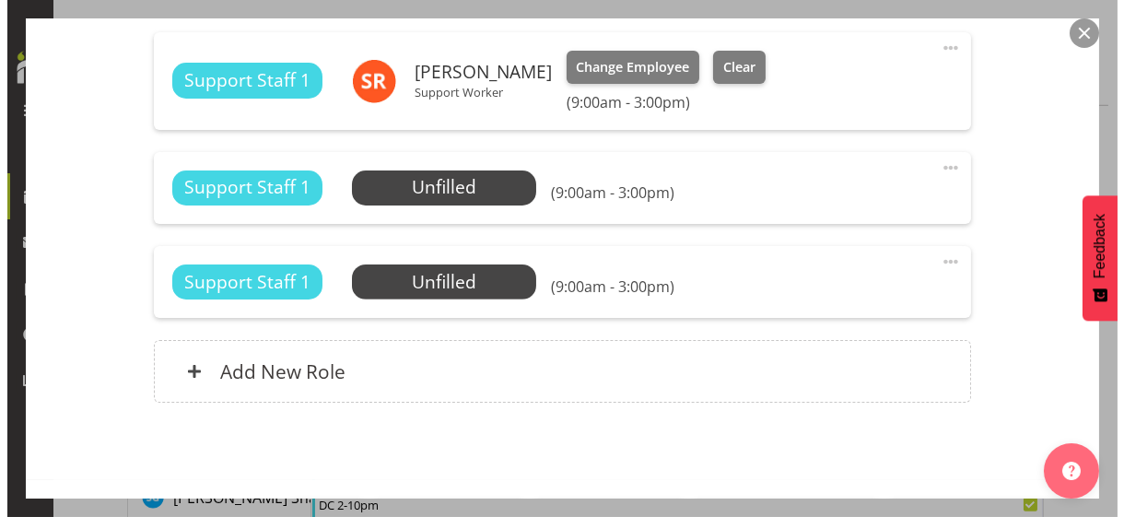
scroll to position [1544, 0]
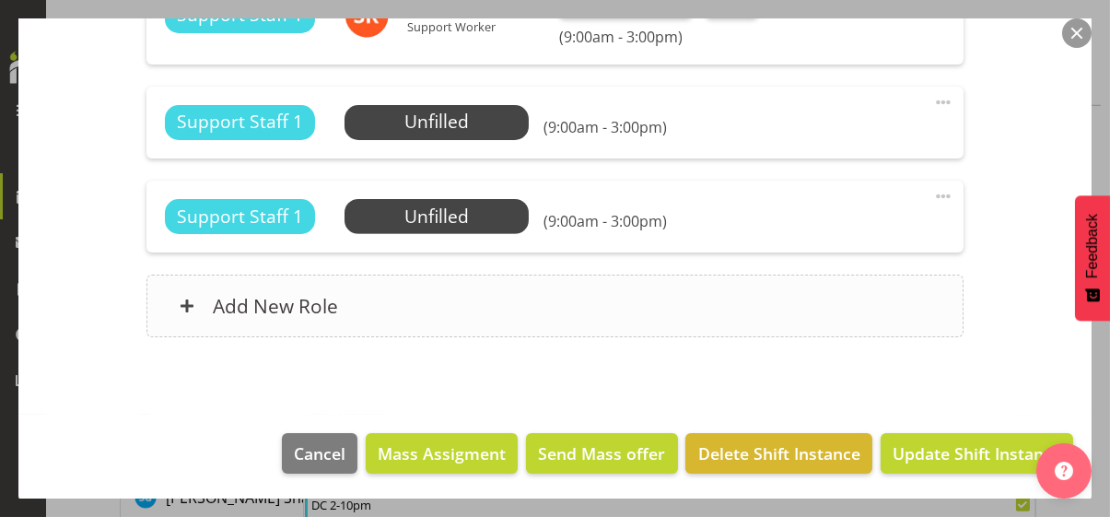
click at [480, 292] on div "Add New Role" at bounding box center [554, 305] width 817 height 63
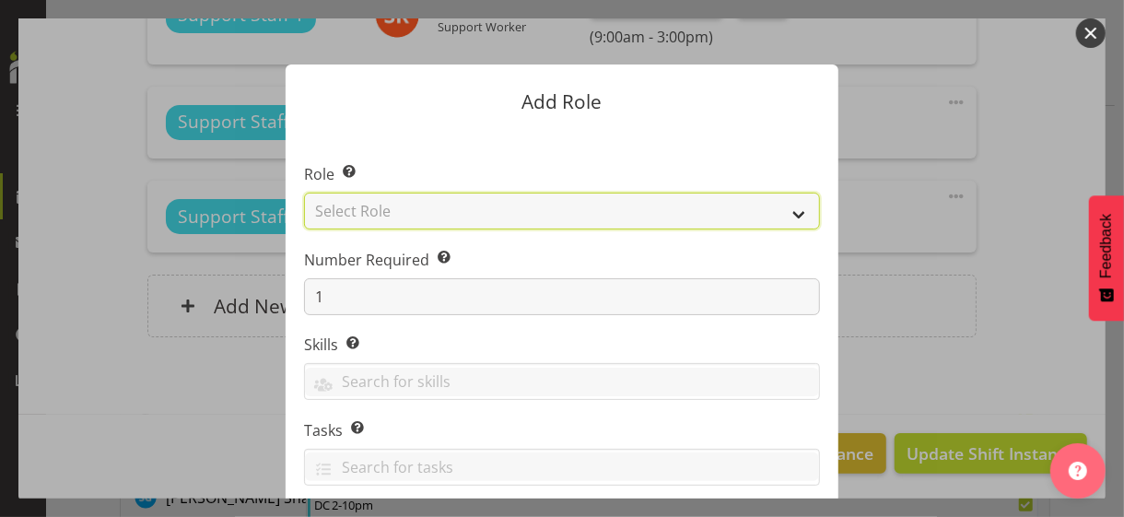
click at [414, 213] on select "Select Role CP House Leader Support Staff Wake" at bounding box center [562, 210] width 516 height 37
select select "1091"
click at [304, 192] on select "Select Role CP House Leader Support Staff Wake" at bounding box center [562, 210] width 516 height 37
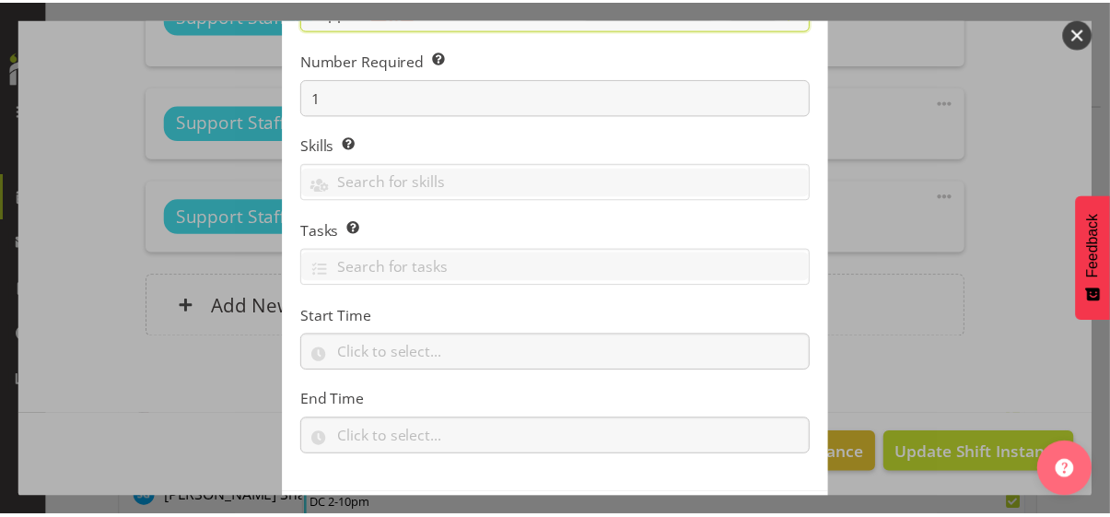
scroll to position [280, 0]
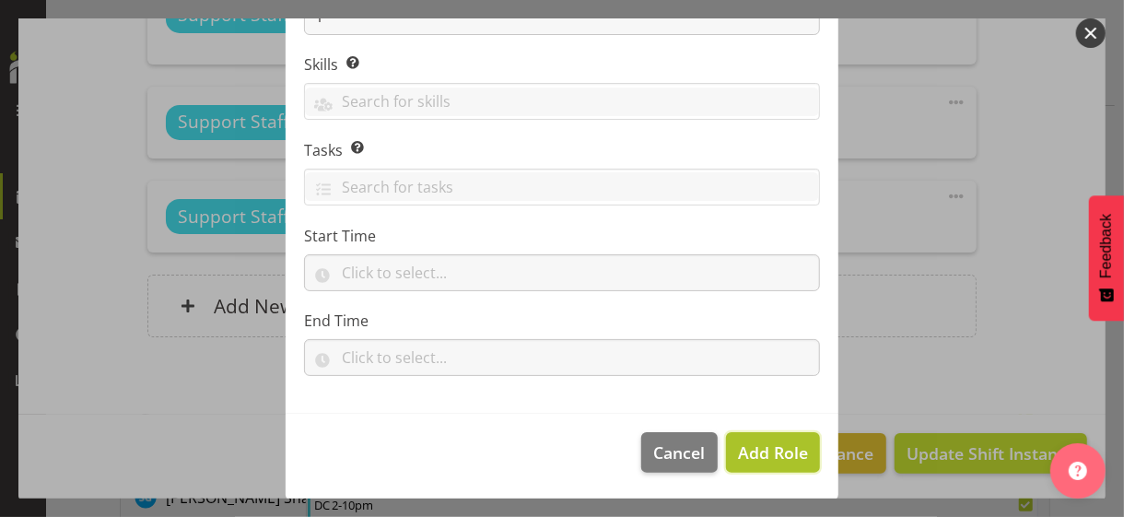
click at [757, 443] on span "Add Role" at bounding box center [773, 452] width 70 height 22
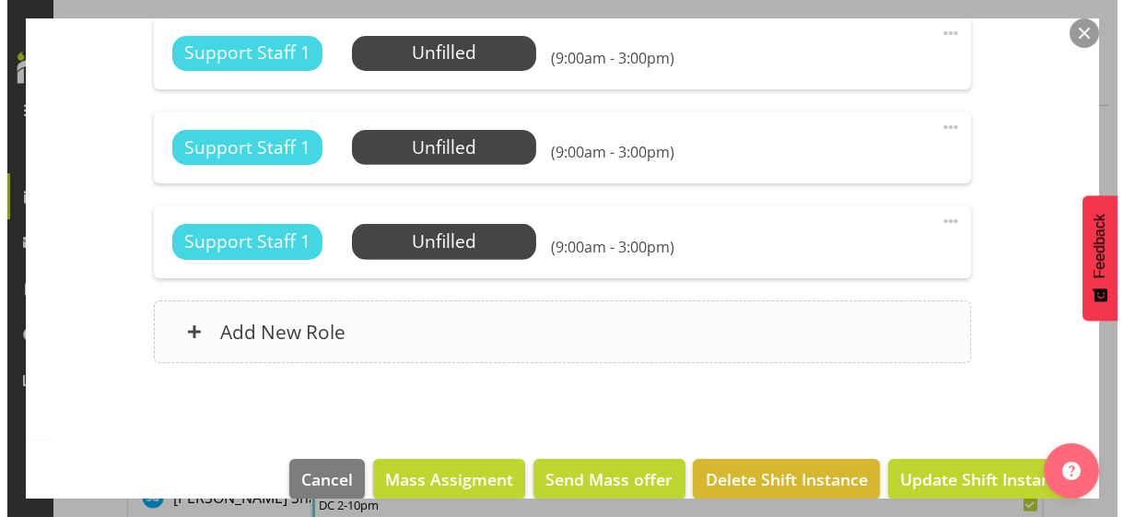
scroll to position [1636, 0]
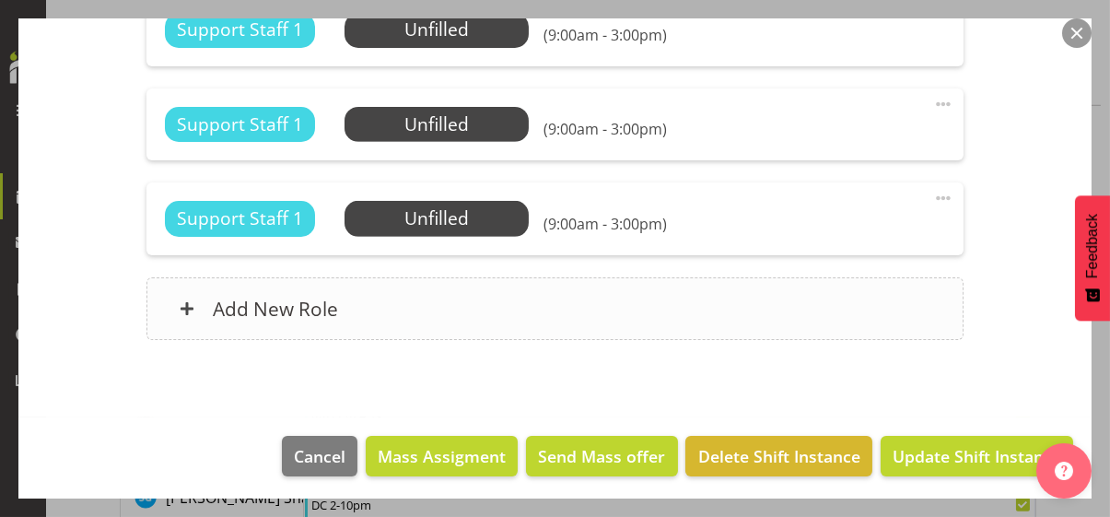
click at [498, 309] on div "Add New Role" at bounding box center [554, 308] width 817 height 63
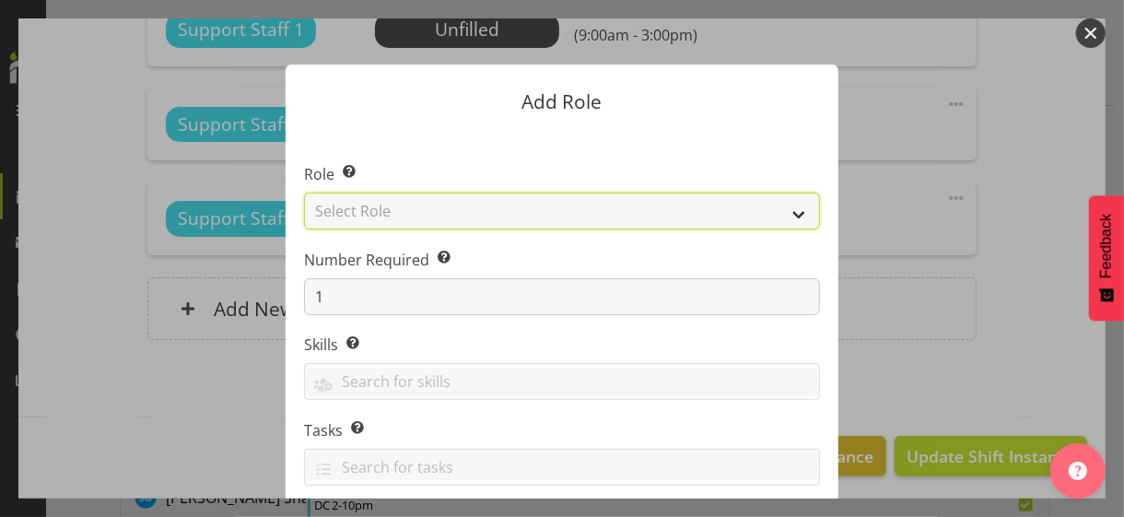
click at [402, 204] on select "Select Role CP House Leader Support Staff Wake" at bounding box center [562, 210] width 516 height 37
select select "1091"
click at [304, 192] on select "Select Role CP House Leader Support Staff Wake" at bounding box center [562, 210] width 516 height 37
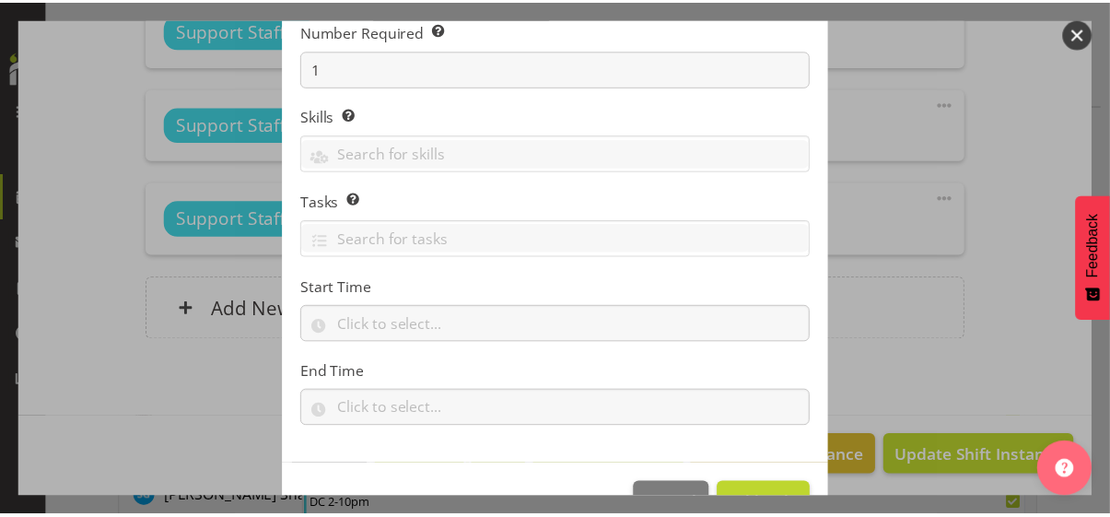
scroll to position [280, 0]
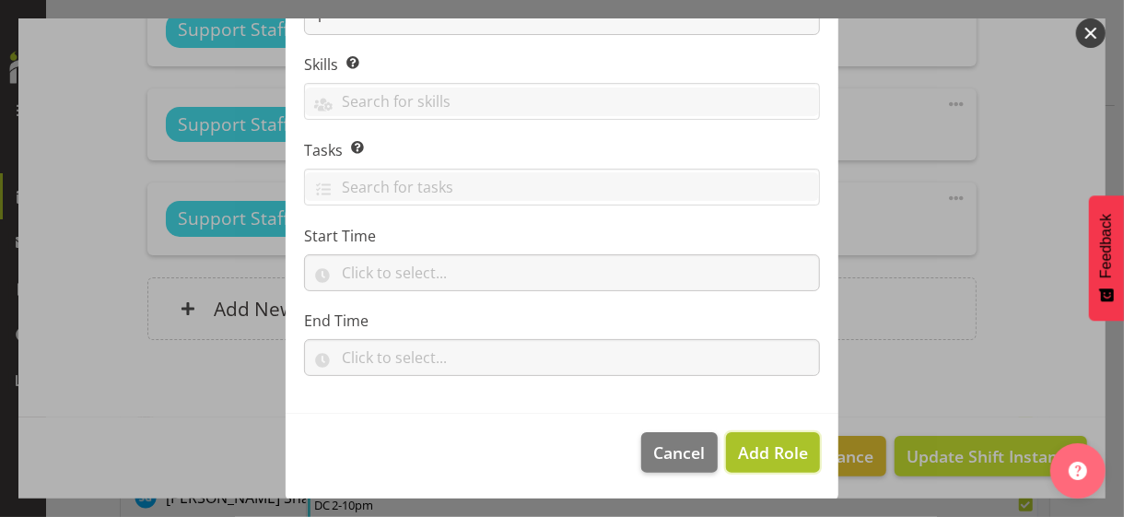
click at [752, 450] on span "Add Role" at bounding box center [773, 452] width 70 height 22
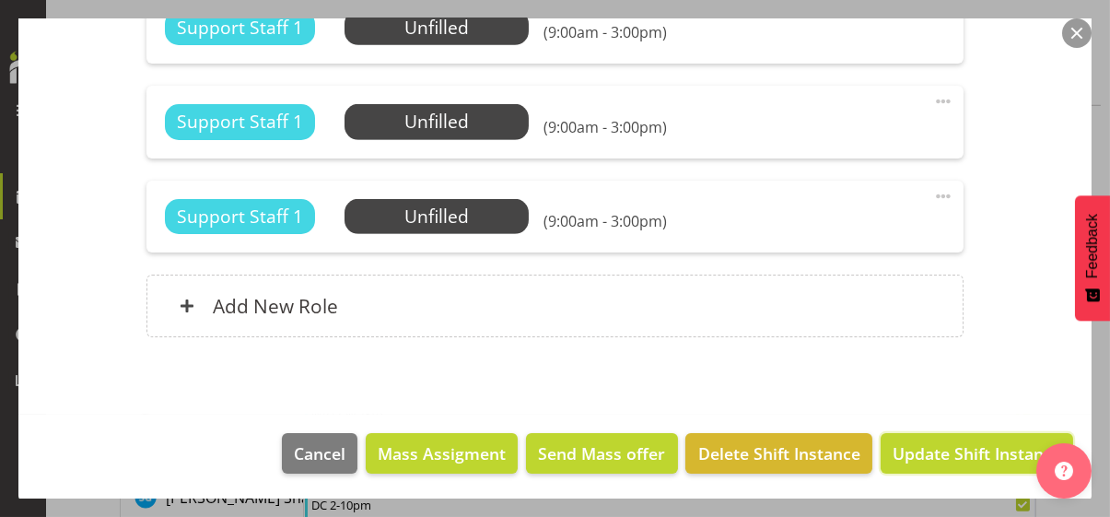
click at [951, 452] on span "Update Shift Instance" at bounding box center [976, 453] width 169 height 24
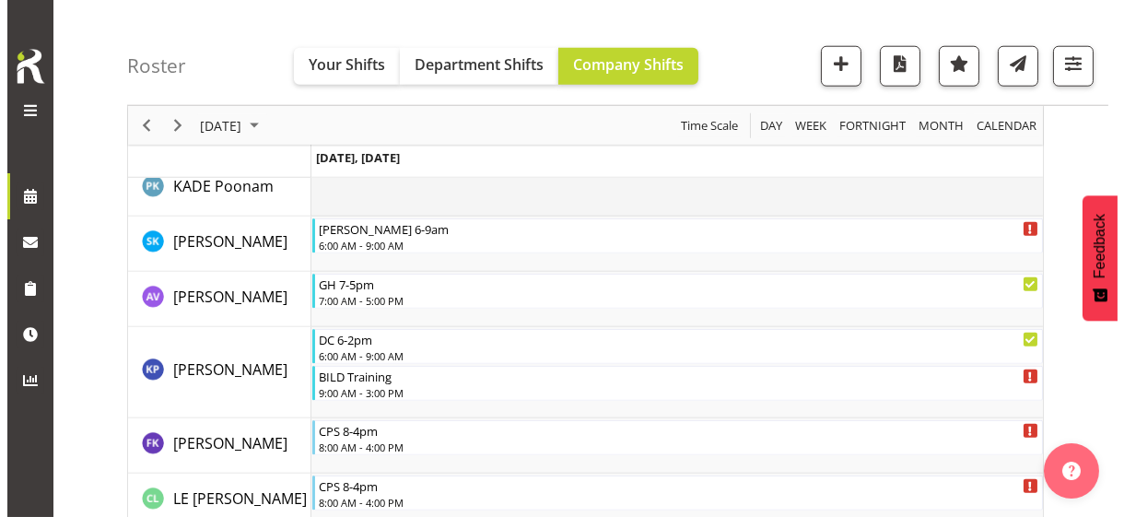
scroll to position [3913, 0]
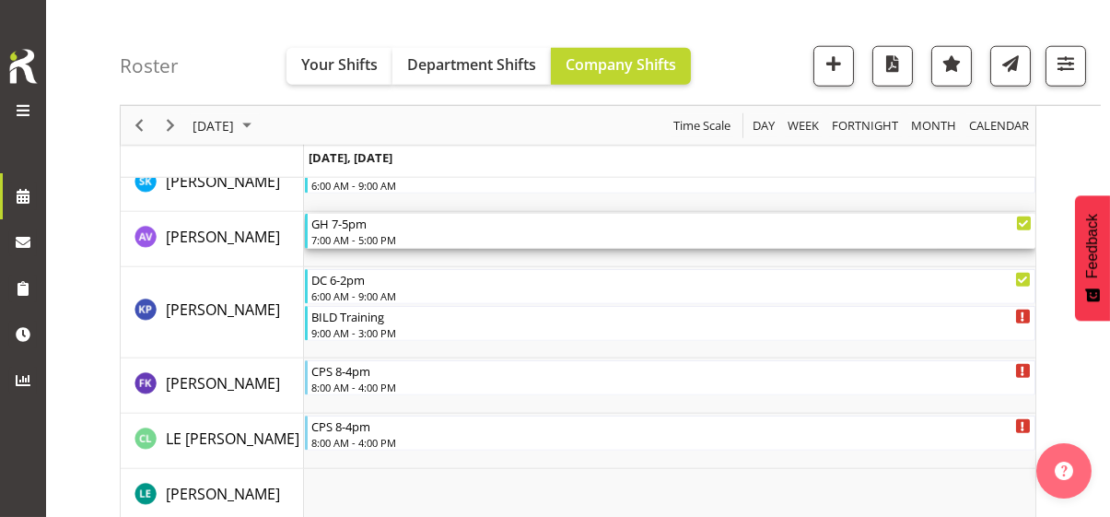
click at [368, 239] on div "7:00 AM - 5:00 PM" at bounding box center [671, 239] width 720 height 15
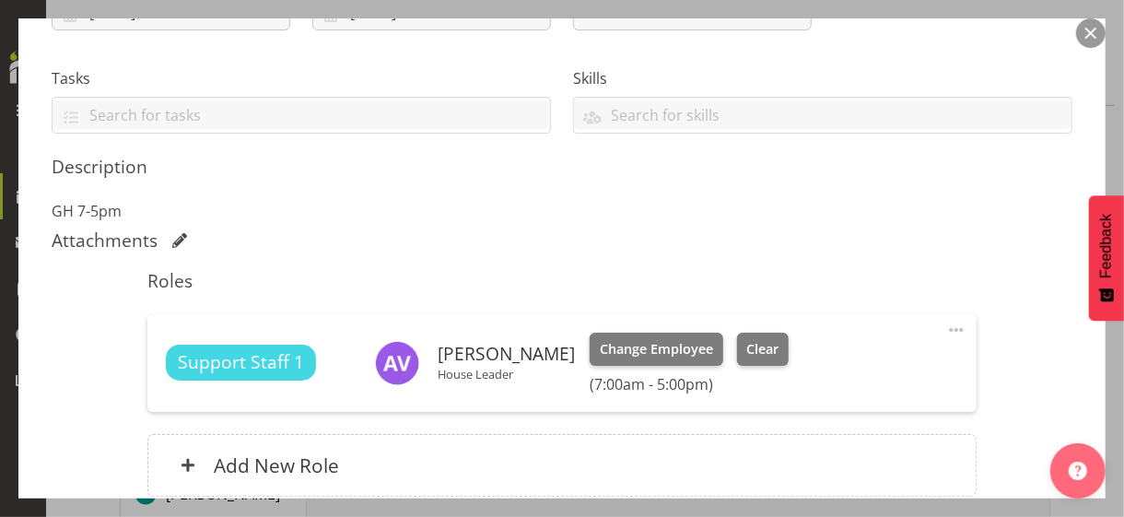
scroll to position [368, 0]
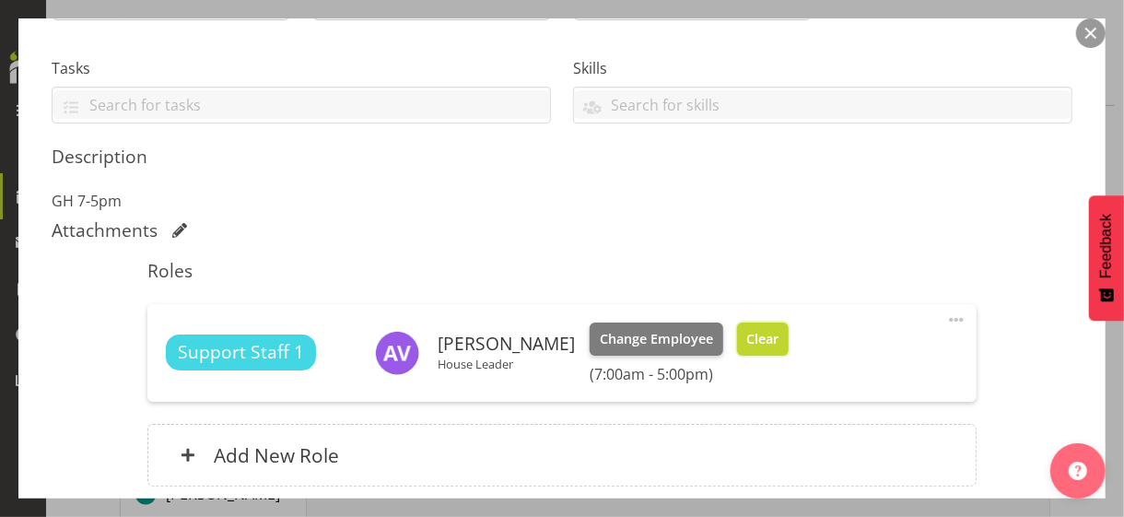
click at [746, 345] on span "Clear" at bounding box center [762, 339] width 32 height 20
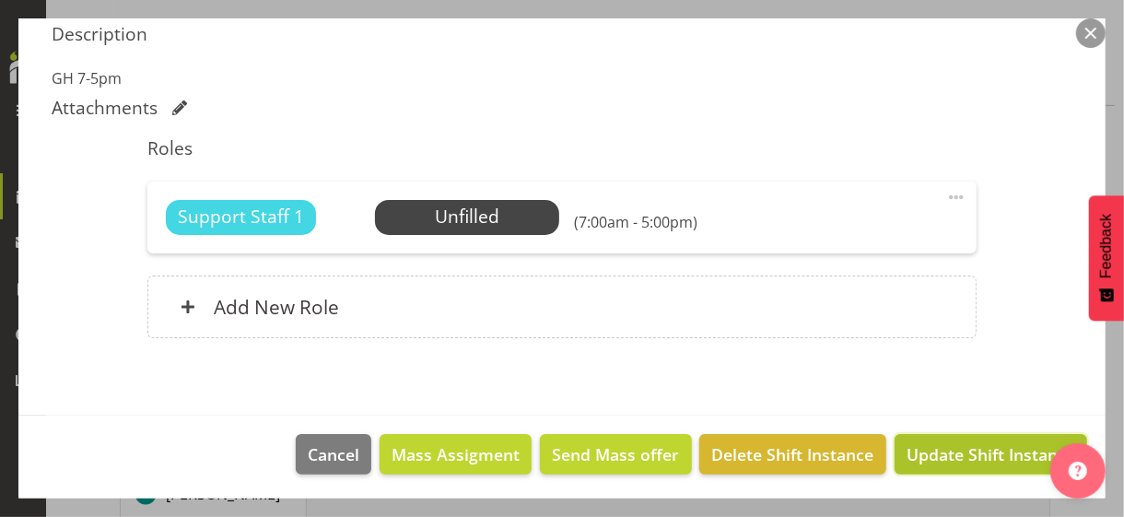
click at [938, 451] on span "Update Shift Instance" at bounding box center [990, 454] width 169 height 24
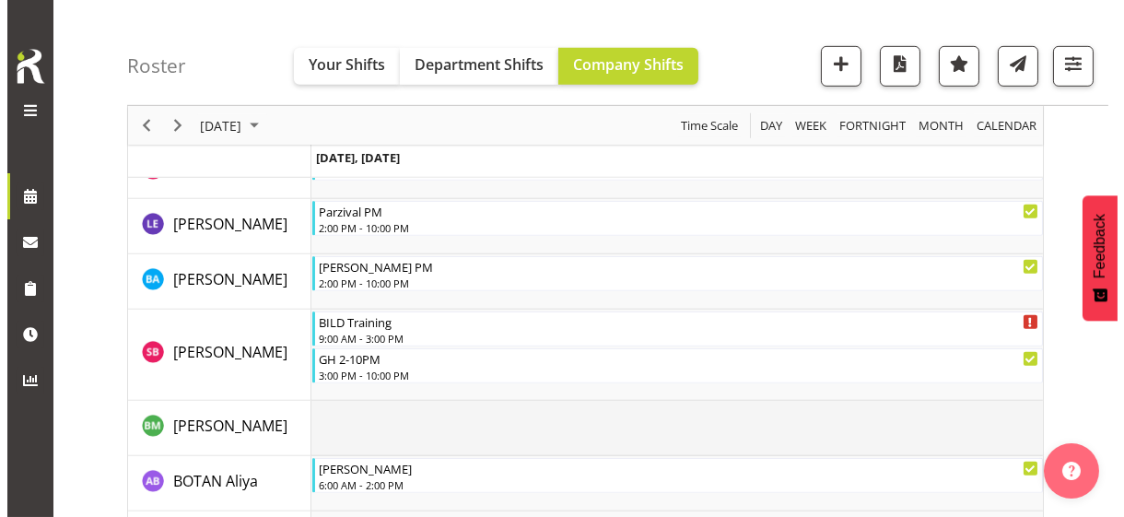
scroll to position [2016, 0]
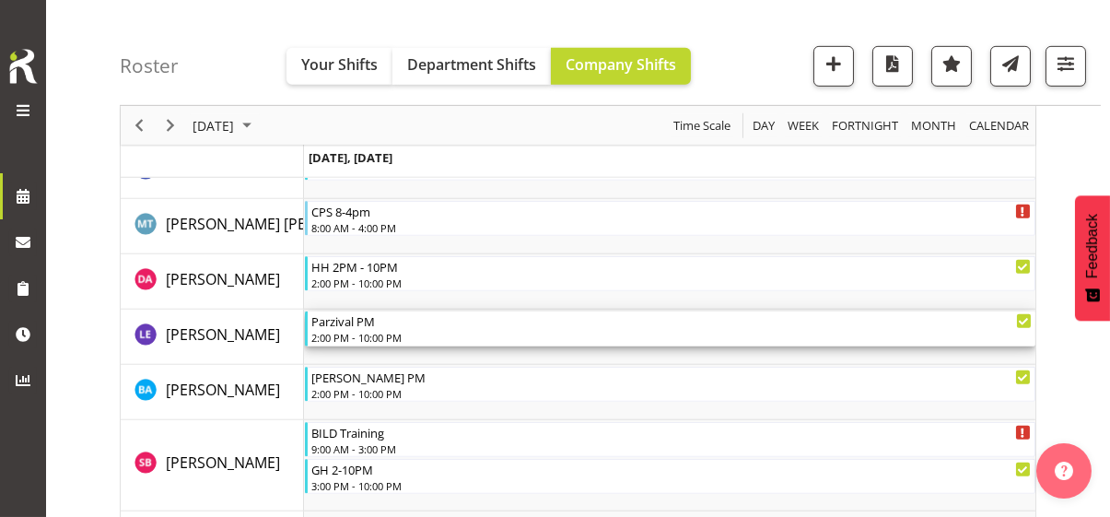
click at [366, 332] on div "2:00 PM - 10:00 PM" at bounding box center [671, 337] width 720 height 15
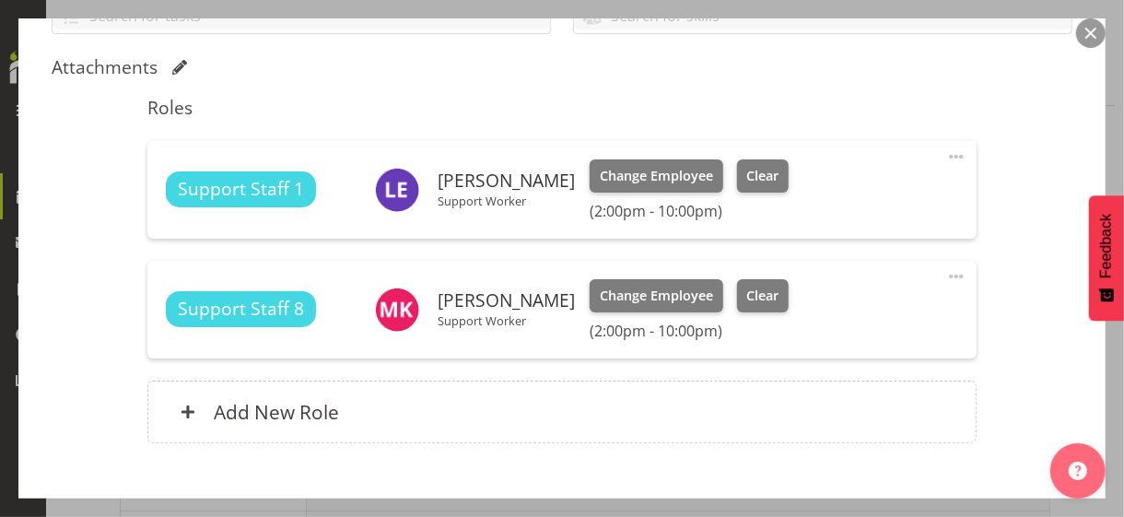
scroll to position [460, 0]
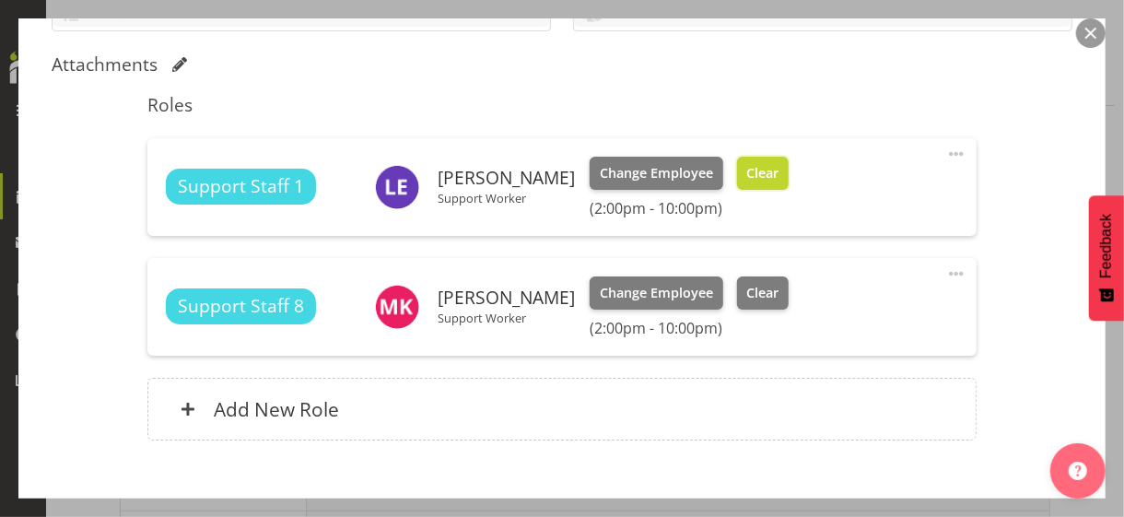
click at [768, 181] on button "Clear" at bounding box center [763, 173] width 52 height 33
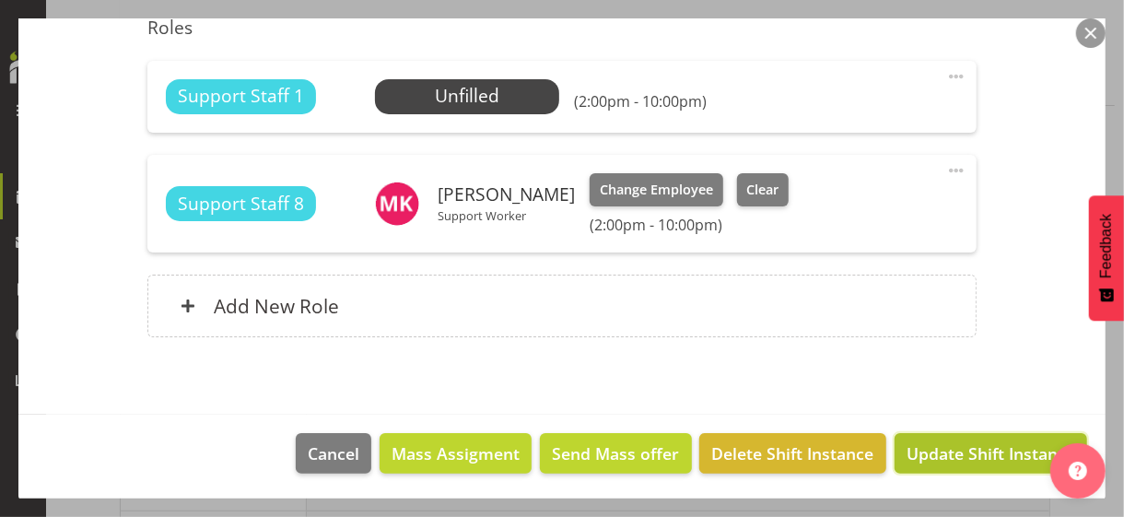
click at [924, 448] on span "Update Shift Instance" at bounding box center [990, 453] width 169 height 24
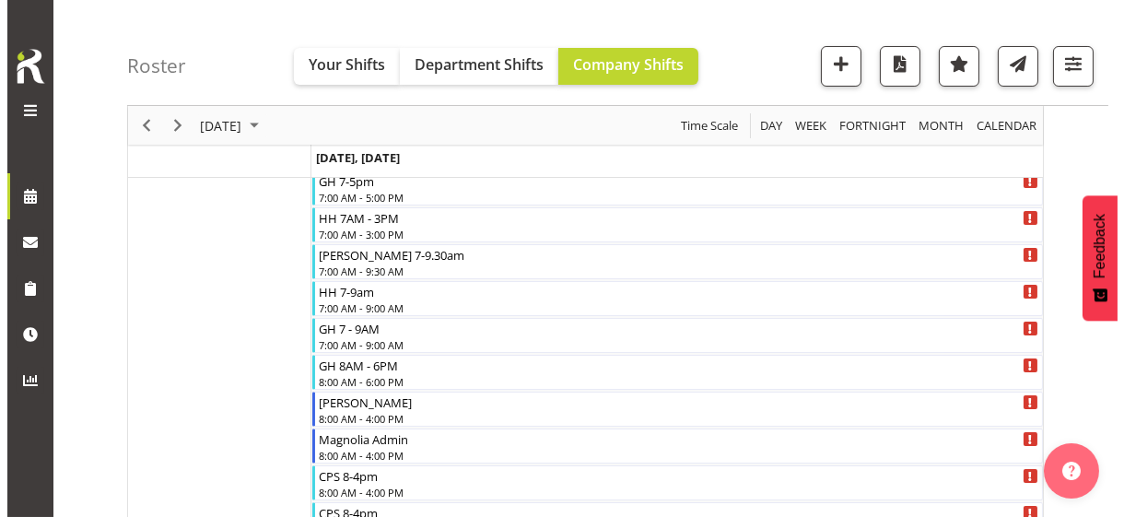
scroll to position [204, 0]
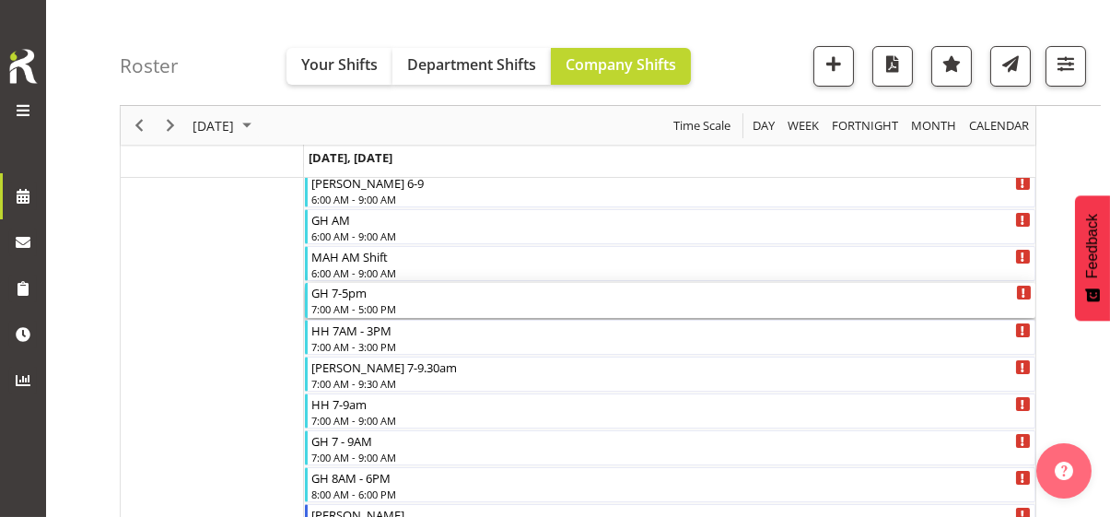
click at [383, 301] on div "7:00 AM - 5:00 PM" at bounding box center [671, 308] width 720 height 15
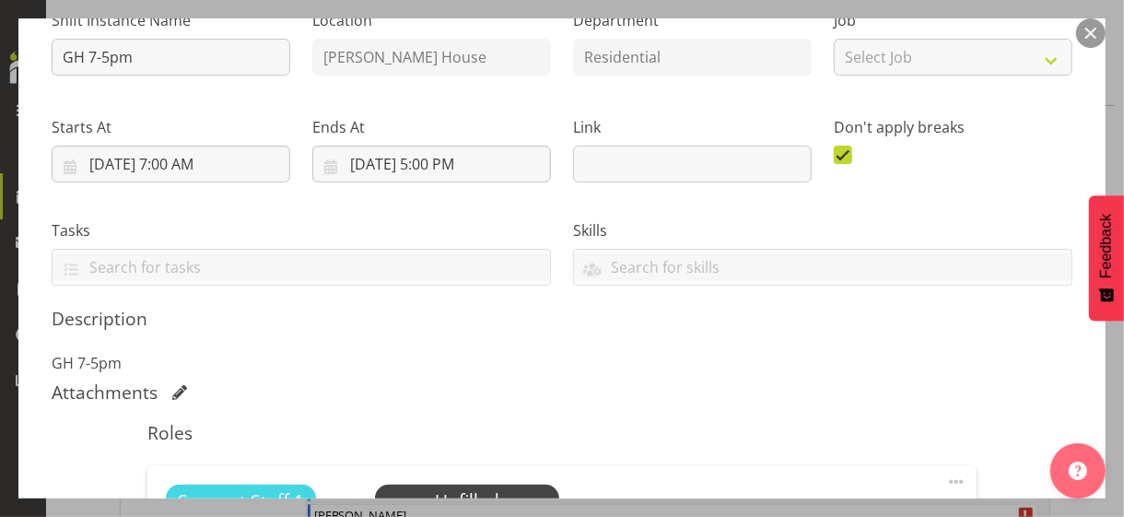
scroll to position [368, 0]
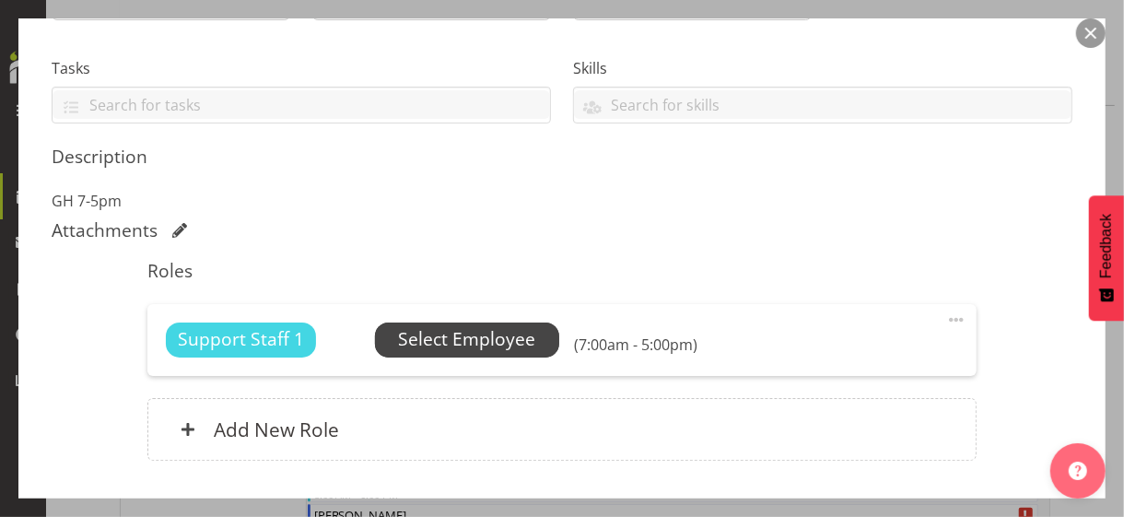
click at [450, 339] on span "Select Employee" at bounding box center [466, 339] width 137 height 27
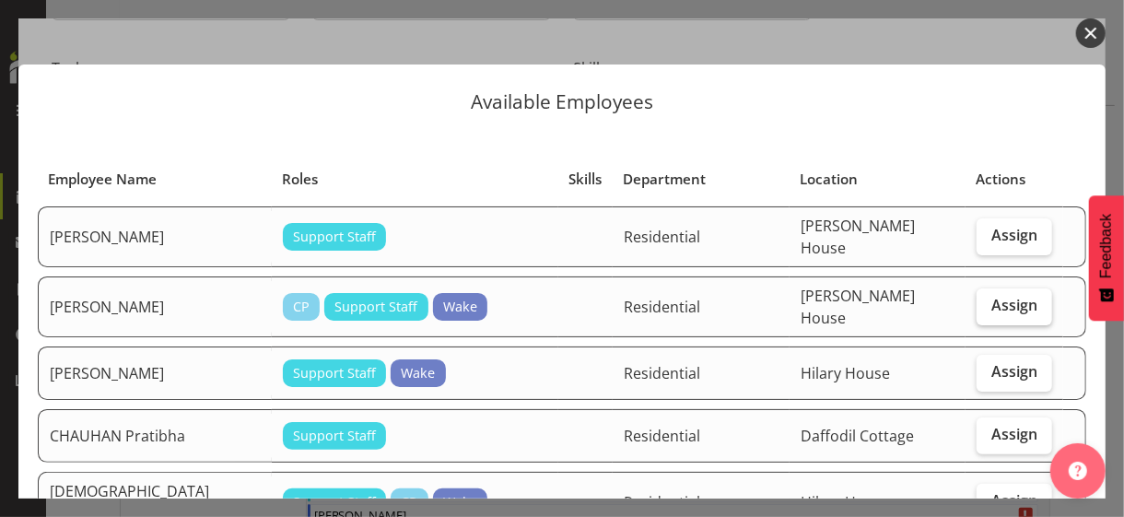
click at [994, 306] on label "Assign" at bounding box center [1014, 306] width 76 height 37
click at [988, 306] on input "Assign" at bounding box center [982, 305] width 12 height 12
checkbox input "true"
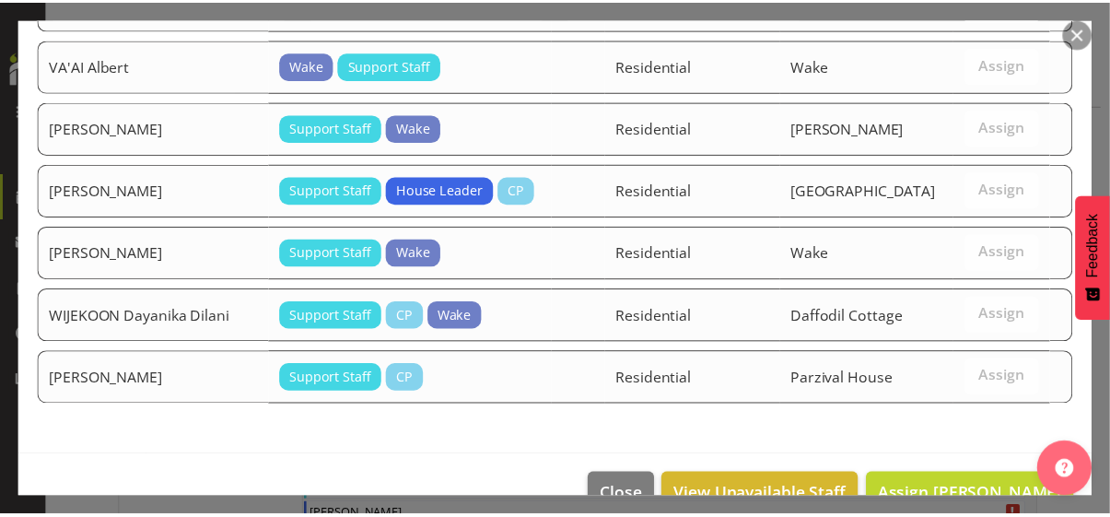
scroll to position [2037, 0]
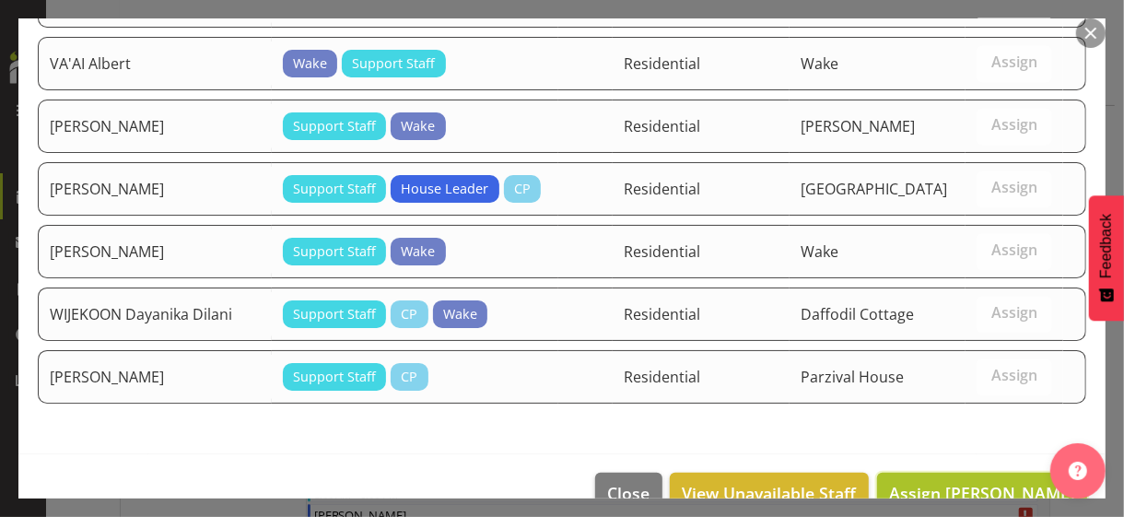
click at [963, 482] on span "Assign BACHOCO Edward" at bounding box center [982, 493] width 186 height 22
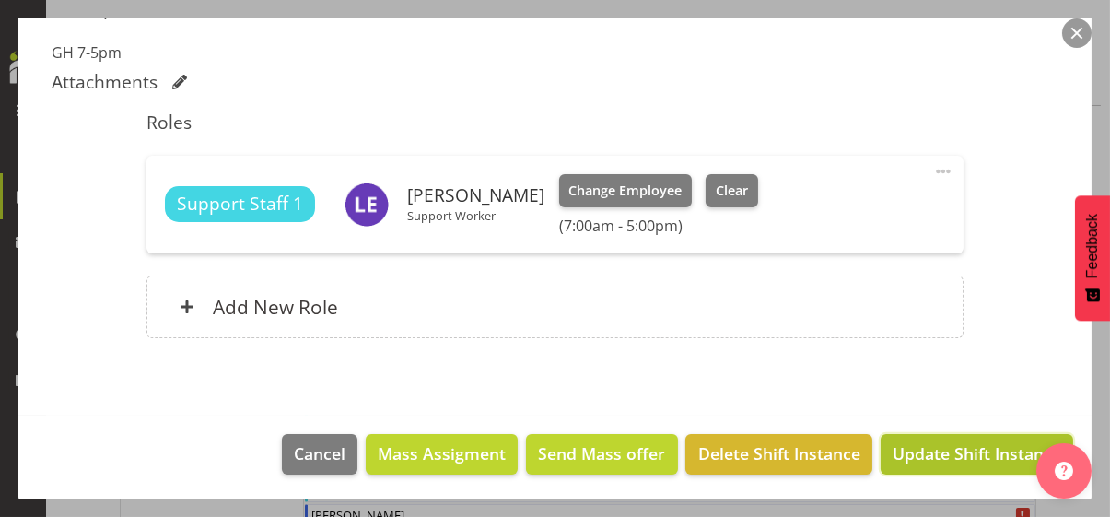
click at [960, 449] on span "Update Shift Instance" at bounding box center [976, 453] width 169 height 24
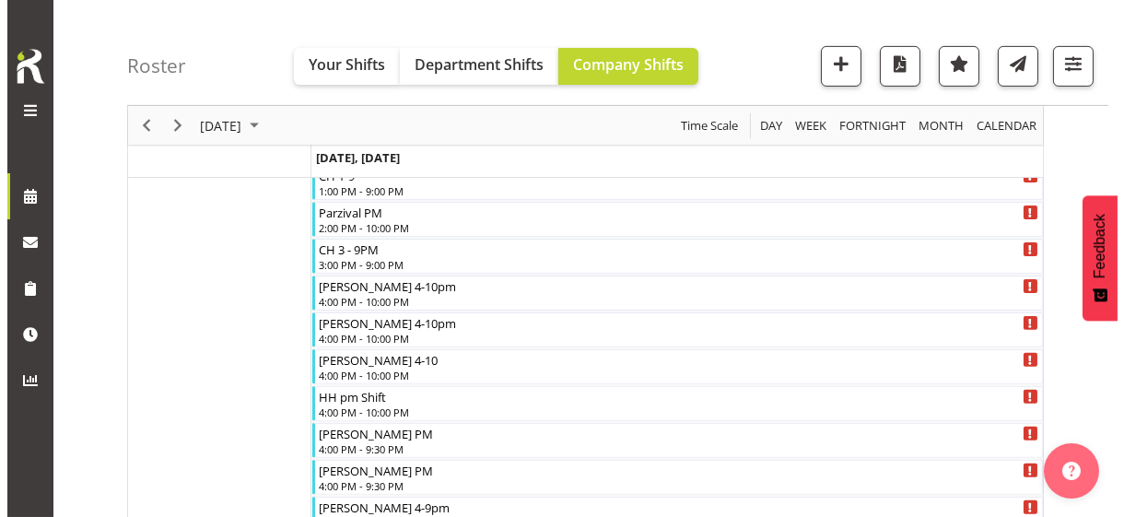
scroll to position [1401, 0]
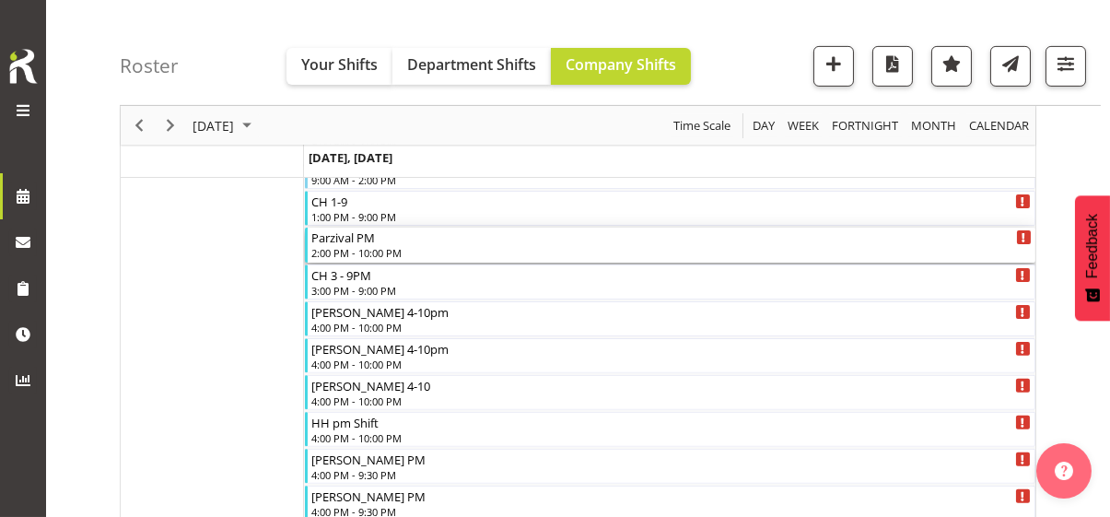
click at [370, 247] on div "2:00 PM - 10:00 PM" at bounding box center [671, 252] width 720 height 15
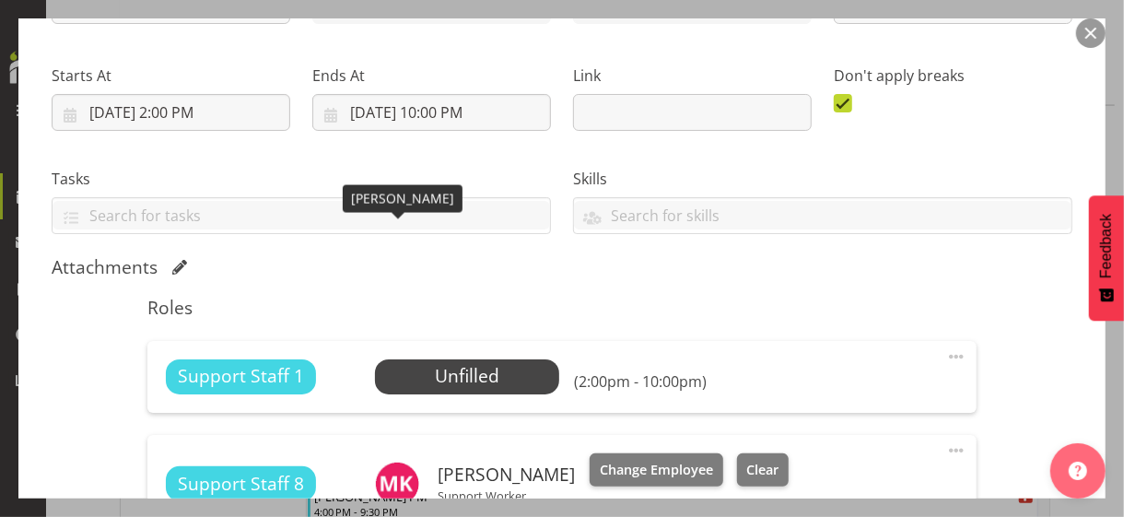
scroll to position [538, 0]
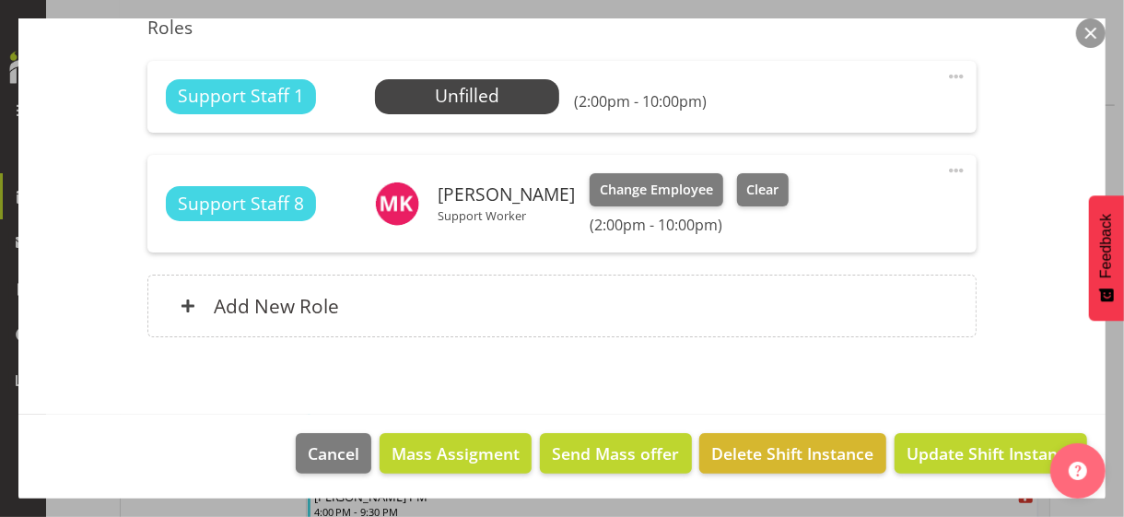
click at [945, 73] on span at bounding box center [956, 76] width 22 height 22
click at [832, 111] on link "Edit" at bounding box center [878, 120] width 177 height 33
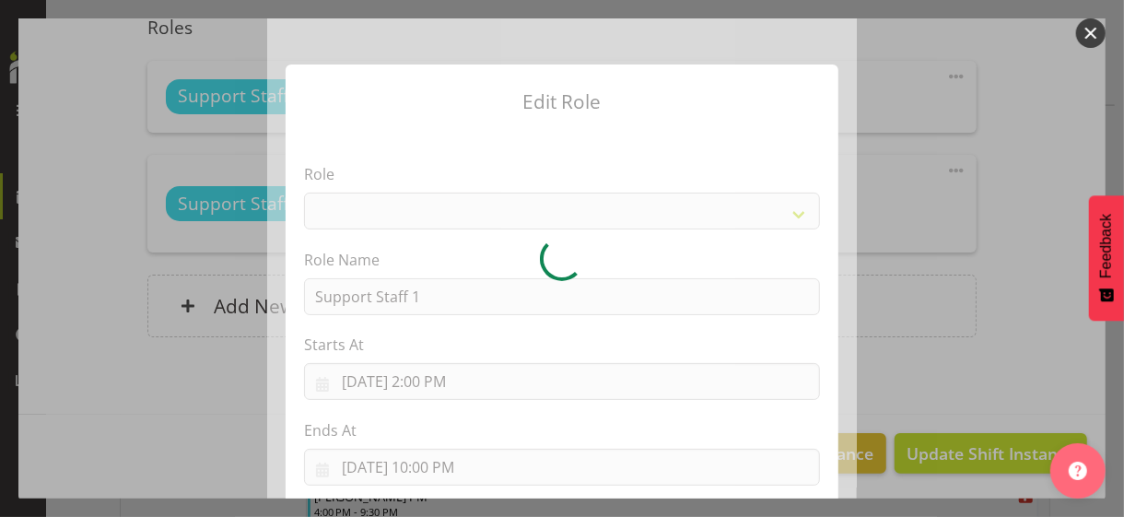
select select "1091"
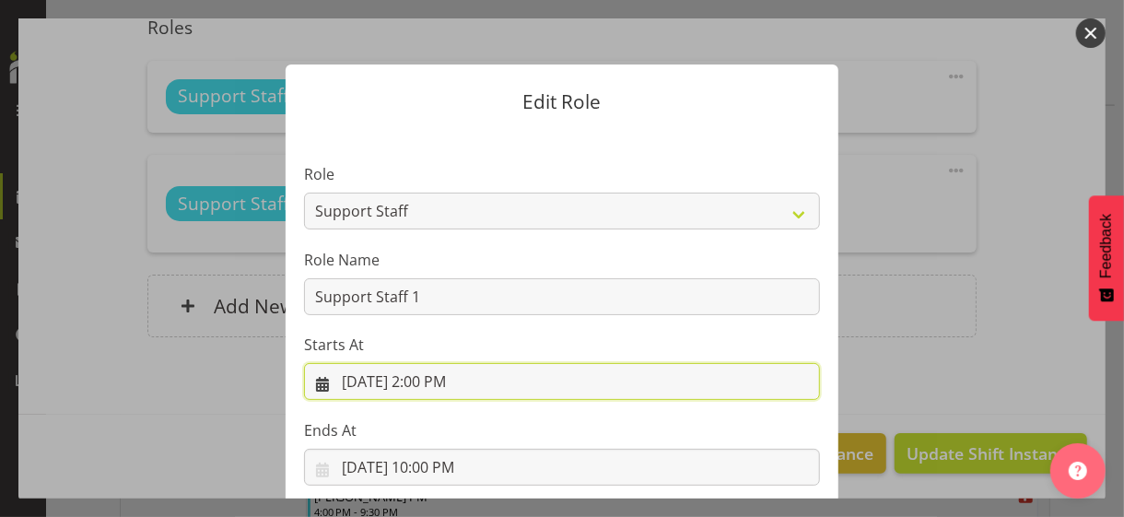
click at [419, 373] on input "9/3/2025, 2:00 PM" at bounding box center [562, 381] width 516 height 37
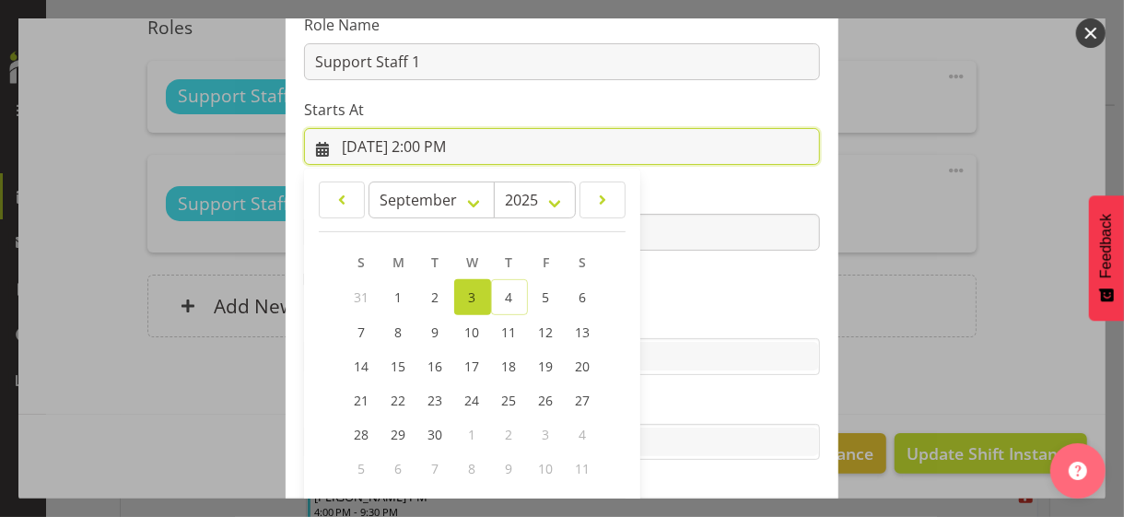
scroll to position [320, 0]
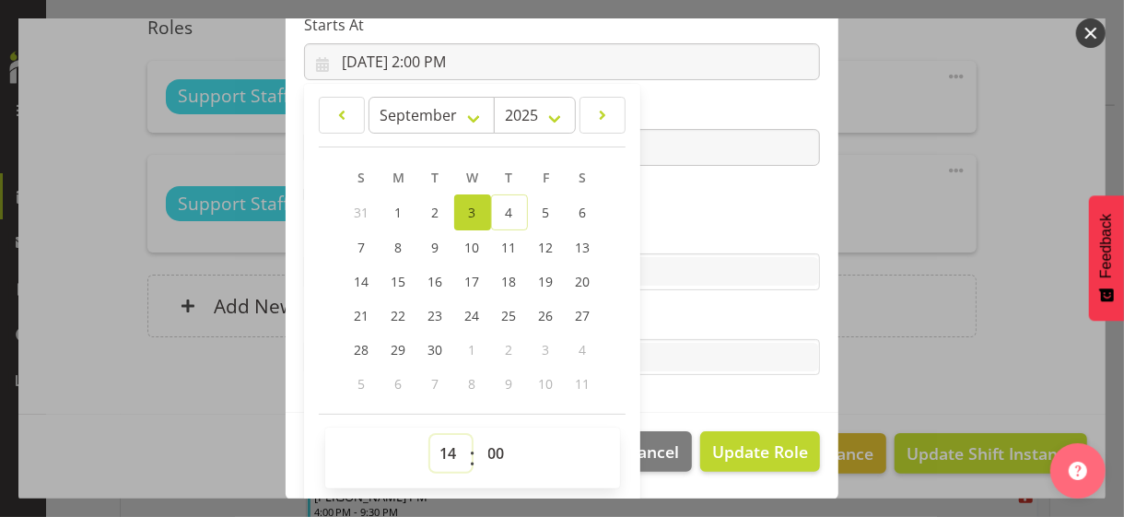
click at [436, 442] on select "00 01 02 03 04 05 06 07 08 09 10 11 12 13 14 15 16 17 18 19 20 21 22 23" at bounding box center [450, 453] width 41 height 37
select select "12"
click at [430, 435] on select "00 01 02 03 04 05 06 07 08 09 10 11 12 13 14 15 16 17 18 19 20 21 22 23" at bounding box center [450, 453] width 41 height 37
type input "9/3/2025, 12:00 PM"
drag, startPoint x: 661, startPoint y: 235, endPoint x: 692, endPoint y: 274, distance: 49.2
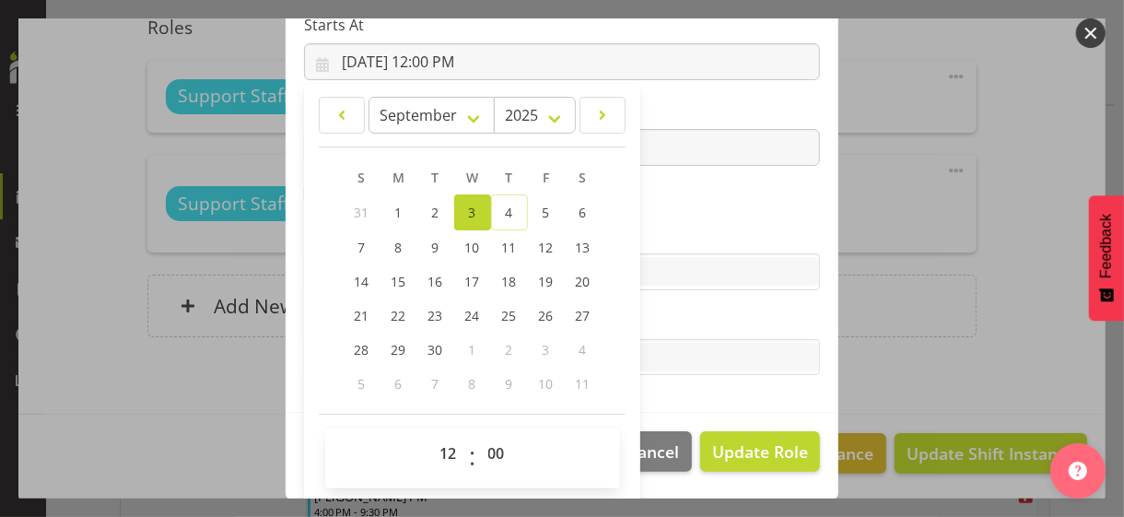
click at [662, 235] on label "Skills" at bounding box center [562, 235] width 516 height 22
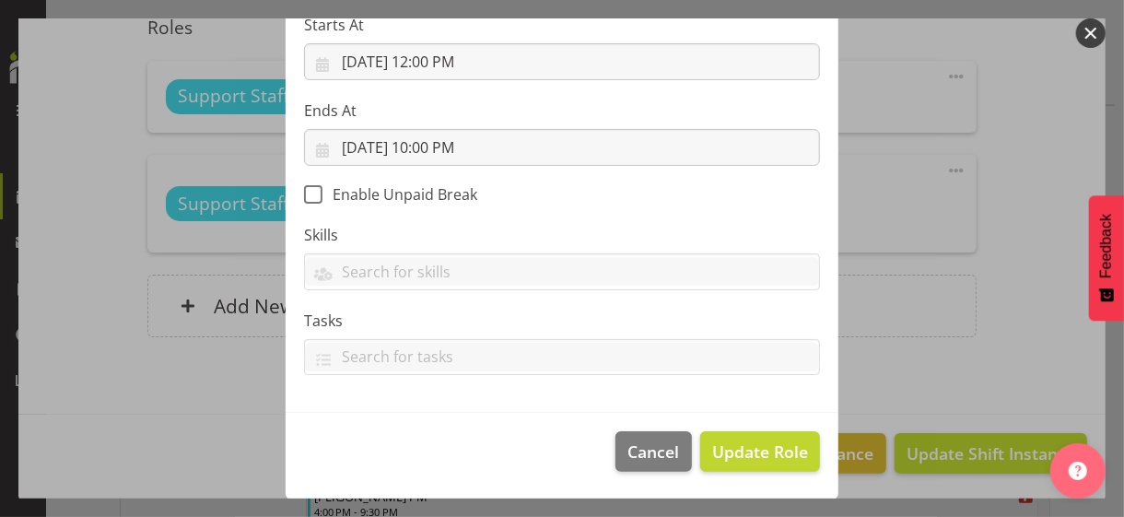
scroll to position [319, 0]
click at [746, 447] on span "Update Role" at bounding box center [760, 452] width 96 height 24
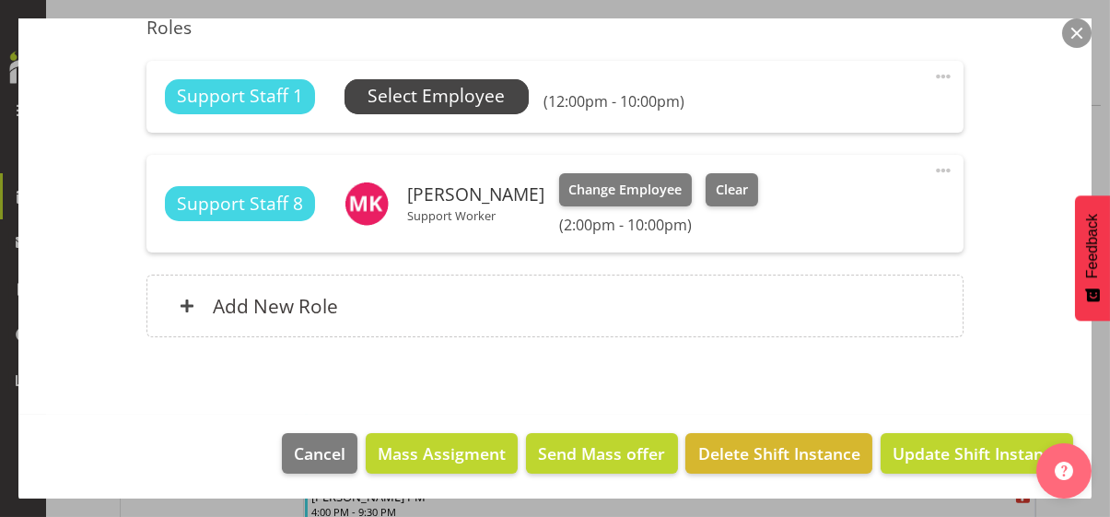
click at [467, 99] on span "Select Employee" at bounding box center [435, 96] width 137 height 27
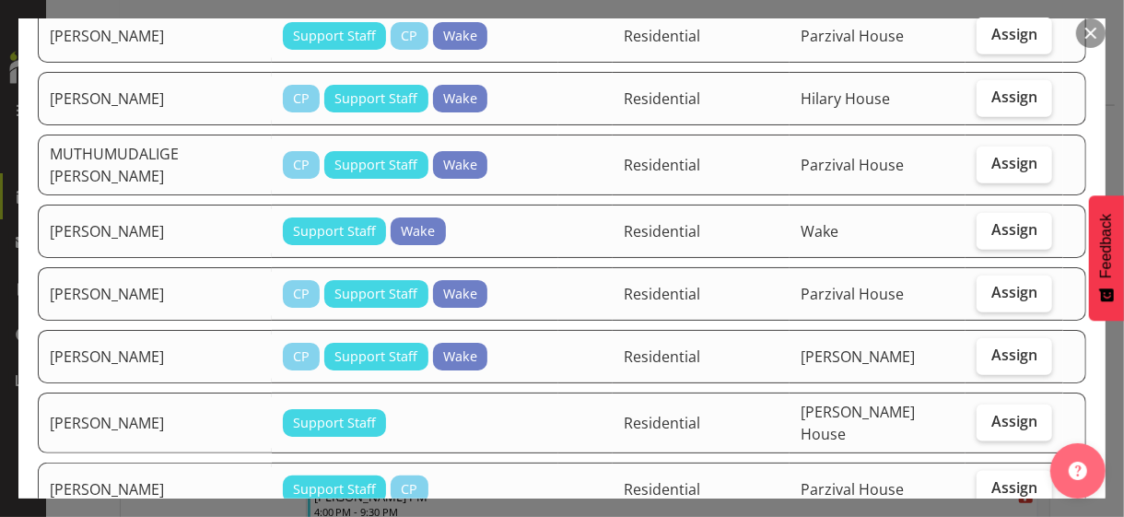
scroll to position [921, 0]
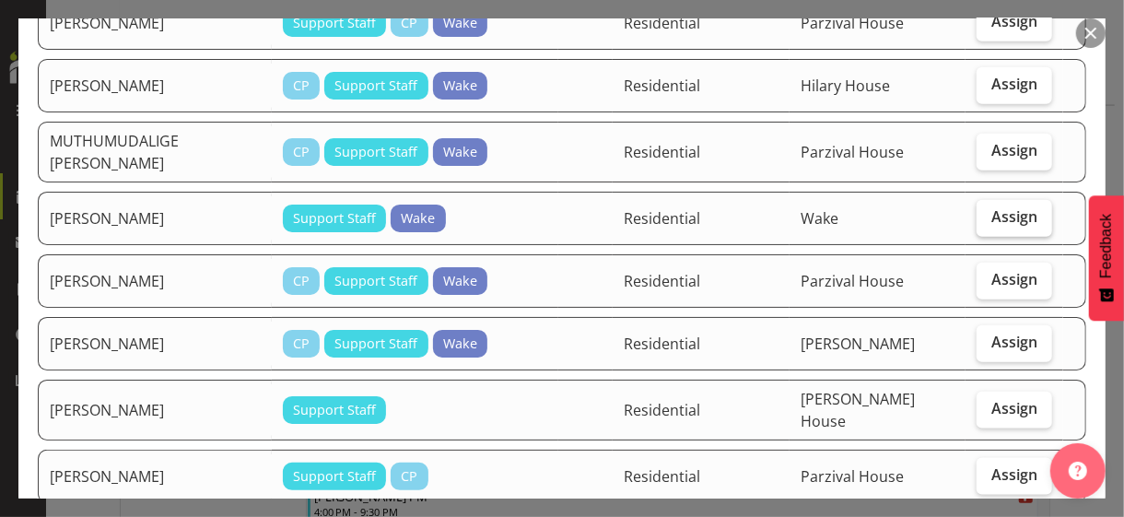
click at [1002, 207] on span "Assign" at bounding box center [1014, 216] width 46 height 18
click at [988, 211] on input "Assign" at bounding box center [982, 217] width 12 height 12
checkbox input "true"
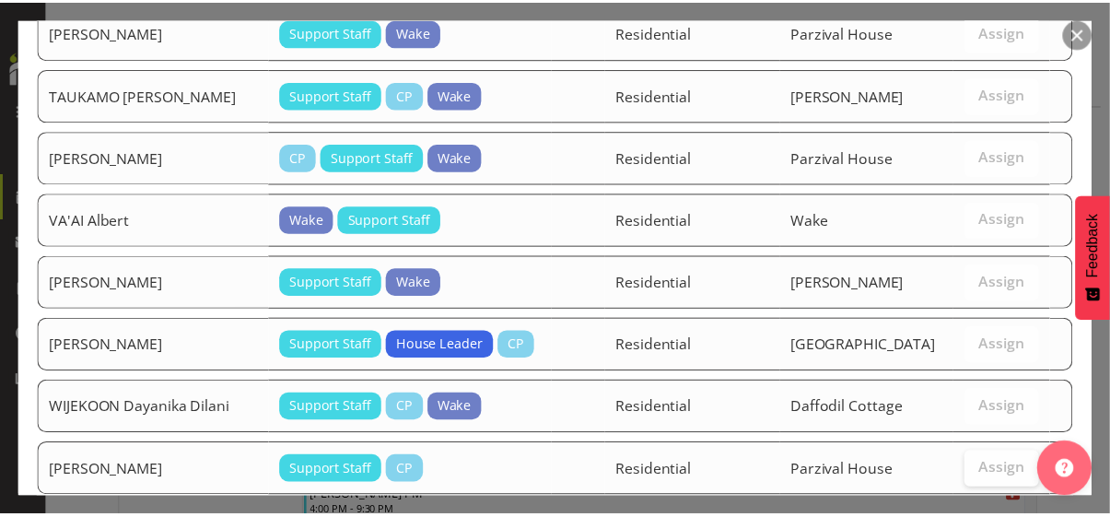
scroll to position [1853, 0]
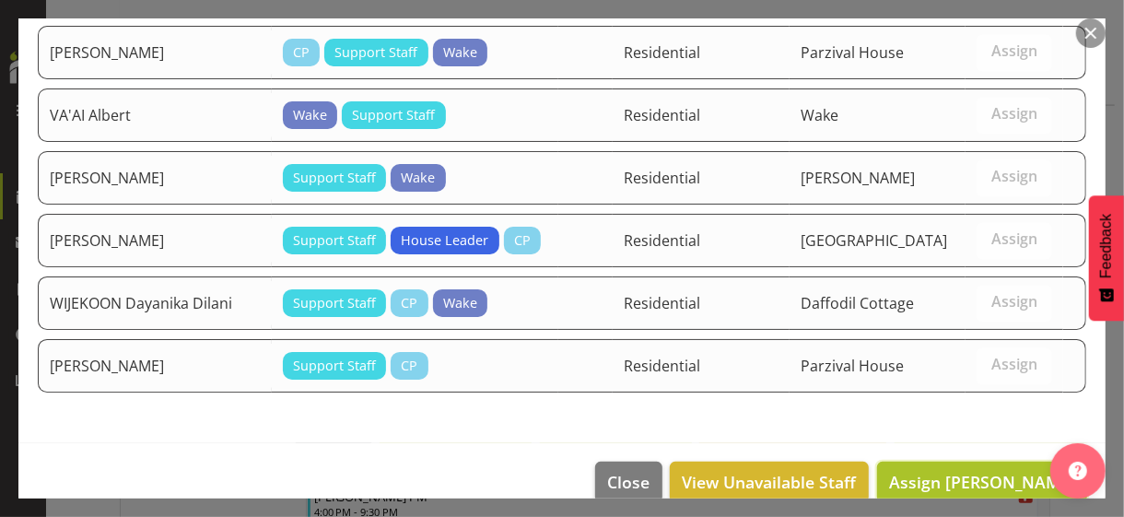
click at [971, 471] on span "Assign PALIWAL Sunita" at bounding box center [982, 482] width 186 height 22
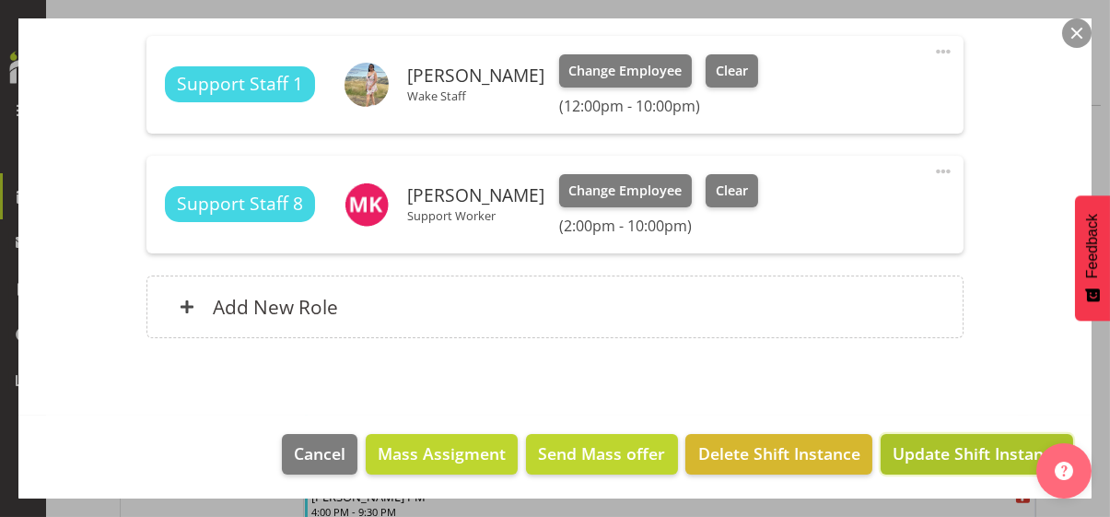
click at [961, 452] on span "Update Shift Instance" at bounding box center [976, 453] width 169 height 24
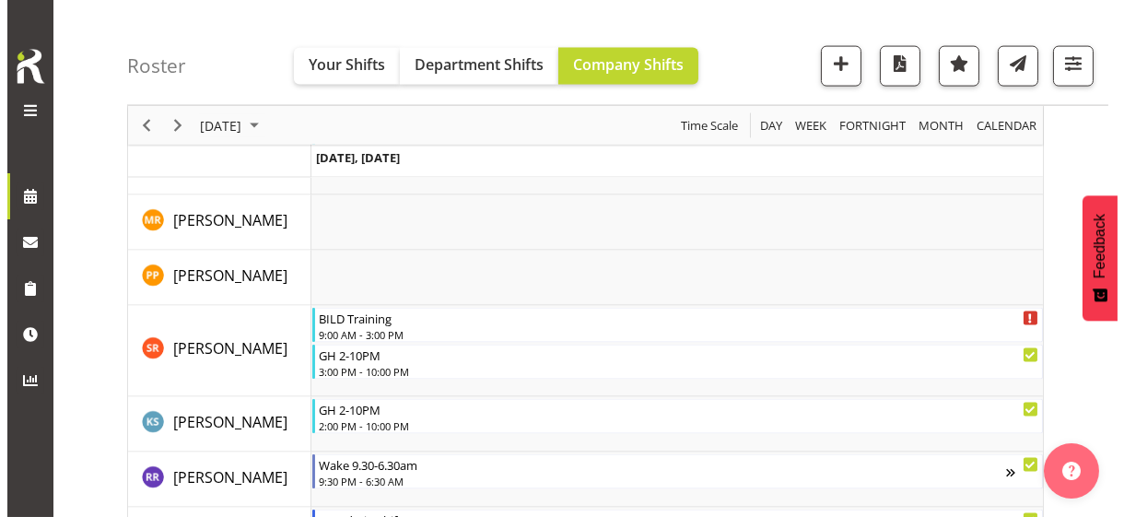
scroll to position [5782, 0]
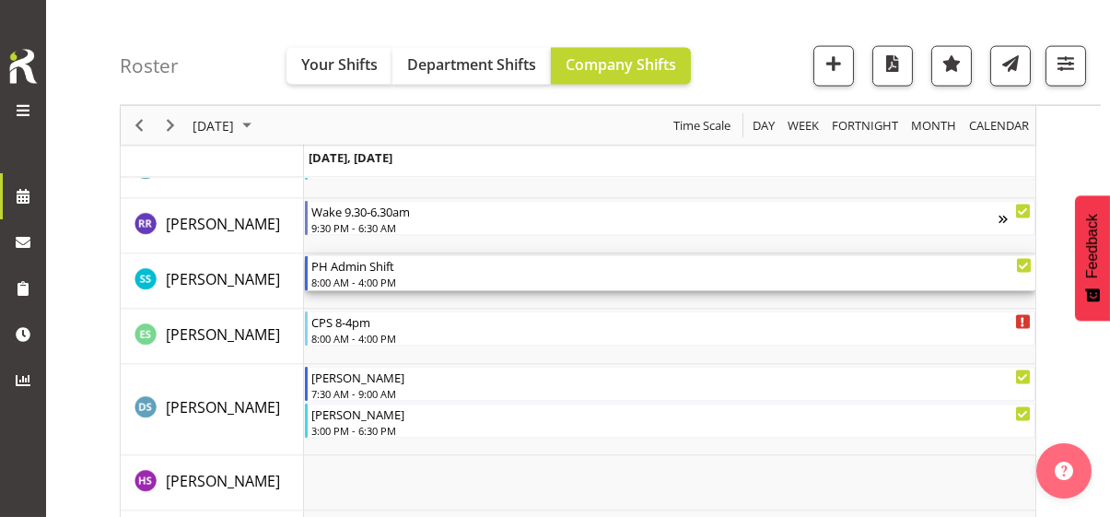
click at [360, 284] on div "8:00 AM - 4:00 PM" at bounding box center [671, 281] width 720 height 15
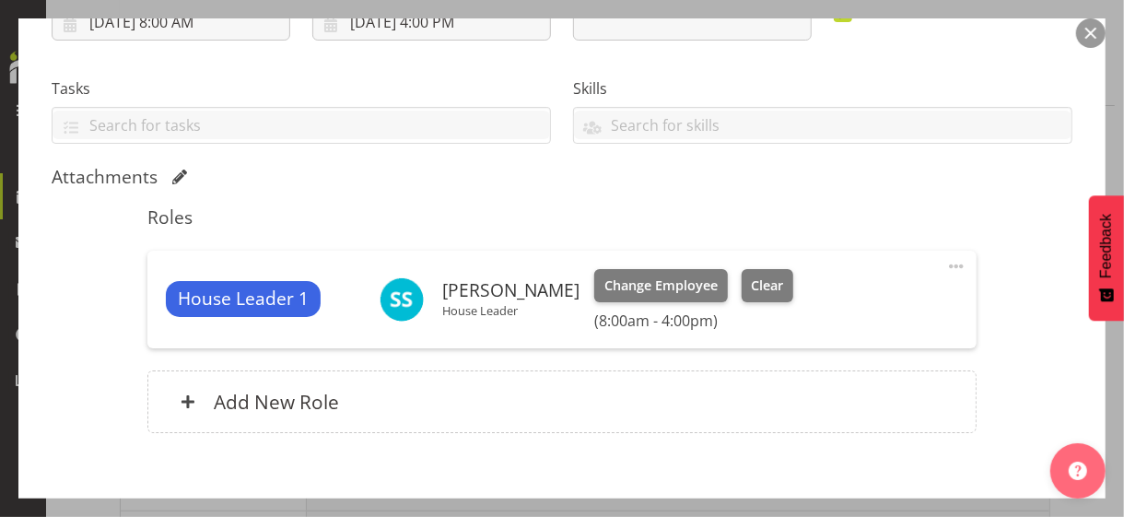
scroll to position [368, 0]
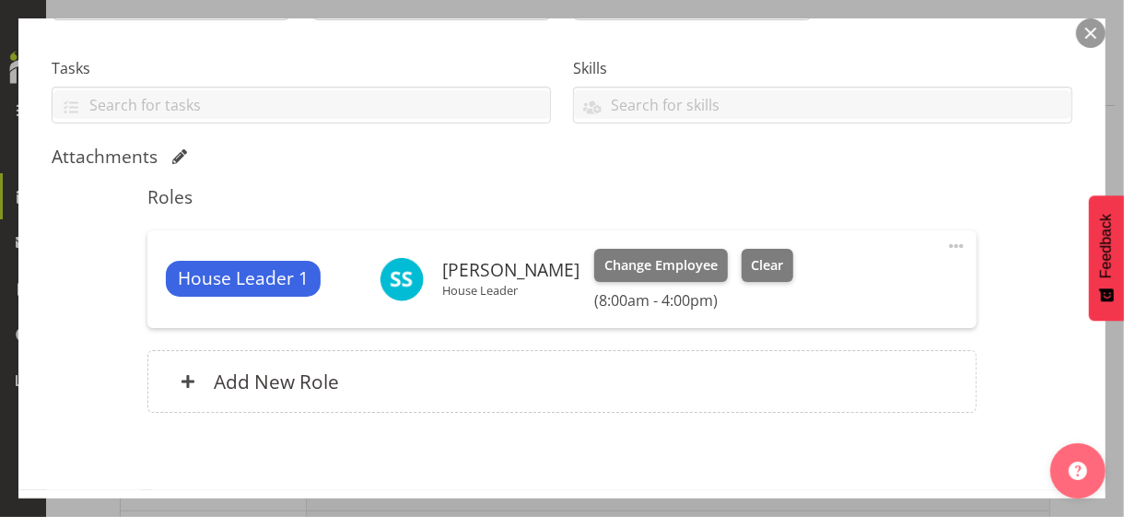
click at [945, 241] on span at bounding box center [956, 246] width 22 height 22
click at [823, 283] on link "Edit" at bounding box center [878, 290] width 177 height 33
select select "8"
select select "2025"
select select "8"
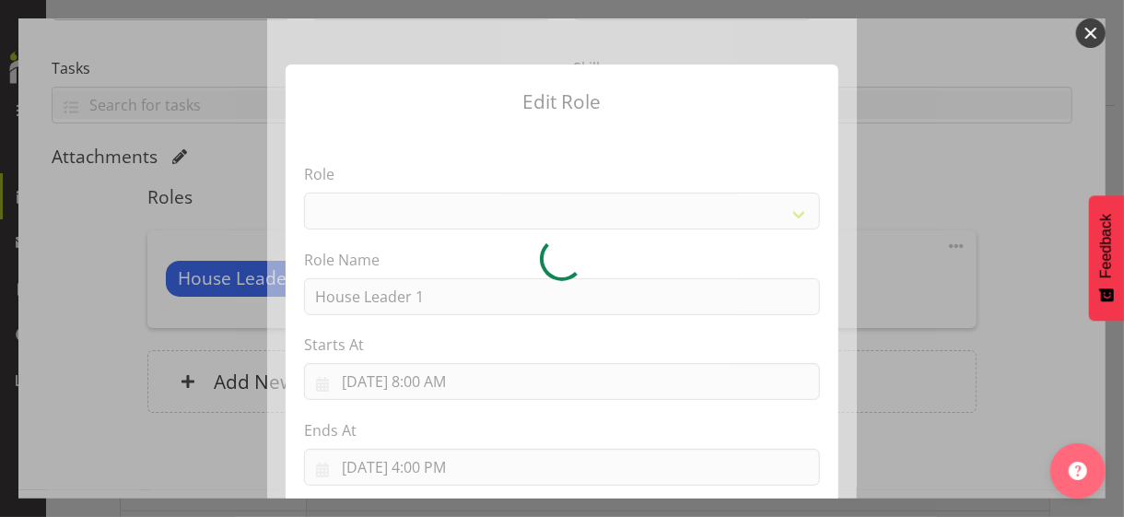
select select "1092"
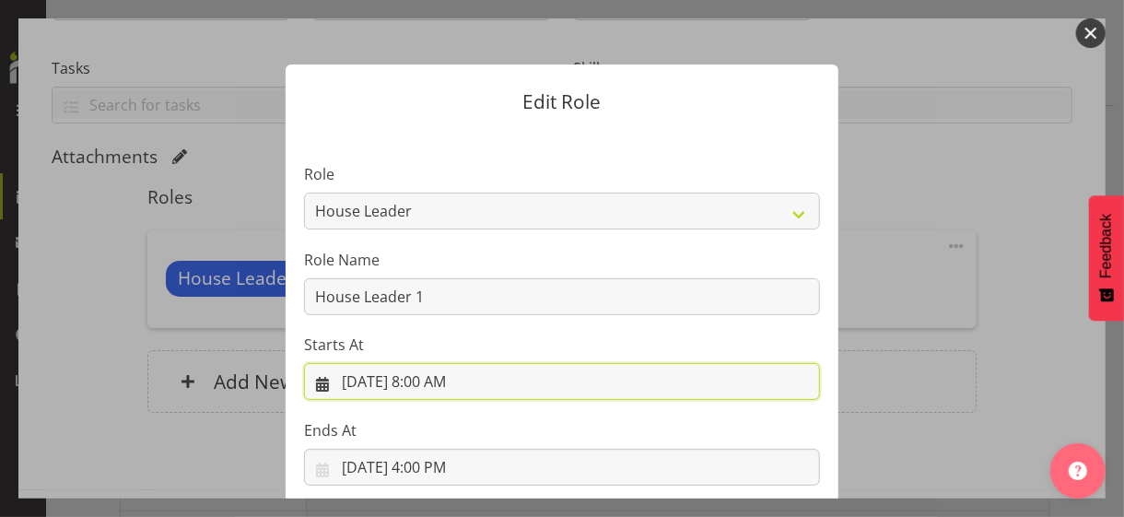
click at [434, 379] on input "9/3/2025, 8:00 AM" at bounding box center [562, 381] width 516 height 37
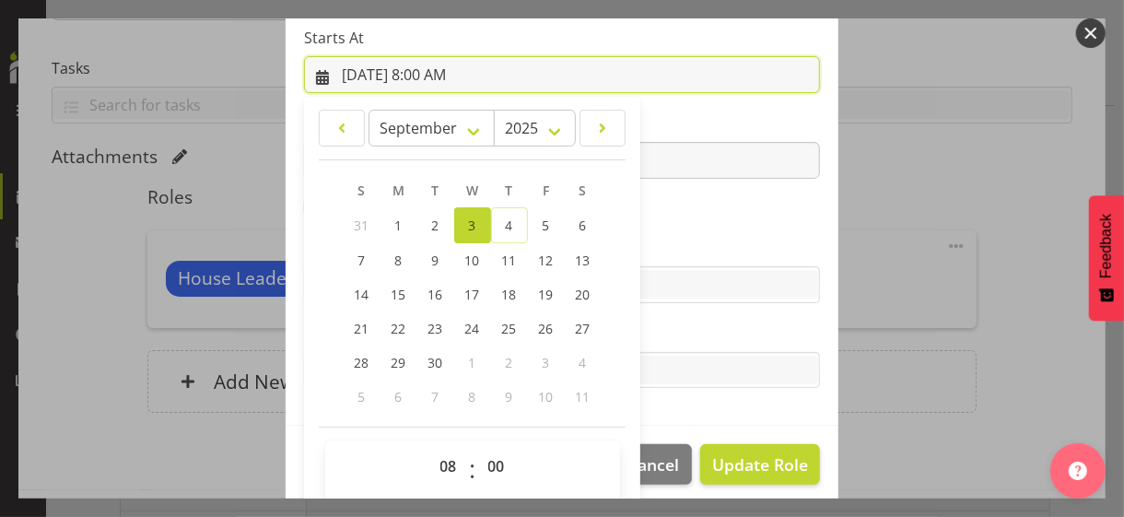
scroll to position [320, 0]
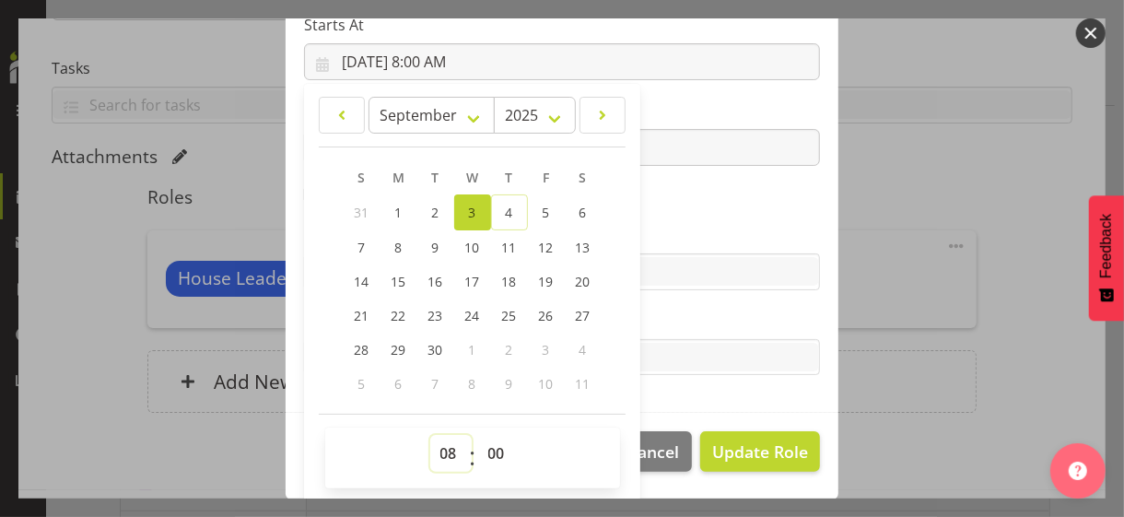
click at [440, 442] on select "00 01 02 03 04 05 06 07 08 09 10 11 12 13 14 15 16 17 18 19 20 21 22 23" at bounding box center [450, 453] width 41 height 37
select select "9"
click at [430, 435] on select "00 01 02 03 04 05 06 07 08 09 10 11 12 13 14 15 16 17 18 19 20 21 22 23" at bounding box center [450, 453] width 41 height 37
type input "9/3/2025, 9:00 AM"
click at [664, 208] on section "Role CP House Leader Support Staff Wake Role Name House Leader 1 Starts At 9/3/…" at bounding box center [561, 111] width 553 height 602
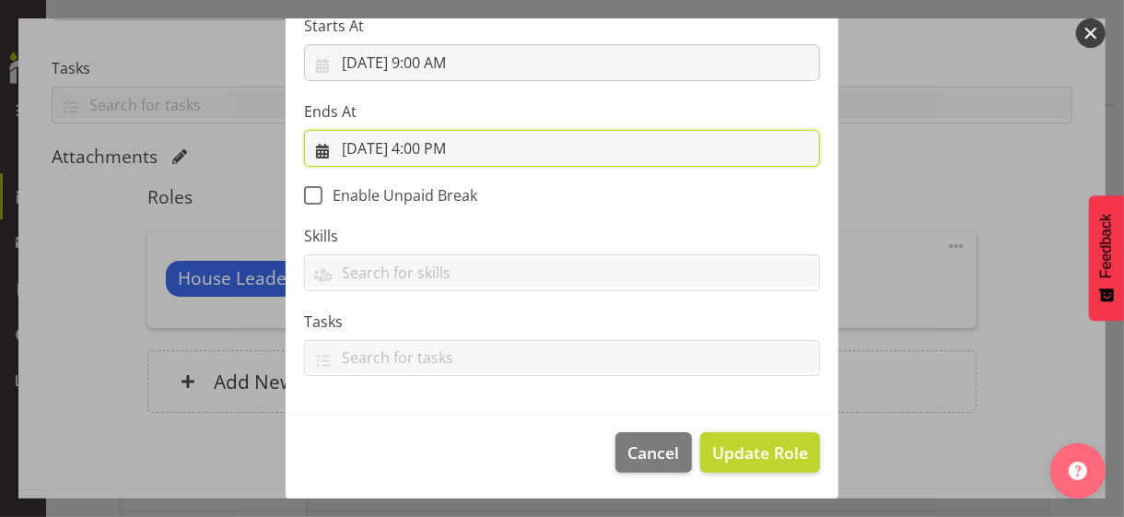
click at [430, 146] on input "9/3/2025, 4:00 PM" at bounding box center [562, 148] width 516 height 37
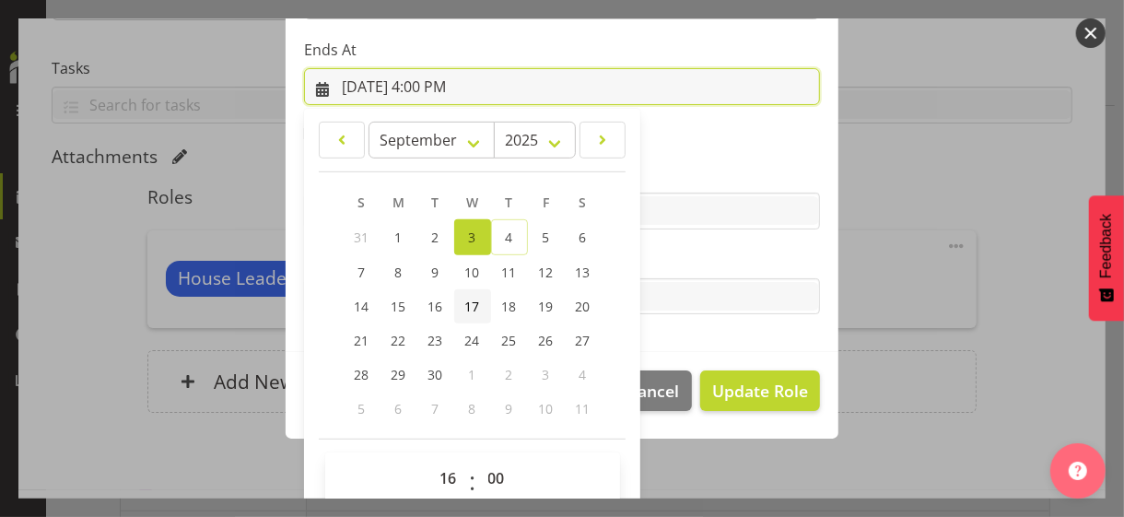
scroll to position [406, 0]
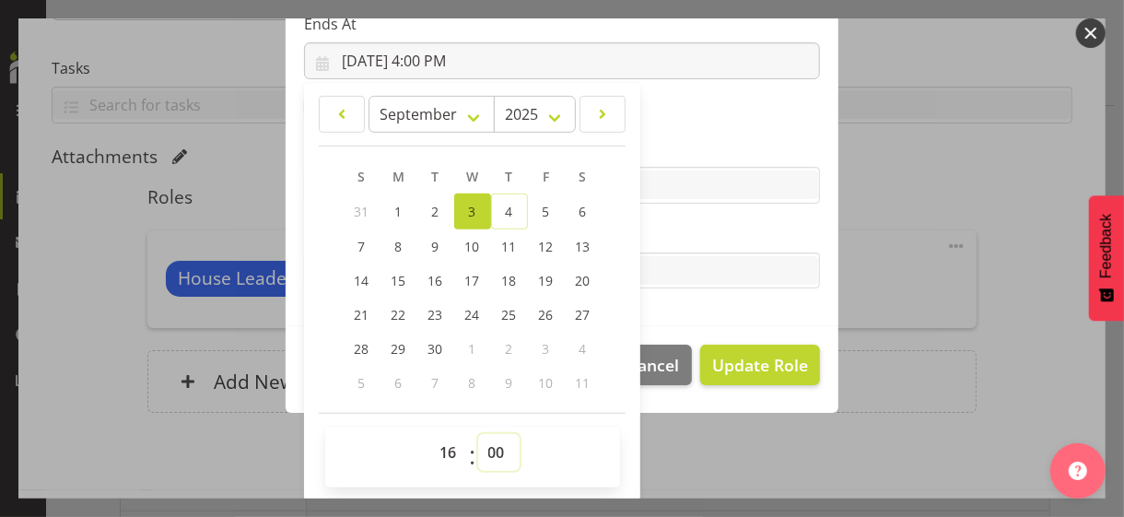
click at [485, 450] on select "00 01 02 03 04 05 06 07 08 09 10 11 12 13 14 15 16 17 18 19 20 21 22 23 24 25 2…" at bounding box center [498, 452] width 41 height 37
select select "30"
click at [478, 434] on select "00 01 02 03 04 05 06 07 08 09 10 11 12 13 14 15 16 17 18 19 20 21 22 23 24 25 2…" at bounding box center [498, 452] width 41 height 37
type input "9/3/2025, 4:30 PM"
click at [651, 233] on label "Tasks" at bounding box center [562, 234] width 516 height 22
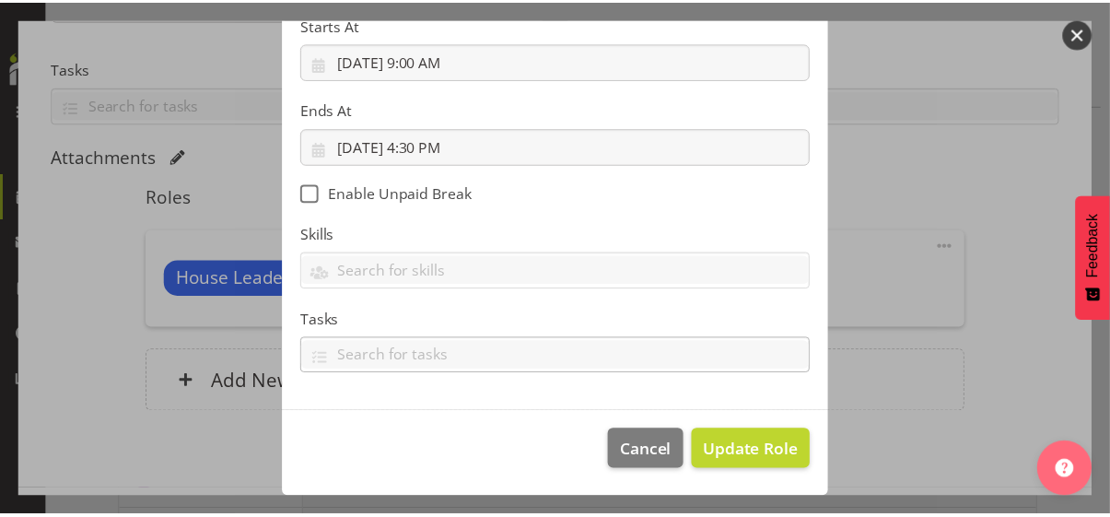
scroll to position [319, 0]
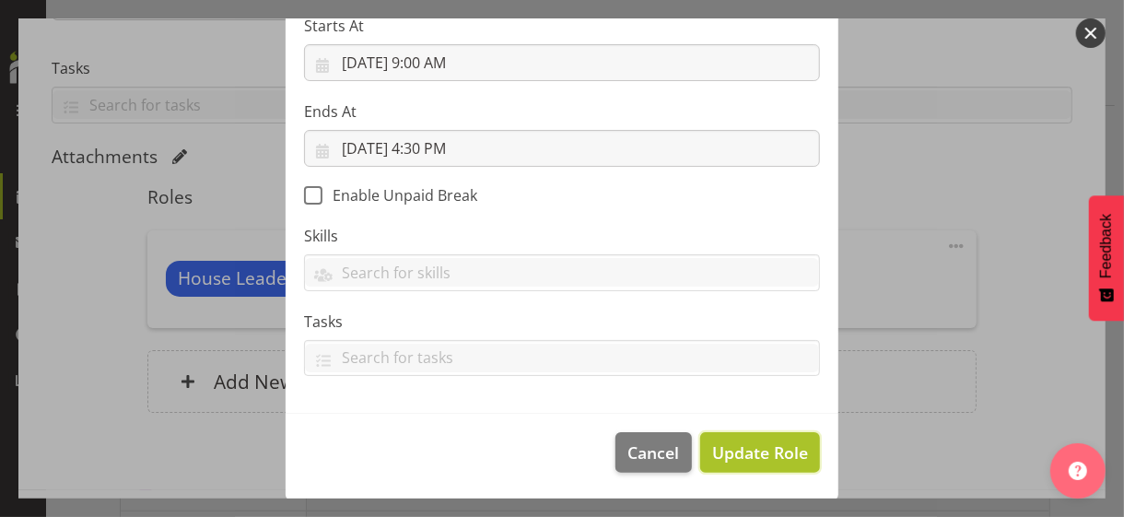
click at [748, 446] on span "Update Role" at bounding box center [760, 452] width 96 height 24
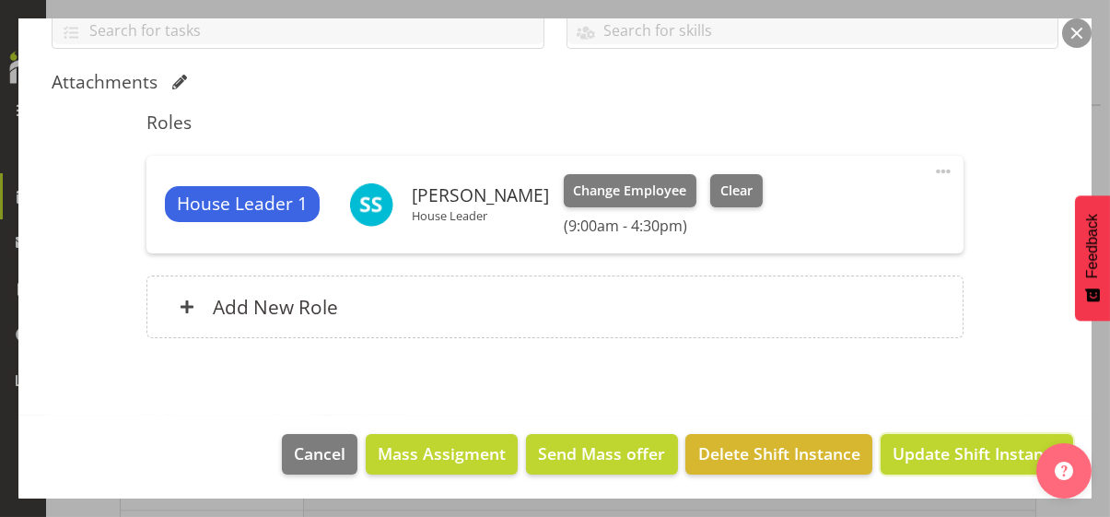
click at [940, 452] on span "Update Shift Instance" at bounding box center [976, 453] width 169 height 24
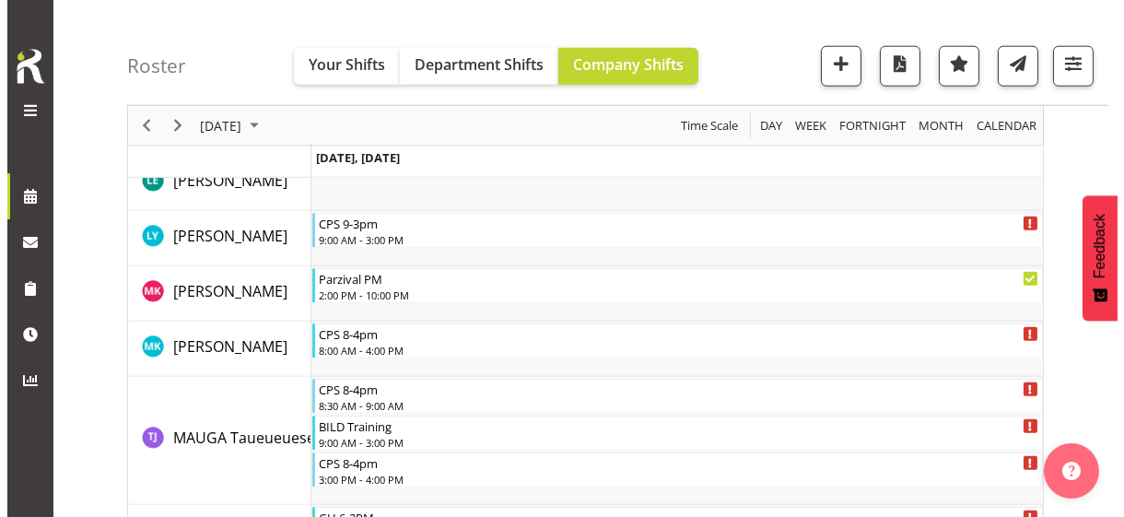
scroll to position [6498, 0]
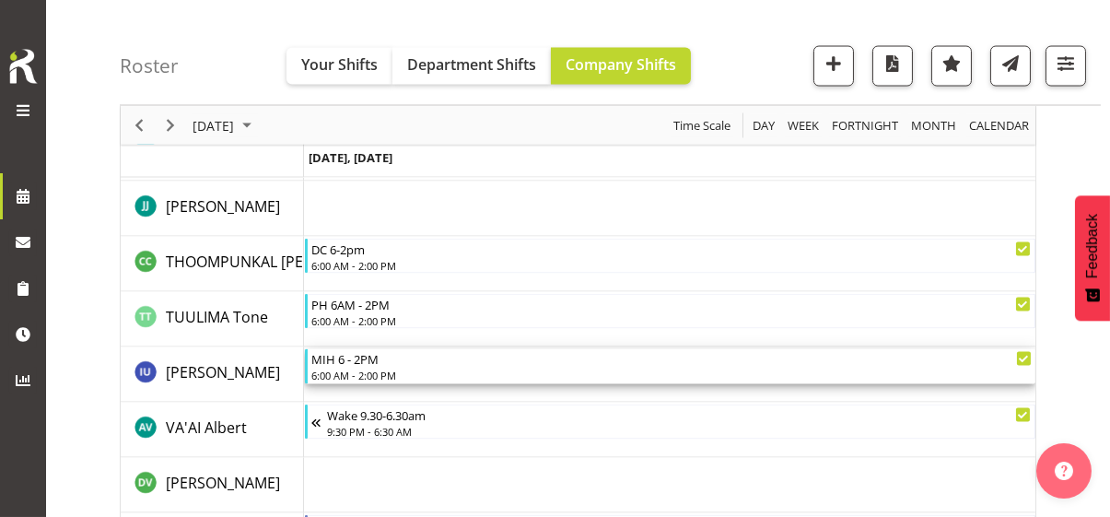
click at [357, 367] on div "6:00 AM - 2:00 PM" at bounding box center [671, 374] width 720 height 15
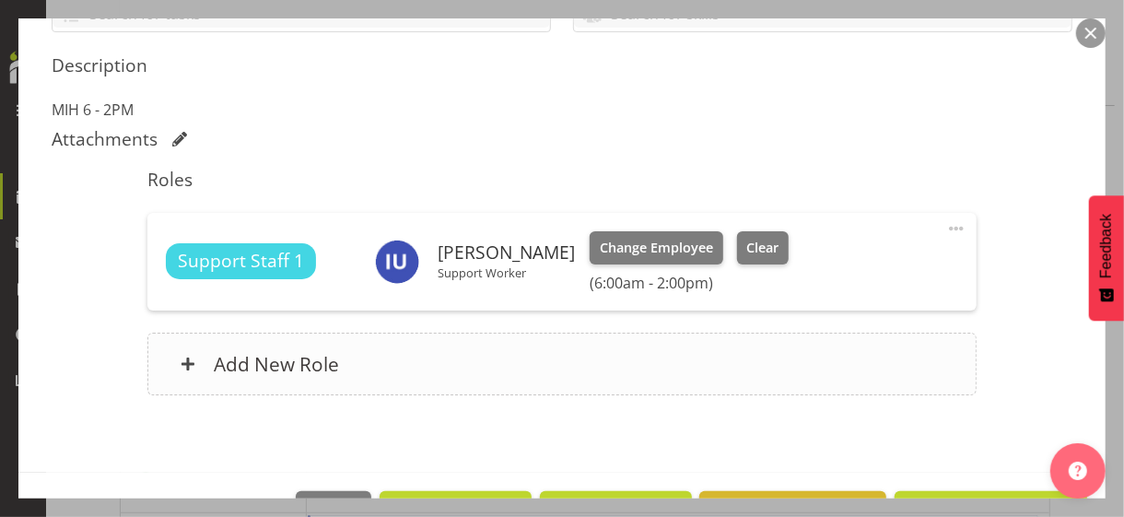
scroll to position [460, 0]
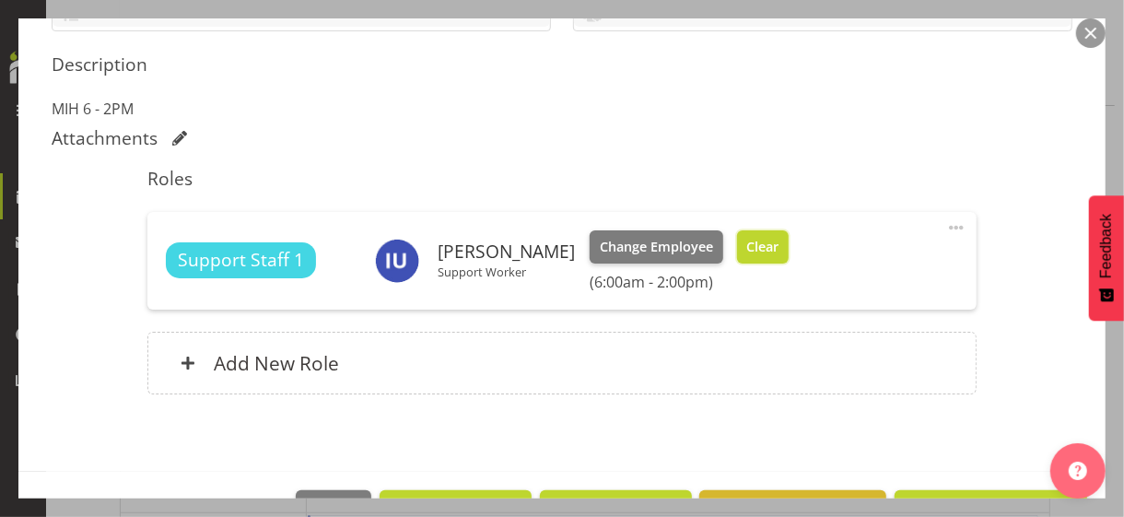
click at [752, 248] on span "Clear" at bounding box center [762, 247] width 32 height 20
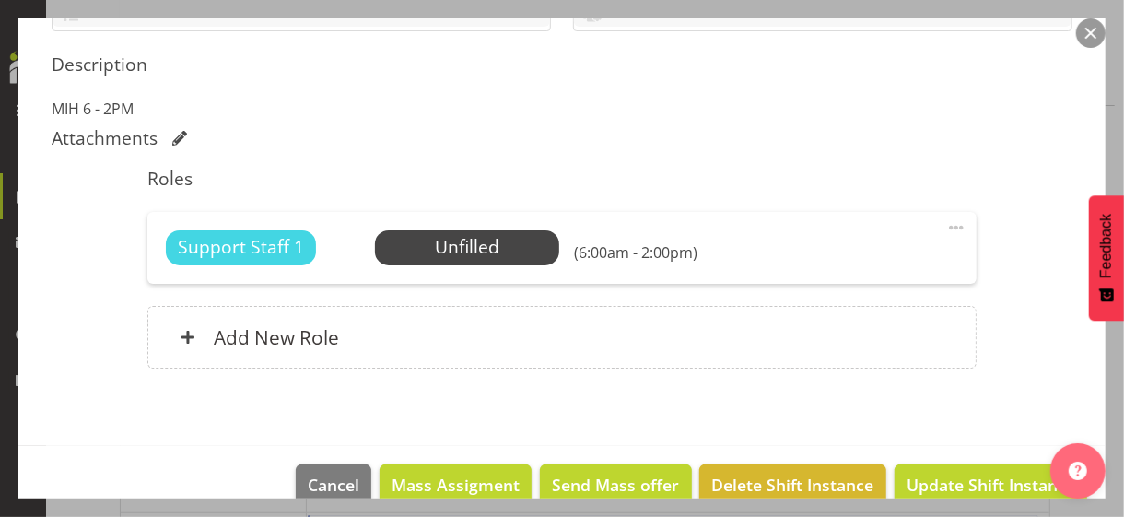
drag, startPoint x: 944, startPoint y: 222, endPoint x: 925, endPoint y: 228, distance: 20.4
click at [945, 222] on span at bounding box center [956, 227] width 22 height 22
click at [815, 267] on link "Edit" at bounding box center [878, 271] width 177 height 33
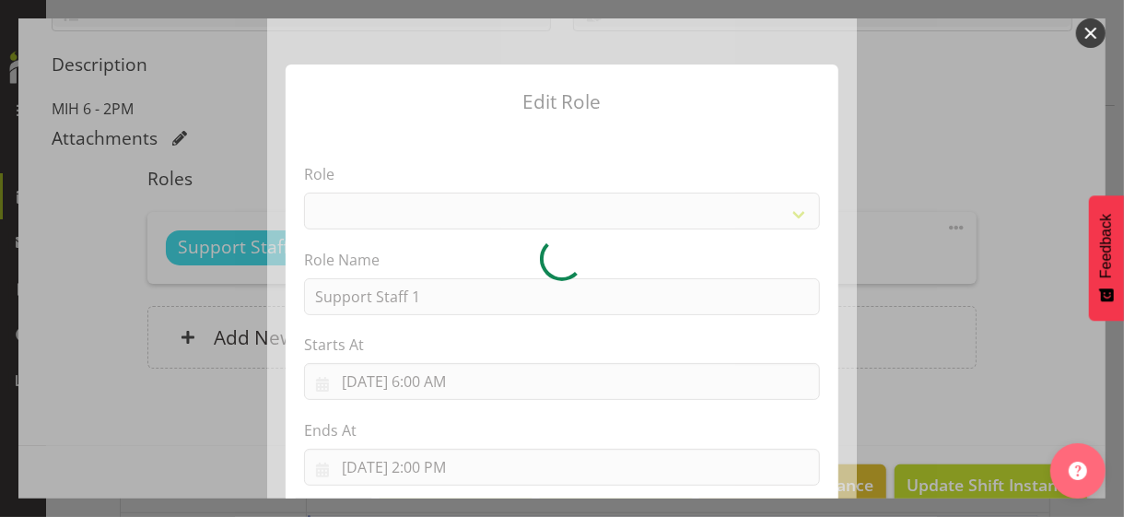
select select "1091"
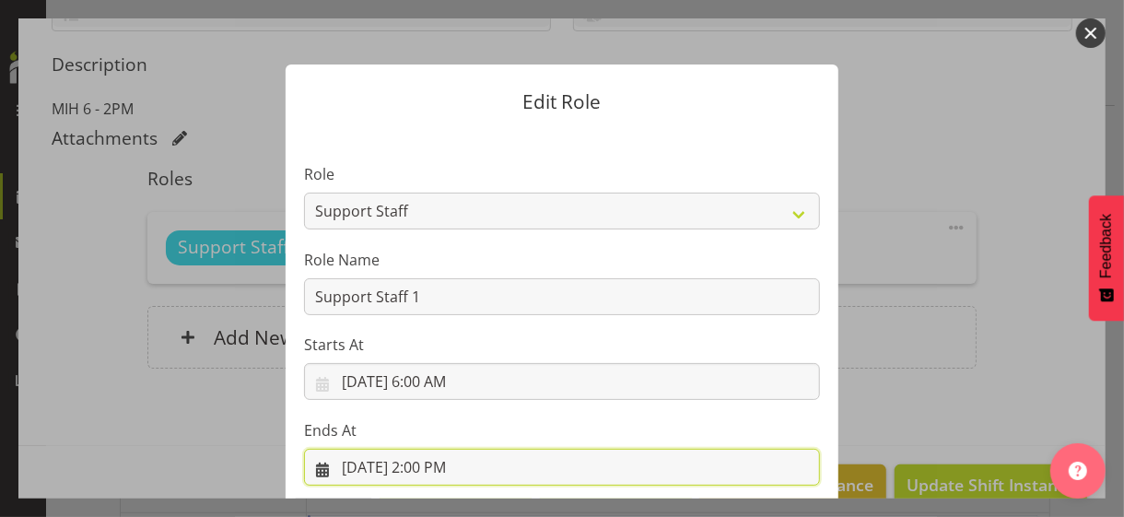
click at [420, 461] on input "9/3/2025, 2:00 PM" at bounding box center [562, 467] width 516 height 37
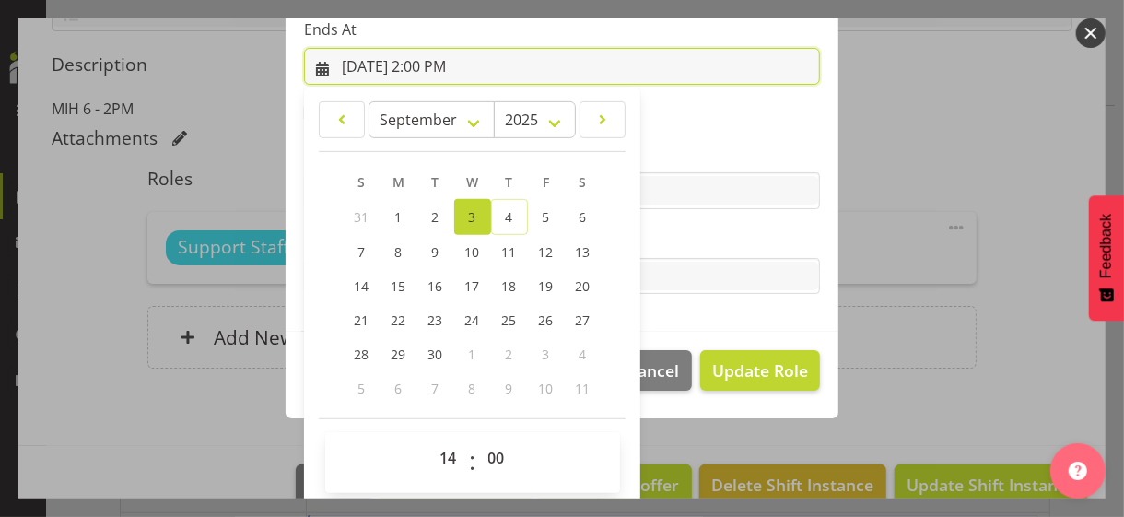
scroll to position [406, 0]
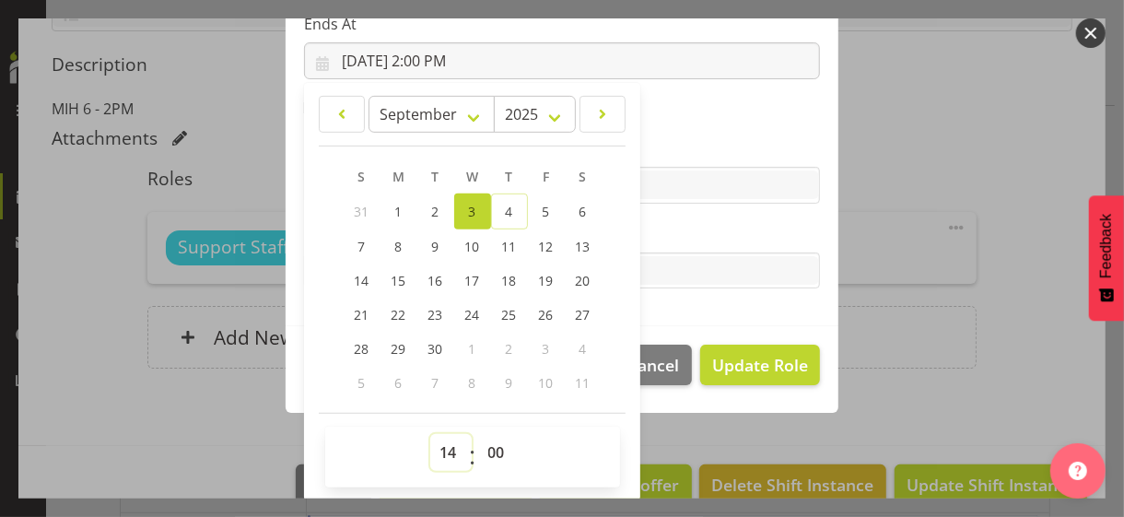
click at [440, 444] on select "00 01 02 03 04 05 06 07 08 09 10 11 12 13 14 15 16 17 18 19 20 21 22 23" at bounding box center [450, 452] width 41 height 37
select select "15"
click at [430, 434] on select "00 01 02 03 04 05 06 07 08 09 10 11 12 13 14 15 16 17 18 19 20 21 22 23" at bounding box center [450, 452] width 41 height 37
type input "9/3/2025, 3:00 PM"
click at [691, 239] on label "Tasks" at bounding box center [562, 234] width 516 height 22
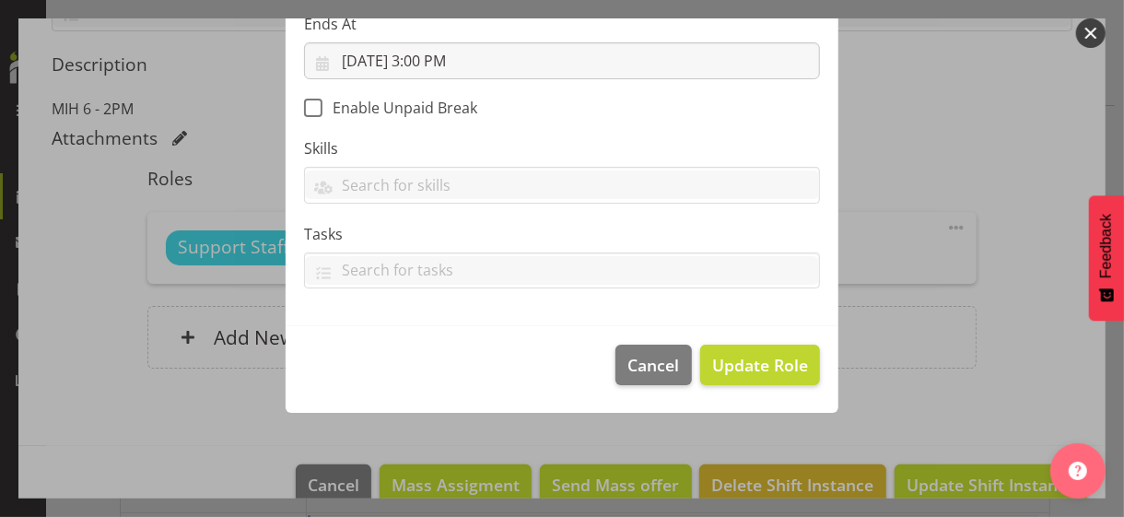
scroll to position [319, 0]
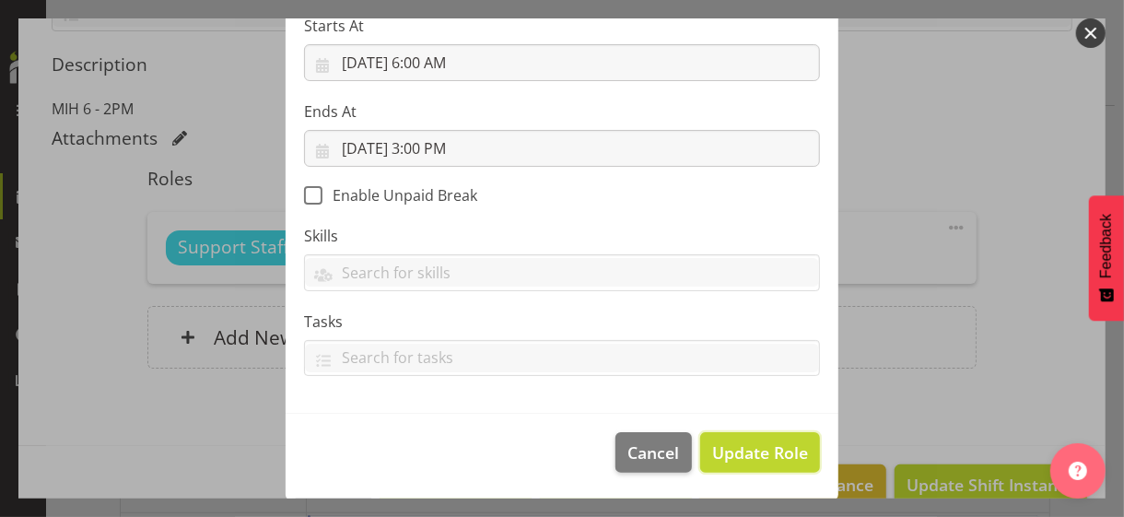
click at [758, 447] on span "Update Role" at bounding box center [760, 452] width 96 height 24
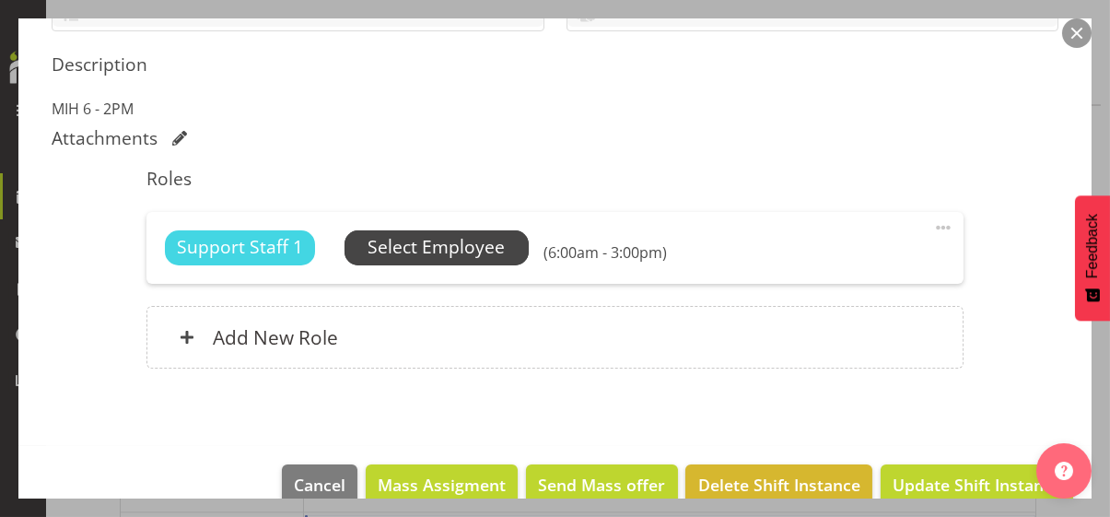
click at [460, 245] on span "Select Employee" at bounding box center [435, 247] width 137 height 27
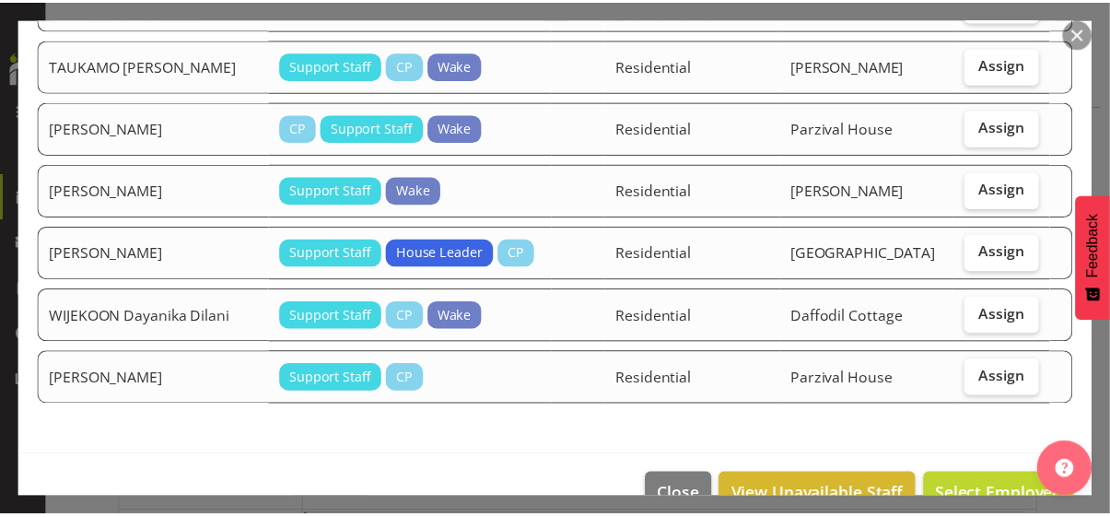
scroll to position [1737, 0]
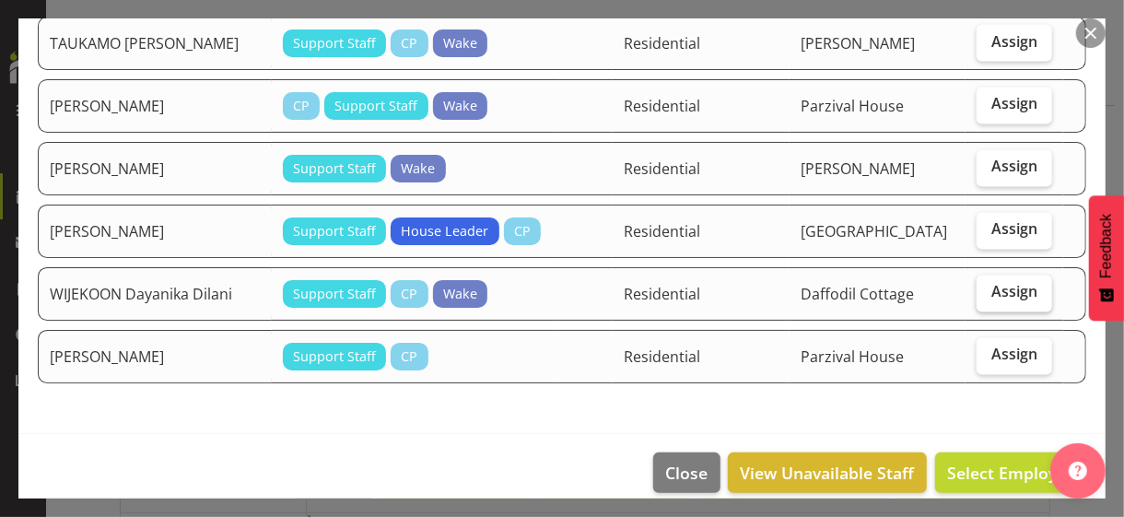
click at [1012, 283] on span "Assign" at bounding box center [1014, 292] width 46 height 18
click at [988, 286] on input "Assign" at bounding box center [982, 292] width 12 height 12
checkbox input "true"
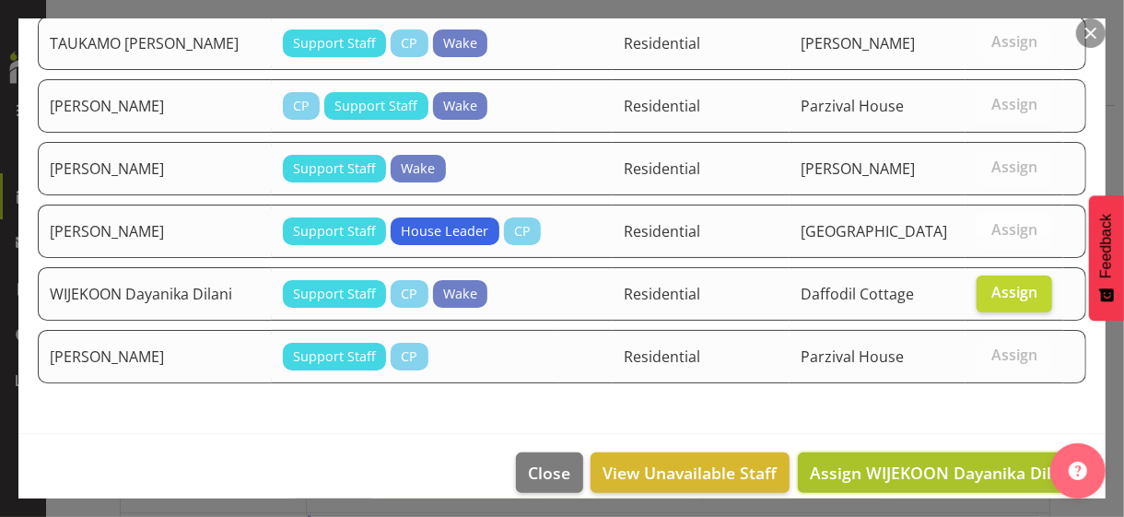
click at [950, 461] on span "Assign WIJEKOON Dayanika Dilani" at bounding box center [942, 472] width 265 height 22
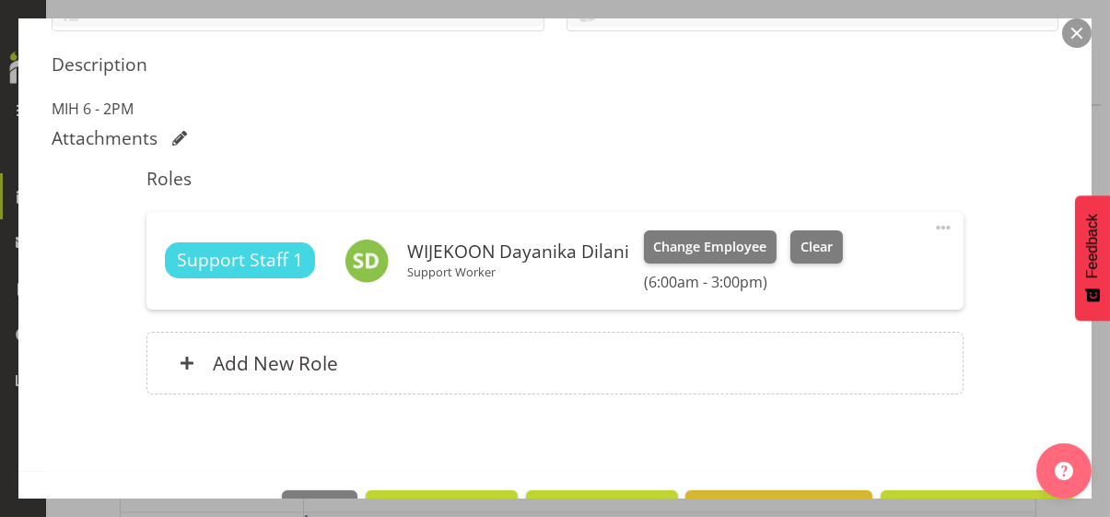
click at [1008, 350] on div "Shift Instance Name MIH 6 - 2PM Location Michael House Department Residential J…" at bounding box center [555, 78] width 1007 height 676
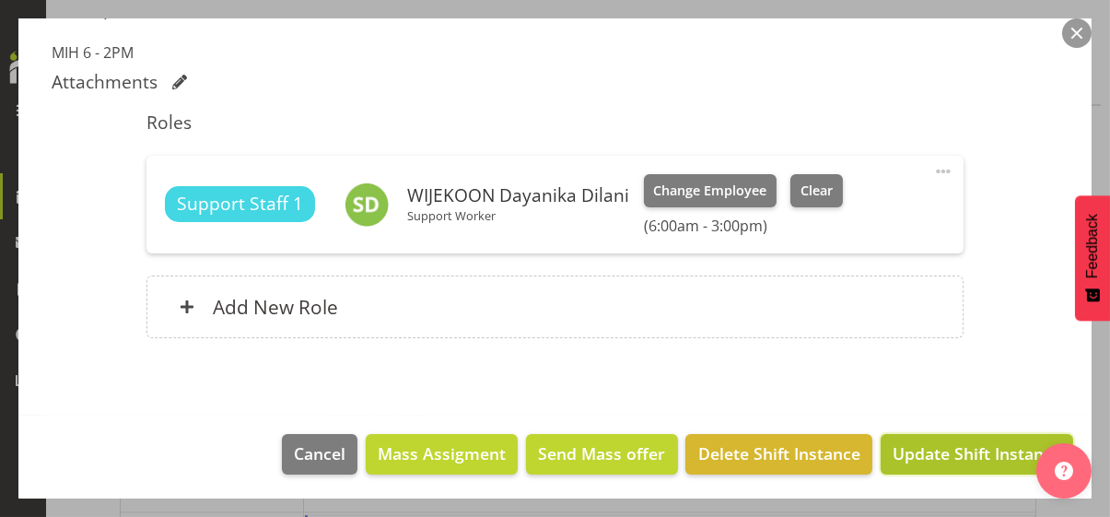
click at [938, 455] on span "Update Shift Instance" at bounding box center [976, 453] width 169 height 24
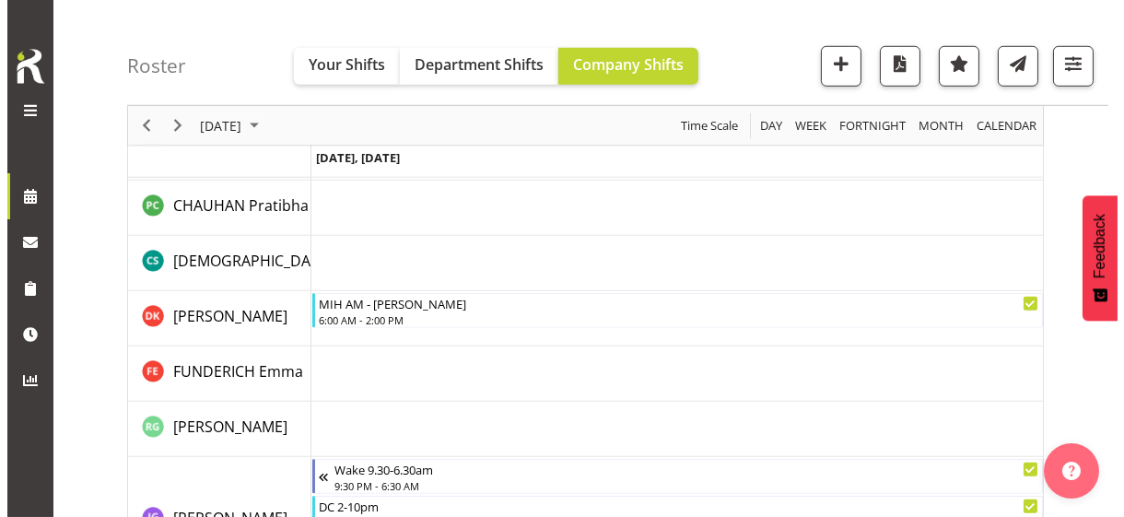
scroll to position [2722, 0]
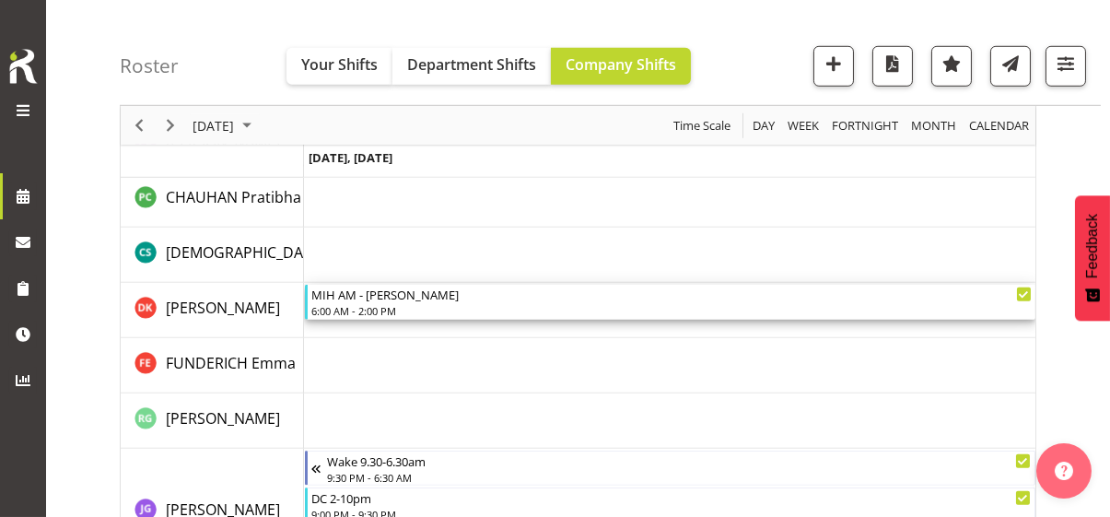
click at [356, 309] on div "6:00 AM - 2:00 PM" at bounding box center [671, 310] width 720 height 15
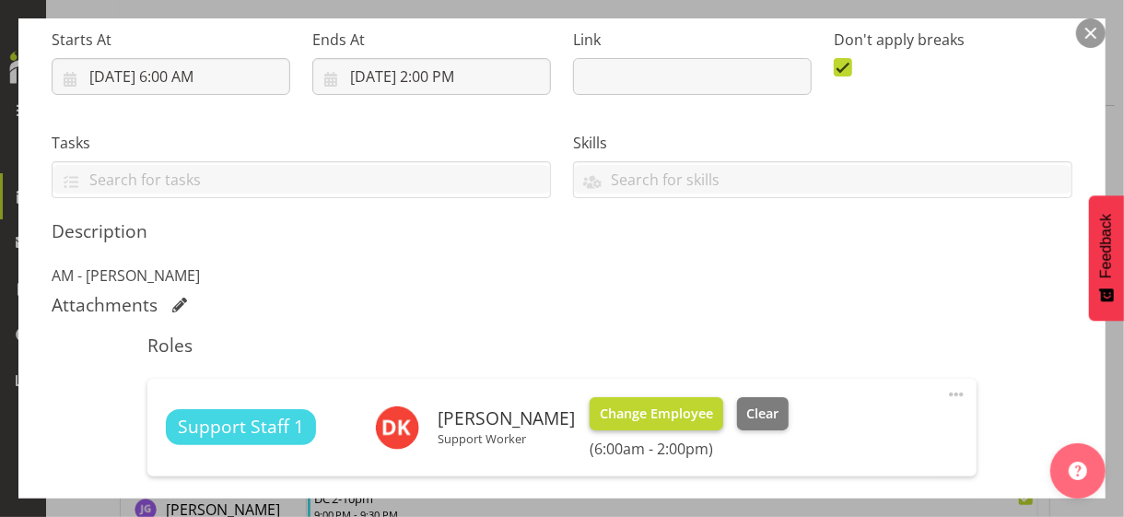
scroll to position [460, 0]
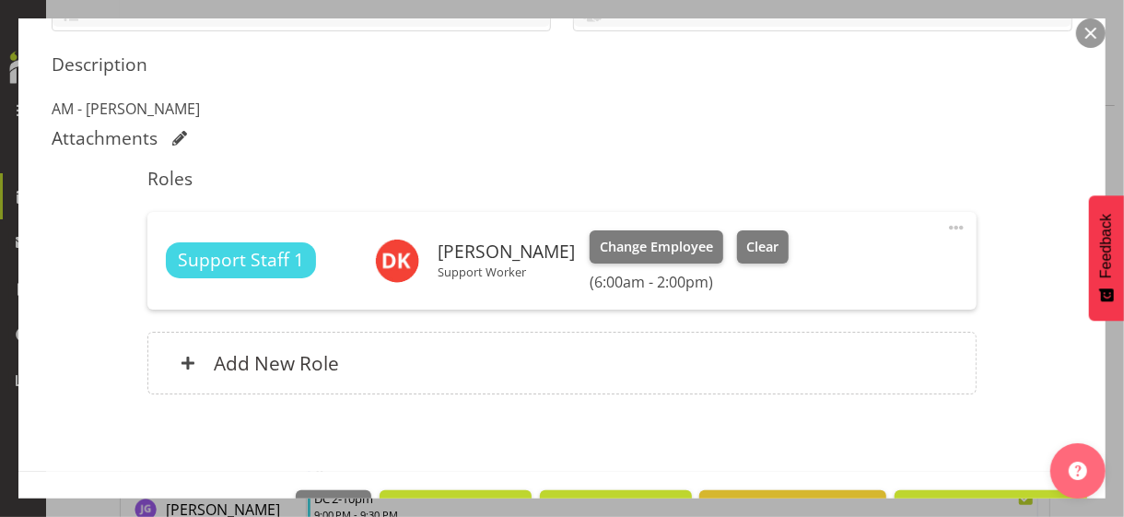
click at [945, 226] on span at bounding box center [956, 227] width 22 height 22
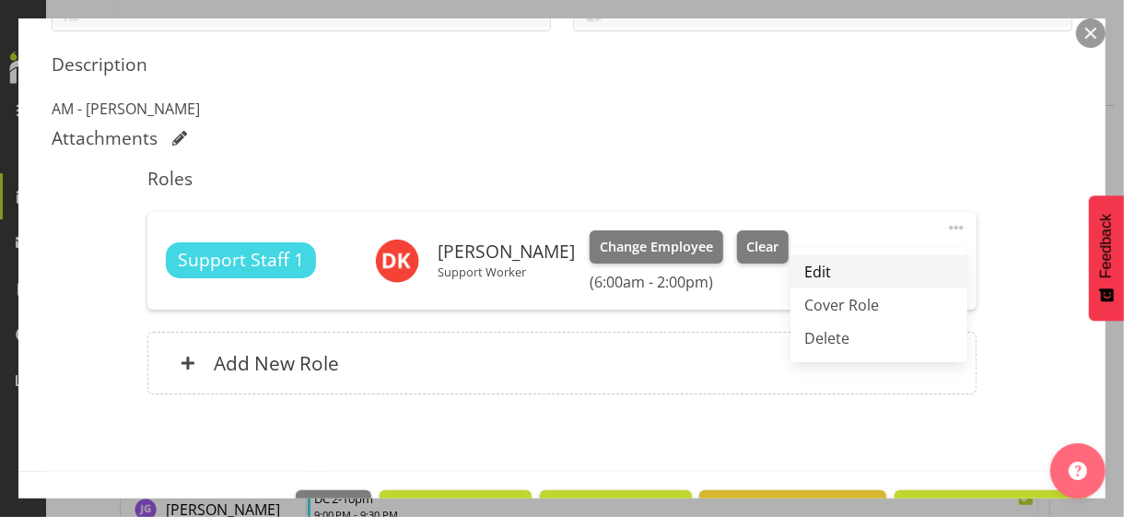
click at [815, 267] on link "Edit" at bounding box center [878, 271] width 177 height 33
select select "8"
select select "2025"
select select "14"
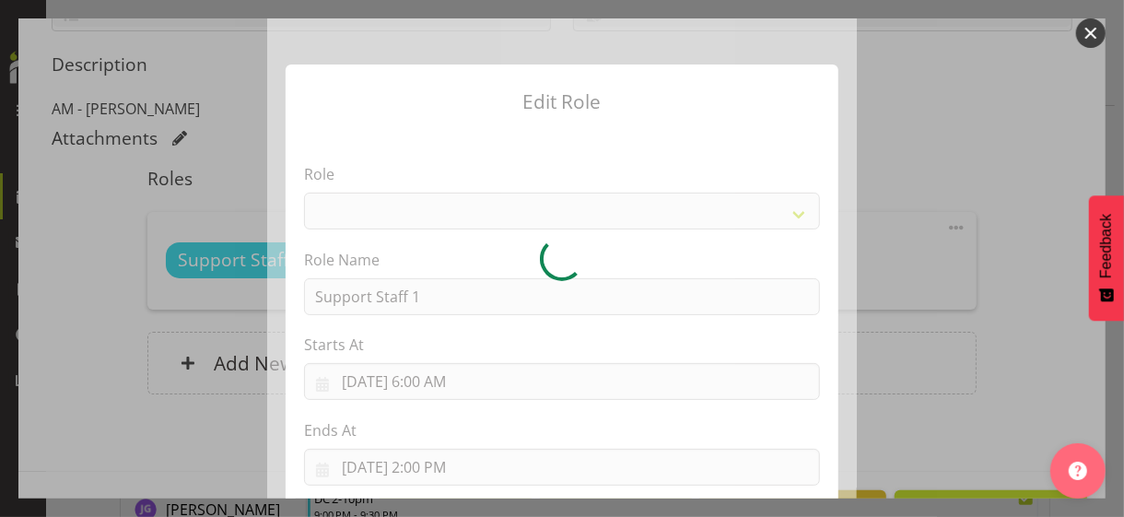
select select "1091"
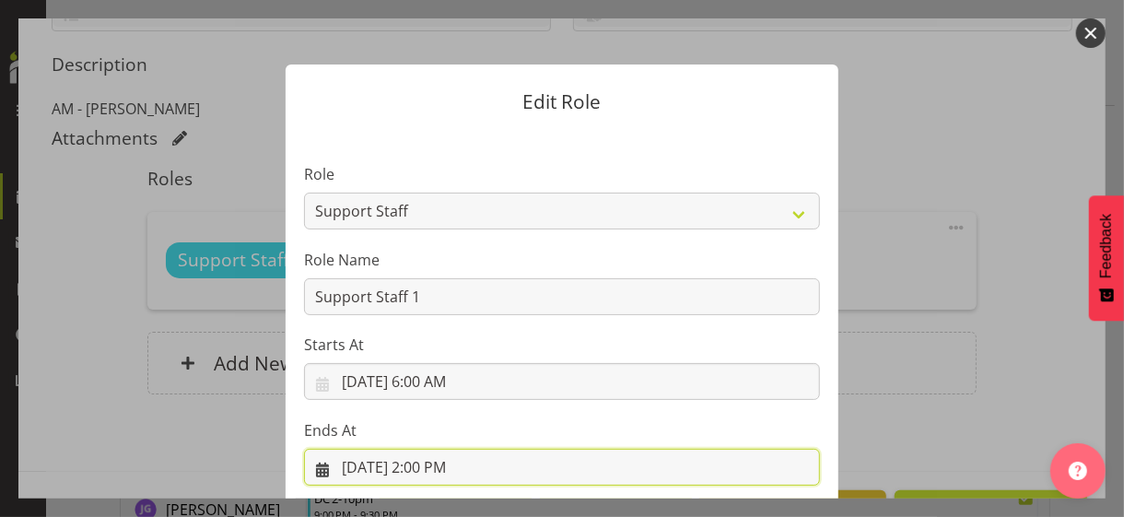
click at [423, 465] on input "9/3/2025, 2:00 PM" at bounding box center [562, 467] width 516 height 37
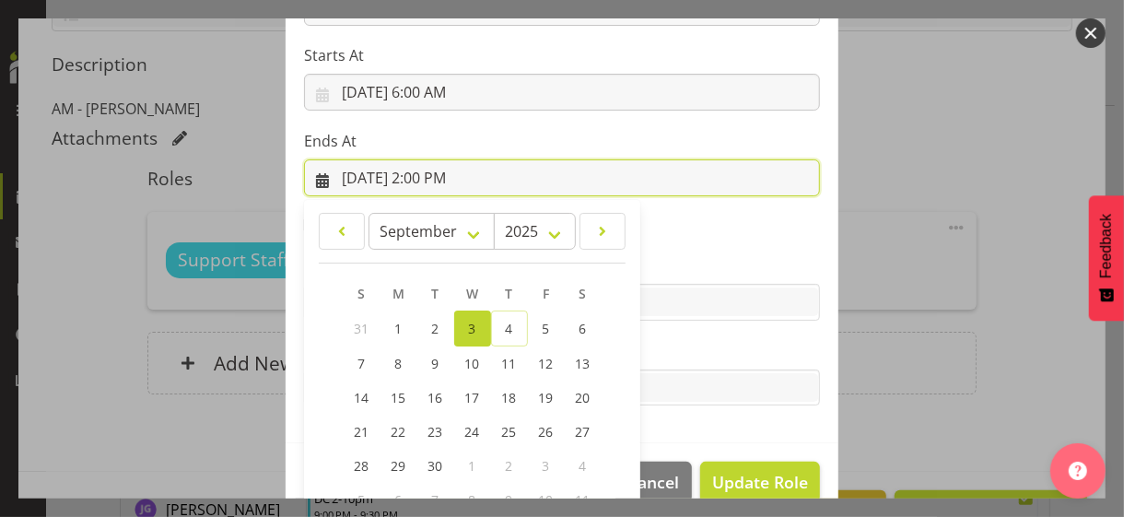
scroll to position [406, 0]
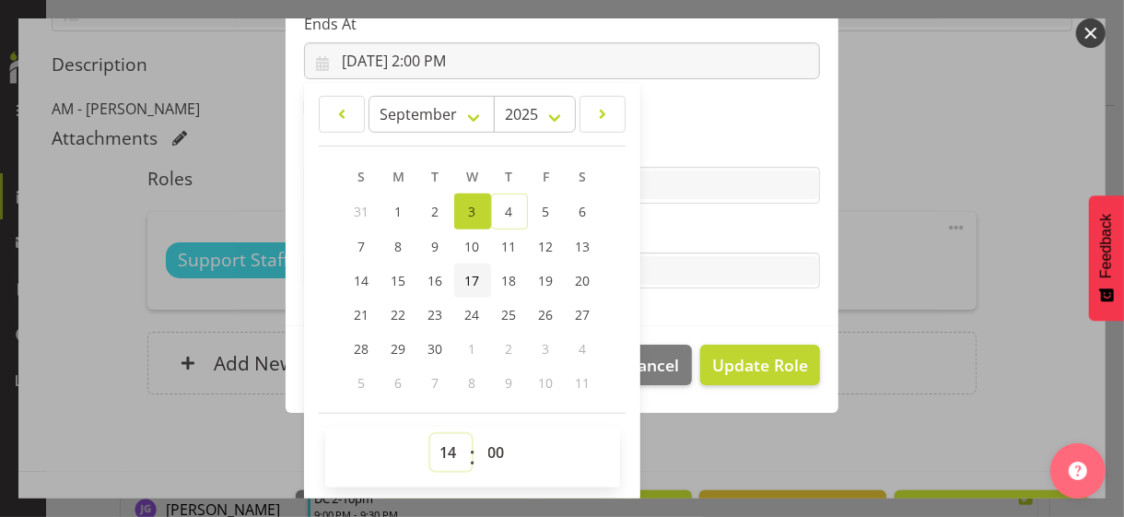
drag, startPoint x: 440, startPoint y: 449, endPoint x: 458, endPoint y: 262, distance: 186.9
click at [442, 443] on select "00 01 02 03 04 05 06 07 08 09 10 11 12 13 14 15 16 17 18 19 20 21 22 23" at bounding box center [450, 452] width 41 height 37
drag, startPoint x: 446, startPoint y: 449, endPoint x: 443, endPoint y: 436, distance: 13.2
click at [446, 449] on select "00 01 02 03 04 05 06 07 08 09 10 11 12 13 14 15 16 17 18 19 20 21 22 23" at bounding box center [450, 452] width 41 height 37
select select "9"
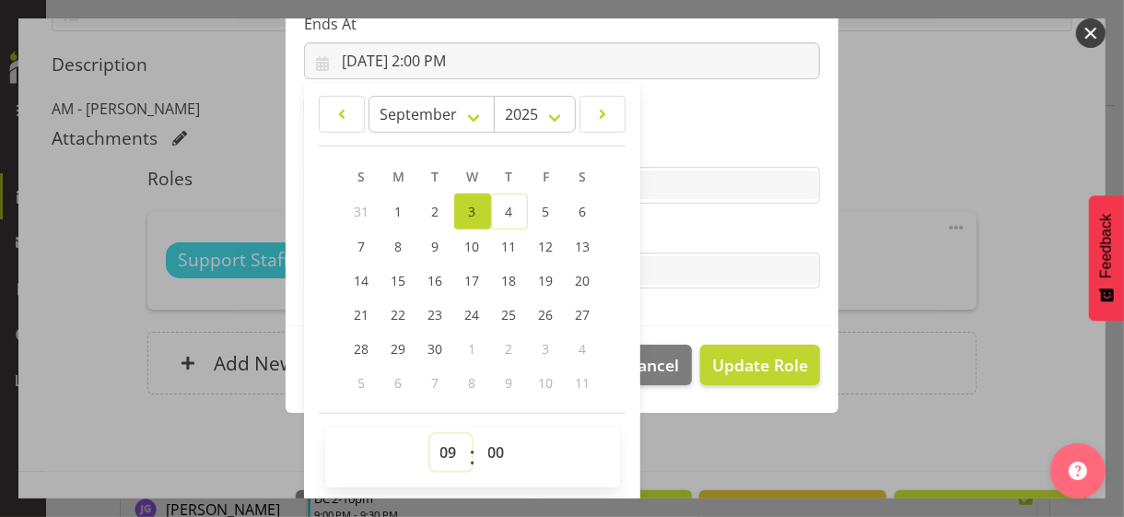
click at [430, 434] on select "00 01 02 03 04 05 06 07 08 09 10 11 12 13 14 15 16 17 18 19 20 21 22 23" at bounding box center [450, 452] width 41 height 37
type input "9/3/2025, 9:00 AM"
click at [685, 146] on label "Skills" at bounding box center [562, 148] width 516 height 22
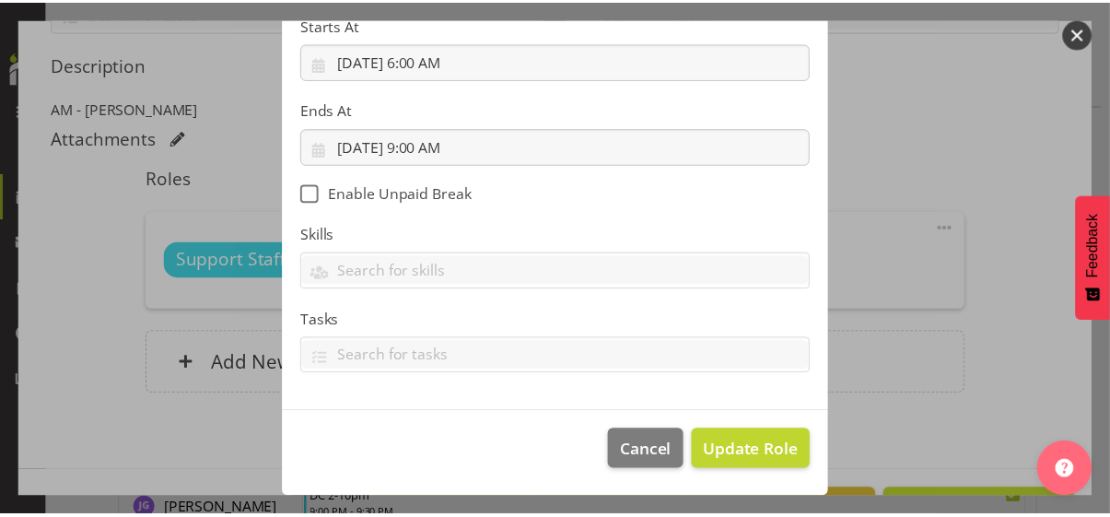
scroll to position [319, 0]
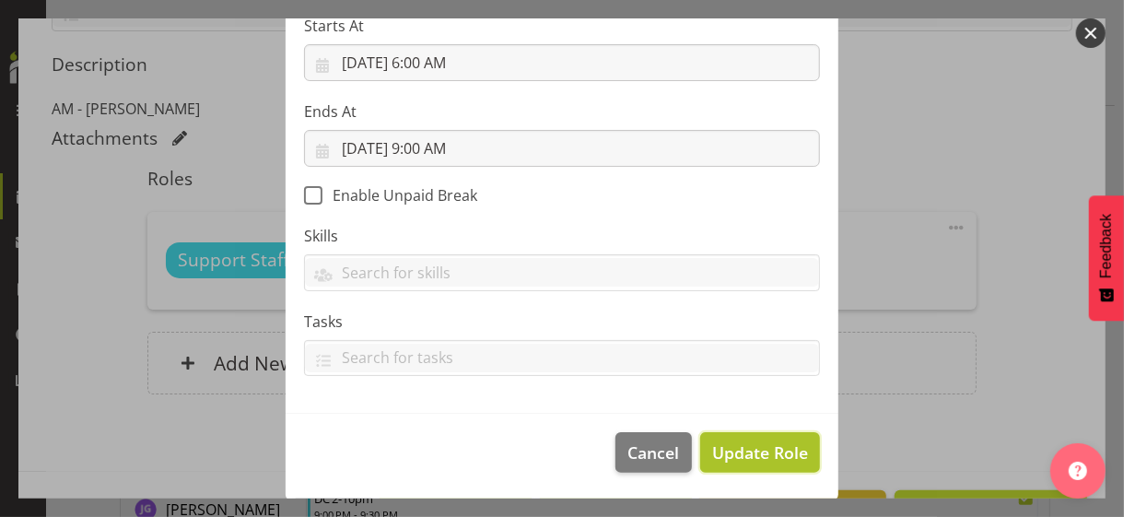
click at [748, 453] on span "Update Role" at bounding box center [760, 452] width 96 height 24
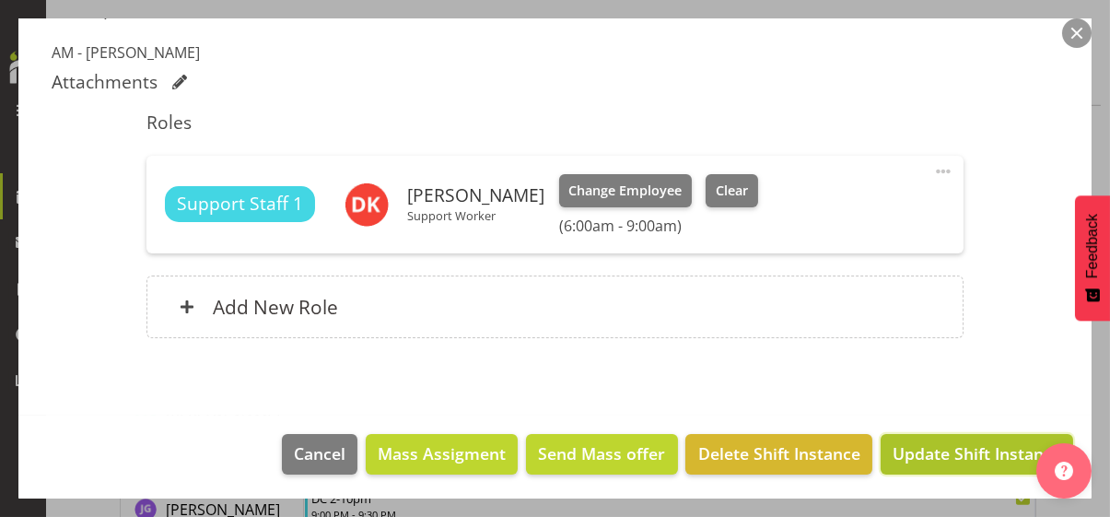
click at [923, 443] on span "Update Shift Instance" at bounding box center [976, 453] width 169 height 24
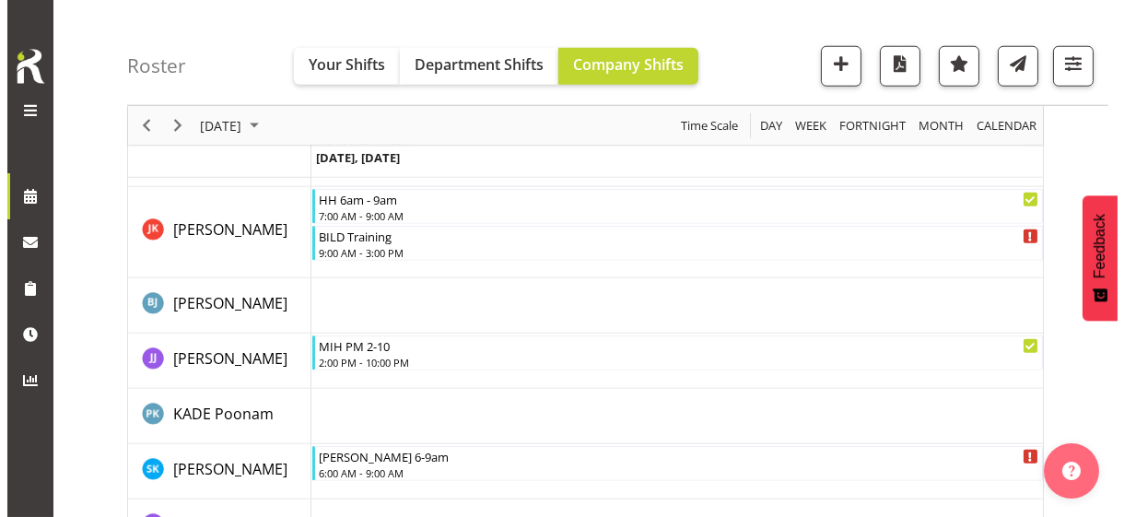
scroll to position [3525, 0]
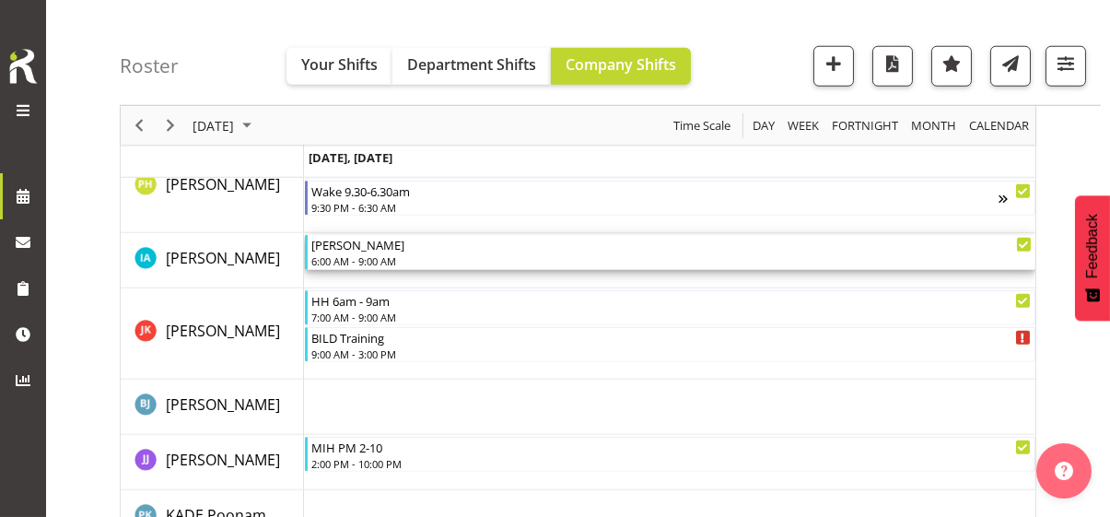
click at [376, 257] on div "6:00 AM - 9:00 AM" at bounding box center [671, 260] width 720 height 15
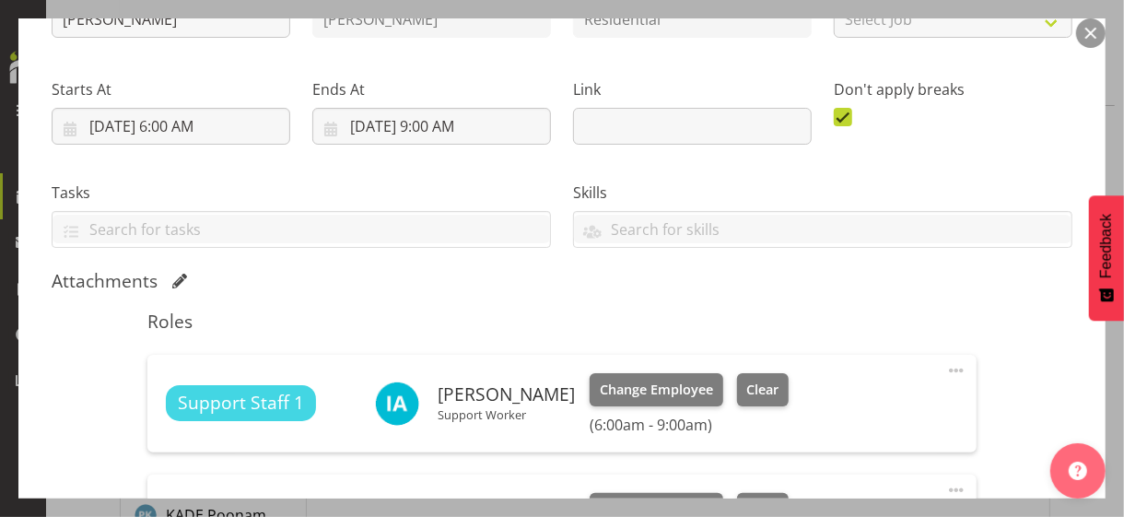
scroll to position [460, 0]
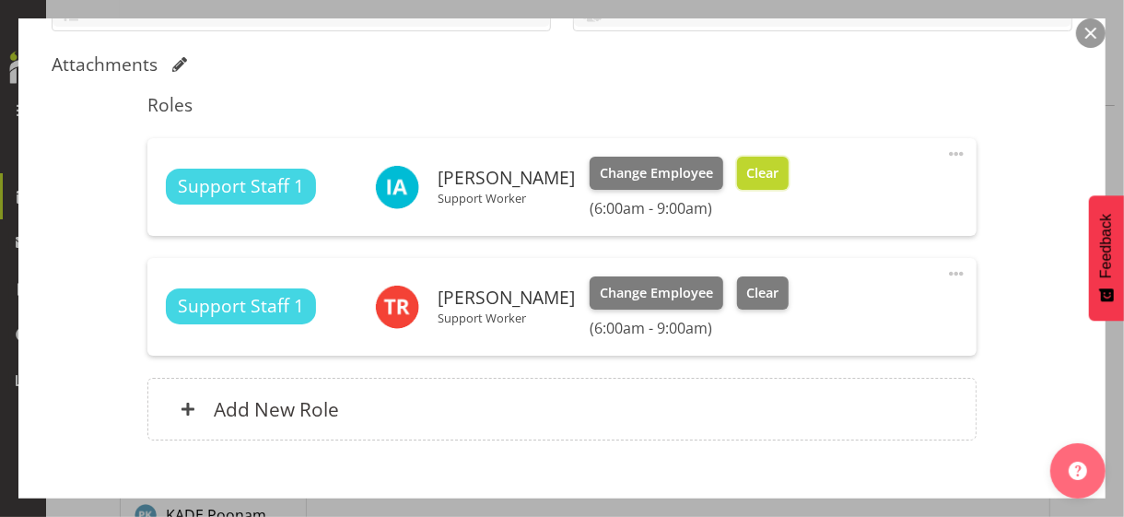
click at [746, 176] on span "Clear" at bounding box center [762, 173] width 32 height 20
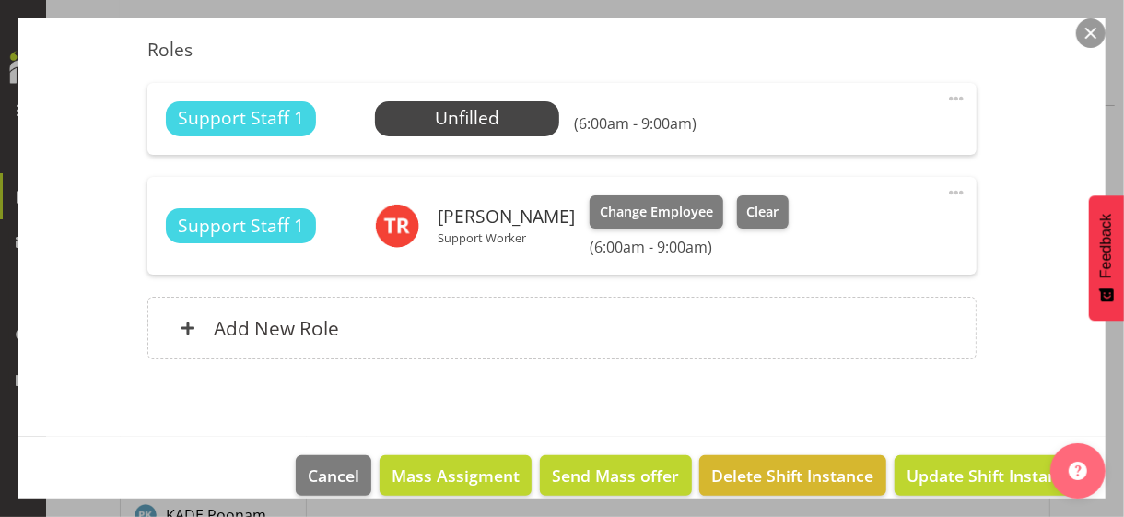
scroll to position [538, 0]
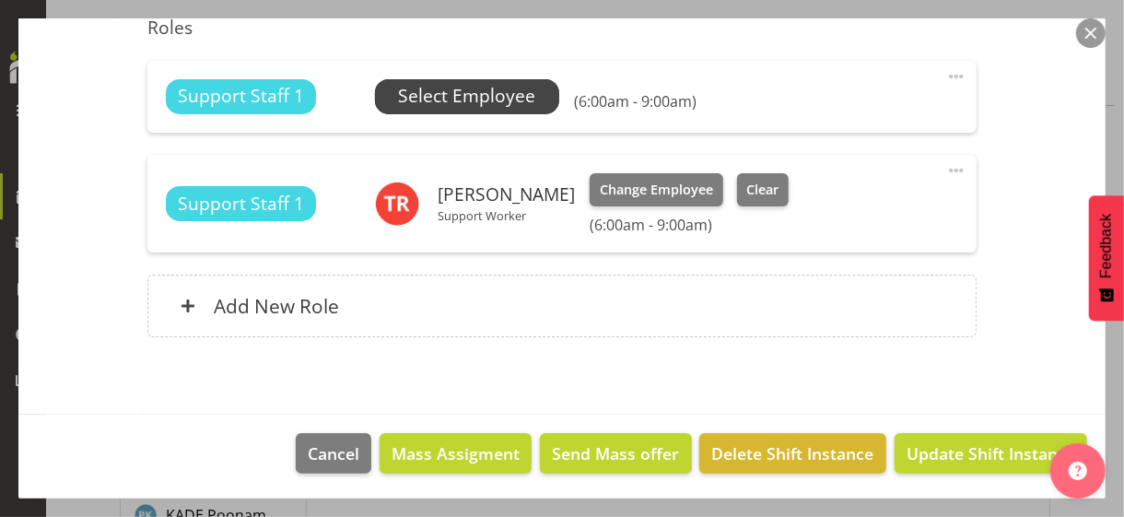
click at [463, 91] on span "Select Employee" at bounding box center [466, 96] width 137 height 27
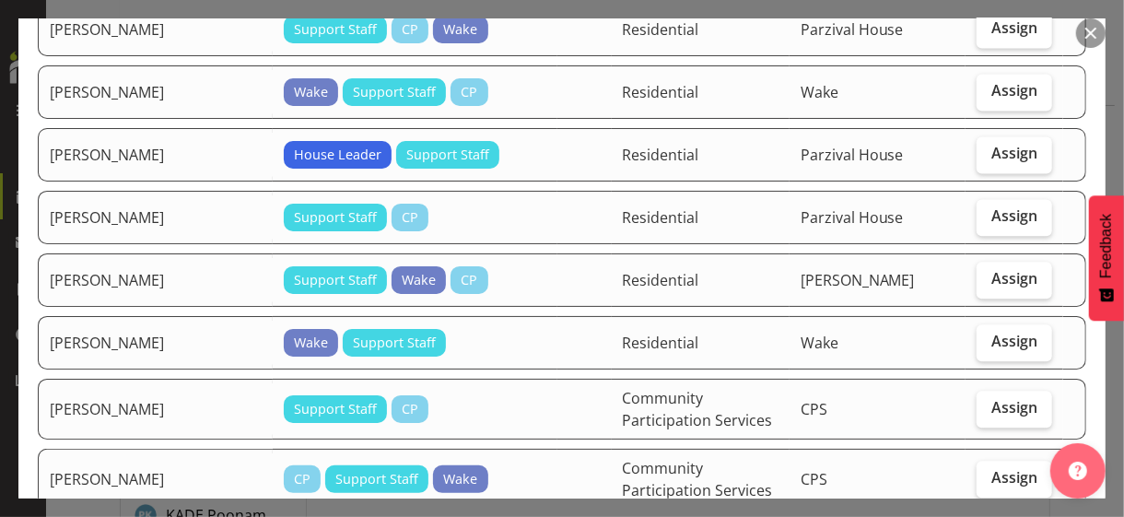
scroll to position [2026, 0]
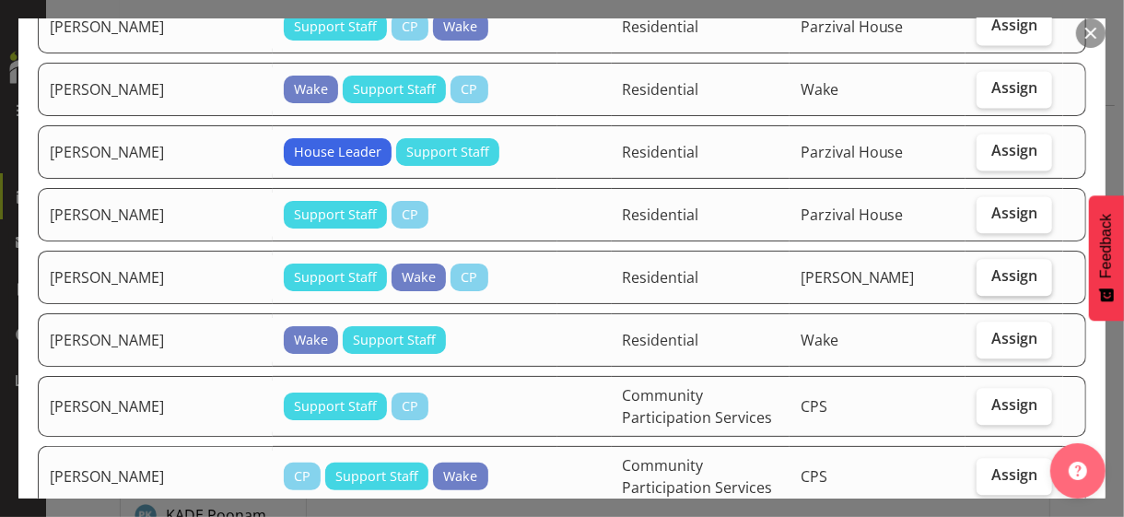
click at [991, 266] on span "Assign" at bounding box center [1014, 275] width 46 height 18
click at [981, 270] on input "Assign" at bounding box center [982, 276] width 12 height 12
checkbox input "true"
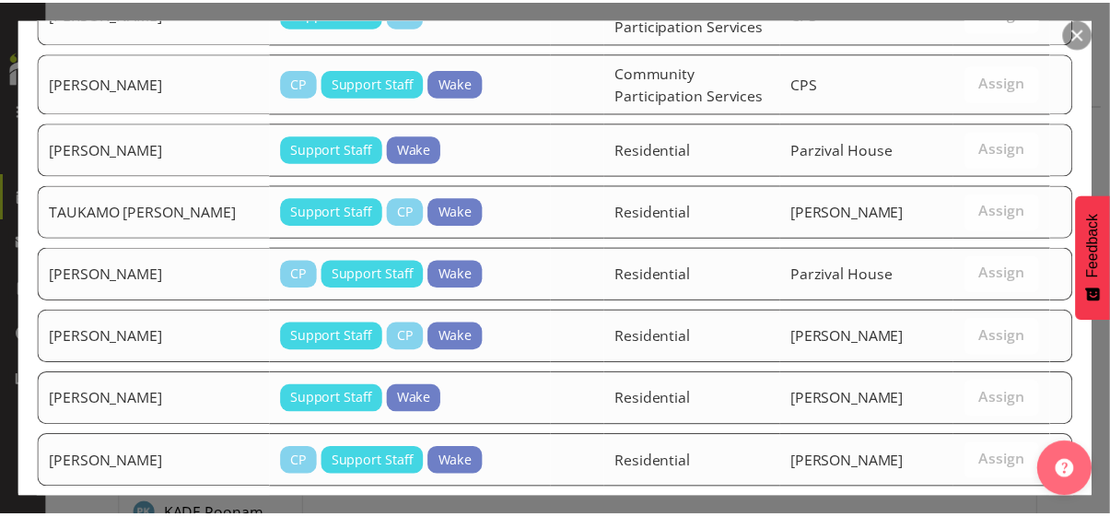
scroll to position [2552, 0]
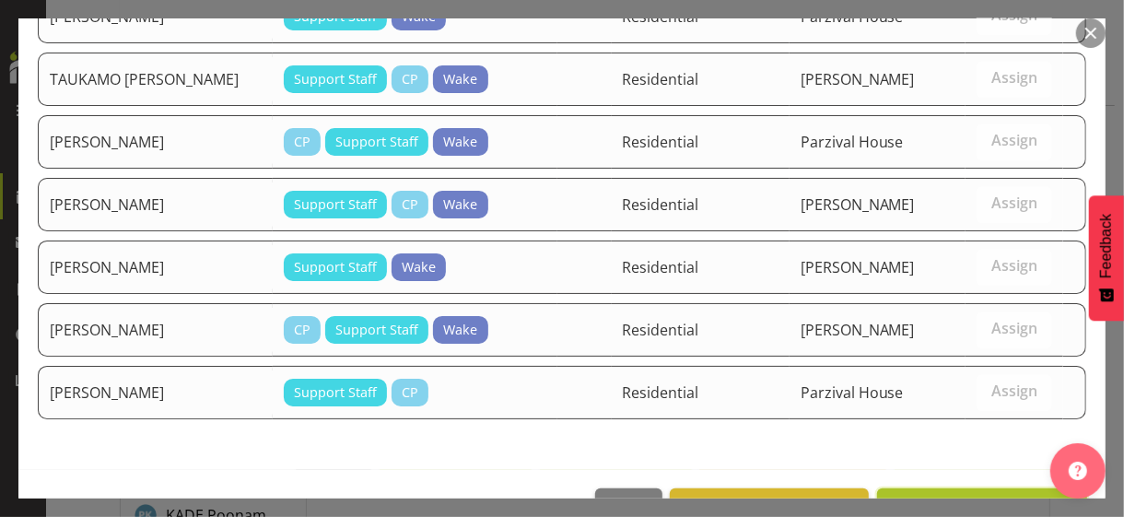
click at [946, 497] on span "Assign SHRESTHA Anjana" at bounding box center [982, 508] width 186 height 22
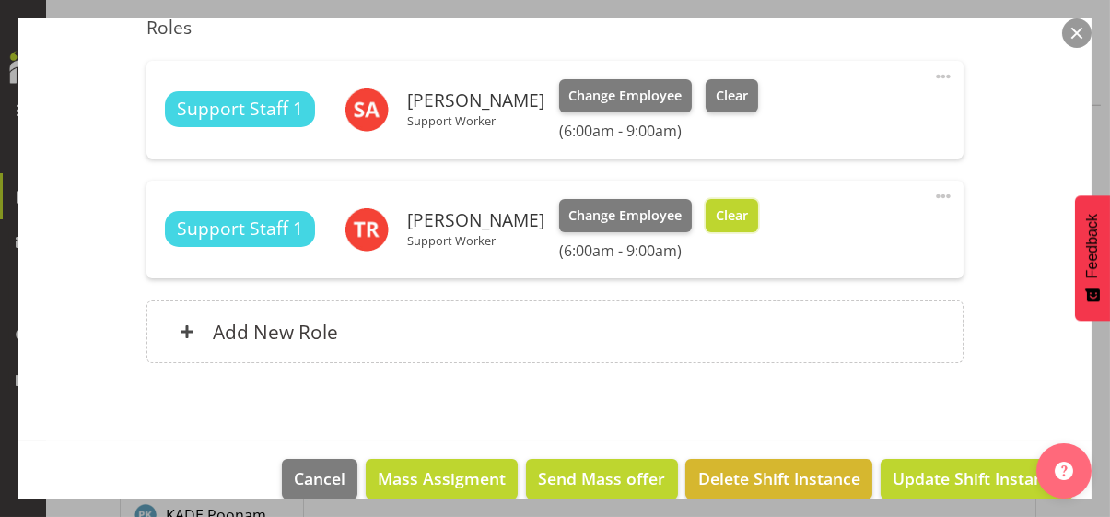
click at [736, 226] on button "Clear" at bounding box center [731, 215] width 52 height 33
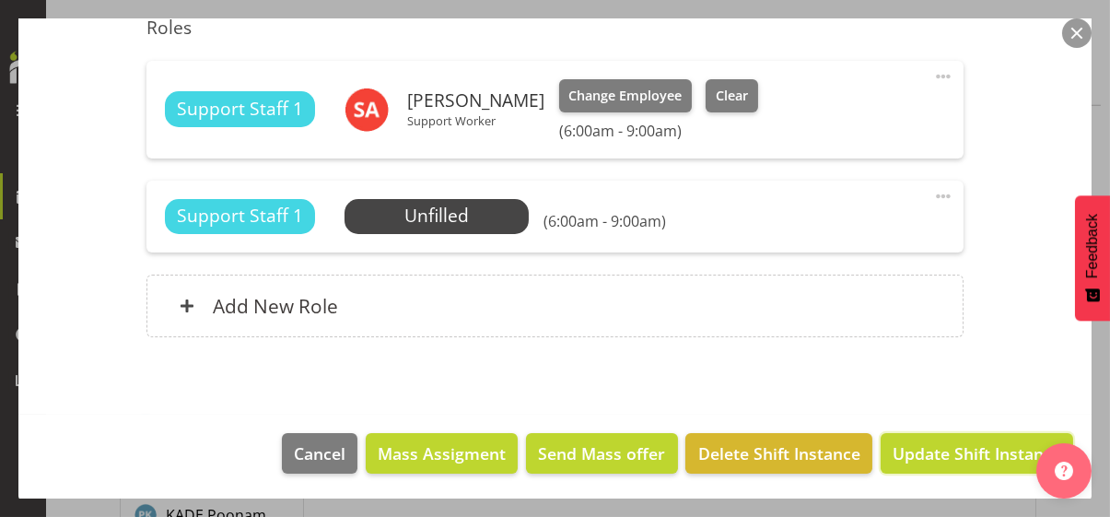
drag, startPoint x: 922, startPoint y: 452, endPoint x: 939, endPoint y: 417, distance: 39.1
click at [922, 451] on span "Update Shift Instance" at bounding box center [976, 453] width 169 height 24
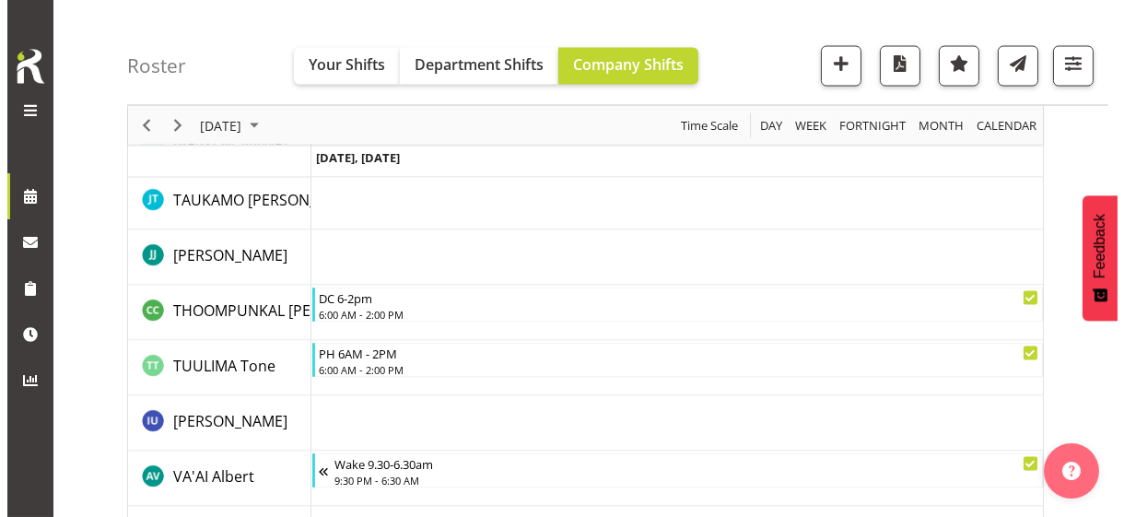
scroll to position [6912, 0]
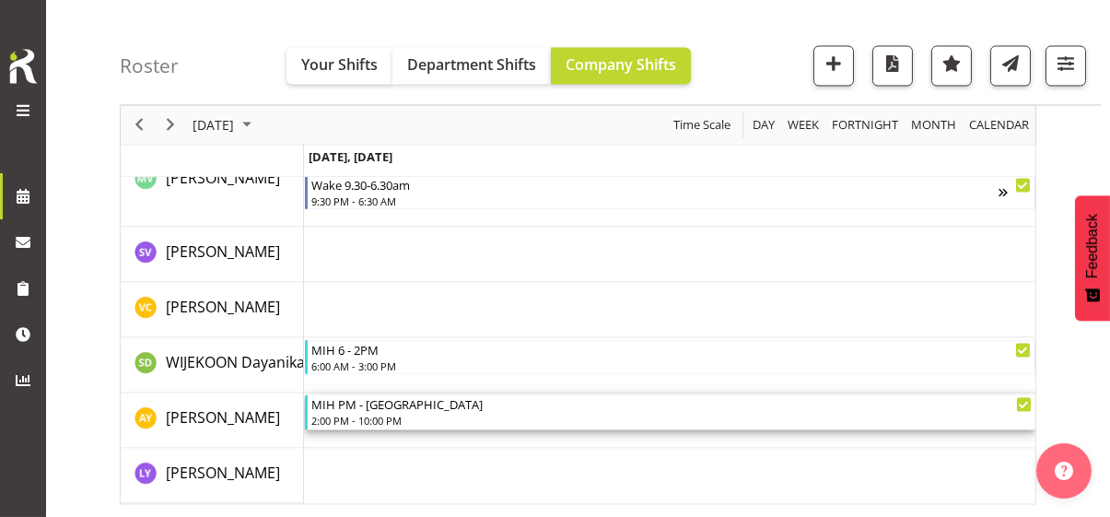
click at [378, 423] on div "2:00 PM - 10:00 PM" at bounding box center [671, 421] width 720 height 15
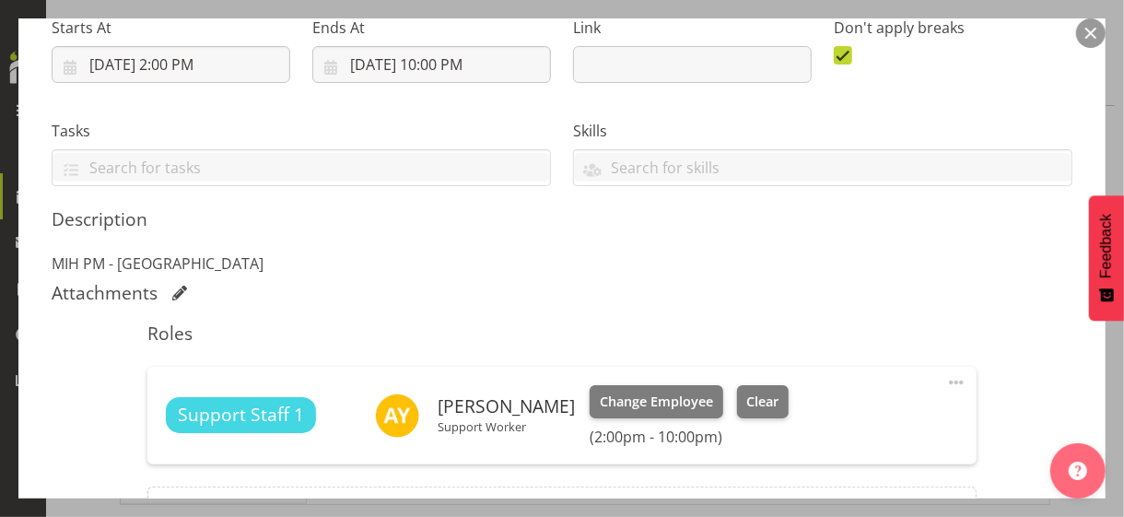
scroll to position [368, 0]
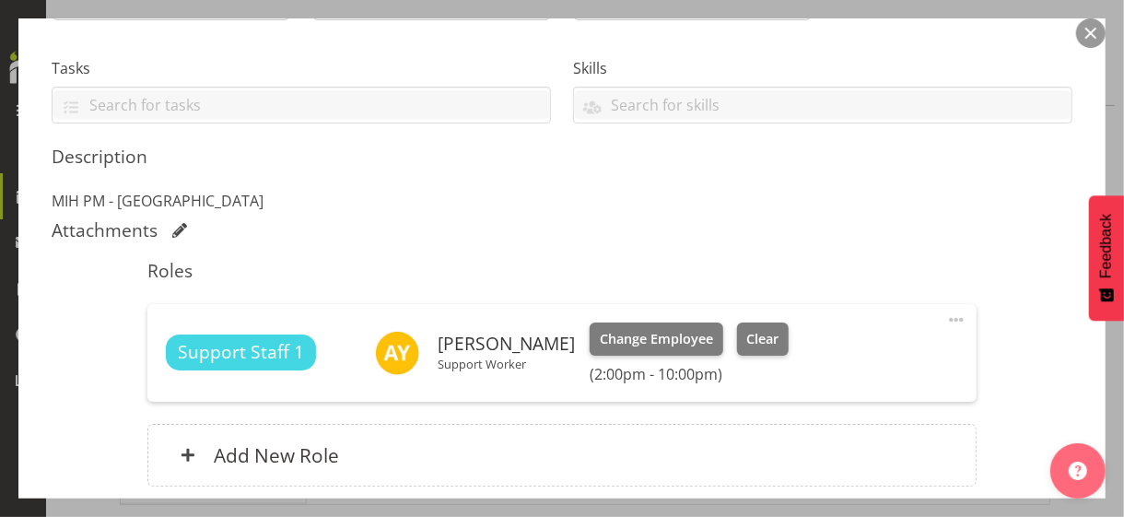
click at [945, 312] on span at bounding box center [956, 320] width 22 height 22
click at [823, 353] on link "Edit" at bounding box center [878, 363] width 177 height 33
select select "8"
select select "2025"
select select "14"
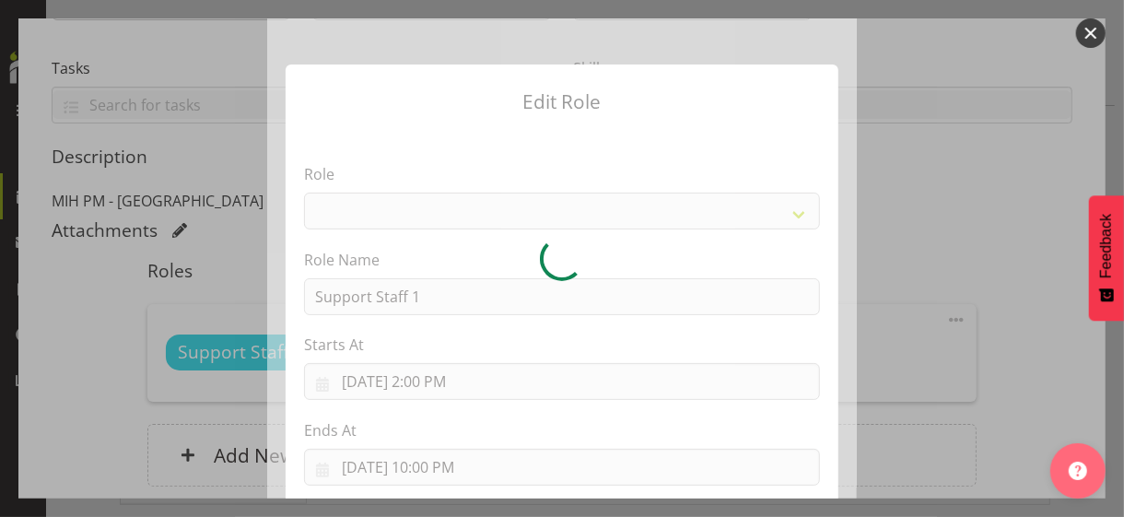
select select "1091"
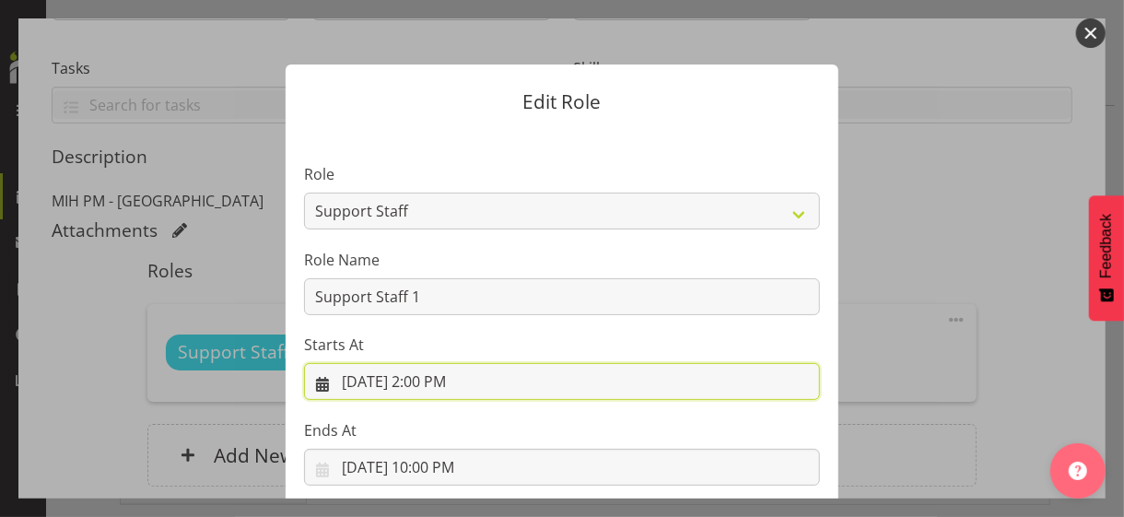
click at [417, 383] on input "9/3/2025, 2:00 PM" at bounding box center [562, 381] width 516 height 37
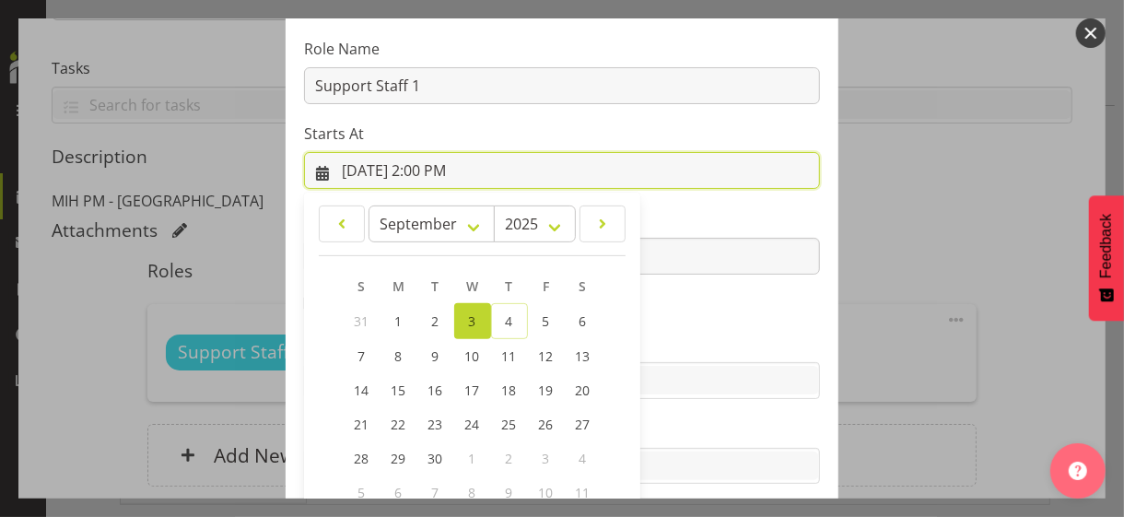
scroll to position [320, 0]
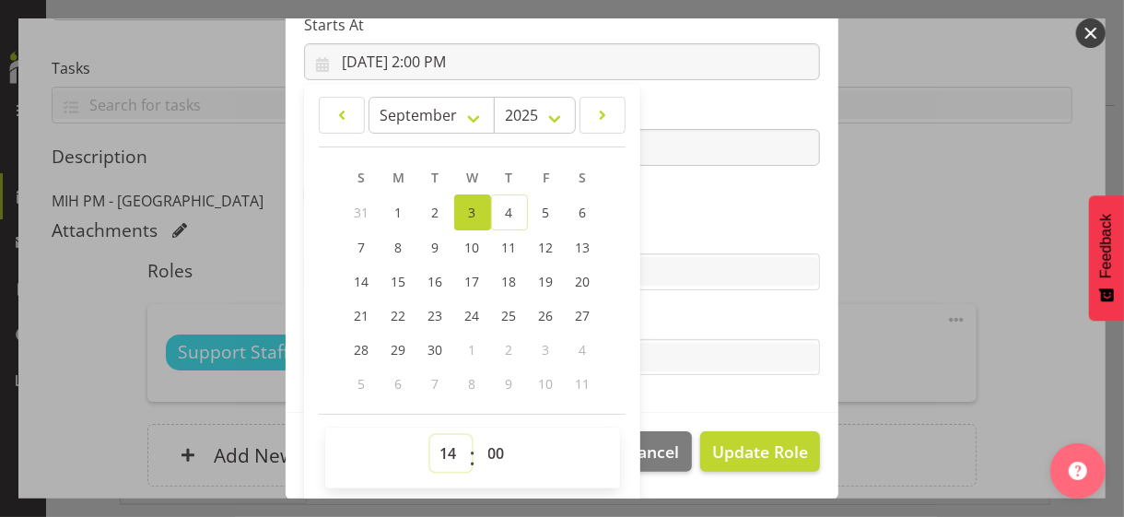
drag, startPoint x: 435, startPoint y: 447, endPoint x: 439, endPoint y: 434, distance: 13.7
click at [437, 444] on select "00 01 02 03 04 05 06 07 08 09 10 11 12 13 14 15 16 17 18 19 20 21 22 23" at bounding box center [450, 453] width 41 height 37
select select "15"
click at [430, 435] on select "00 01 02 03 04 05 06 07 08 09 10 11 12 13 14 15 16 17 18 19 20 21 22 23" at bounding box center [450, 453] width 41 height 37
drag, startPoint x: 663, startPoint y: 241, endPoint x: 580, endPoint y: 216, distance: 86.8
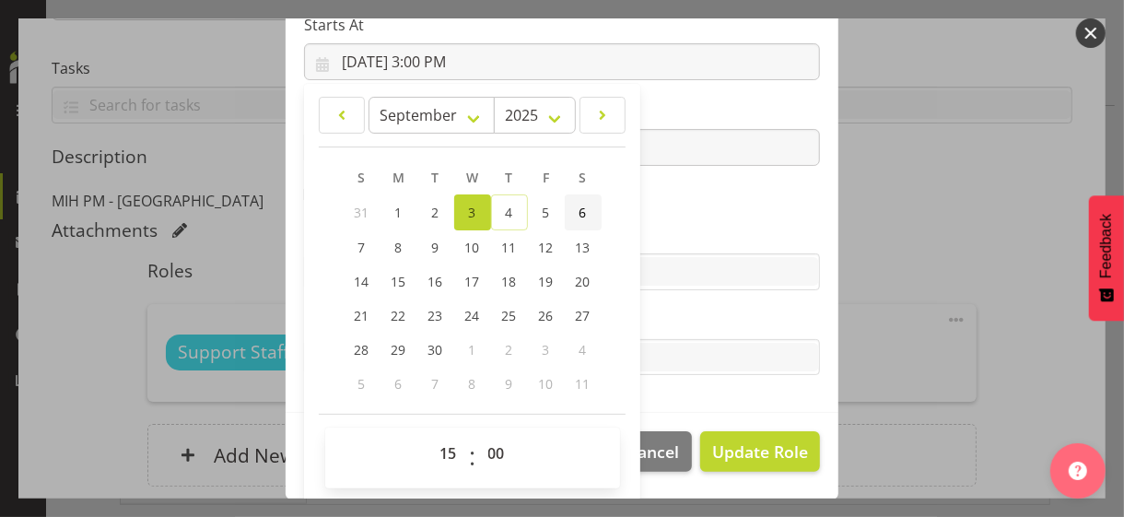
click at [660, 239] on label "Skills" at bounding box center [562, 235] width 516 height 22
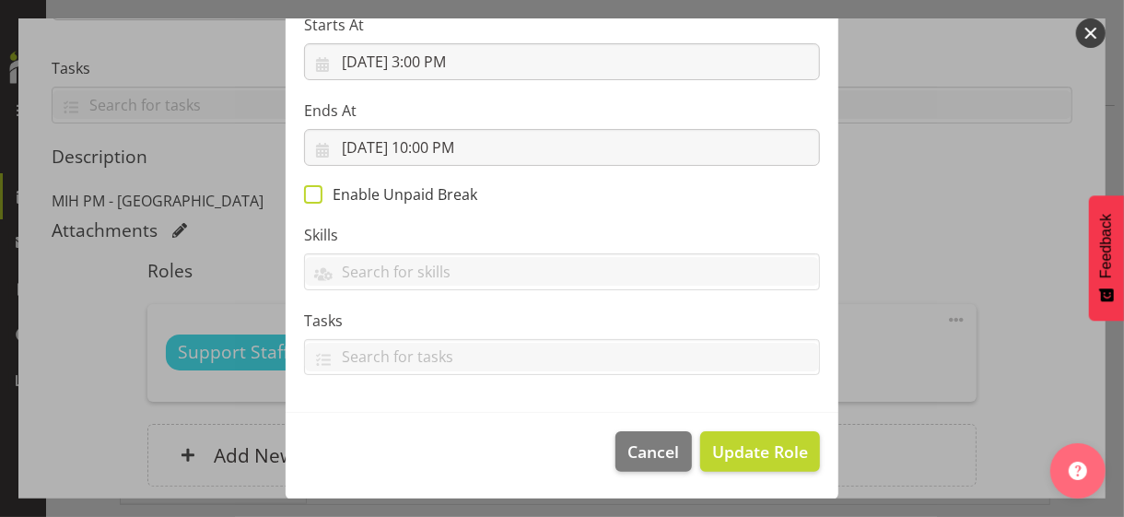
scroll to position [319, 0]
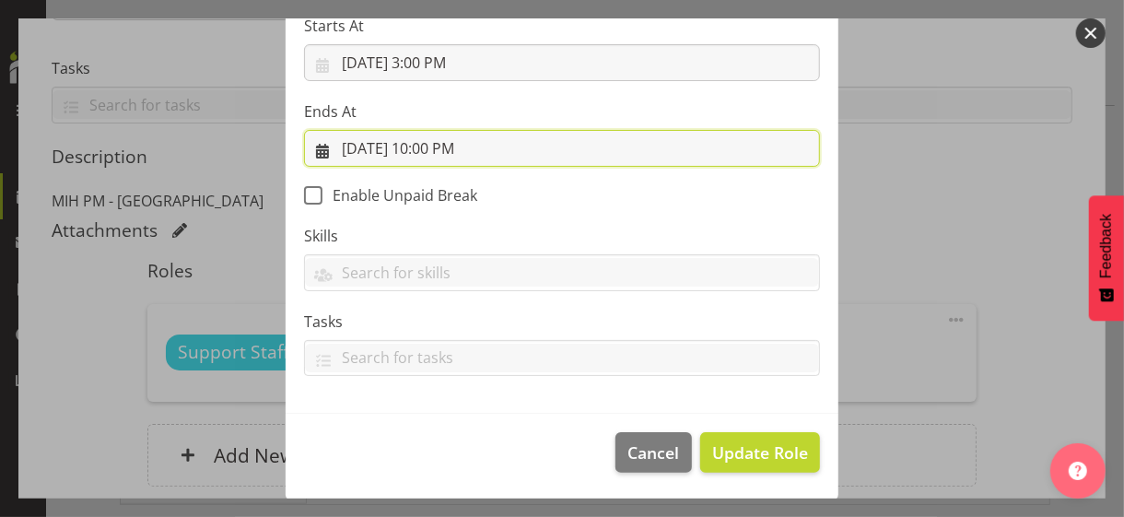
click at [409, 152] on input "9/3/2025, 10:00 PM" at bounding box center [562, 148] width 516 height 37
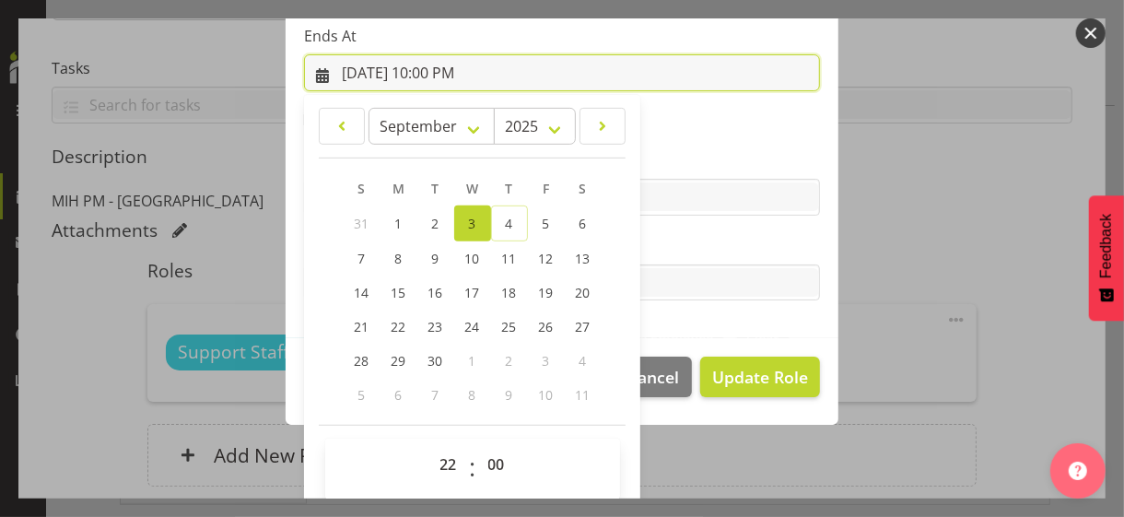
scroll to position [406, 0]
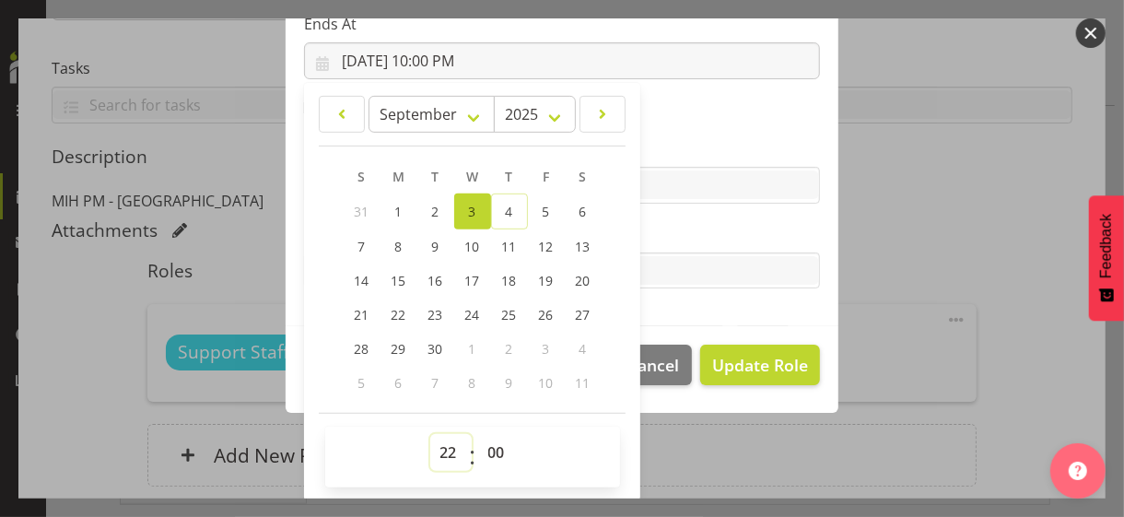
click at [438, 445] on select "00 01 02 03 04 05 06 07 08 09 10 11 12 13 14 15 16 17 18 19 20 21 22 23" at bounding box center [450, 452] width 41 height 37
click at [430, 434] on select "00 01 02 03 04 05 06 07 08 09 10 11 12 13 14 15 16 17 18 19 20 21 22 23" at bounding box center [450, 452] width 41 height 37
drag, startPoint x: 671, startPoint y: 239, endPoint x: 708, endPoint y: 284, distance: 57.5
click at [672, 239] on label "Tasks" at bounding box center [562, 234] width 516 height 22
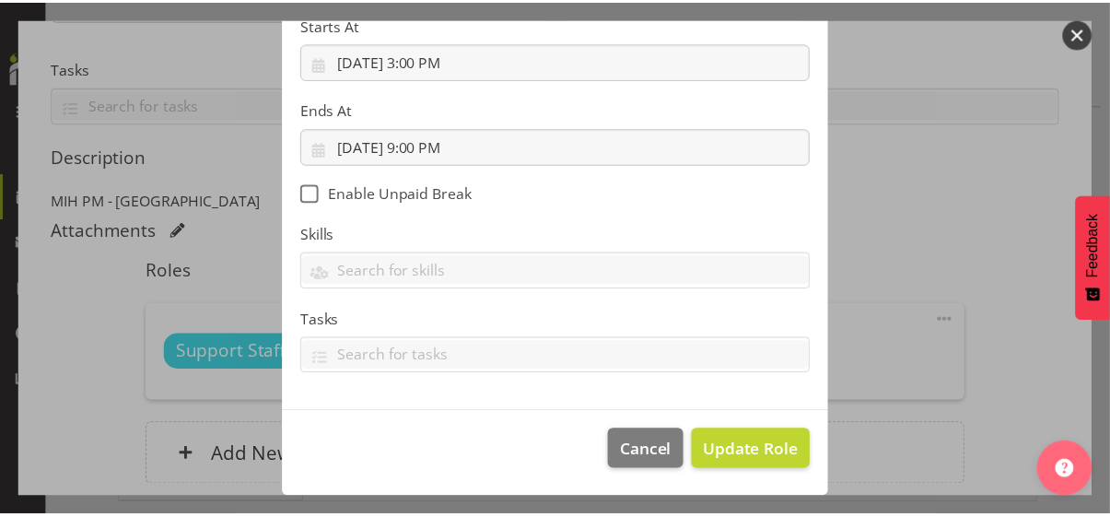
scroll to position [319, 0]
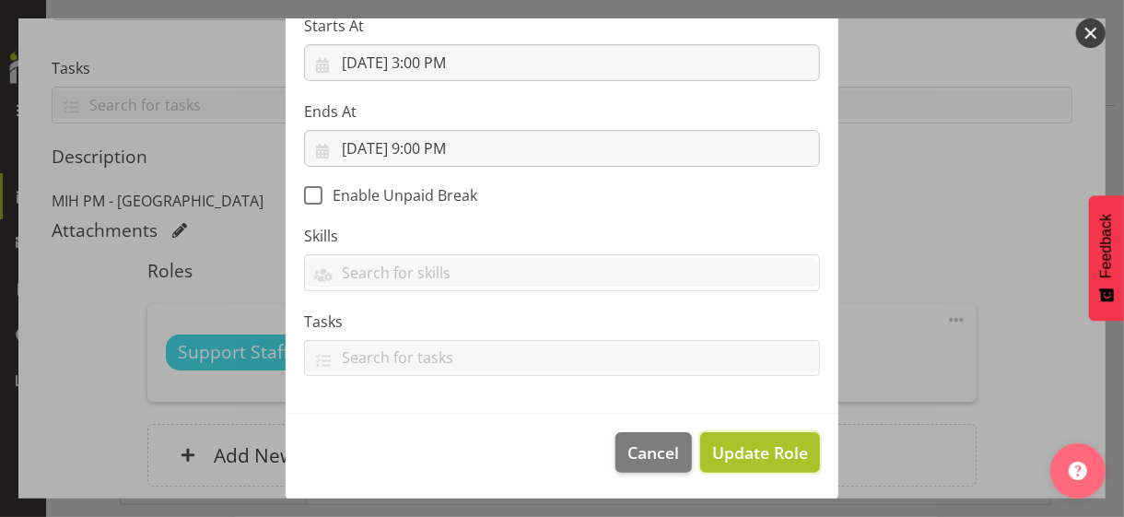
click at [755, 450] on span "Update Role" at bounding box center [760, 452] width 96 height 24
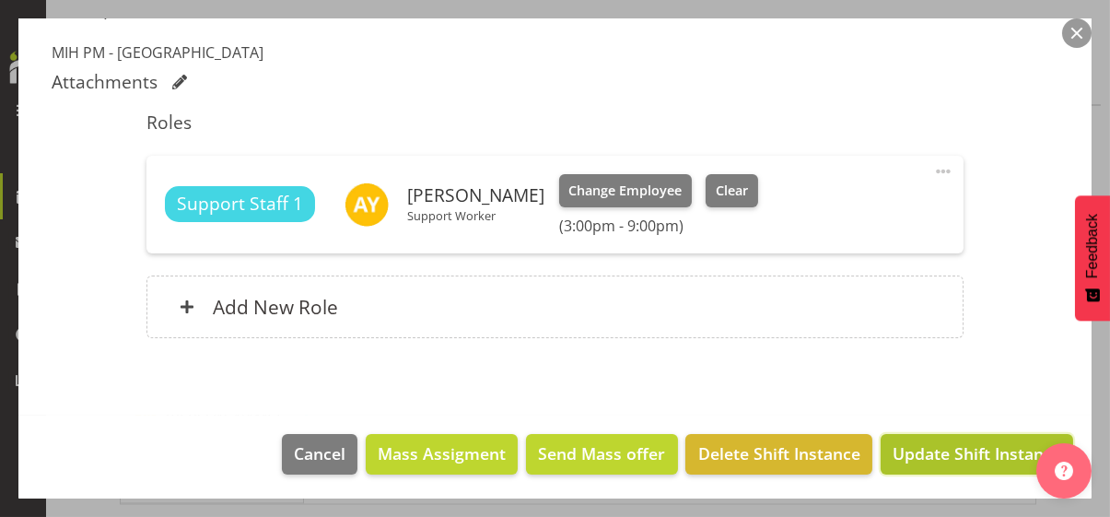
click at [908, 449] on span "Update Shift Instance" at bounding box center [976, 453] width 169 height 24
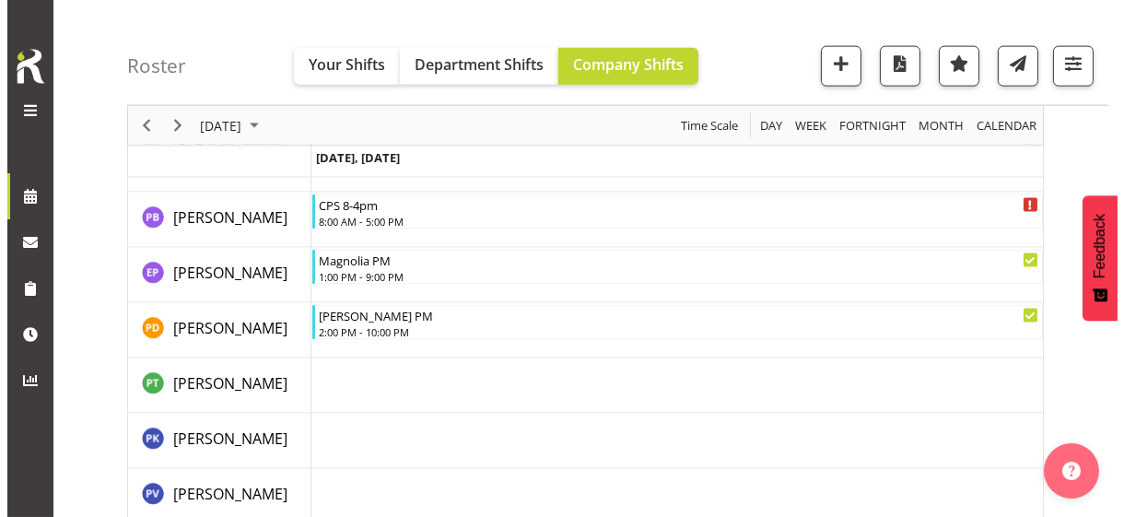
scroll to position [5034, 0]
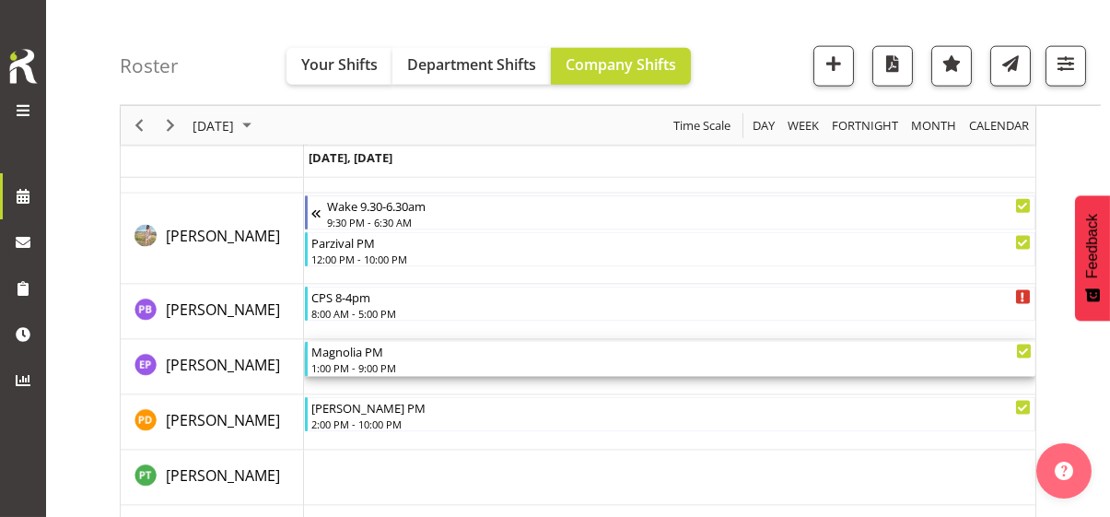
click at [370, 361] on div "1:00 PM - 9:00 PM" at bounding box center [671, 367] width 720 height 15
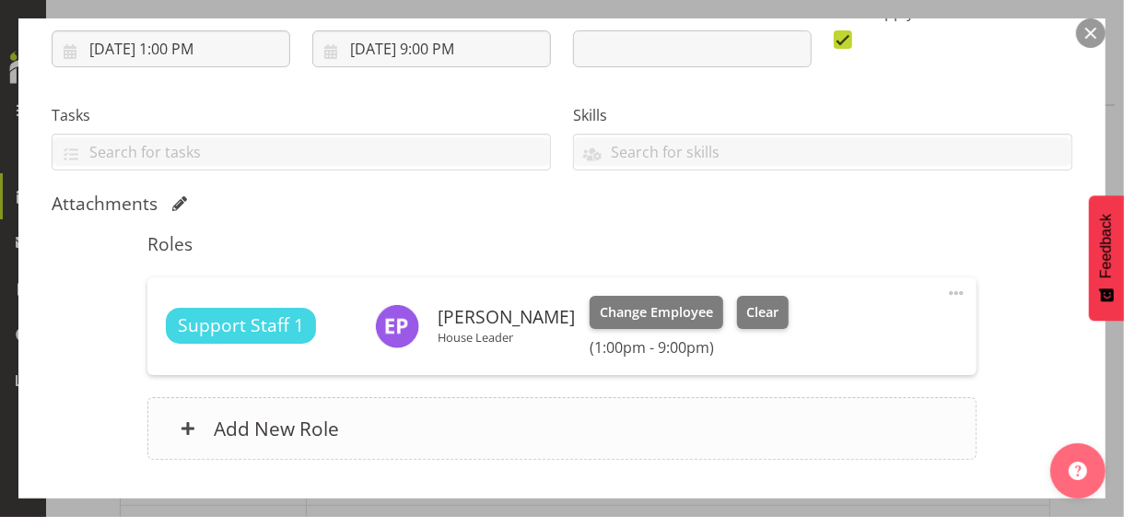
scroll to position [443, 0]
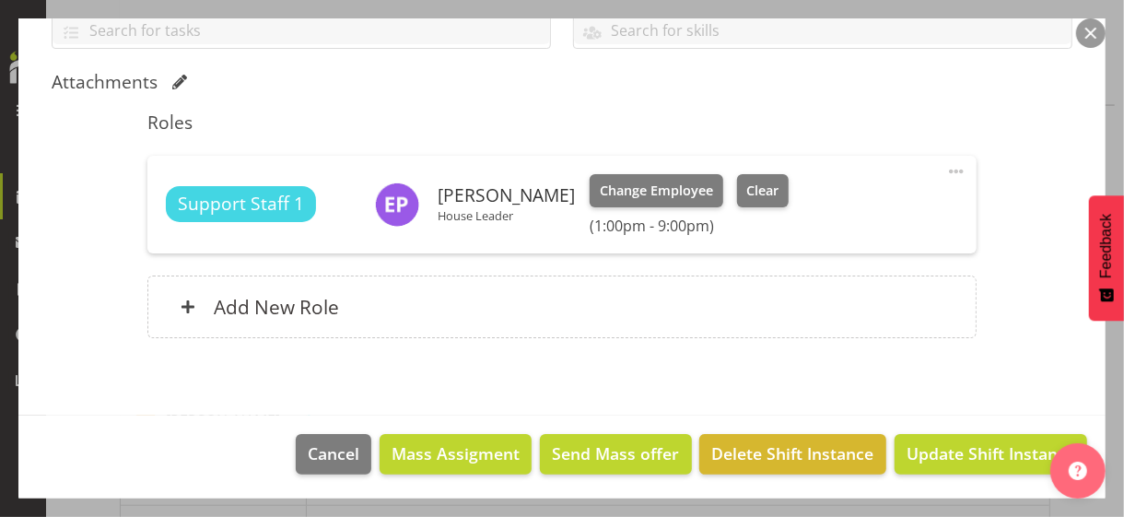
drag, startPoint x: 941, startPoint y: 167, endPoint x: 876, endPoint y: 189, distance: 69.0
click at [945, 167] on span at bounding box center [956, 171] width 22 height 22
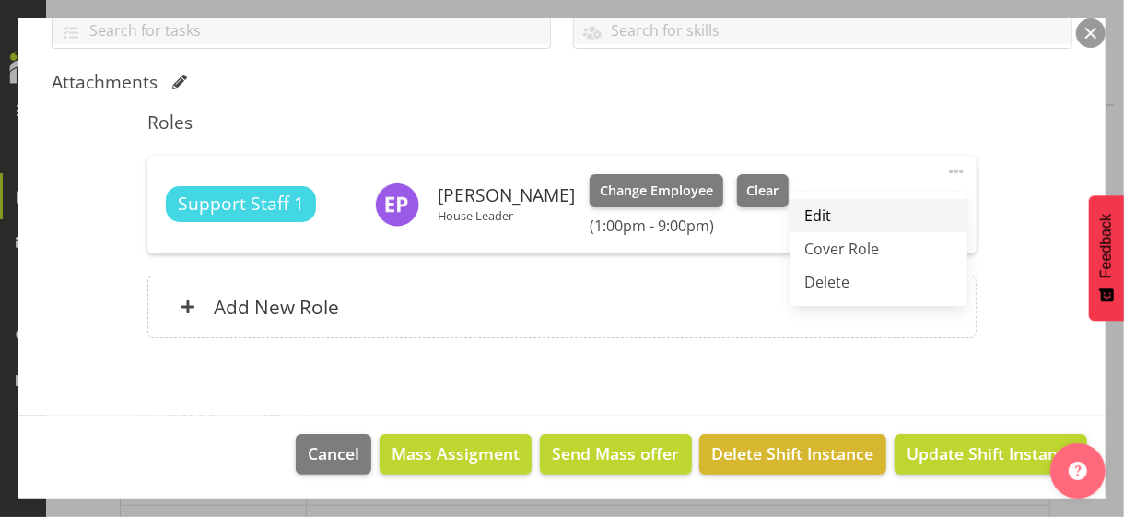
click at [821, 209] on link "Edit" at bounding box center [878, 215] width 177 height 33
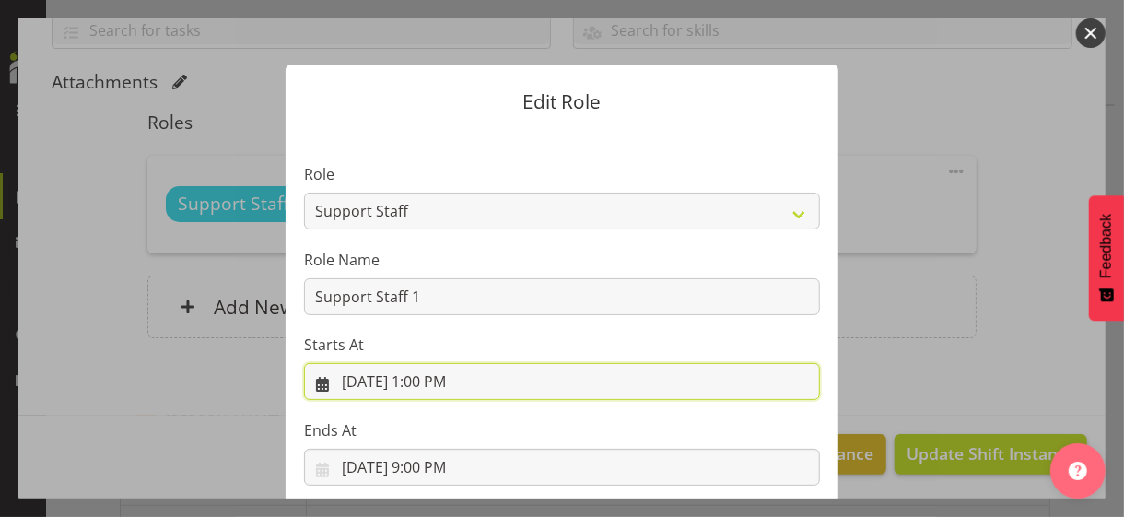
click at [424, 383] on input "9/3/2025, 1:00 PM" at bounding box center [562, 381] width 516 height 37
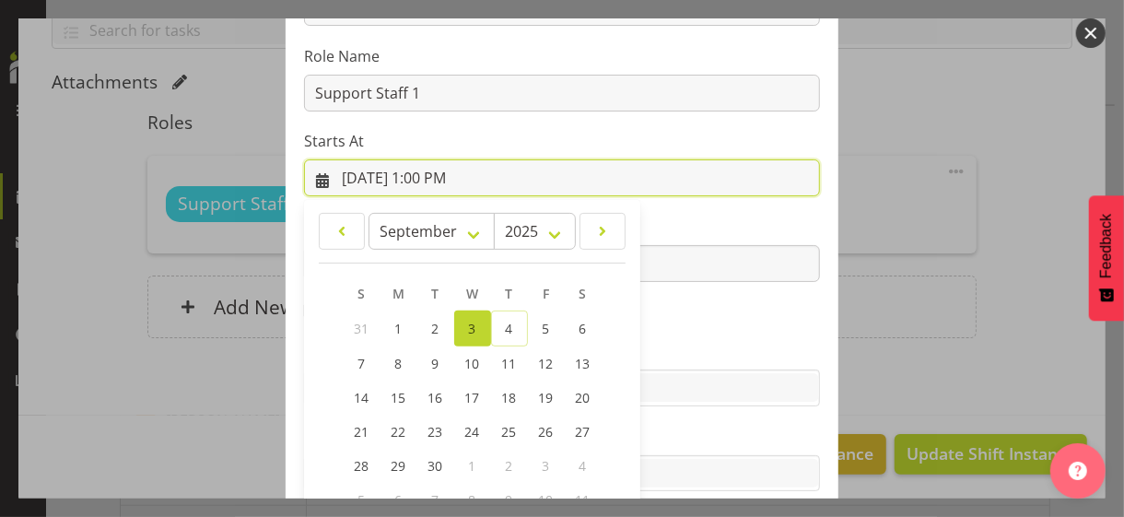
scroll to position [320, 0]
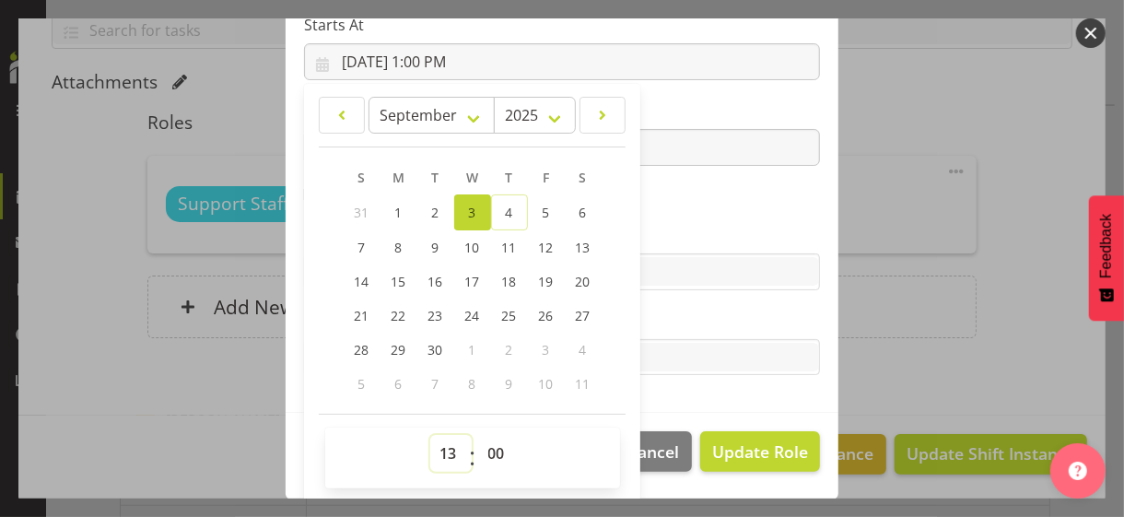
click at [440, 446] on select "00 01 02 03 04 05 06 07 08 09 10 11 12 13 14 15 16 17 18 19 20 21 22 23" at bounding box center [450, 453] width 41 height 37
click at [430, 435] on select "00 01 02 03 04 05 06 07 08 09 10 11 12 13 14 15 16 17 18 19 20 21 22 23" at bounding box center [450, 453] width 41 height 37
click at [658, 230] on label "Skills" at bounding box center [562, 235] width 516 height 22
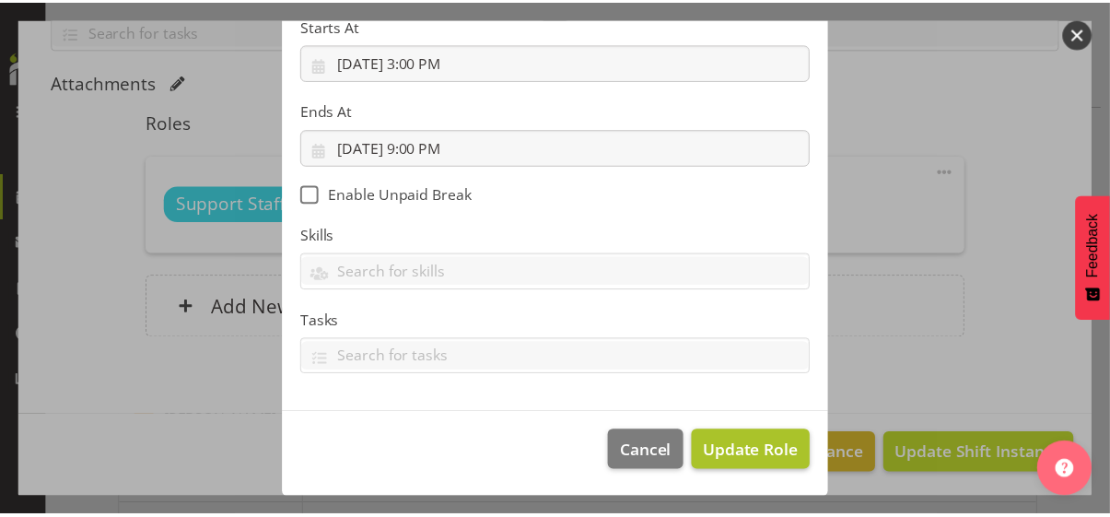
scroll to position [319, 0]
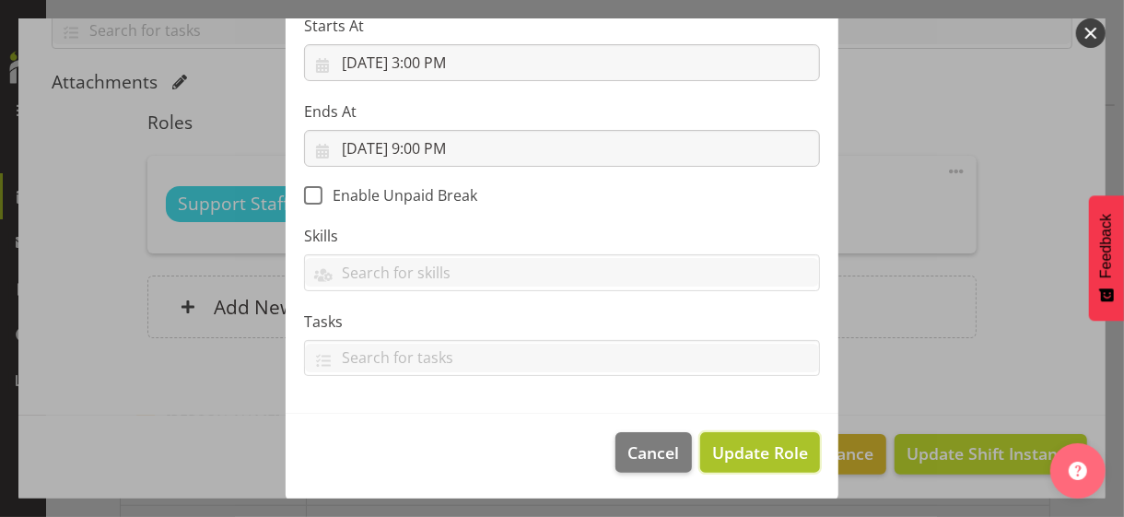
click at [759, 451] on span "Update Role" at bounding box center [760, 452] width 96 height 24
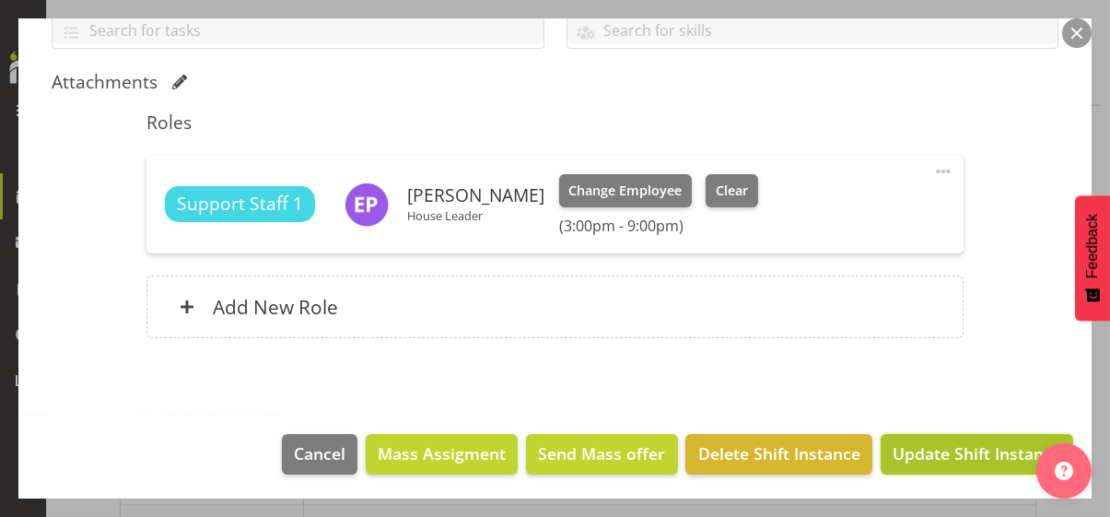
click at [926, 448] on span "Update Shift Instance" at bounding box center [976, 453] width 169 height 24
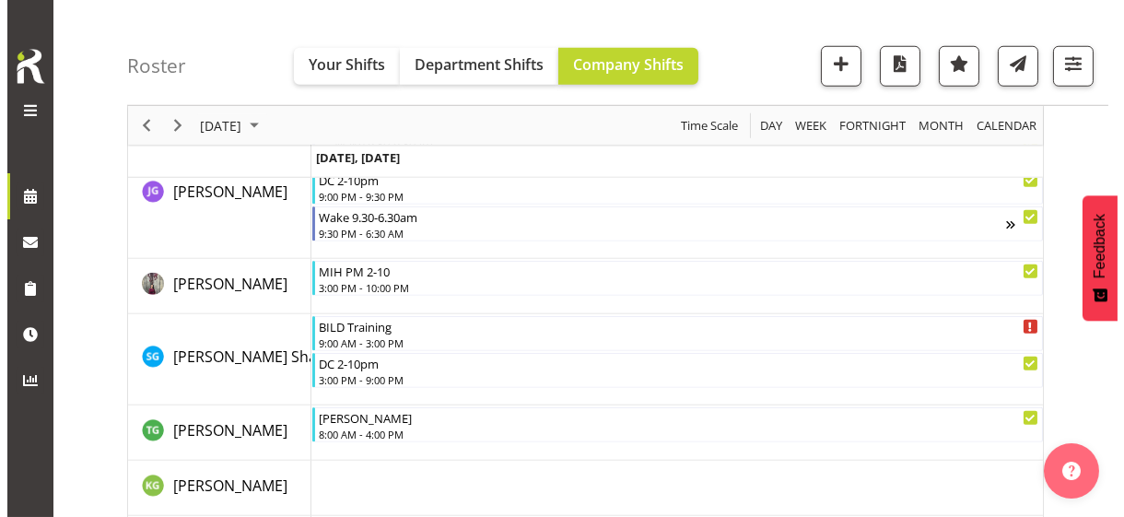
scroll to position [3100, 0]
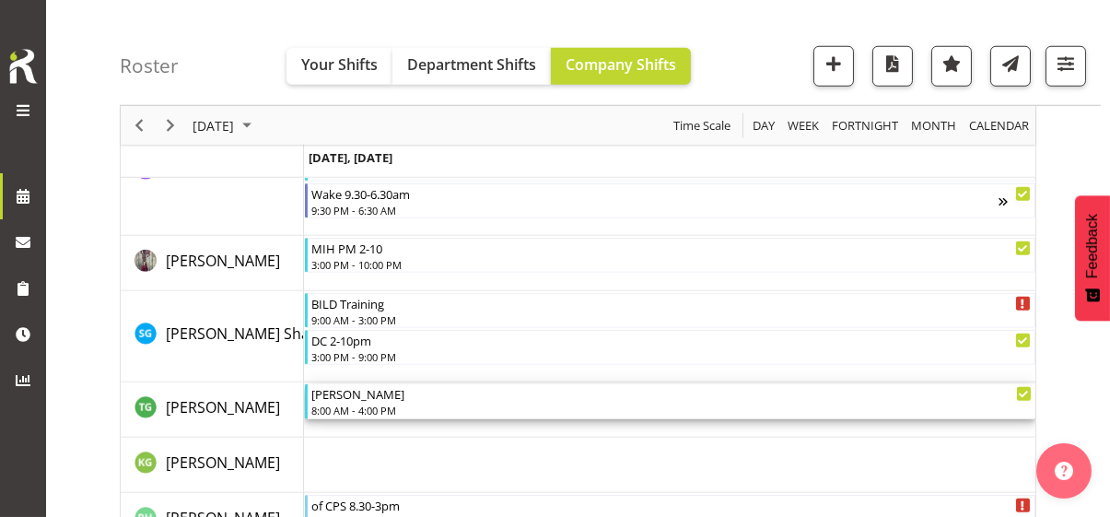
click at [379, 402] on div "8:00 AM - 4:00 PM" at bounding box center [671, 409] width 720 height 15
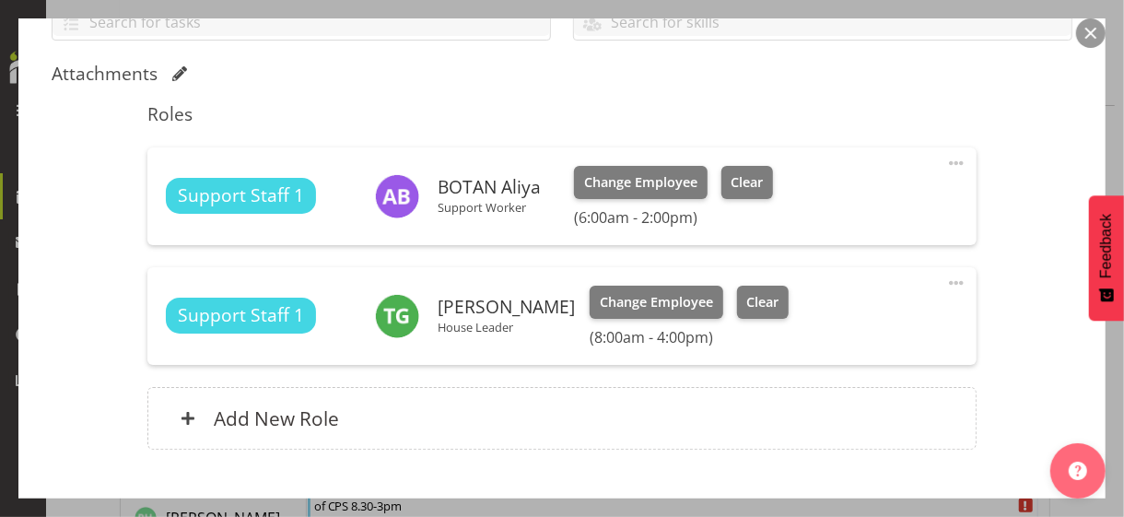
scroll to position [460, 0]
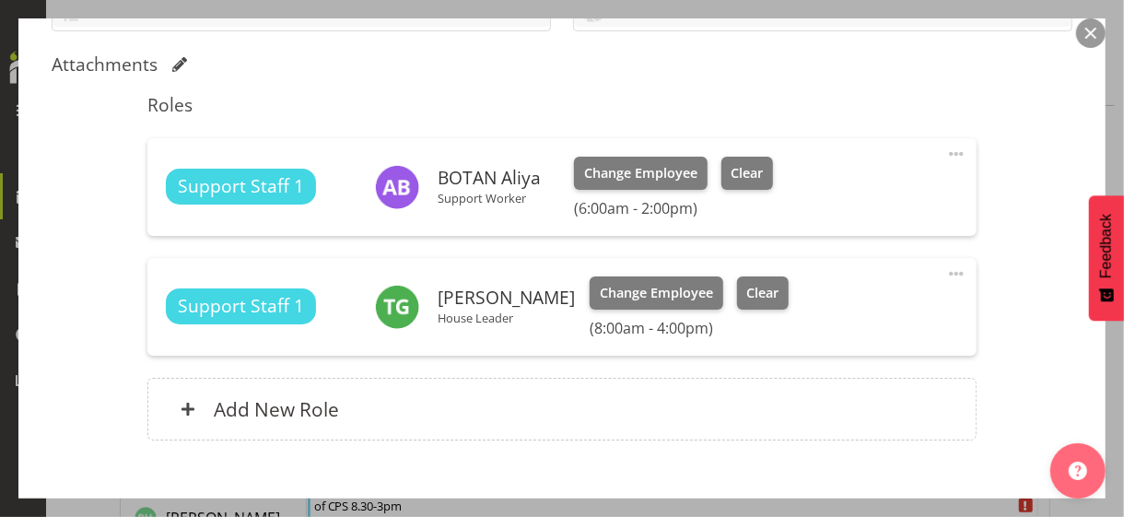
click at [945, 269] on span at bounding box center [956, 273] width 22 height 22
click at [828, 311] on link "Edit" at bounding box center [878, 317] width 177 height 33
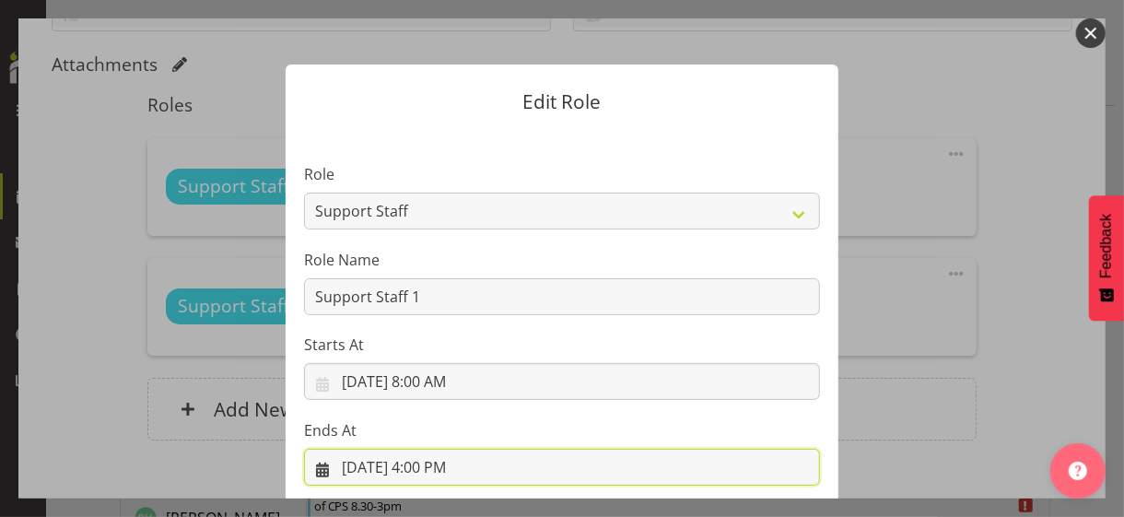
click at [436, 467] on input "9/3/2025, 4:00 PM" at bounding box center [562, 467] width 516 height 37
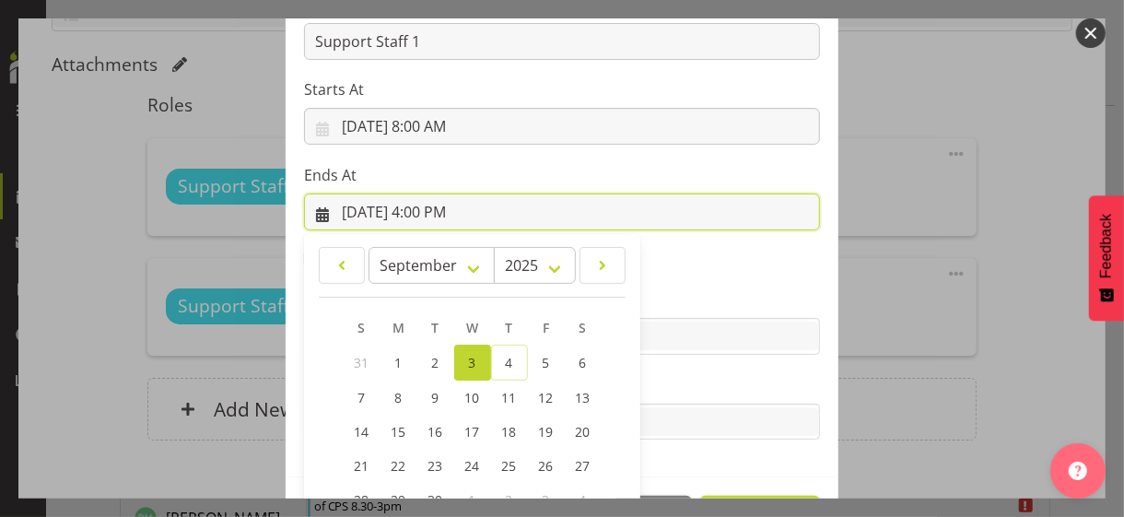
scroll to position [406, 0]
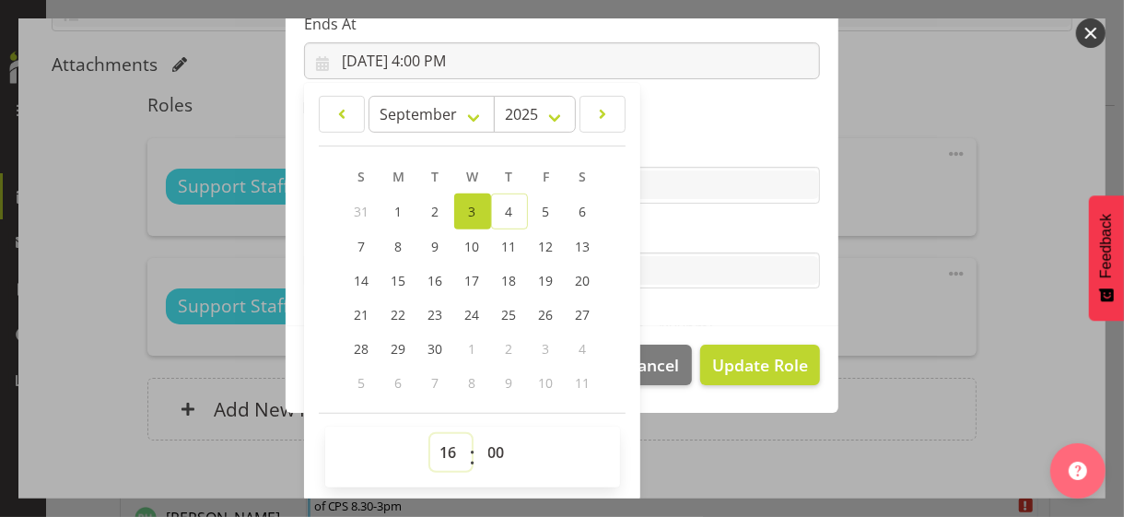
drag, startPoint x: 440, startPoint y: 443, endPoint x: 443, endPoint y: 433, distance: 10.5
click at [440, 443] on select "00 01 02 03 04 05 06 07 08 09 10 11 12 13 14 15 16 17 18 19 20 21 22 23" at bounding box center [450, 452] width 41 height 37
click at [430, 434] on select "00 01 02 03 04 05 06 07 08 09 10 11 12 13 14 15 16 17 18 19 20 21 22 23" at bounding box center [450, 452] width 41 height 37
drag, startPoint x: 645, startPoint y: 231, endPoint x: 655, endPoint y: 242, distance: 15.0
click at [645, 232] on label "Tasks" at bounding box center [562, 234] width 516 height 22
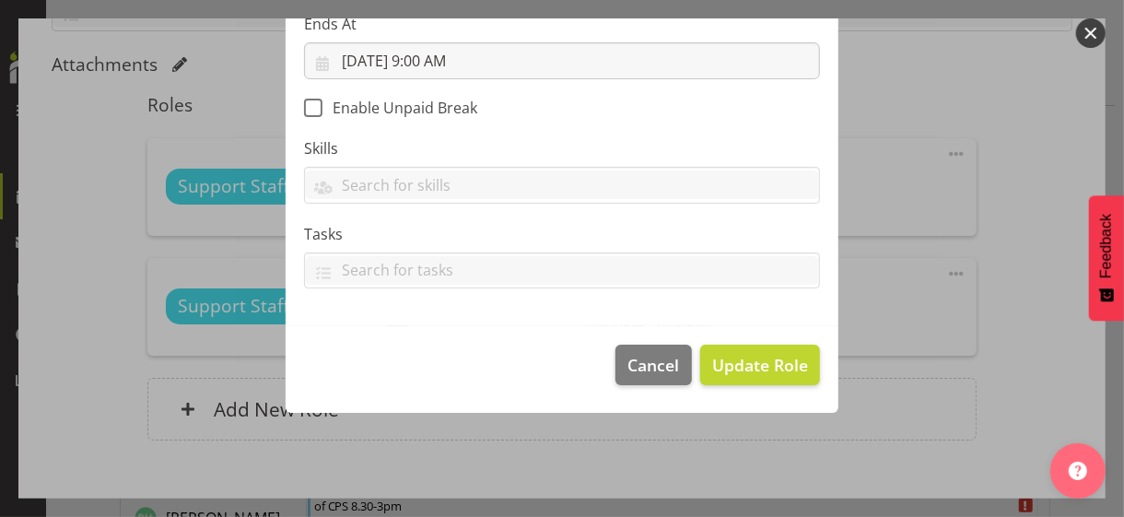
scroll to position [319, 0]
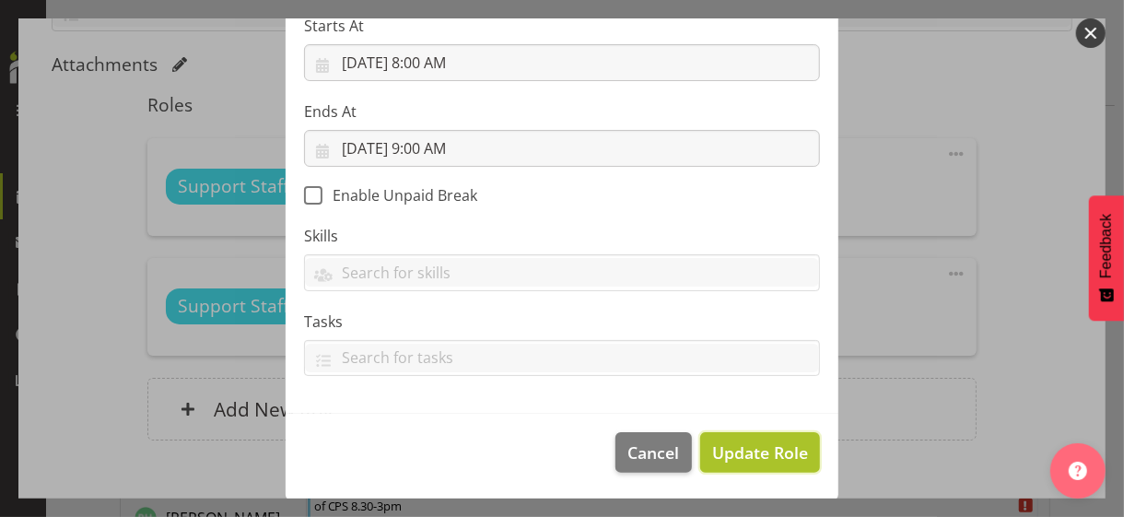
click at [742, 443] on span "Update Role" at bounding box center [760, 452] width 96 height 24
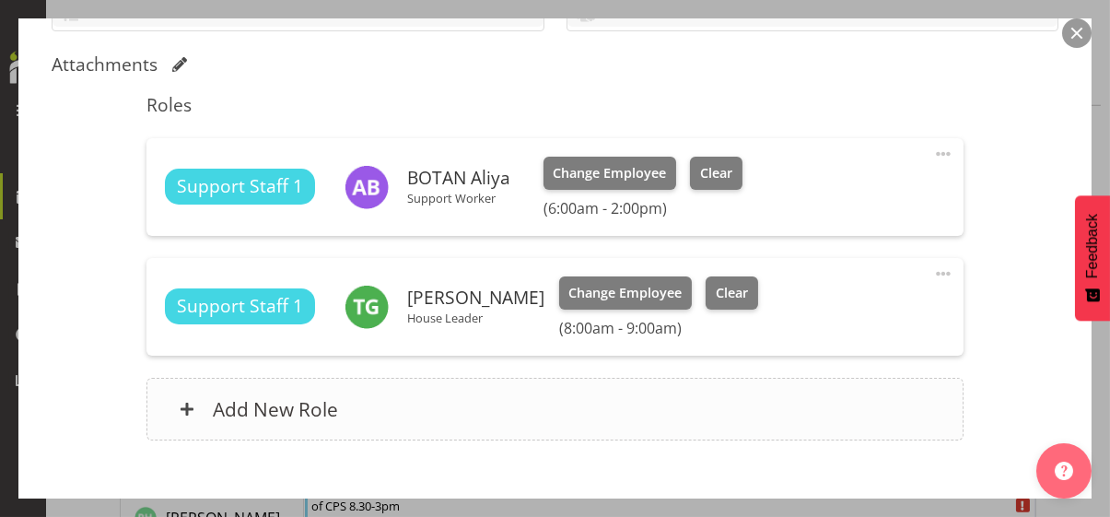
click at [528, 405] on div "Add New Role" at bounding box center [554, 409] width 817 height 63
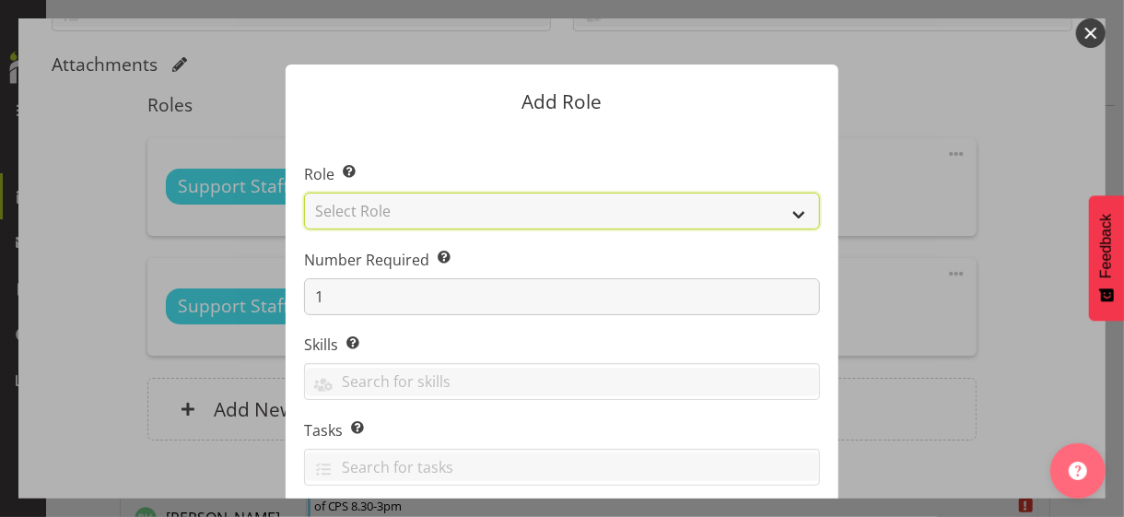
click at [437, 208] on select "Select Role CP House Leader Support Staff Wake" at bounding box center [562, 210] width 516 height 37
click at [304, 192] on select "Select Role CP House Leader Support Staff Wake" at bounding box center [562, 210] width 516 height 37
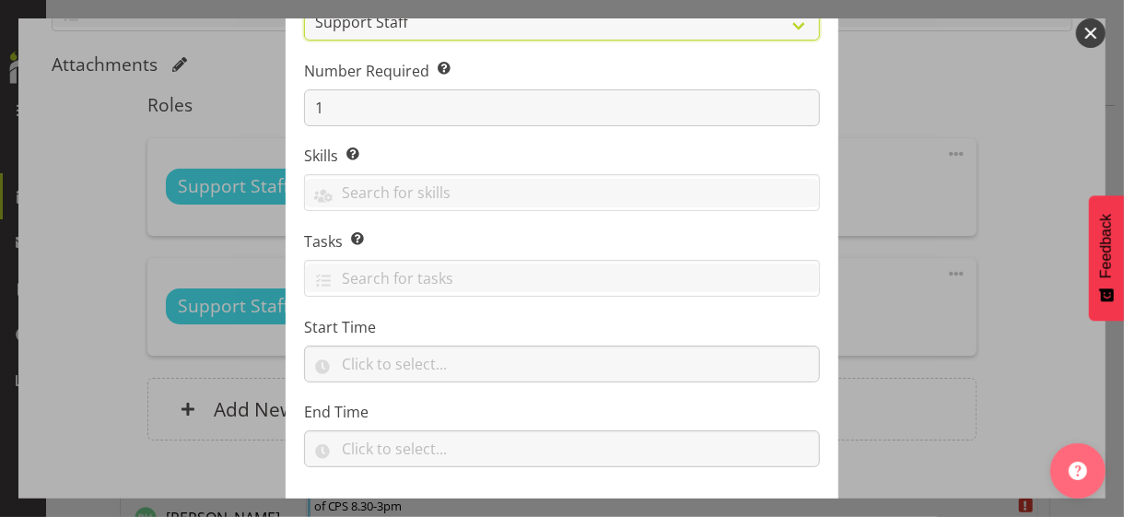
scroll to position [280, 0]
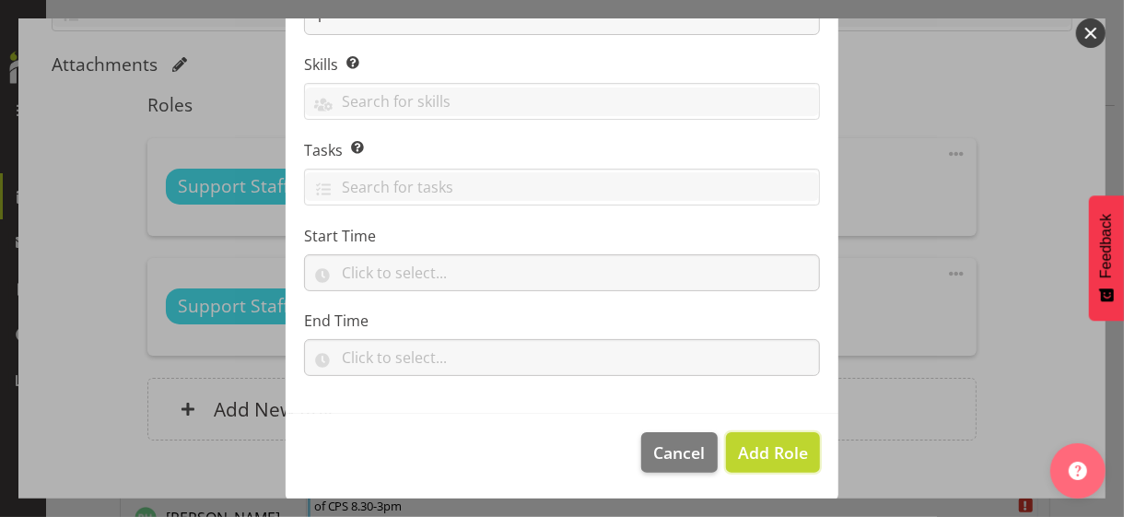
click at [749, 443] on span "Add Role" at bounding box center [773, 452] width 70 height 22
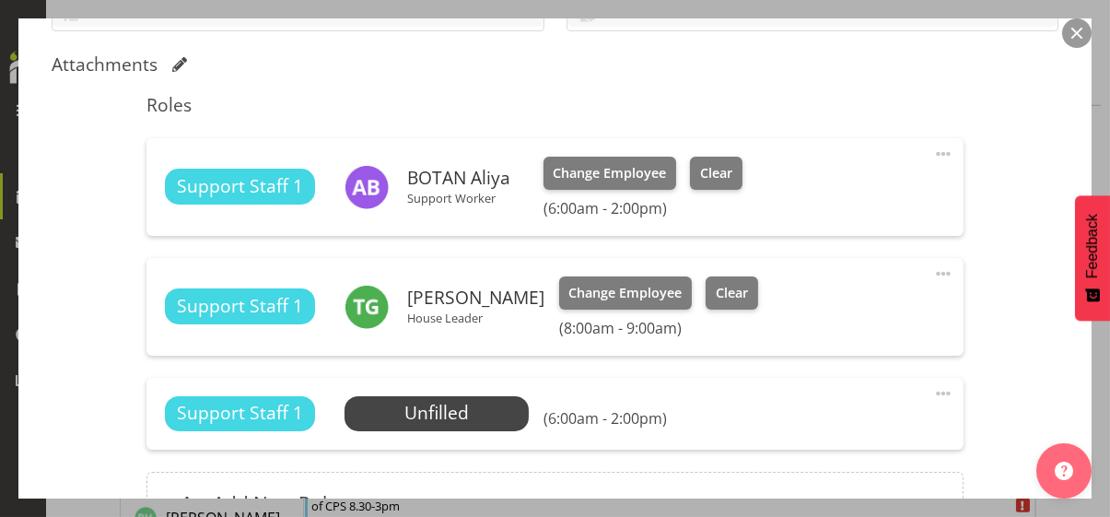
click at [932, 390] on span at bounding box center [943, 393] width 22 height 22
click at [819, 432] on link "Edit" at bounding box center [865, 437] width 177 height 33
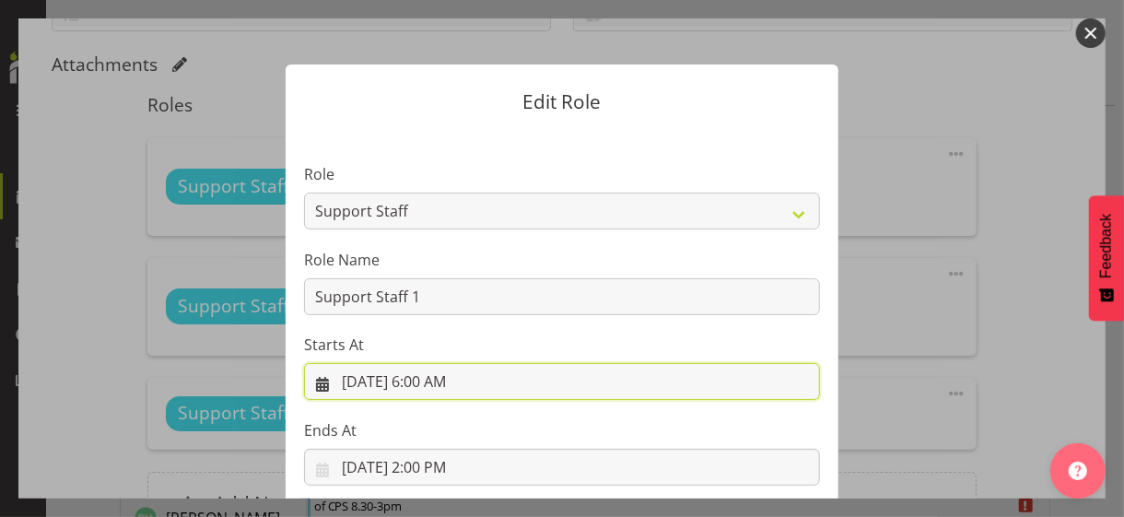
click at [423, 383] on input "9/3/2025, 6:00 AM" at bounding box center [562, 381] width 516 height 37
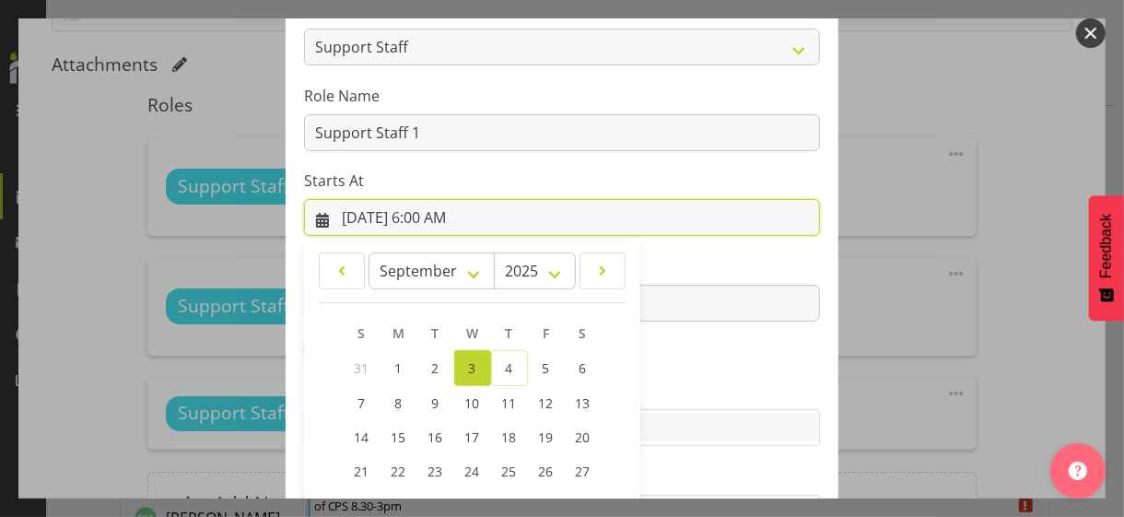
scroll to position [320, 0]
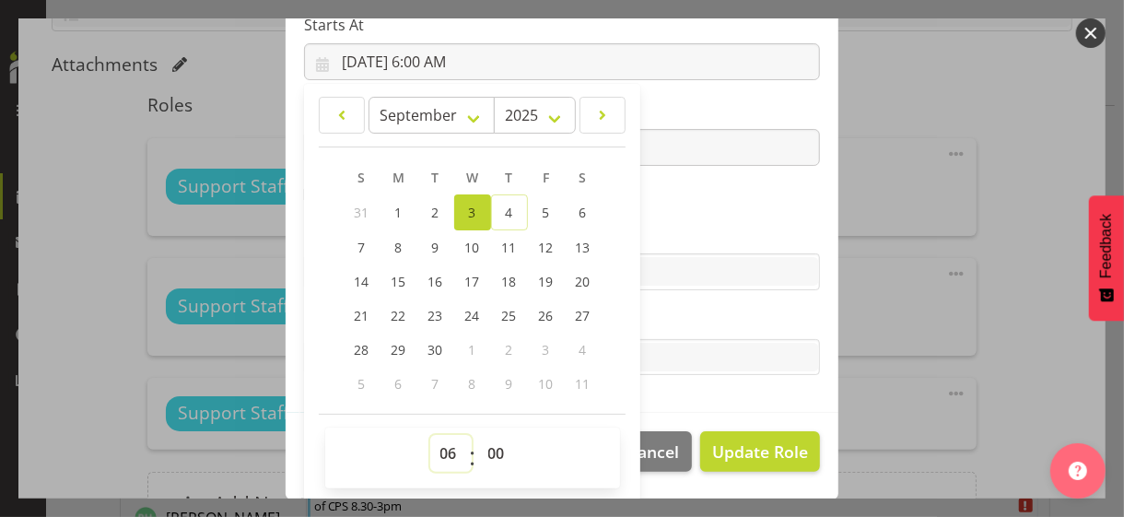
click at [438, 451] on select "00 01 02 03 04 05 06 07 08 09 10 11 12 13 14 15 16 17 18 19 20 21 22 23" at bounding box center [450, 453] width 41 height 37
click at [430, 435] on select "00 01 02 03 04 05 06 07 08 09 10 11 12 13 14 15 16 17 18 19 20 21 22 23" at bounding box center [450, 453] width 41 height 37
click at [665, 219] on section "Role CP House Leader Support Staff Wake Role Name Support Staff 1 Starts At 9/3…" at bounding box center [561, 111] width 553 height 602
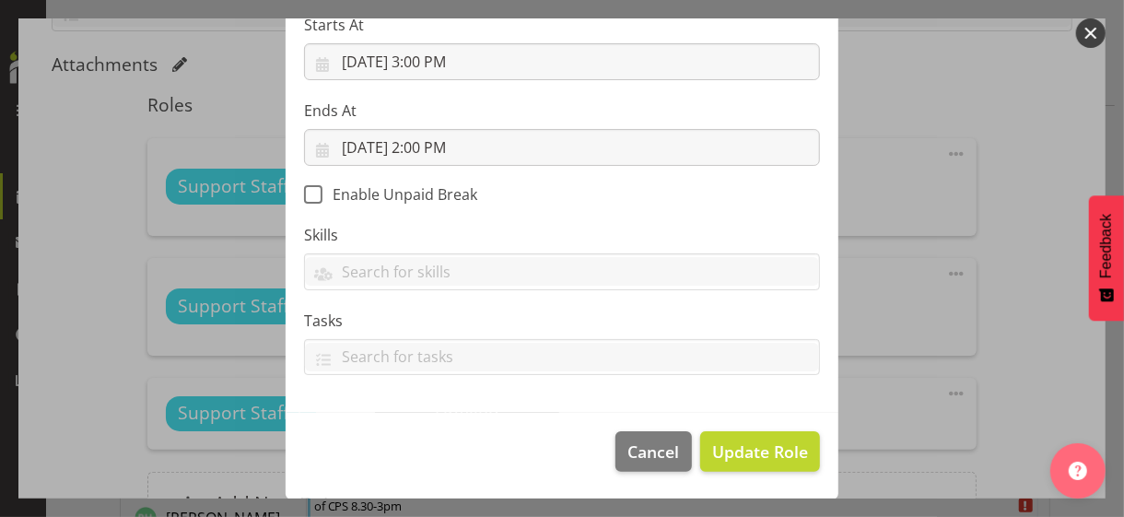
scroll to position [319, 0]
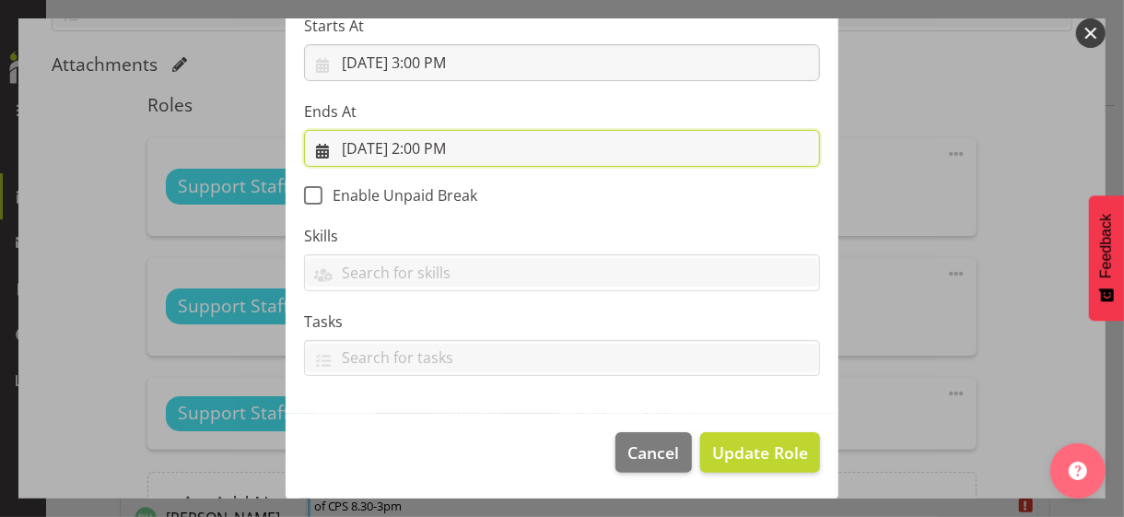
click at [423, 149] on input "9/3/2025, 2:00 PM" at bounding box center [562, 148] width 516 height 37
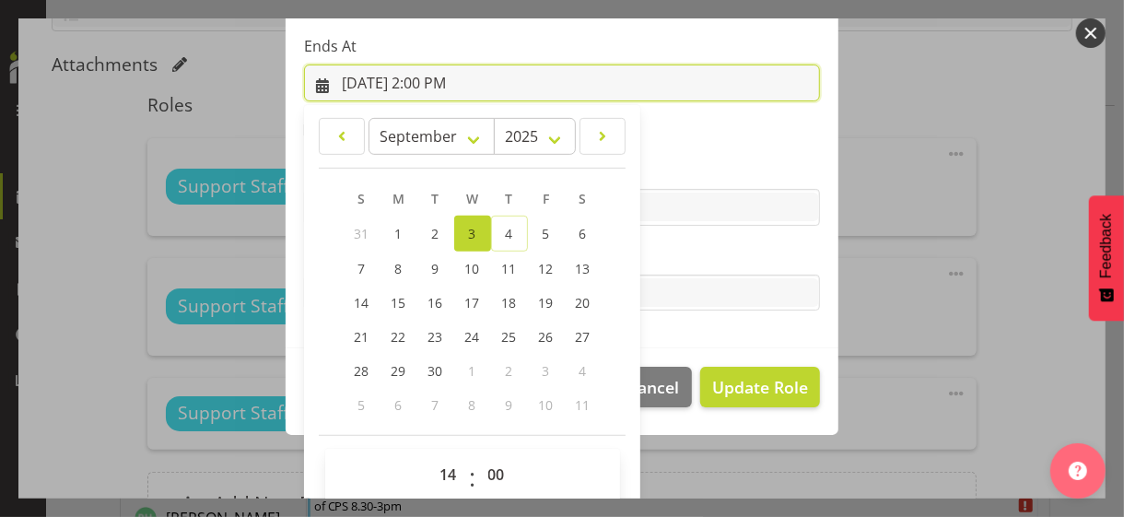
scroll to position [406, 0]
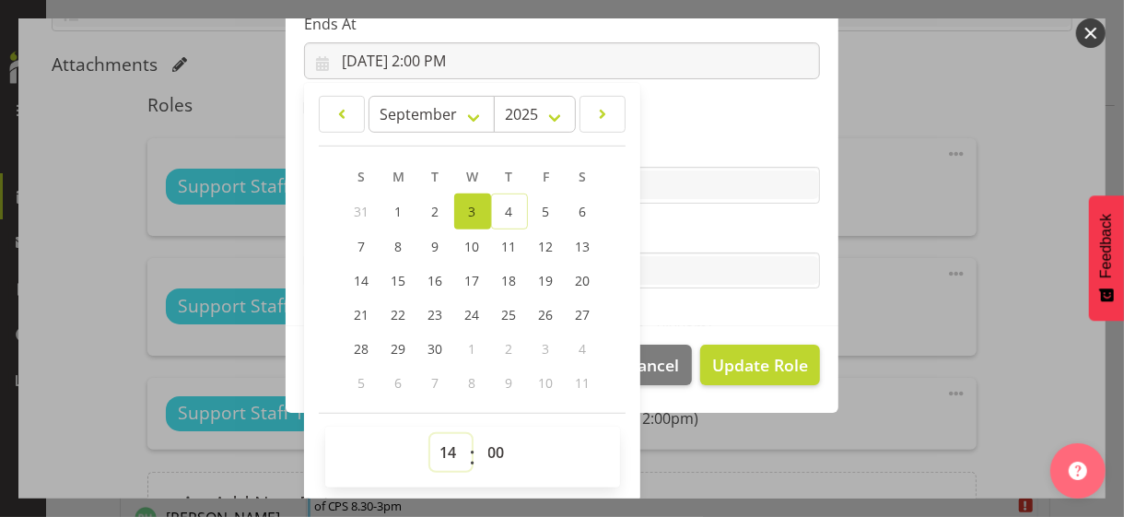
click at [441, 448] on select "00 01 02 03 04 05 06 07 08 09 10 11 12 13 14 15 16 17 18 19 20 21 22 23" at bounding box center [450, 452] width 41 height 37
click at [430, 434] on select "00 01 02 03 04 05 06 07 08 09 10 11 12 13 14 15 16 17 18 19 20 21 22 23" at bounding box center [450, 452] width 41 height 37
drag, startPoint x: 484, startPoint y: 449, endPoint x: 488, endPoint y: 435, distance: 15.2
click at [484, 449] on select "00 01 02 03 04 05 06 07 08 09 10 11 12 13 14 15 16 17 18 19 20 21 22 23 24 25 2…" at bounding box center [498, 452] width 41 height 37
click at [478, 434] on select "00 01 02 03 04 05 06 07 08 09 10 11 12 13 14 15 16 17 18 19 20 21 22 23 24 25 2…" at bounding box center [498, 452] width 41 height 37
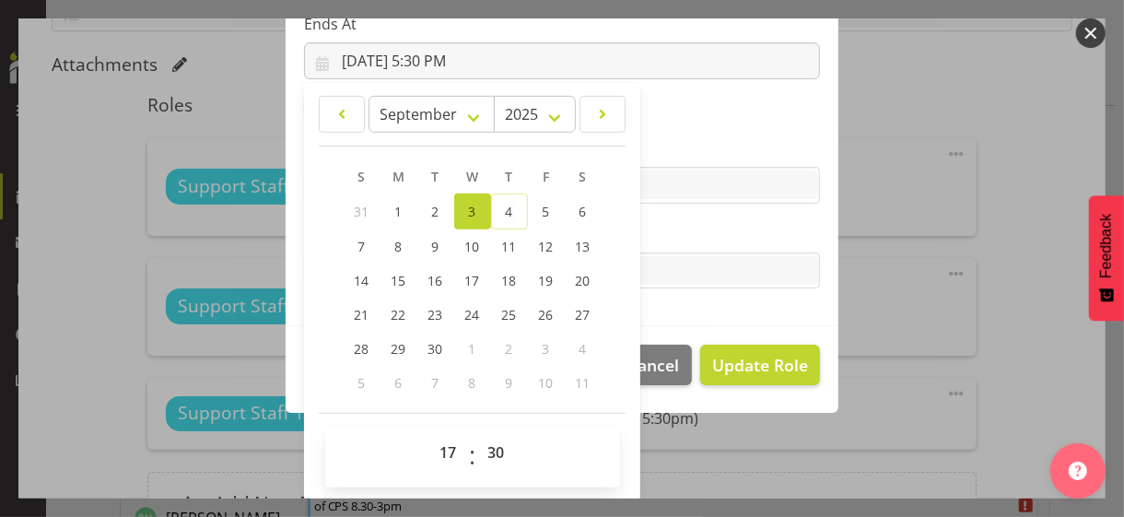
drag, startPoint x: 647, startPoint y: 227, endPoint x: 662, endPoint y: 231, distance: 16.3
click at [647, 227] on label "Tasks" at bounding box center [562, 234] width 516 height 22
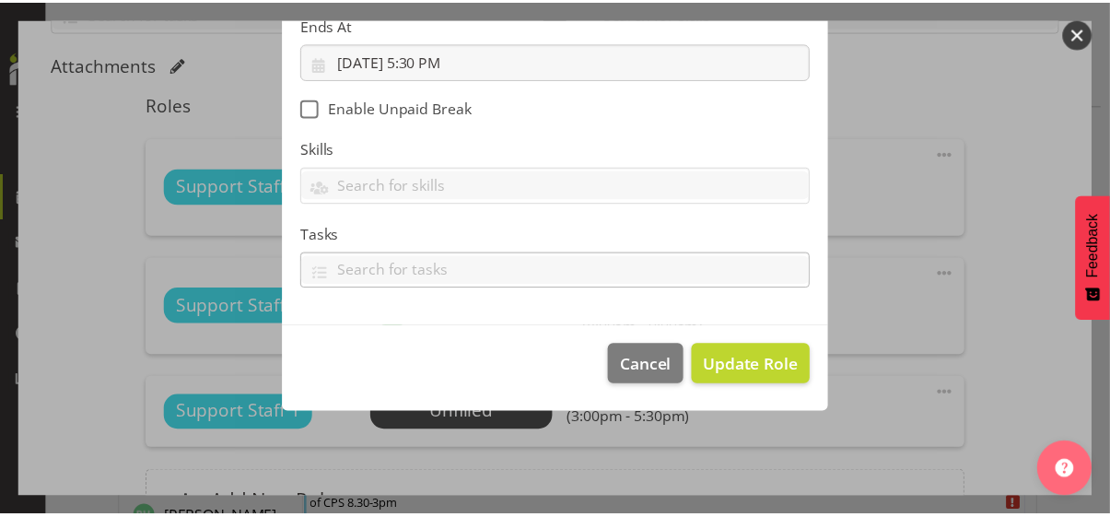
scroll to position [319, 0]
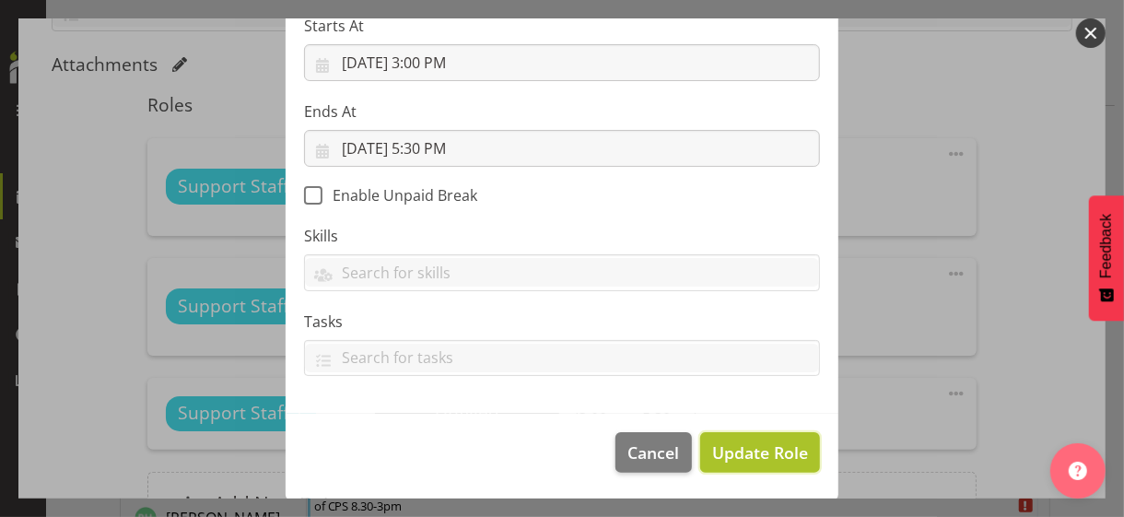
click at [759, 446] on span "Update Role" at bounding box center [760, 452] width 96 height 24
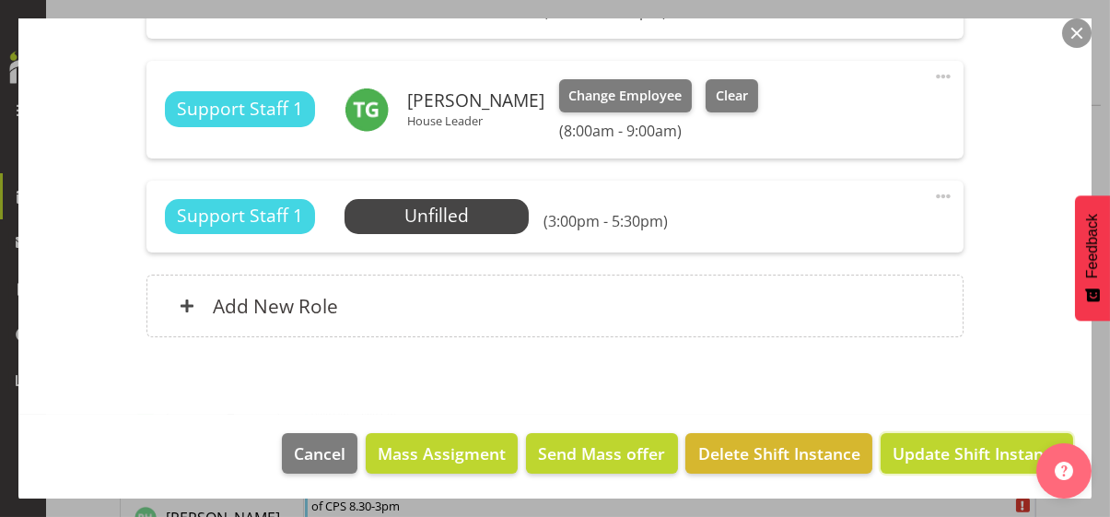
click at [945, 448] on span "Update Shift Instance" at bounding box center [976, 453] width 169 height 24
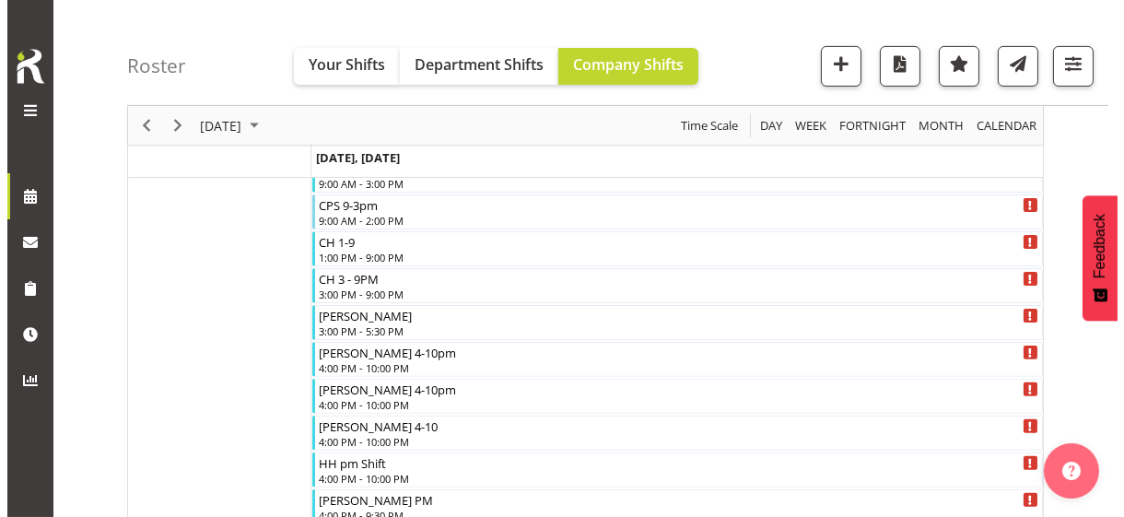
scroll to position [1479, 0]
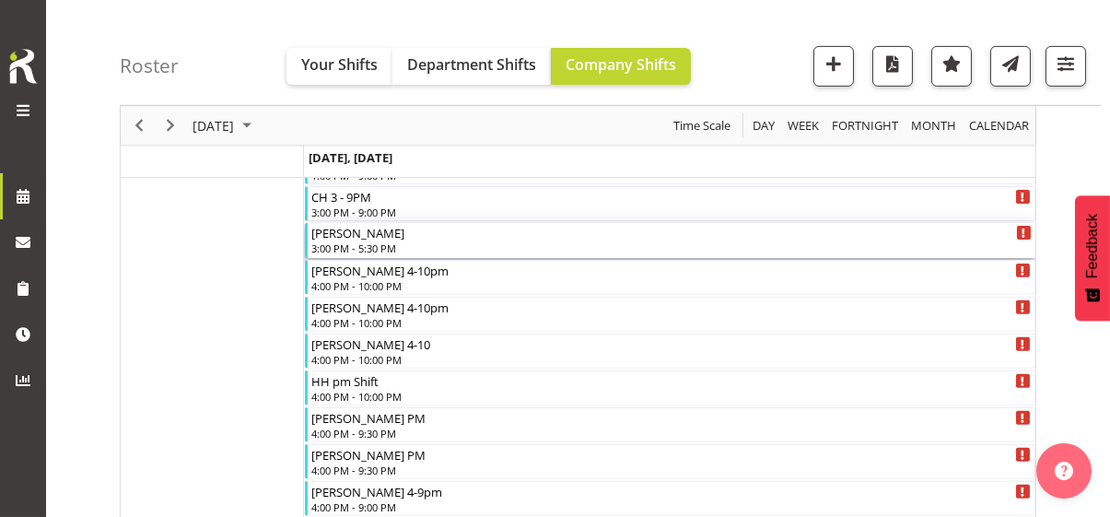
click at [365, 247] on div "3:00 PM - 5:30 PM" at bounding box center [671, 247] width 720 height 15
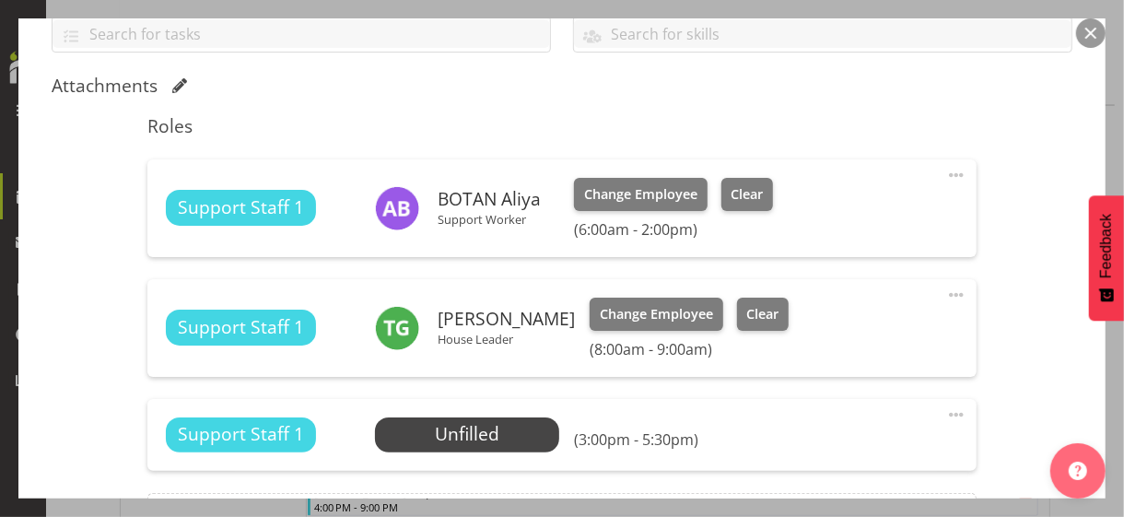
scroll to position [460, 0]
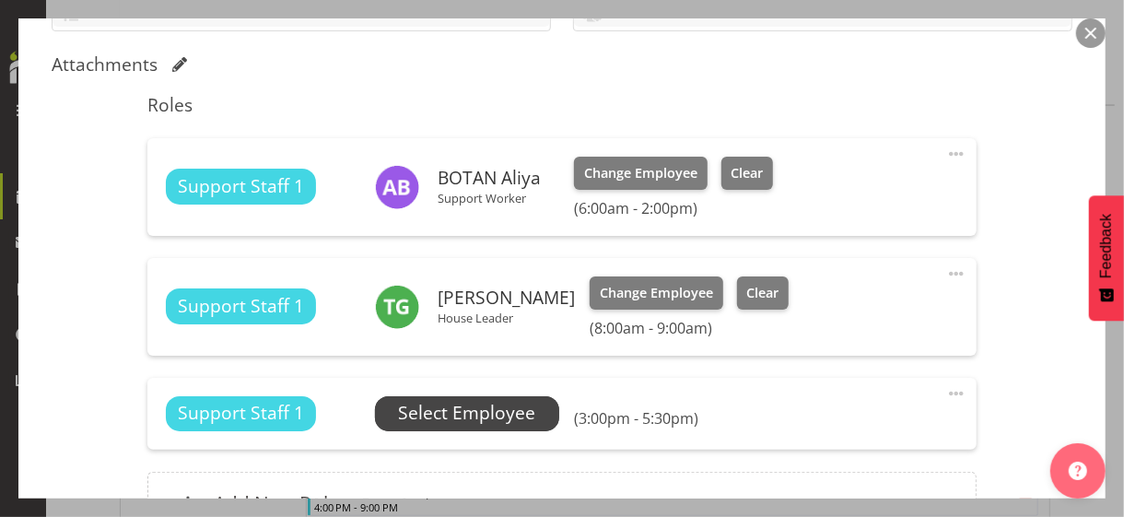
click at [449, 413] on span "Select Employee" at bounding box center [466, 413] width 137 height 27
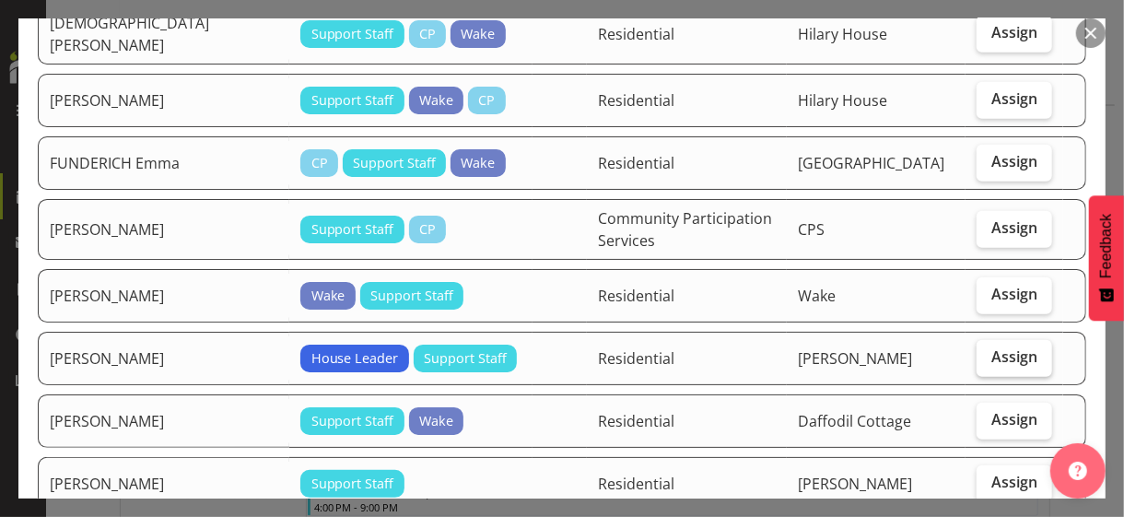
click at [992, 347] on span "Assign" at bounding box center [1014, 356] width 46 height 18
click at [988, 351] on input "Assign" at bounding box center [982, 357] width 12 height 12
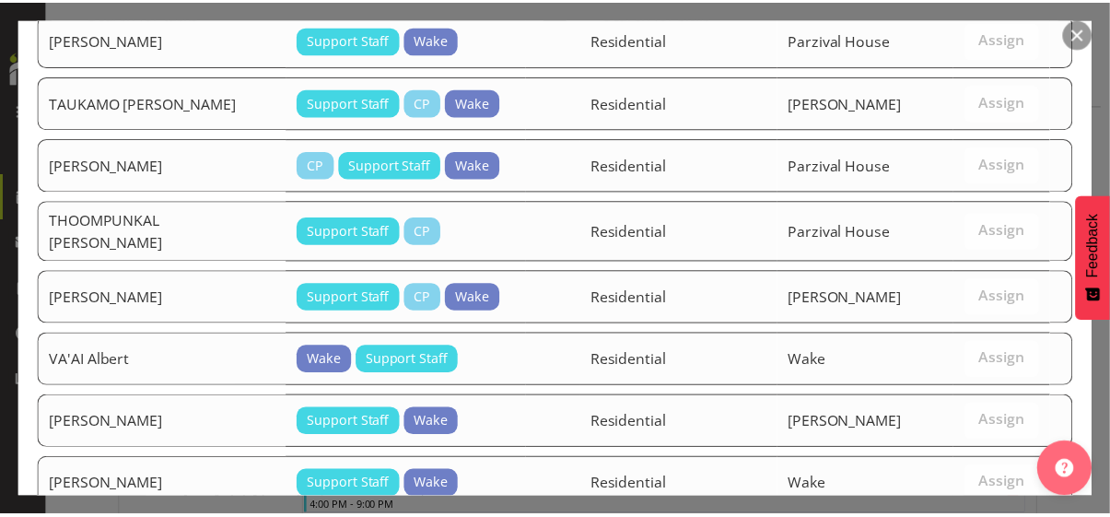
scroll to position [2674, 0]
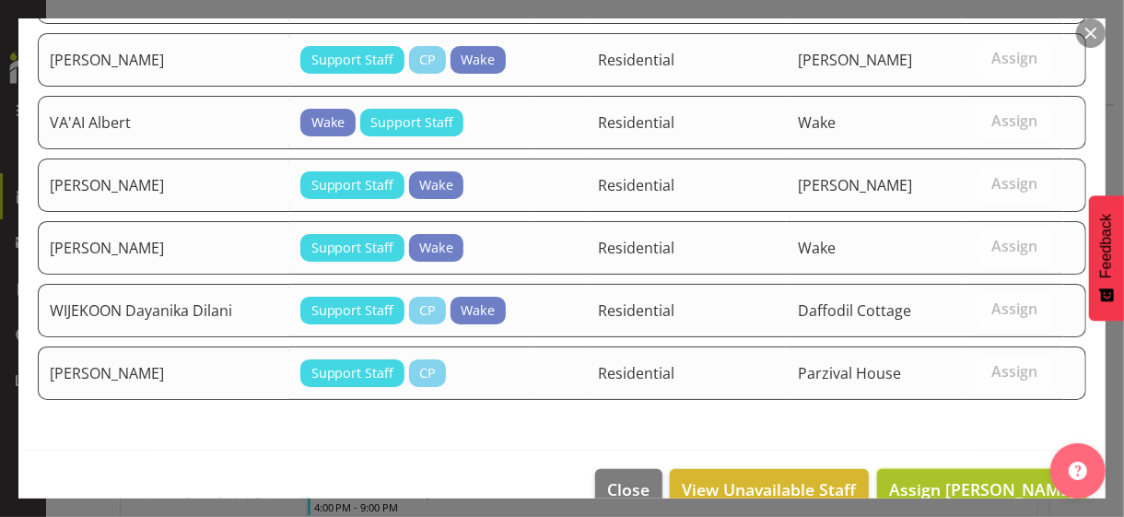
click at [954, 478] on span "Assign GRAHAM-GREY Tracy" at bounding box center [982, 489] width 186 height 22
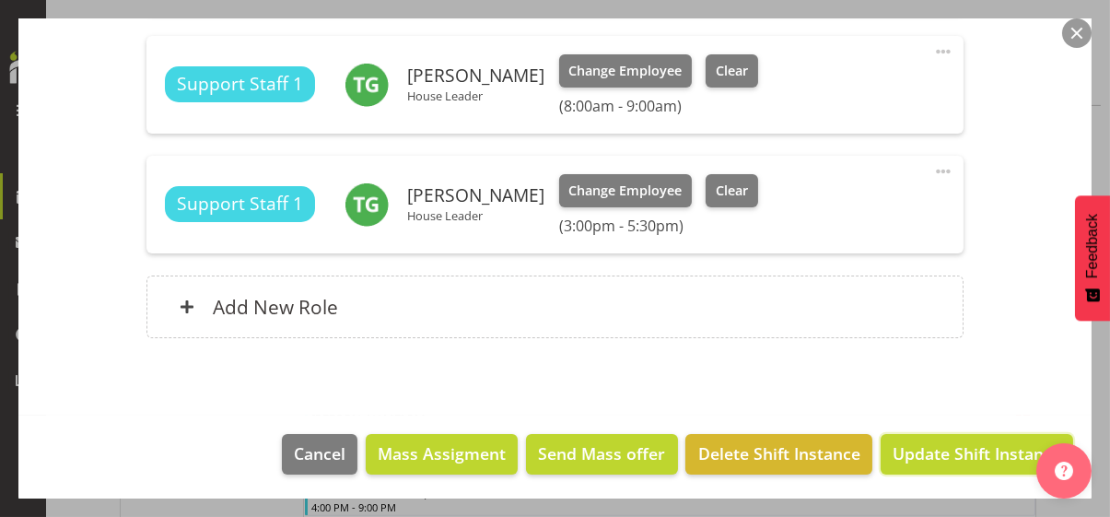
click at [954, 453] on span "Update Shift Instance" at bounding box center [976, 453] width 169 height 24
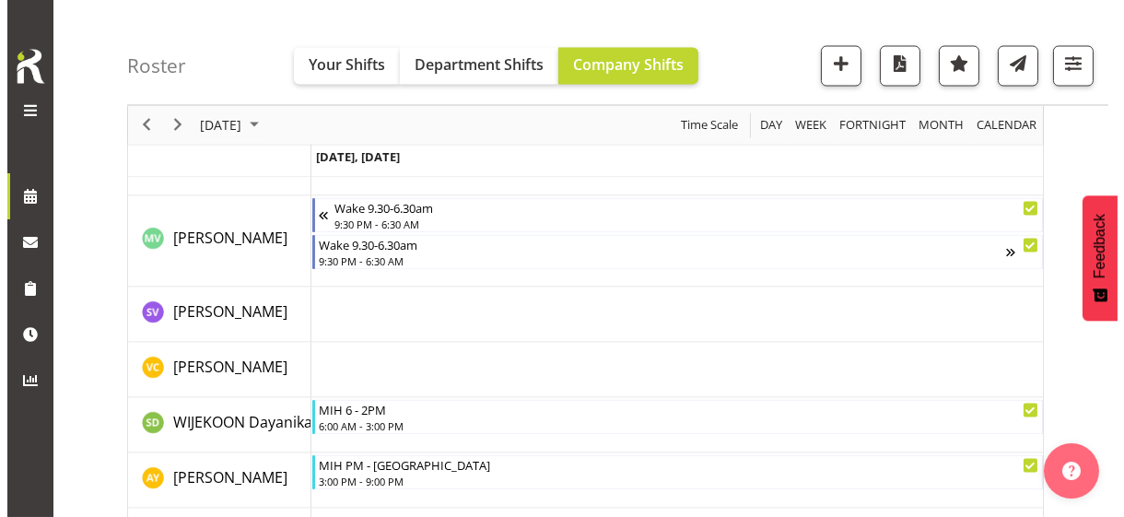
scroll to position [6948, 0]
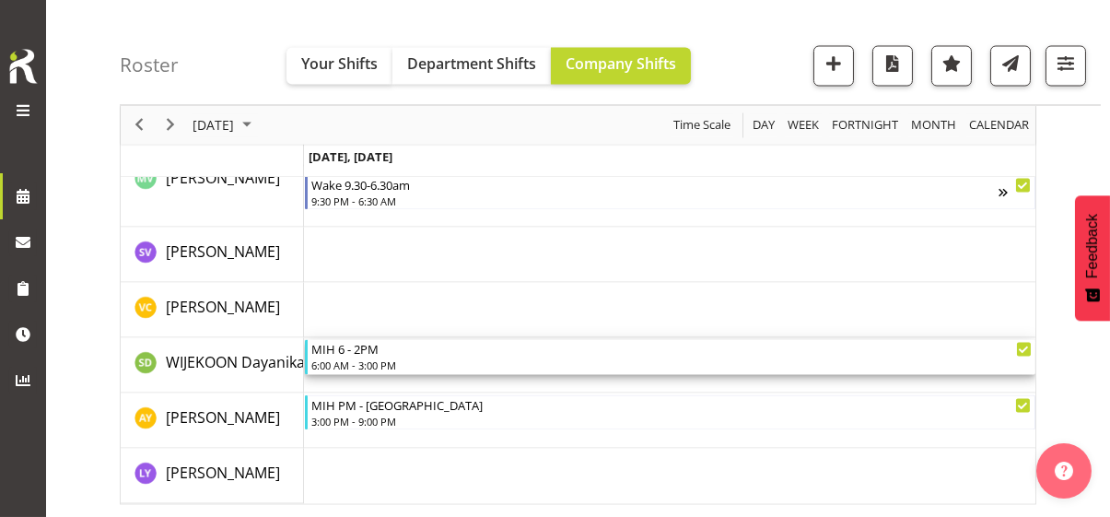
click at [372, 363] on div "6:00 AM - 3:00 PM" at bounding box center [671, 365] width 720 height 15
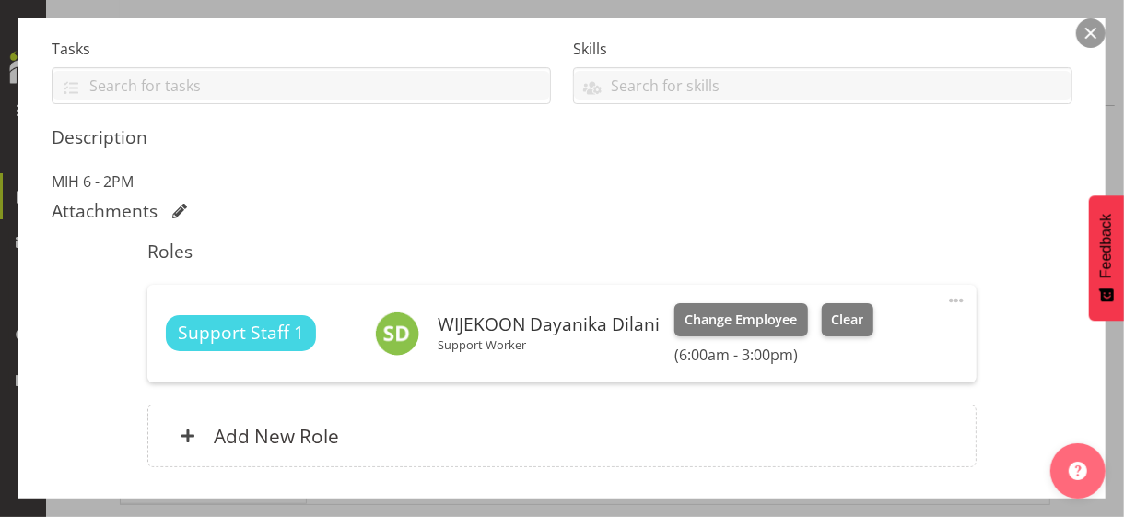
scroll to position [517, 0]
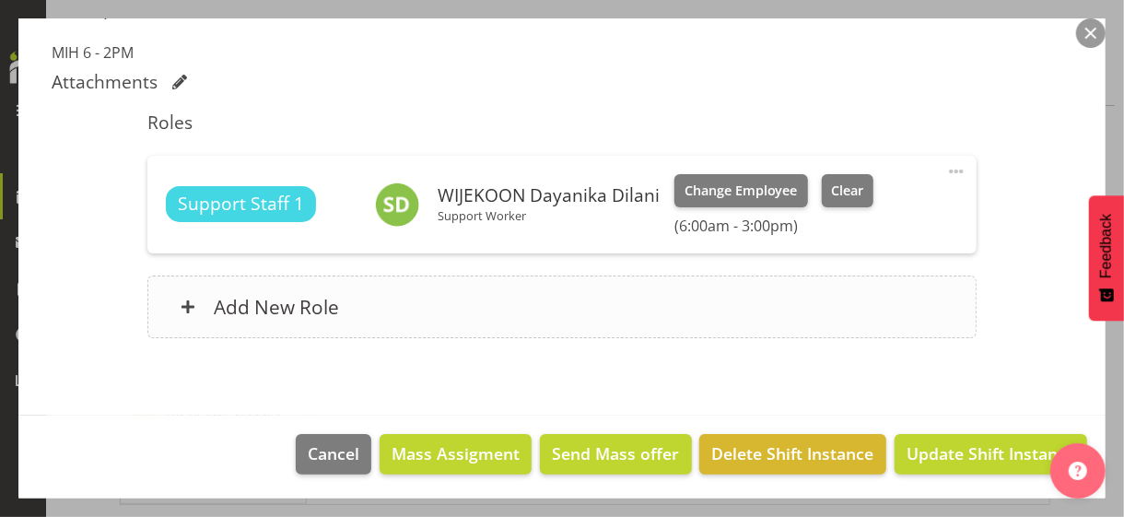
click at [406, 322] on div "Add New Role" at bounding box center [561, 306] width 828 height 63
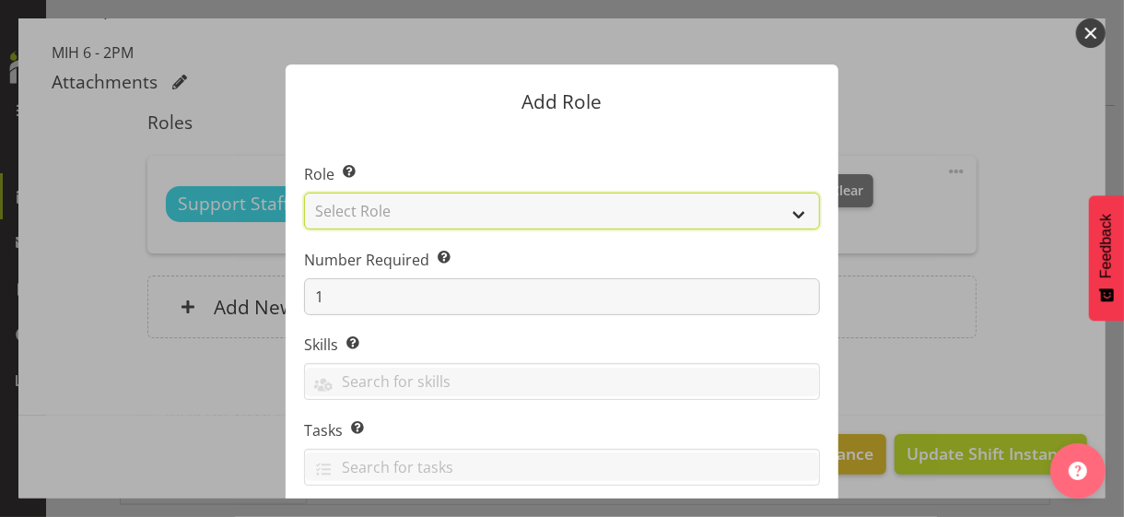
click at [425, 208] on select "Select Role CP House Leader Support Staff Wake" at bounding box center [562, 210] width 516 height 37
click at [304, 192] on select "Select Role CP House Leader Support Staff Wake" at bounding box center [562, 210] width 516 height 37
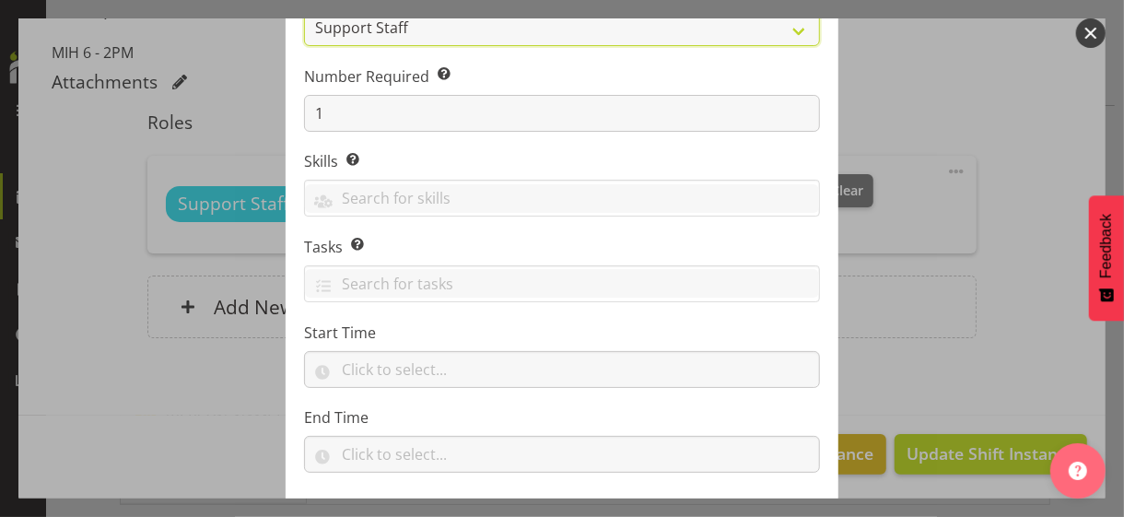
scroll to position [280, 0]
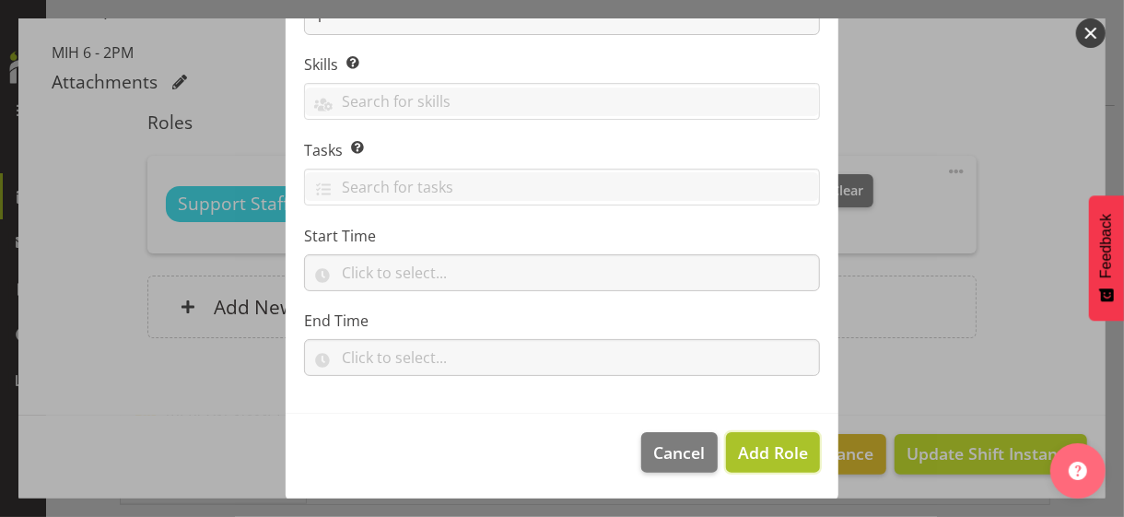
click at [746, 451] on span "Add Role" at bounding box center [773, 452] width 70 height 22
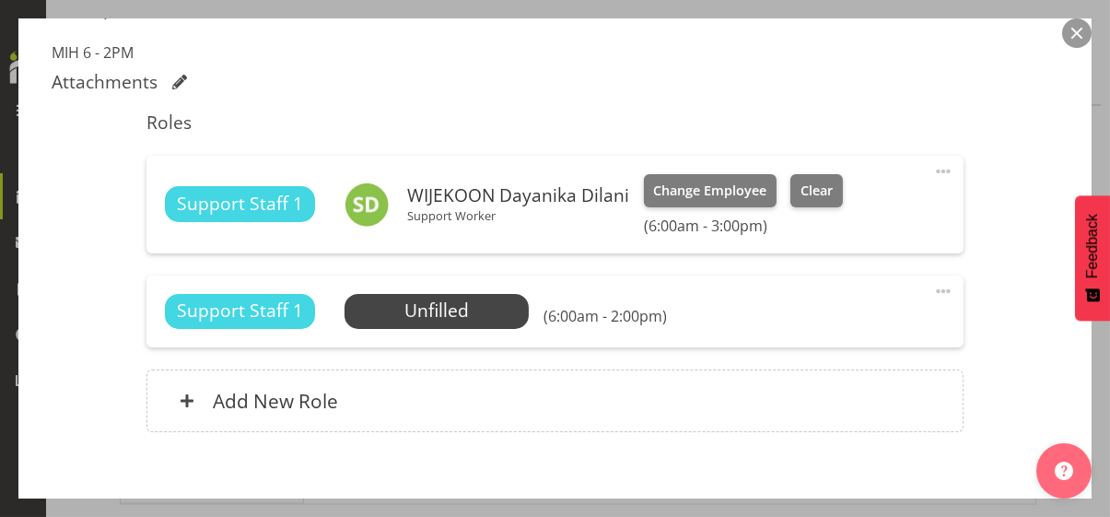
click at [932, 287] on span at bounding box center [943, 291] width 22 height 22
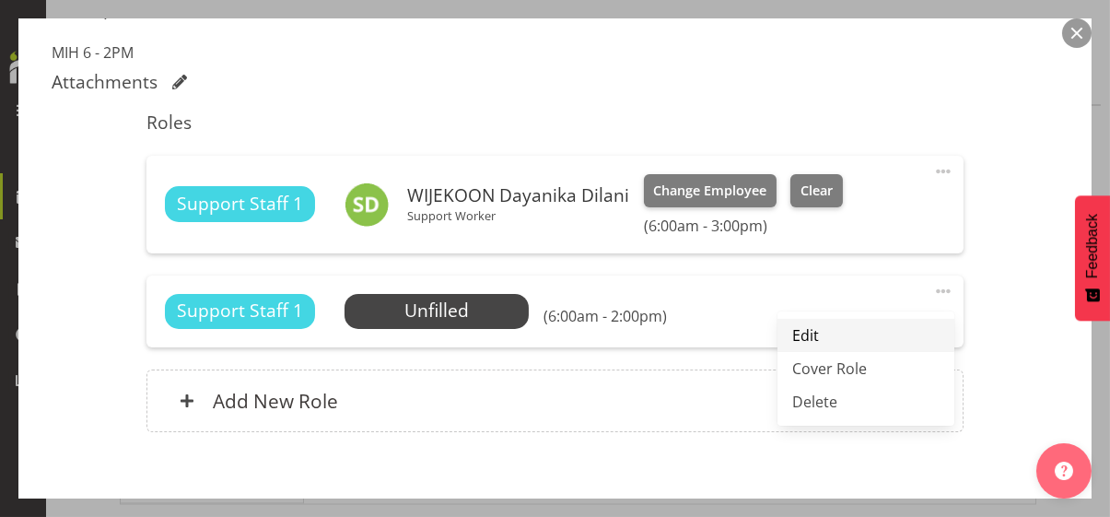
click at [803, 329] on link "Edit" at bounding box center [865, 335] width 177 height 33
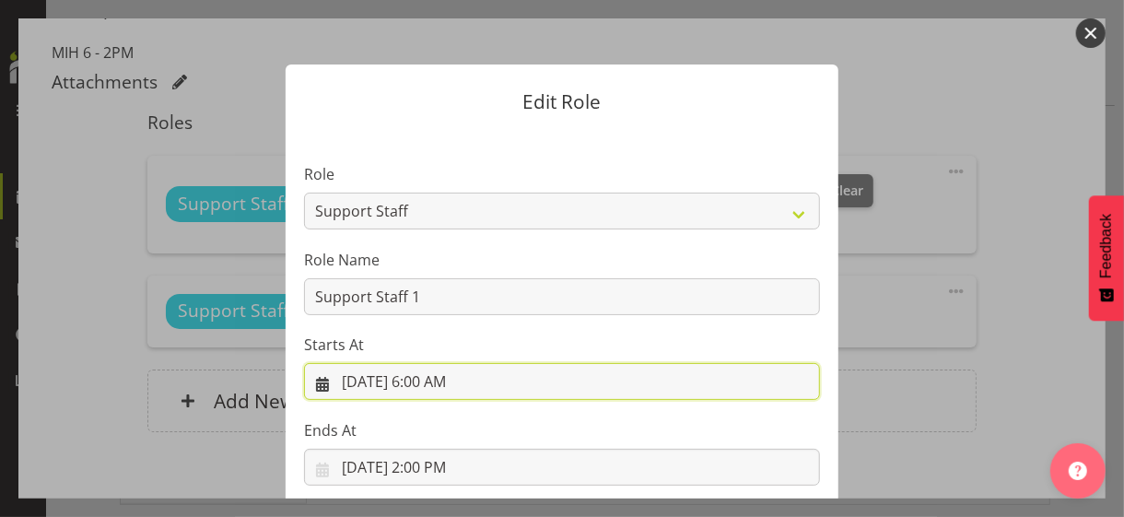
click at [430, 384] on input "9/3/2025, 6:00 AM" at bounding box center [562, 381] width 516 height 37
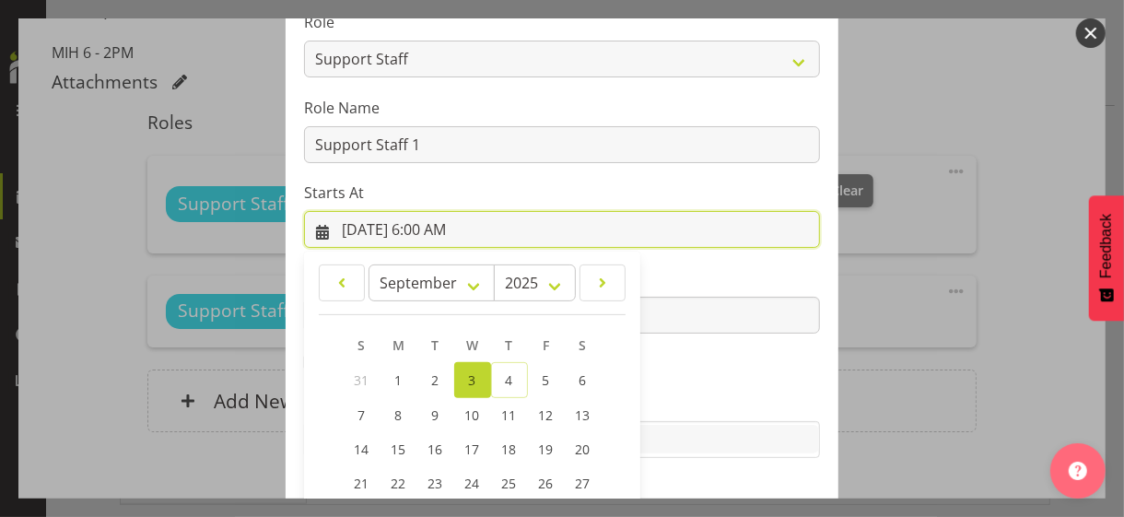
scroll to position [320, 0]
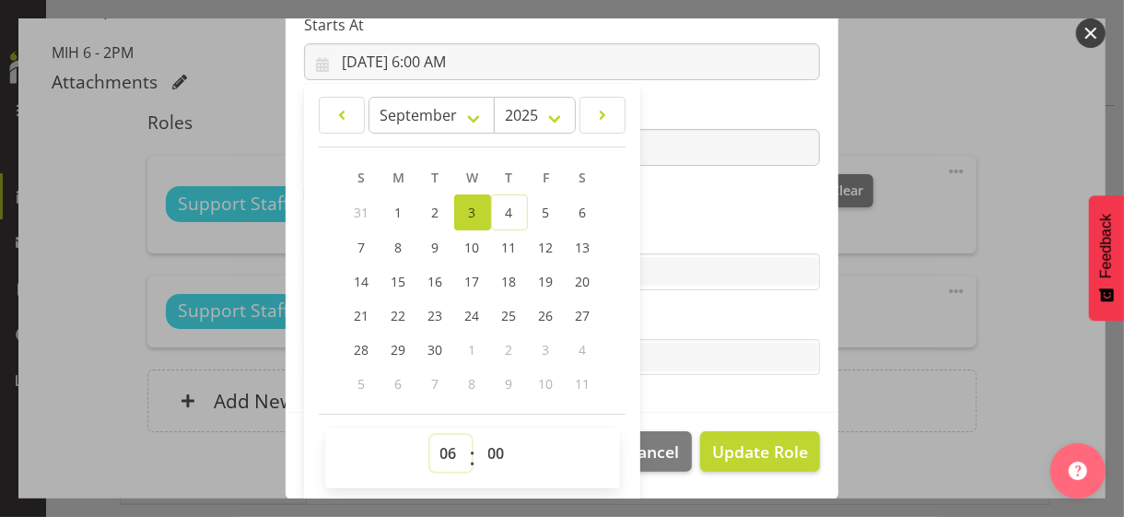
drag, startPoint x: 440, startPoint y: 449, endPoint x: 440, endPoint y: 434, distance: 15.7
click at [439, 449] on select "00 01 02 03 04 05 06 07 08 09 10 11 12 13 14 15 16 17 18 19 20 21 22 23" at bounding box center [450, 453] width 41 height 37
click at [430, 435] on select "00 01 02 03 04 05 06 07 08 09 10 11 12 13 14 15 16 17 18 19 20 21 22 23" at bounding box center [450, 453] width 41 height 37
click at [670, 217] on section "Role CP House Leader Support Staff Wake Role Name Support Staff 1 Starts At 9/3…" at bounding box center [561, 111] width 553 height 602
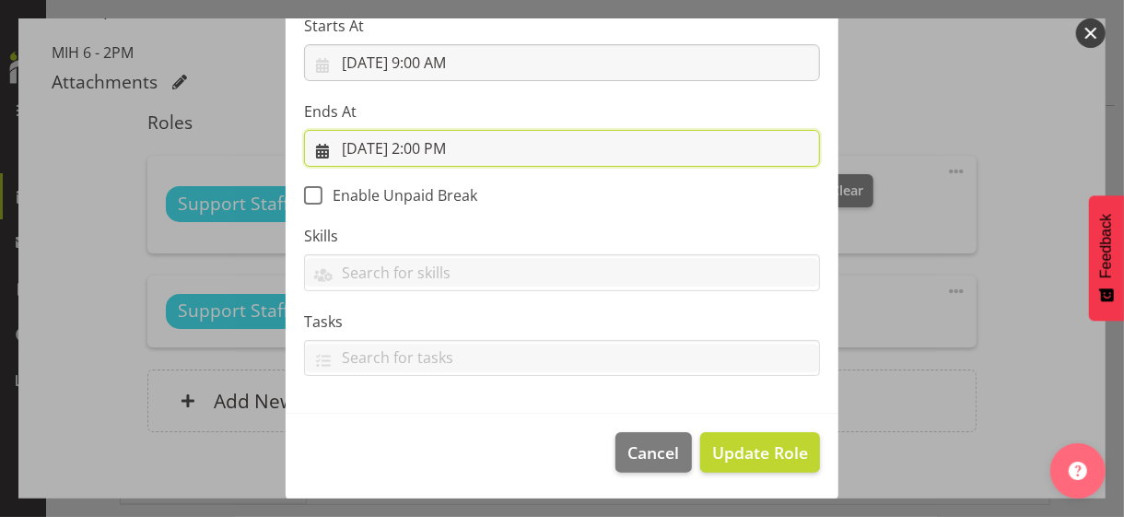
click at [410, 148] on input "9/3/2025, 2:00 PM" at bounding box center [562, 148] width 516 height 37
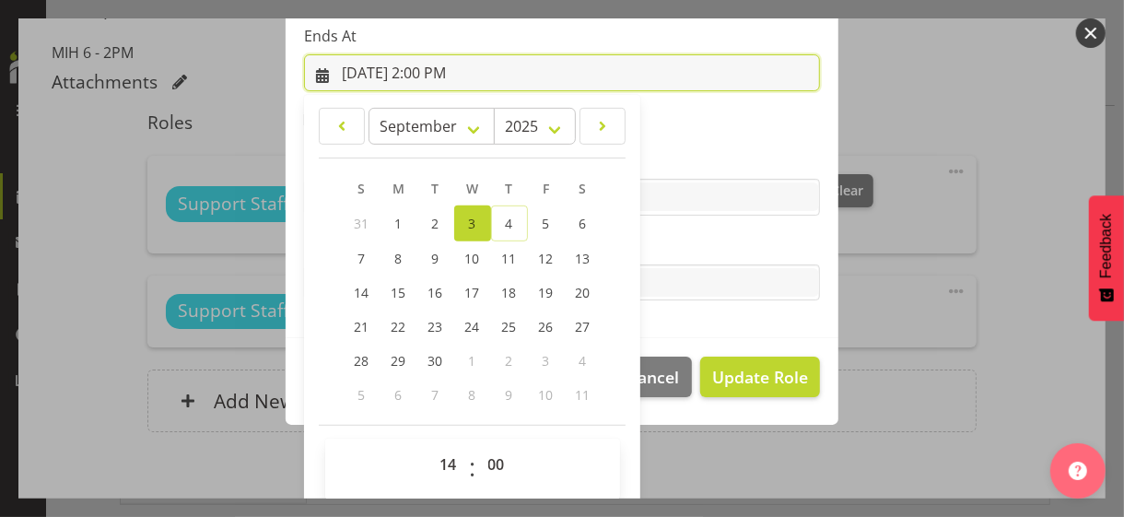
scroll to position [406, 0]
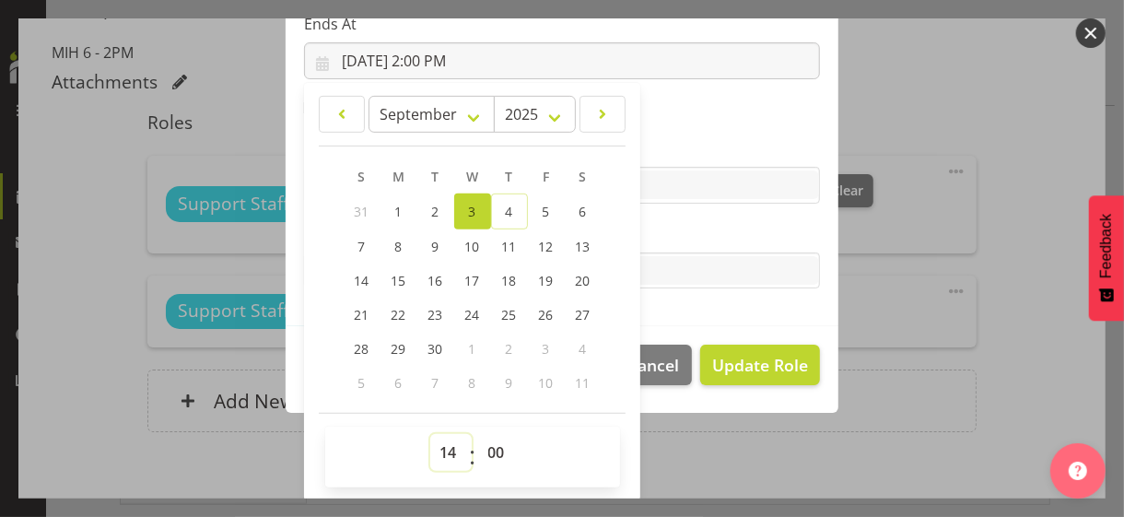
click at [438, 445] on select "00 01 02 03 04 05 06 07 08 09 10 11 12 13 14 15 16 17 18 19 20 21 22 23" at bounding box center [450, 452] width 41 height 37
click at [430, 434] on select "00 01 02 03 04 05 06 07 08 09 10 11 12 13 14 15 16 17 18 19 20 21 22 23" at bounding box center [450, 452] width 41 height 37
click at [486, 449] on select "00 01 02 03 04 05 06 07 08 09 10 11 12 13 14 15 16 17 18 19 20 21 22 23 24 25 2…" at bounding box center [498, 452] width 41 height 37
click at [478, 434] on select "00 01 02 03 04 05 06 07 08 09 10 11 12 13 14 15 16 17 18 19 20 21 22 23 24 25 2…" at bounding box center [498, 452] width 41 height 37
click at [681, 232] on label "Tasks" at bounding box center [562, 234] width 516 height 22
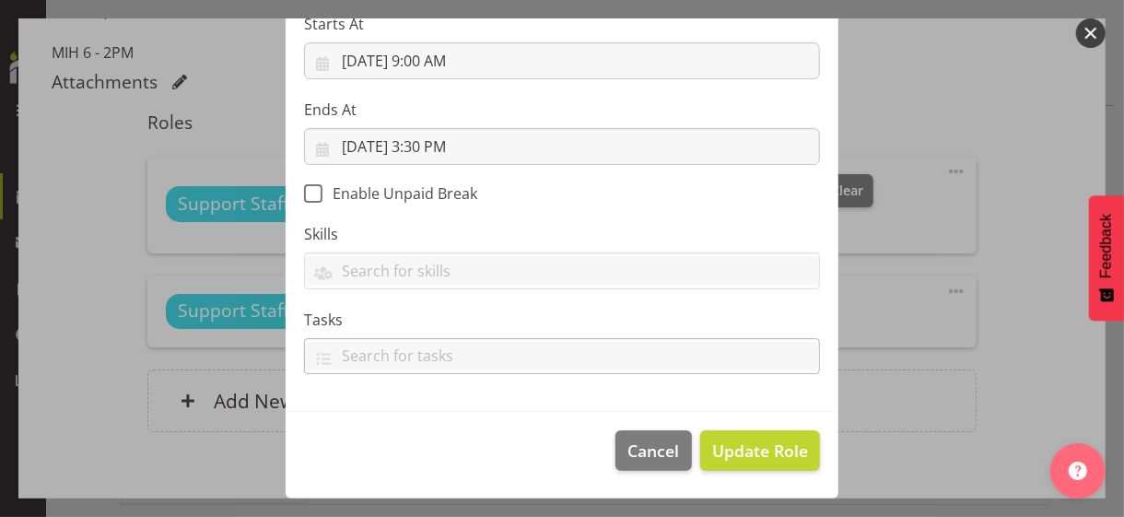
scroll to position [319, 0]
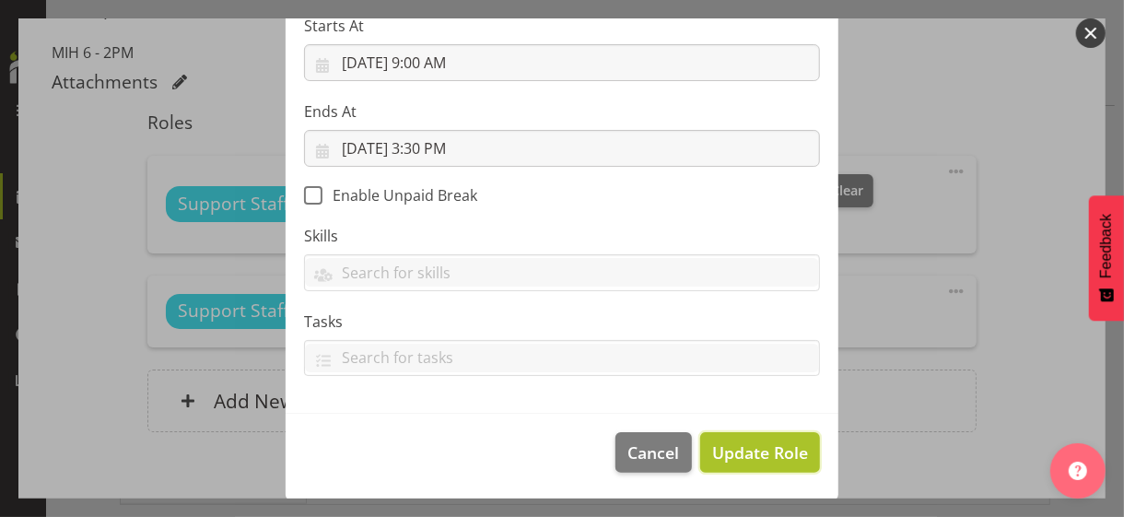
click at [738, 445] on span "Update Role" at bounding box center [760, 452] width 96 height 24
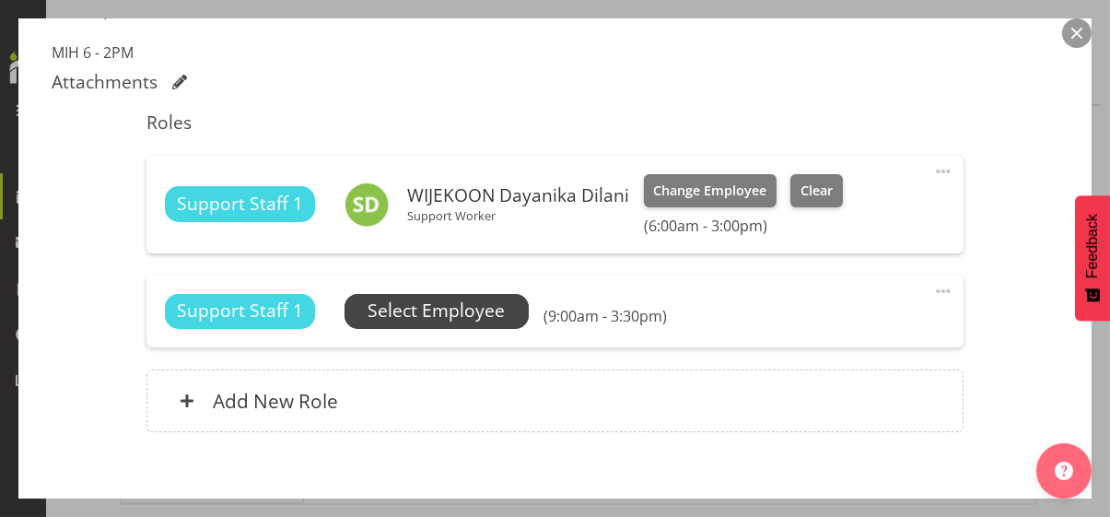
click at [475, 311] on span "Select Employee" at bounding box center [435, 310] width 137 height 27
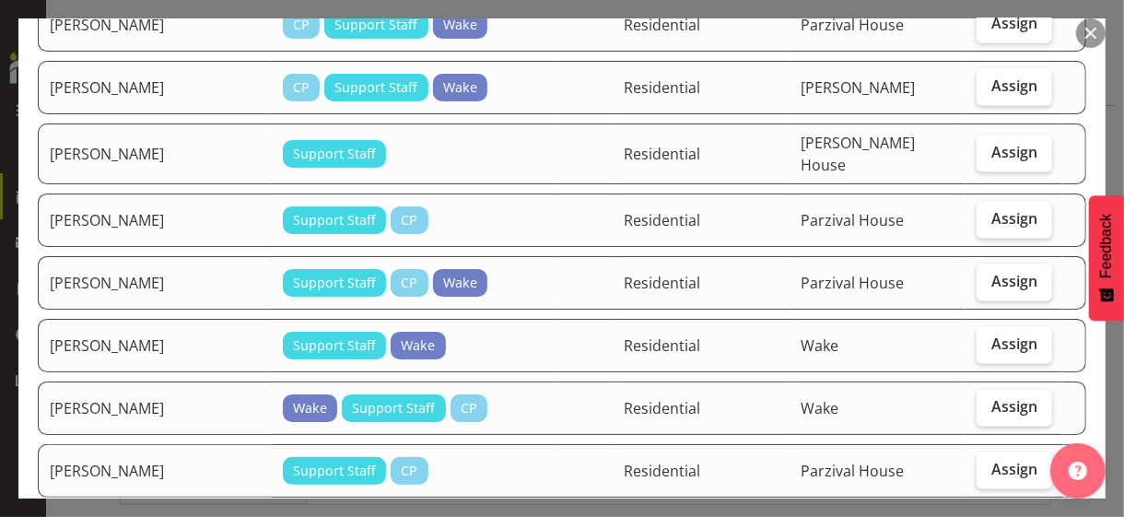
scroll to position [1474, 0]
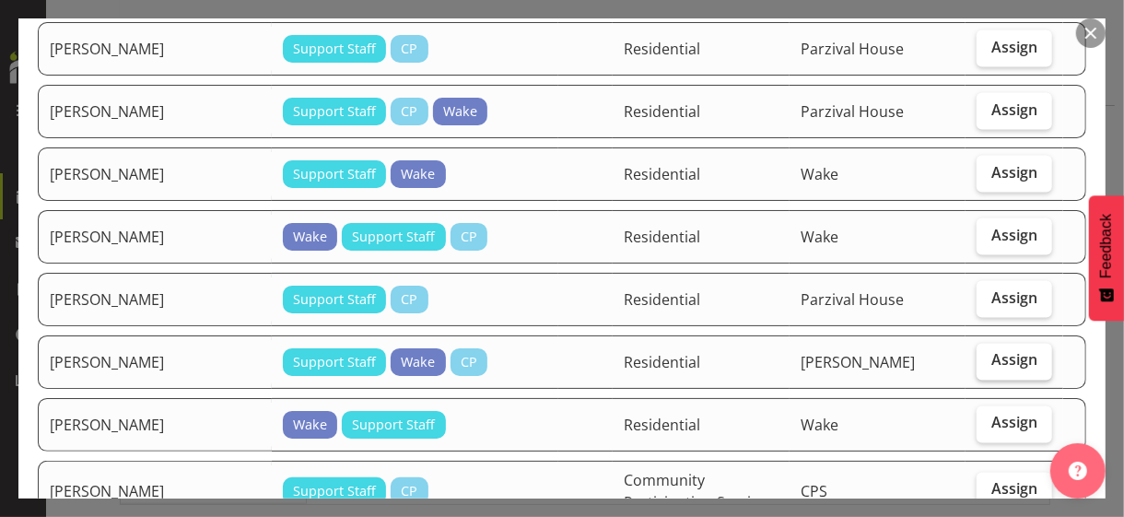
click at [991, 351] on span "Assign" at bounding box center [1014, 360] width 46 height 18
click at [986, 355] on input "Assign" at bounding box center [982, 361] width 12 height 12
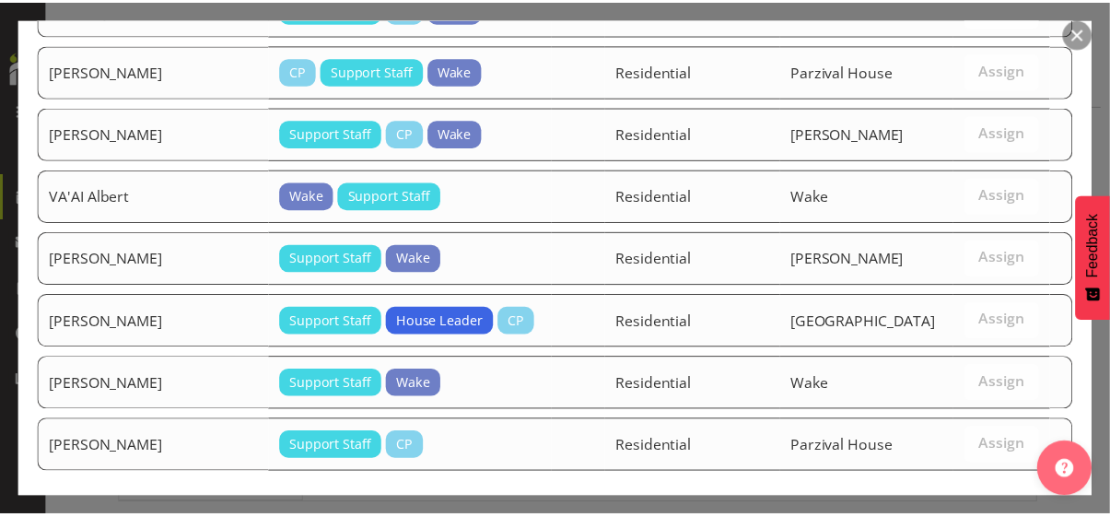
scroll to position [2161, 0]
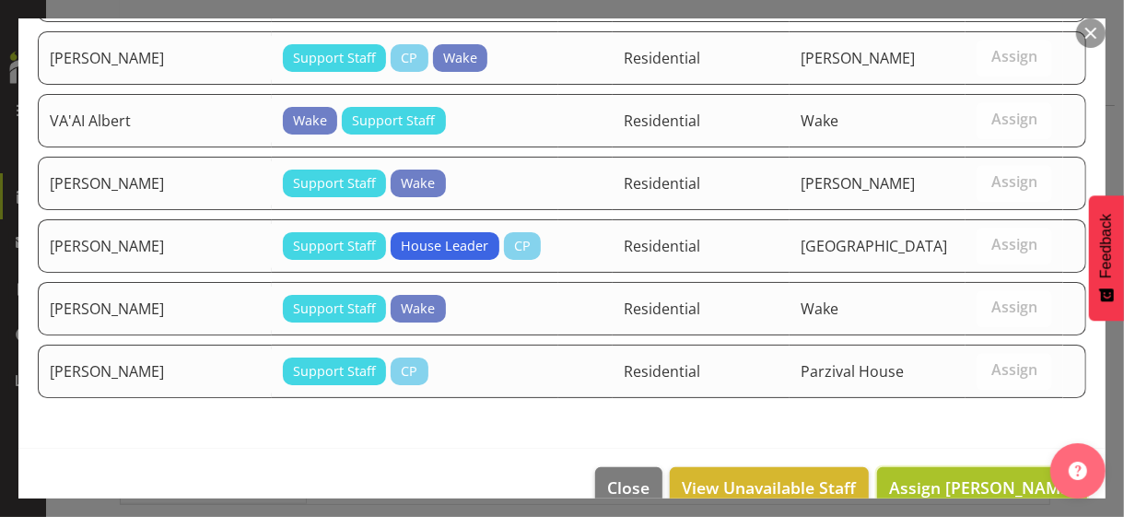
click at [938, 476] on span "Assign SHRESTHA Anjana" at bounding box center [982, 487] width 186 height 22
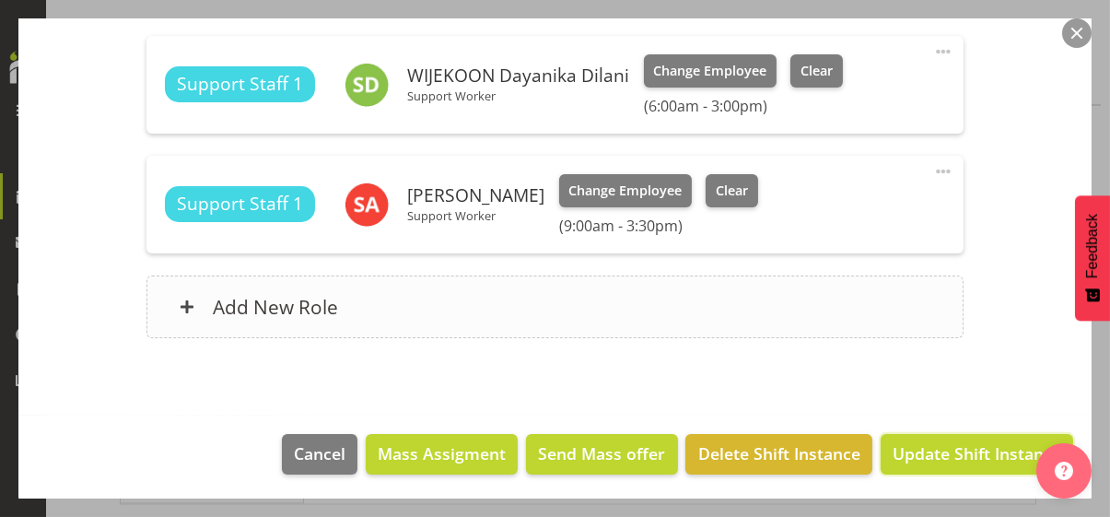
click at [938, 447] on span "Update Shift Instance" at bounding box center [976, 453] width 169 height 24
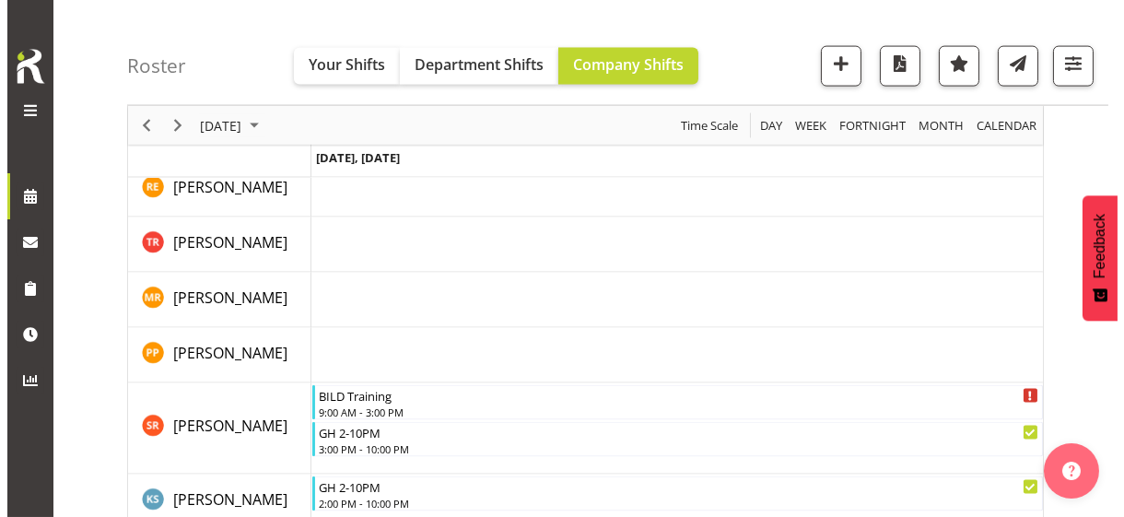
scroll to position [5509, 0]
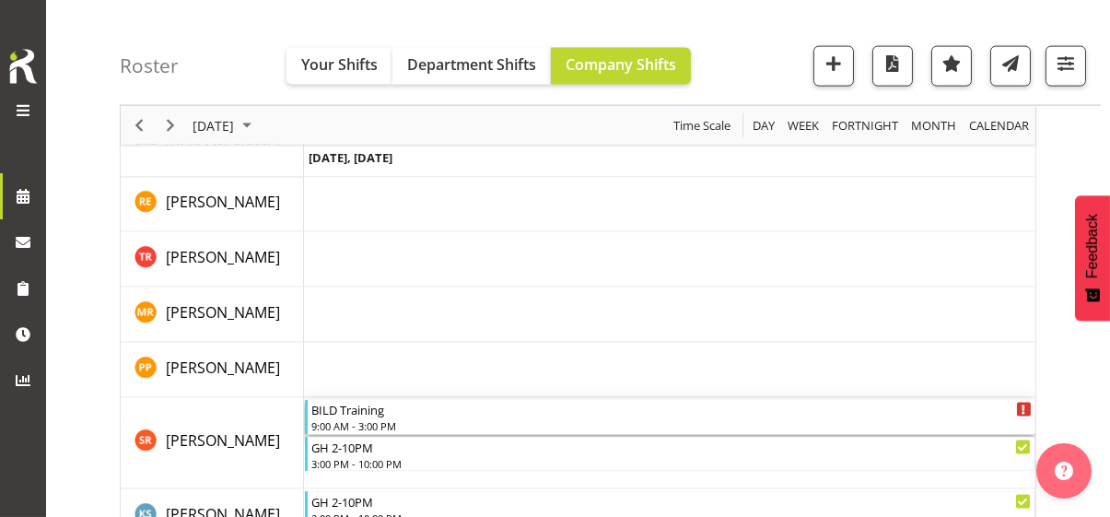
click at [359, 413] on div "BILD Training" at bounding box center [671, 409] width 720 height 18
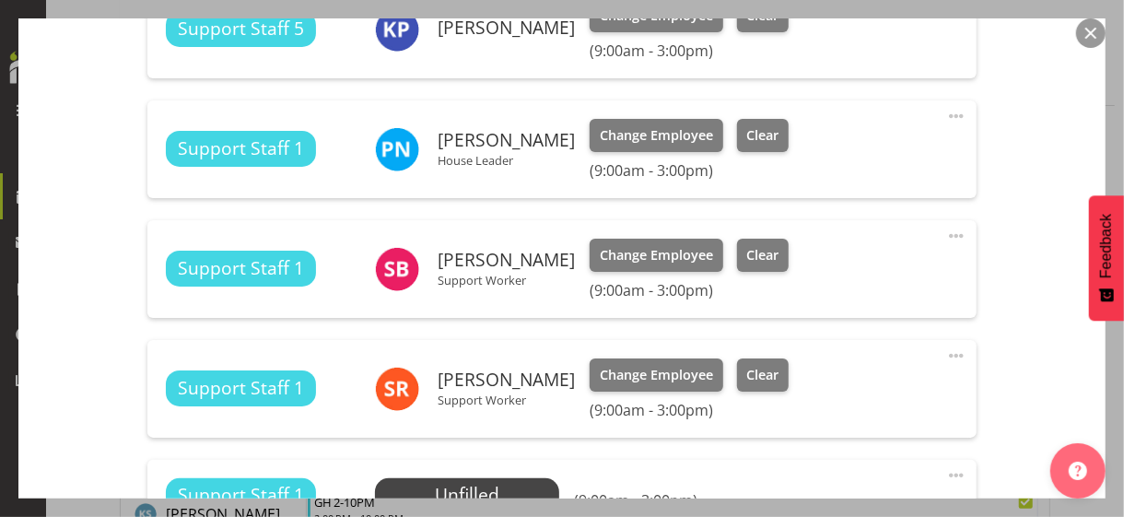
scroll to position [1289, 0]
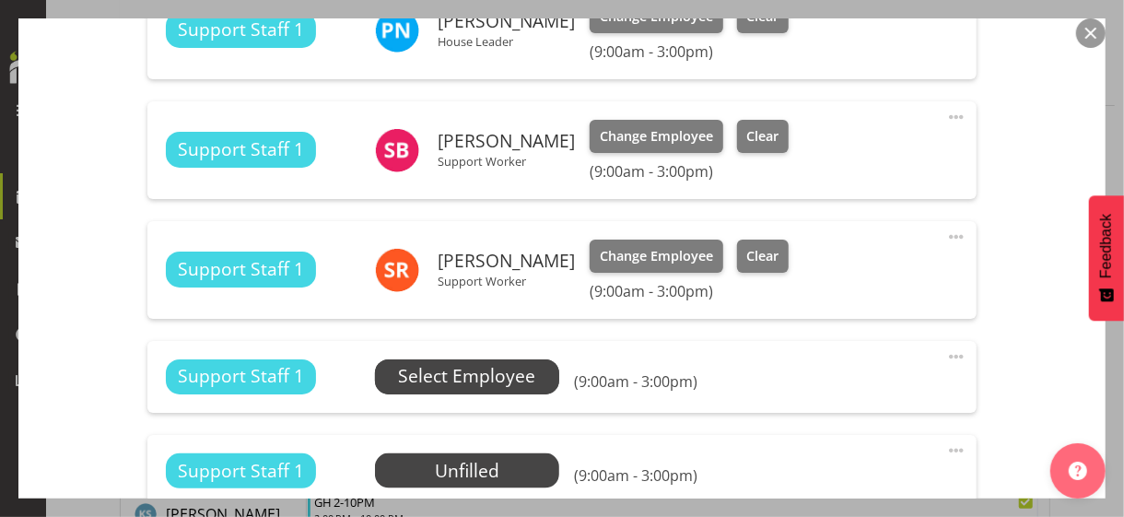
click at [466, 377] on span "Select Employee" at bounding box center [466, 376] width 137 height 27
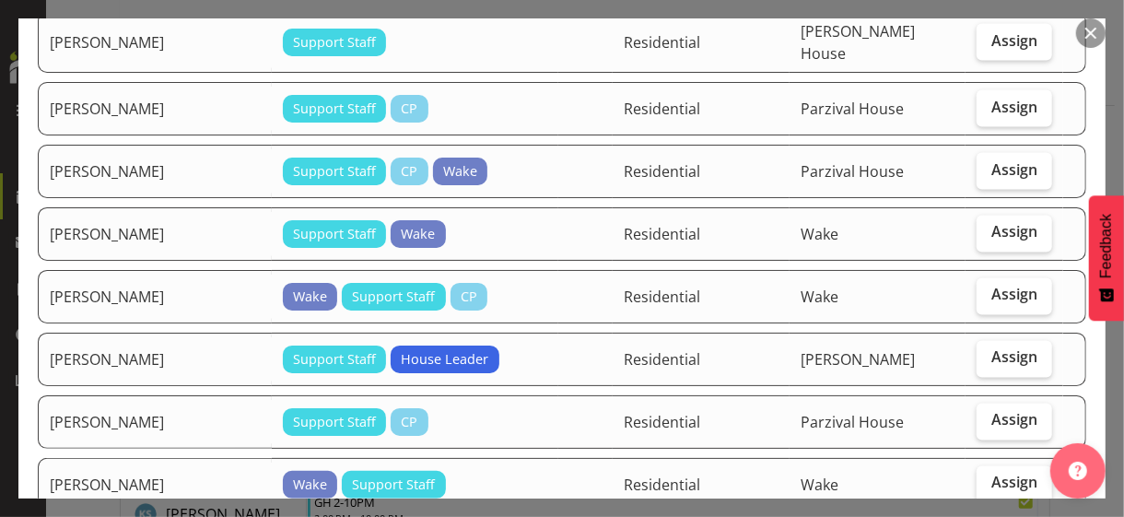
scroll to position [1658, 0]
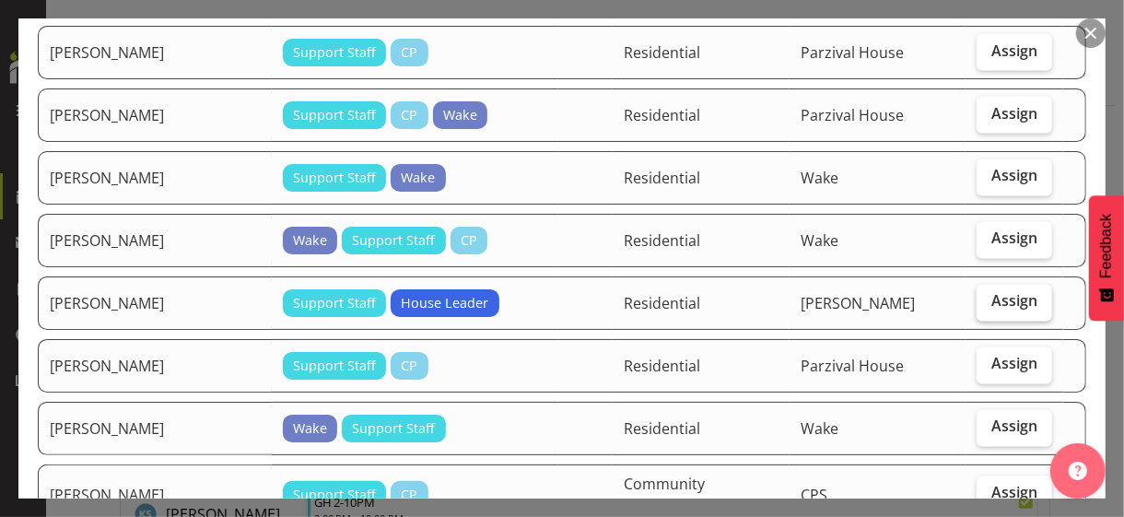
click at [991, 292] on span "Assign" at bounding box center [1014, 301] width 46 height 18
click at [981, 296] on input "Assign" at bounding box center [982, 302] width 12 height 12
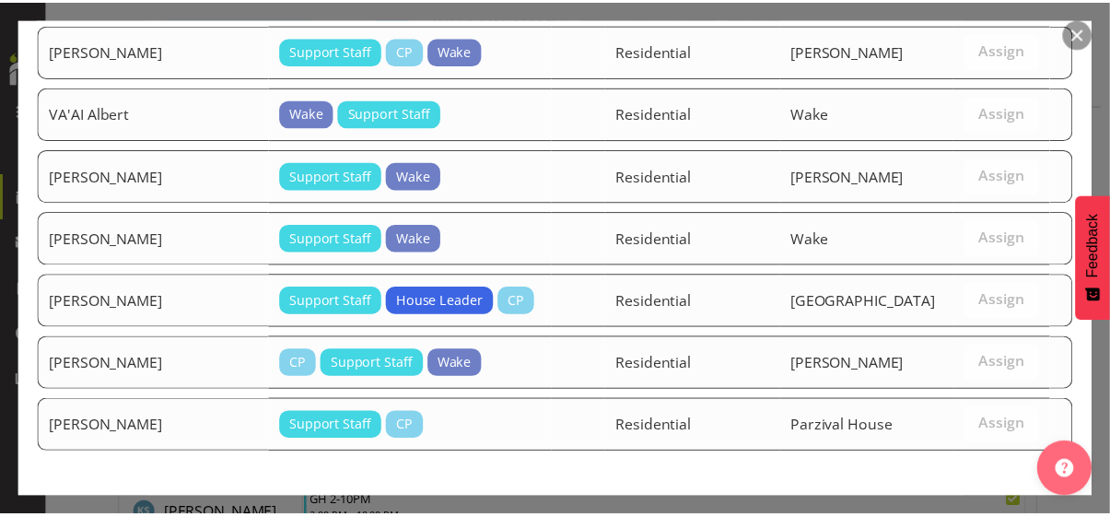
scroll to position [2414, 0]
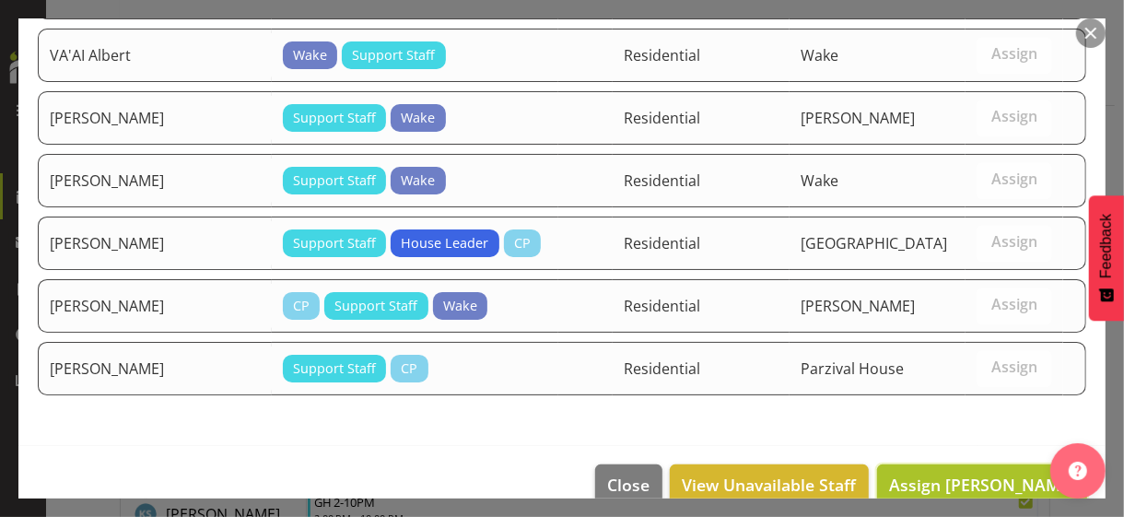
click at [954, 473] on span "Assign SELAUSO Dovy" at bounding box center [982, 484] width 186 height 22
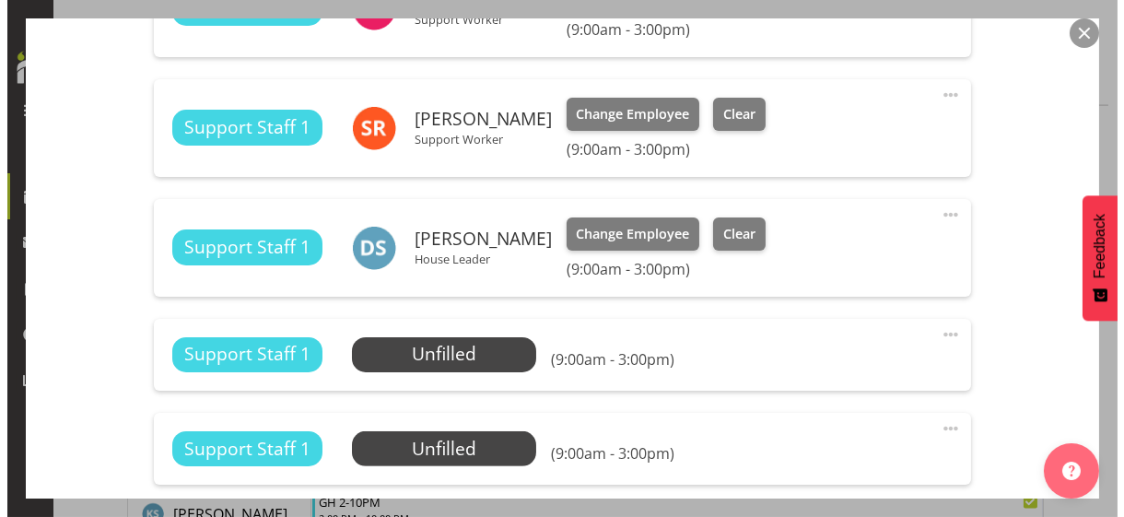
scroll to position [1566, 0]
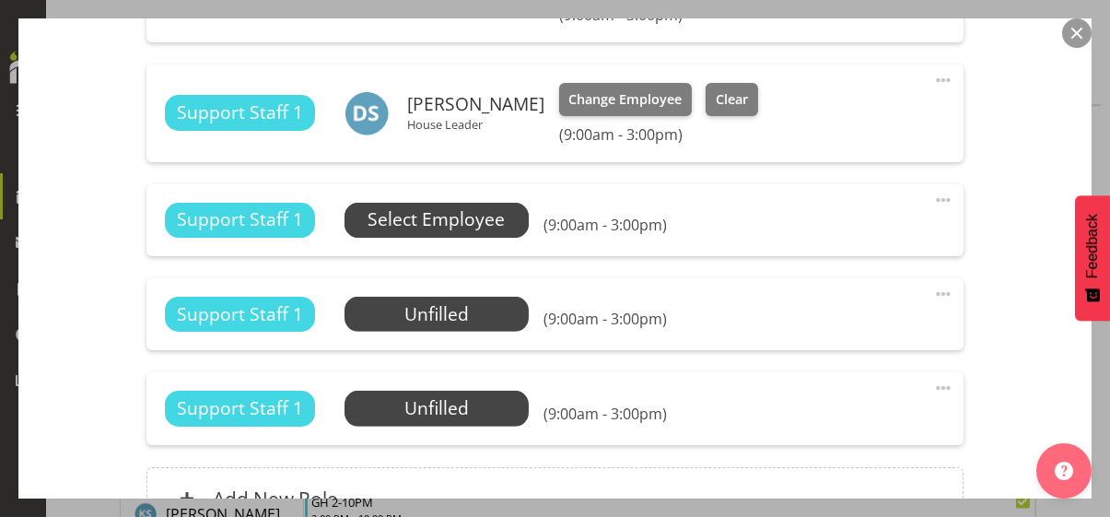
click at [453, 219] on span "Select Employee" at bounding box center [435, 219] width 137 height 27
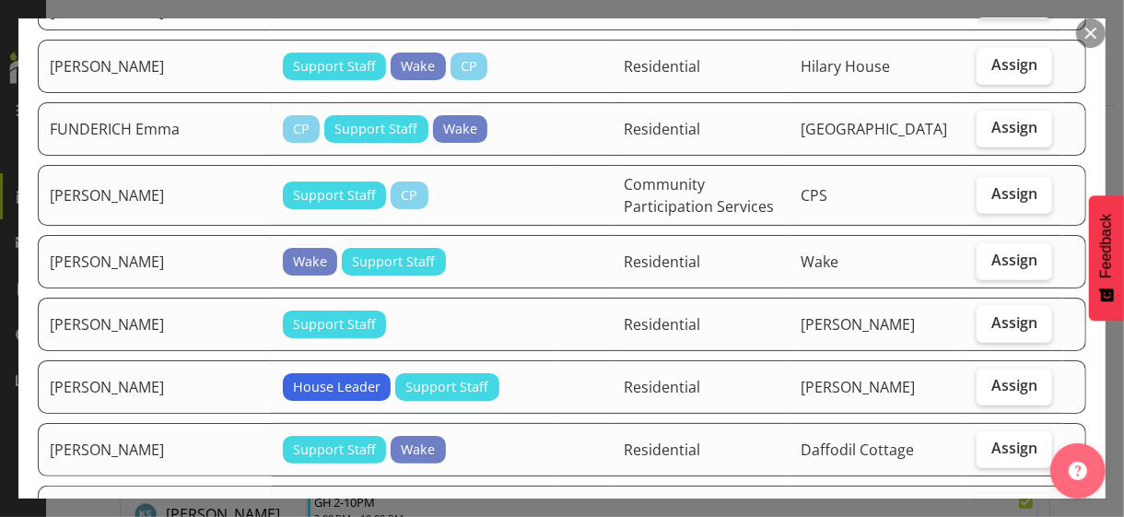
scroll to position [460, 0]
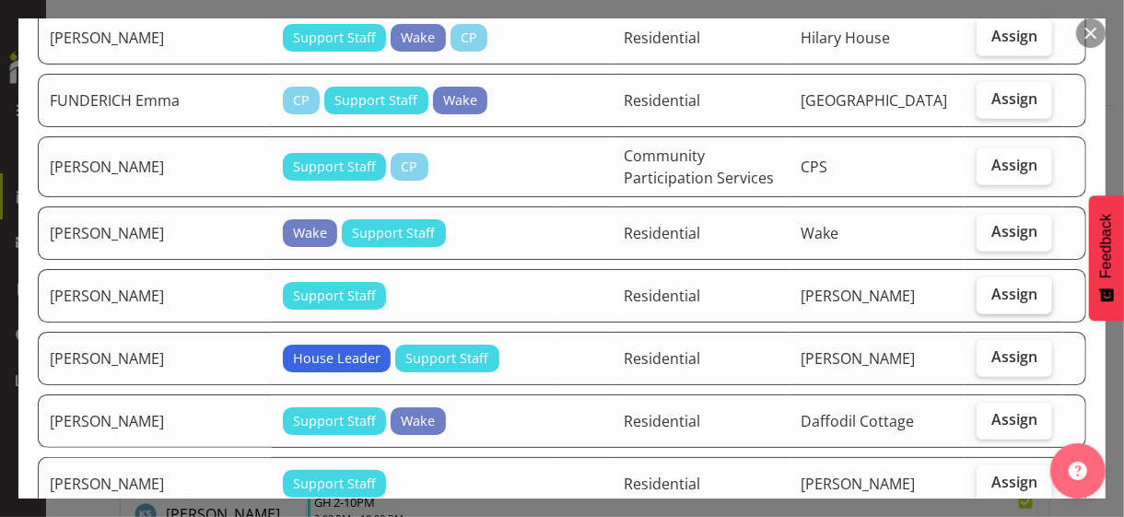
click at [991, 285] on span "Assign" at bounding box center [1014, 294] width 46 height 18
click at [984, 288] on input "Assign" at bounding box center [982, 294] width 12 height 12
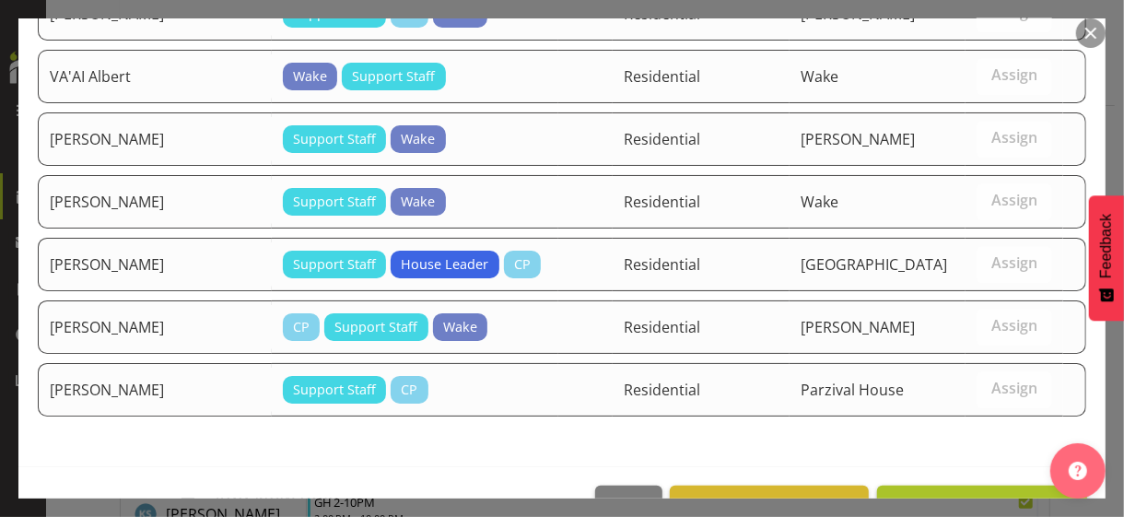
scroll to position [2352, 0]
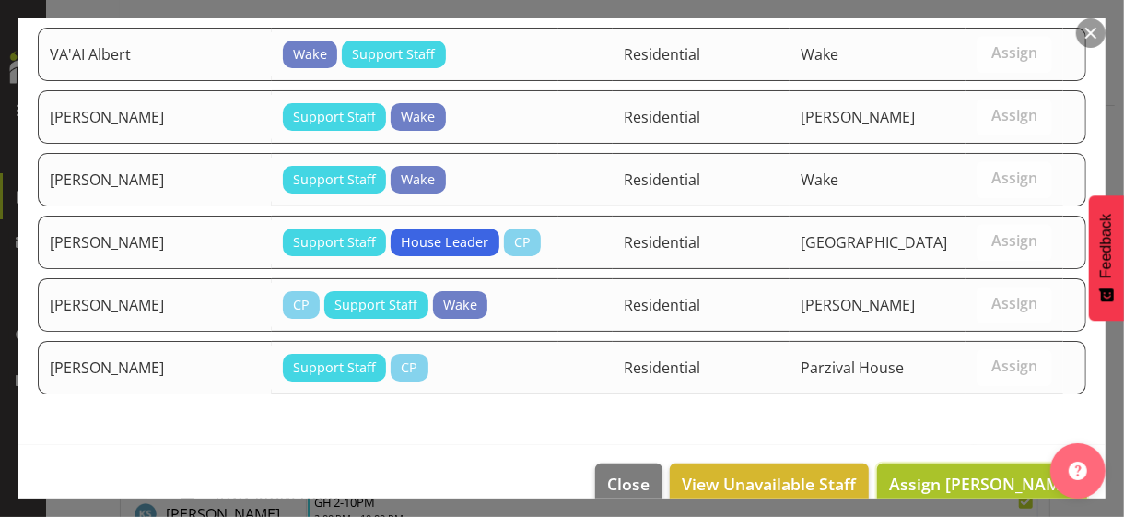
click at [952, 472] on span "Assign GINOYA Pushpaben" at bounding box center [982, 483] width 186 height 22
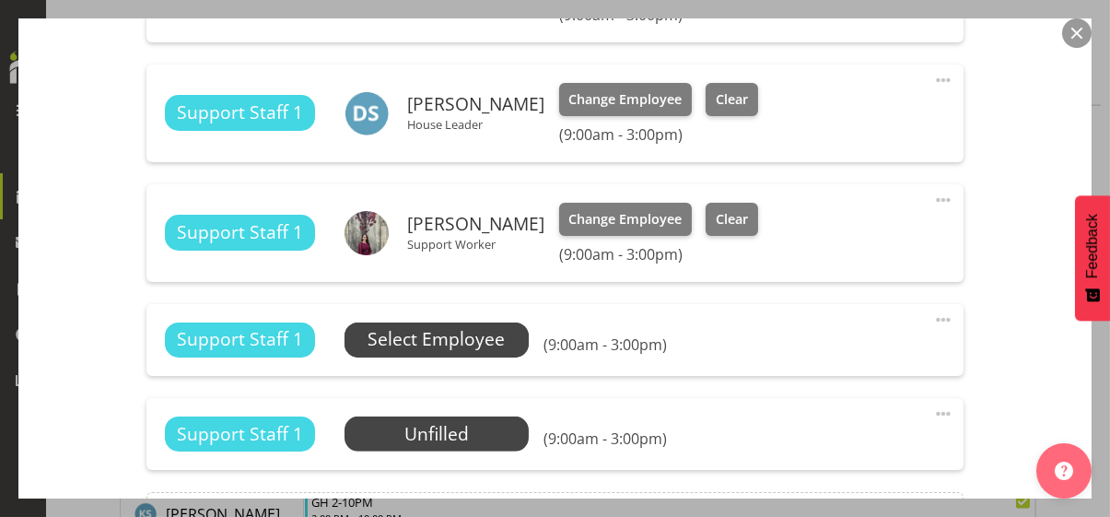
click at [482, 334] on span "Select Employee" at bounding box center [435, 339] width 137 height 27
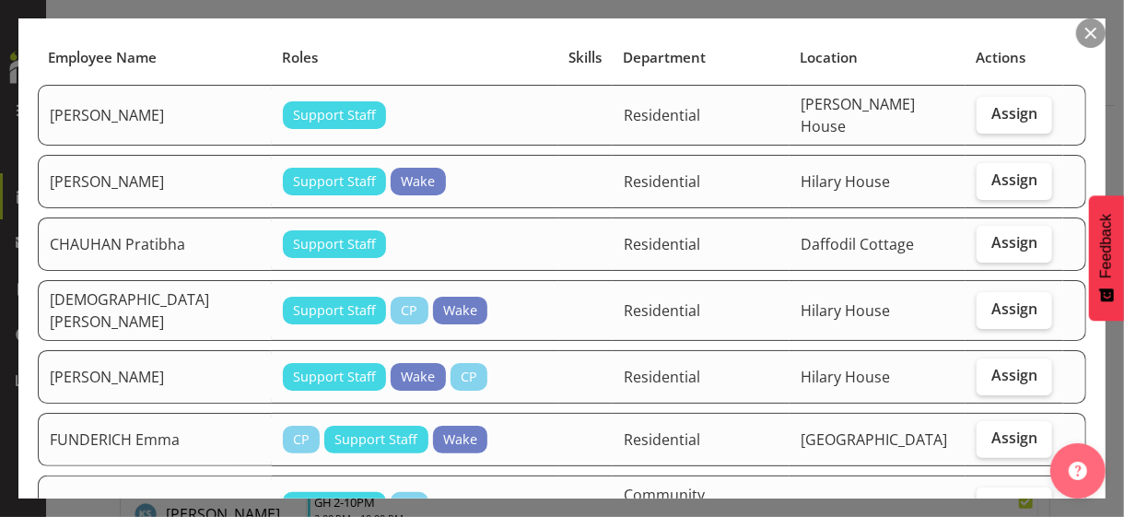
scroll to position [184, 0]
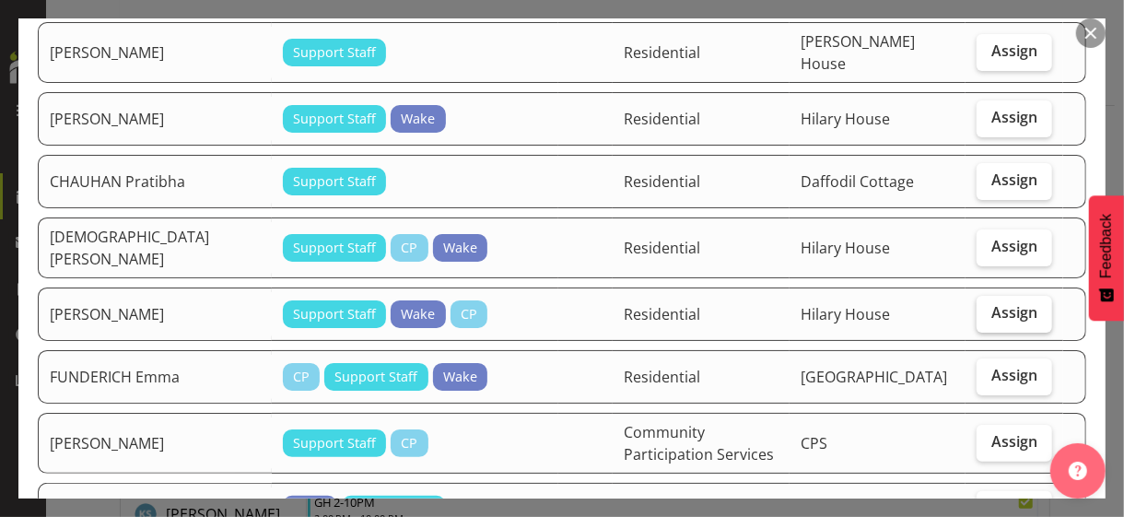
click at [1007, 303] on span "Assign" at bounding box center [1014, 312] width 46 height 18
click at [988, 307] on input "Assign" at bounding box center [982, 313] width 12 height 12
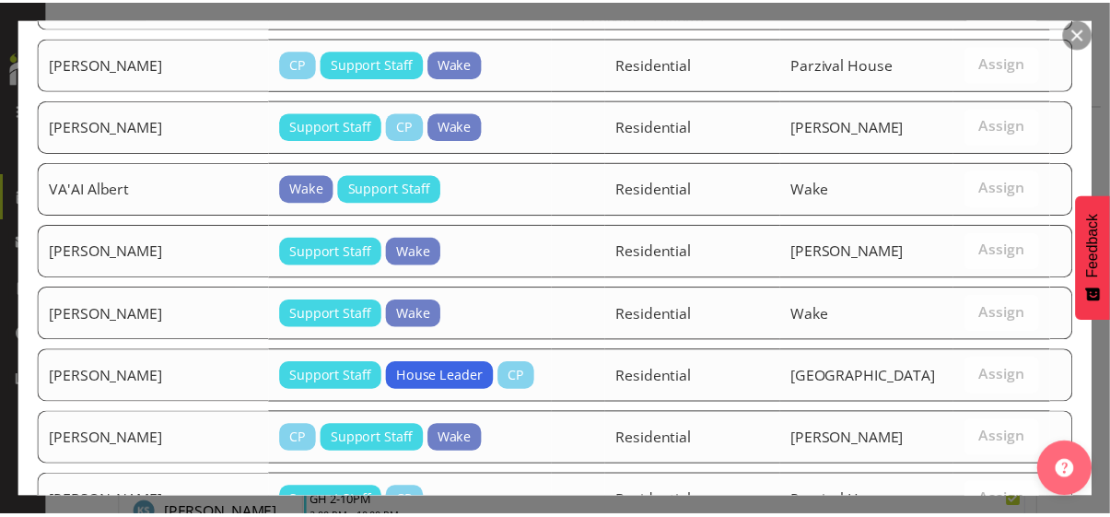
scroll to position [2284, 0]
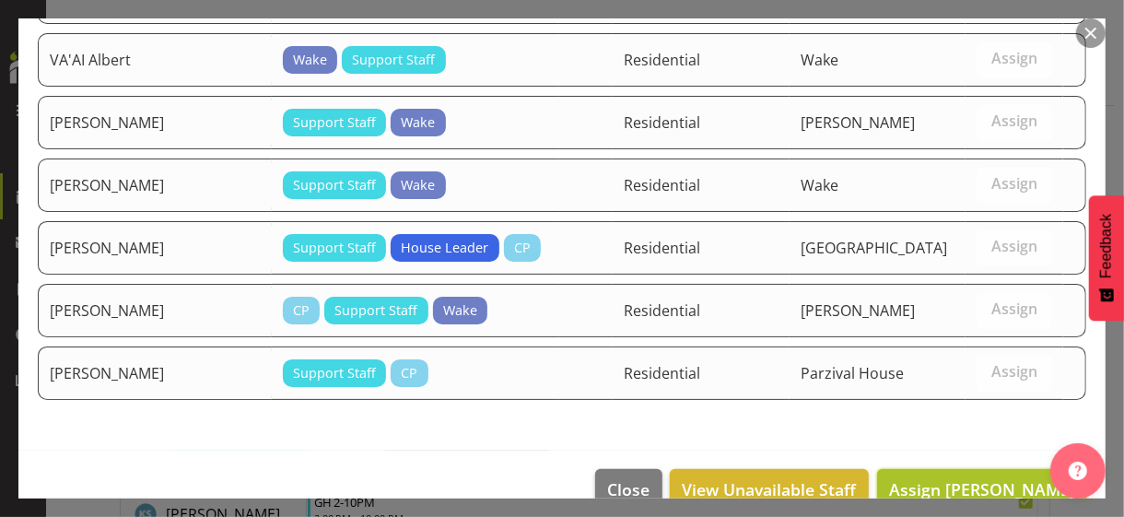
click at [972, 478] on span "Assign DEQUINA Kaye" at bounding box center [982, 489] width 186 height 22
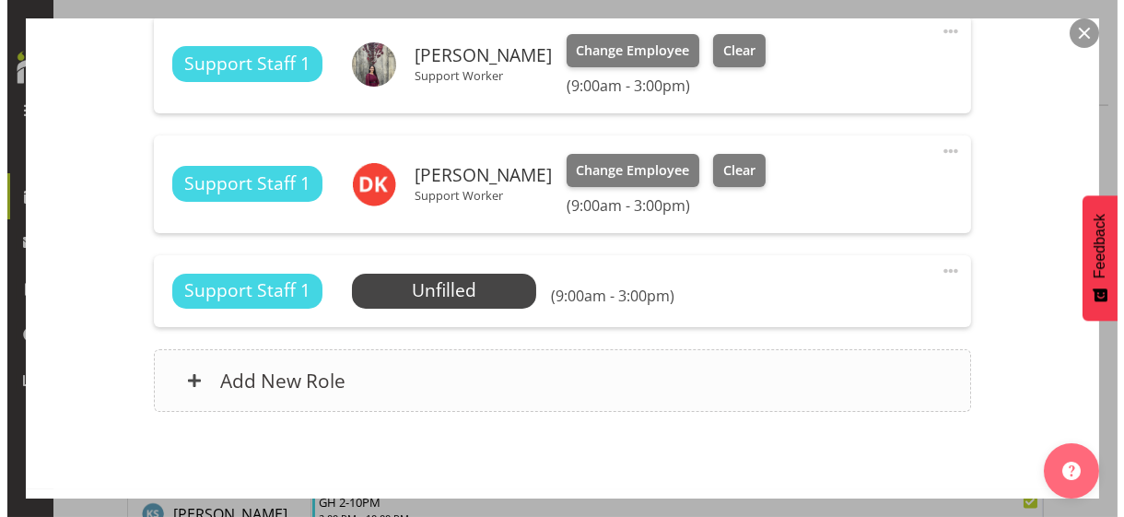
scroll to position [1750, 0]
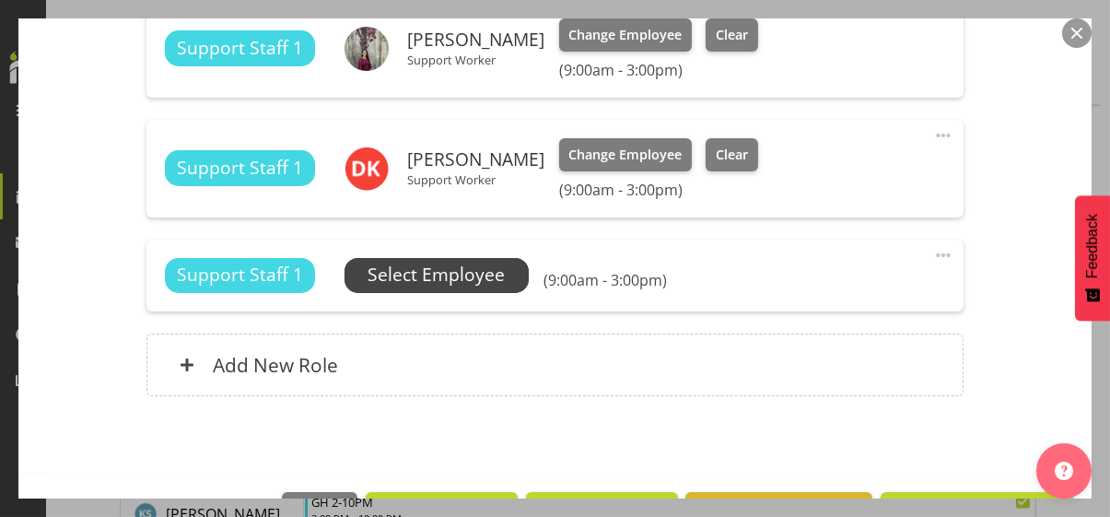
click at [441, 274] on span "Select Employee" at bounding box center [435, 275] width 137 height 27
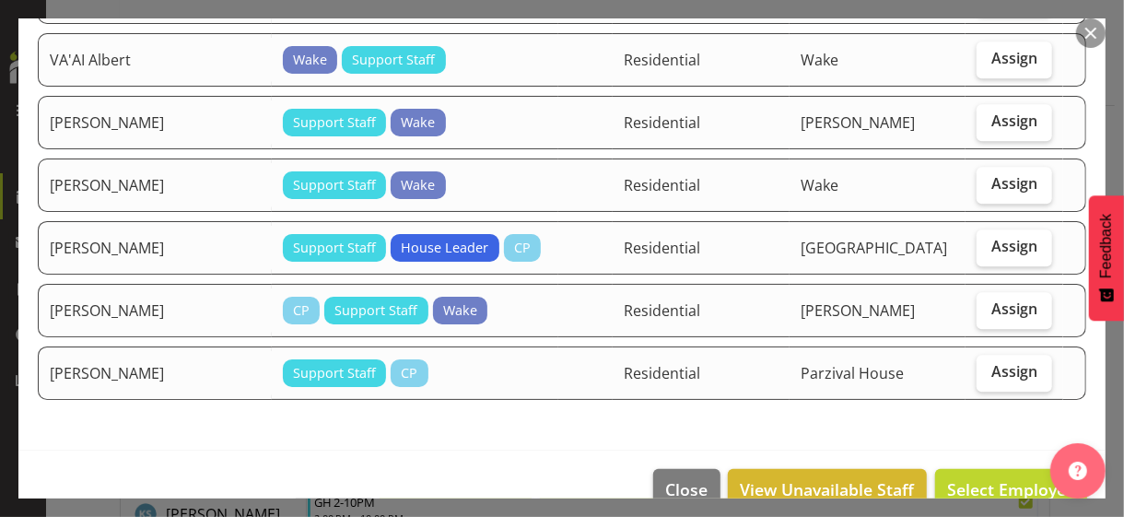
scroll to position [2222, 0]
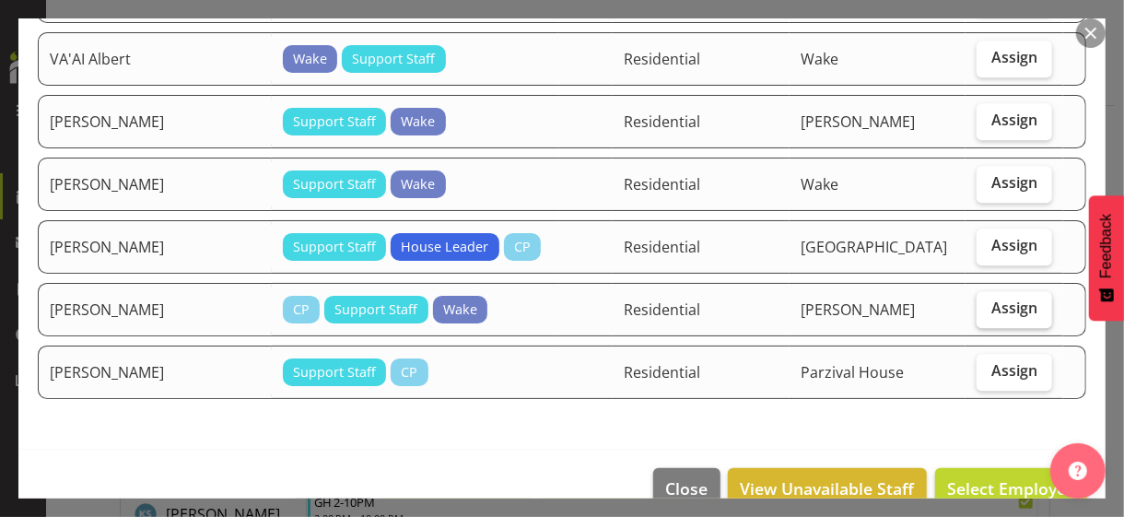
click at [994, 298] on span "Assign" at bounding box center [1014, 307] width 46 height 18
click at [988, 302] on input "Assign" at bounding box center [982, 308] width 12 height 12
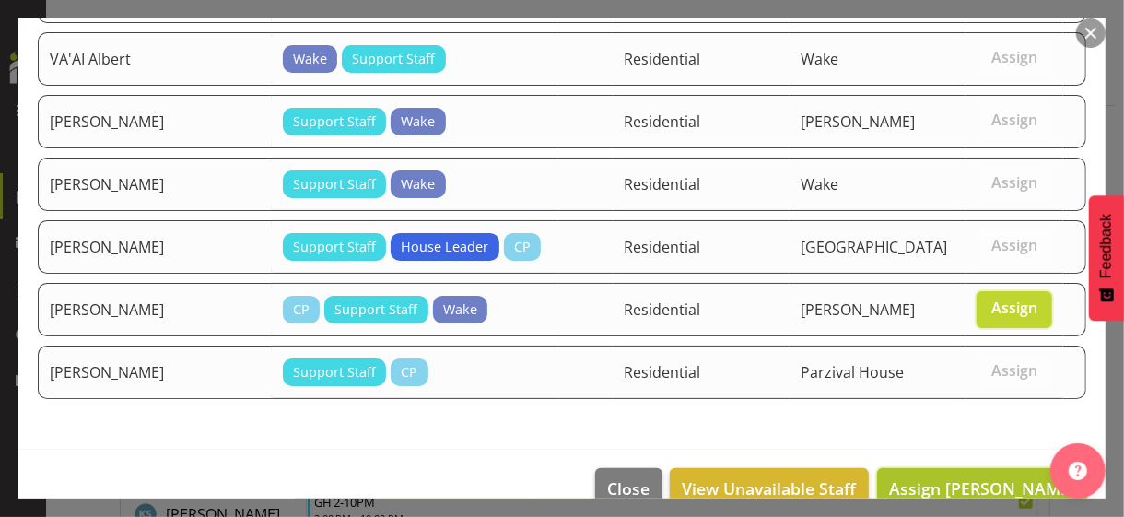
click at [968, 477] on span "Assign YEUNG Adeline" at bounding box center [982, 488] width 186 height 22
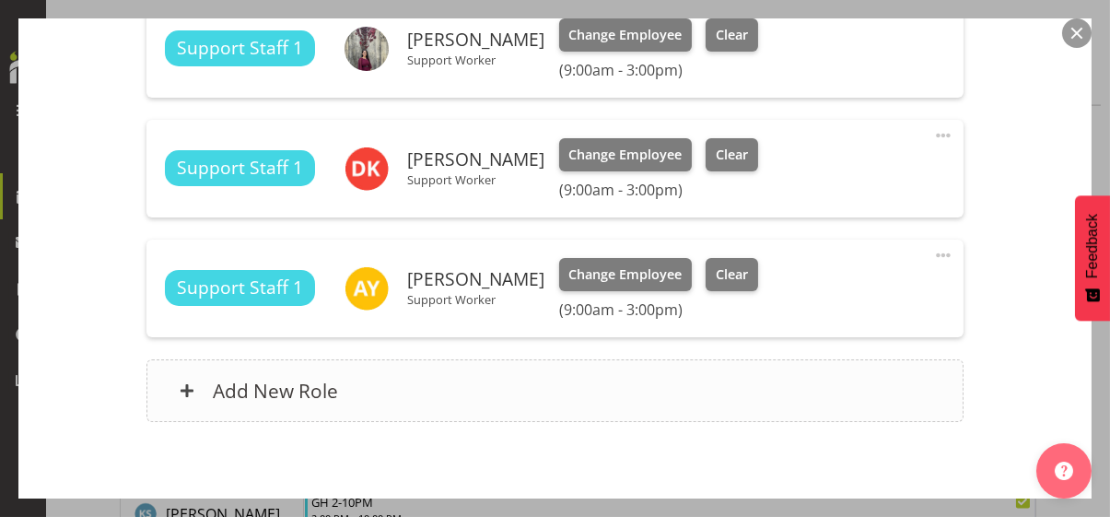
click at [562, 378] on div "Add New Role" at bounding box center [554, 390] width 817 height 63
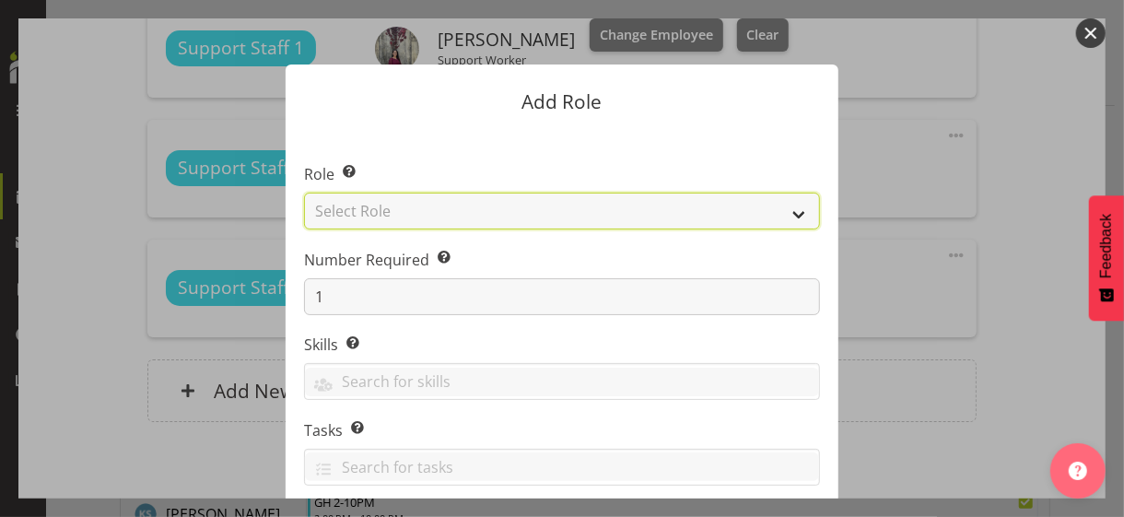
click at [374, 209] on select "Select Role CP House Leader Support Staff Wake" at bounding box center [562, 210] width 516 height 37
click at [304, 192] on select "Select Role CP House Leader Support Staff Wake" at bounding box center [562, 210] width 516 height 37
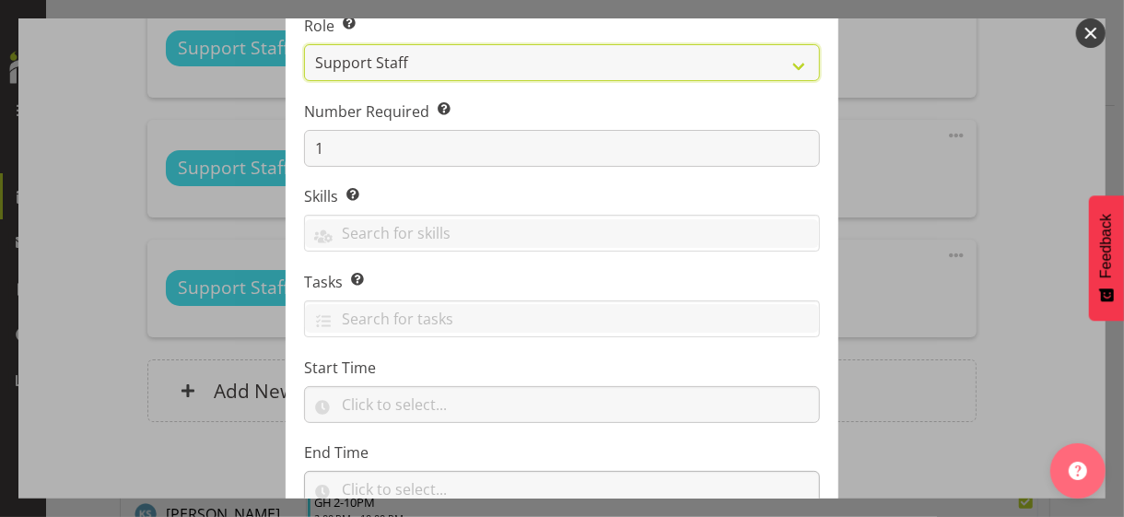
scroll to position [280, 0]
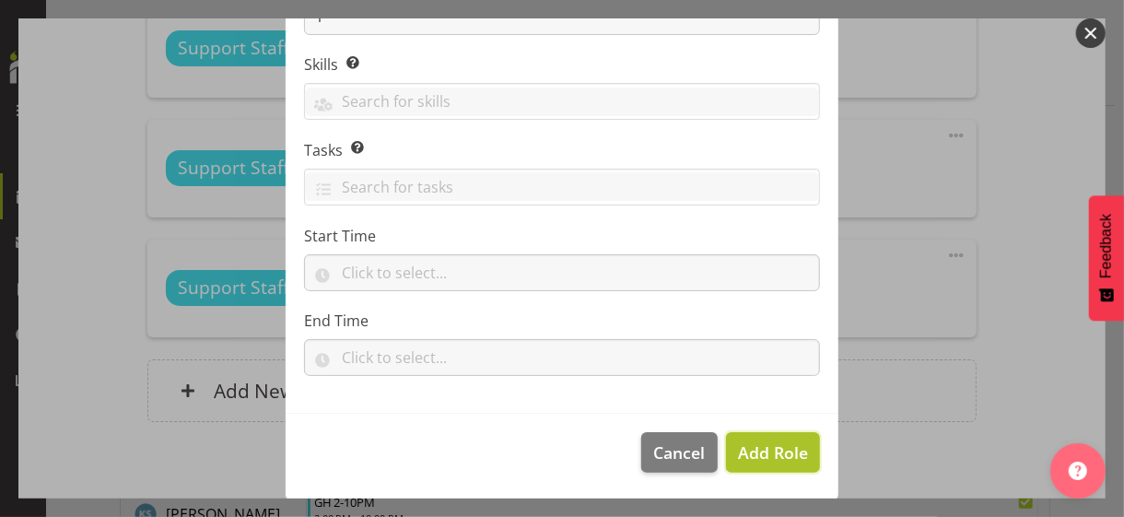
click at [763, 450] on span "Add Role" at bounding box center [773, 452] width 70 height 22
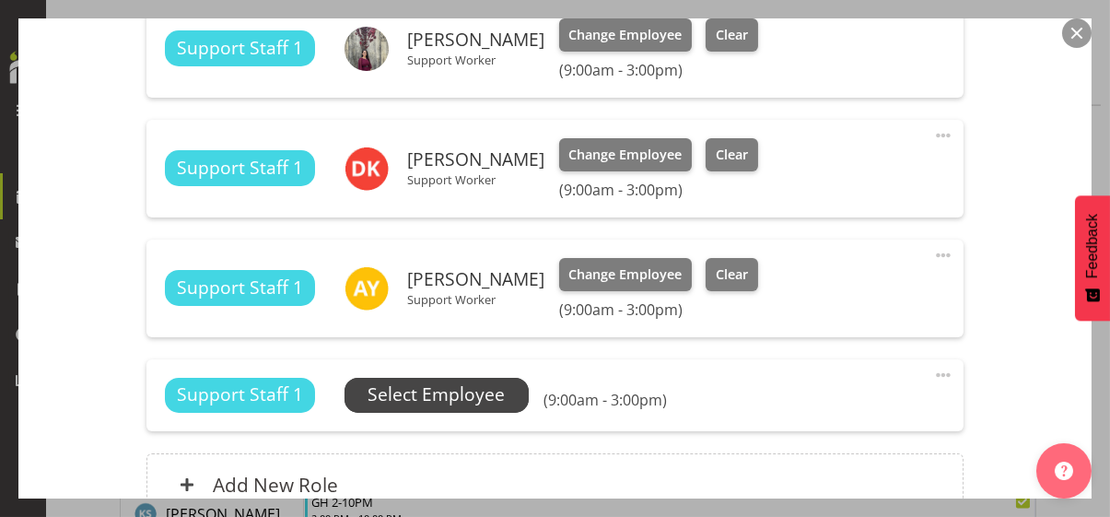
click at [484, 390] on span "Select Employee" at bounding box center [435, 394] width 137 height 27
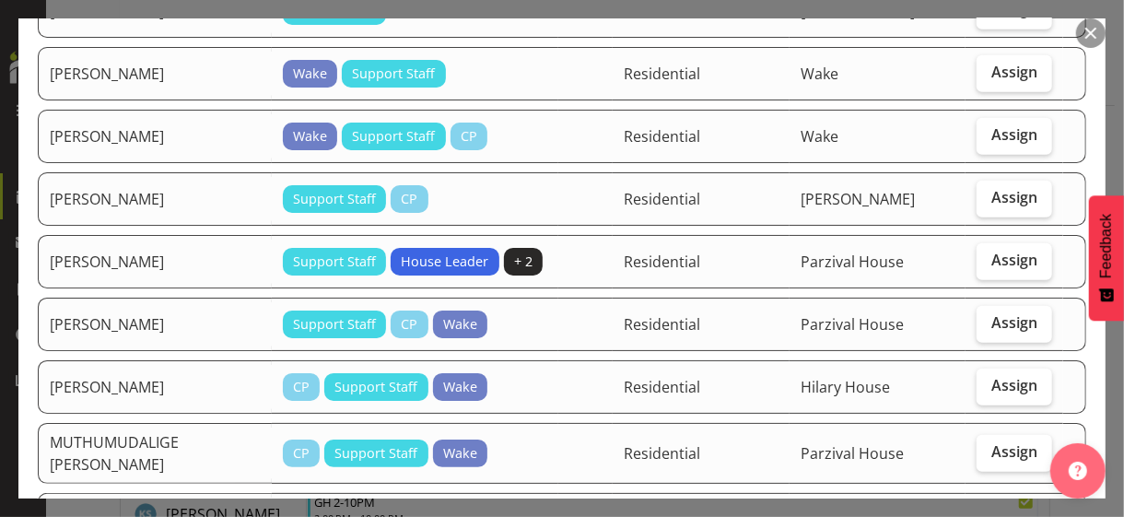
scroll to position [1013, 0]
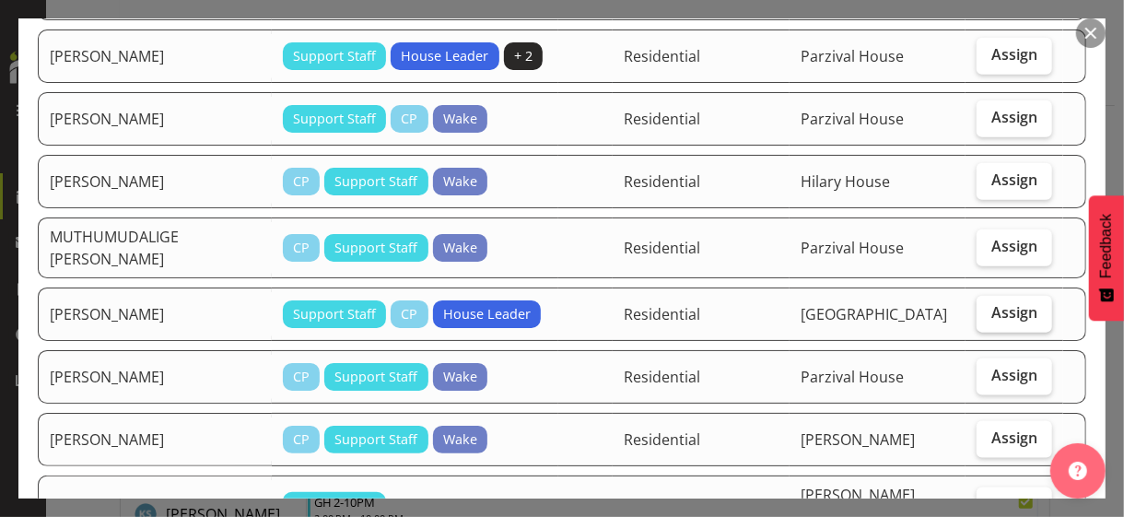
click at [1002, 303] on span "Assign" at bounding box center [1014, 312] width 46 height 18
click at [988, 307] on input "Assign" at bounding box center [982, 313] width 12 height 12
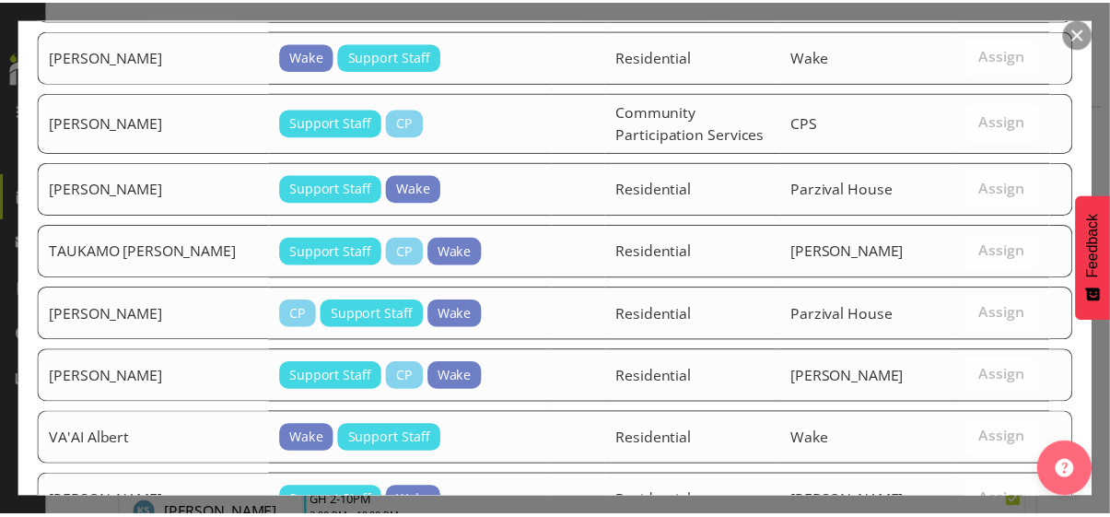
scroll to position [2161, 0]
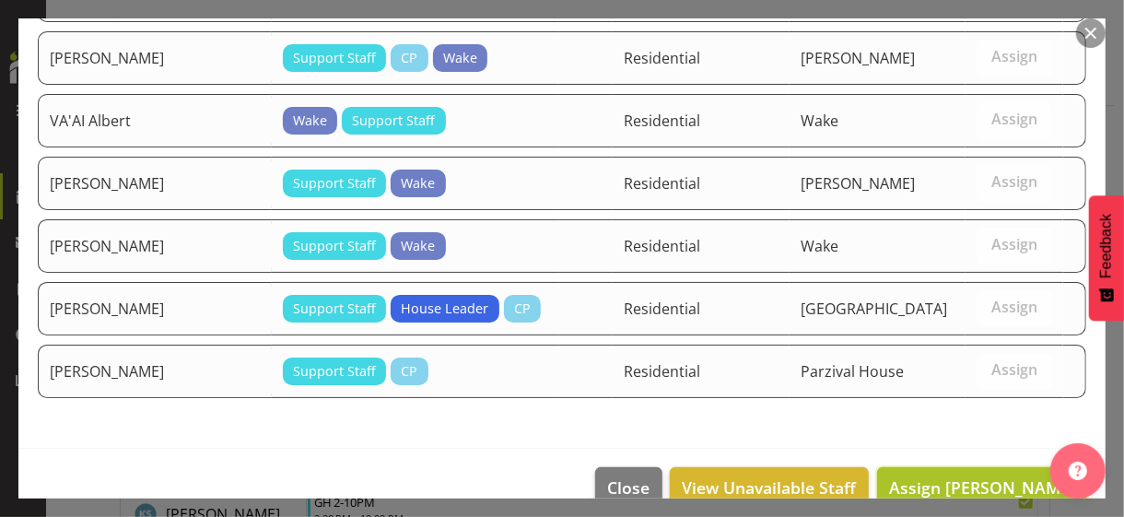
click at [983, 476] on span "Assign PARK Eun" at bounding box center [982, 487] width 186 height 22
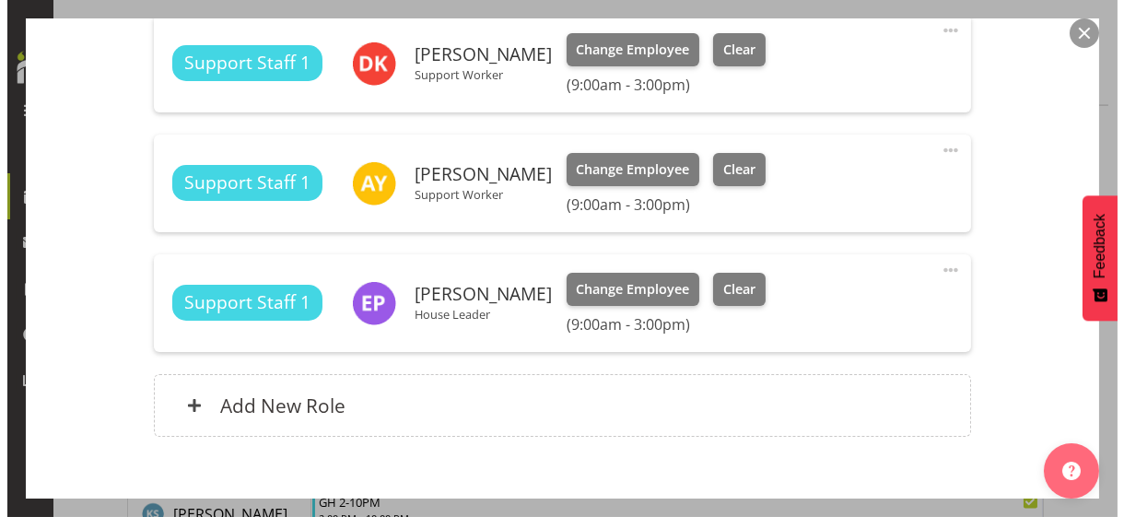
scroll to position [1953, 0]
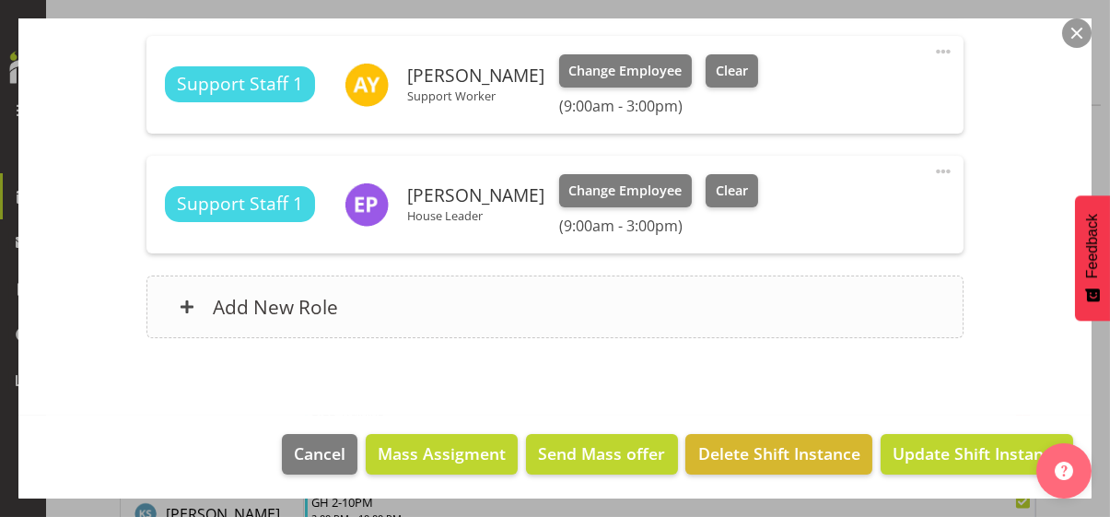
click at [473, 306] on div "Add New Role" at bounding box center [554, 306] width 817 height 63
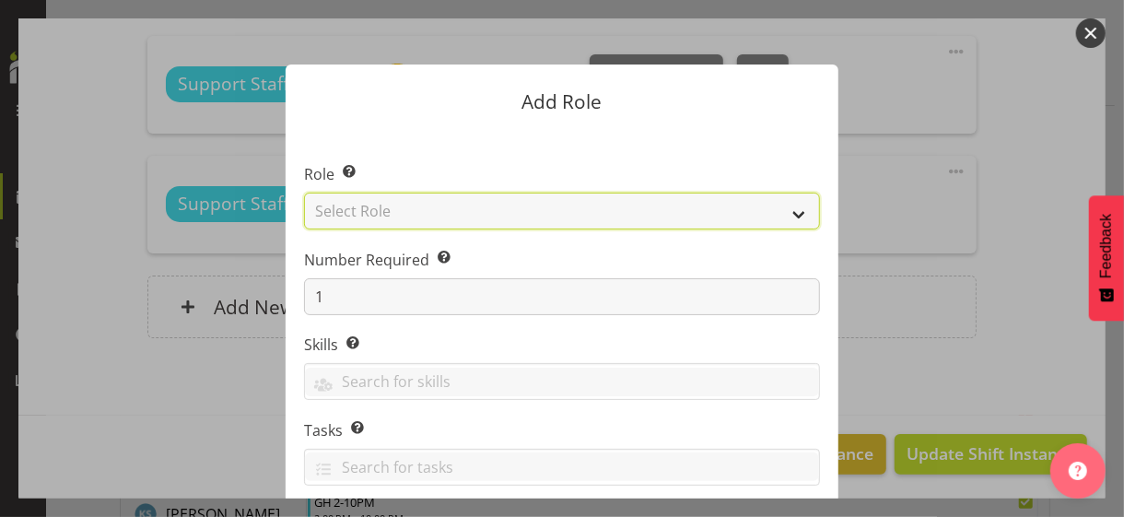
click at [390, 211] on select "Select Role CP House Leader Support Staff Wake" at bounding box center [562, 210] width 516 height 37
click at [304, 192] on select "Select Role CP House Leader Support Staff Wake" at bounding box center [562, 210] width 516 height 37
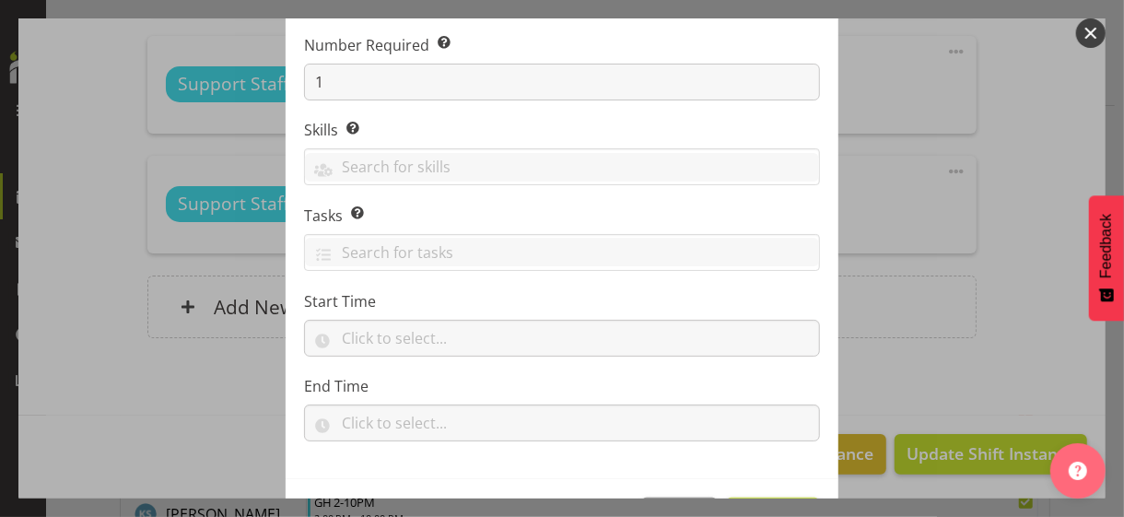
scroll to position [280, 0]
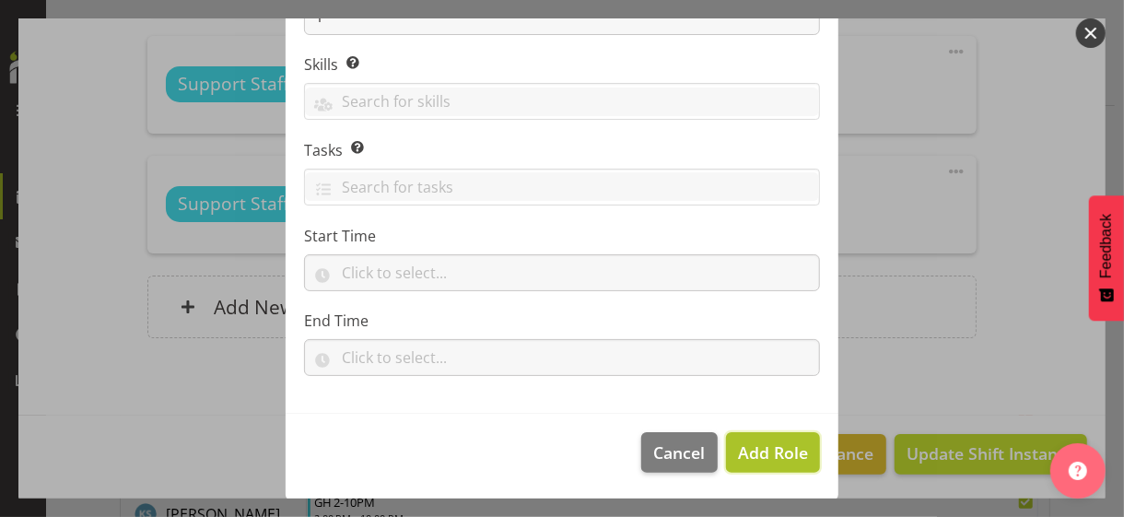
click at [771, 453] on span "Add Role" at bounding box center [773, 452] width 70 height 22
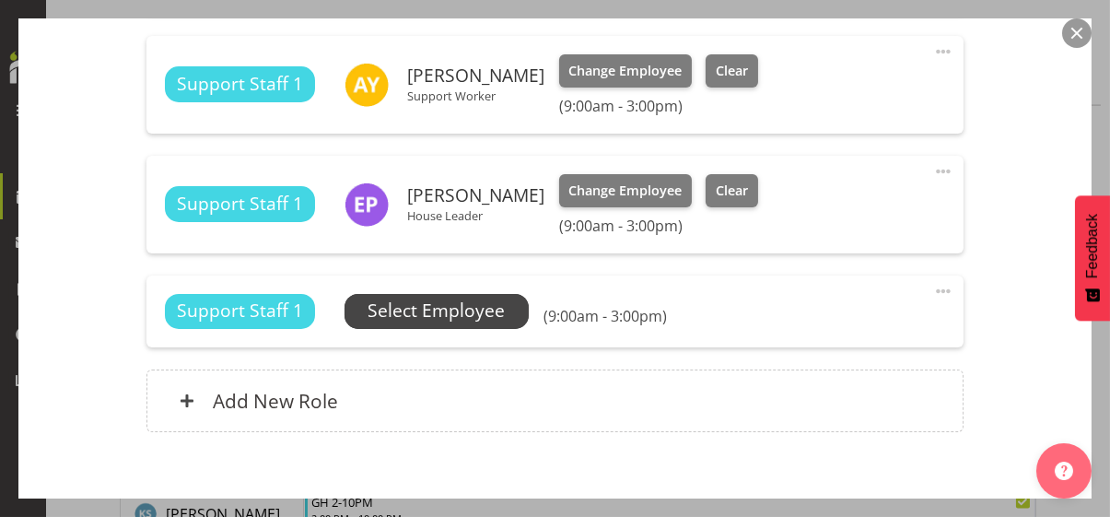
click at [435, 312] on span "Select Employee" at bounding box center [435, 310] width 137 height 27
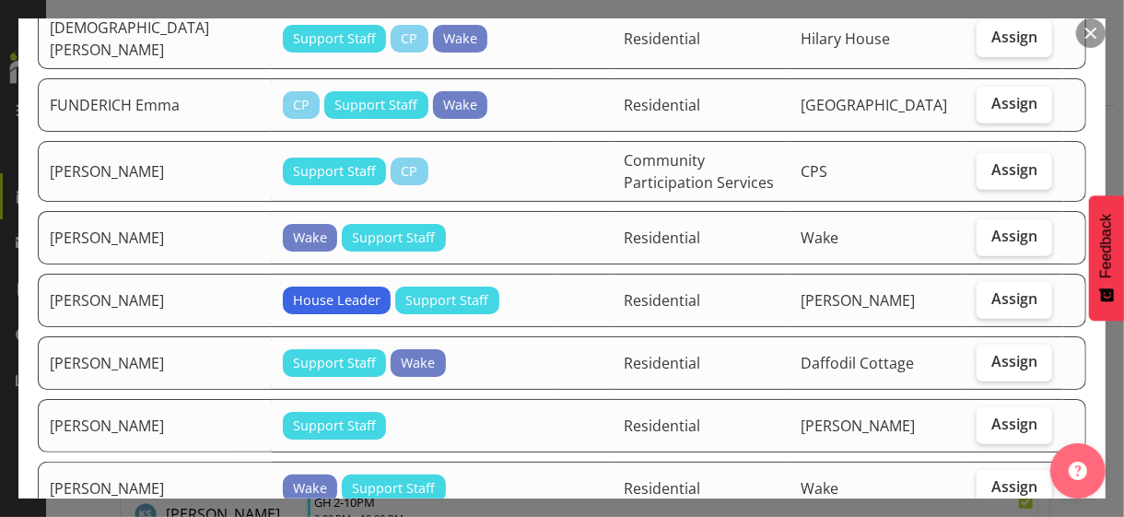
scroll to position [553, 0]
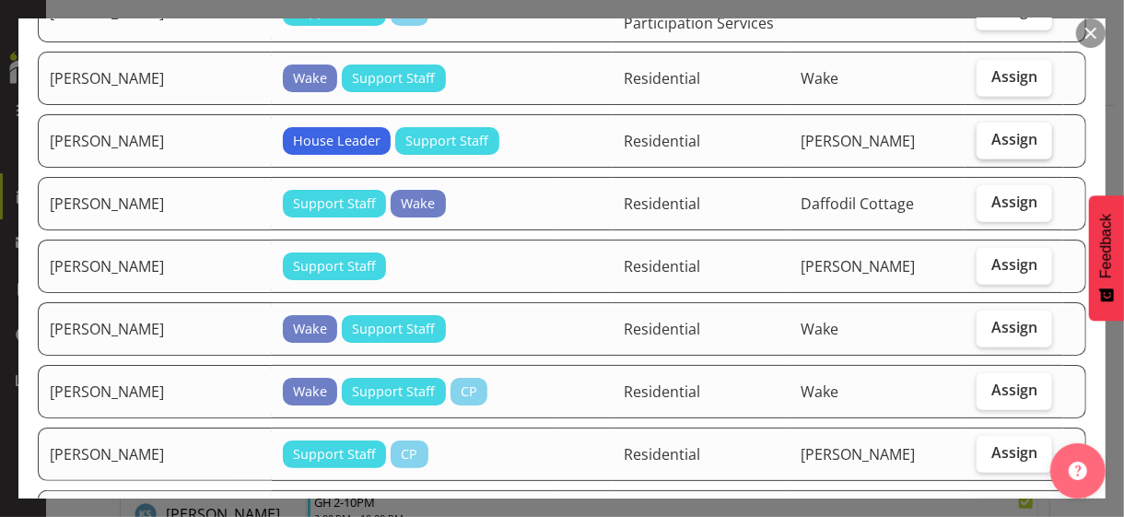
click at [1002, 130] on span "Assign" at bounding box center [1014, 139] width 46 height 18
click at [988, 134] on input "Assign" at bounding box center [982, 140] width 12 height 12
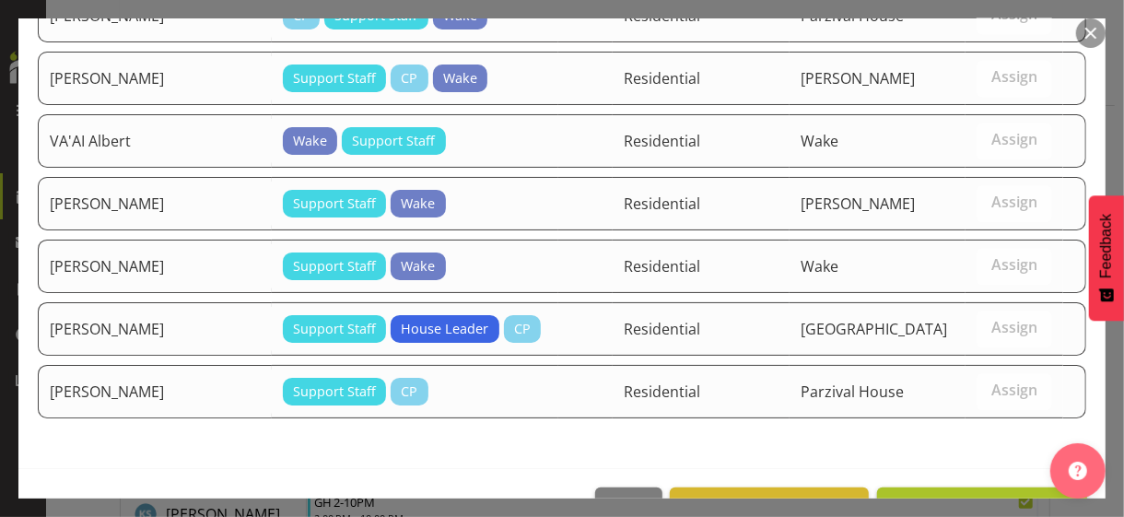
scroll to position [2100, 0]
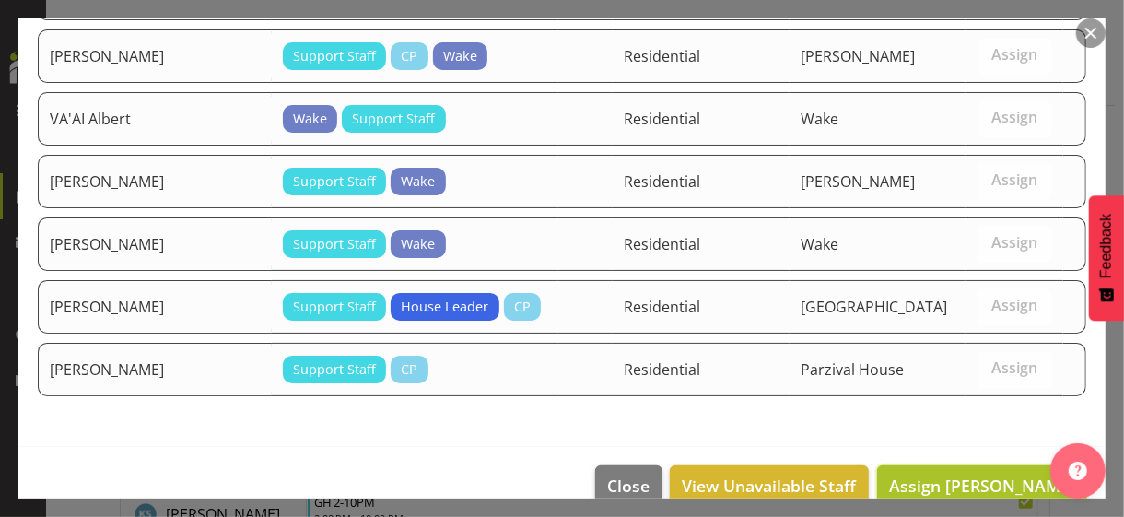
click at [972, 474] on span "Assign GRAHAM-GREY Tracy" at bounding box center [982, 485] width 186 height 22
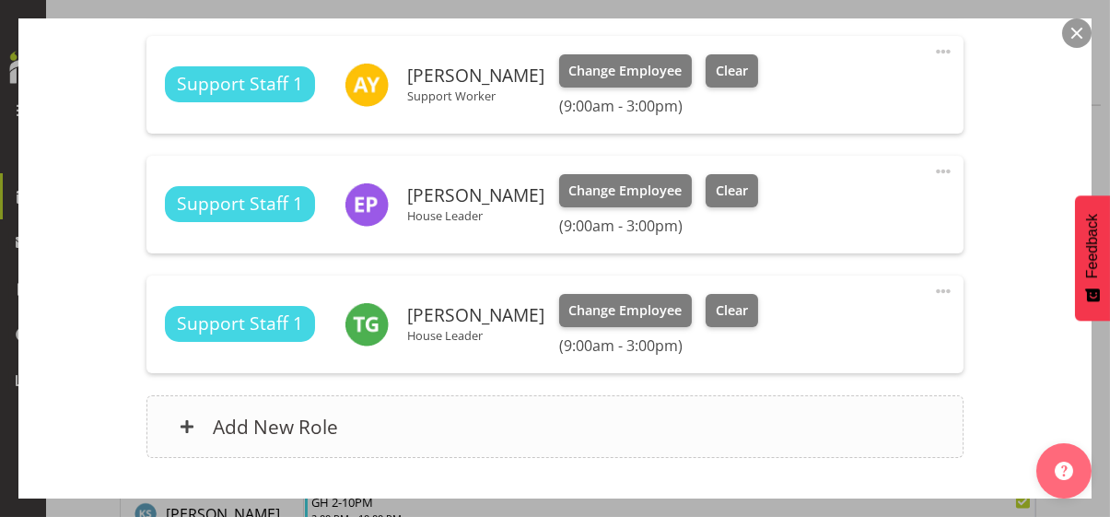
click at [462, 416] on div "Add New Role" at bounding box center [554, 426] width 817 height 63
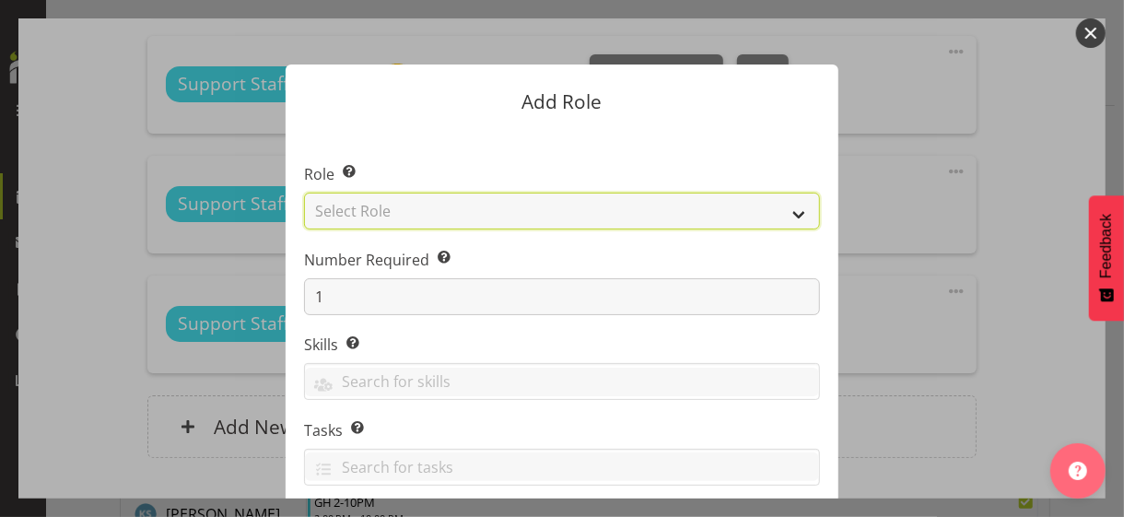
click at [410, 212] on select "Select Role CP House Leader Support Staff Wake" at bounding box center [562, 210] width 516 height 37
click at [304, 192] on select "Select Role CP House Leader Support Staff Wake" at bounding box center [562, 210] width 516 height 37
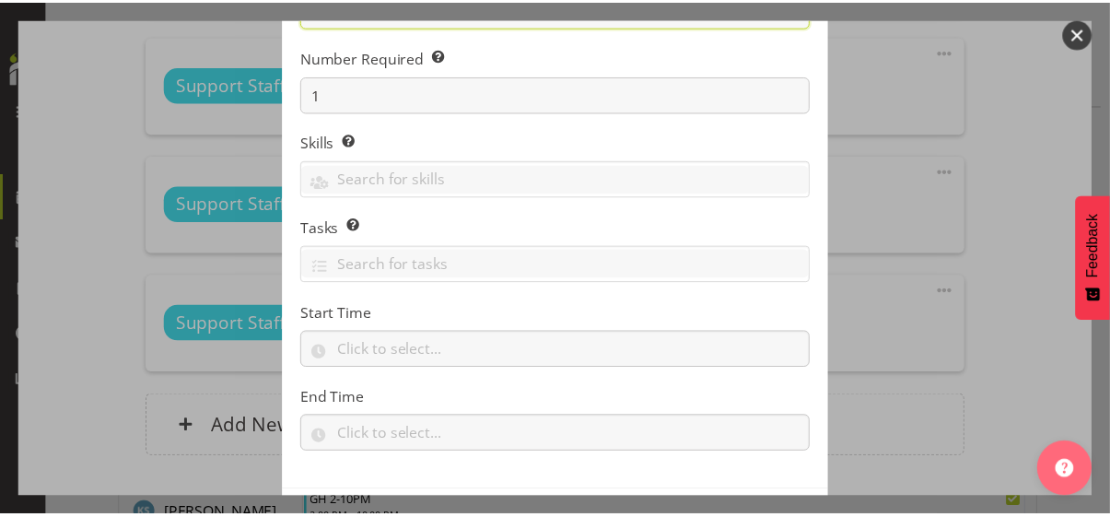
scroll to position [280, 0]
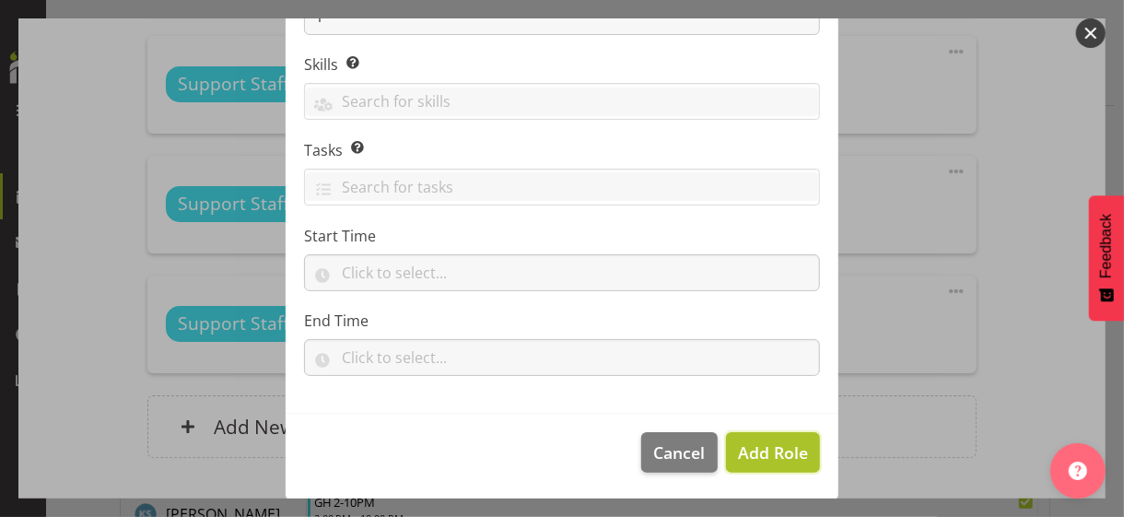
click at [754, 463] on button "Add Role" at bounding box center [773, 452] width 94 height 41
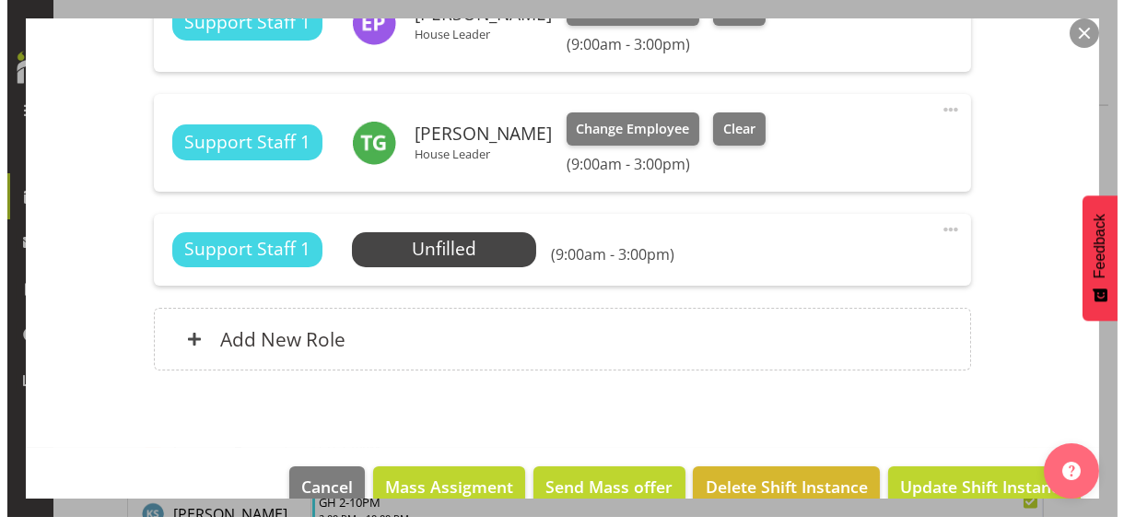
scroll to position [2167, 0]
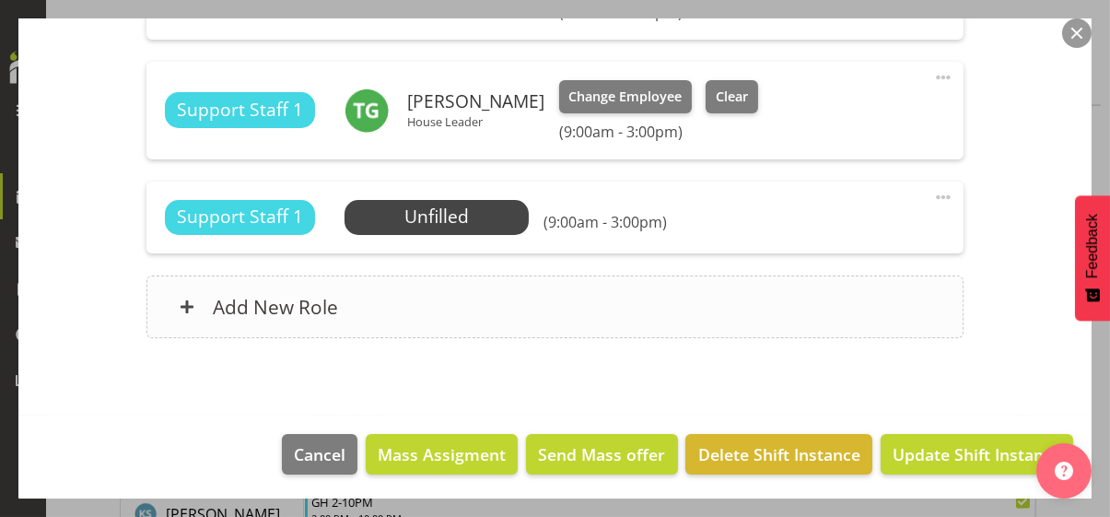
click at [507, 304] on div "Add New Role" at bounding box center [554, 306] width 817 height 63
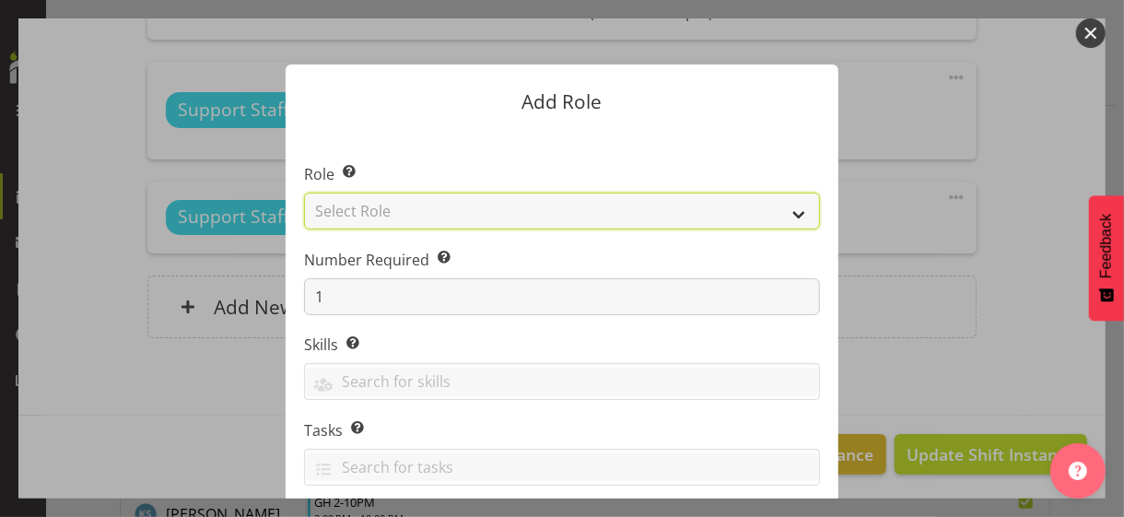
click at [358, 204] on select "Select Role CP House Leader Support Staff Wake" at bounding box center [562, 210] width 516 height 37
click at [304, 192] on select "Select Role CP House Leader Support Staff Wake" at bounding box center [562, 210] width 516 height 37
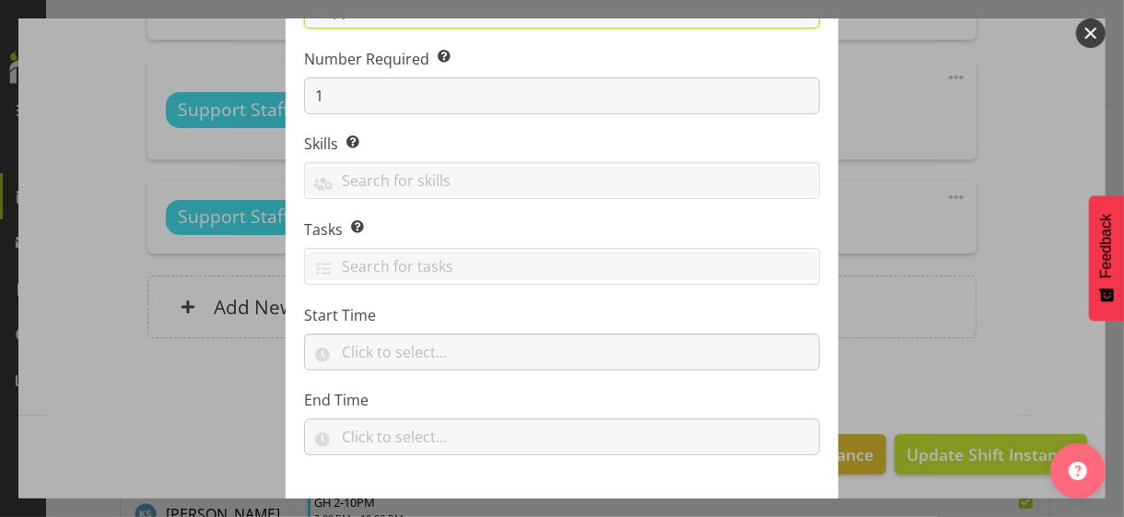
scroll to position [280, 0]
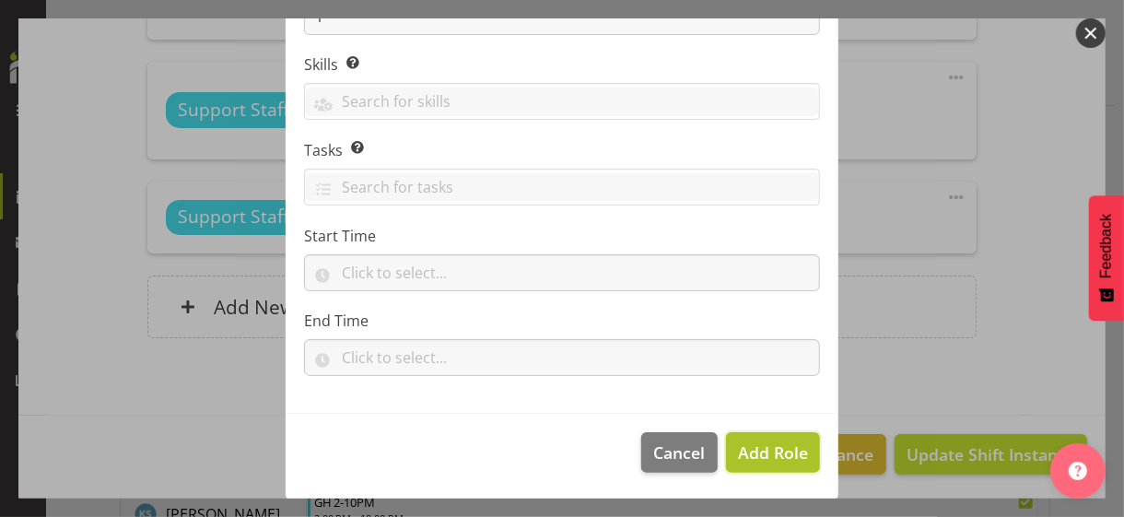
click at [746, 453] on span "Add Role" at bounding box center [773, 452] width 70 height 22
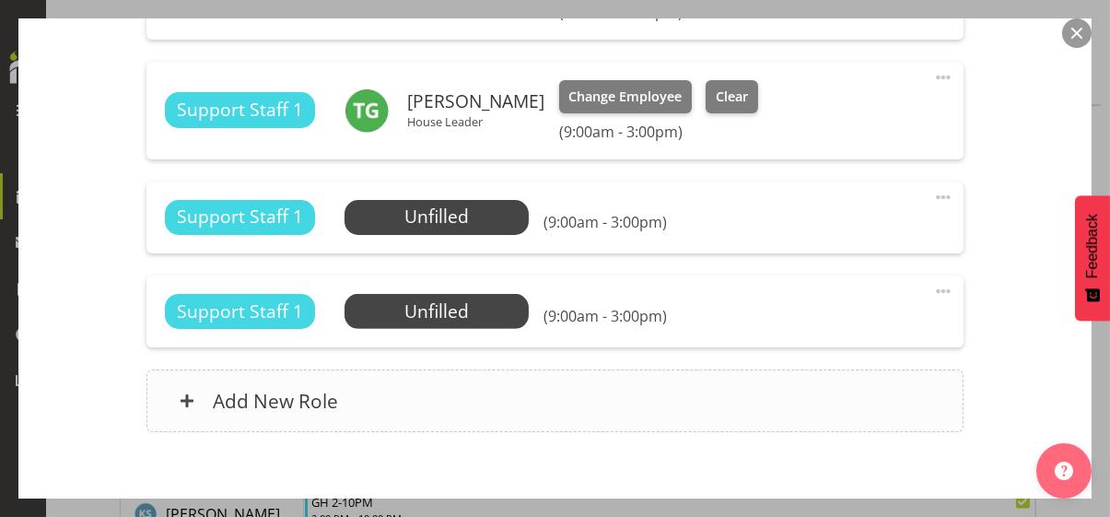
click at [519, 397] on div "Add New Role" at bounding box center [554, 400] width 817 height 63
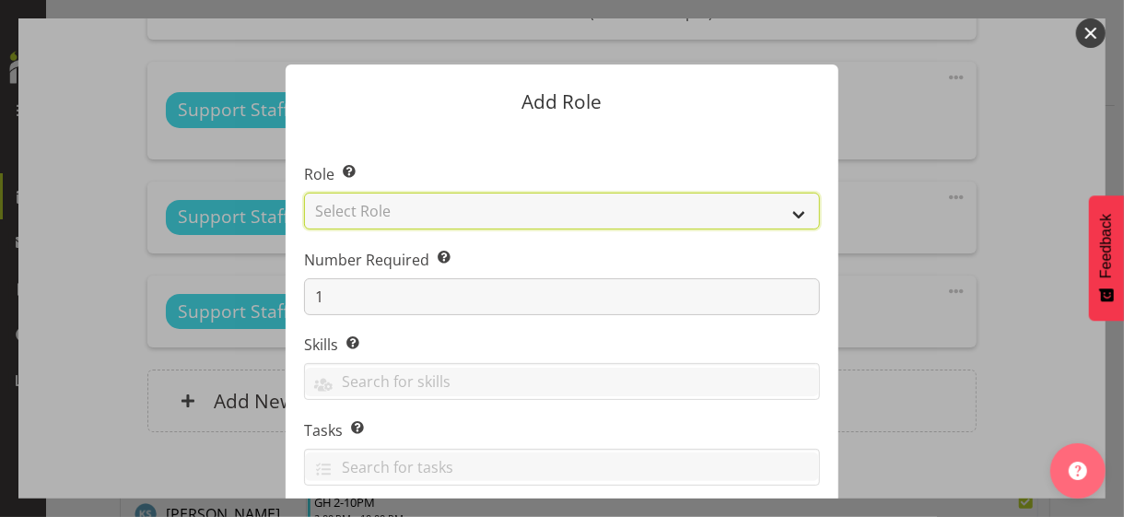
click at [387, 206] on select "Select Role CP House Leader Support Staff Wake" at bounding box center [562, 210] width 516 height 37
click at [304, 192] on select "Select Role CP House Leader Support Staff Wake" at bounding box center [562, 210] width 516 height 37
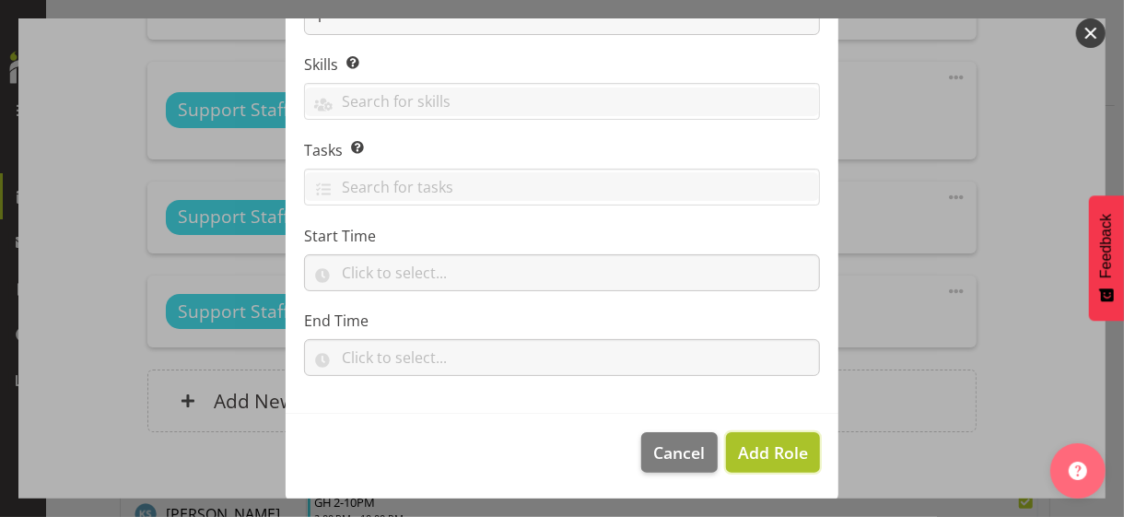
click at [741, 449] on span "Add Role" at bounding box center [773, 452] width 70 height 22
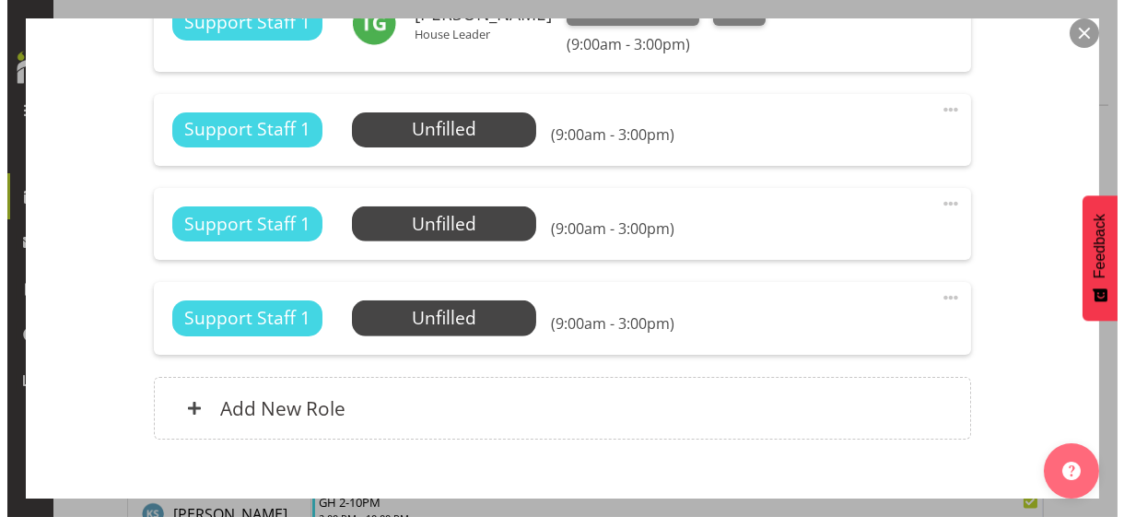
scroll to position [2172, 0]
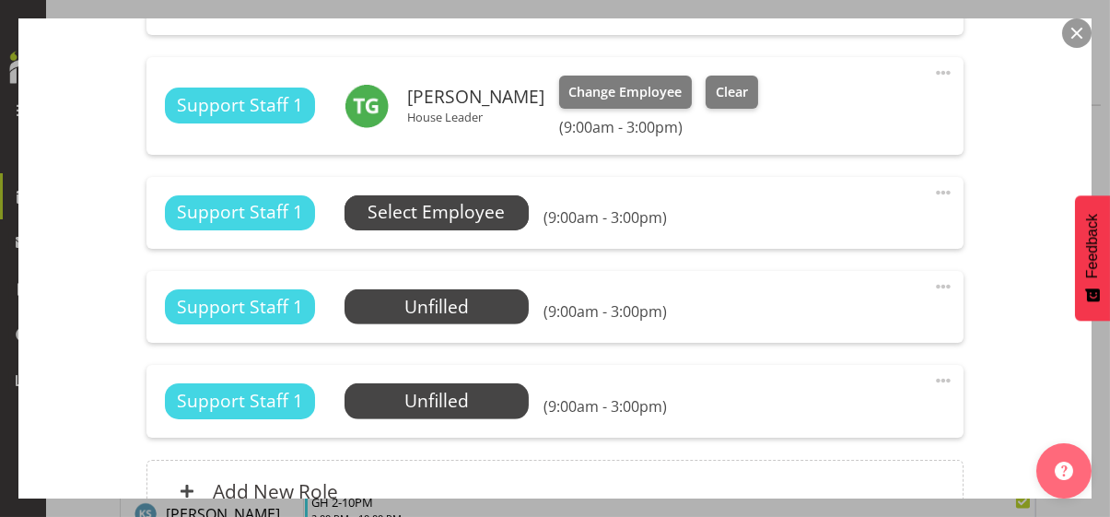
click at [480, 213] on span "Select Employee" at bounding box center [435, 212] width 137 height 27
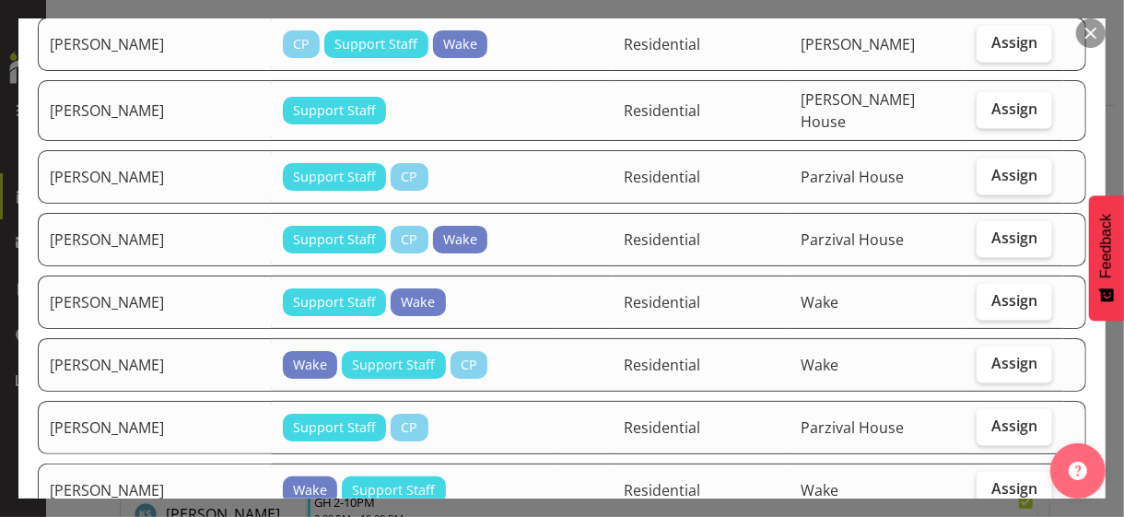
scroll to position [1474, 0]
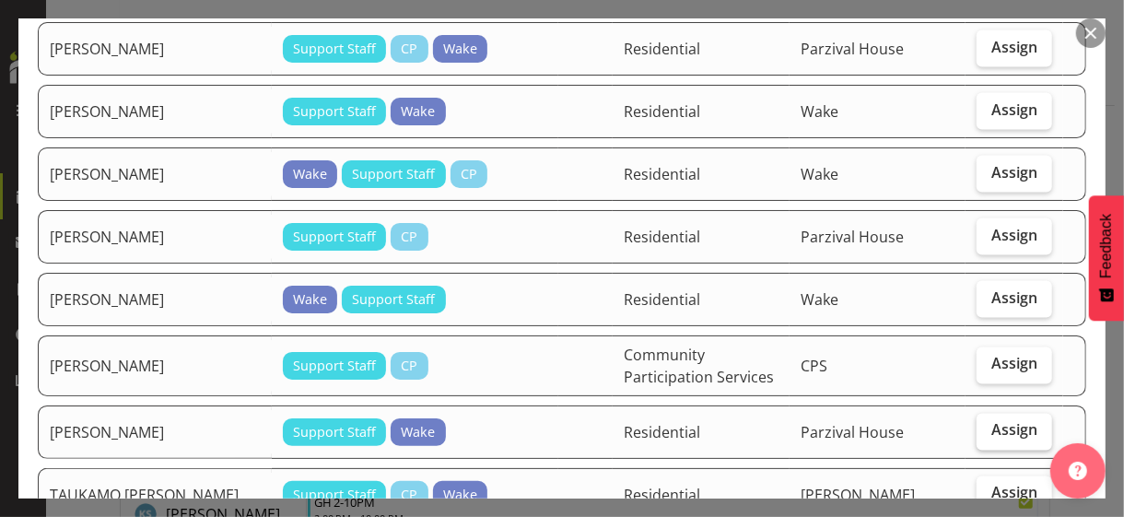
click at [997, 421] on span "Assign" at bounding box center [1014, 430] width 46 height 18
click at [988, 425] on input "Assign" at bounding box center [982, 431] width 12 height 12
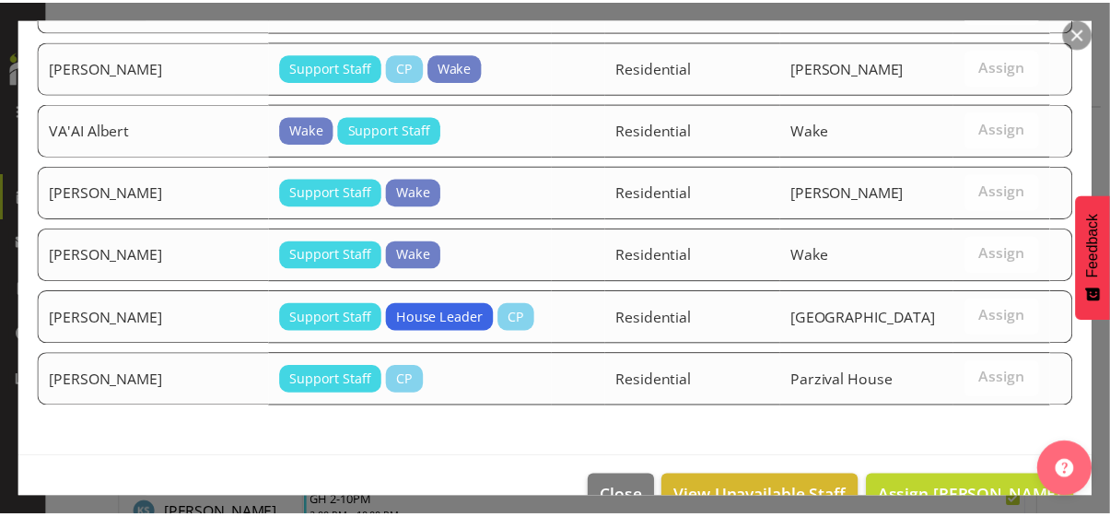
scroll to position [2031, 0]
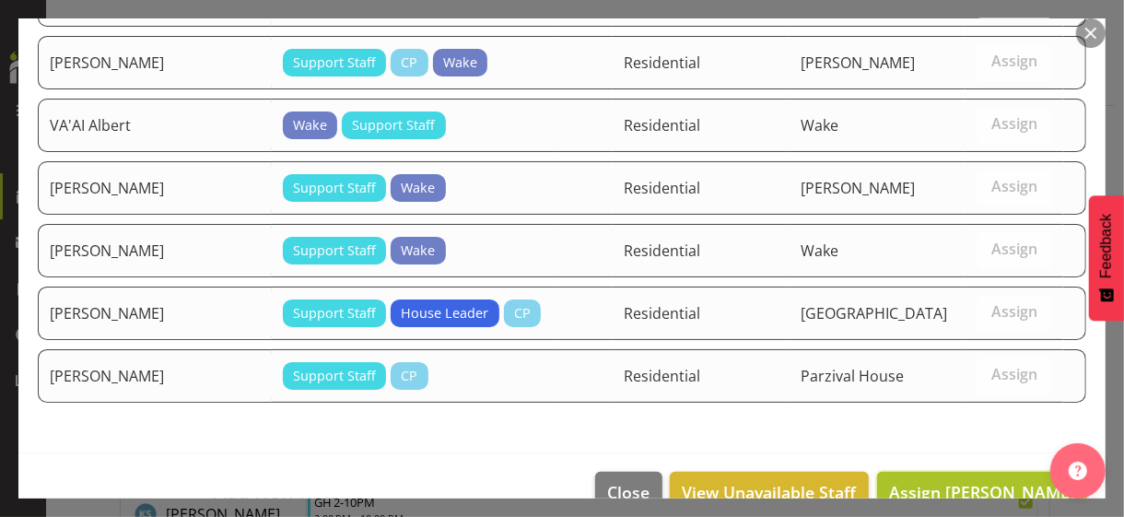
click at [973, 481] on span "Assign TAN Demetria" at bounding box center [982, 492] width 186 height 22
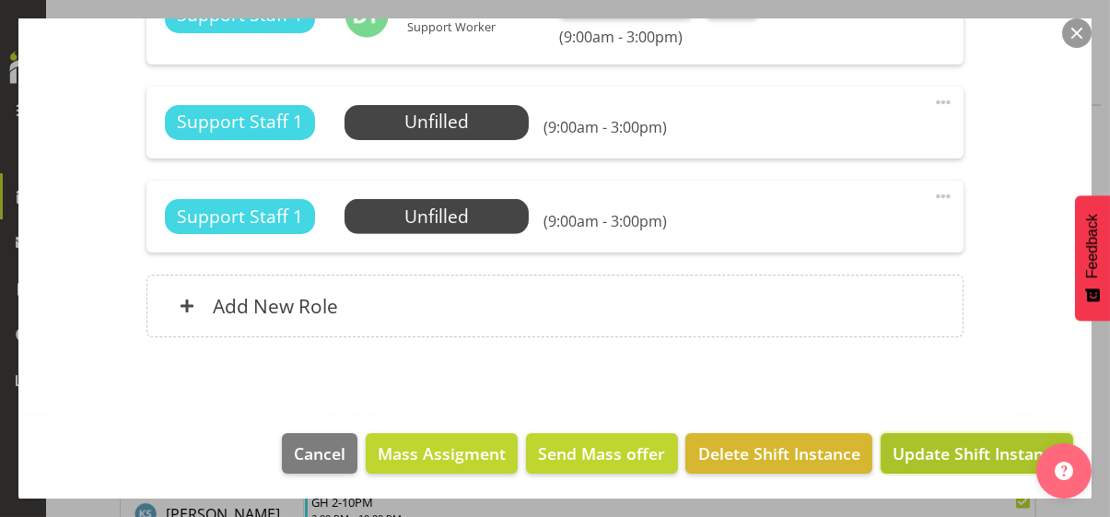
click at [966, 449] on span "Update Shift Instance" at bounding box center [976, 453] width 169 height 24
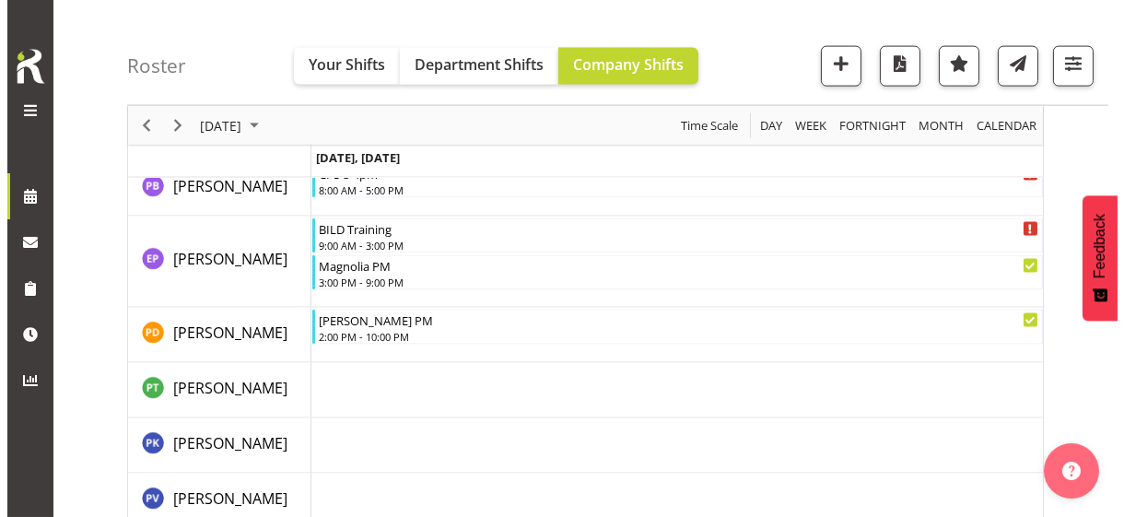
scroll to position [5193, 0]
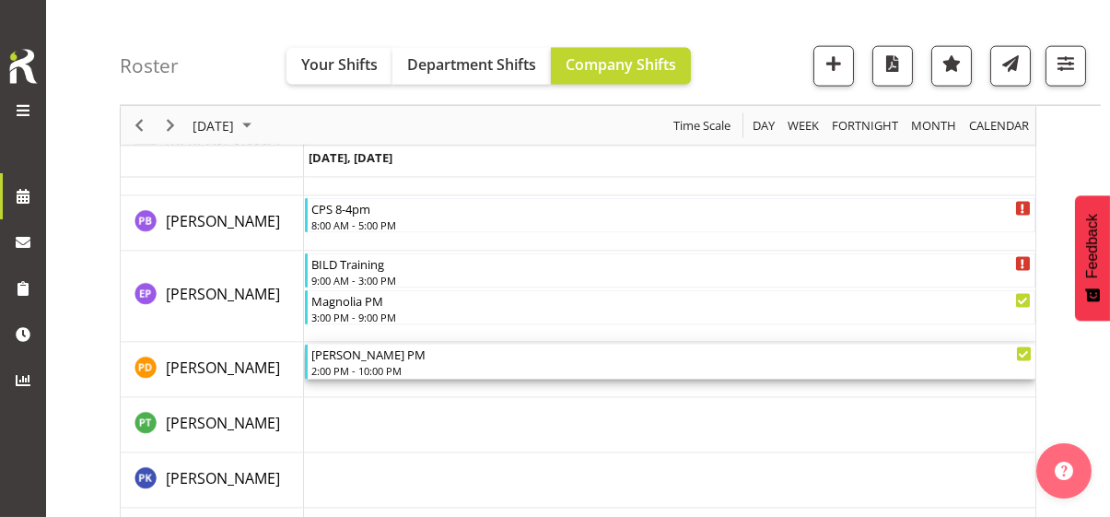
click at [373, 365] on div "2:00 PM - 10:00 PM" at bounding box center [671, 370] width 720 height 15
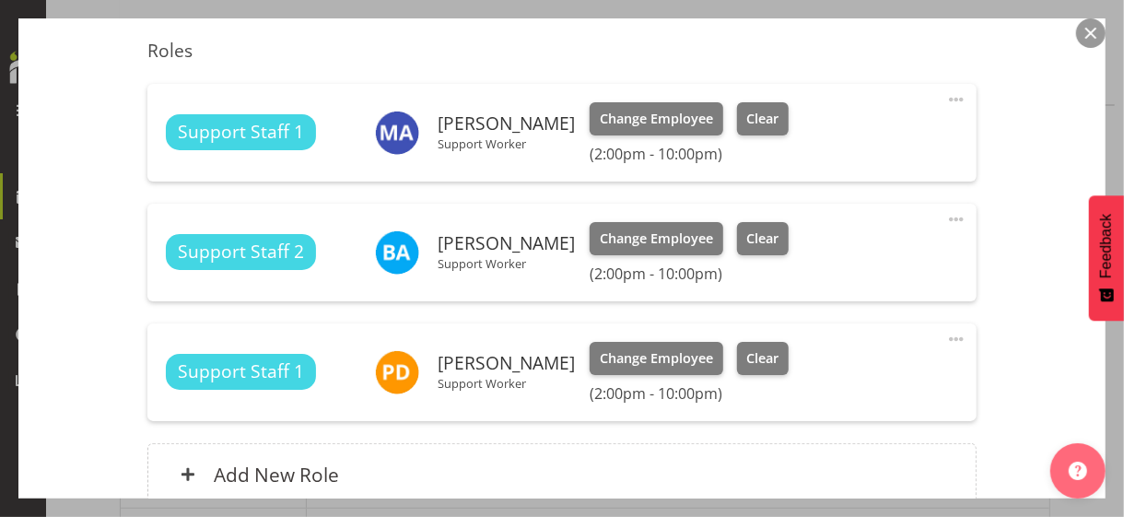
scroll to position [774, 0]
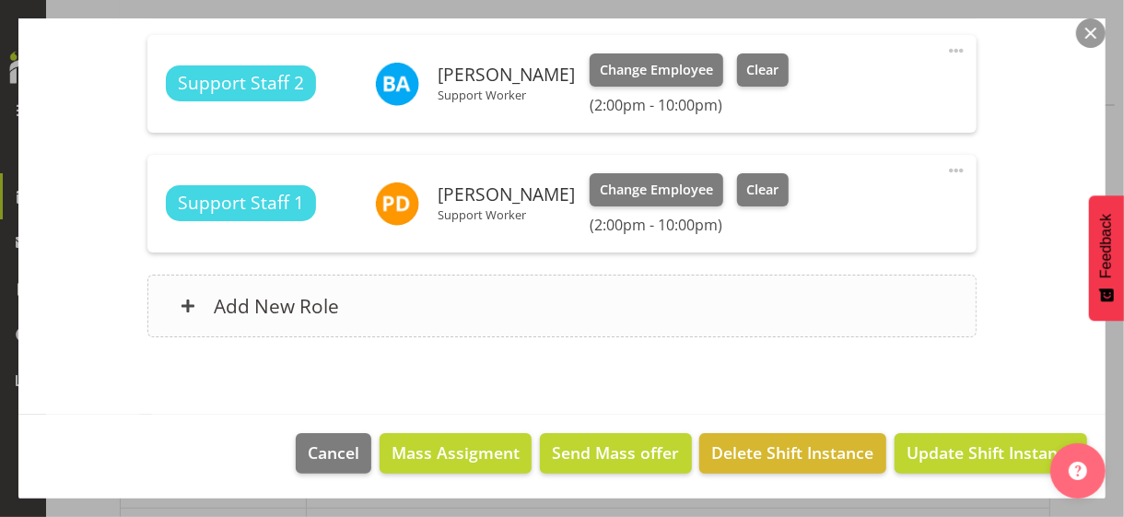
click at [398, 314] on div "Add New Role" at bounding box center [561, 305] width 828 height 63
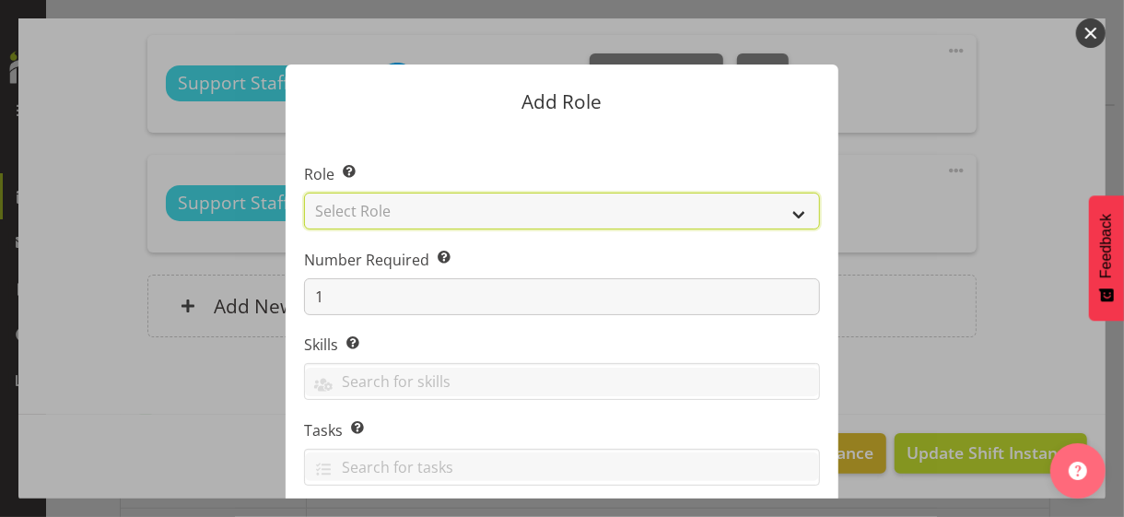
drag, startPoint x: 408, startPoint y: 211, endPoint x: 404, endPoint y: 226, distance: 15.2
click at [408, 211] on select "Select Role CP House Leader Support Staff Wake" at bounding box center [562, 210] width 516 height 37
click at [304, 192] on select "Select Role CP House Leader Support Staff Wake" at bounding box center [562, 210] width 516 height 37
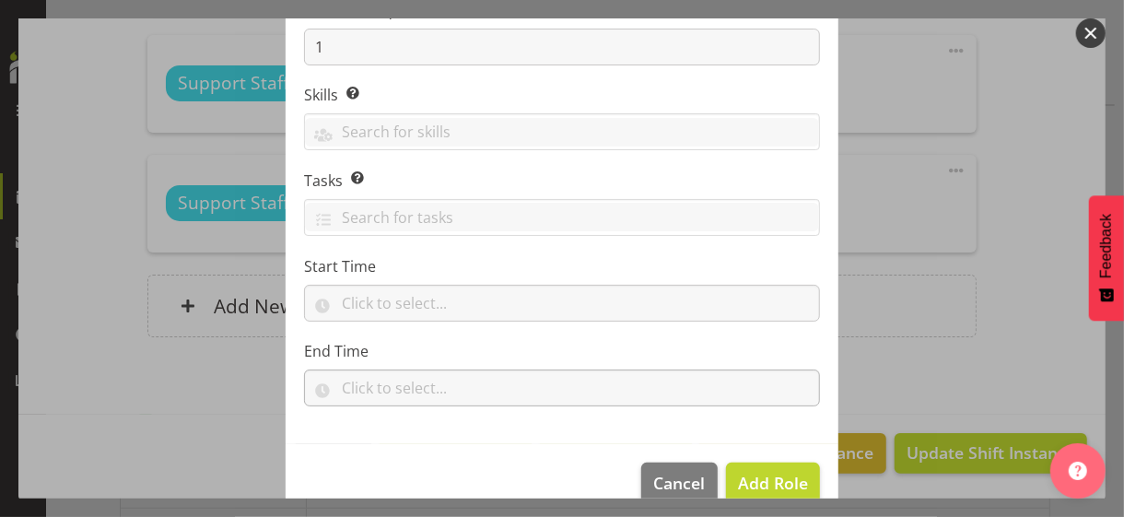
scroll to position [280, 0]
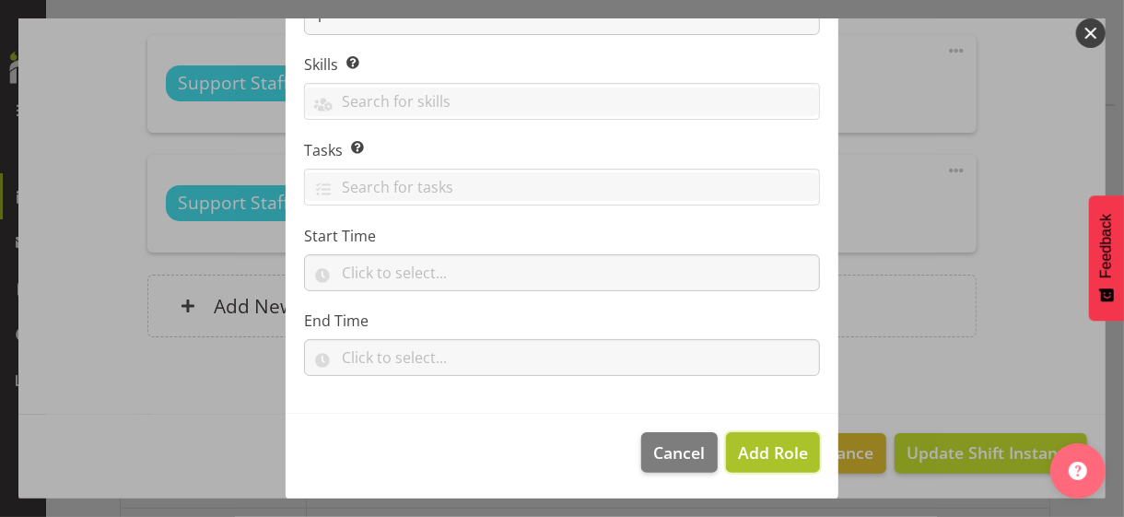
drag, startPoint x: 740, startPoint y: 449, endPoint x: 812, endPoint y: 402, distance: 86.3
click at [744, 447] on span "Add Role" at bounding box center [773, 452] width 70 height 22
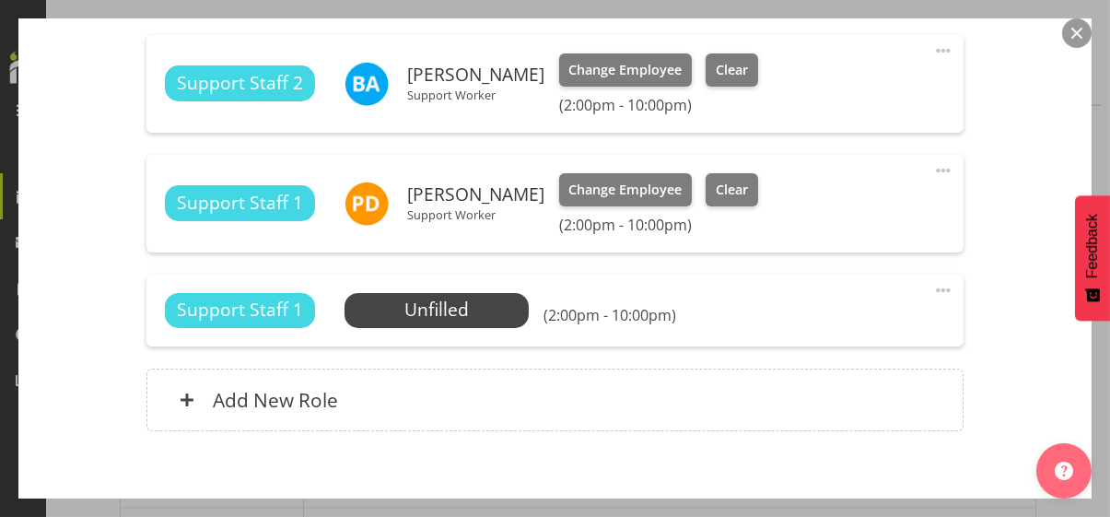
click at [933, 283] on span at bounding box center [943, 290] width 22 height 22
click at [805, 330] on link "Edit" at bounding box center [865, 334] width 177 height 33
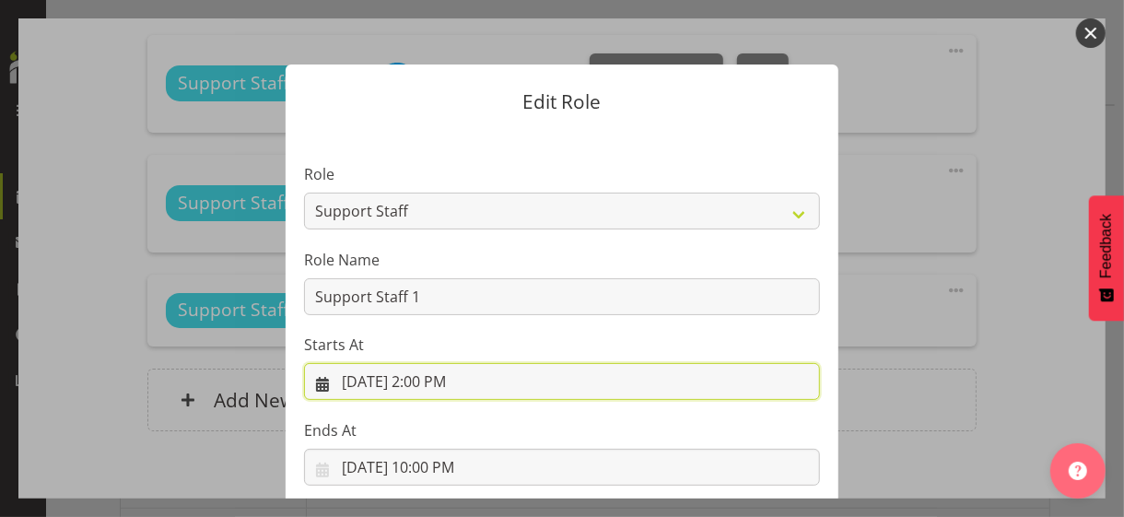
click at [430, 381] on input "9/3/2025, 2:00 PM" at bounding box center [562, 381] width 516 height 37
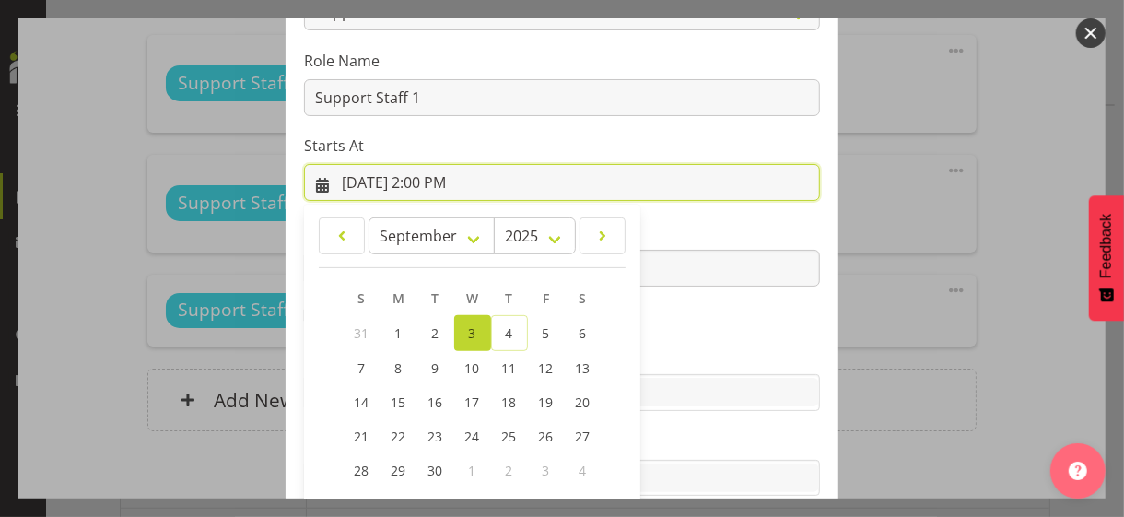
scroll to position [320, 0]
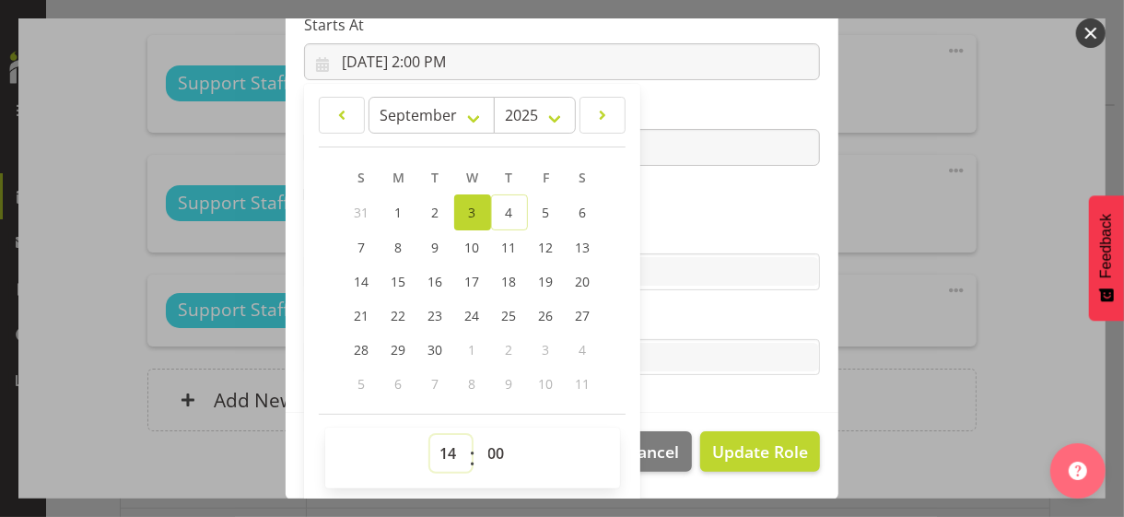
drag, startPoint x: 437, startPoint y: 449, endPoint x: 446, endPoint y: 439, distance: 13.1
click at [437, 449] on select "00 01 02 03 04 05 06 07 08 09 10 11 12 13 14 15 16 17 18 19 20 21 22 23" at bounding box center [450, 453] width 41 height 37
click at [430, 435] on select "00 01 02 03 04 05 06 07 08 09 10 11 12 13 14 15 16 17 18 19 20 21 22 23" at bounding box center [450, 453] width 41 height 37
click at [677, 225] on label "Skills" at bounding box center [562, 235] width 516 height 22
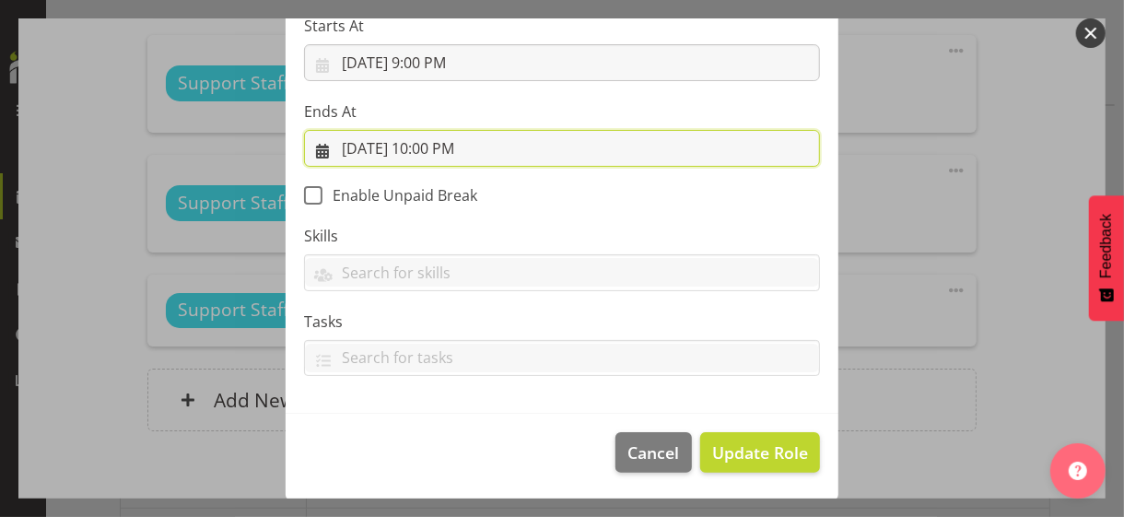
drag, startPoint x: 424, startPoint y: 146, endPoint x: 424, endPoint y: 159, distance: 13.8
click at [424, 146] on input "9/3/2025, 10:00 PM" at bounding box center [562, 148] width 516 height 37
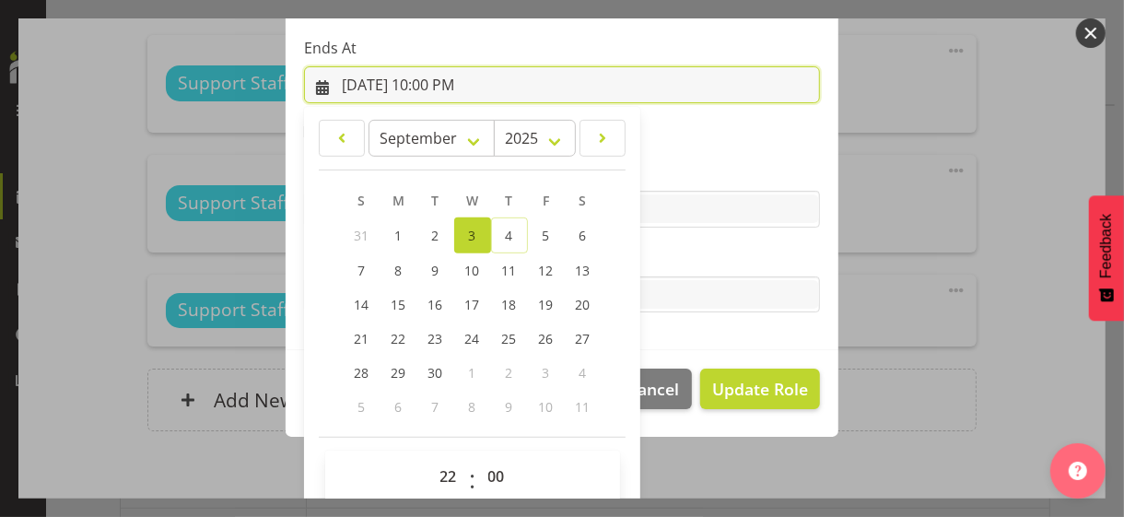
scroll to position [406, 0]
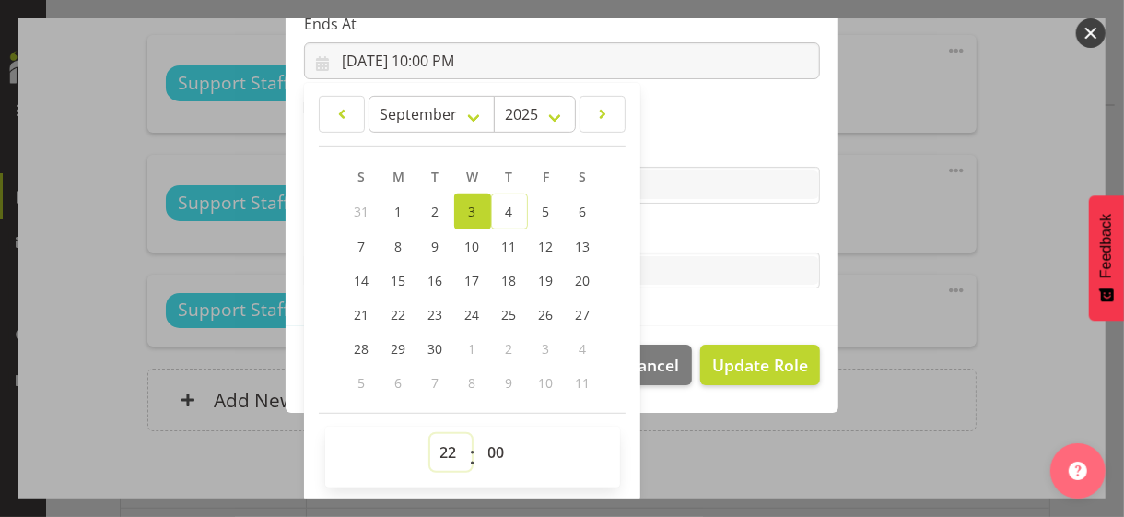
drag, startPoint x: 440, startPoint y: 449, endPoint x: 445, endPoint y: 435, distance: 15.4
click at [441, 447] on select "00 01 02 03 04 05 06 07 08 09 10 11 12 13 14 15 16 17 18 19 20 21 22 23" at bounding box center [450, 452] width 41 height 37
click at [430, 434] on select "00 01 02 03 04 05 06 07 08 09 10 11 12 13 14 15 16 17 18 19 20 21 22 23" at bounding box center [450, 452] width 41 height 37
drag, startPoint x: 480, startPoint y: 448, endPoint x: 484, endPoint y: 434, distance: 14.3
click at [482, 445] on select "00 01 02 03 04 05 06 07 08 09 10 11 12 13 14 15 16 17 18 19 20 21 22 23 24 25 2…" at bounding box center [498, 452] width 41 height 37
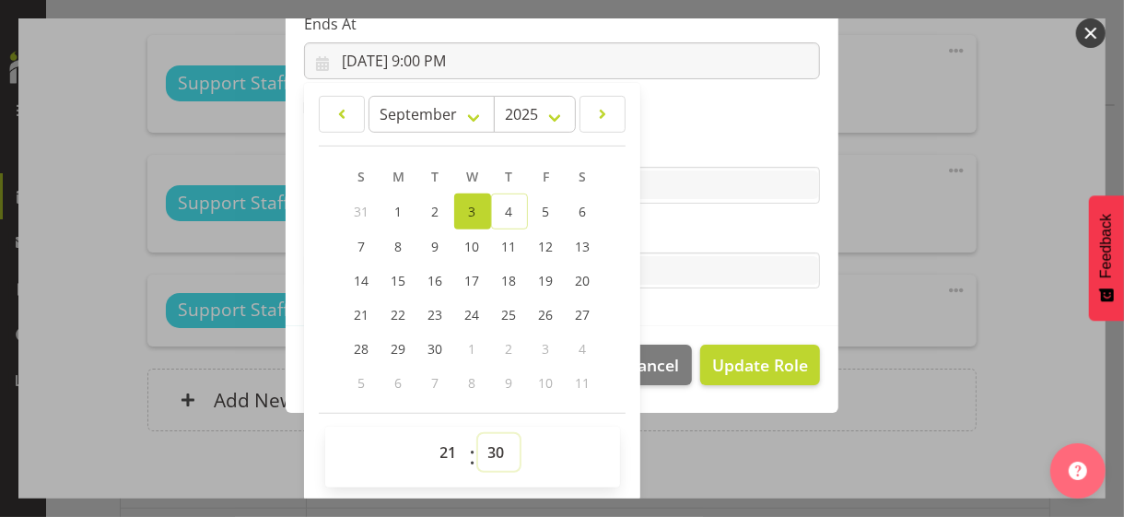
click at [478, 434] on select "00 01 02 03 04 05 06 07 08 09 10 11 12 13 14 15 16 17 18 19 20 21 22 23 24 25 2…" at bounding box center [498, 452] width 41 height 37
click at [679, 233] on label "Tasks" at bounding box center [562, 234] width 516 height 22
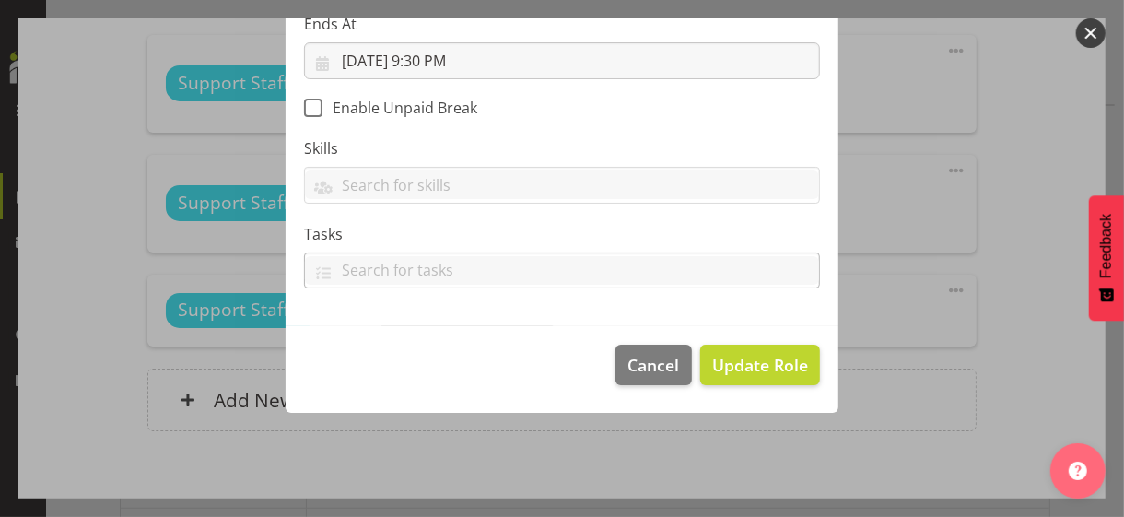
scroll to position [319, 0]
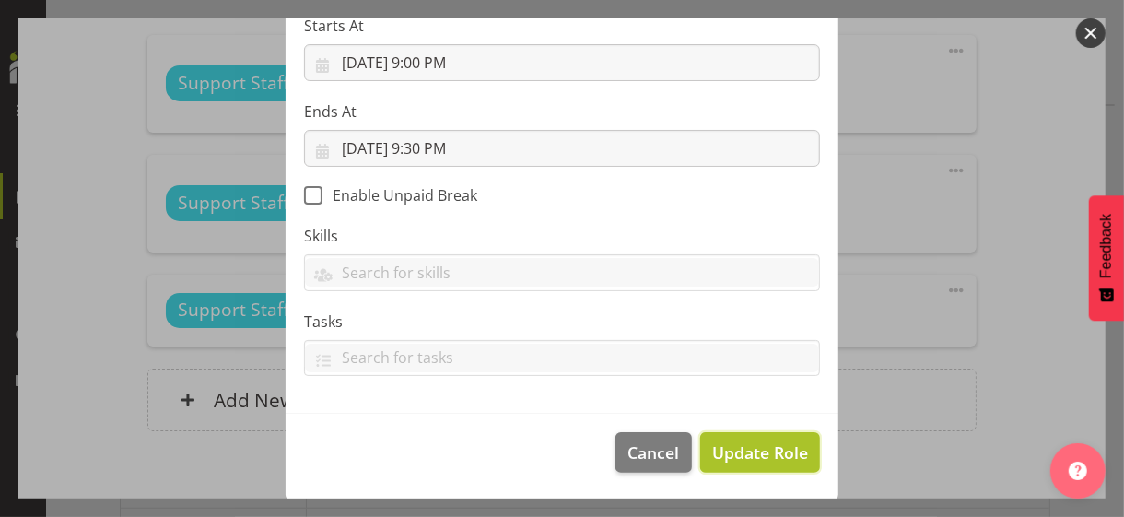
click at [738, 449] on span "Update Role" at bounding box center [760, 452] width 96 height 24
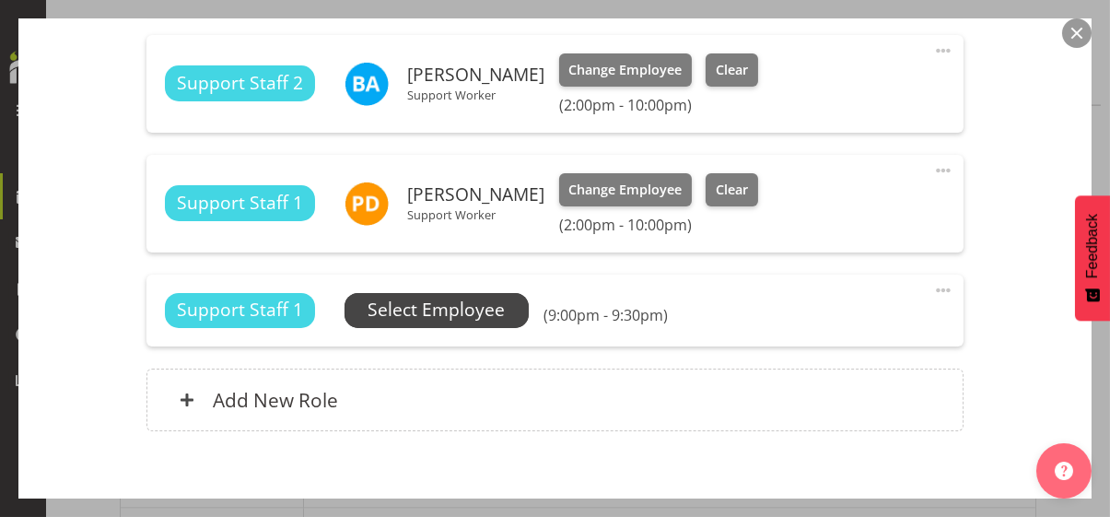
click at [469, 306] on span "Select Employee" at bounding box center [435, 310] width 137 height 27
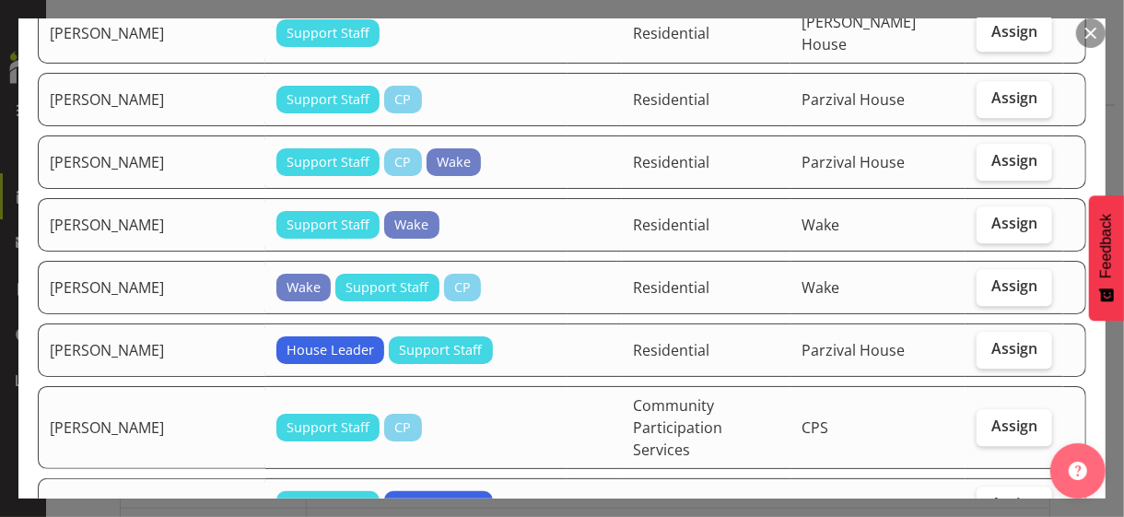
scroll to position [2671, 0]
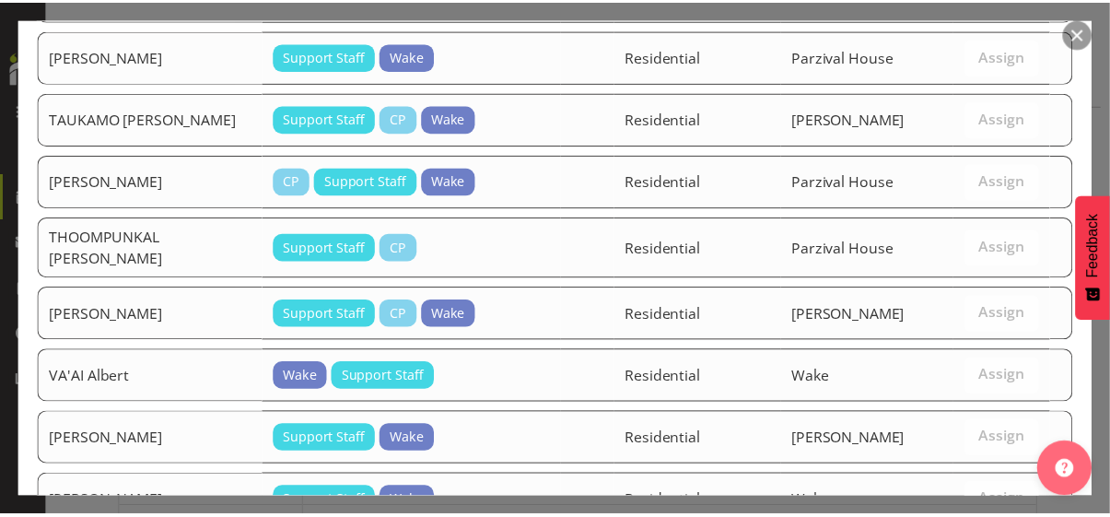
scroll to position [3580, 0]
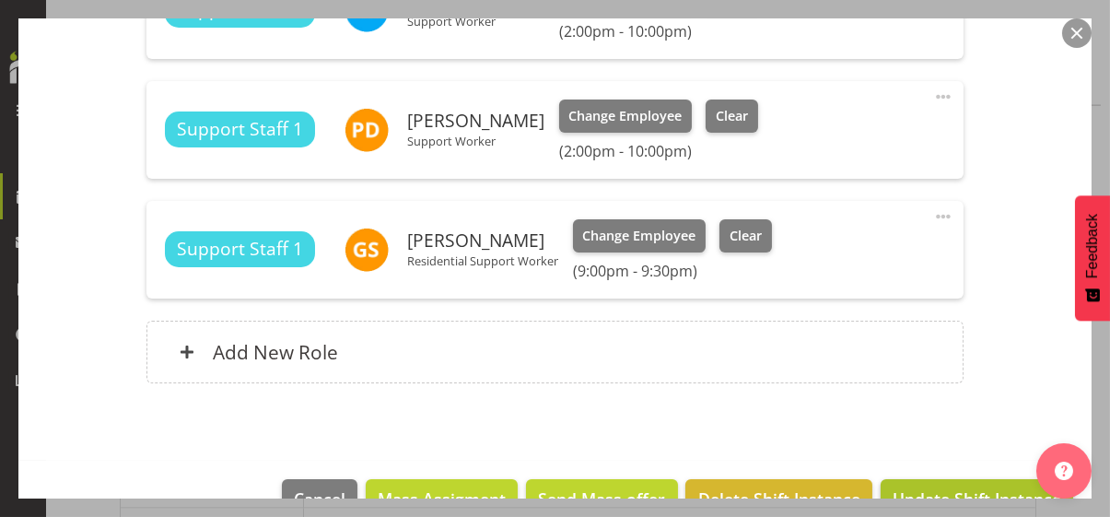
scroll to position [892, 0]
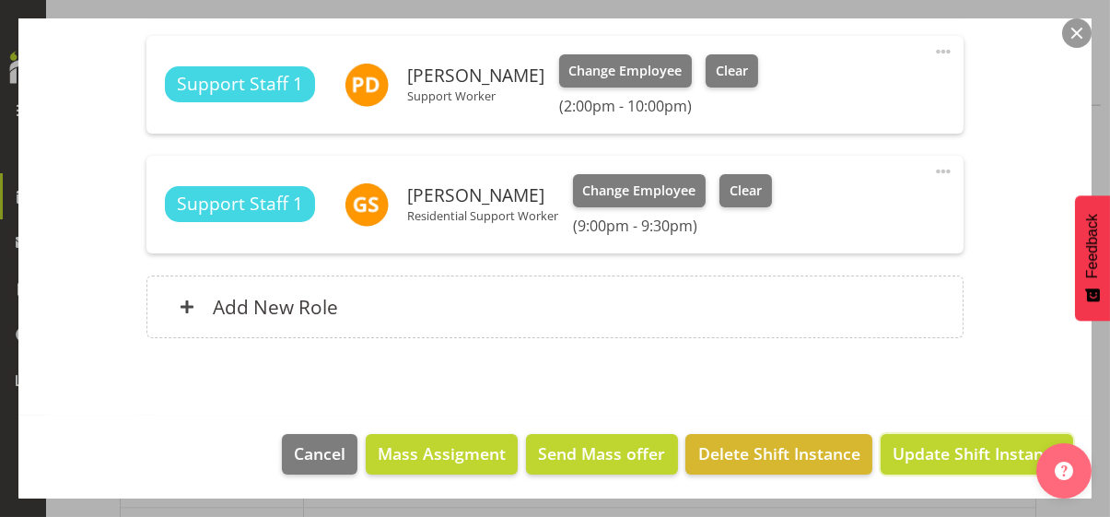
click at [954, 455] on span "Update Shift Instance" at bounding box center [976, 453] width 169 height 24
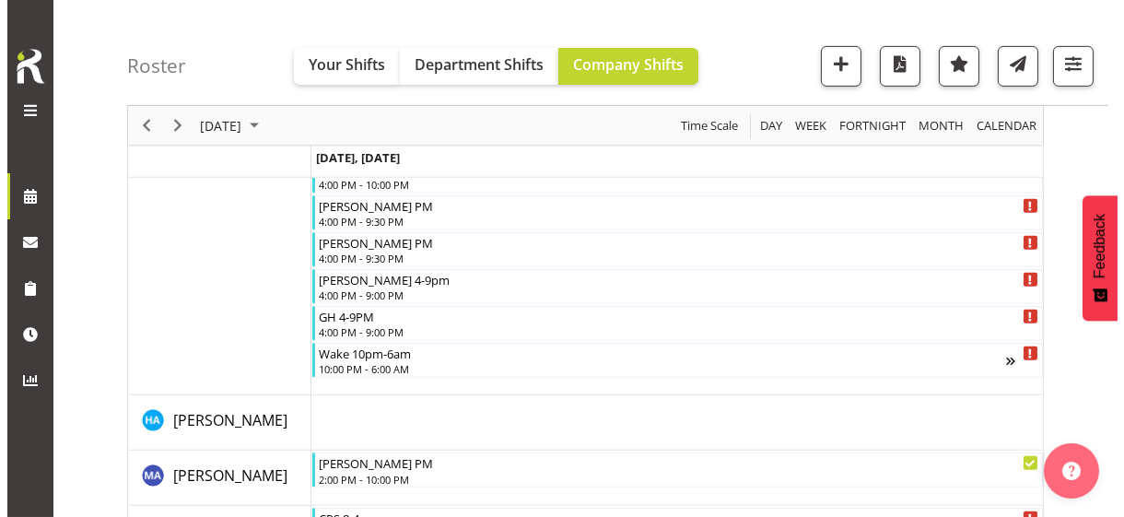
scroll to position [1657, 0]
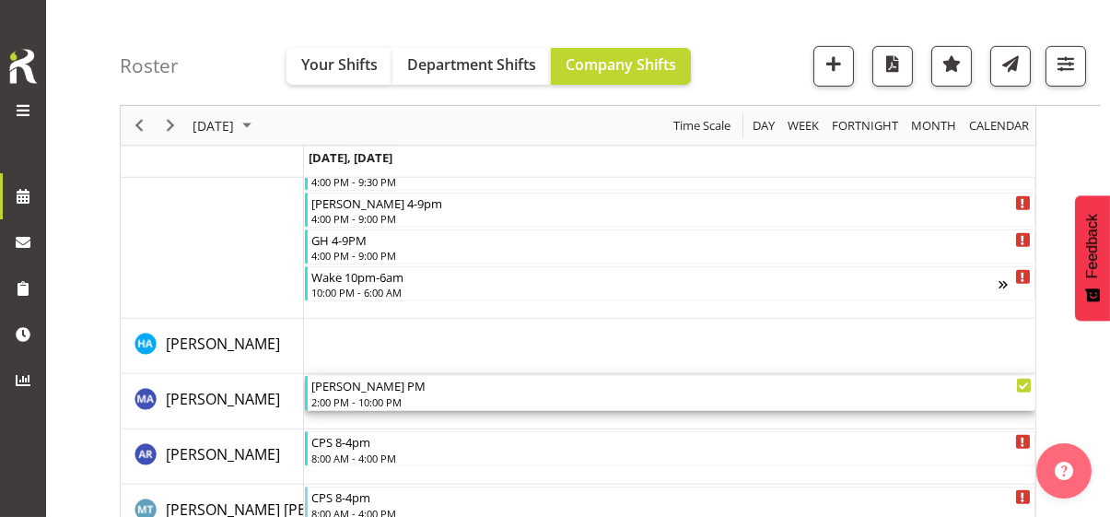
click at [378, 400] on div "2:00 PM - 10:00 PM" at bounding box center [671, 401] width 720 height 15
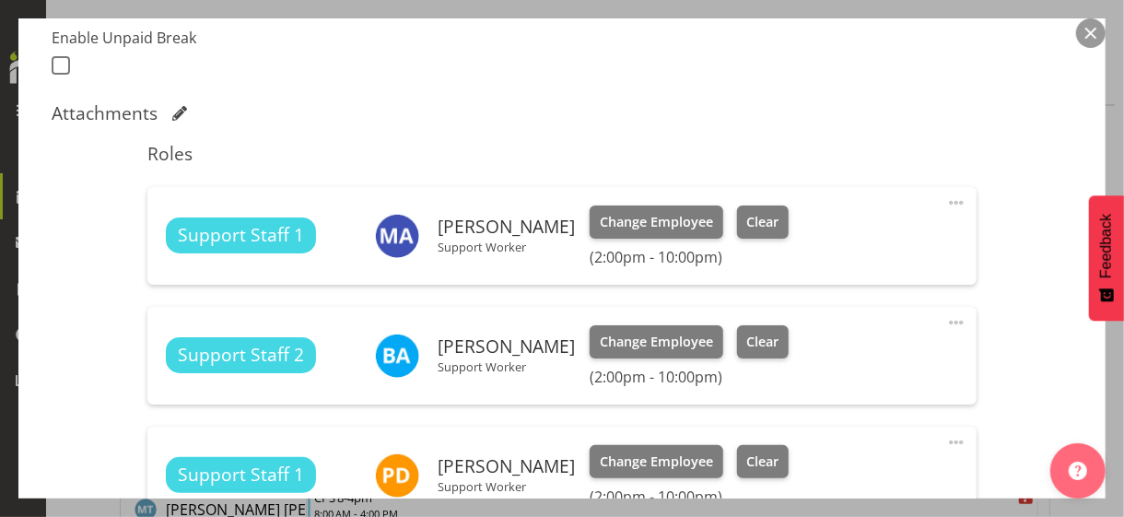
scroll to position [553, 0]
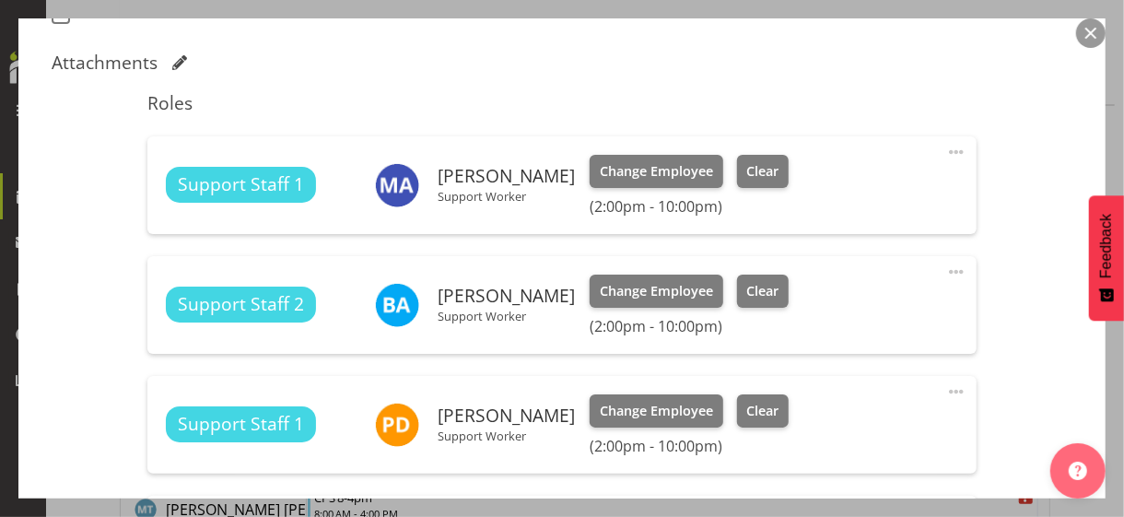
click at [945, 146] on span at bounding box center [956, 152] width 22 height 22
click at [831, 190] on link "Edit" at bounding box center [878, 196] width 177 height 33
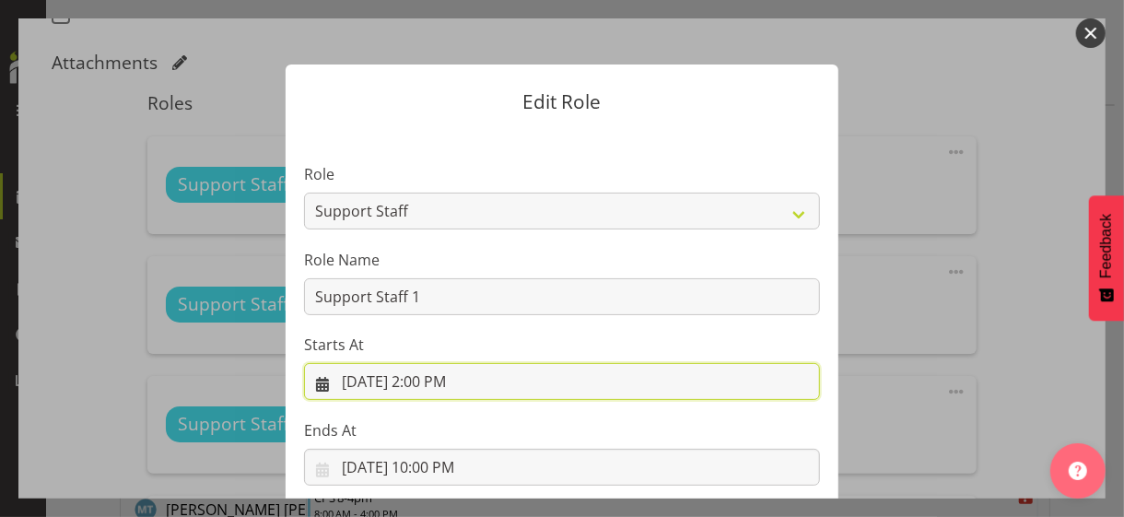
click at [430, 379] on input "9/3/2025, 2:00 PM" at bounding box center [562, 381] width 516 height 37
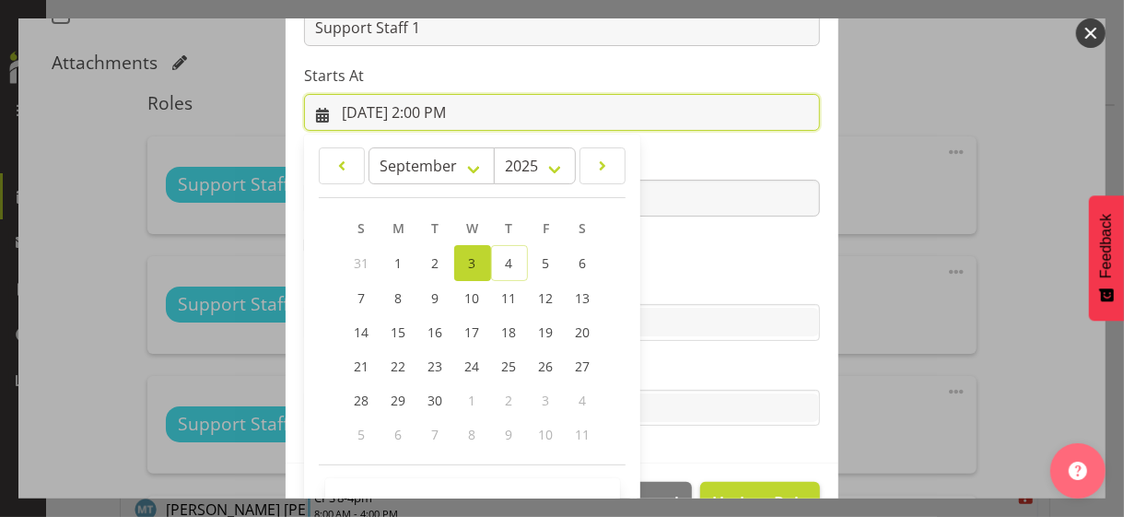
scroll to position [320, 0]
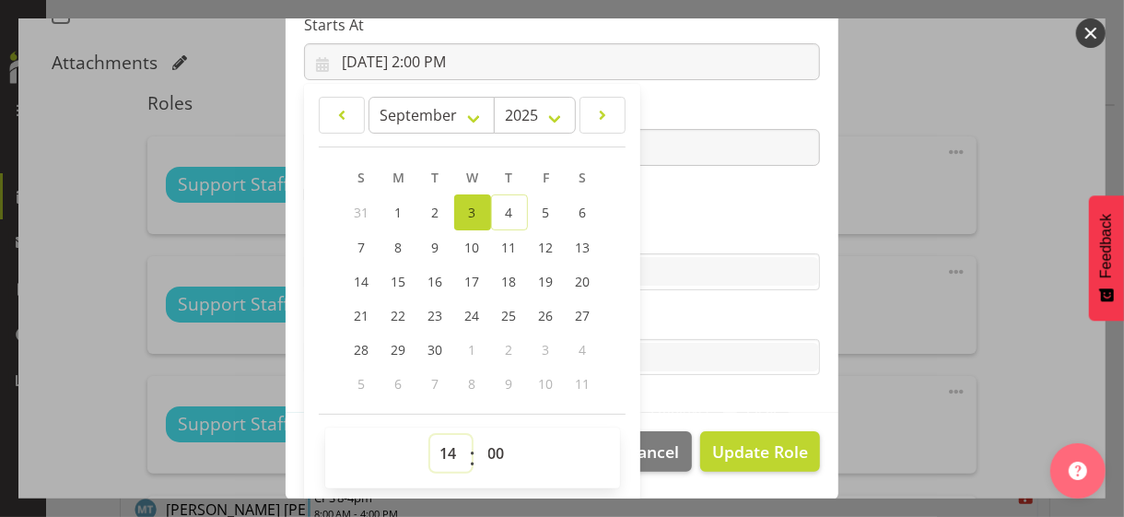
drag, startPoint x: 440, startPoint y: 449, endPoint x: 445, endPoint y: 433, distance: 17.2
click at [440, 449] on select "00 01 02 03 04 05 06 07 08 09 10 11 12 13 14 15 16 17 18 19 20 21 22 23" at bounding box center [450, 453] width 41 height 37
click at [430, 435] on select "00 01 02 03 04 05 06 07 08 09 10 11 12 13 14 15 16 17 18 19 20 21 22 23" at bounding box center [450, 453] width 41 height 37
drag, startPoint x: 669, startPoint y: 228, endPoint x: 677, endPoint y: 243, distance: 16.9
click at [670, 229] on label "Skills" at bounding box center [562, 235] width 516 height 22
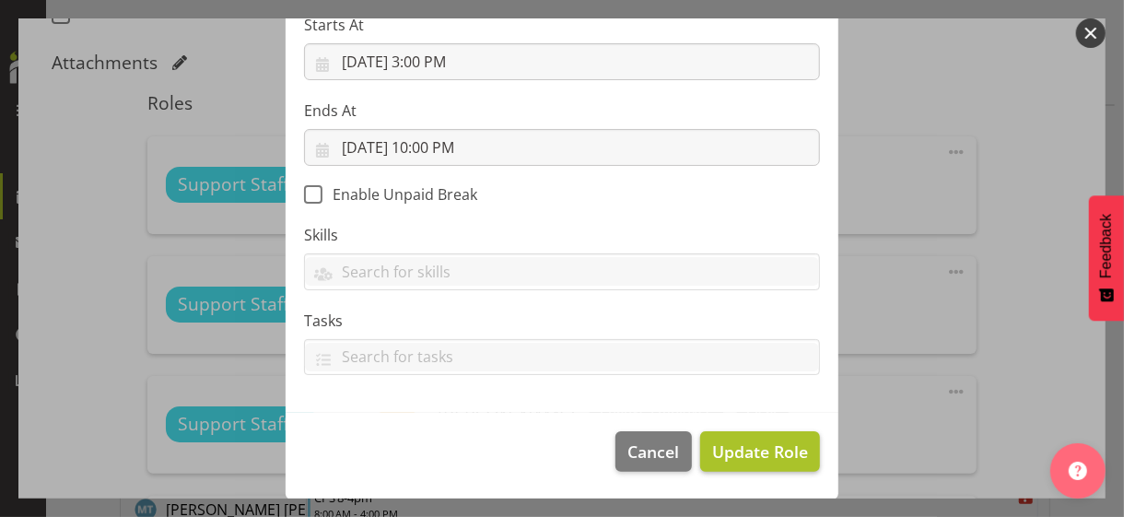
scroll to position [319, 0]
click at [735, 453] on span "Update Role" at bounding box center [760, 452] width 96 height 24
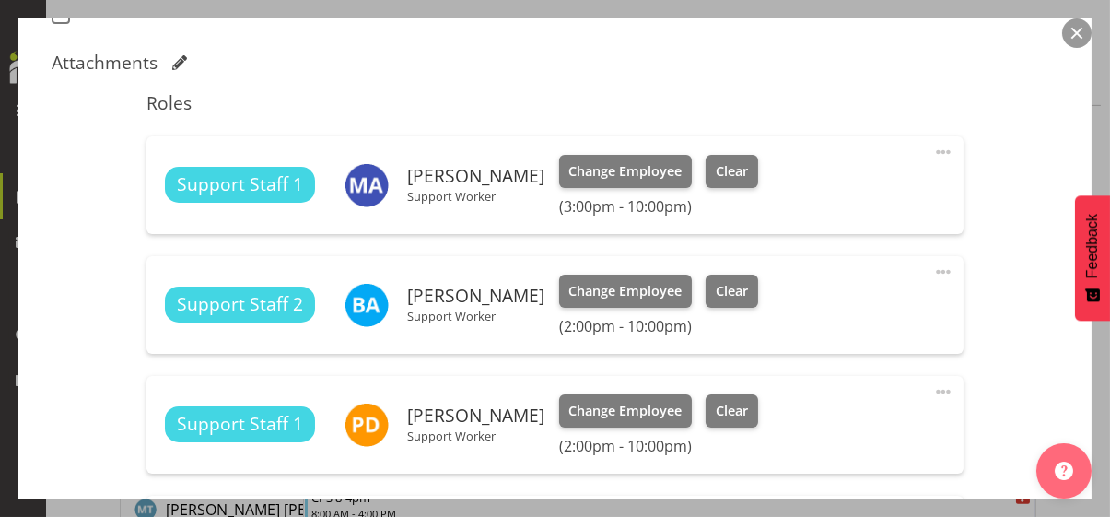
click at [932, 269] on span at bounding box center [943, 272] width 22 height 22
click at [808, 312] on link "Edit" at bounding box center [865, 315] width 177 height 33
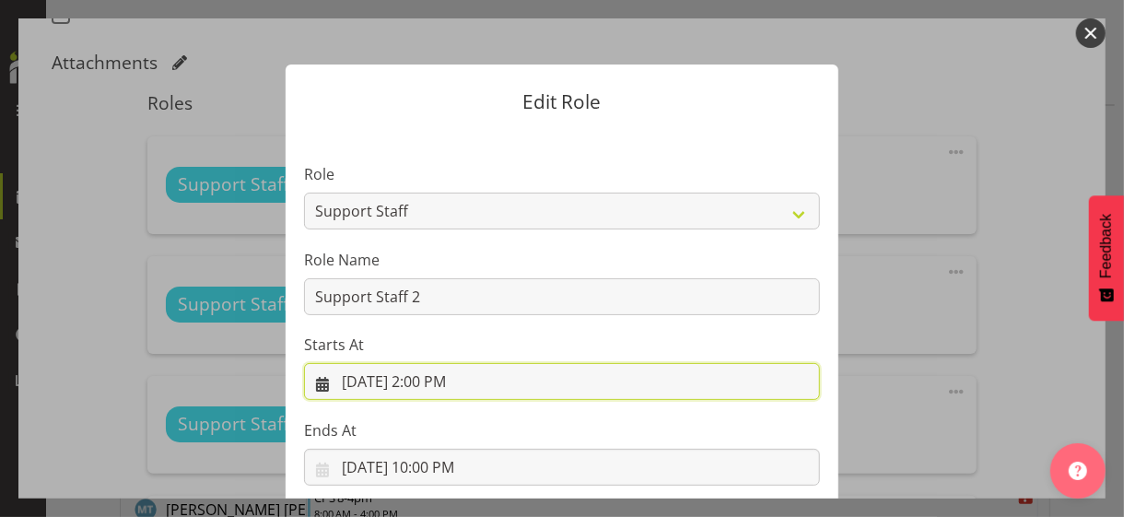
click at [423, 379] on input "9/3/2025, 2:00 PM" at bounding box center [562, 381] width 516 height 37
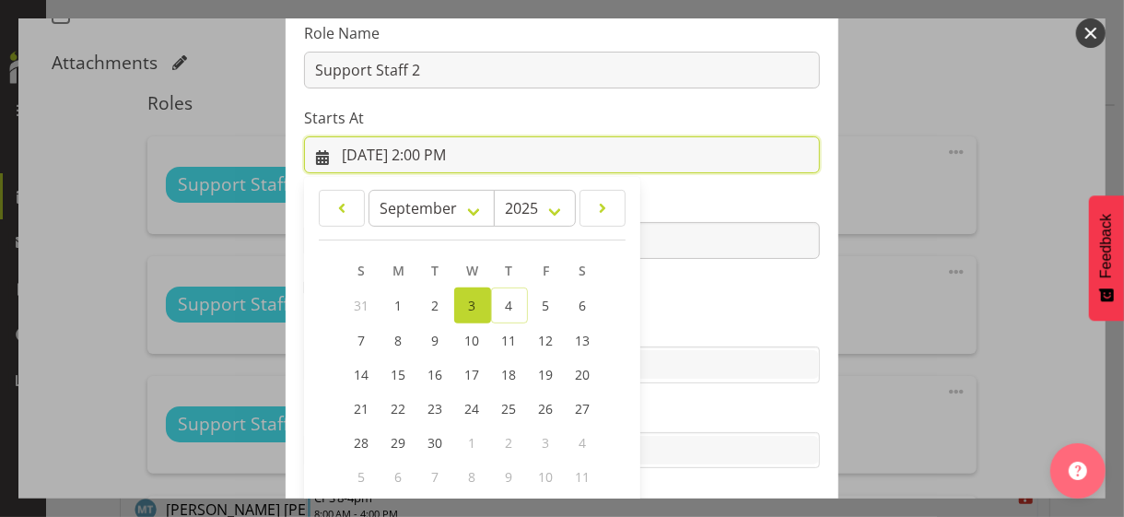
scroll to position [320, 0]
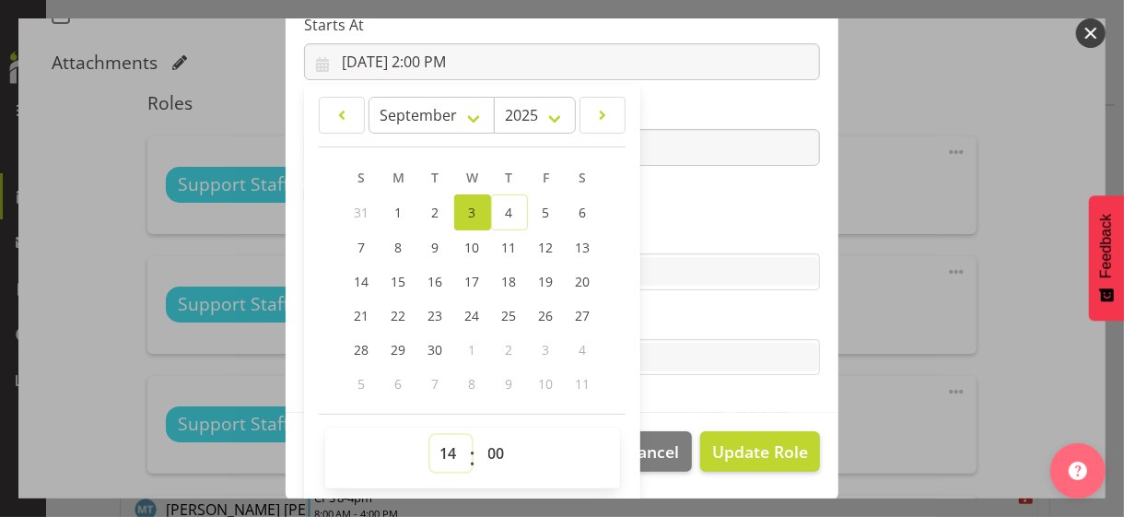
drag, startPoint x: 441, startPoint y: 448, endPoint x: 441, endPoint y: 435, distance: 12.9
click at [441, 448] on select "00 01 02 03 04 05 06 07 08 09 10 11 12 13 14 15 16 17 18 19 20 21 22 23" at bounding box center [450, 453] width 41 height 37
click at [430, 435] on select "00 01 02 03 04 05 06 07 08 09 10 11 12 13 14 15 16 17 18 19 20 21 22 23" at bounding box center [450, 453] width 41 height 37
click at [678, 239] on label "Skills" at bounding box center [562, 235] width 516 height 22
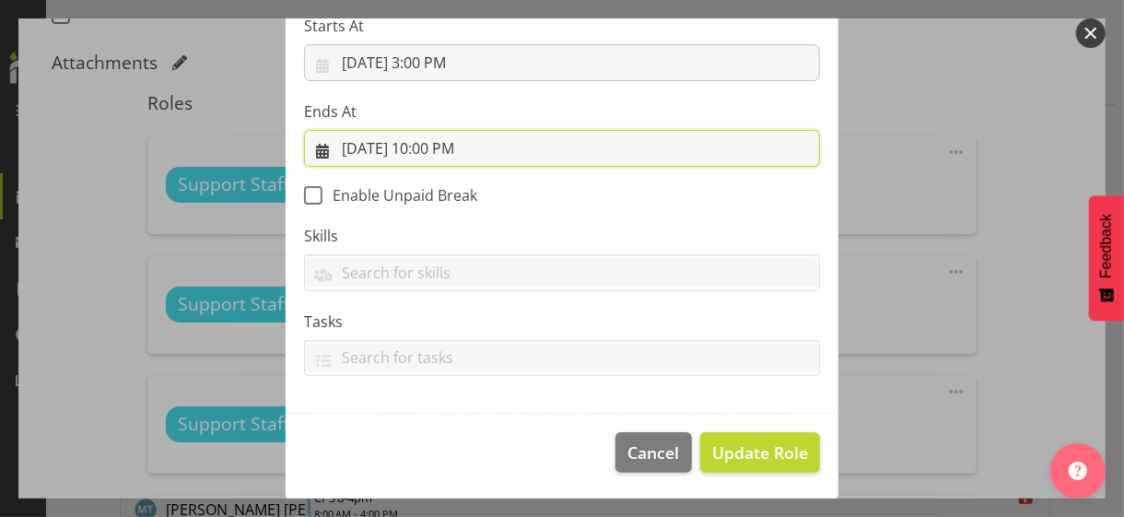
click at [423, 146] on input "9/3/2025, 10:00 PM" at bounding box center [562, 148] width 516 height 37
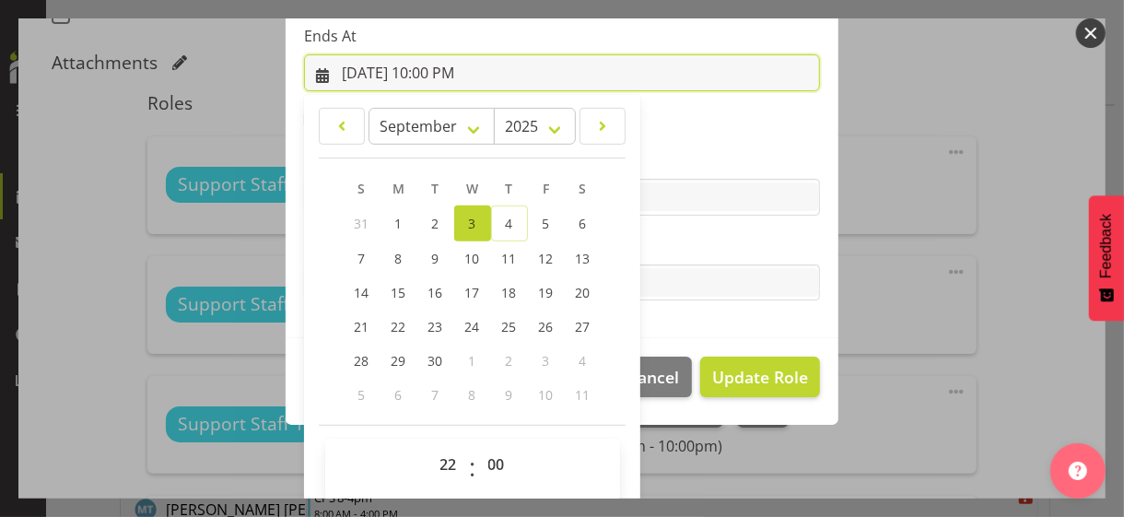
scroll to position [406, 0]
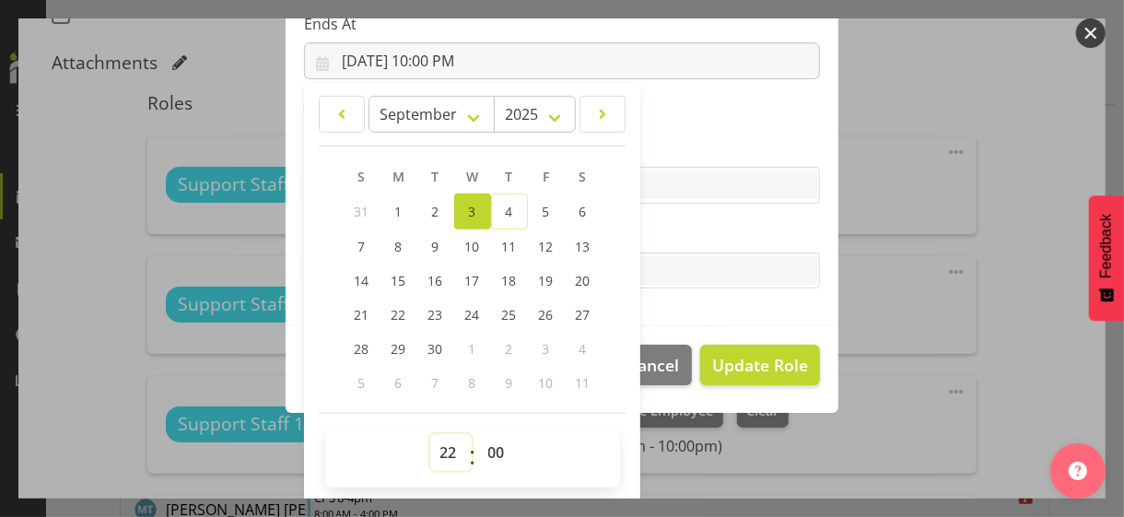
click at [438, 443] on select "00 01 02 03 04 05 06 07 08 09 10 11 12 13 14 15 16 17 18 19 20 21 22 23" at bounding box center [450, 452] width 41 height 37
click at [430, 434] on select "00 01 02 03 04 05 06 07 08 09 10 11 12 13 14 15 16 17 18 19 20 21 22 23" at bounding box center [450, 452] width 41 height 37
drag, startPoint x: 674, startPoint y: 233, endPoint x: 709, endPoint y: 289, distance: 66.2
click at [674, 233] on label "Tasks" at bounding box center [562, 234] width 516 height 22
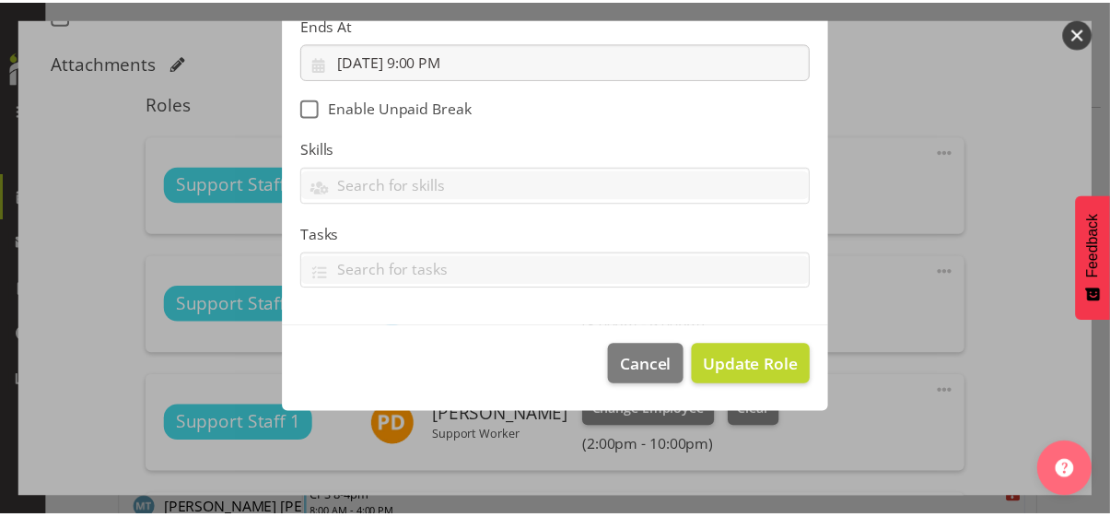
scroll to position [319, 0]
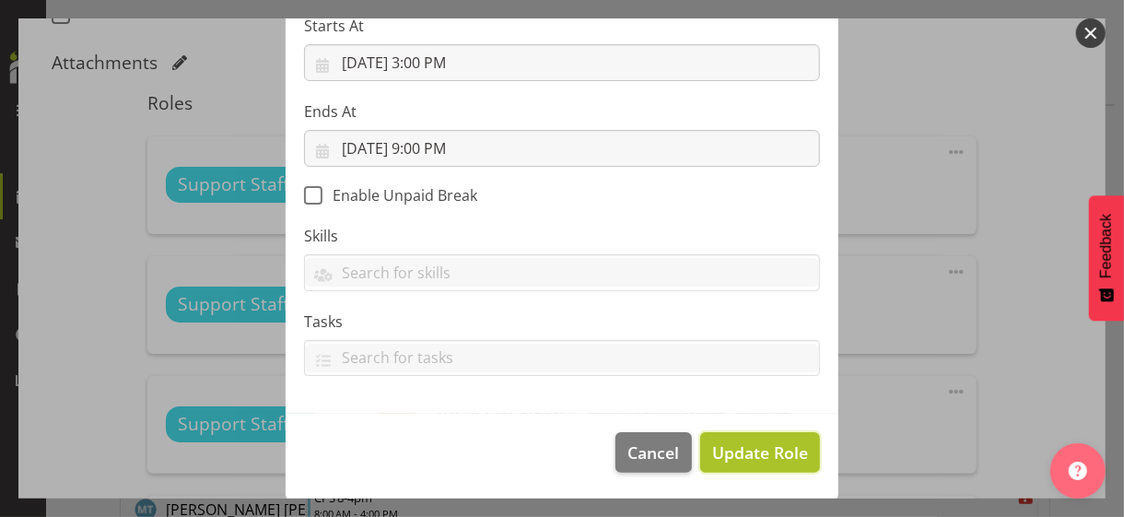
drag, startPoint x: 752, startPoint y: 448, endPoint x: 763, endPoint y: 445, distance: 11.4
click at [752, 449] on span "Update Role" at bounding box center [760, 452] width 96 height 24
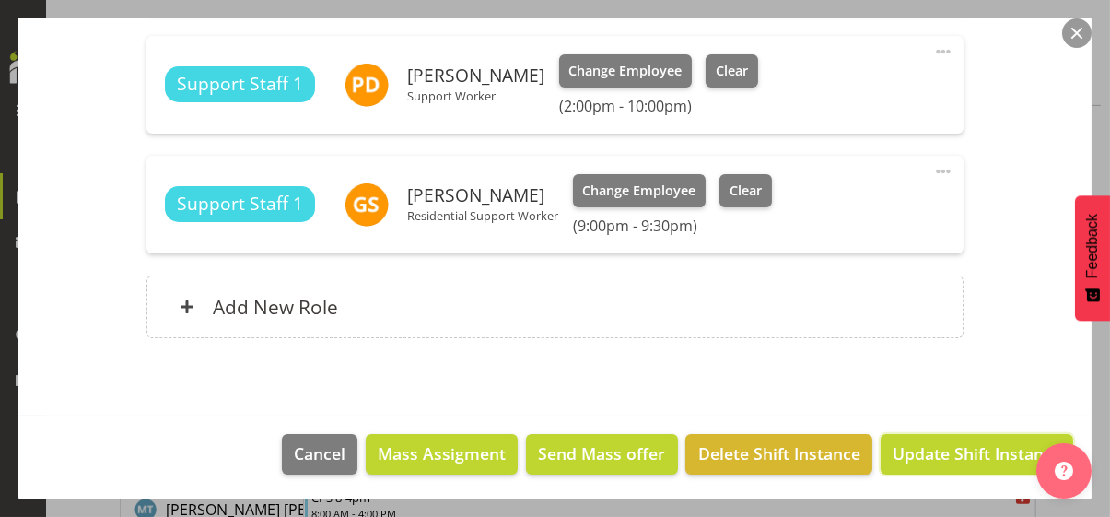
click at [937, 447] on span "Update Shift Instance" at bounding box center [976, 453] width 169 height 24
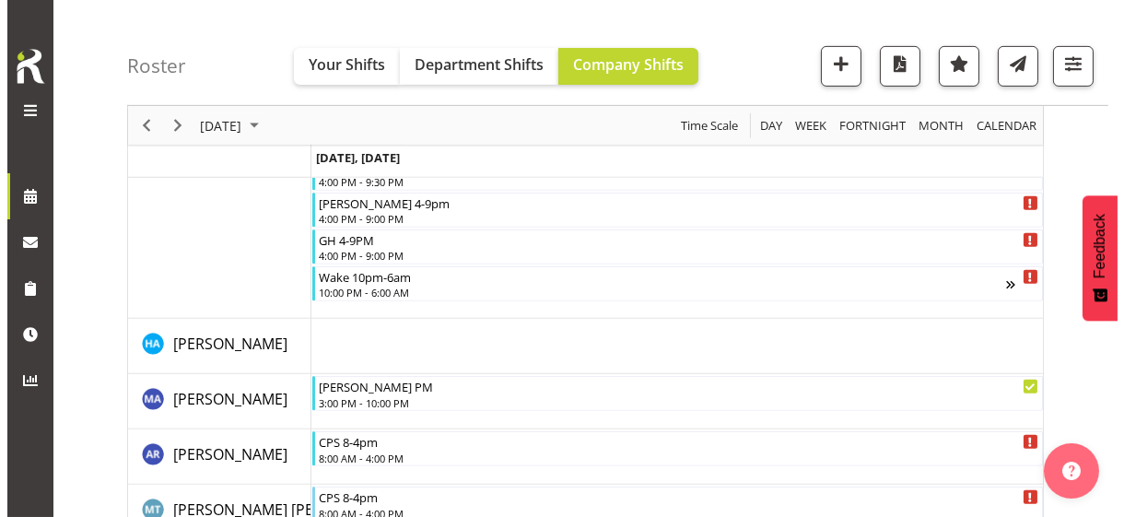
scroll to position [3676, 0]
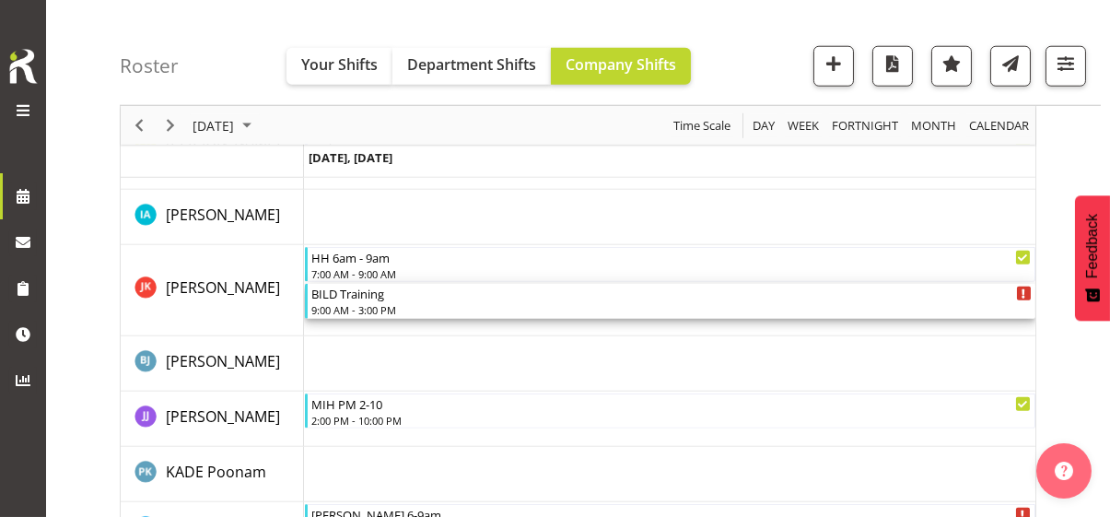
click at [354, 302] on div "9:00 AM - 3:00 PM" at bounding box center [671, 309] width 720 height 15
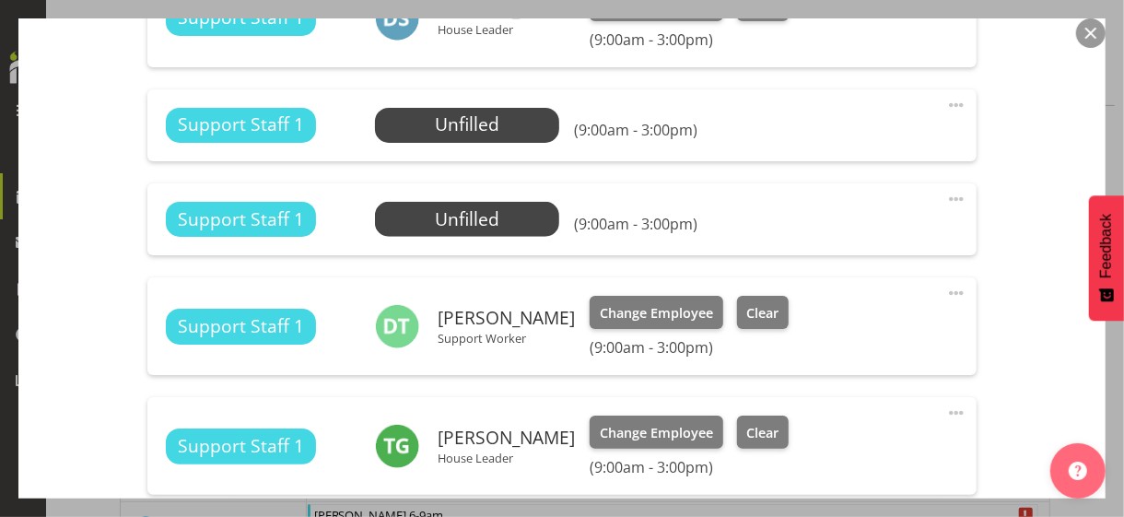
scroll to position [553, 0]
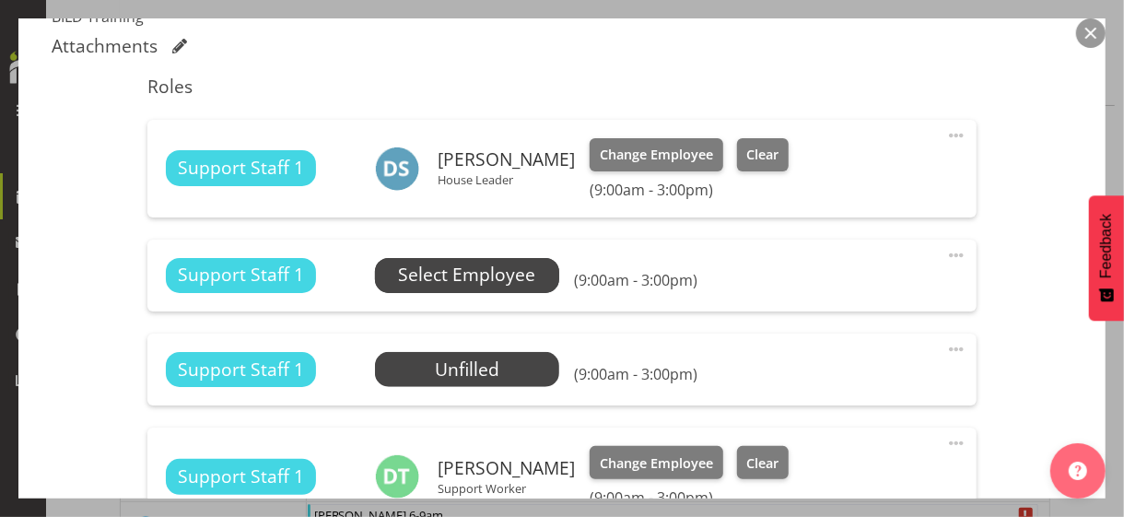
click at [446, 280] on span "Select Employee" at bounding box center [466, 275] width 137 height 27
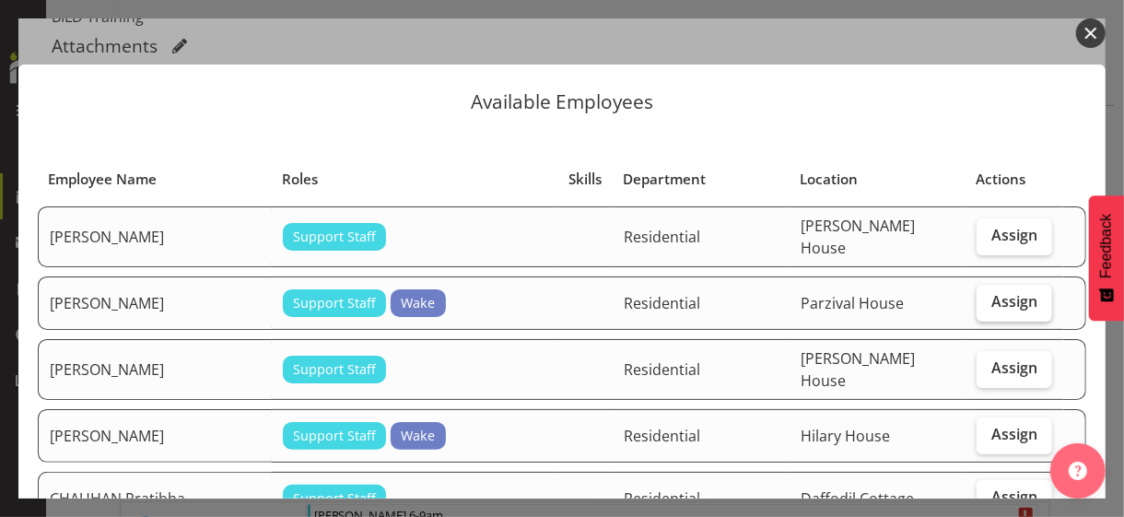
click at [991, 292] on span "Assign" at bounding box center [1014, 301] width 46 height 18
click at [987, 296] on input "Assign" at bounding box center [982, 302] width 12 height 12
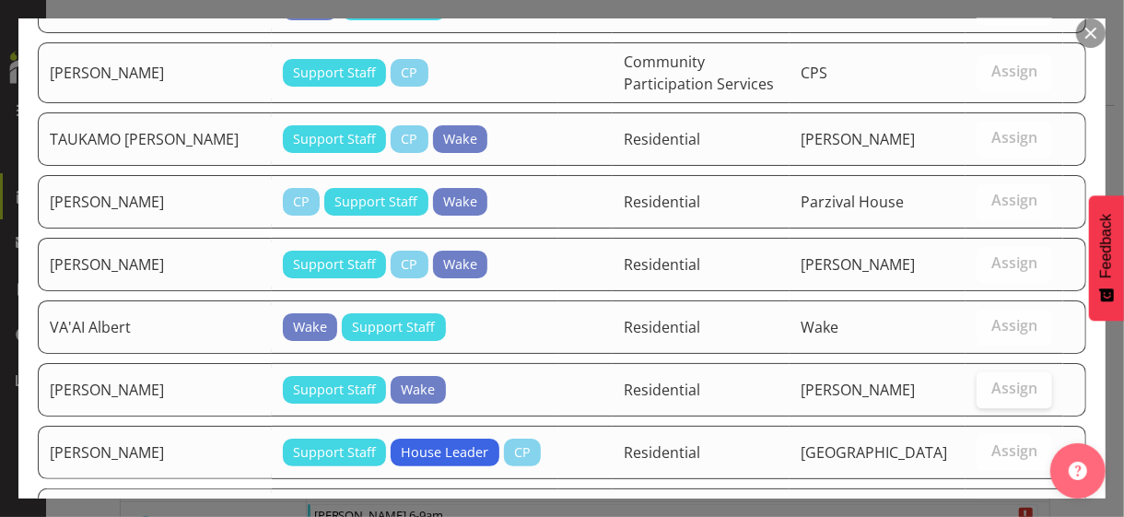
scroll to position [2091, 0]
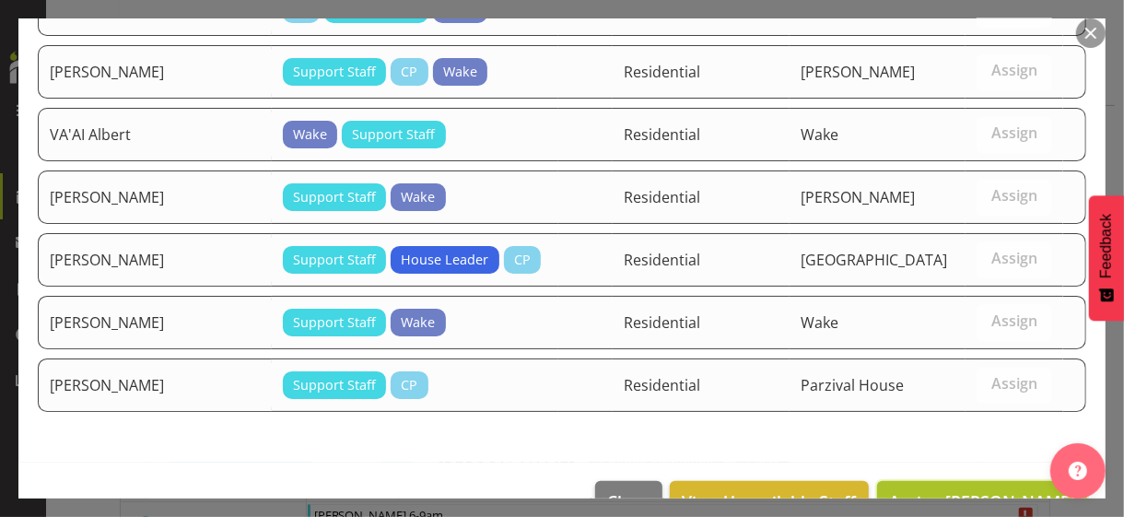
drag, startPoint x: 975, startPoint y: 454, endPoint x: 962, endPoint y: 443, distance: 17.0
click at [974, 490] on span "Assign AMOS Meri" at bounding box center [982, 501] width 186 height 22
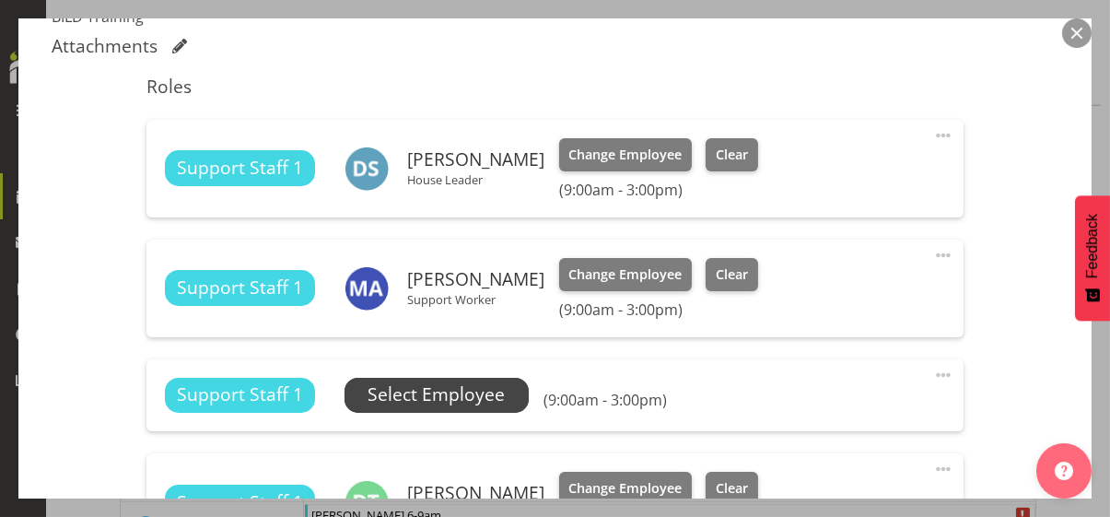
click at [472, 392] on span "Select Employee" at bounding box center [435, 394] width 137 height 27
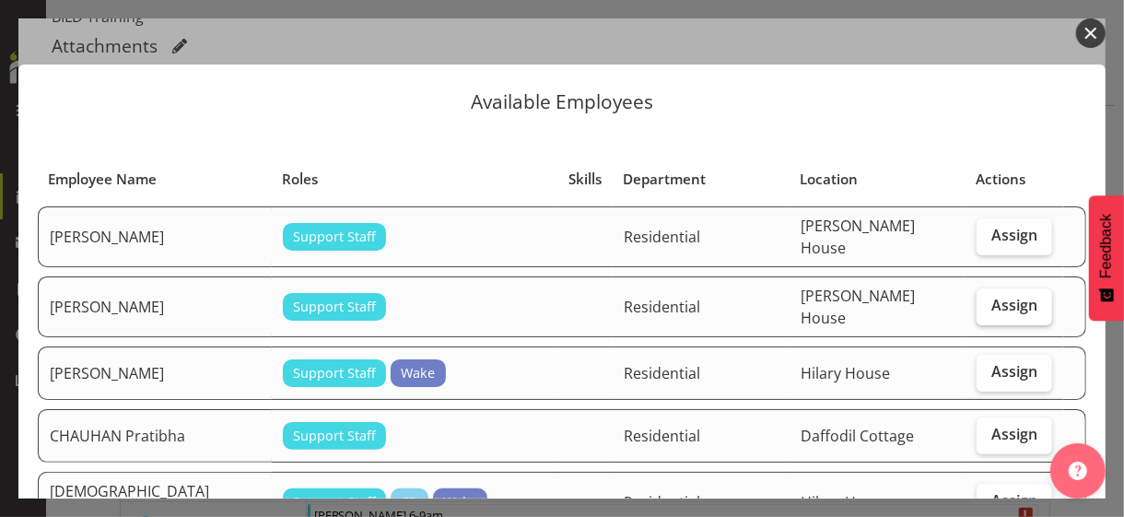
click at [981, 305] on label "Assign" at bounding box center [1014, 306] width 76 height 37
click at [981, 305] on input "Assign" at bounding box center [982, 305] width 12 height 12
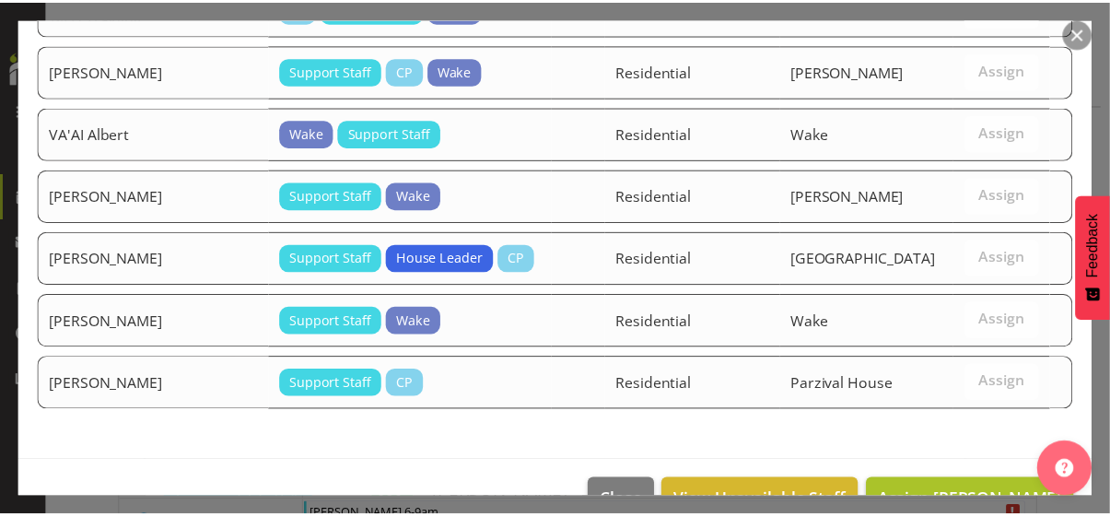
scroll to position [2031, 0]
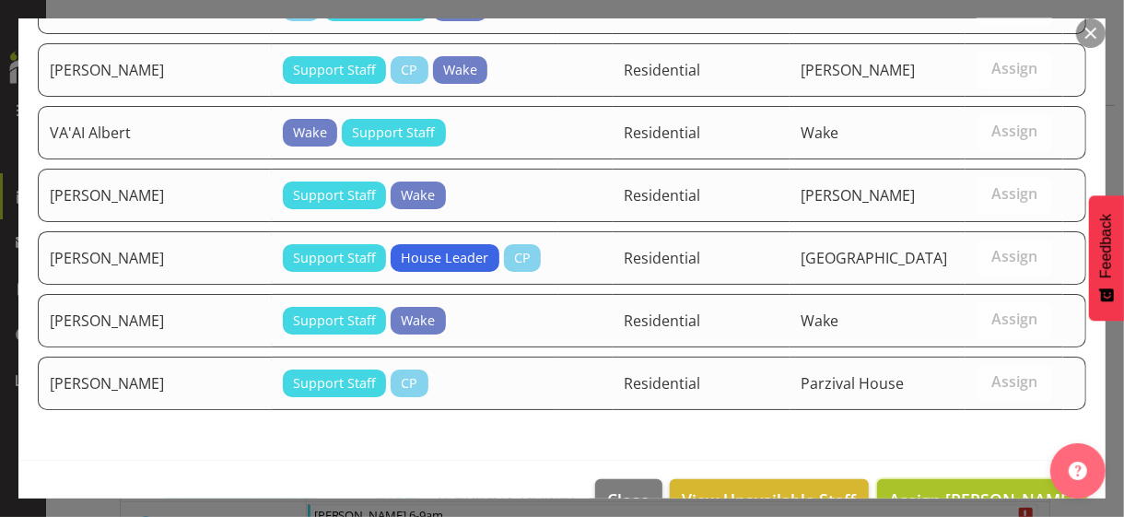
click at [986, 488] on span "Assign BALAJADIA Andrea" at bounding box center [982, 499] width 186 height 22
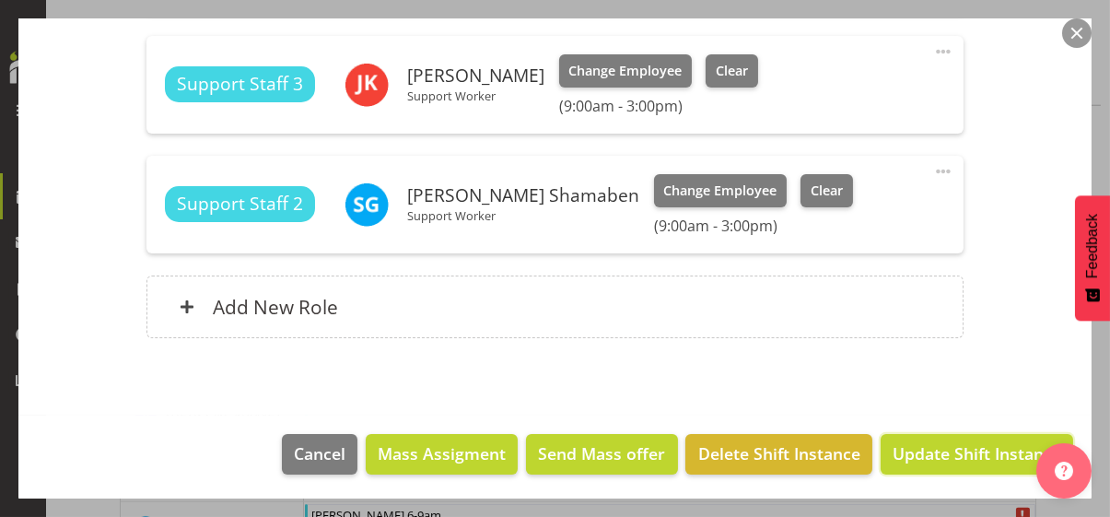
click at [954, 455] on span "Update Shift Instance" at bounding box center [976, 453] width 169 height 24
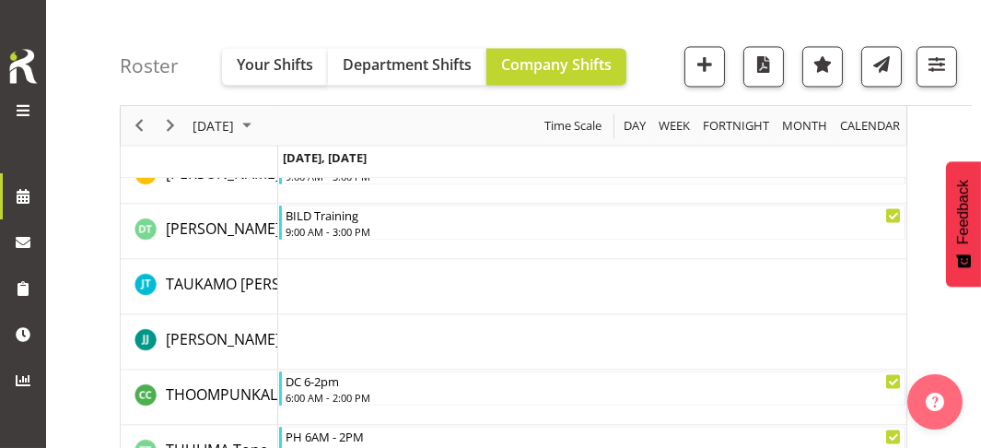
scroll to position [6586, 0]
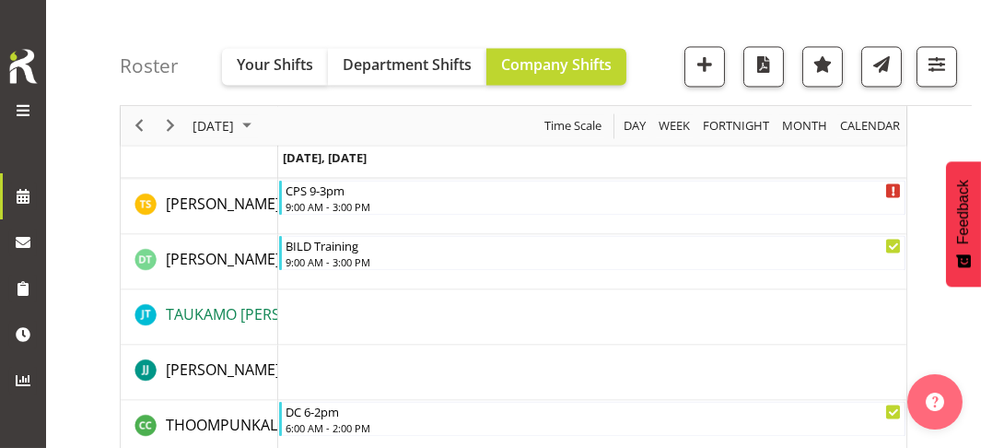
click at [232, 307] on span "TAUKAMO Joshua" at bounding box center [260, 314] width 189 height 20
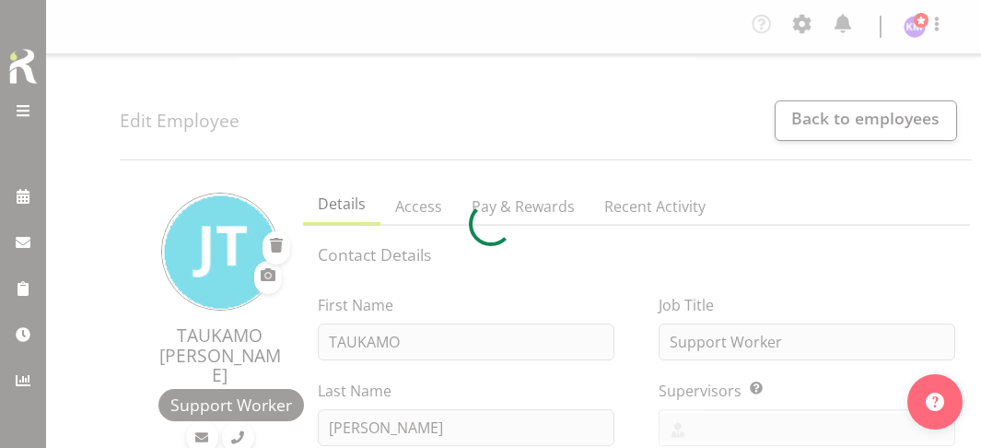
select select "TimelineWeek"
select select
select select "562"
select select
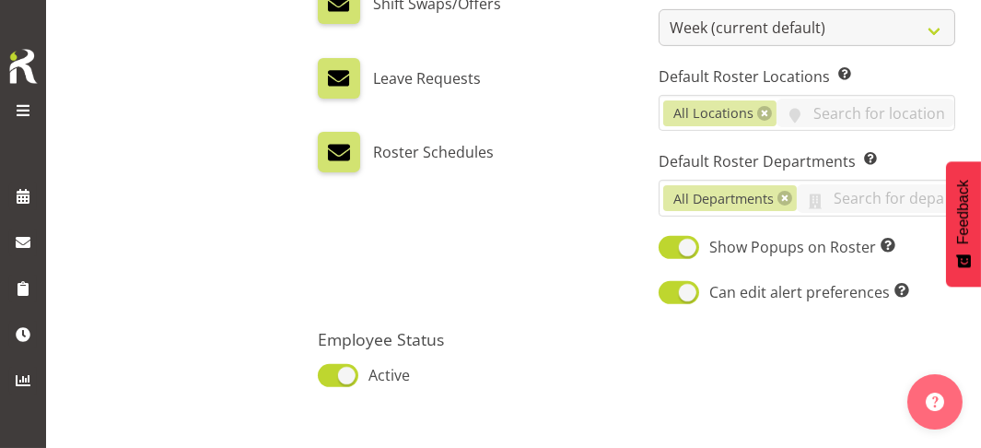
scroll to position [1431, 0]
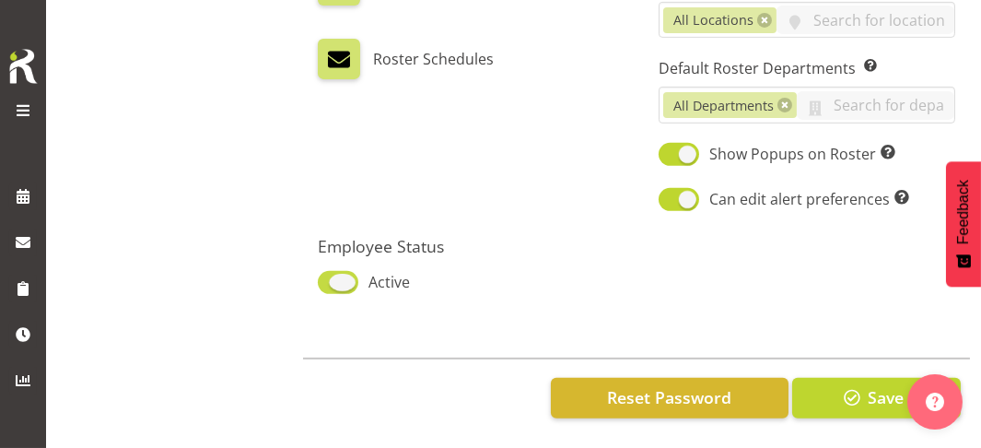
click at [339, 271] on span at bounding box center [338, 282] width 41 height 23
click at [330, 276] on input "Active" at bounding box center [324, 282] width 12 height 12
checkbox input "false"
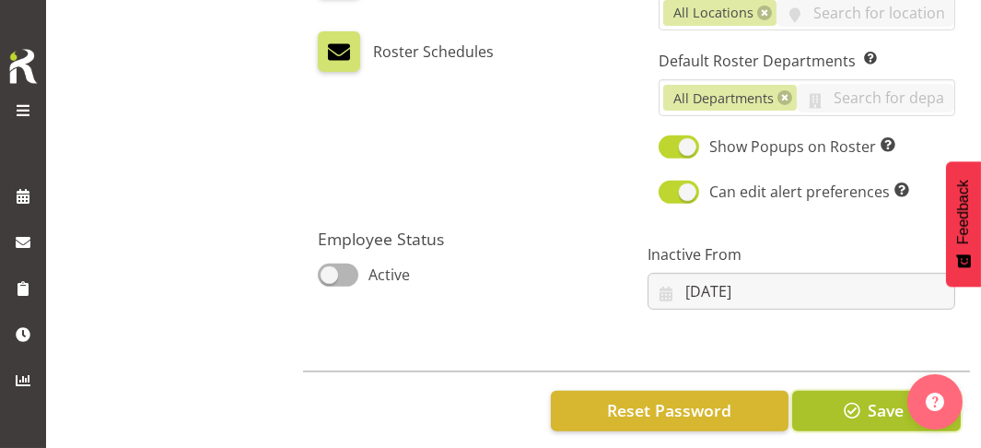
click at [870, 402] on span "Save" at bounding box center [886, 410] width 36 height 24
